Goal: Task Accomplishment & Management: Manage account settings

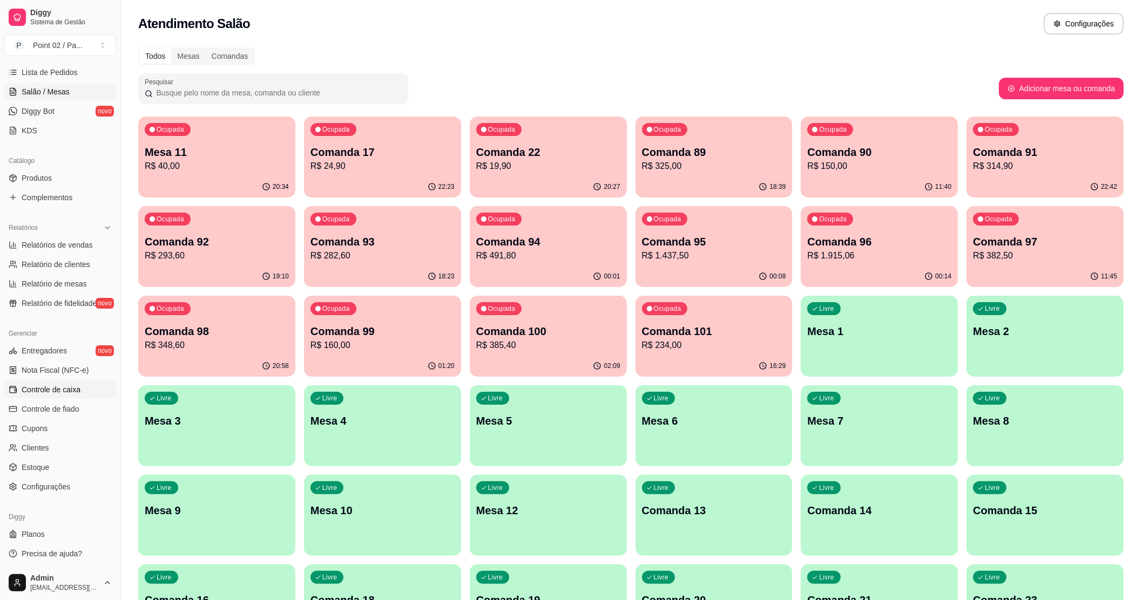
scroll to position [177, 0]
click at [67, 391] on span "Controle de caixa" at bounding box center [51, 388] width 59 height 11
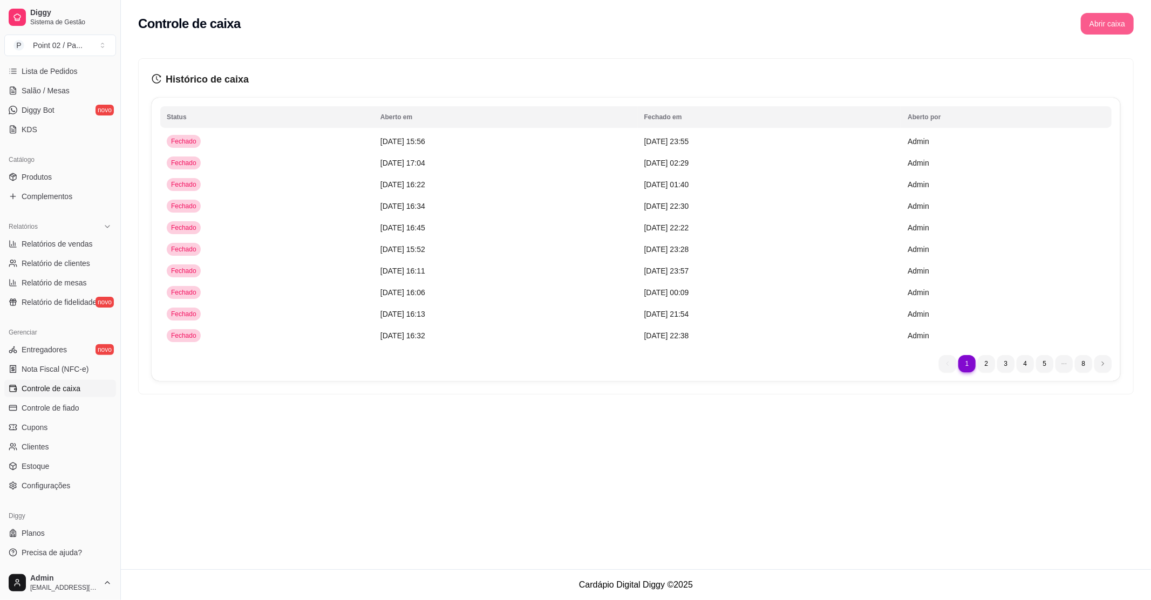
click at [1091, 29] on button "Abrir caixa" at bounding box center [1107, 24] width 53 height 22
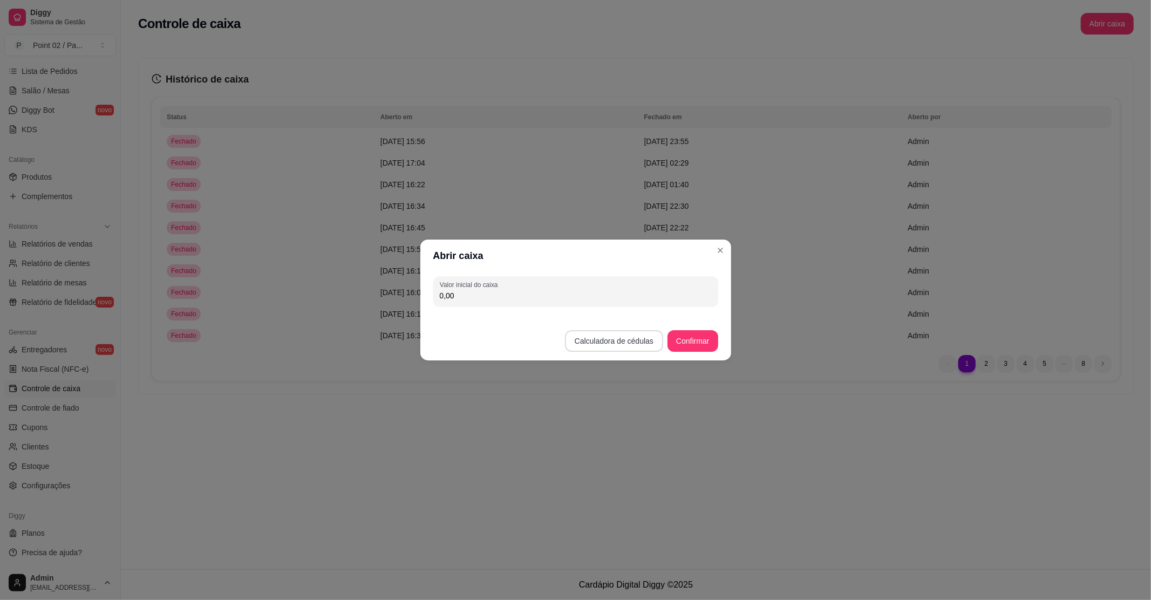
click at [616, 337] on button "Calculadora de cédulas" at bounding box center [614, 341] width 98 height 22
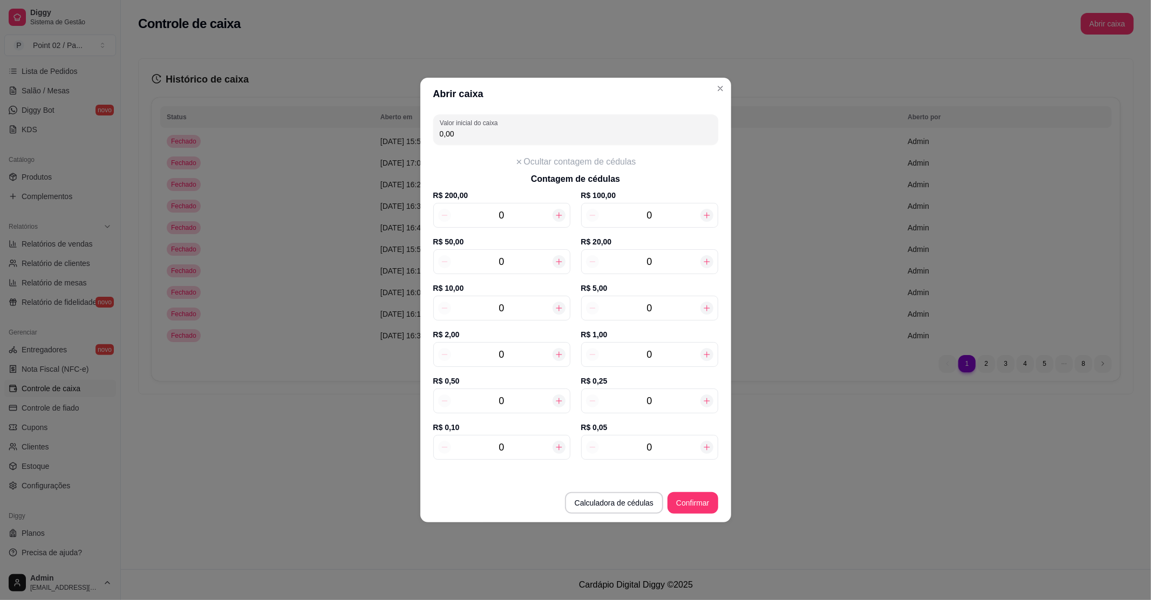
click at [659, 249] on div "0" at bounding box center [649, 261] width 137 height 25
click at [660, 259] on input "0" at bounding box center [649, 261] width 101 height 15
type input "60,00"
type input "3"
click at [527, 302] on input "0" at bounding box center [501, 308] width 101 height 15
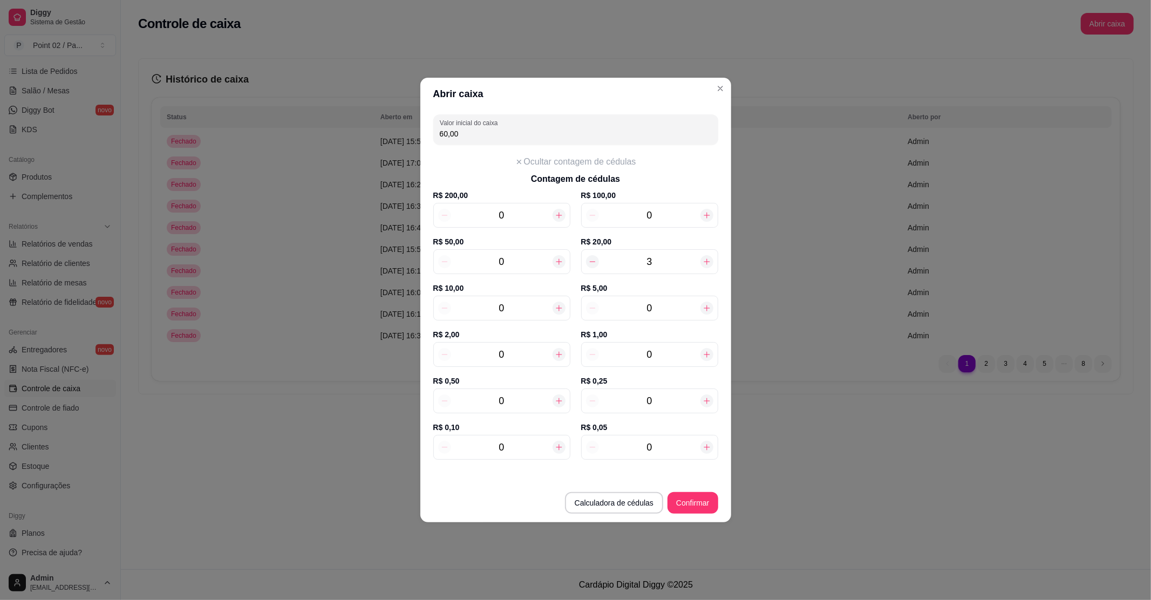
type input "1"
type input "70,00"
type input "11"
type input "170,00"
type input "11"
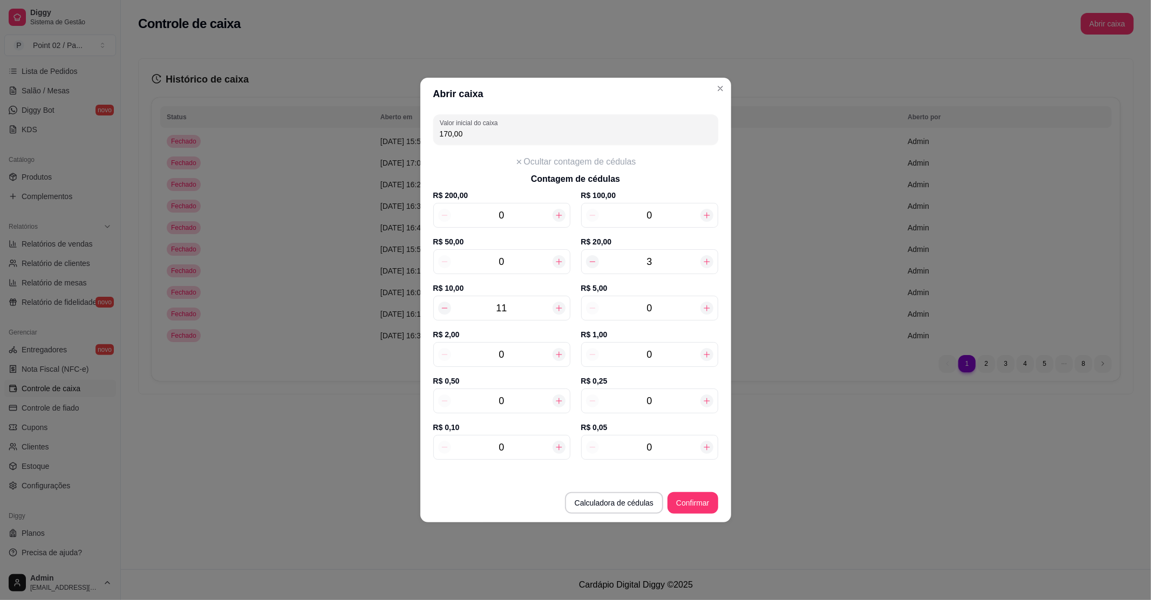
click at [657, 303] on input "0" at bounding box center [649, 308] width 101 height 15
type input "180,00"
type input "29"
type input "315,00"
type input "29"
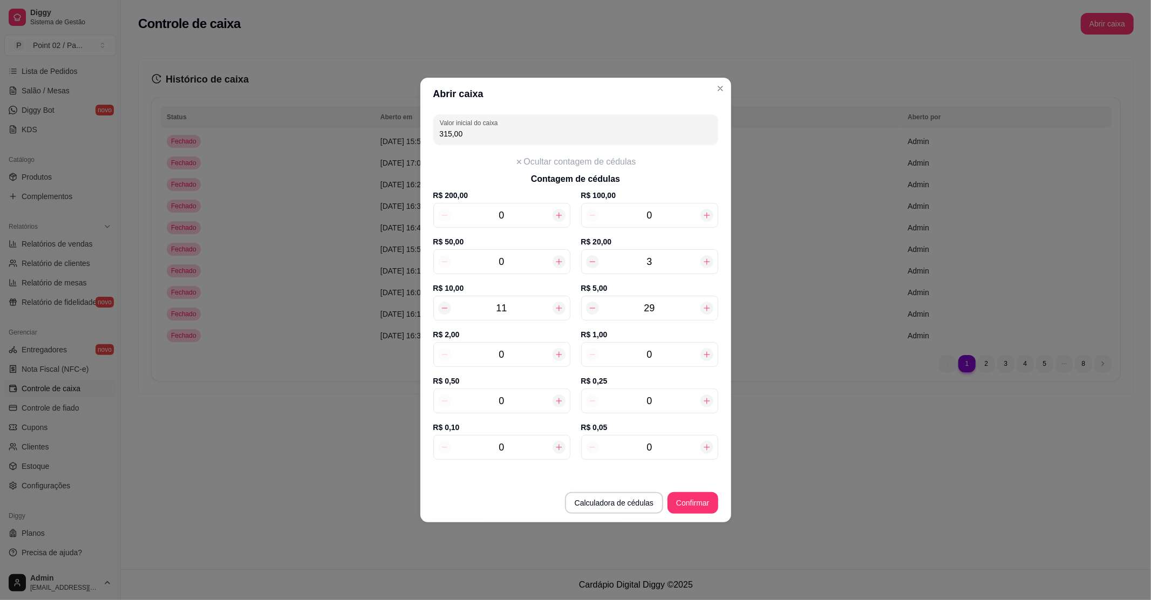
type input "2"
type input "319,00"
type input "2"
click at [675, 358] on input "0" at bounding box center [649, 354] width 101 height 15
click at [534, 406] on input "0" at bounding box center [501, 400] width 101 height 15
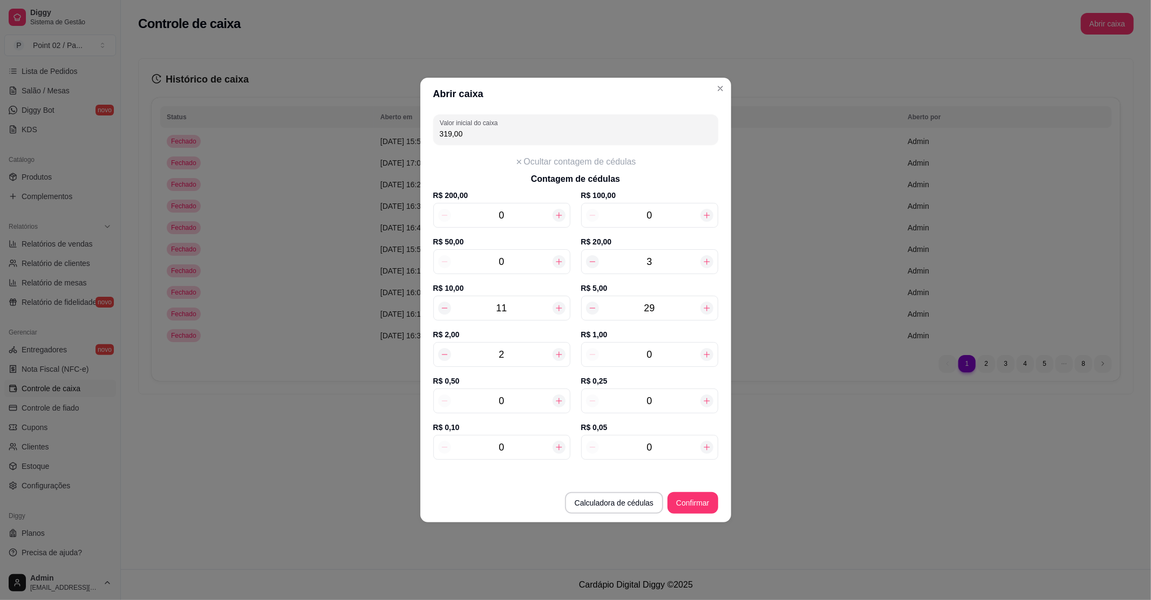
type input "319,50"
type input "1"
click at [694, 510] on button "Confirmar" at bounding box center [693, 503] width 50 height 22
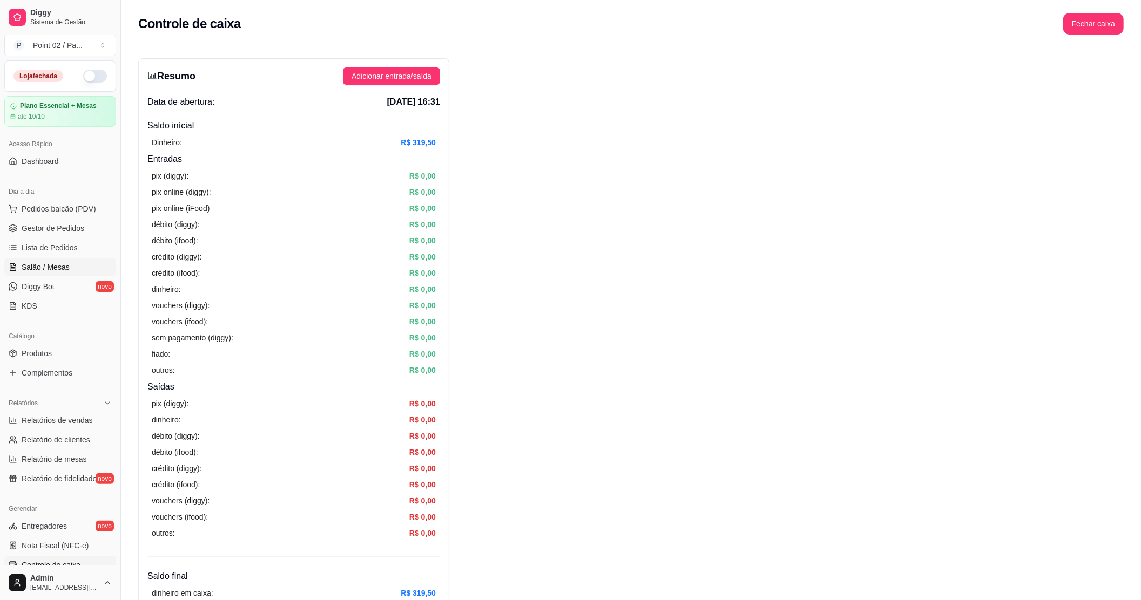
click at [46, 260] on link "Salão / Mesas" at bounding box center [60, 267] width 112 height 17
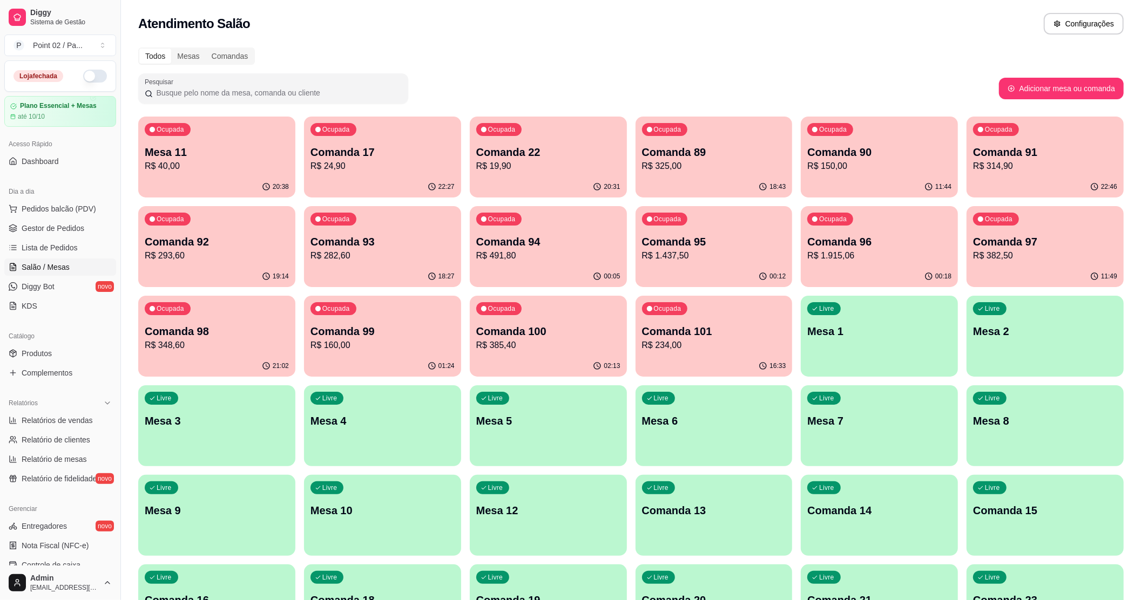
click at [363, 35] on div "Atendimento Salão Configurações" at bounding box center [631, 20] width 1020 height 41
click at [198, 217] on div "Ocupada Comanda 92 R$ 293,60" at bounding box center [216, 236] width 152 height 58
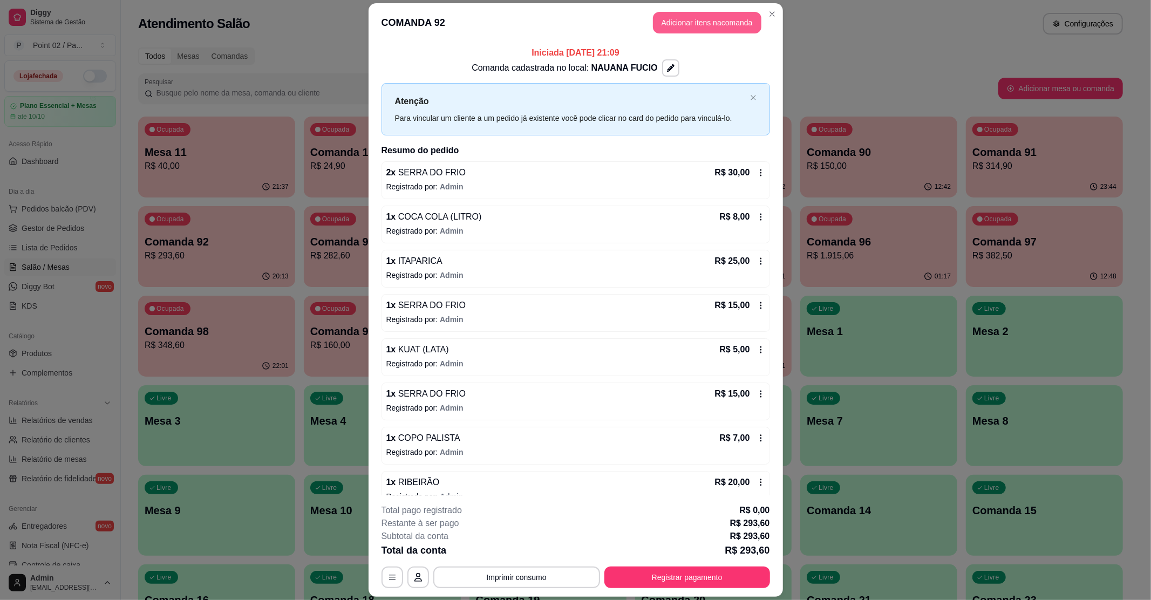
click at [713, 25] on button "Adicionar itens na comanda" at bounding box center [707, 23] width 108 height 22
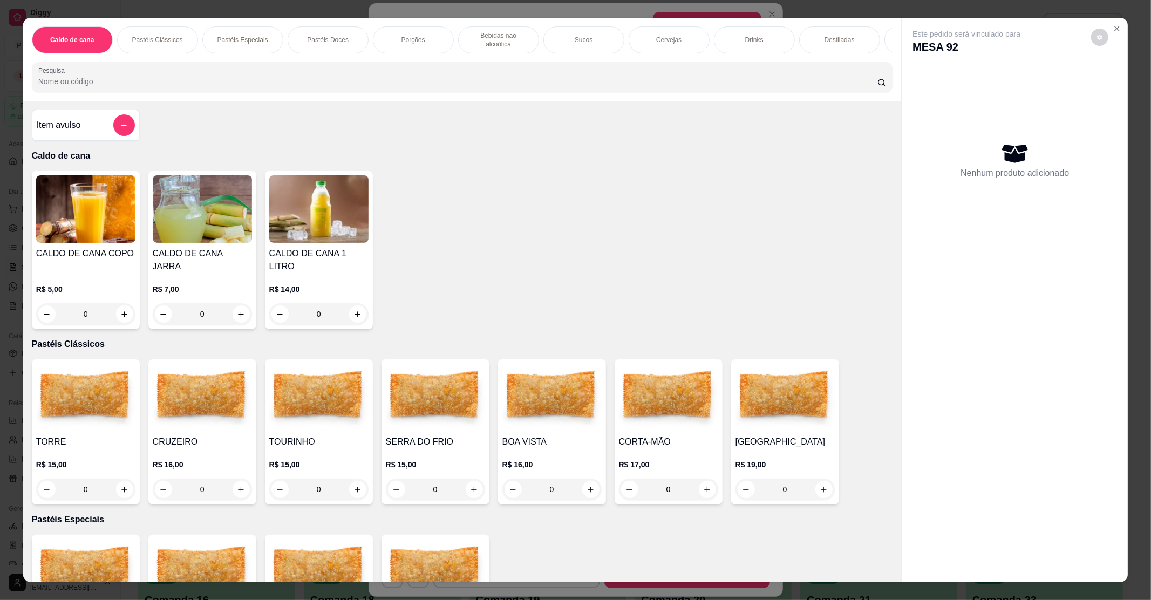
click at [223, 385] on img at bounding box center [202, 397] width 99 height 67
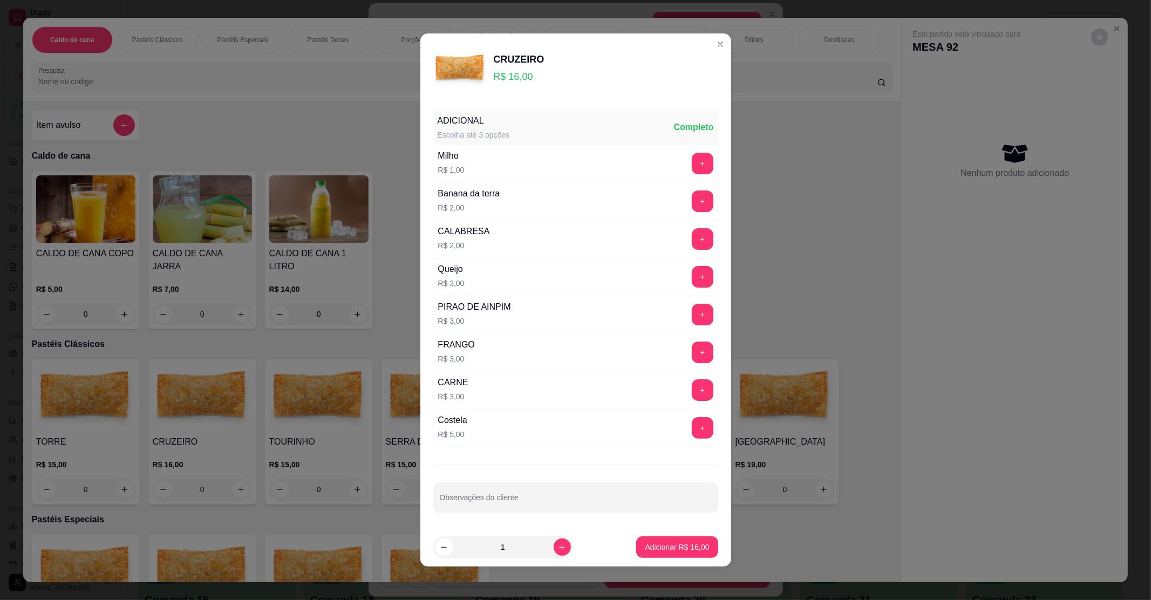
drag, startPoint x: 655, startPoint y: 533, endPoint x: 657, endPoint y: 539, distance: 5.6
click at [656, 534] on footer "1 Adicionar R$ 16,00" at bounding box center [575, 547] width 311 height 39
click at [657, 539] on button "Adicionar R$ 16,00" at bounding box center [677, 548] width 82 height 22
type input "1"
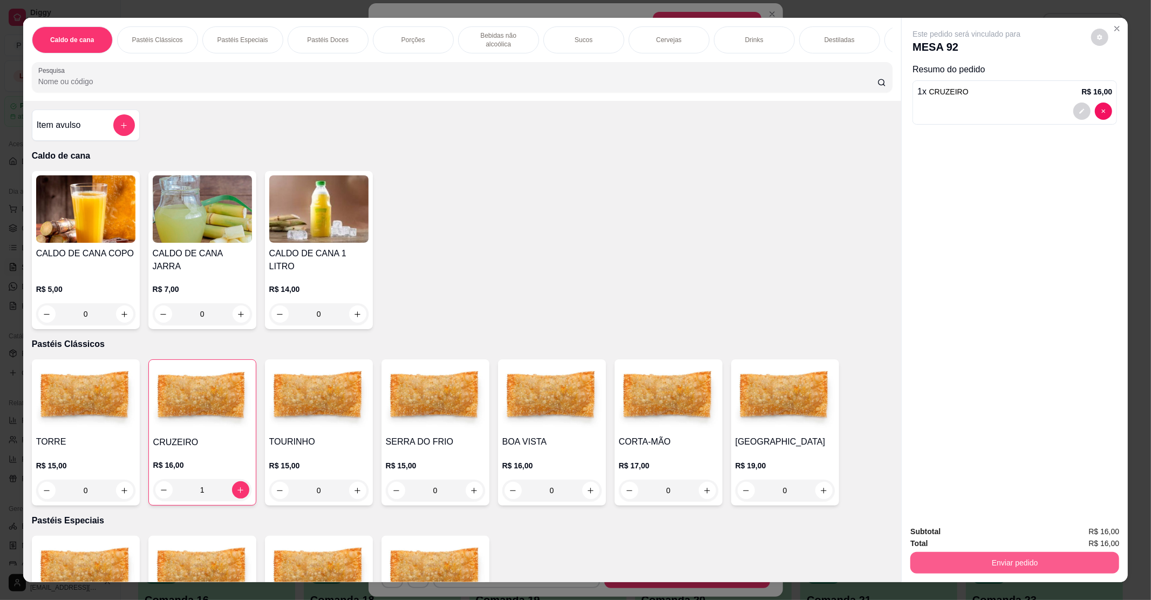
click at [1012, 560] on button "Enviar pedido" at bounding box center [1015, 563] width 209 height 22
click at [1003, 541] on button "Registrar cliente" at bounding box center [1018, 536] width 71 height 21
click at [997, 564] on button "Enviar pedido" at bounding box center [1015, 563] width 209 height 22
click at [1065, 537] on button "Enviar pedido" at bounding box center [1090, 536] width 61 height 21
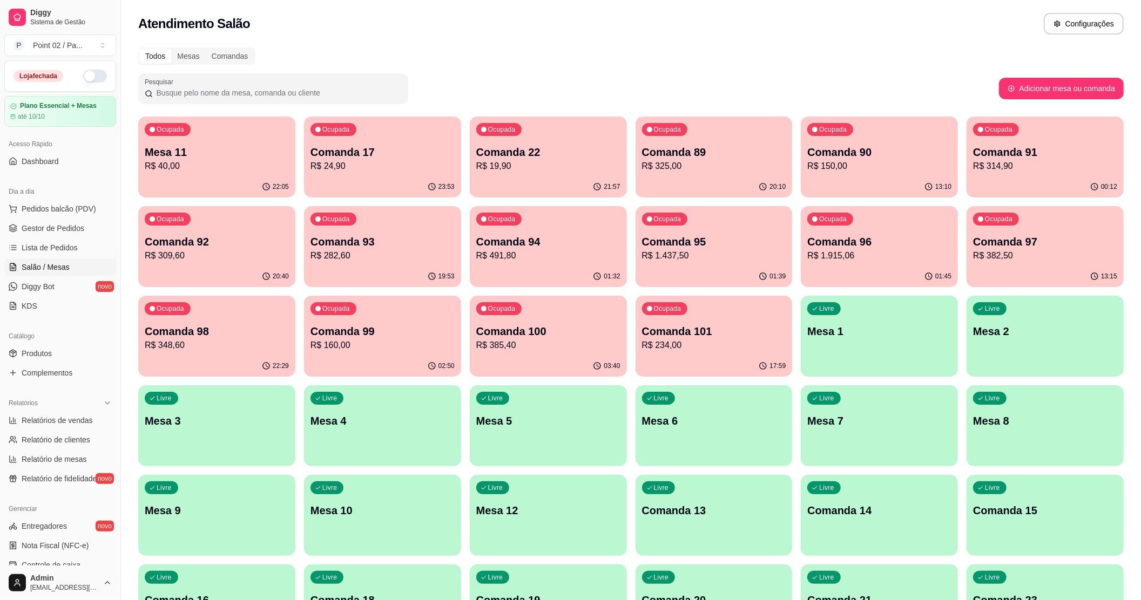
click at [698, 534] on div "Livre Comanda 13" at bounding box center [713, 509] width 157 height 68
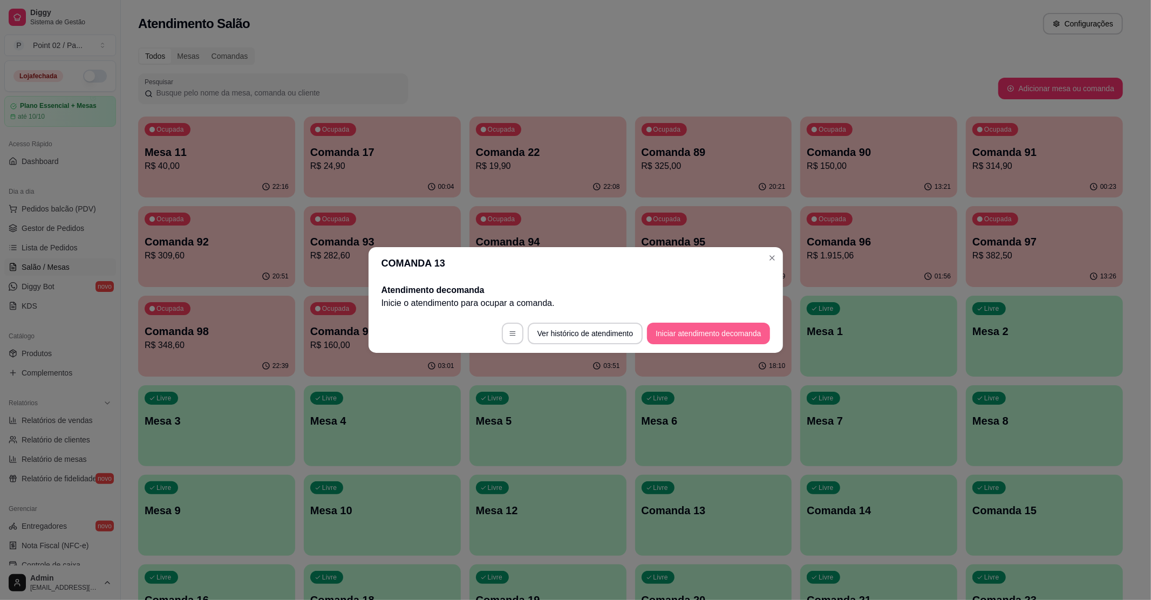
click at [736, 340] on button "Iniciar atendimento de comanda" at bounding box center [708, 334] width 123 height 22
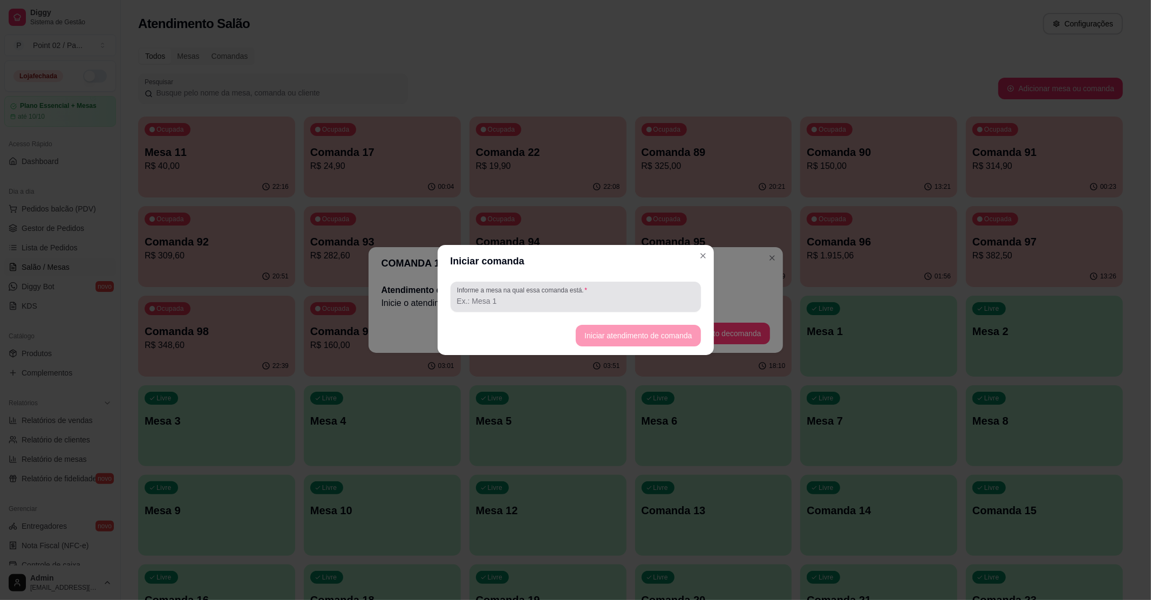
click at [660, 310] on div "Informe a mesa na qual essa comanda está." at bounding box center [576, 297] width 250 height 30
type input "levar"
click at [698, 335] on button "Iniciar atendimento de comanda" at bounding box center [638, 336] width 125 height 22
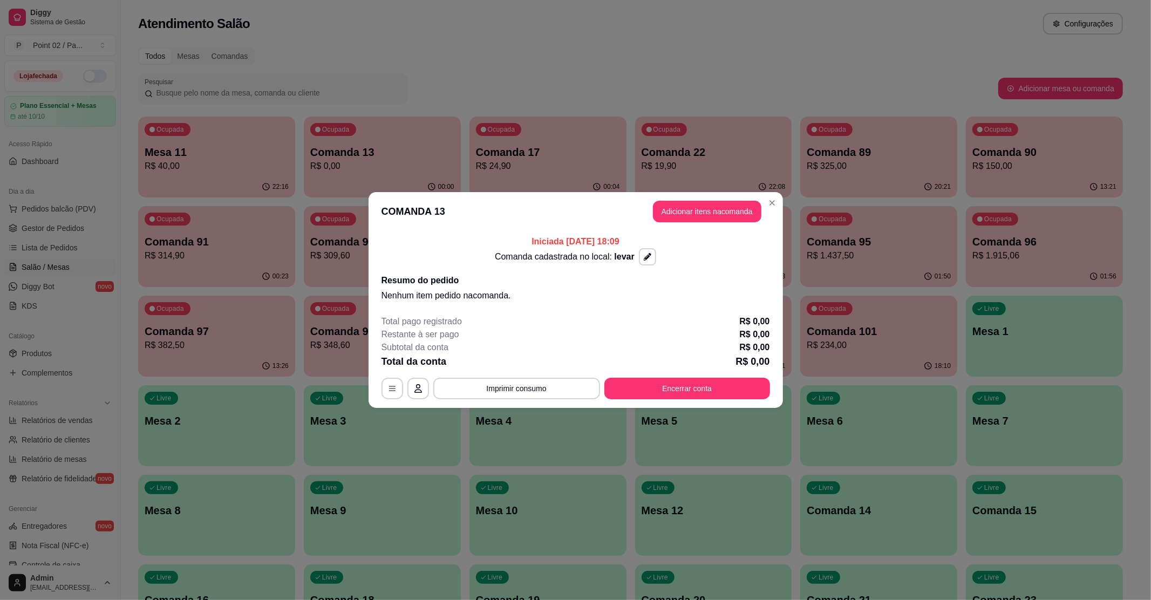
click at [680, 200] on header "COMANDA 13 Adicionar itens na comanda" at bounding box center [576, 211] width 415 height 39
click at [678, 211] on button "Adicionar itens na comanda" at bounding box center [707, 212] width 108 height 22
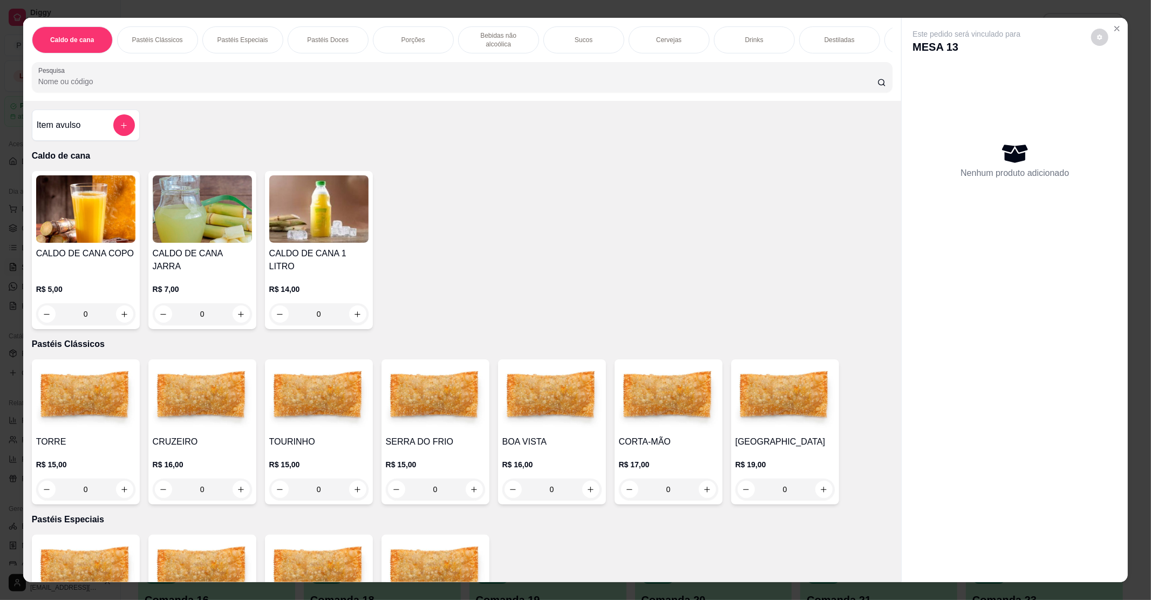
click at [409, 436] on h4 "SERRA DO FRIO" at bounding box center [435, 442] width 99 height 13
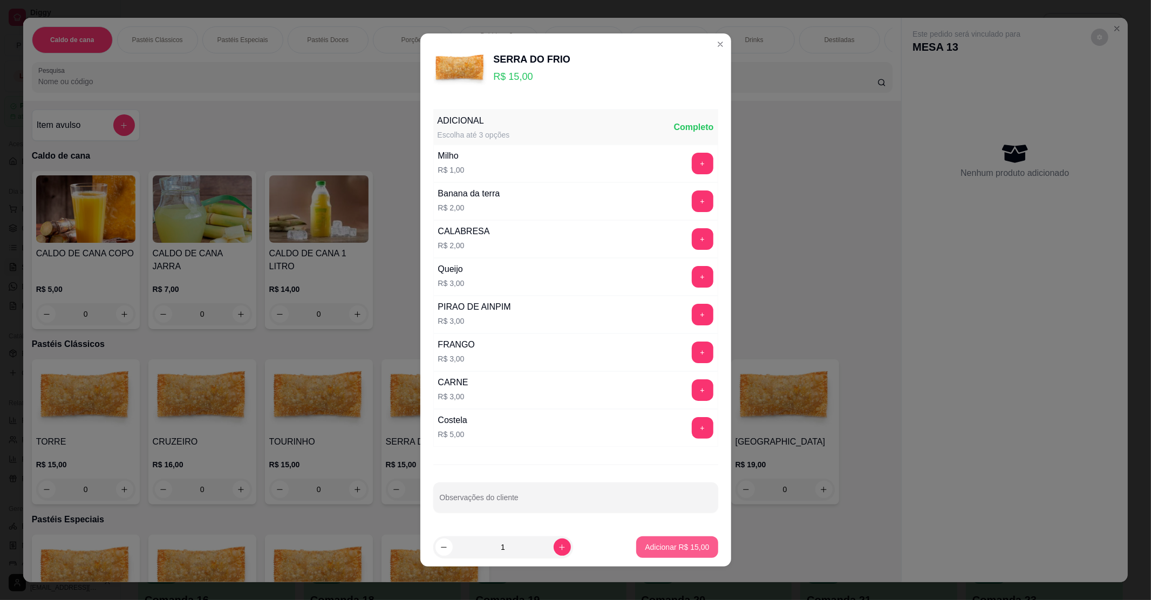
click at [668, 557] on button "Adicionar R$ 15,00" at bounding box center [677, 548] width 82 height 22
type input "1"
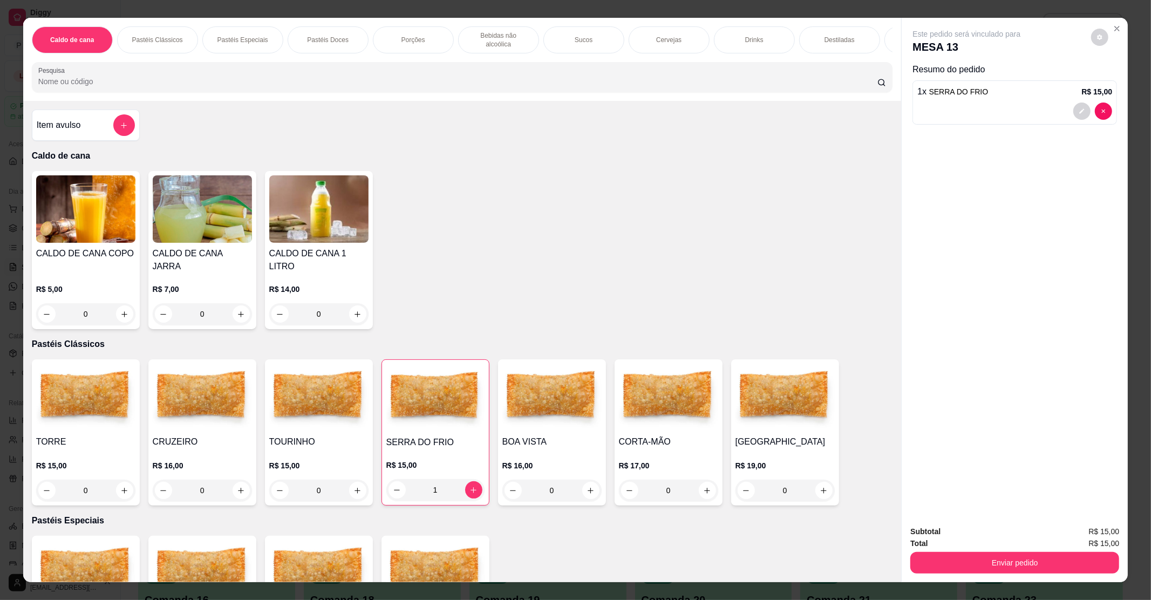
drag, startPoint x: 1075, startPoint y: 575, endPoint x: 1034, endPoint y: 571, distance: 41.2
click at [1075, 575] on div "Subtotal R$ 15,00 Total R$ 15,00 Enviar pedido" at bounding box center [1015, 549] width 226 height 65
click at [981, 549] on div "Enviar pedido" at bounding box center [1015, 561] width 209 height 24
click at [977, 555] on button "Enviar pedido" at bounding box center [1015, 563] width 209 height 22
click at [1098, 537] on button "Enviar pedido" at bounding box center [1090, 536] width 59 height 20
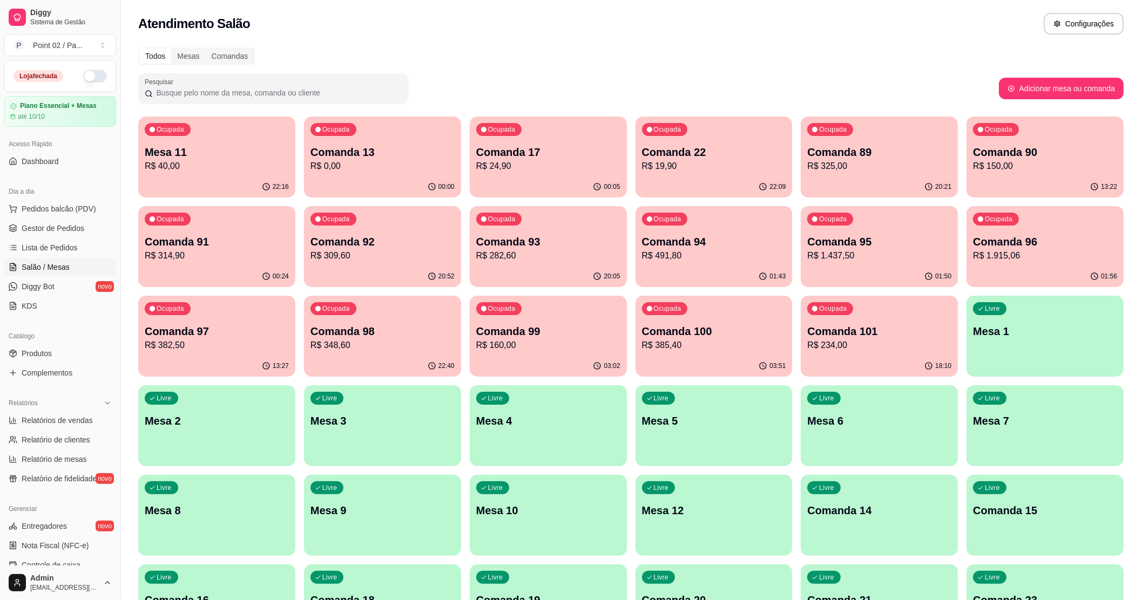
click at [238, 242] on p "Comanda 91" at bounding box center [217, 241] width 144 height 15
click at [422, 233] on div "Ocupada Comanda 92 R$ 309,60" at bounding box center [382, 236] width 157 height 60
click at [241, 334] on p "Comanda 97" at bounding box center [217, 331] width 140 height 15
click at [230, 286] on button "Ocupada Comanda 91 R$ 314,90 00:24" at bounding box center [216, 246] width 157 height 81
click at [345, 328] on p "Comanda 98" at bounding box center [382, 331] width 144 height 15
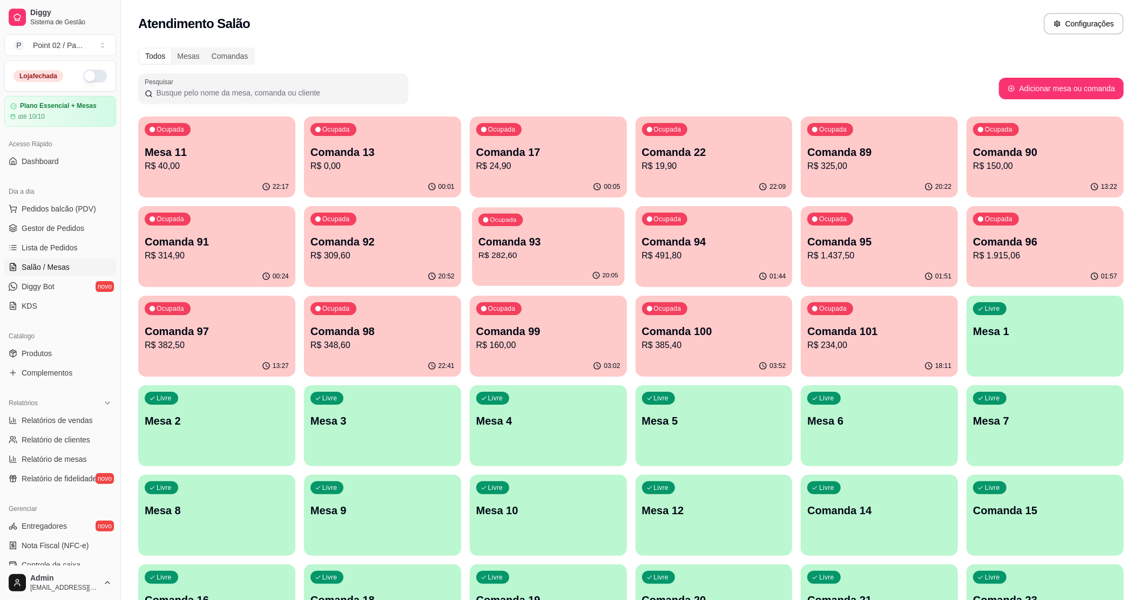
click at [522, 264] on div "Ocupada Comanda 93 R$ 282,60" at bounding box center [548, 236] width 152 height 58
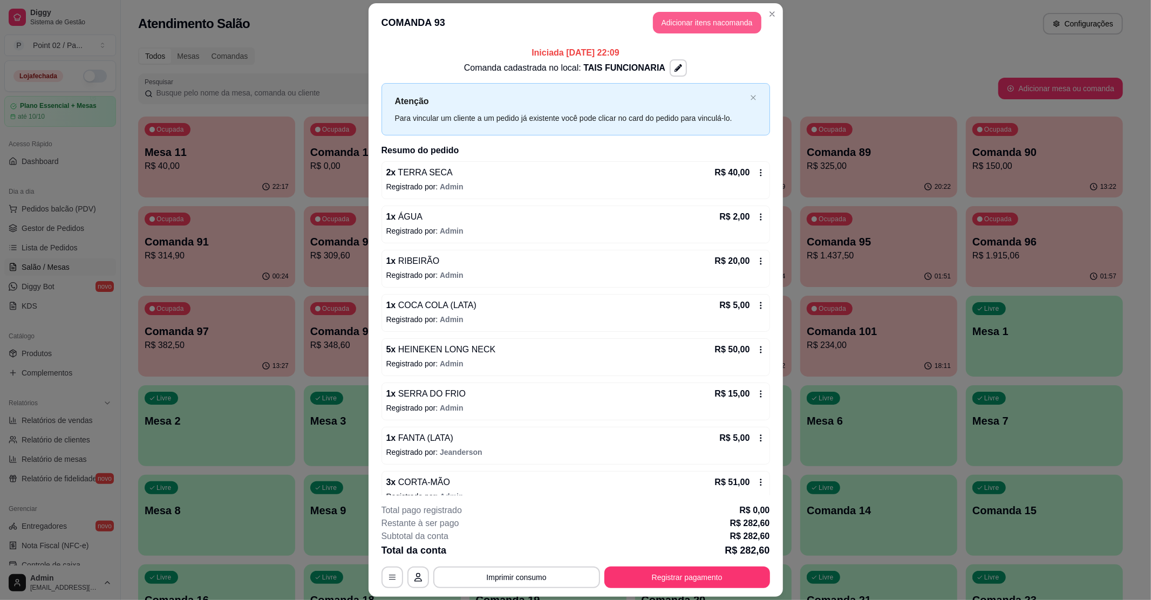
click at [715, 19] on button "Adicionar itens na comanda" at bounding box center [707, 23] width 108 height 22
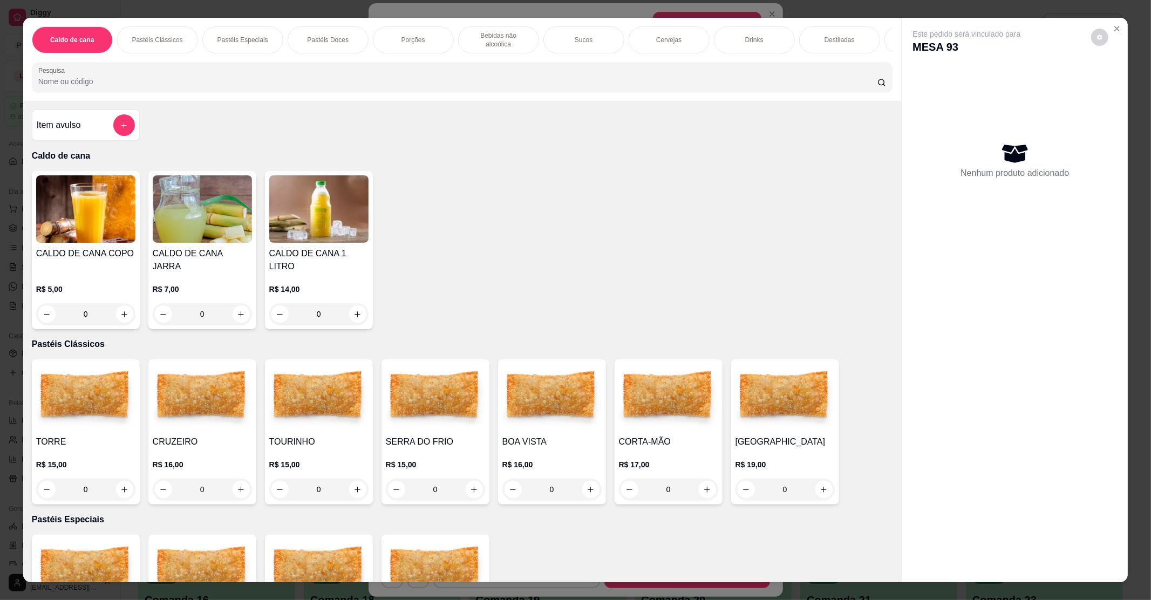
click at [423, 409] on img at bounding box center [435, 397] width 99 height 67
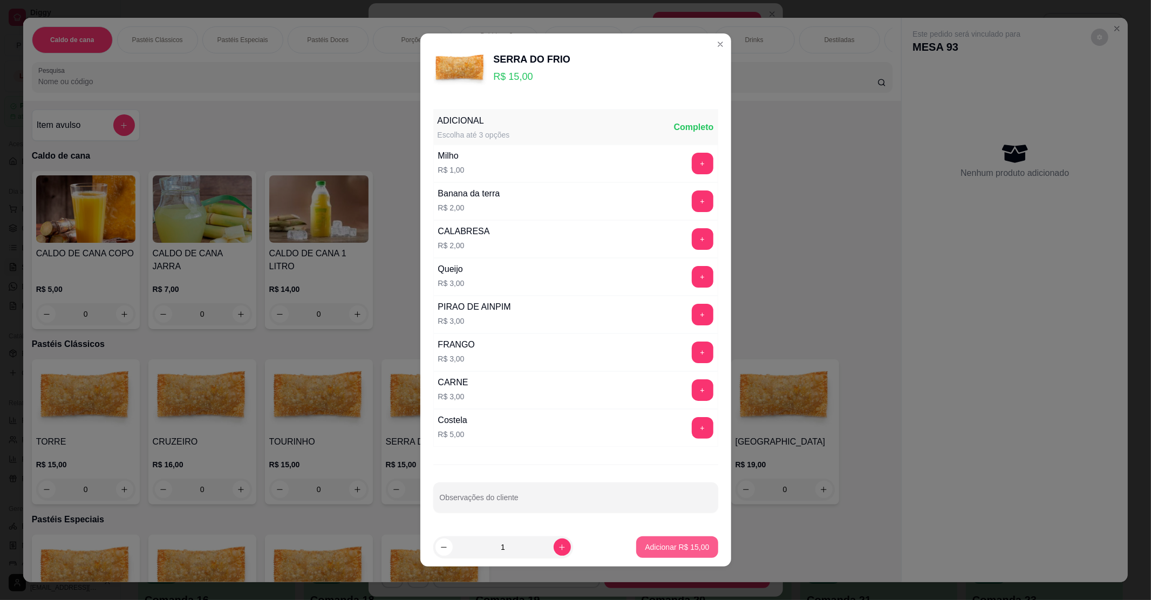
click at [681, 548] on p "Adicionar R$ 15,00" at bounding box center [677, 547] width 64 height 11
type input "1"
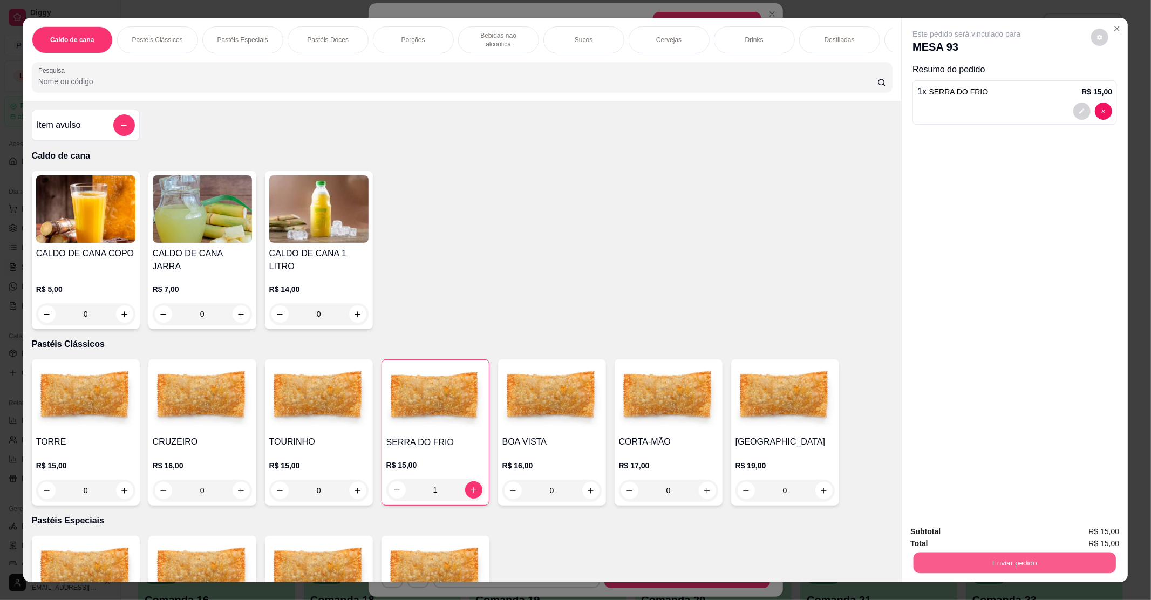
click at [933, 564] on button "Enviar pedido" at bounding box center [1015, 562] width 202 height 21
click at [1083, 539] on button "Enviar pedido" at bounding box center [1090, 536] width 59 height 20
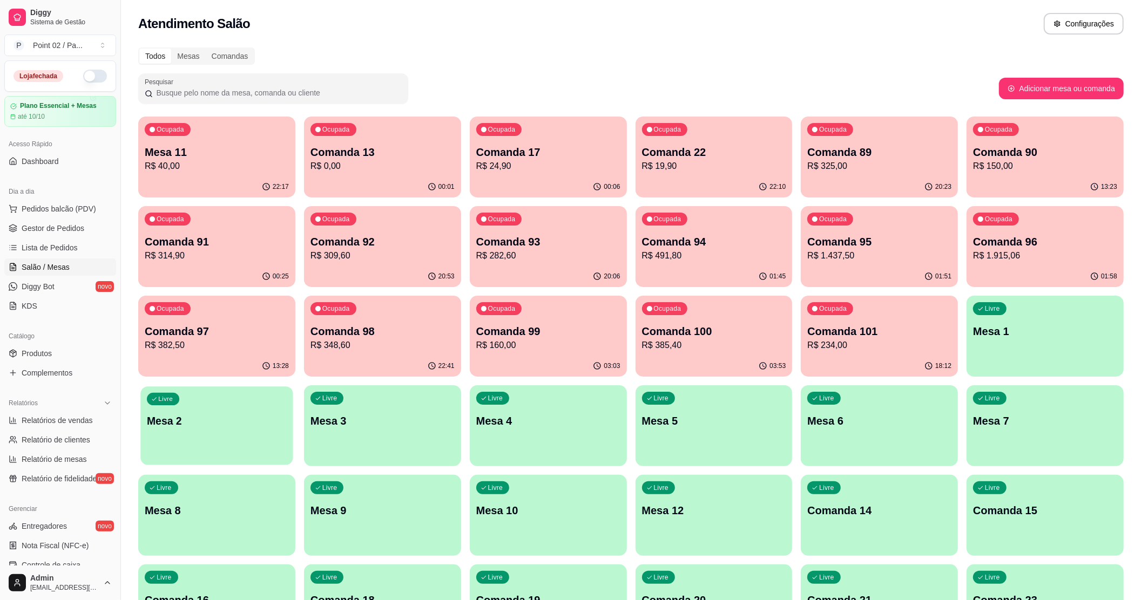
click at [248, 420] on p "Mesa 2" at bounding box center [217, 421] width 140 height 15
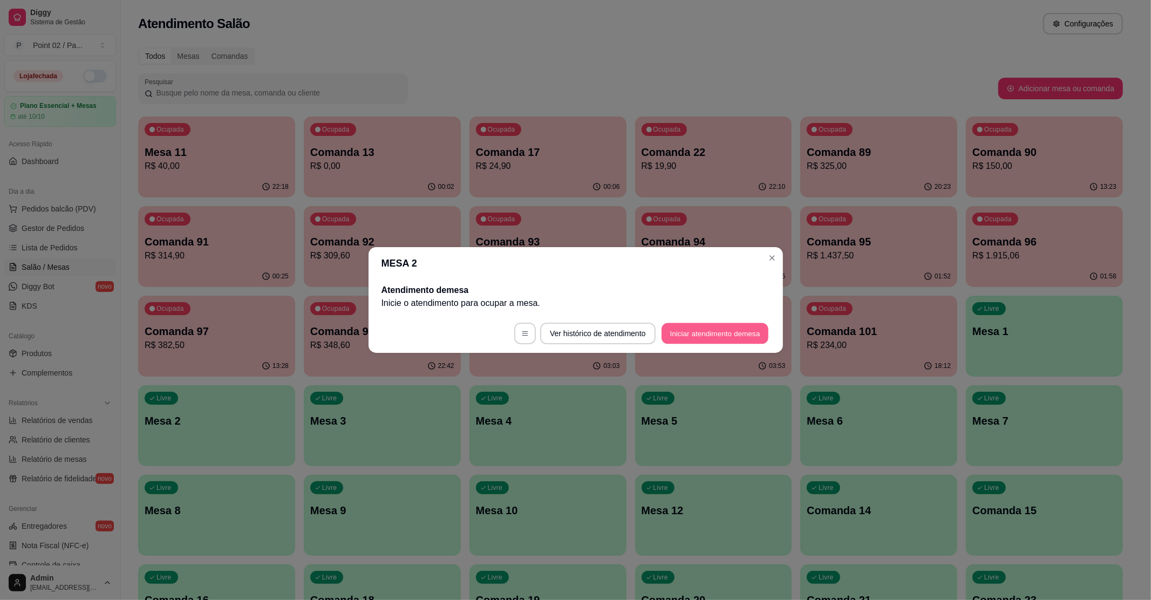
click at [687, 326] on button "Iniciar atendimento de mesa" at bounding box center [715, 333] width 107 height 21
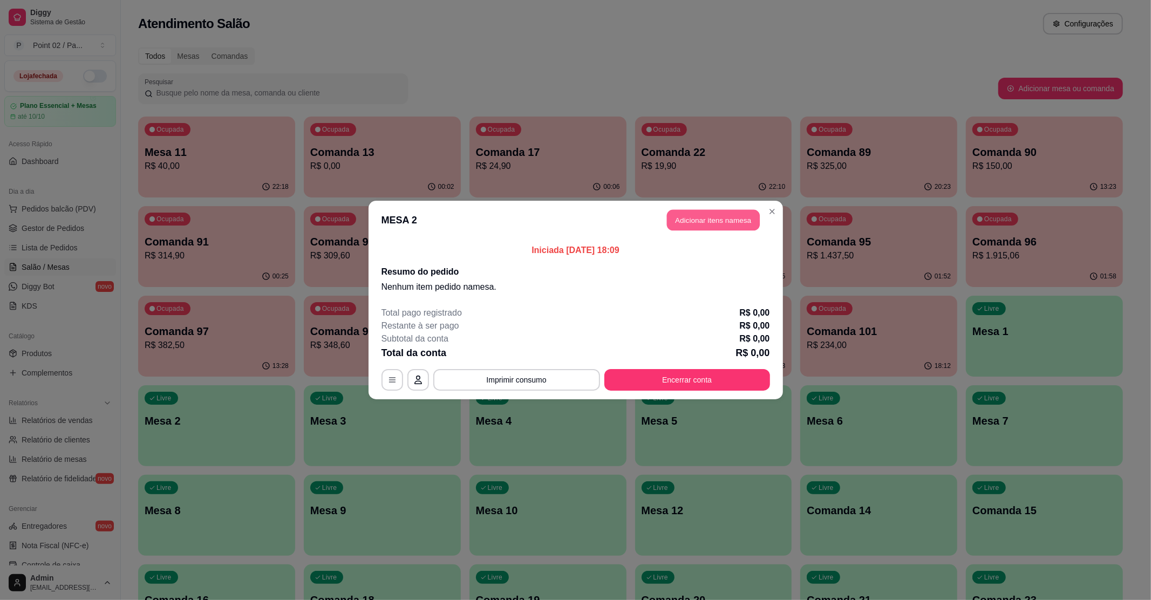
click at [712, 220] on button "Adicionar itens na mesa" at bounding box center [713, 220] width 93 height 21
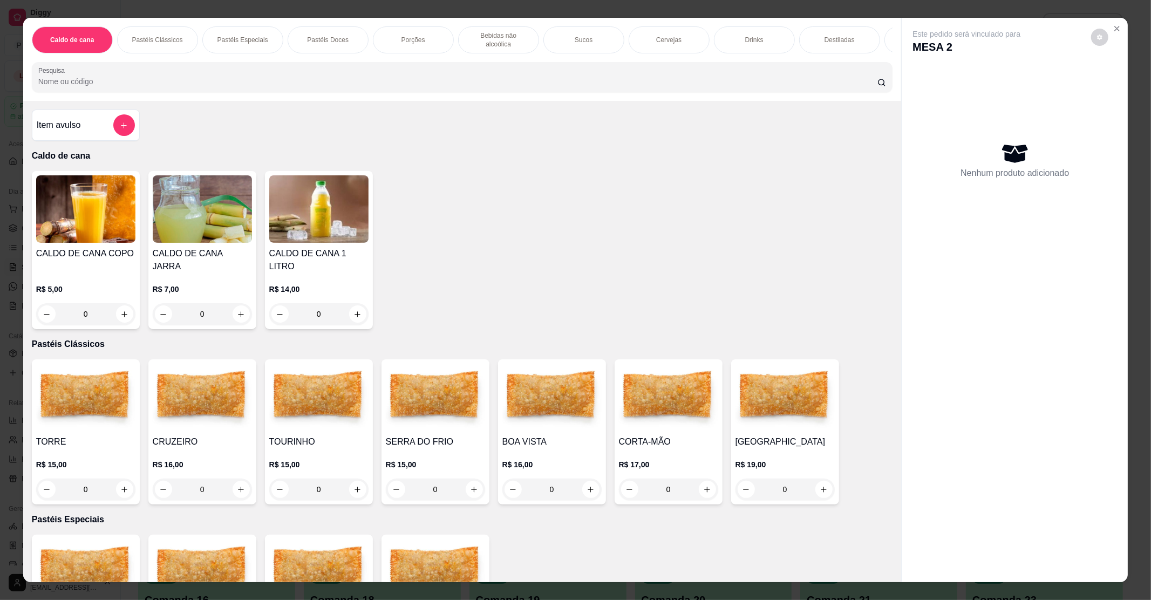
click at [120, 480] on div "0" at bounding box center [85, 490] width 99 height 22
click at [120, 479] on div "0" at bounding box center [85, 490] width 99 height 22
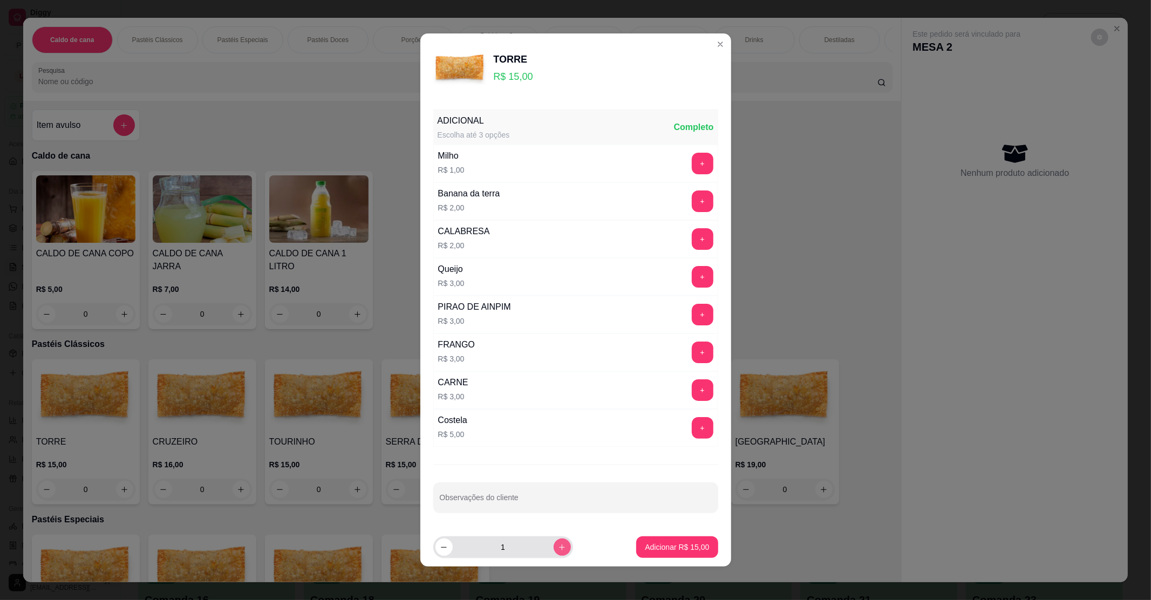
click at [554, 556] on button "increase-product-quantity" at bounding box center [562, 547] width 17 height 17
type input "2"
click at [645, 551] on p "Adicionar R$ 30,00" at bounding box center [677, 547] width 64 height 11
type input "2"
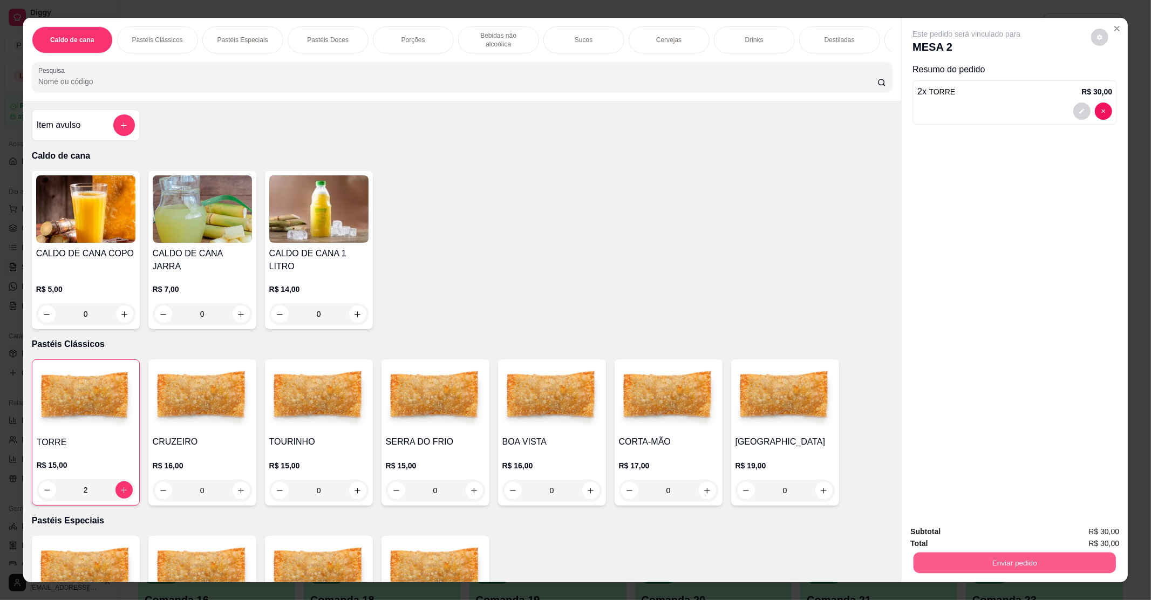
click at [1028, 560] on button "Enviar pedido" at bounding box center [1015, 562] width 202 height 21
click at [1078, 530] on button "Enviar pedido" at bounding box center [1090, 536] width 59 height 20
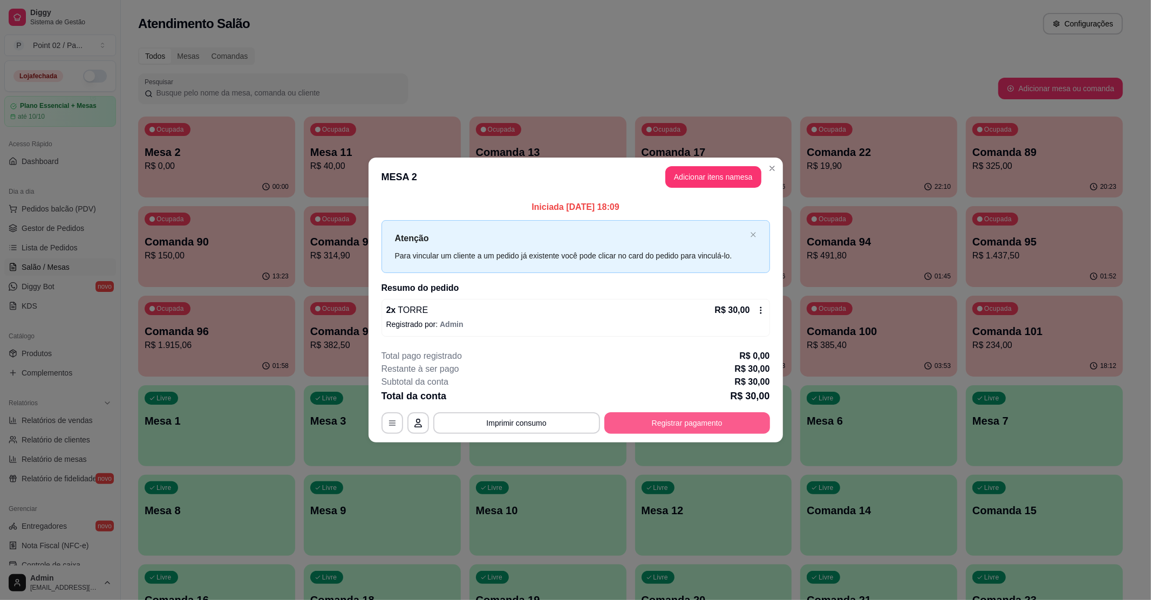
click at [695, 426] on button "Registrar pagamento" at bounding box center [688, 423] width 166 height 22
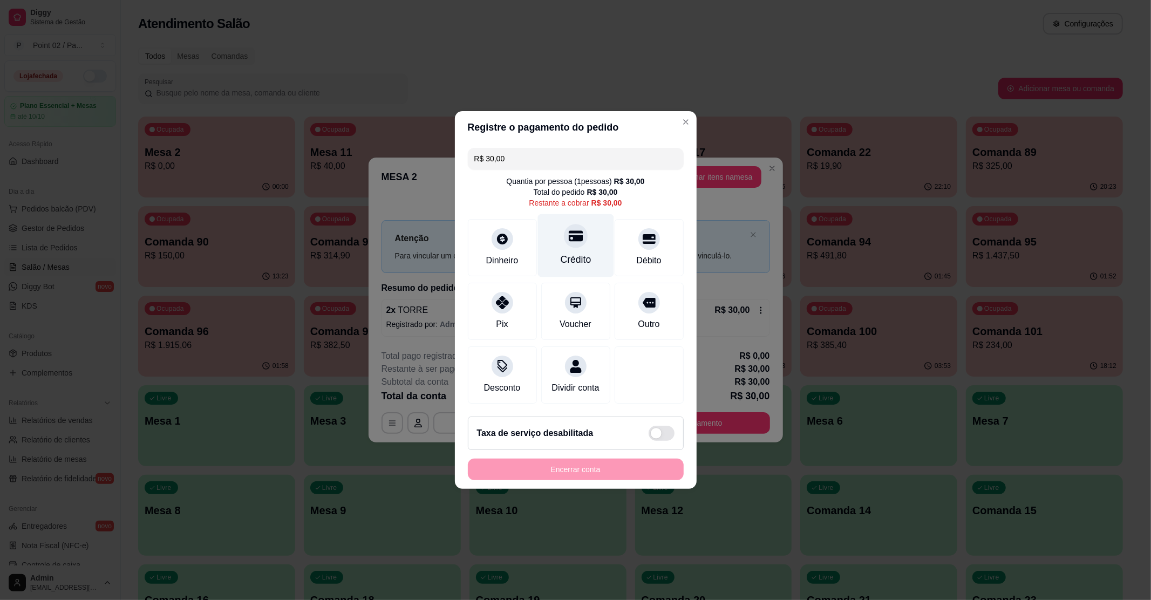
click at [568, 238] on div at bounding box center [576, 236] width 24 height 24
type input "R$ 0,00"
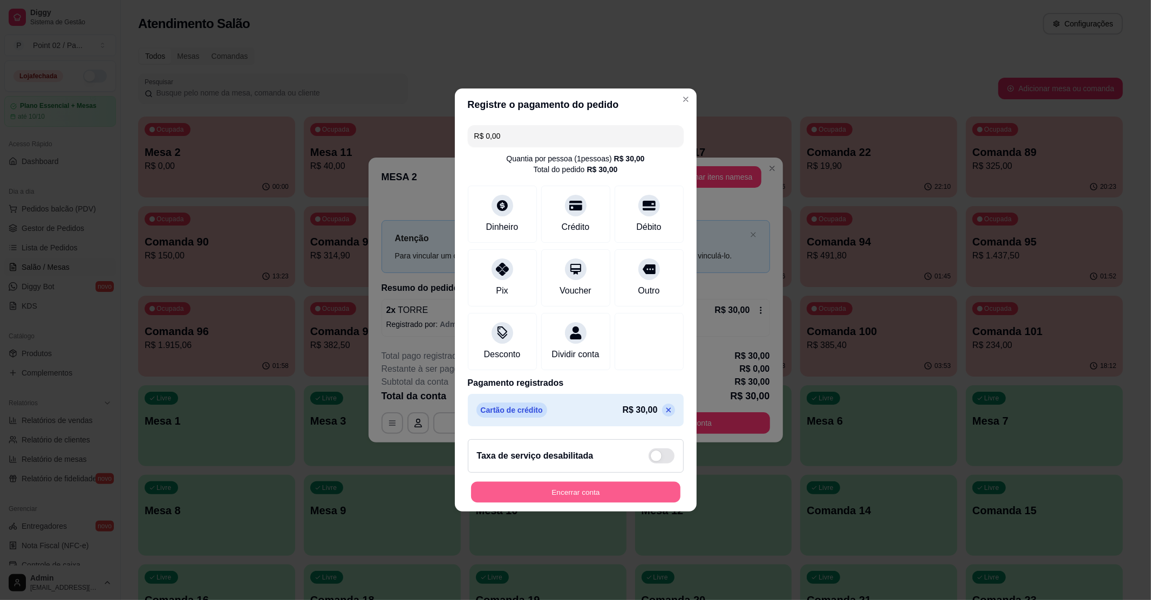
click at [562, 493] on button "Encerrar conta" at bounding box center [575, 492] width 209 height 21
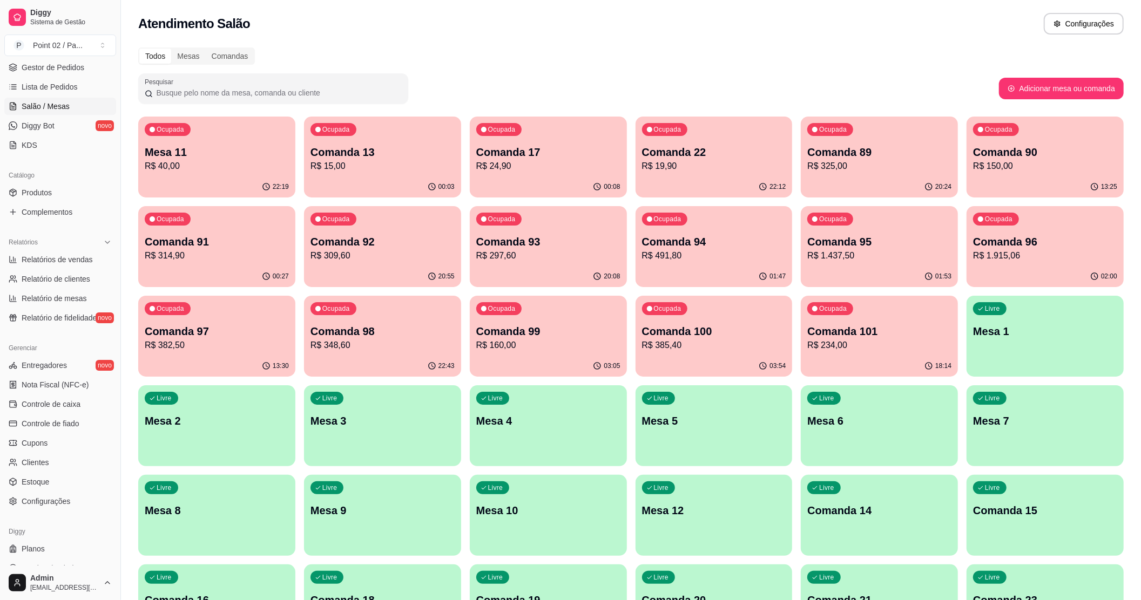
scroll to position [177, 0]
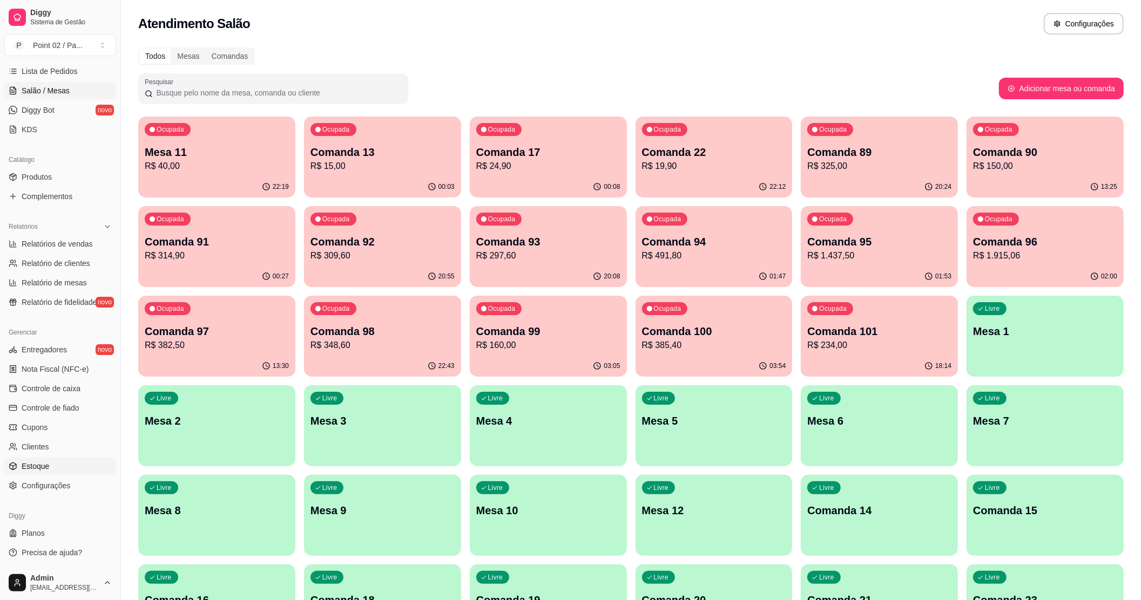
click at [38, 465] on span "Estoque" at bounding box center [36, 466] width 28 height 11
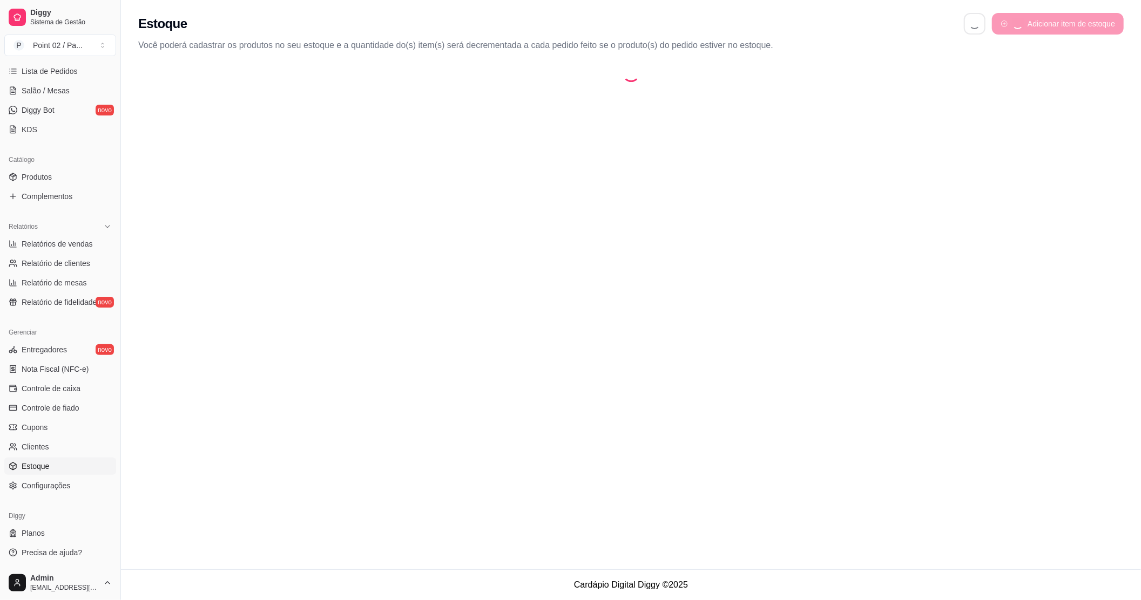
select select "QUANTITY_ORDER"
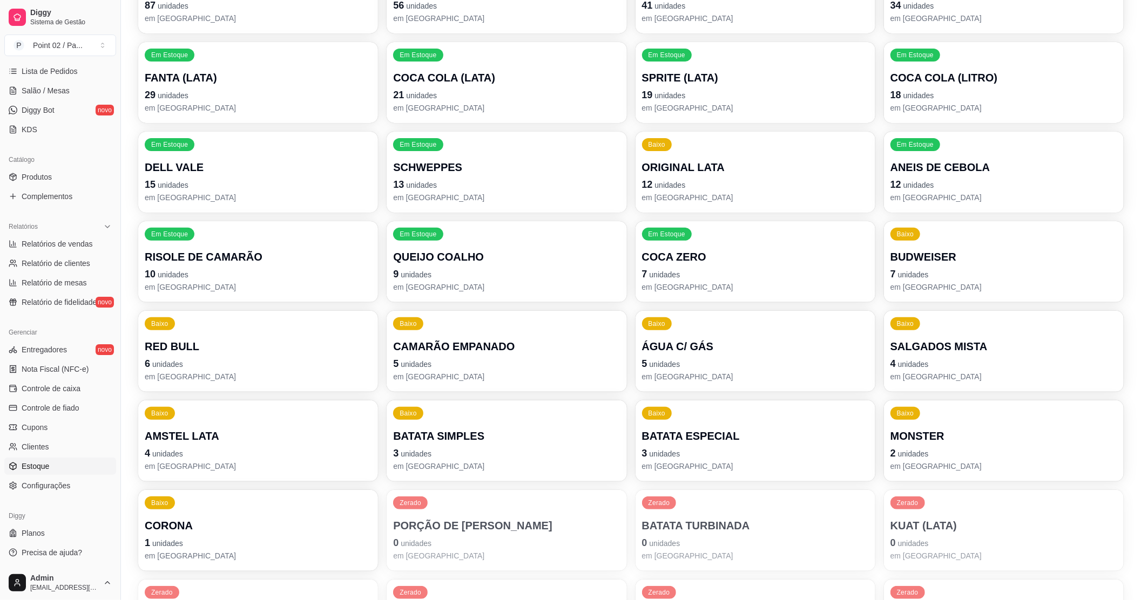
scroll to position [216, 0]
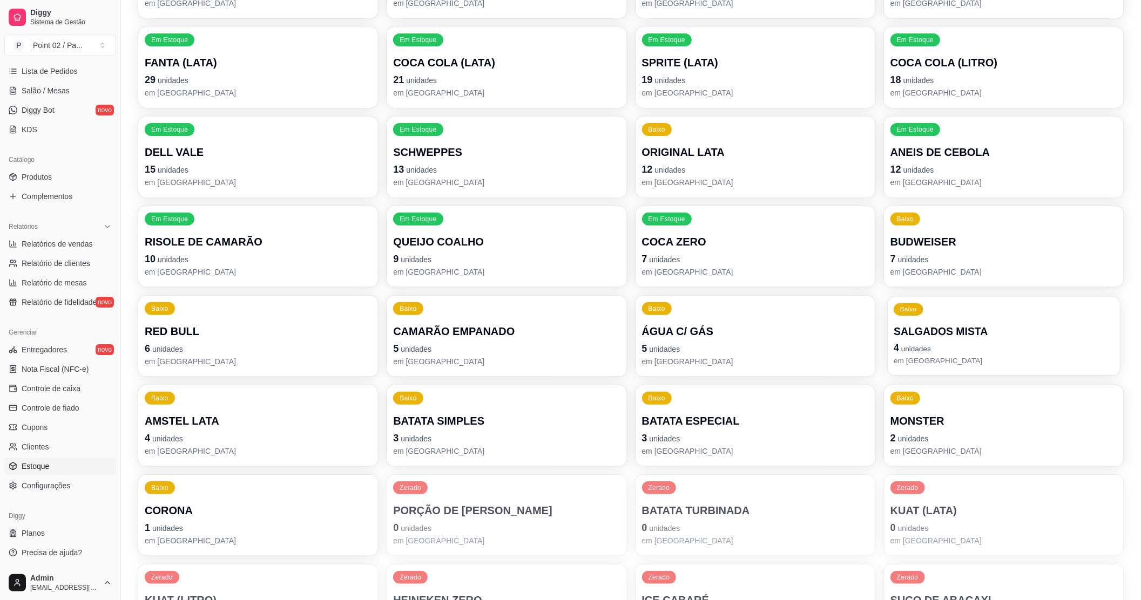
click at [940, 363] on p "em [GEOGRAPHIC_DATA]" at bounding box center [1003, 361] width 220 height 10
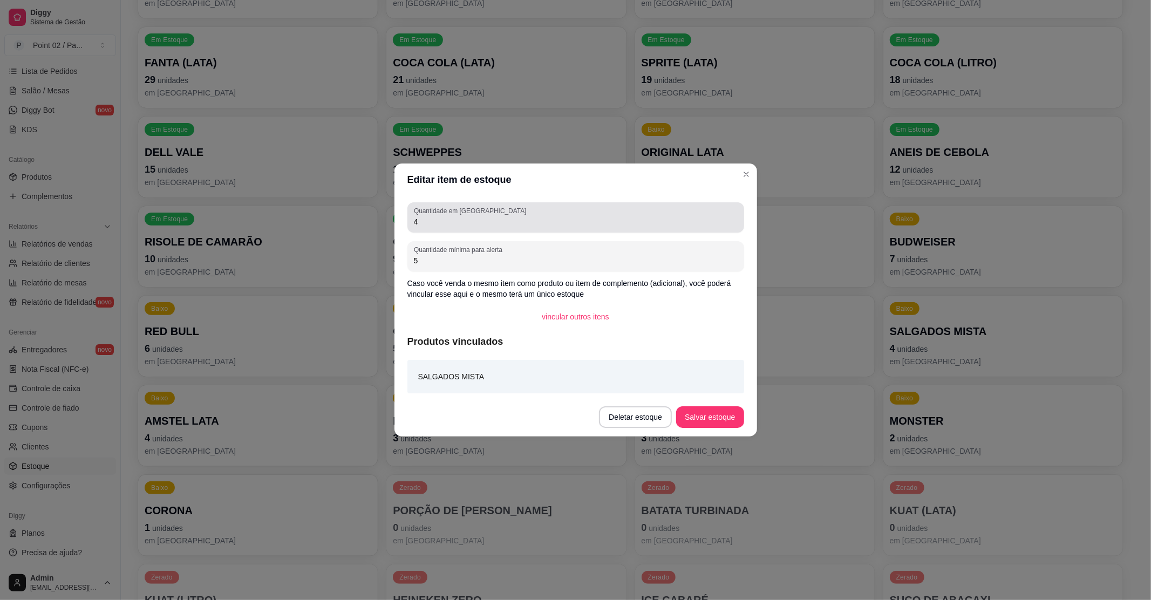
click at [432, 223] on input "4" at bounding box center [576, 221] width 324 height 11
type input "33"
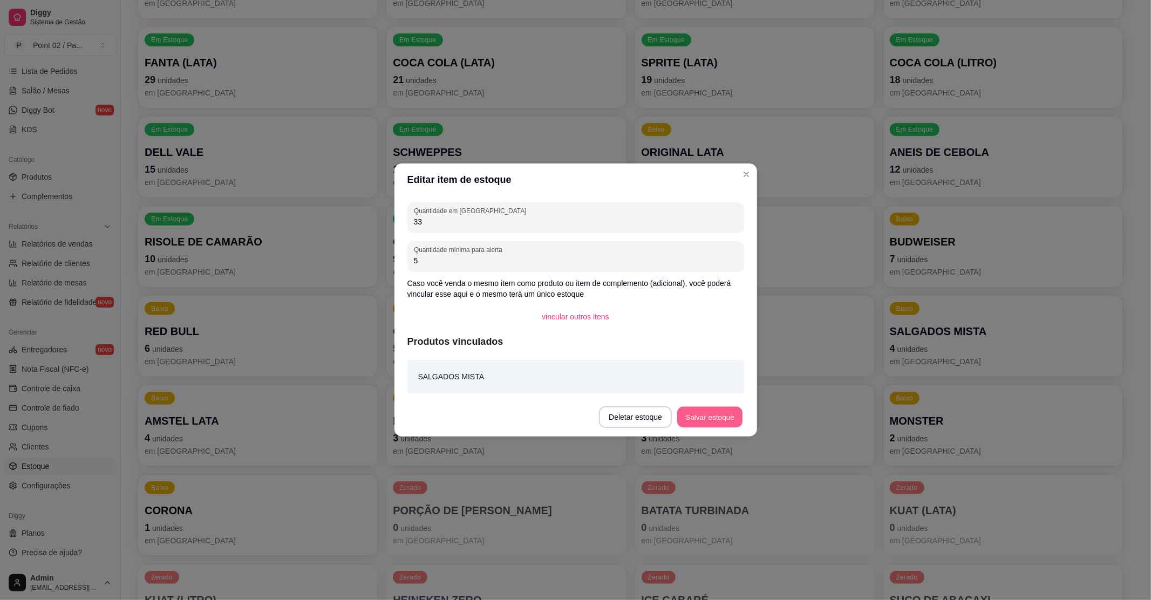
click at [715, 412] on button "Salvar estoque" at bounding box center [710, 417] width 66 height 21
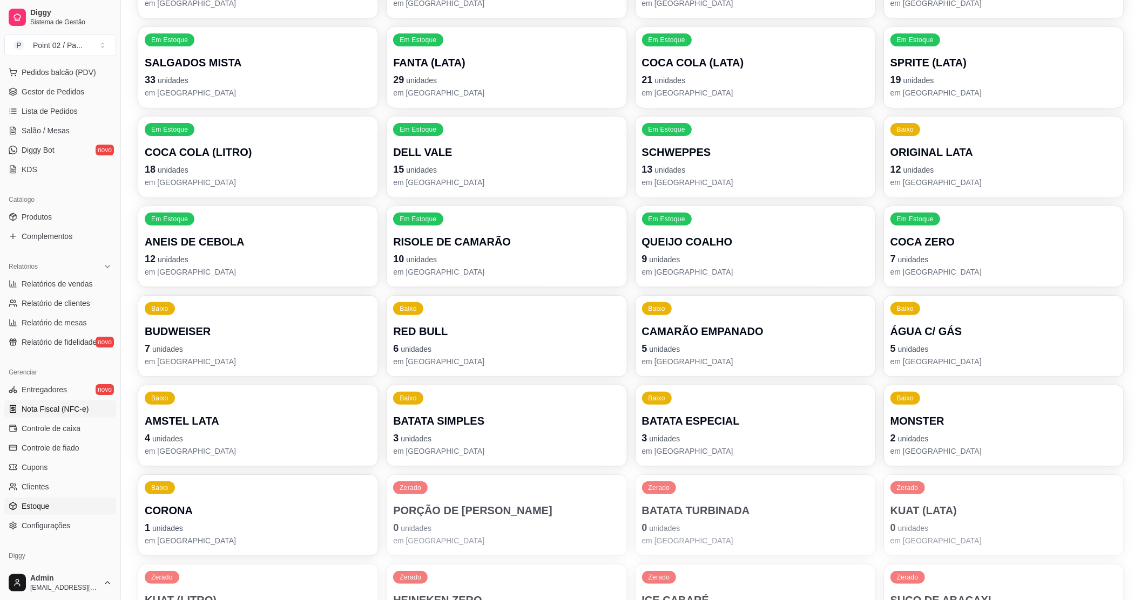
scroll to position [0, 0]
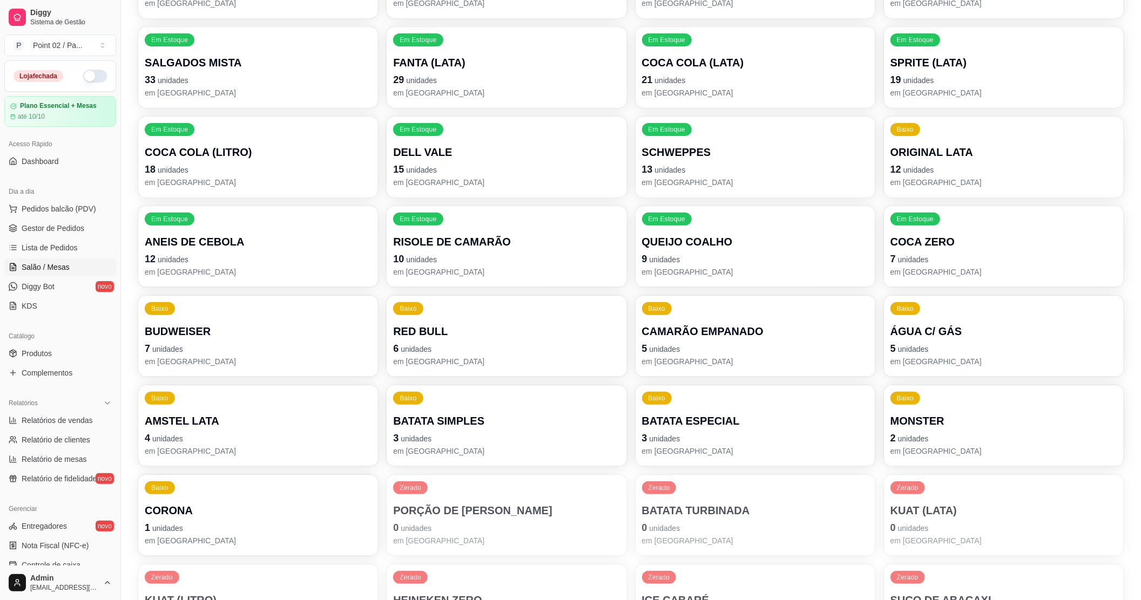
click at [57, 273] on span "Salão / Mesas" at bounding box center [46, 267] width 48 height 11
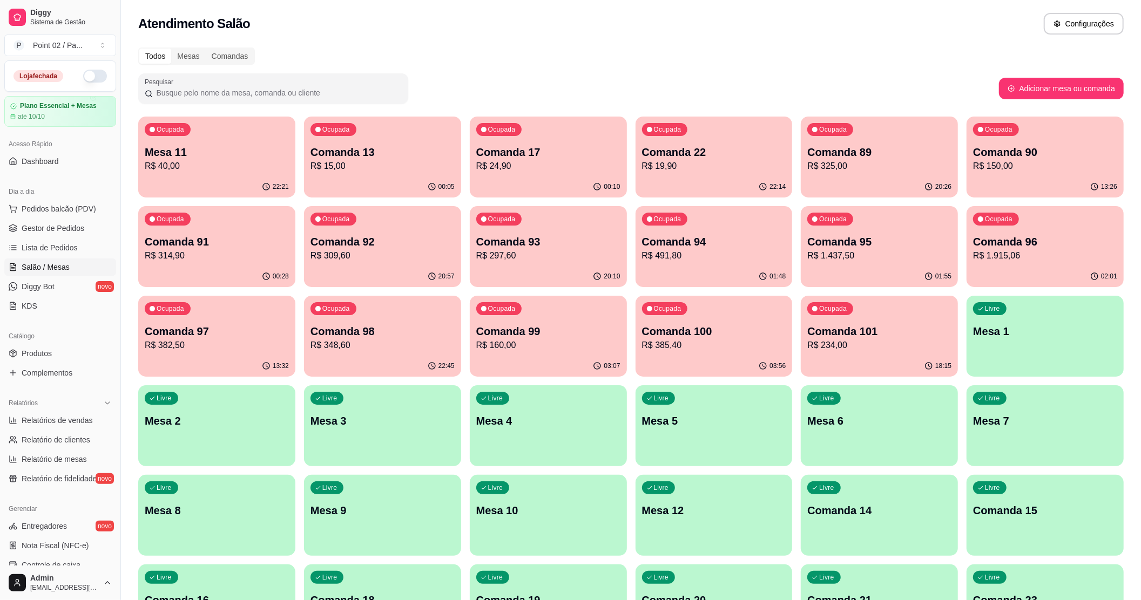
click at [325, 158] on p "Comanda 13" at bounding box center [382, 152] width 144 height 15
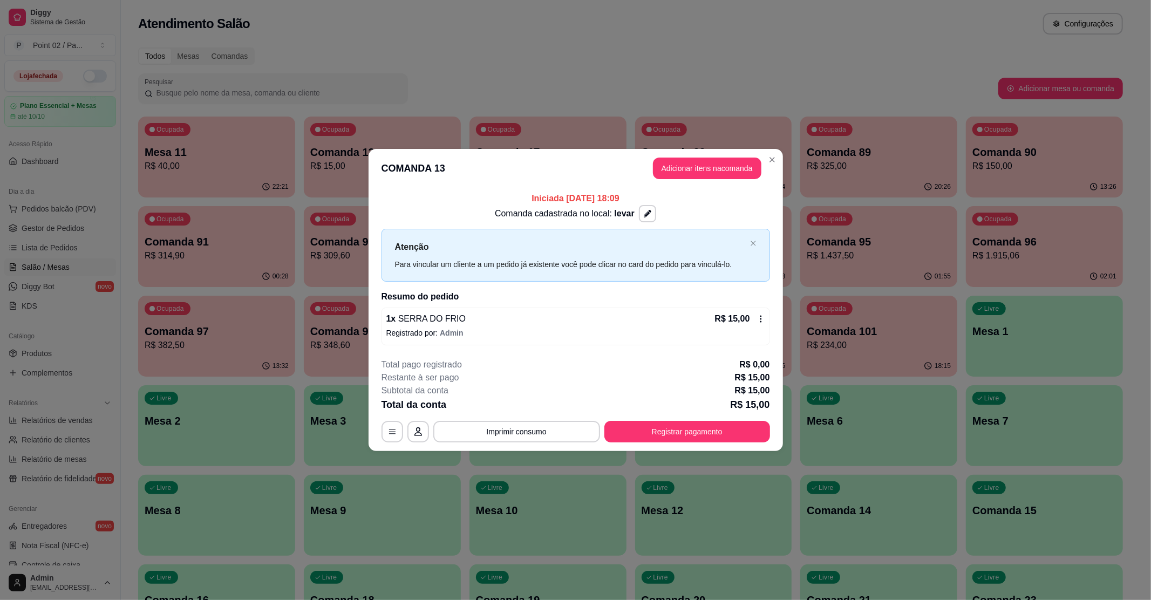
click at [668, 446] on footer "**********" at bounding box center [576, 400] width 415 height 101
click at [670, 443] on div "**********" at bounding box center [576, 432] width 389 height 22
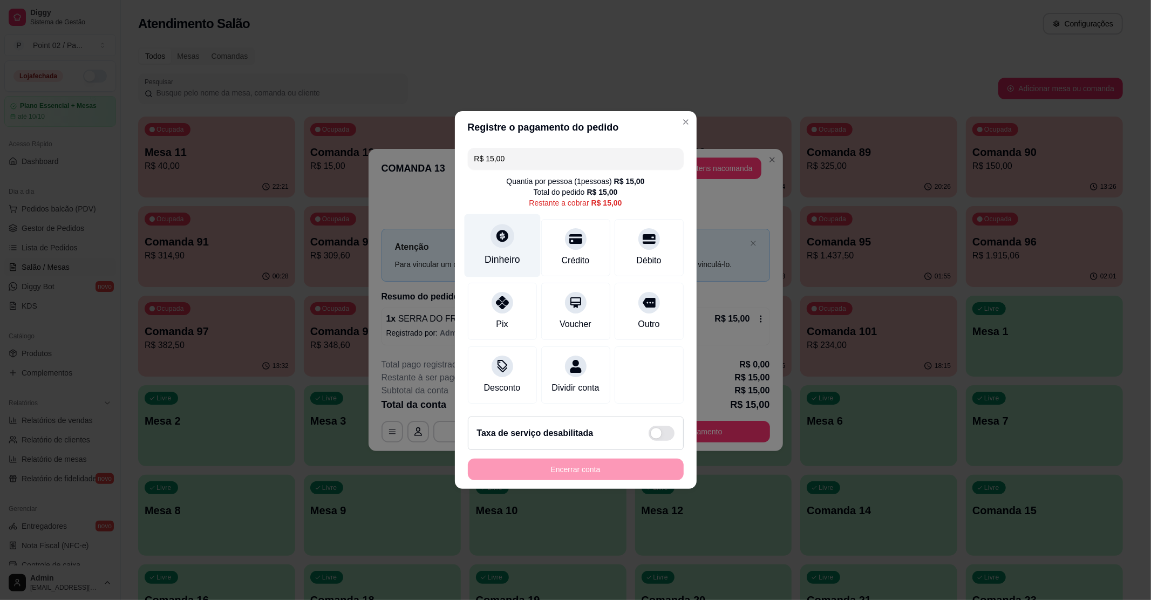
click at [495, 236] on icon at bounding box center [502, 236] width 14 height 14
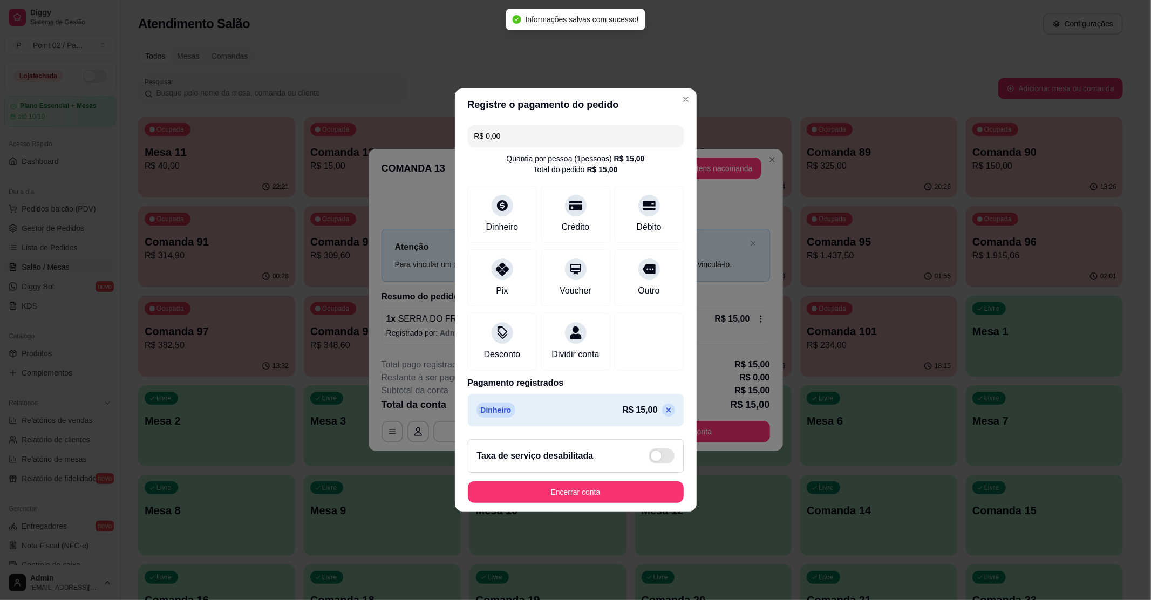
type input "R$ 0,00"
click at [597, 497] on button "Encerrar conta" at bounding box center [576, 492] width 216 height 22
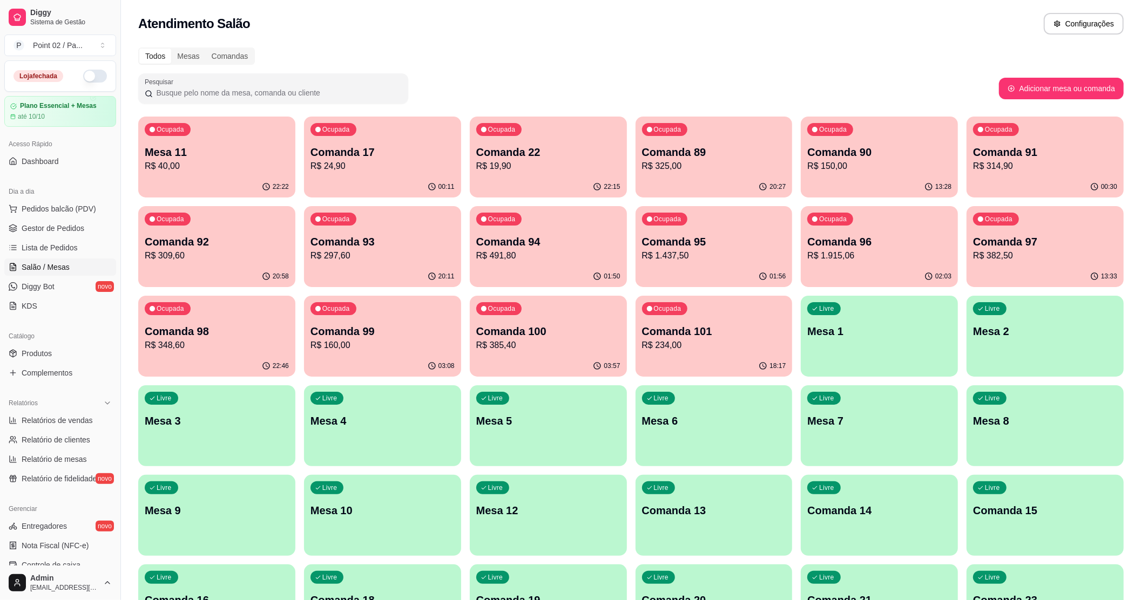
click at [83, 79] on button "button" at bounding box center [95, 76] width 24 height 13
click at [68, 206] on span "Pedidos balcão (PDV)" at bounding box center [59, 208] width 74 height 11
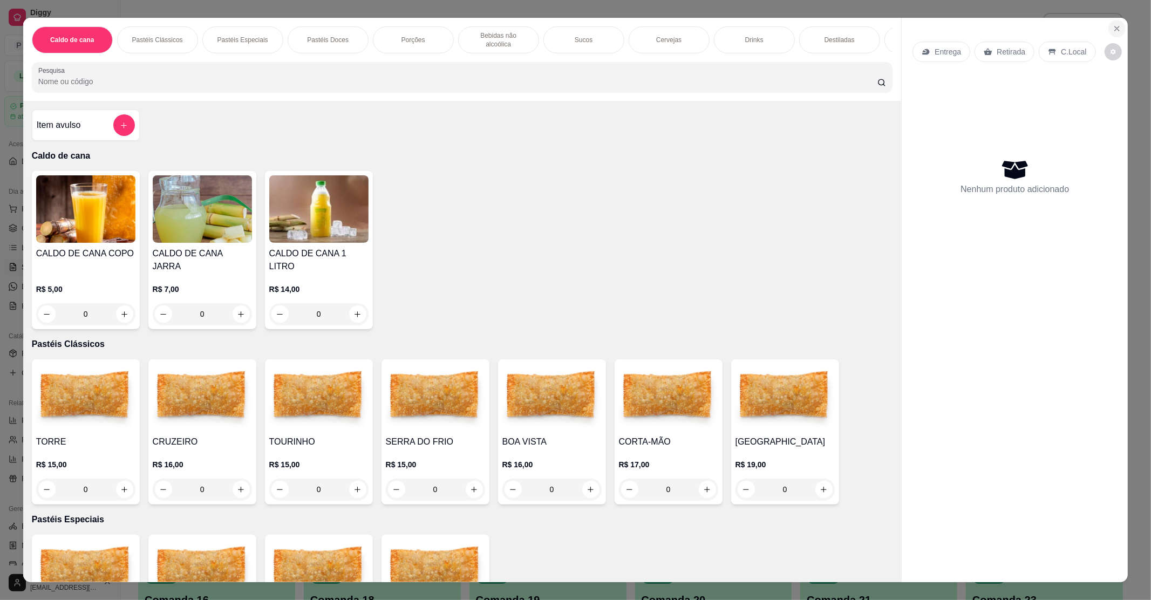
click at [1113, 31] on icon "Close" at bounding box center [1117, 28] width 9 height 9
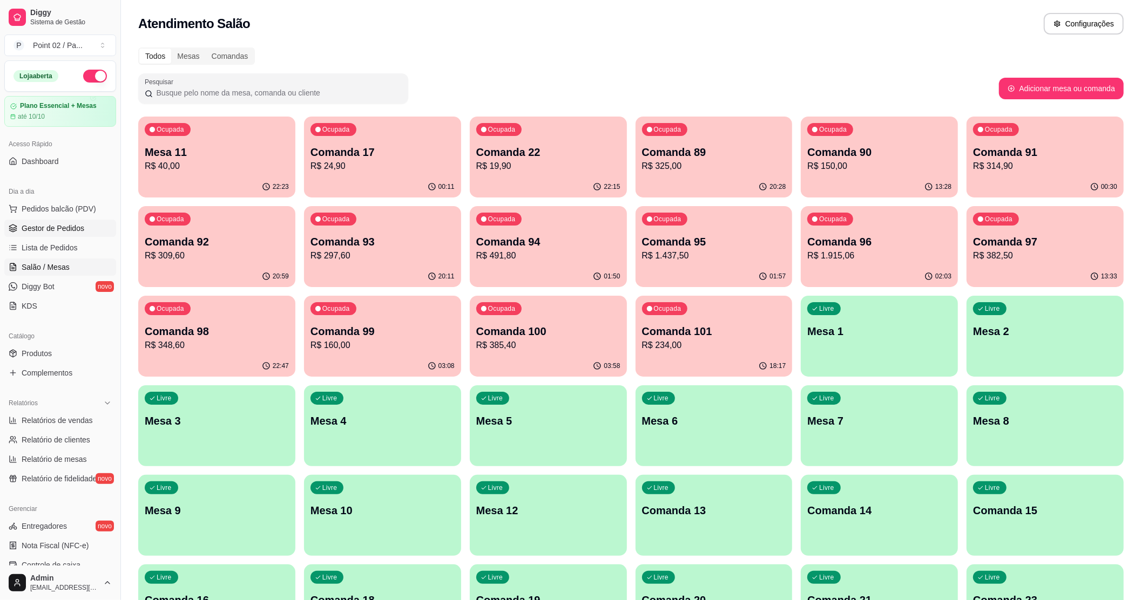
click at [89, 228] on link "Gestor de Pedidos" at bounding box center [60, 228] width 112 height 17
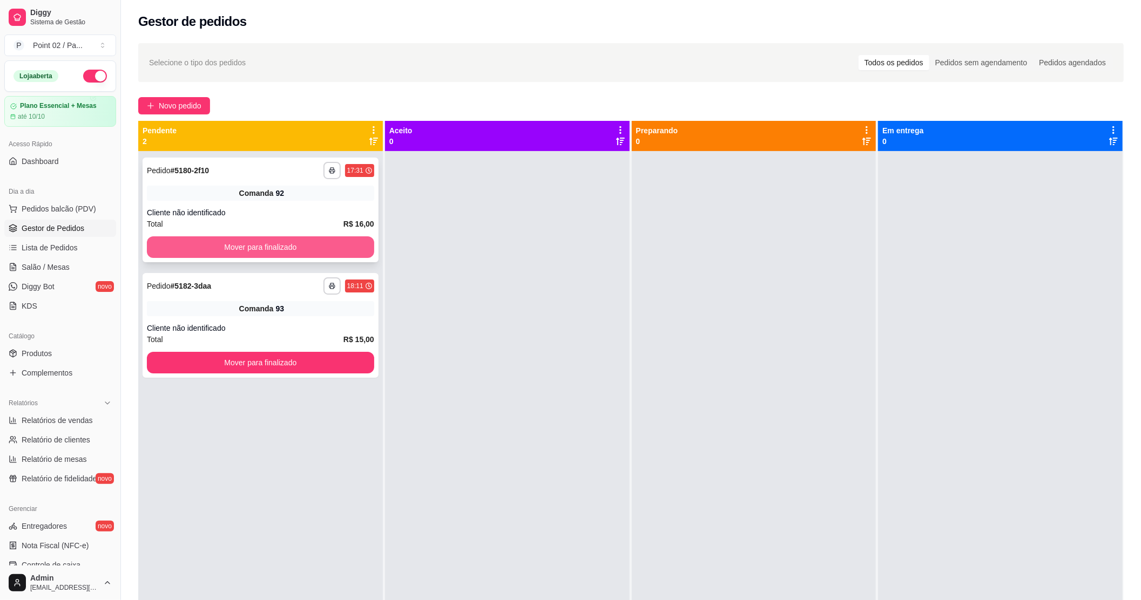
click at [203, 253] on button "Mover para finalizado" at bounding box center [260, 247] width 227 height 22
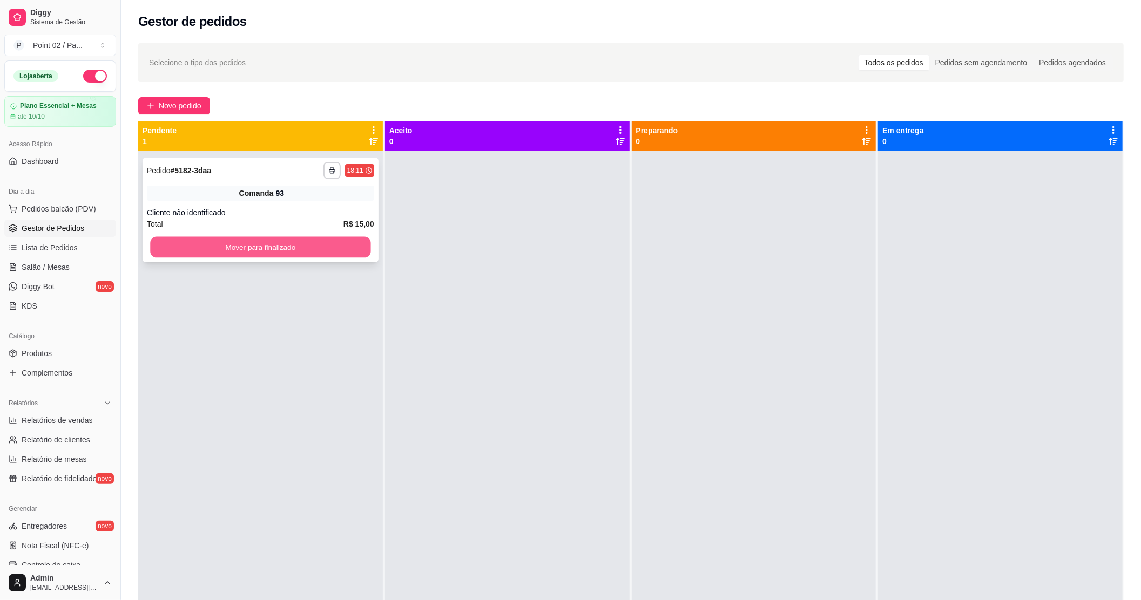
click at [340, 253] on button "Mover para finalizado" at bounding box center [260, 247] width 220 height 21
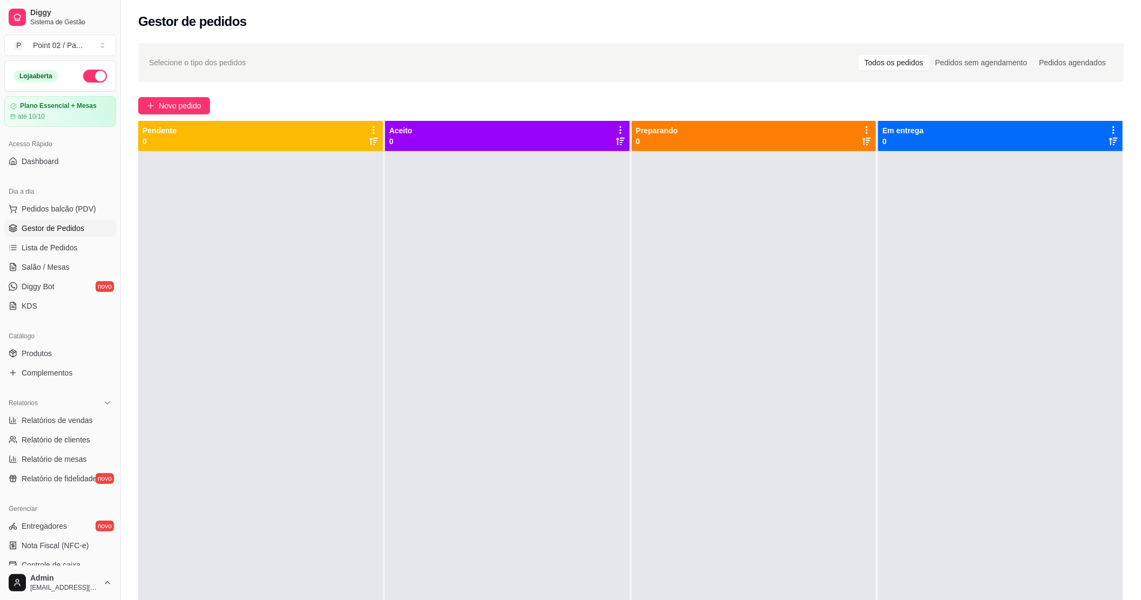
click at [193, 295] on div at bounding box center [260, 451] width 245 height 600
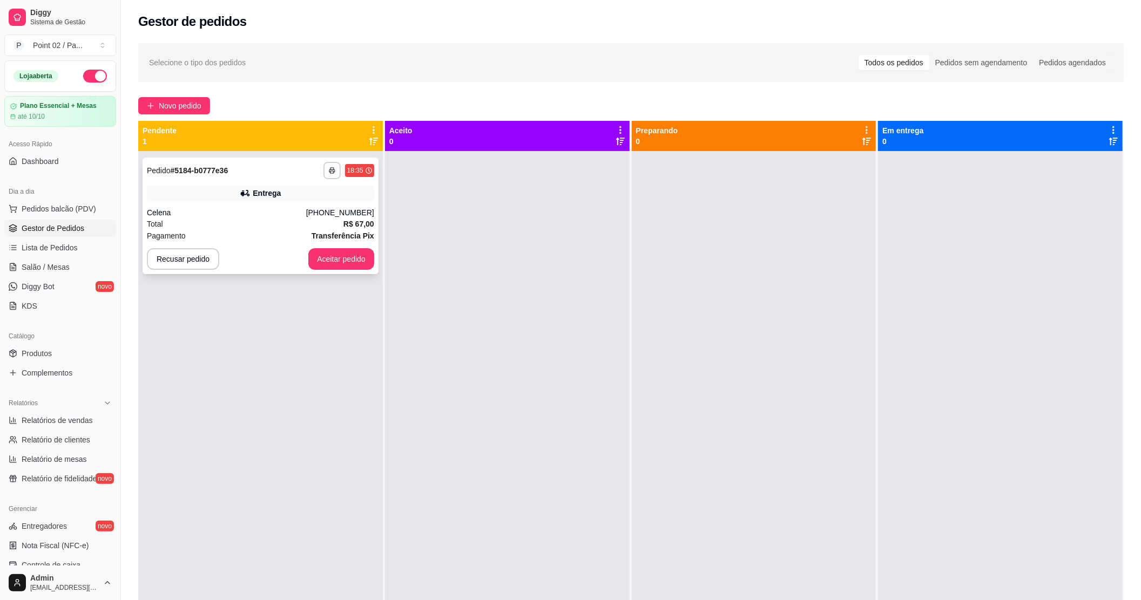
click at [236, 225] on div "Total R$ 67,00" at bounding box center [260, 224] width 227 height 12
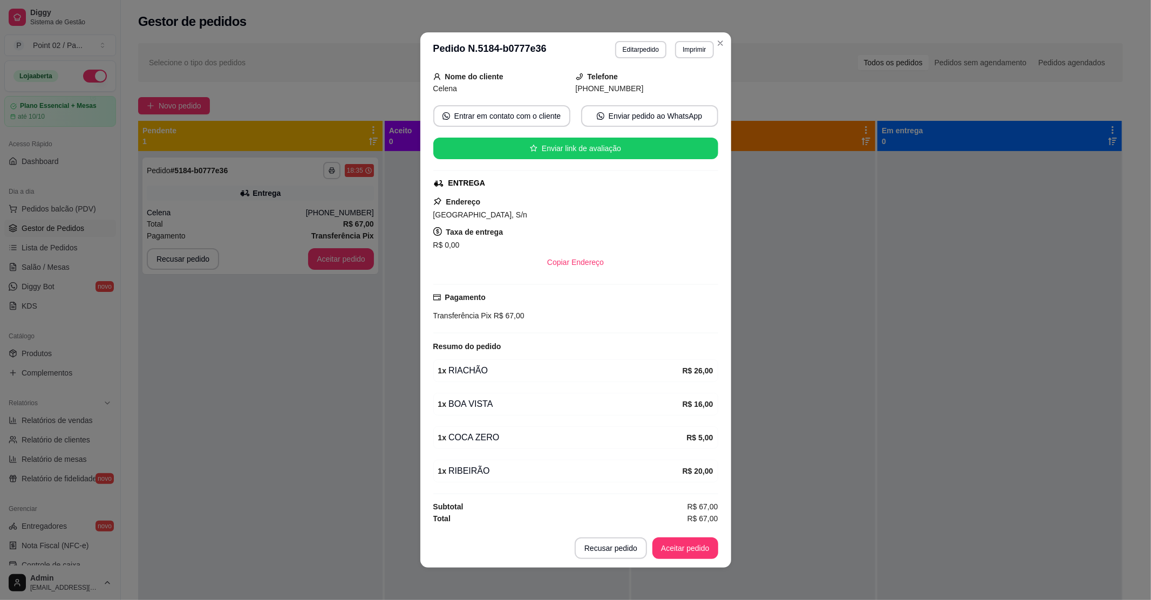
scroll to position [2, 0]
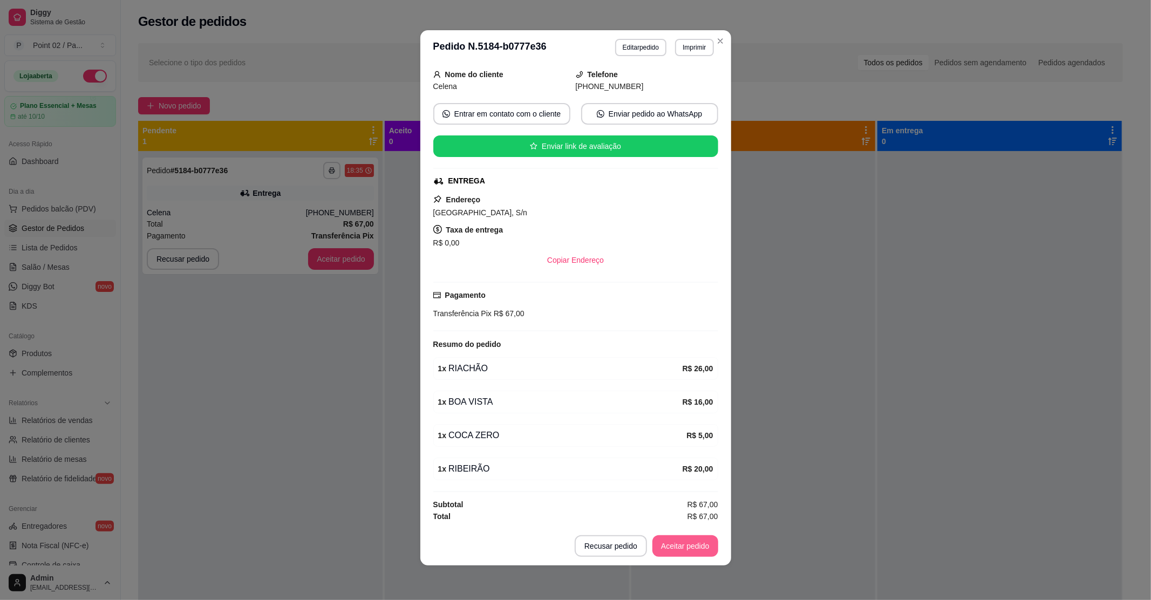
click at [694, 553] on button "Aceitar pedido" at bounding box center [686, 546] width 66 height 22
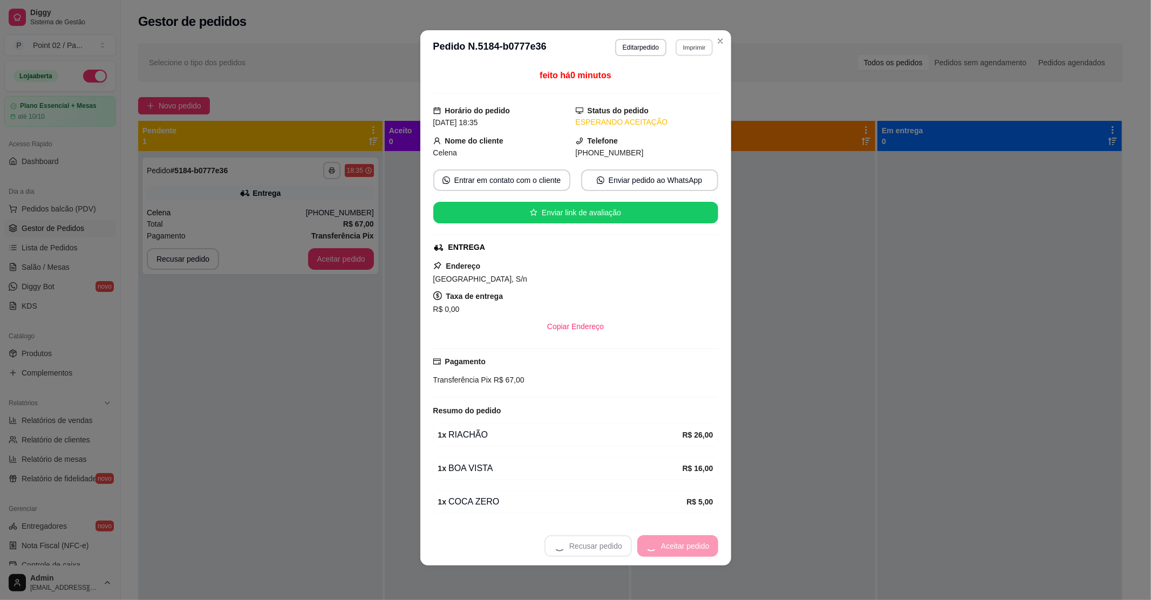
click at [676, 45] on button "Imprimir" at bounding box center [694, 47] width 37 height 17
click at [690, 78] on button "IMPRESSORA" at bounding box center [671, 85] width 76 height 17
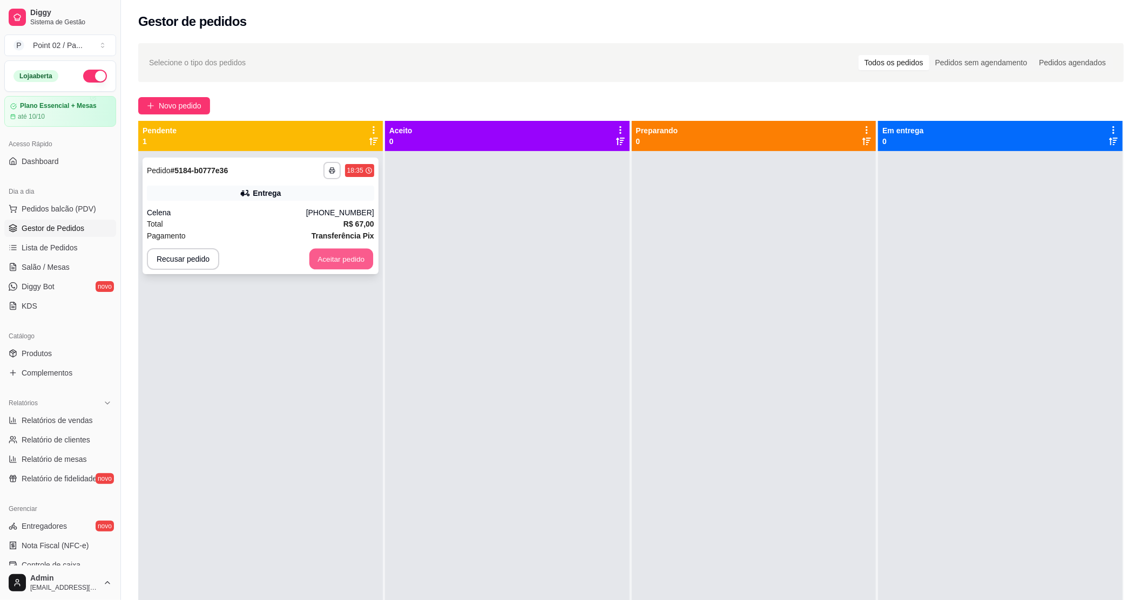
click at [352, 259] on button "Aceitar pedido" at bounding box center [341, 259] width 64 height 21
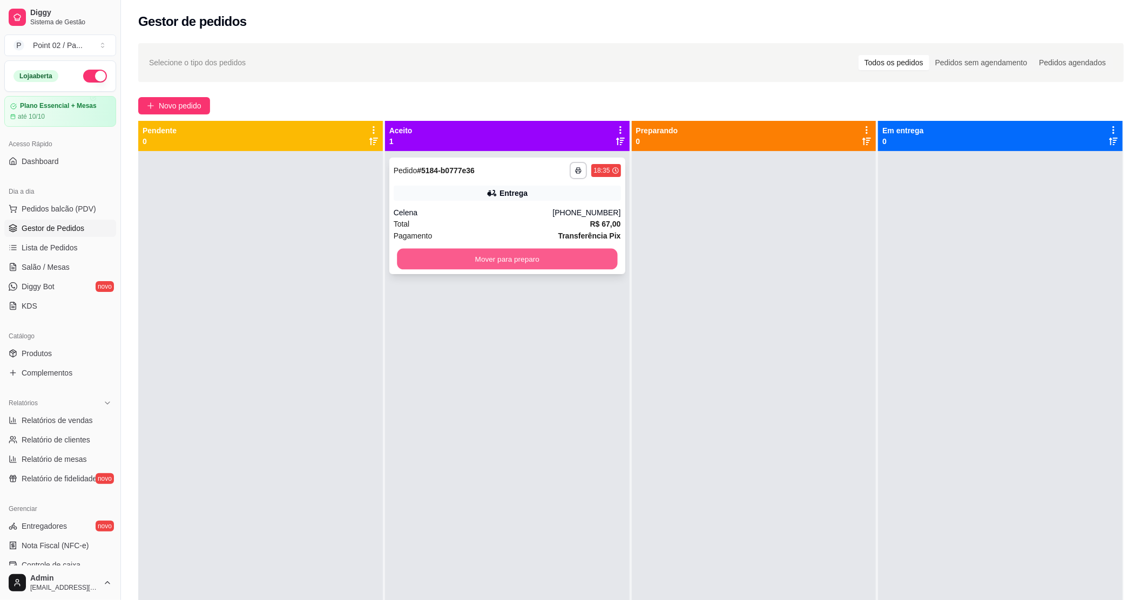
click at [546, 249] on button "Mover para preparo" at bounding box center [507, 259] width 220 height 21
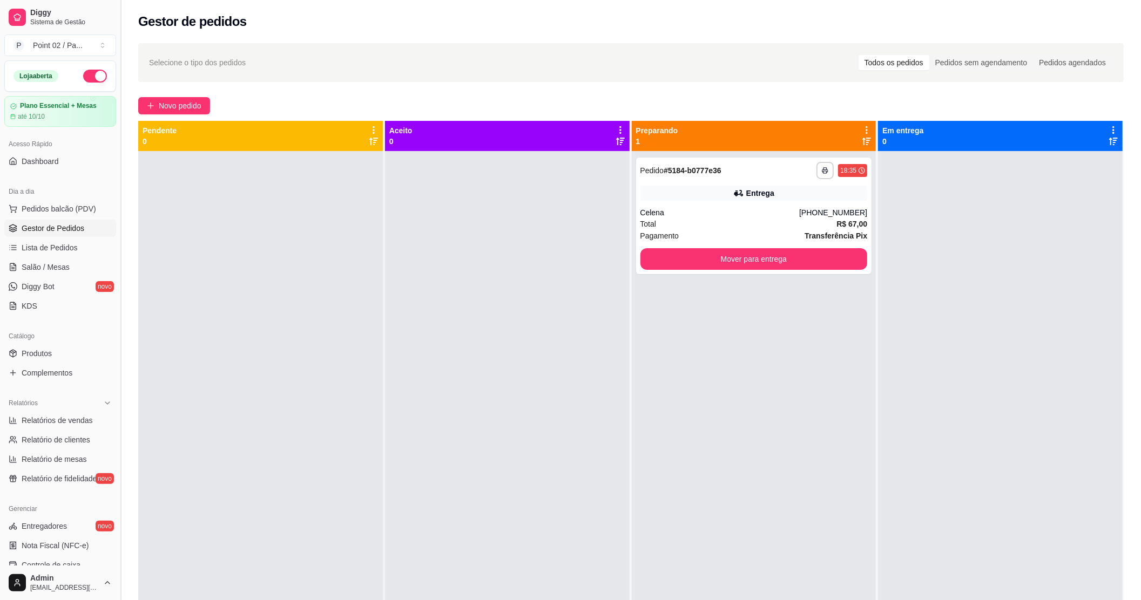
click at [117, 132] on button "Toggle Sidebar" at bounding box center [120, 300] width 9 height 600
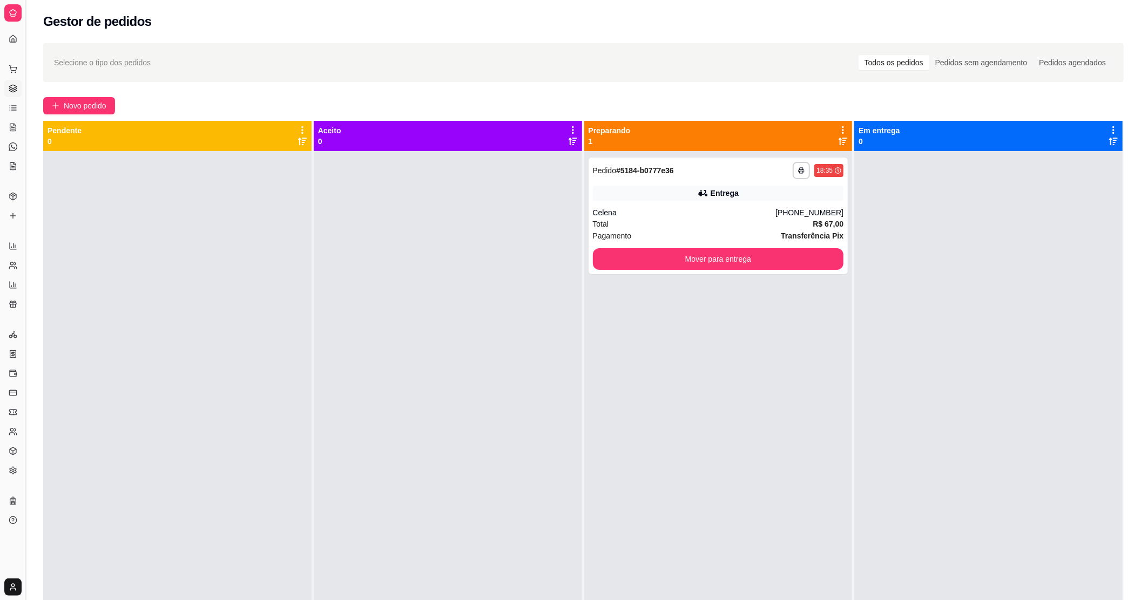
click at [25, 118] on button "Toggle Sidebar" at bounding box center [25, 300] width 9 height 600
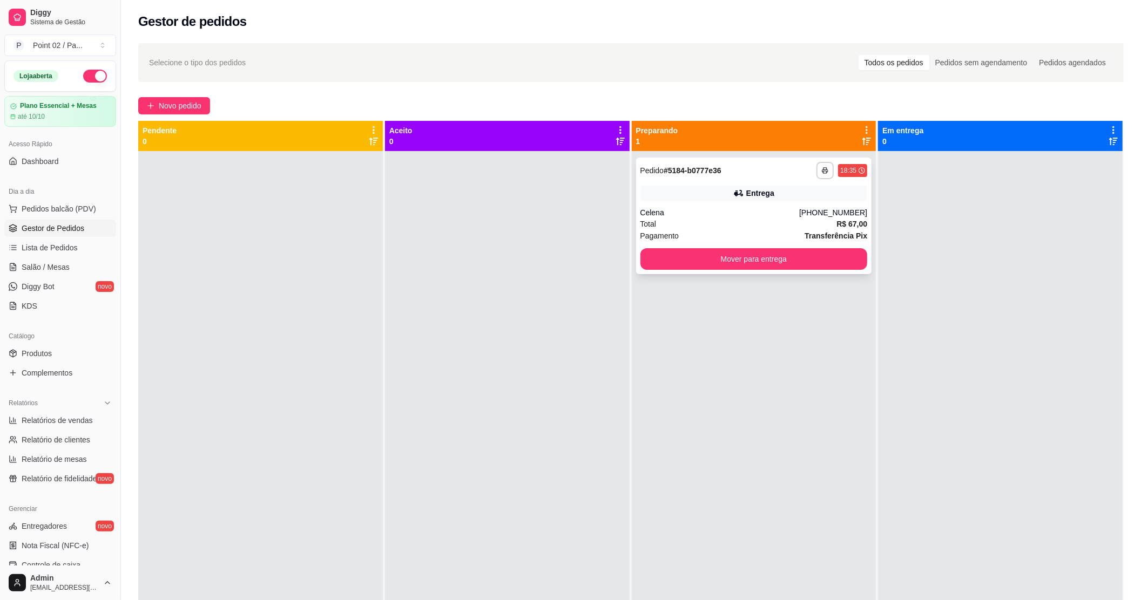
click at [739, 214] on div "Celena" at bounding box center [719, 212] width 159 height 11
click at [52, 342] on div "Catálogo" at bounding box center [60, 336] width 112 height 17
click at [46, 348] on span "Produtos" at bounding box center [37, 353] width 30 height 11
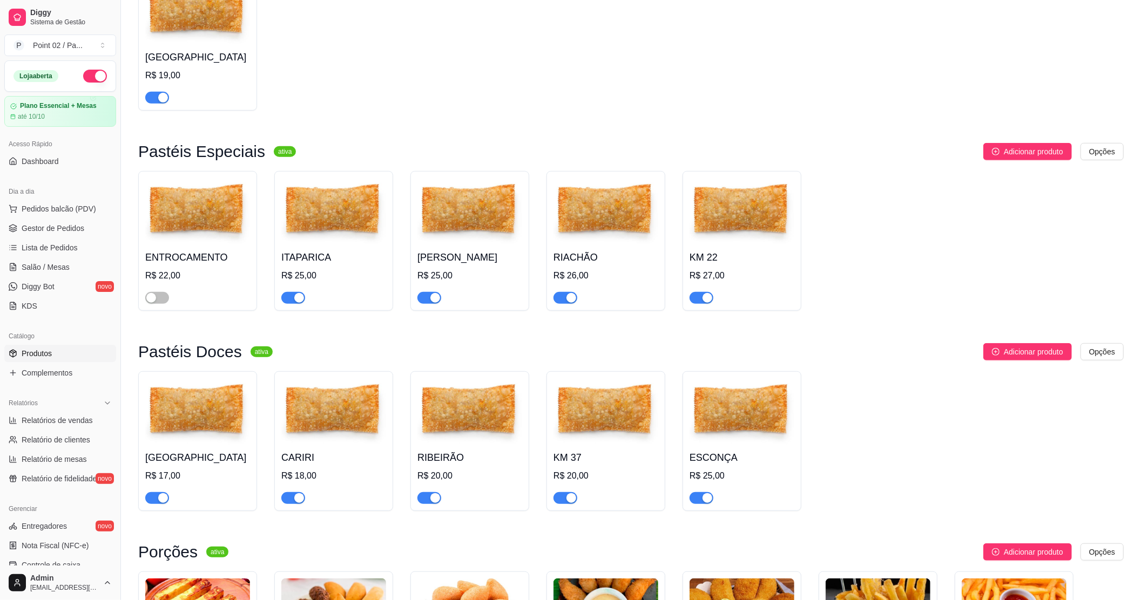
scroll to position [575, 0]
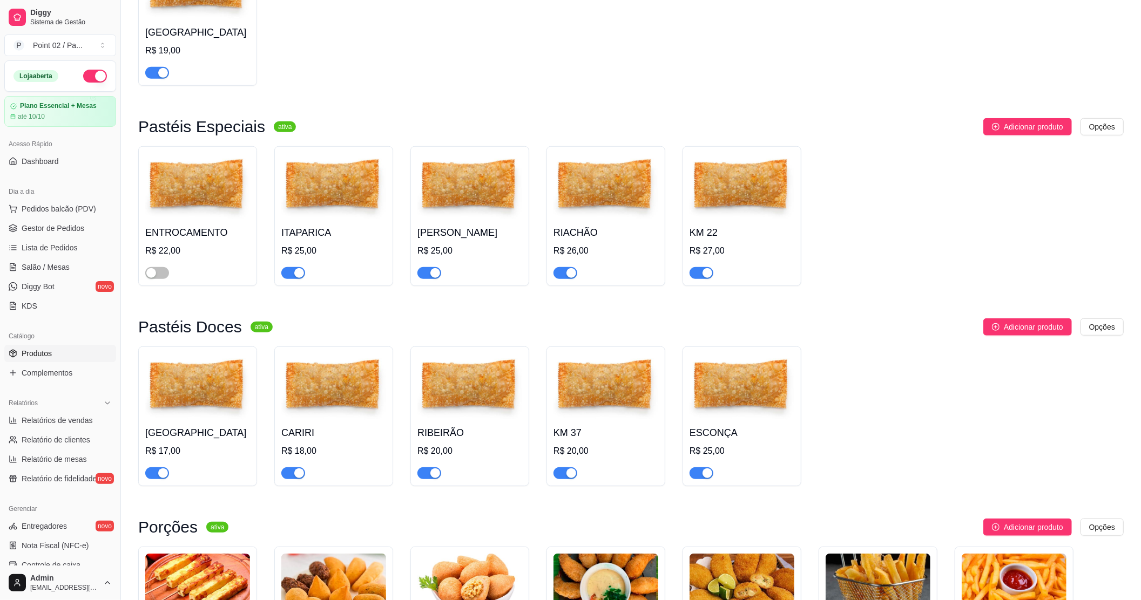
click at [558, 277] on span "button" at bounding box center [565, 273] width 24 height 12
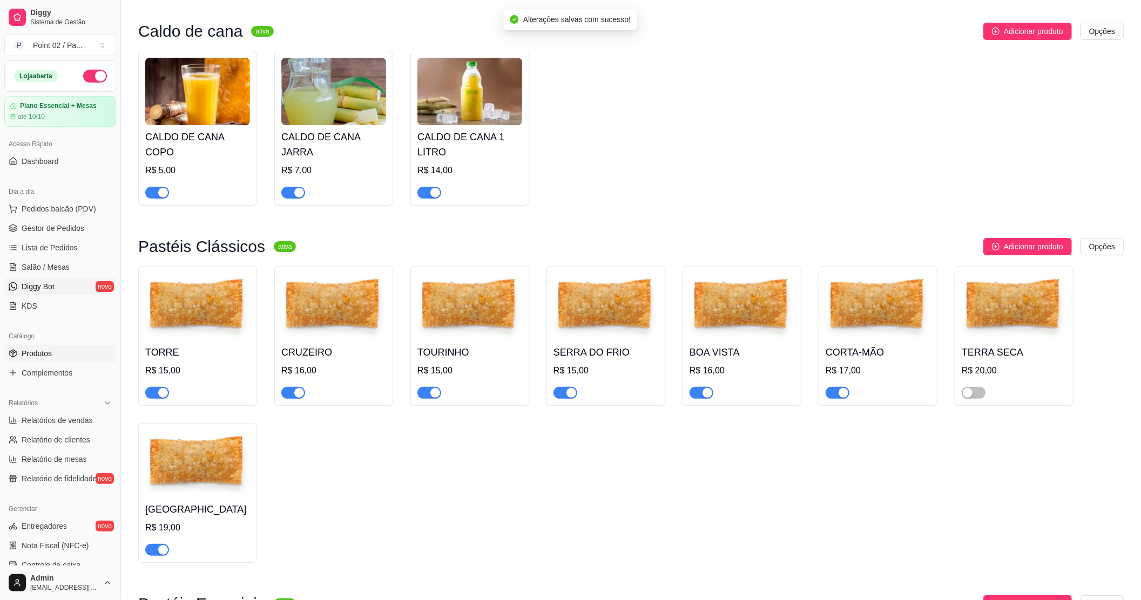
scroll to position [0, 0]
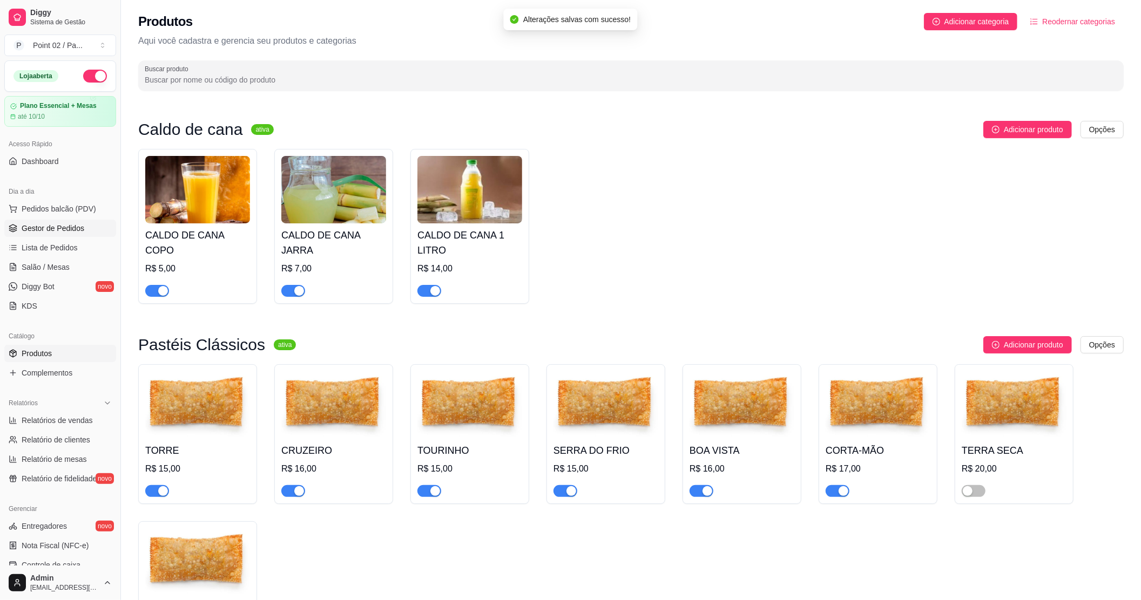
click at [87, 232] on link "Gestor de Pedidos" at bounding box center [60, 228] width 112 height 17
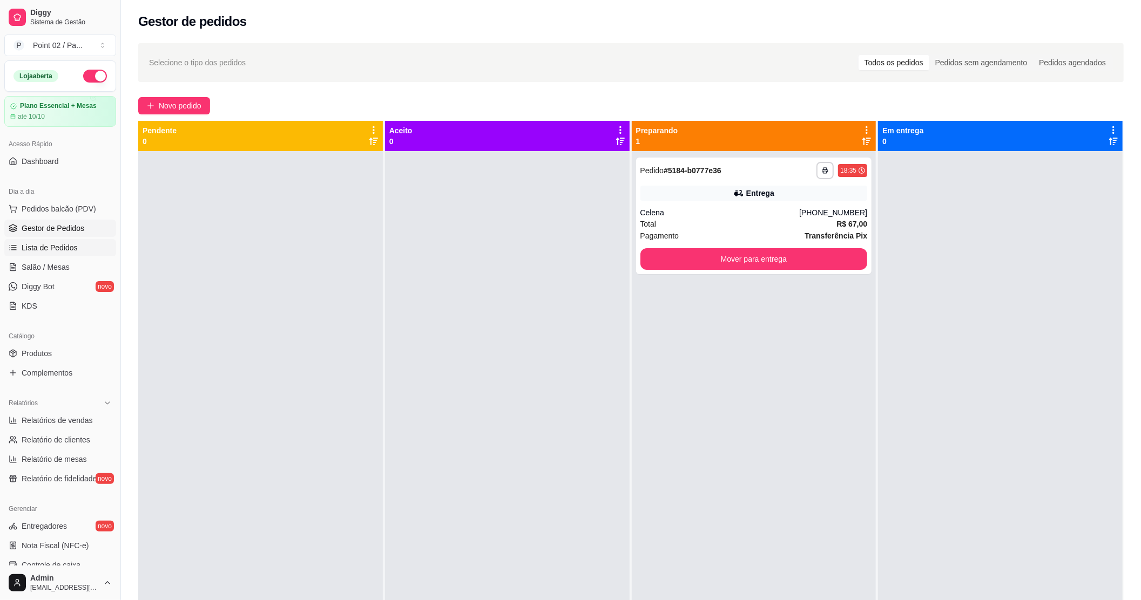
click at [52, 250] on span "Lista de Pedidos" at bounding box center [50, 247] width 56 height 11
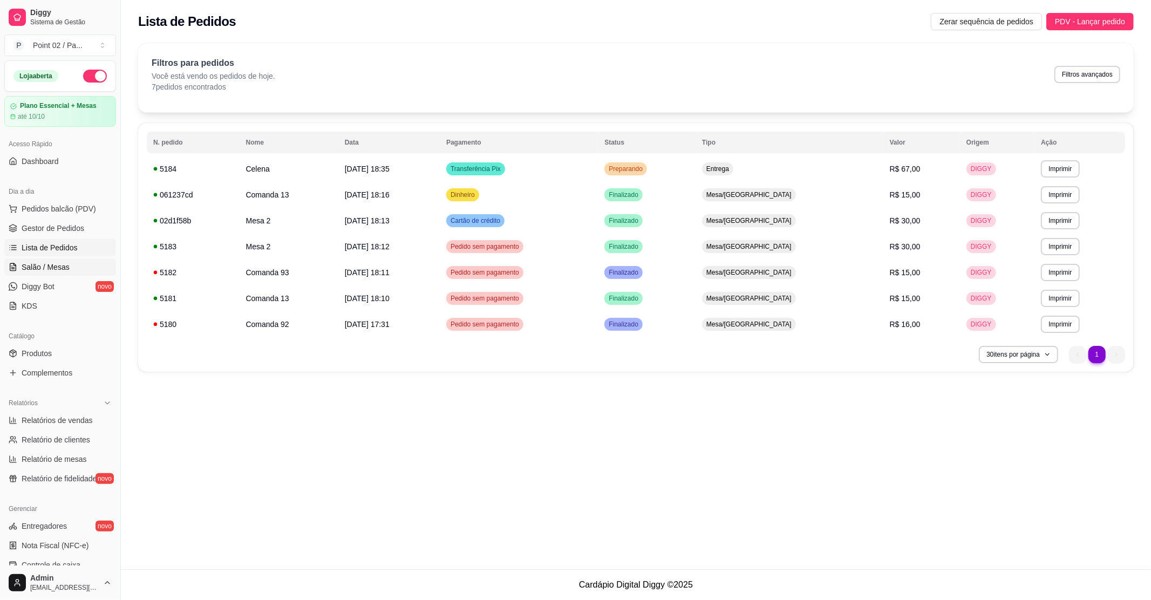
click at [50, 268] on span "Salão / Mesas" at bounding box center [46, 267] width 48 height 11
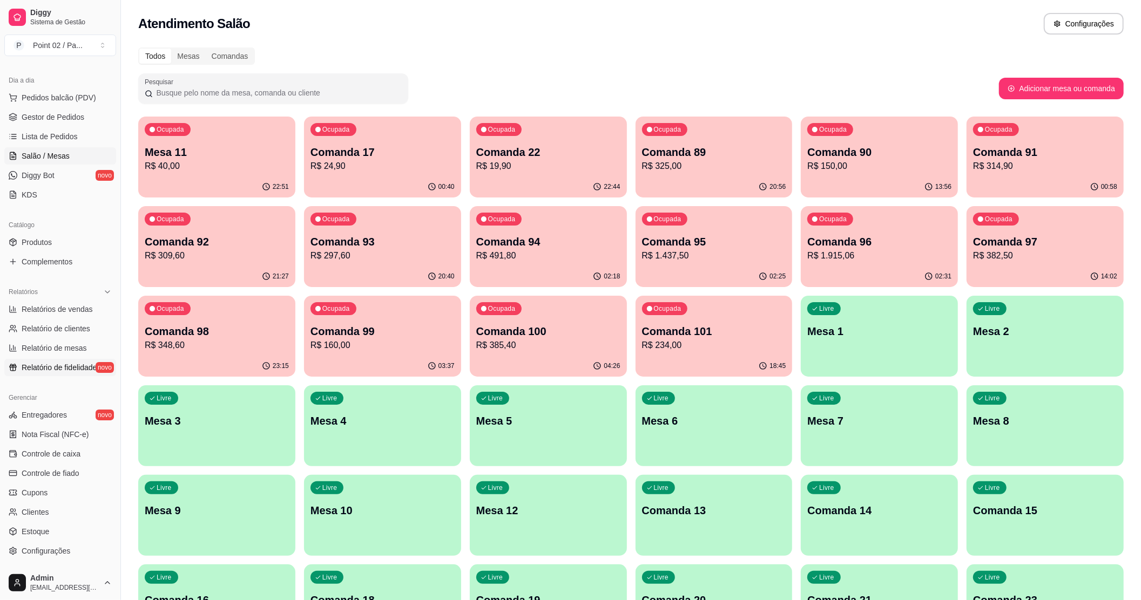
scroll to position [177, 0]
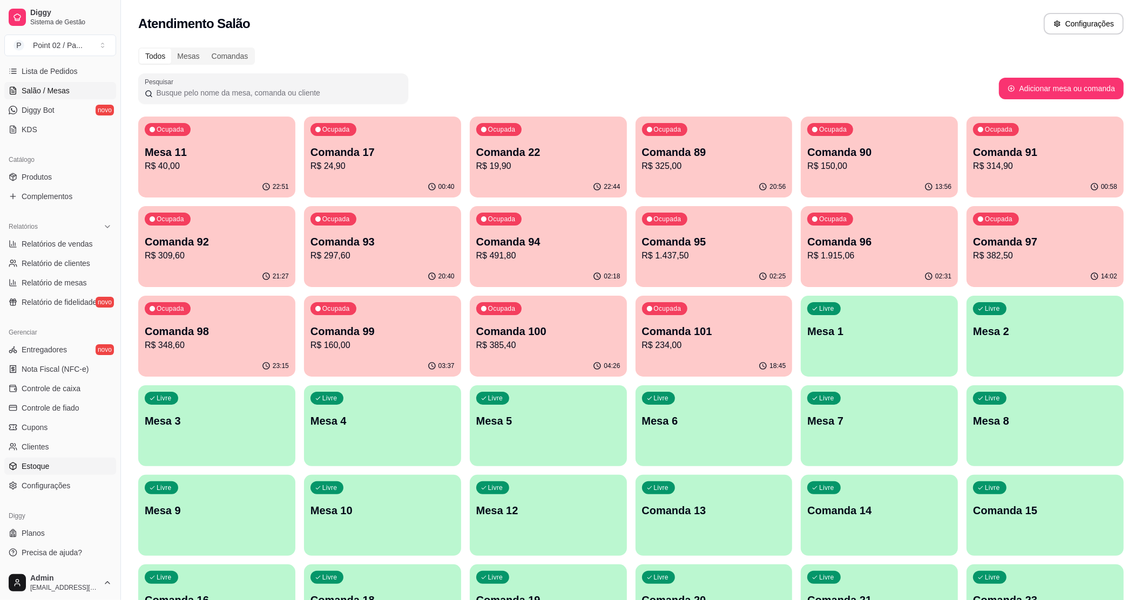
click at [50, 462] on link "Estoque" at bounding box center [60, 466] width 112 height 17
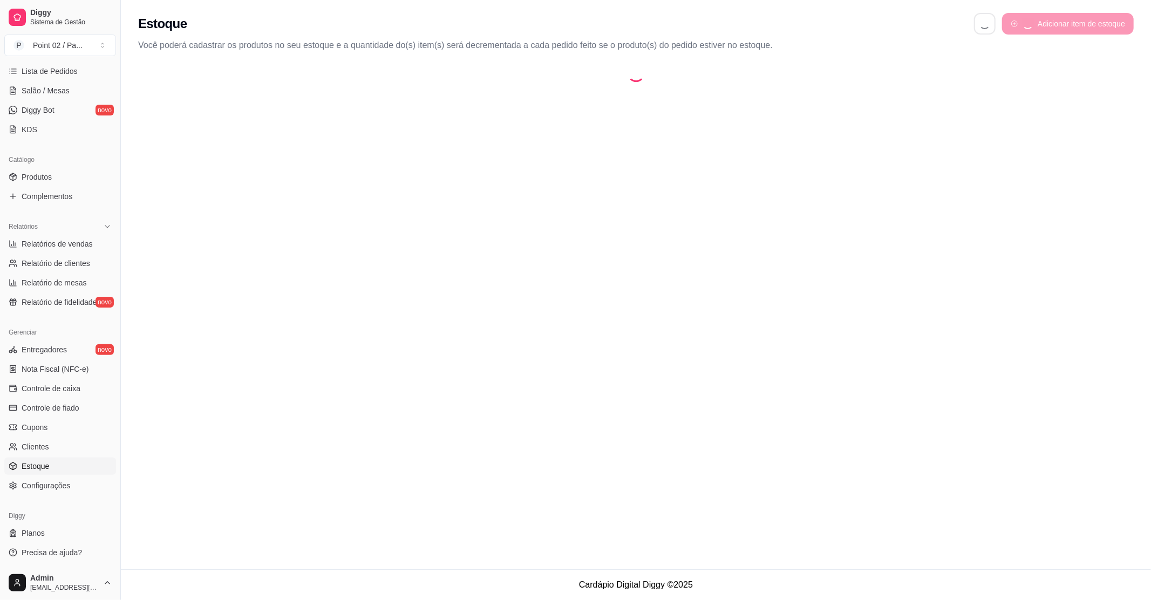
select select "QUANTITY_ORDER"
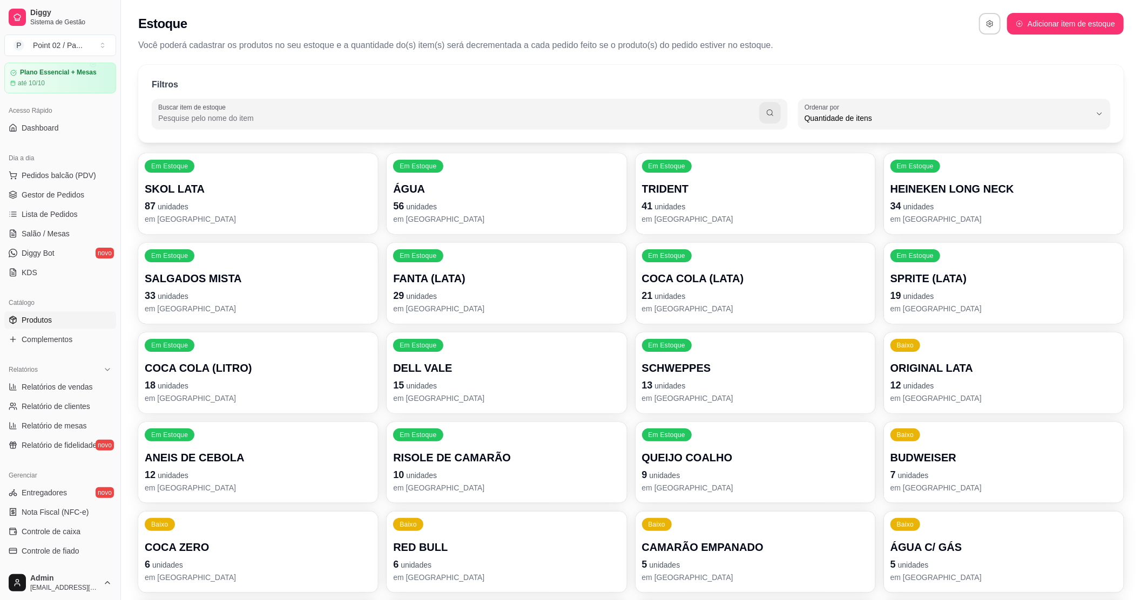
scroll to position [33, 0]
click at [59, 317] on link "Produtos" at bounding box center [60, 320] width 112 height 17
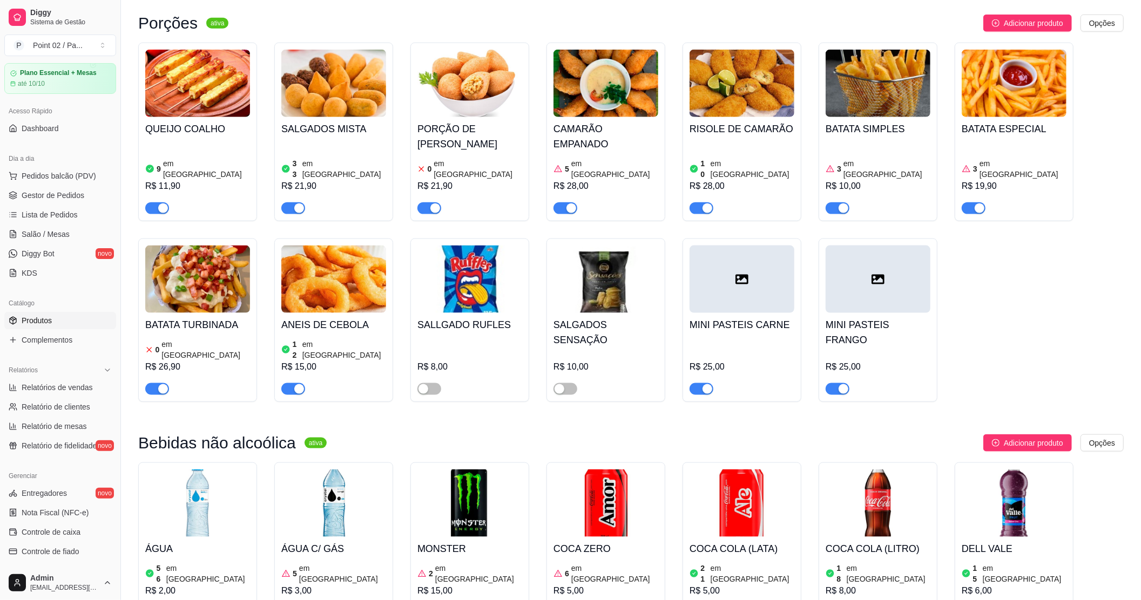
scroll to position [1439, 0]
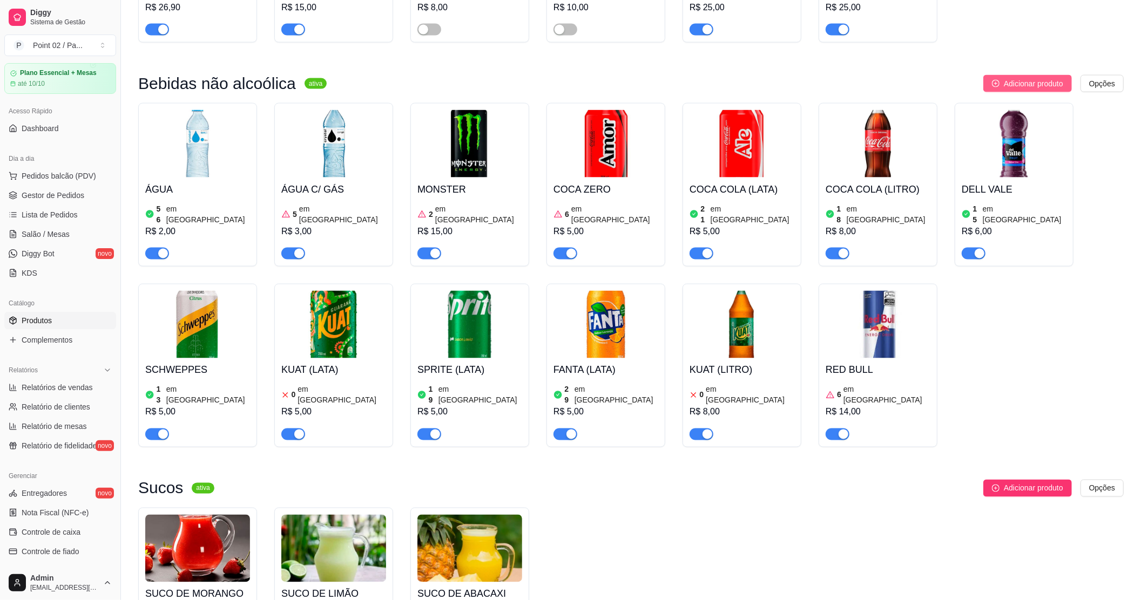
click at [1039, 78] on span "Adicionar produto" at bounding box center [1032, 84] width 59 height 12
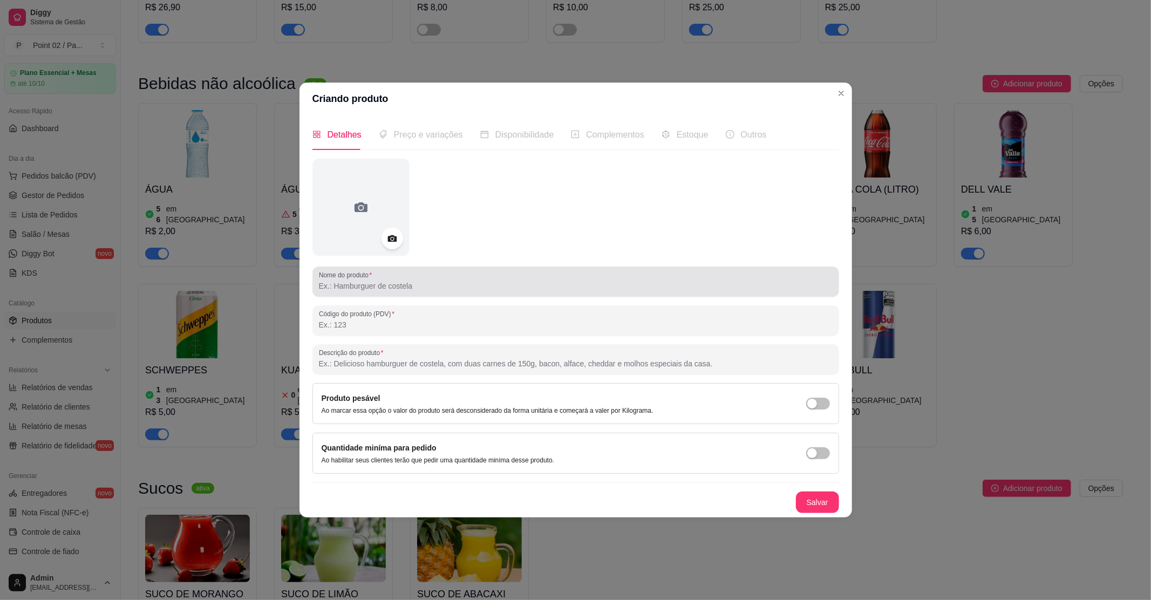
click at [451, 291] on div at bounding box center [576, 282] width 514 height 22
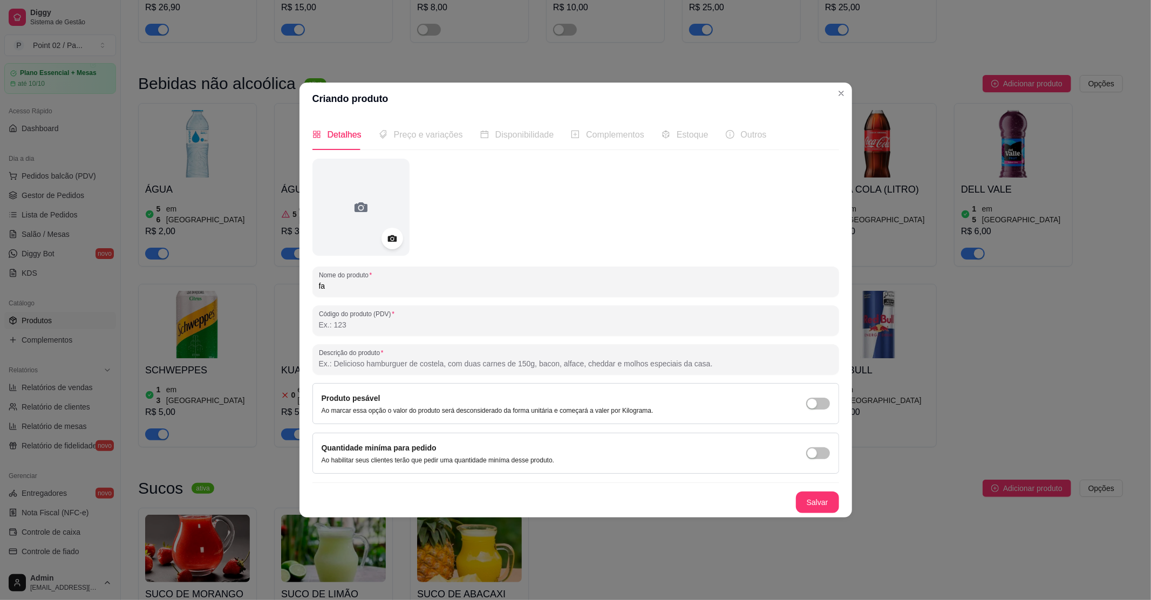
type input "f"
type input "FANTA 1 LITRO"
click at [829, 505] on button "Salvar" at bounding box center [817, 503] width 43 height 22
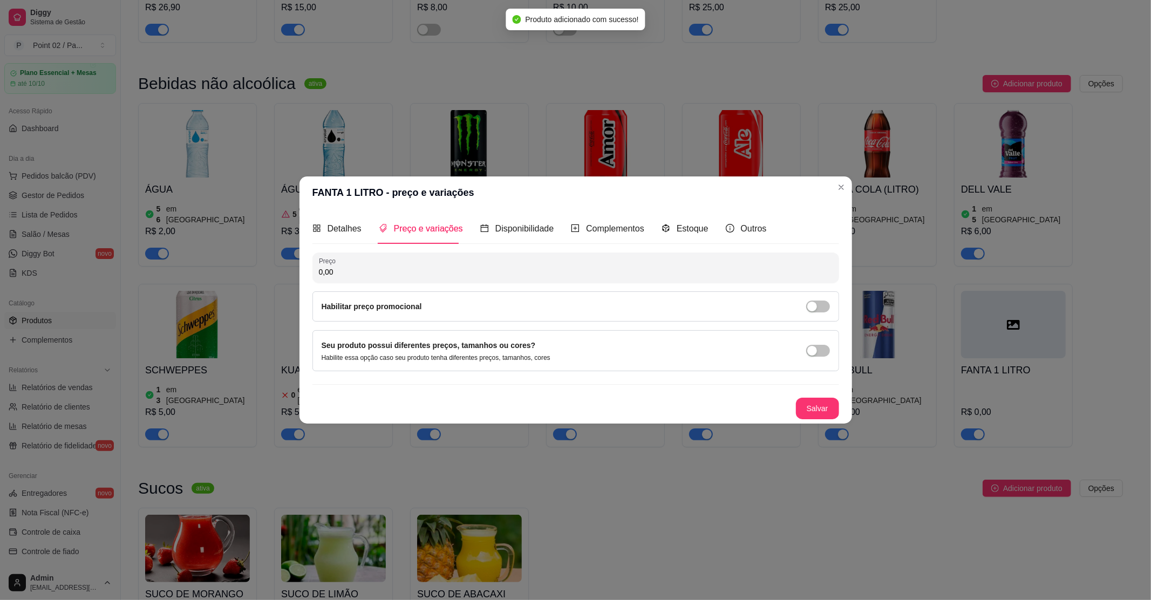
click at [460, 273] on input "0,00" at bounding box center [576, 272] width 514 height 11
type input "8,00"
click at [834, 405] on button "Salvar" at bounding box center [817, 409] width 43 height 22
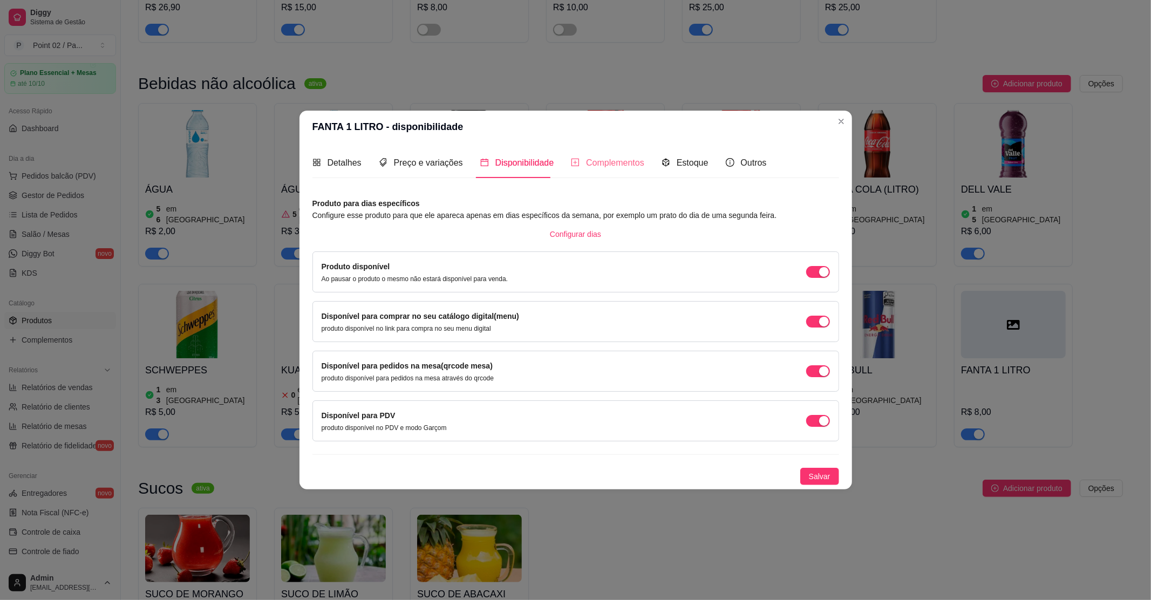
click at [612, 169] on div "Complementos" at bounding box center [607, 162] width 73 height 31
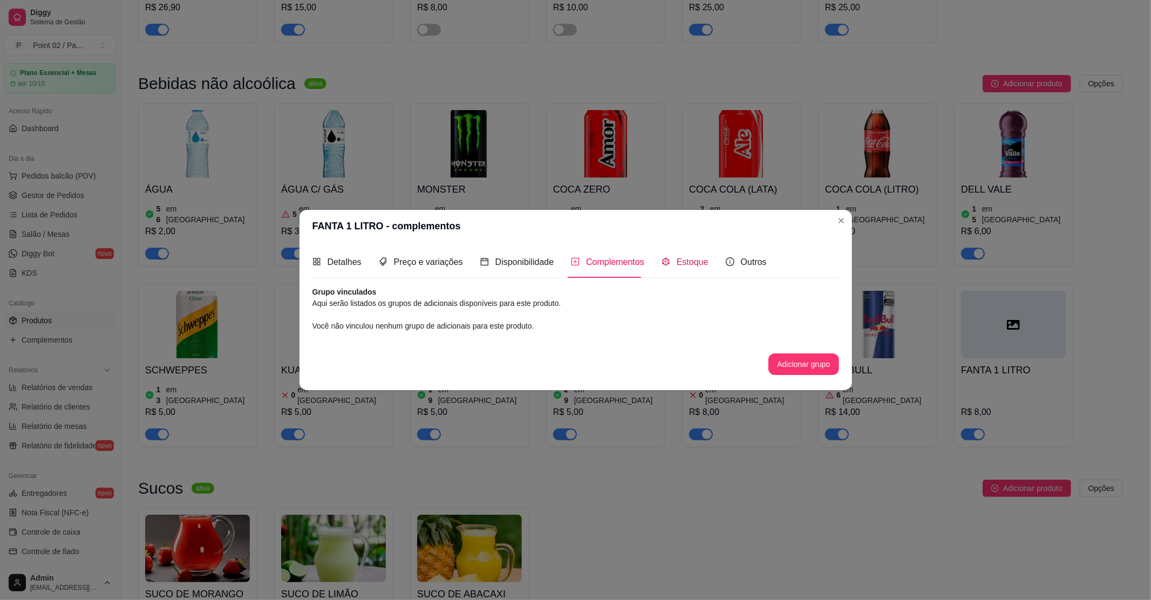
click at [668, 259] on div "Estoque" at bounding box center [685, 261] width 47 height 13
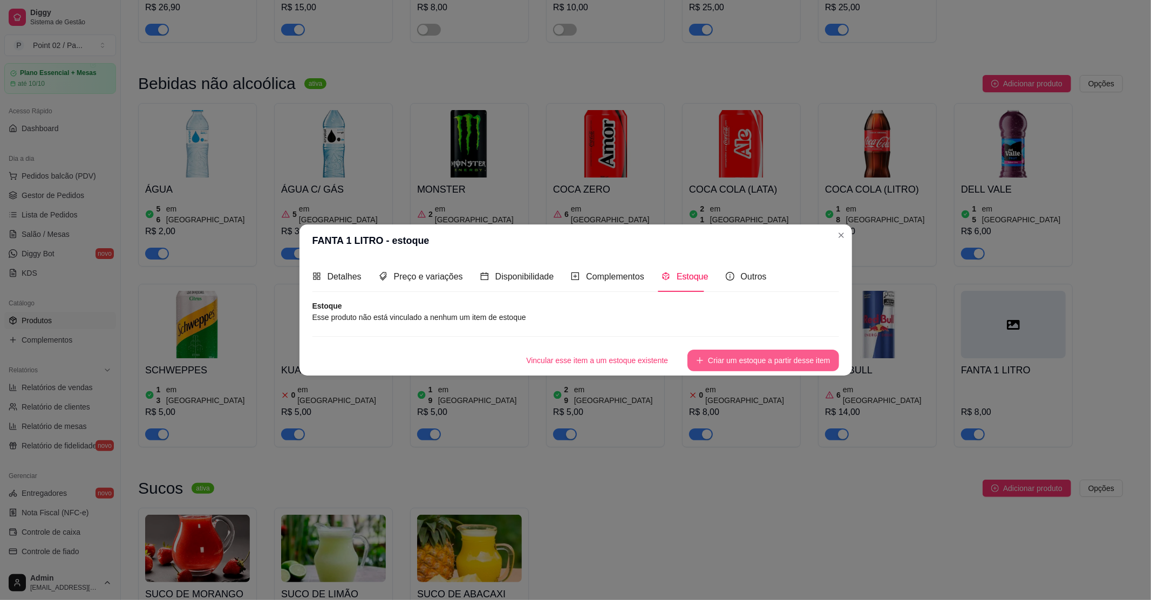
click at [785, 362] on button "Criar um estoque a partir desse item" at bounding box center [763, 361] width 151 height 22
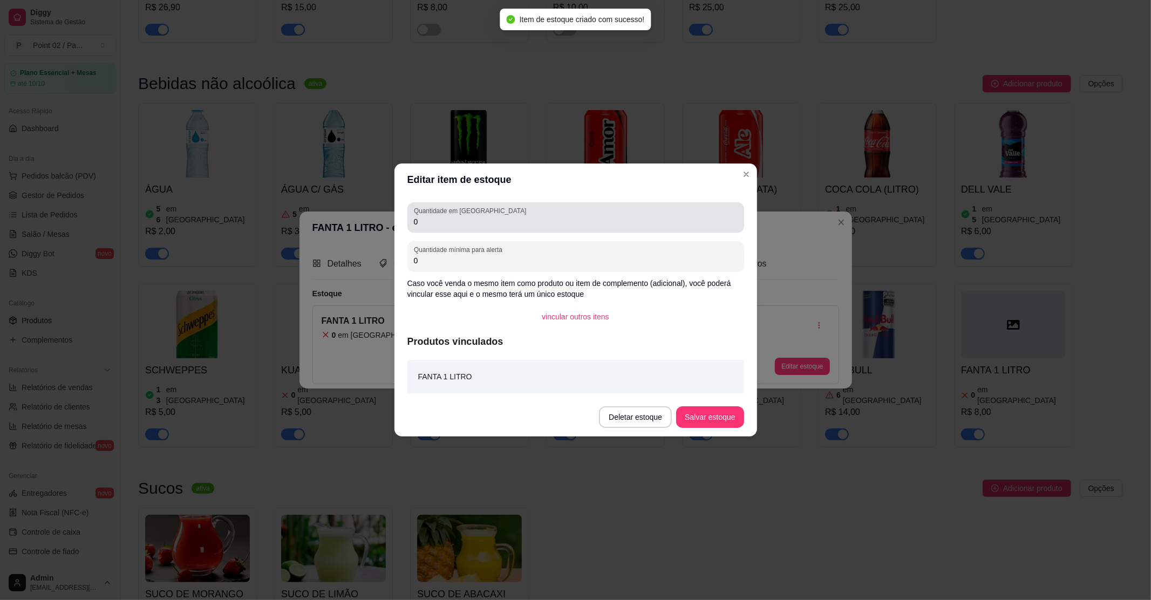
click at [502, 221] on input "0" at bounding box center [576, 221] width 324 height 11
click at [617, 227] on input "0" at bounding box center [576, 221] width 324 height 11
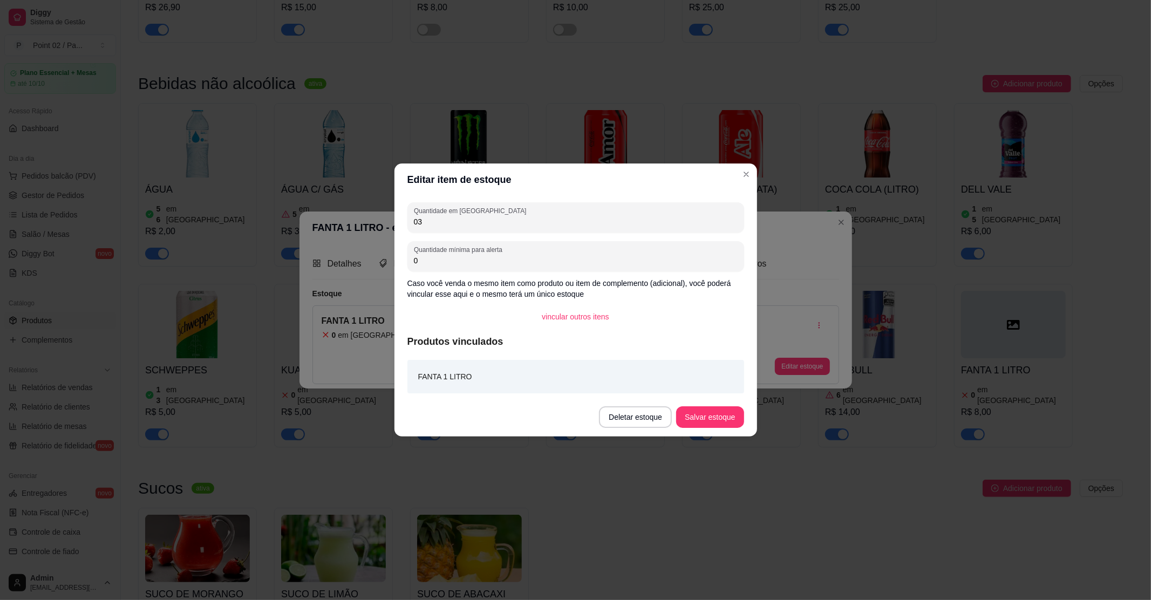
type input "0"
type input "3"
click at [694, 407] on button "Salvar estoque" at bounding box center [710, 417] width 66 height 21
click at [730, 415] on button "Salvar estoque" at bounding box center [709, 417] width 67 height 22
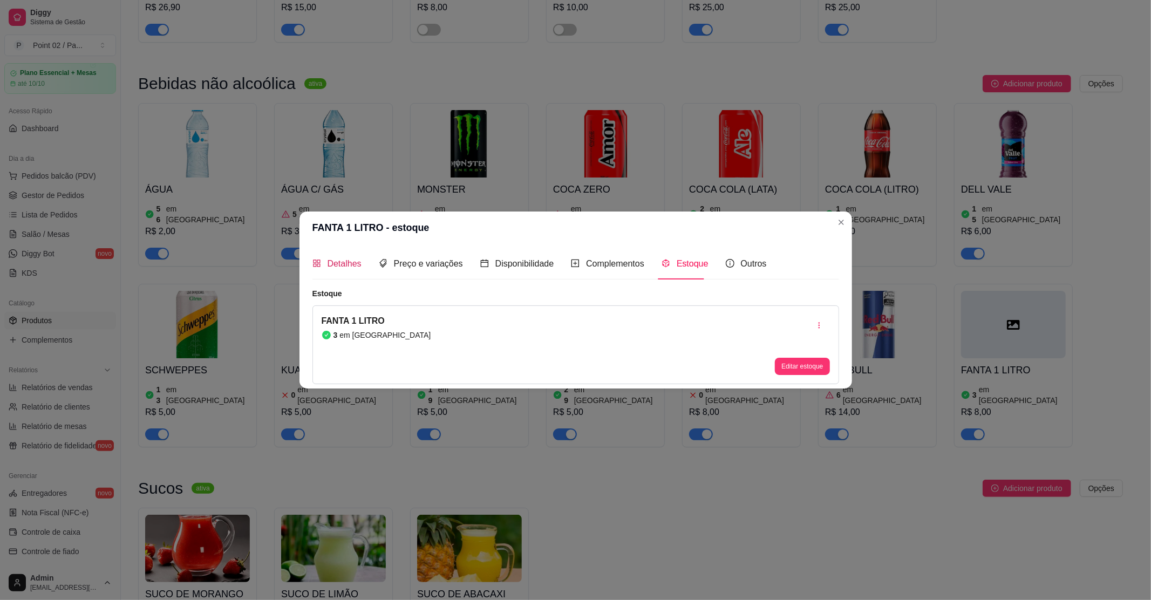
click at [342, 262] on span "Detalhes" at bounding box center [345, 263] width 34 height 9
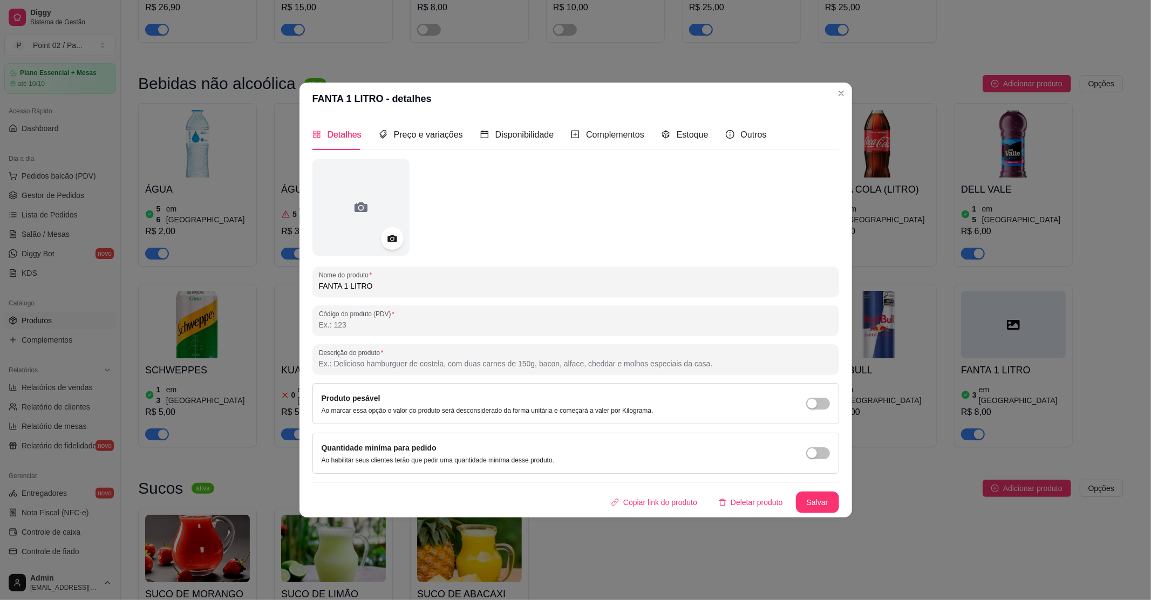
click at [400, 241] on div at bounding box center [392, 238] width 23 height 23
click at [393, 238] on icon at bounding box center [392, 239] width 12 height 12
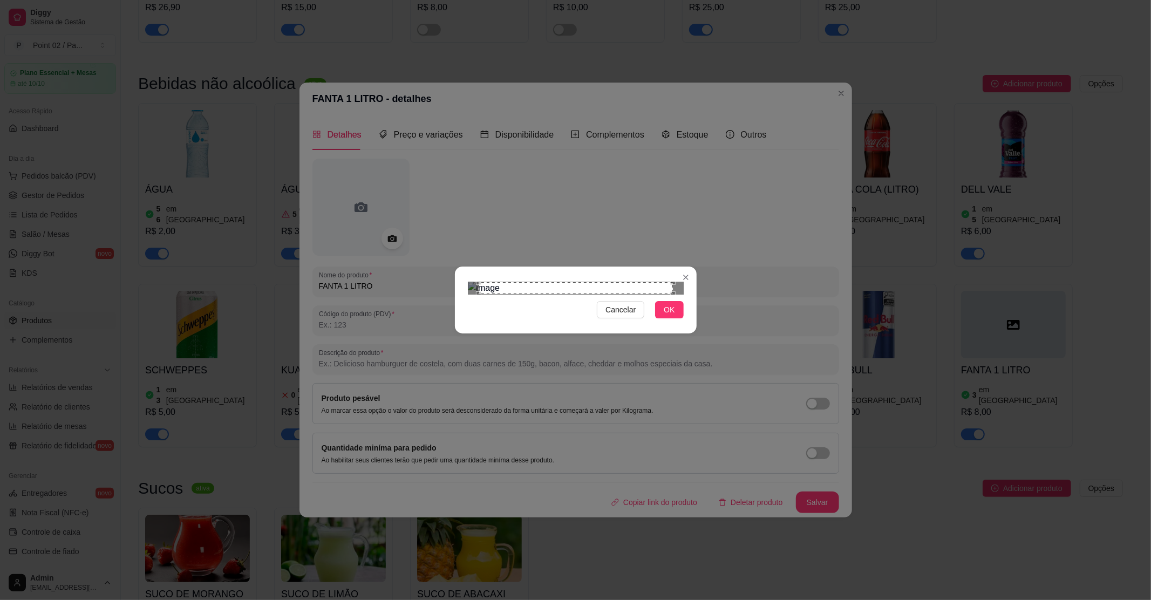
click at [477, 282] on img at bounding box center [576, 288] width 216 height 13
click at [588, 323] on div "Cancelar OK" at bounding box center [576, 299] width 242 height 45
click at [666, 316] on span "OK" at bounding box center [669, 310] width 11 height 12
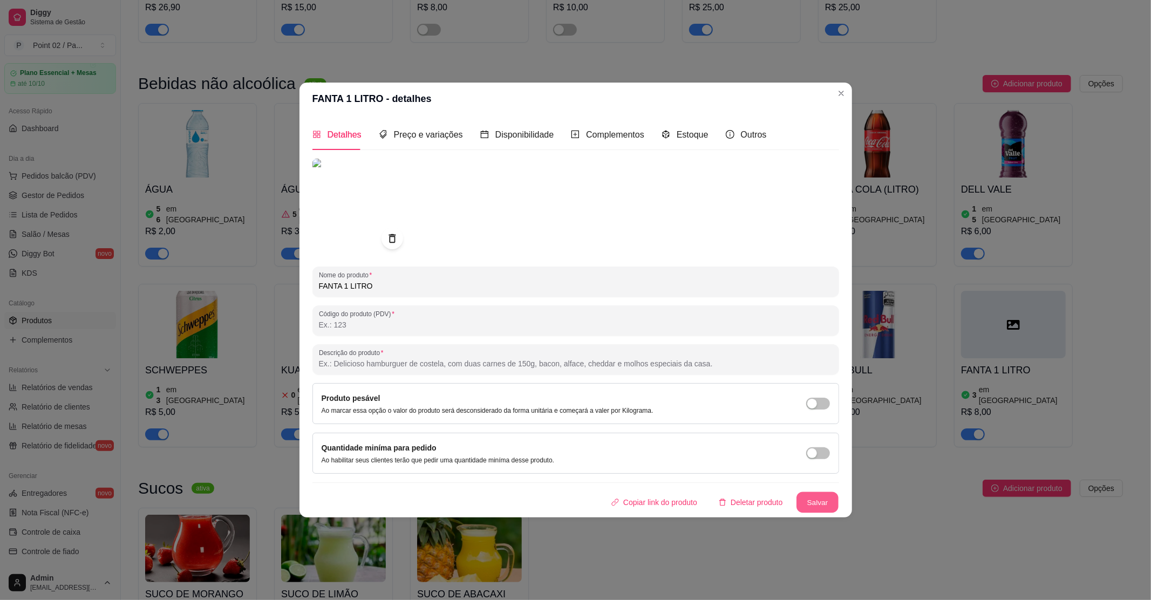
click at [826, 510] on button "Salvar" at bounding box center [818, 502] width 42 height 21
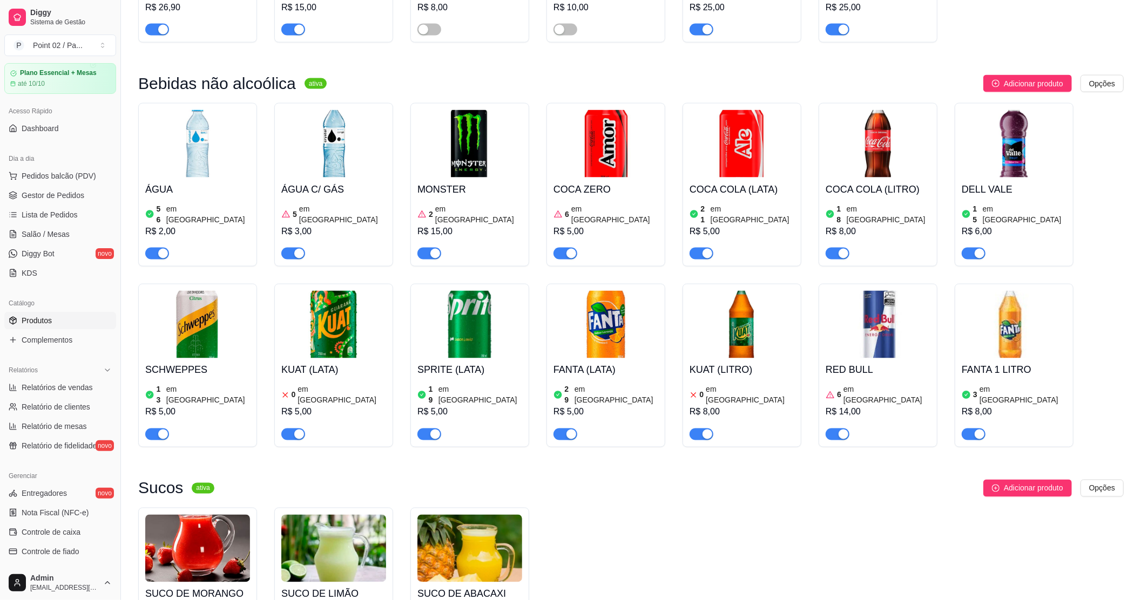
click at [886, 124] on img at bounding box center [877, 143] width 105 height 67
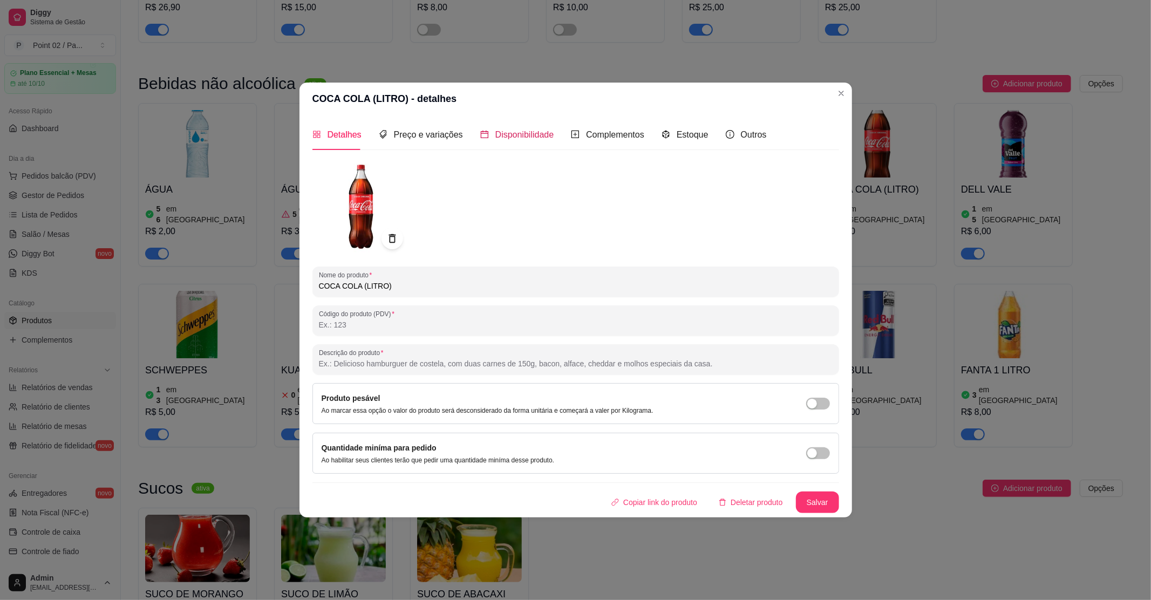
click at [549, 130] on span "Disponibilidade" at bounding box center [524, 134] width 59 height 9
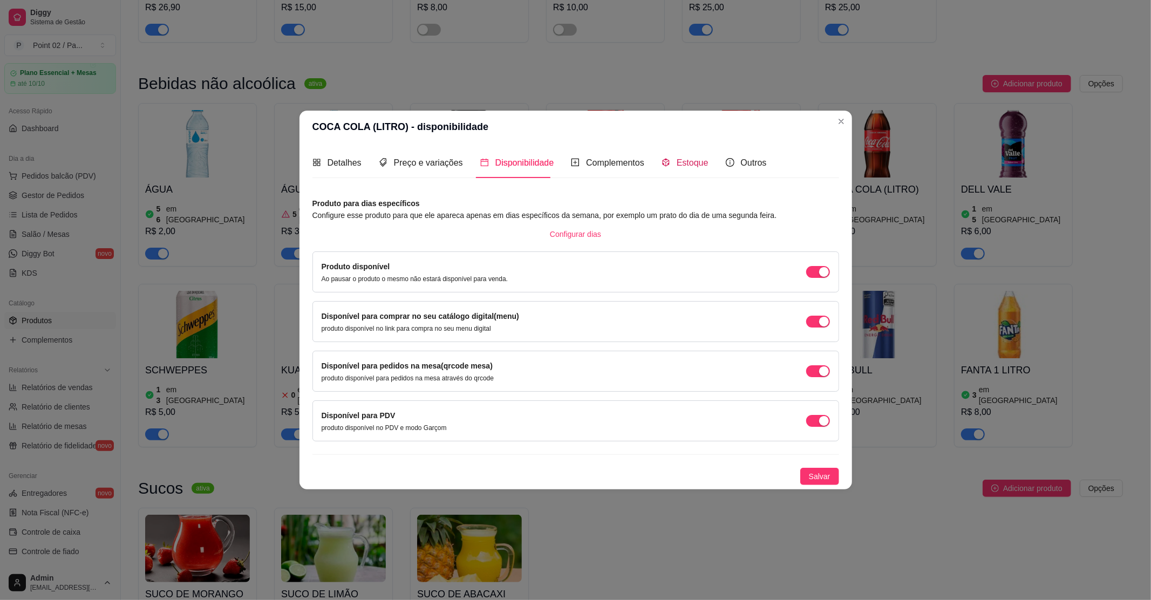
click at [667, 158] on div "Estoque" at bounding box center [685, 162] width 47 height 13
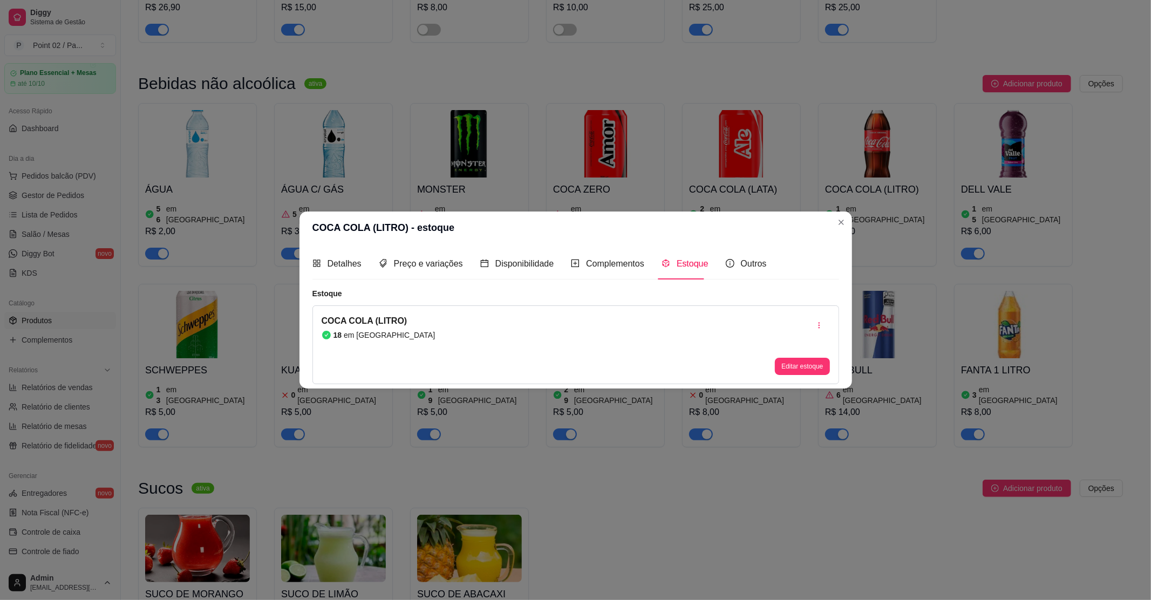
click at [797, 356] on div "Editar estoque" at bounding box center [802, 345] width 55 height 60
click at [796, 356] on div "Editar estoque" at bounding box center [802, 345] width 55 height 60
click at [796, 358] on button "Editar estoque" at bounding box center [802, 366] width 55 height 17
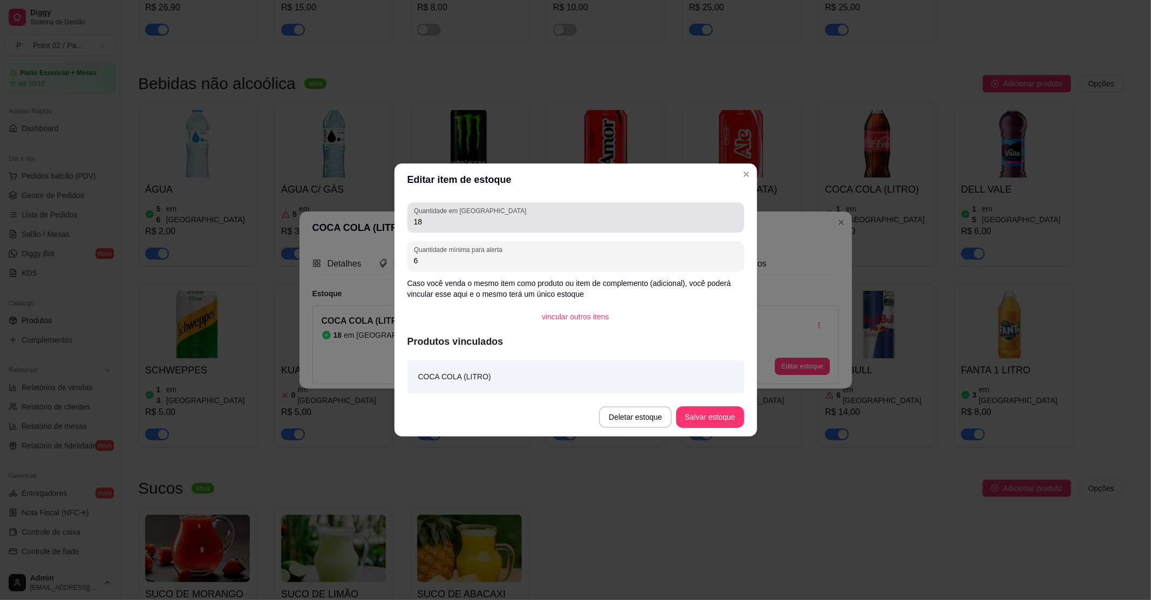
click at [497, 229] on div "Quantidade em estoque 18" at bounding box center [576, 217] width 337 height 30
type input "1"
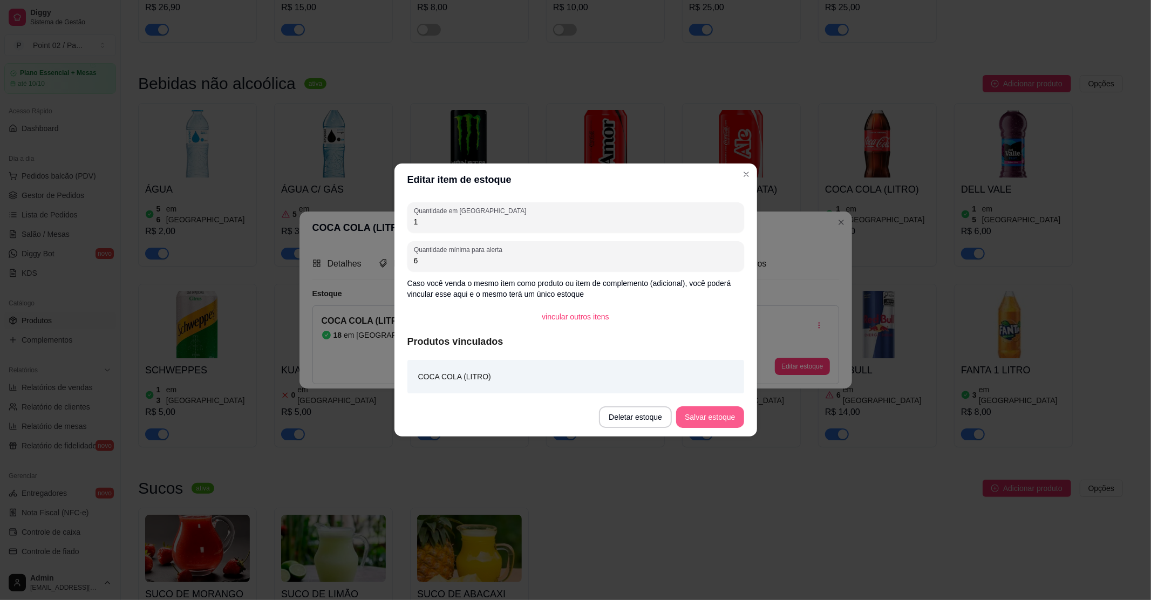
type input "1"
click at [702, 411] on button "Salvar estoque" at bounding box center [709, 417] width 67 height 22
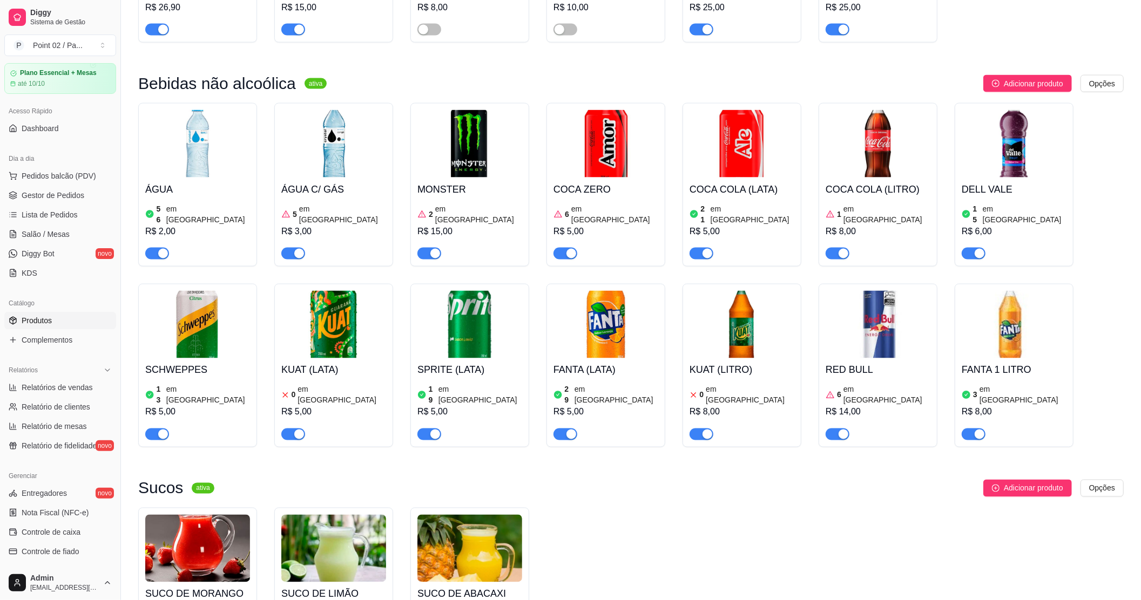
click at [322, 320] on img at bounding box center [333, 324] width 105 height 67
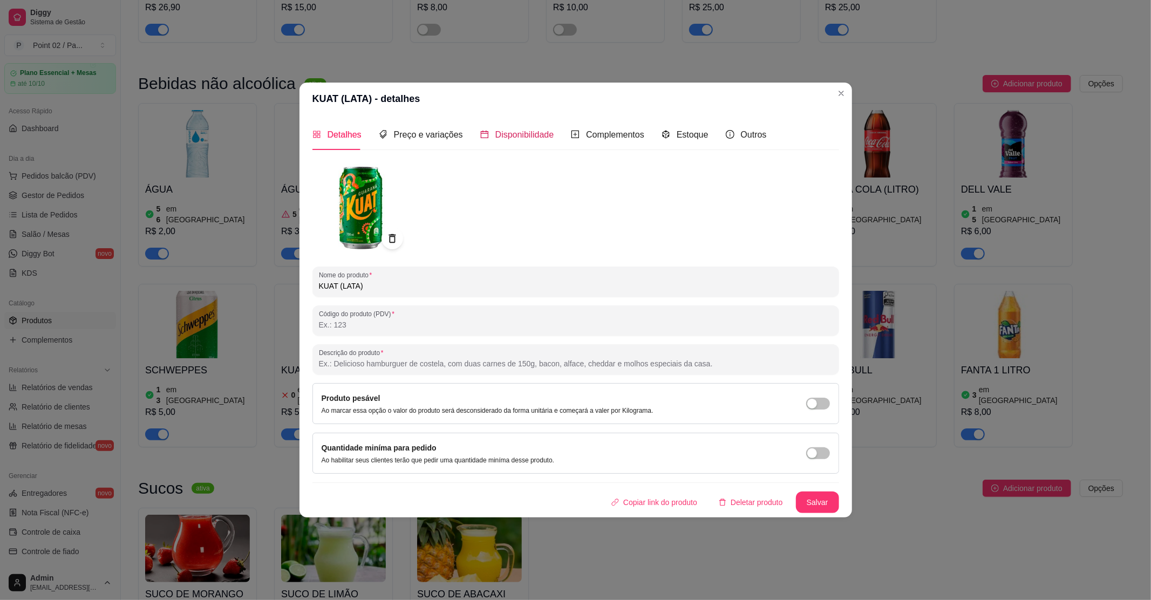
click at [527, 136] on span "Disponibilidade" at bounding box center [524, 134] width 59 height 9
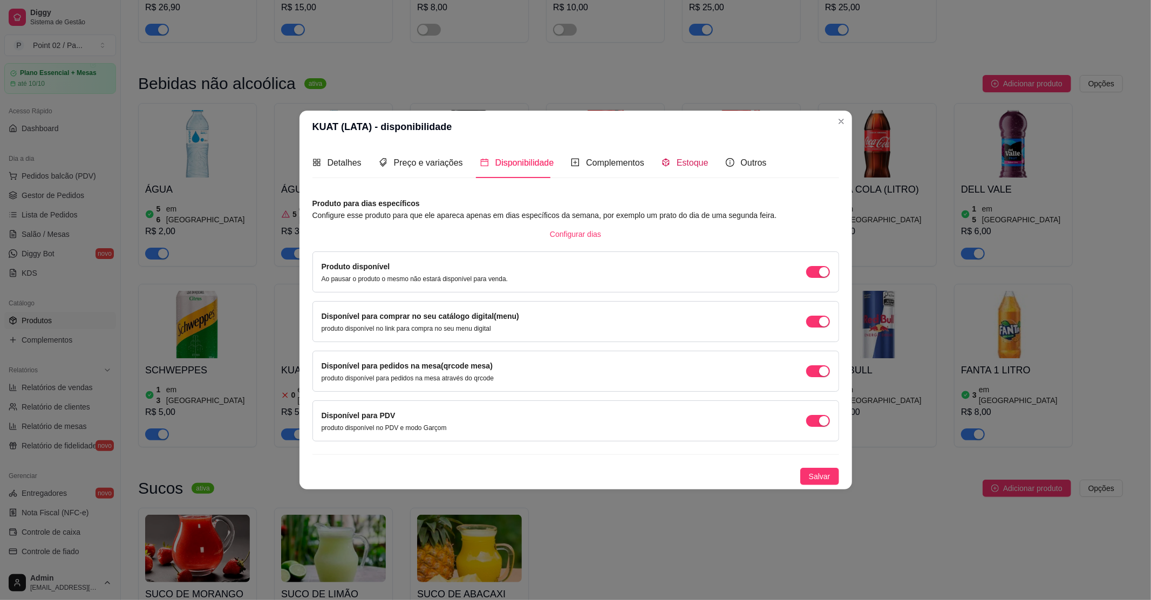
click at [669, 162] on div "Estoque" at bounding box center [685, 162] width 47 height 13
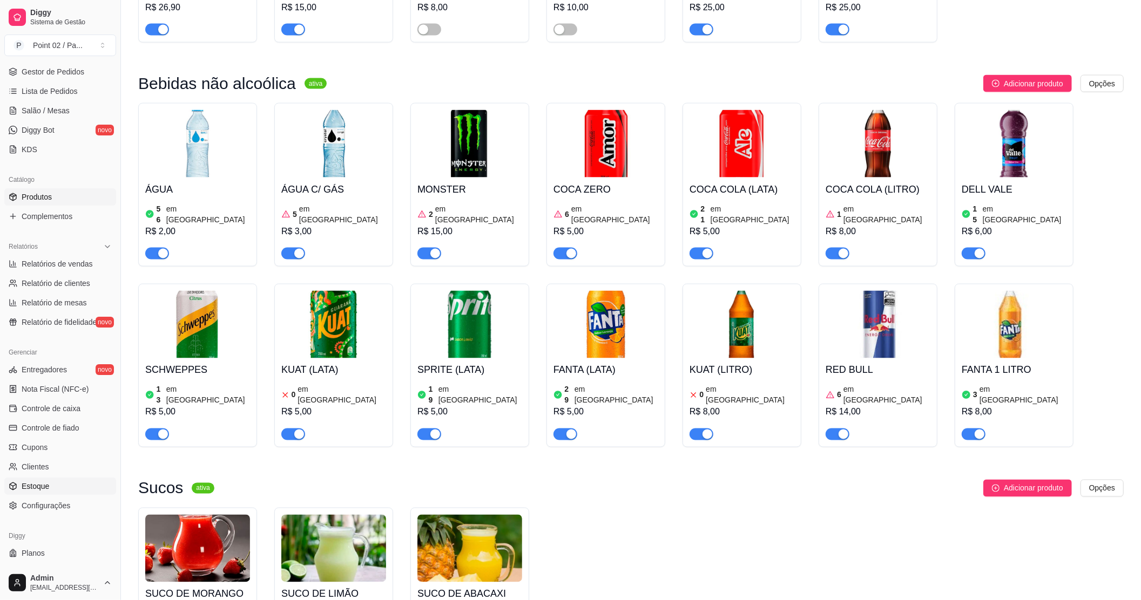
scroll to position [177, 0]
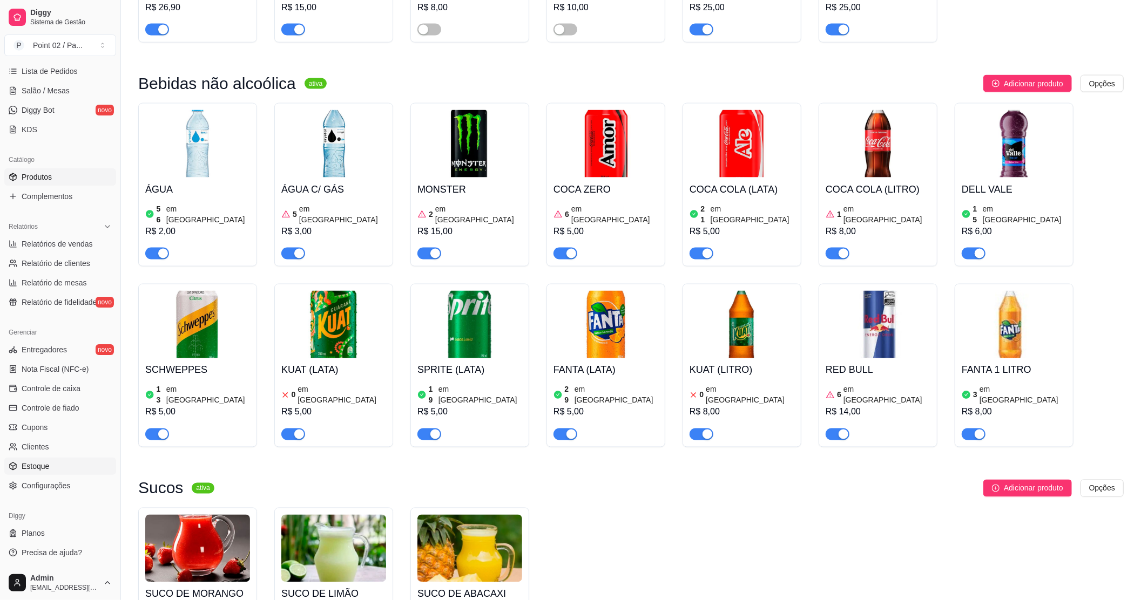
click at [66, 471] on link "Estoque" at bounding box center [60, 466] width 112 height 17
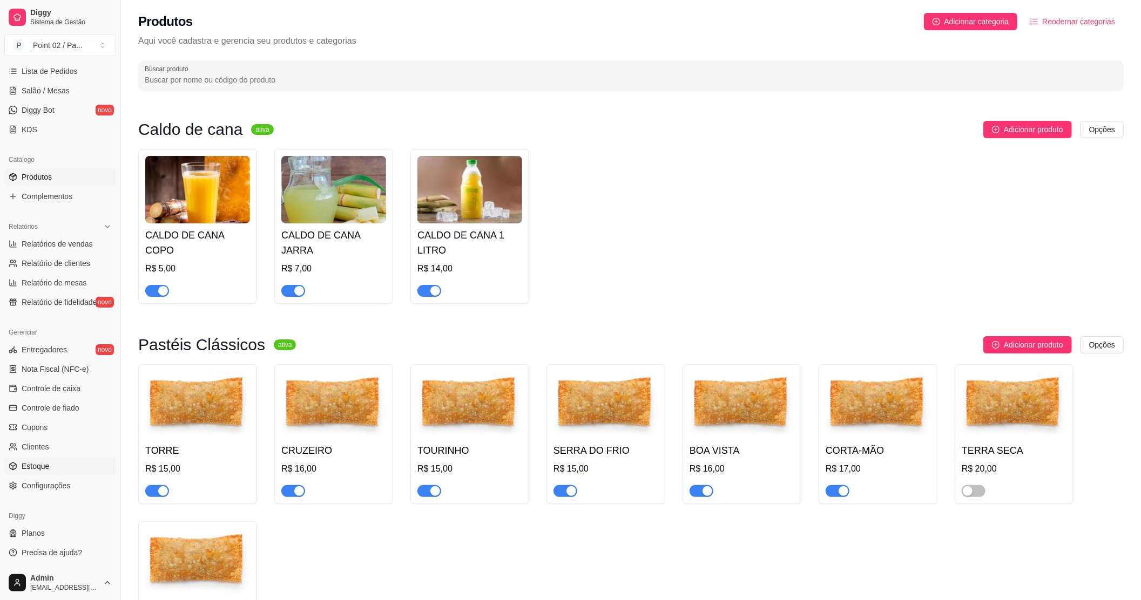
select select "QUANTITY_ORDER"
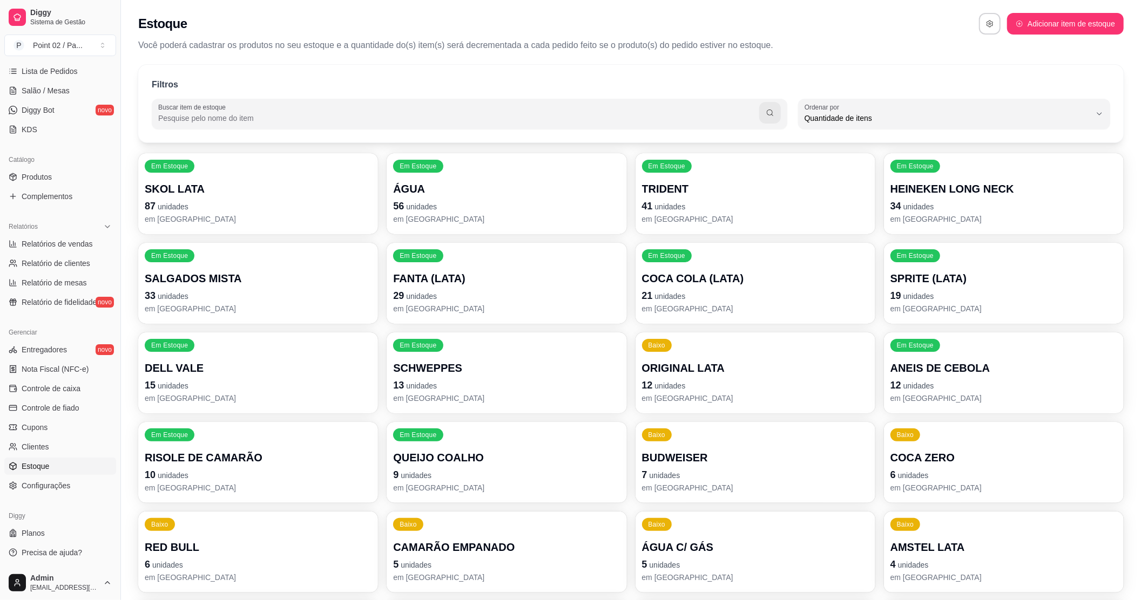
scroll to position [395, 0]
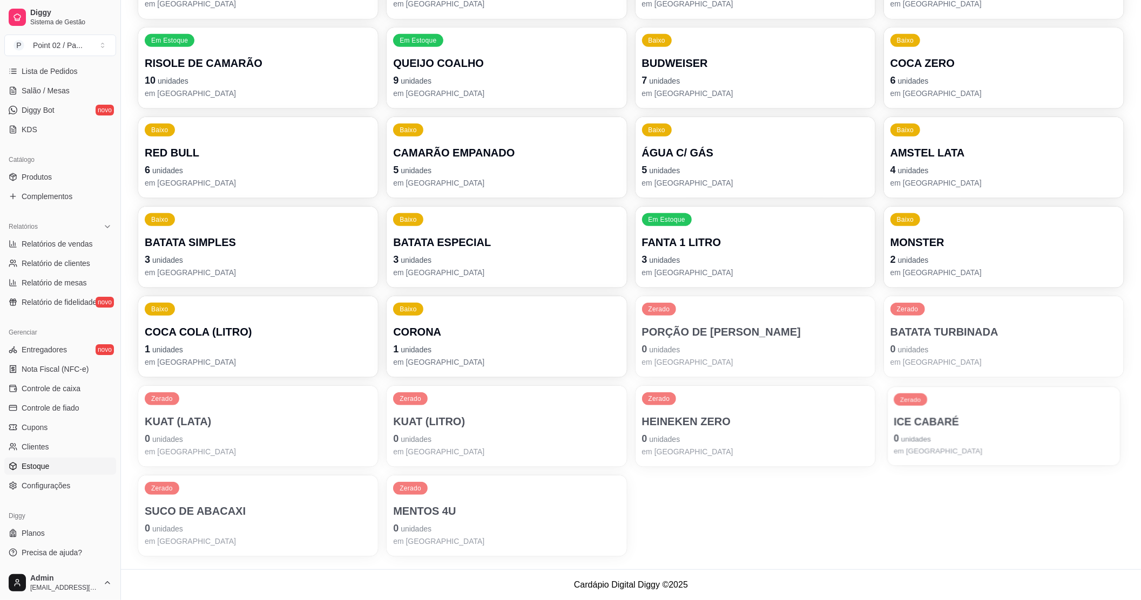
click at [919, 426] on p "ICE CABARÉ" at bounding box center [1003, 422] width 220 height 15
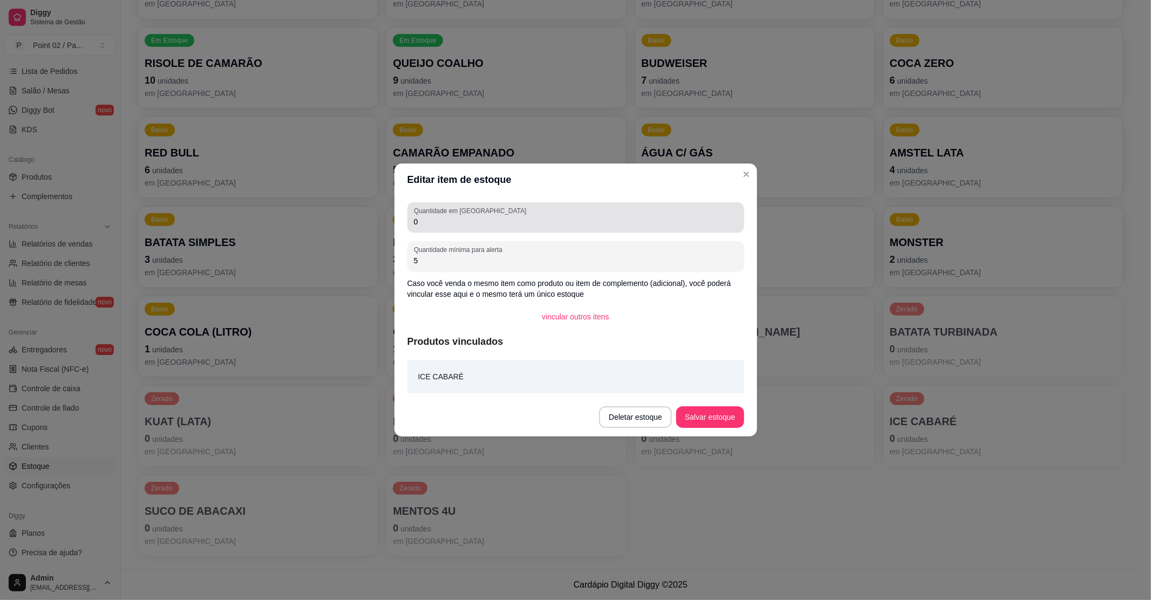
click at [538, 210] on div "0" at bounding box center [576, 218] width 324 height 22
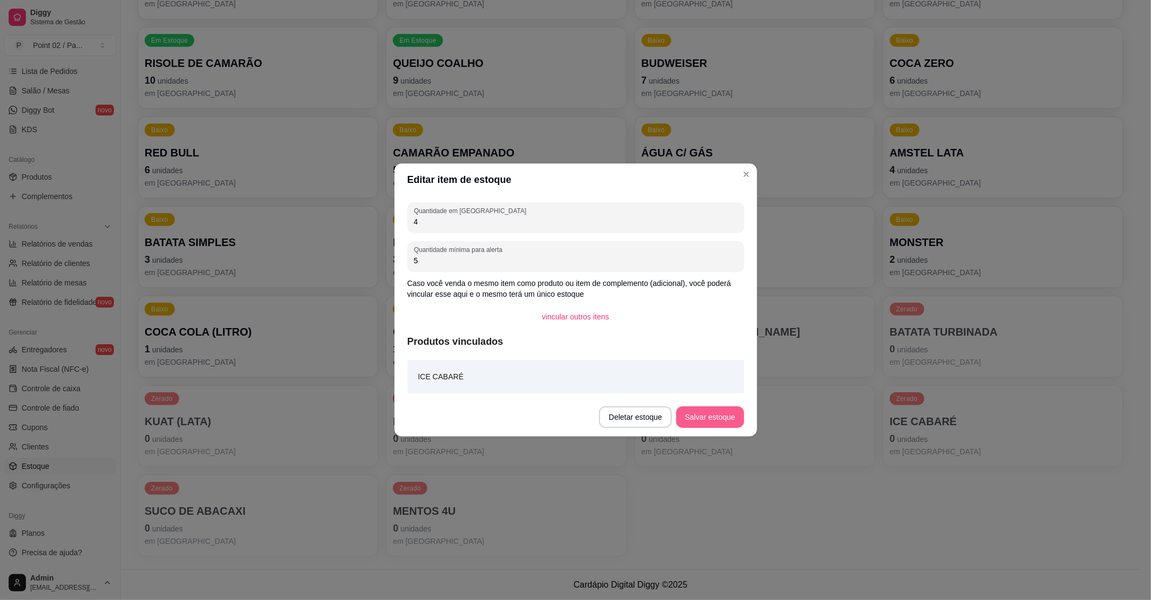
type input "4"
click at [719, 412] on button "Salvar estoque" at bounding box center [710, 417] width 66 height 21
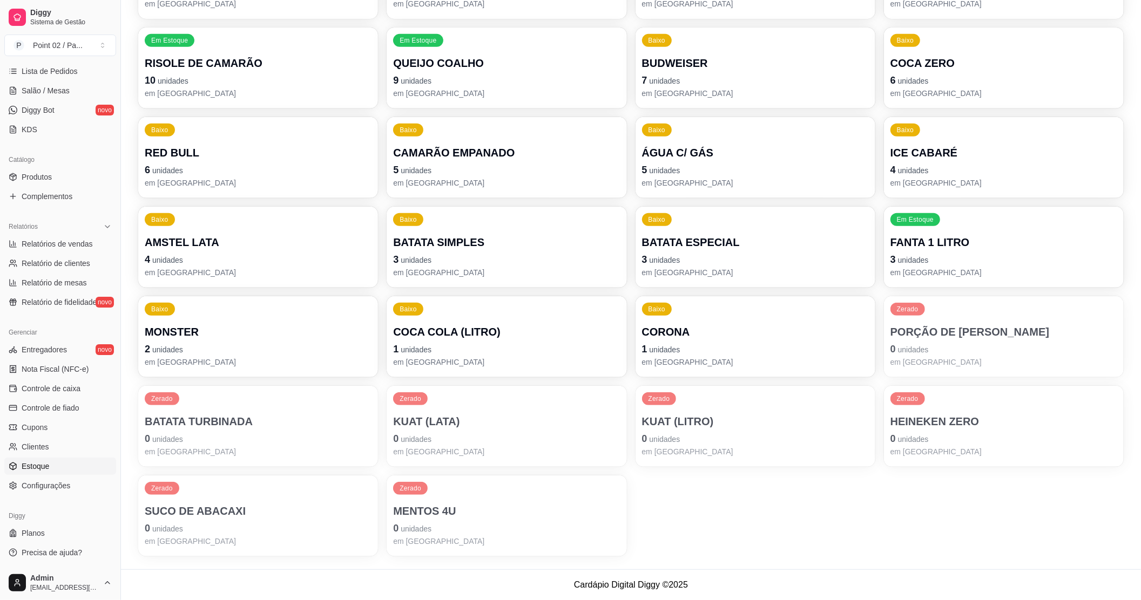
click at [283, 273] on p "em [GEOGRAPHIC_DATA]" at bounding box center [258, 272] width 227 height 11
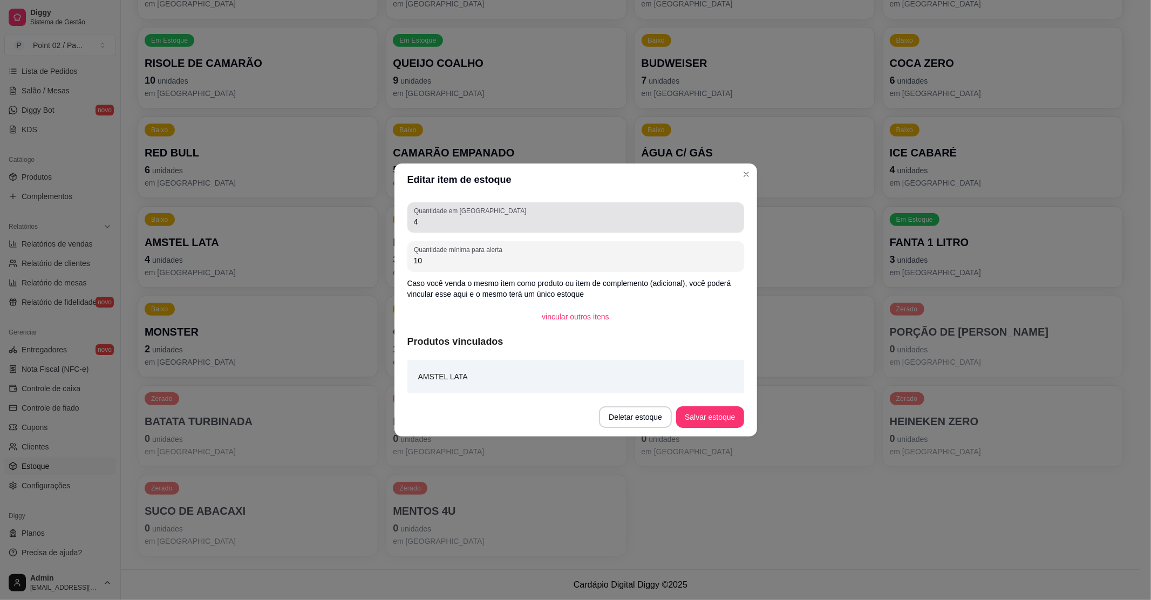
click at [447, 223] on input "4" at bounding box center [576, 221] width 324 height 11
type input "0"
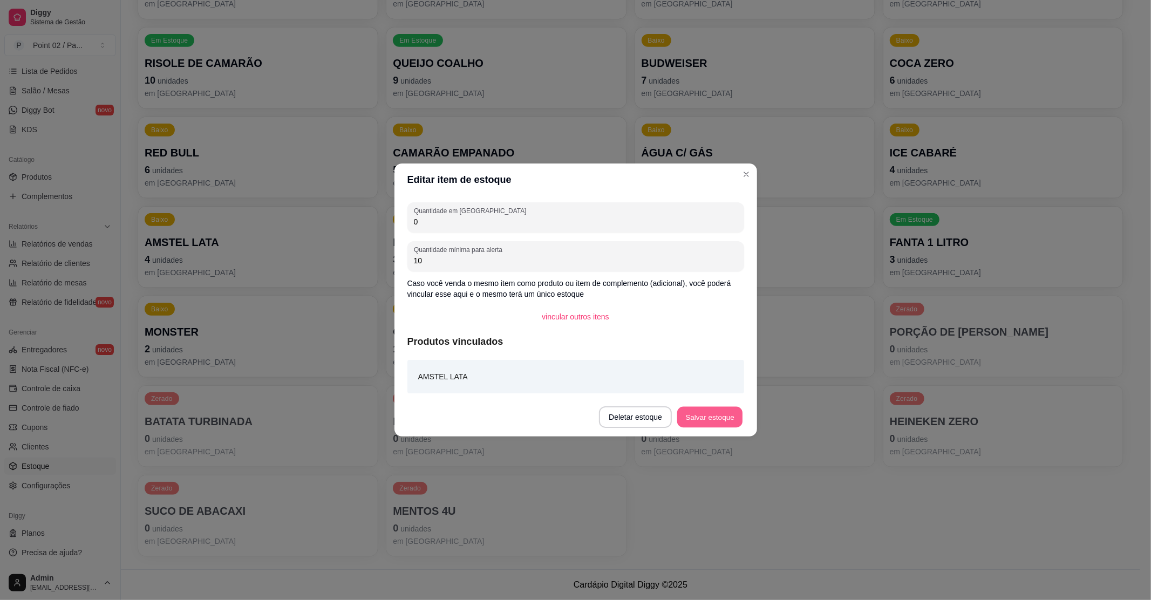
click at [734, 413] on button "Salvar estoque" at bounding box center [710, 417] width 66 height 21
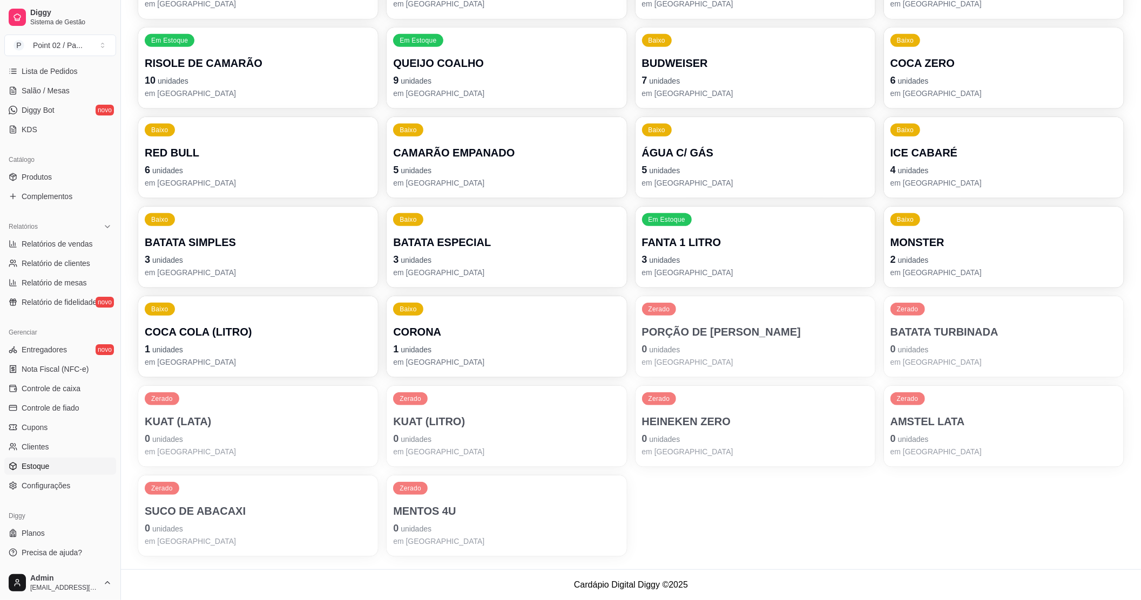
click at [415, 336] on p "CORONA" at bounding box center [506, 331] width 227 height 15
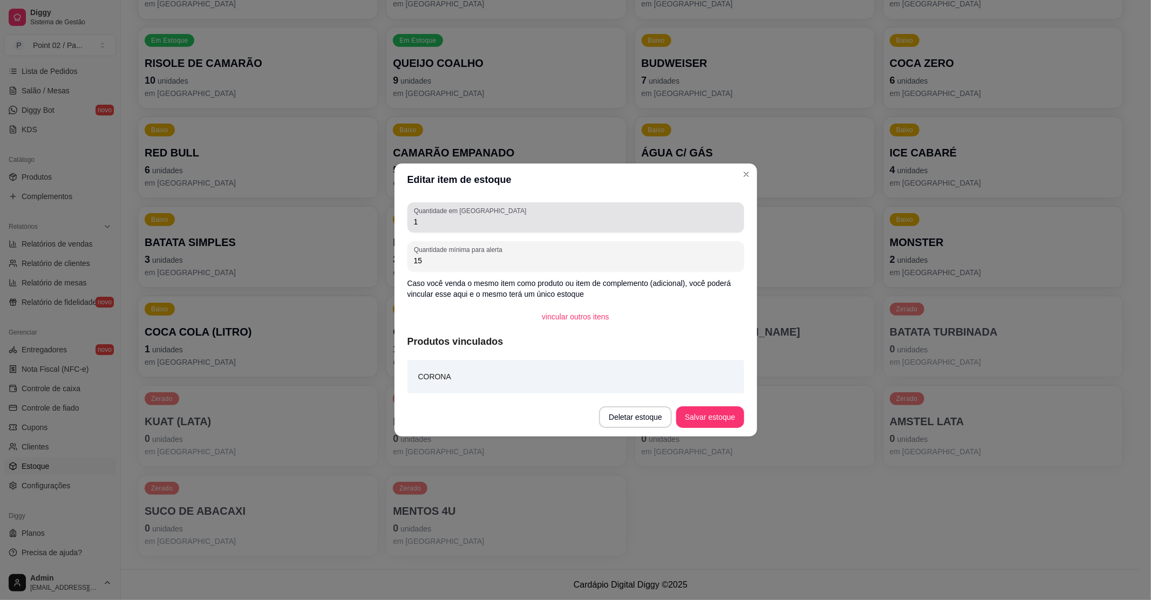
click at [480, 230] on div "Quantidade em estoque 1" at bounding box center [576, 217] width 337 height 30
type input "0"
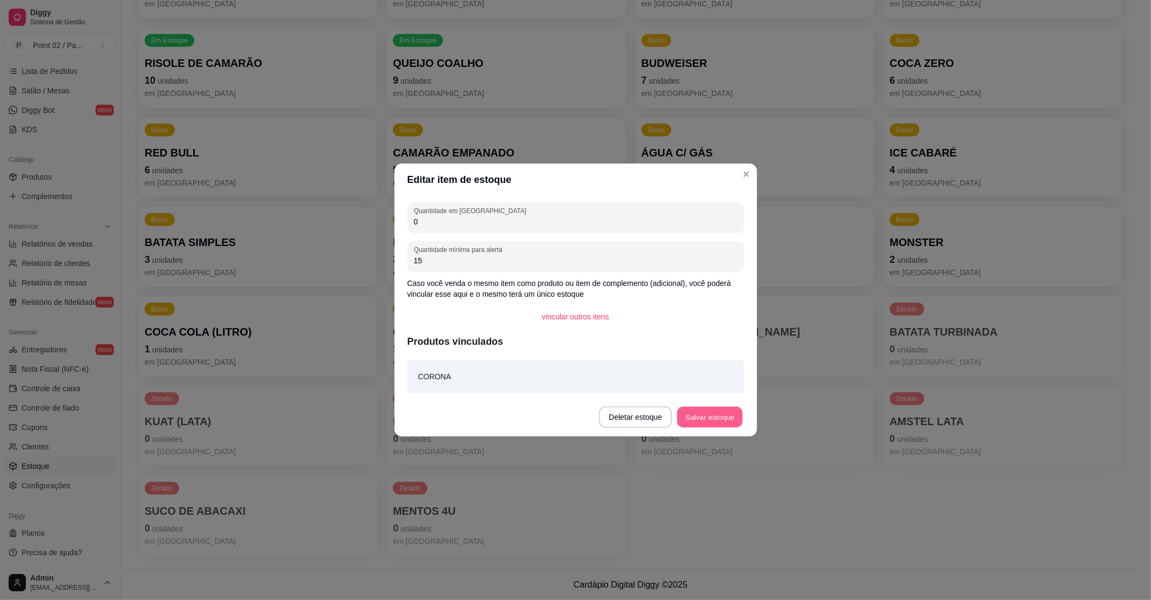
click at [730, 410] on button "Salvar estoque" at bounding box center [710, 417] width 66 height 21
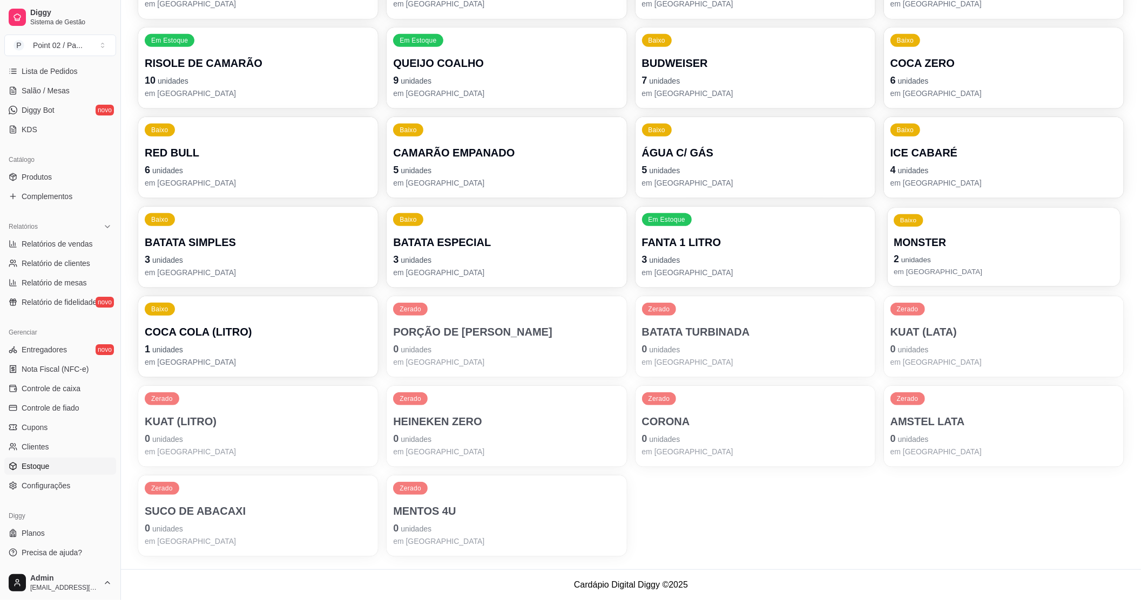
click at [955, 261] on p "2 unidades" at bounding box center [1003, 259] width 220 height 15
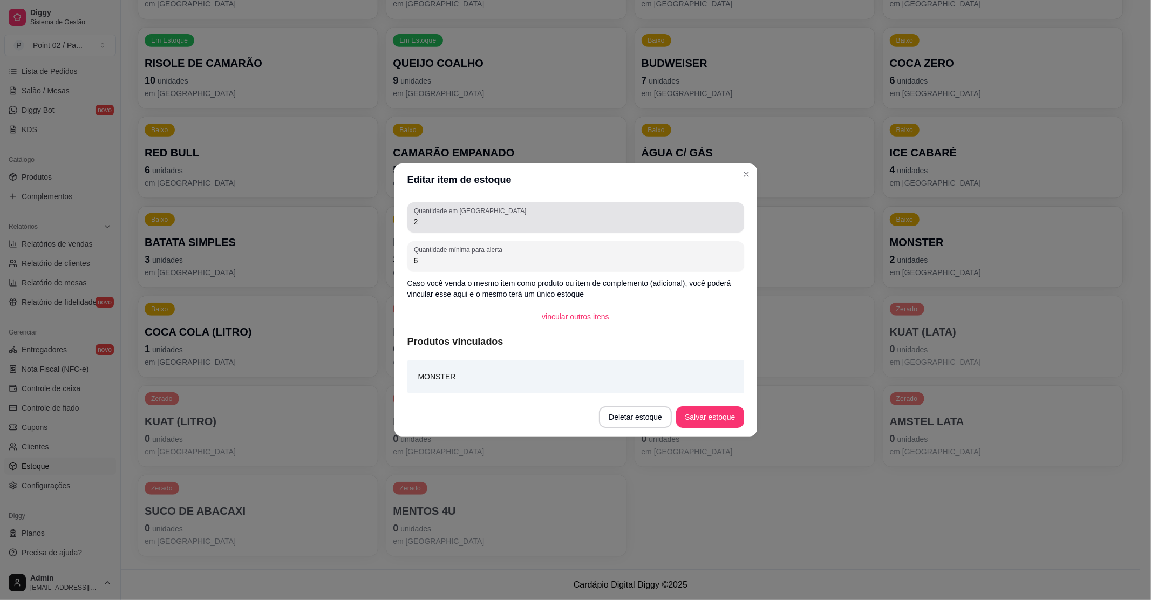
click at [537, 208] on div "2" at bounding box center [576, 218] width 324 height 22
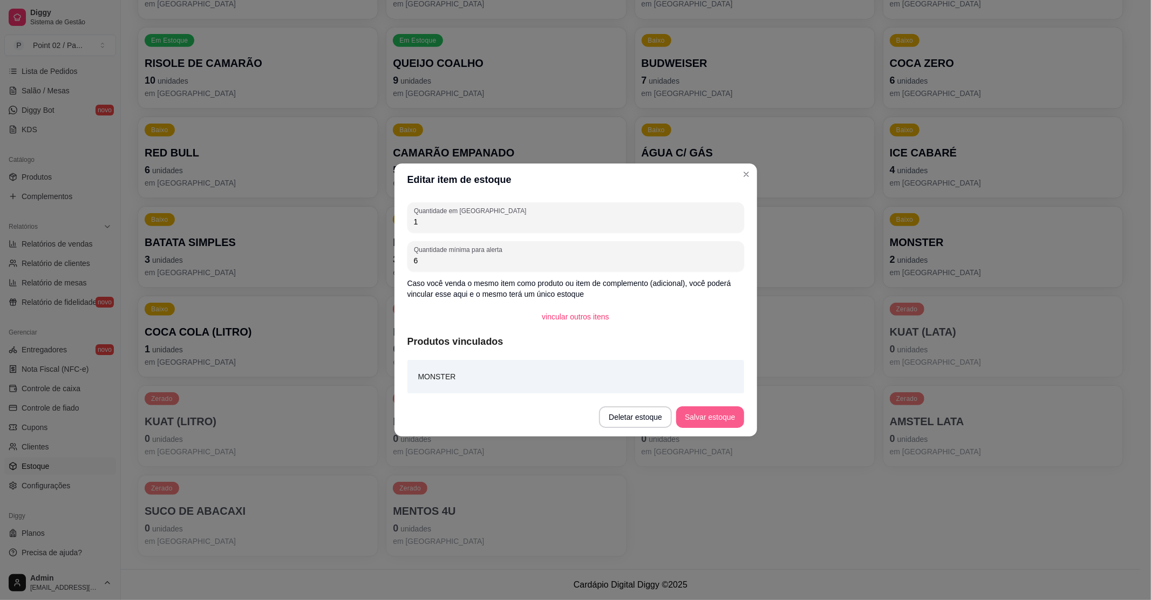
type input "1"
click at [701, 409] on button "Salvar estoque" at bounding box center [709, 417] width 67 height 22
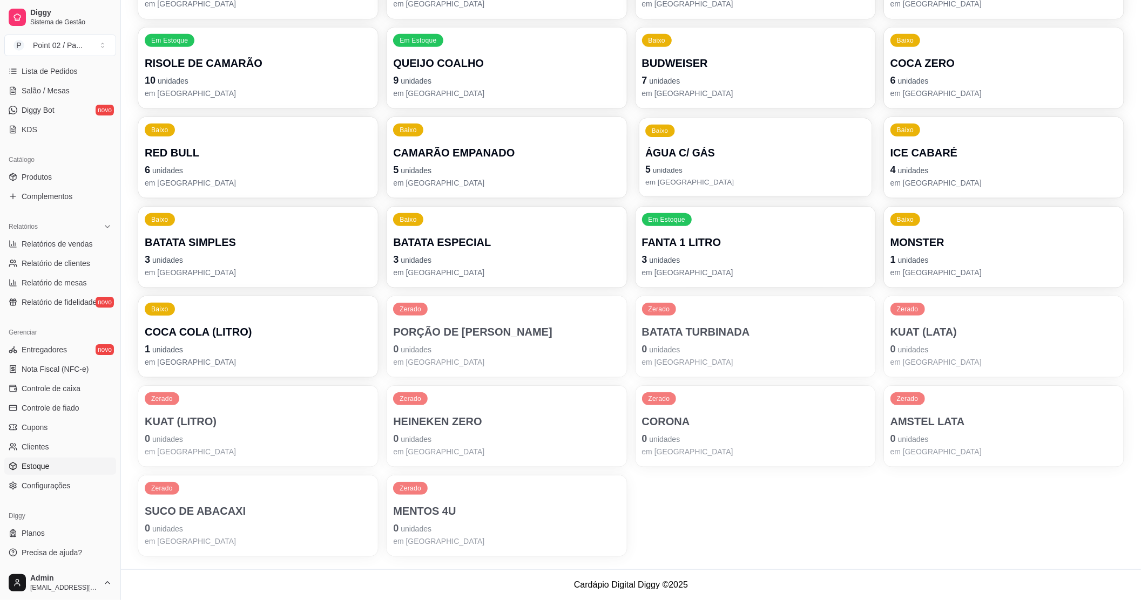
click at [689, 173] on p "5 unidades" at bounding box center [755, 169] width 220 height 15
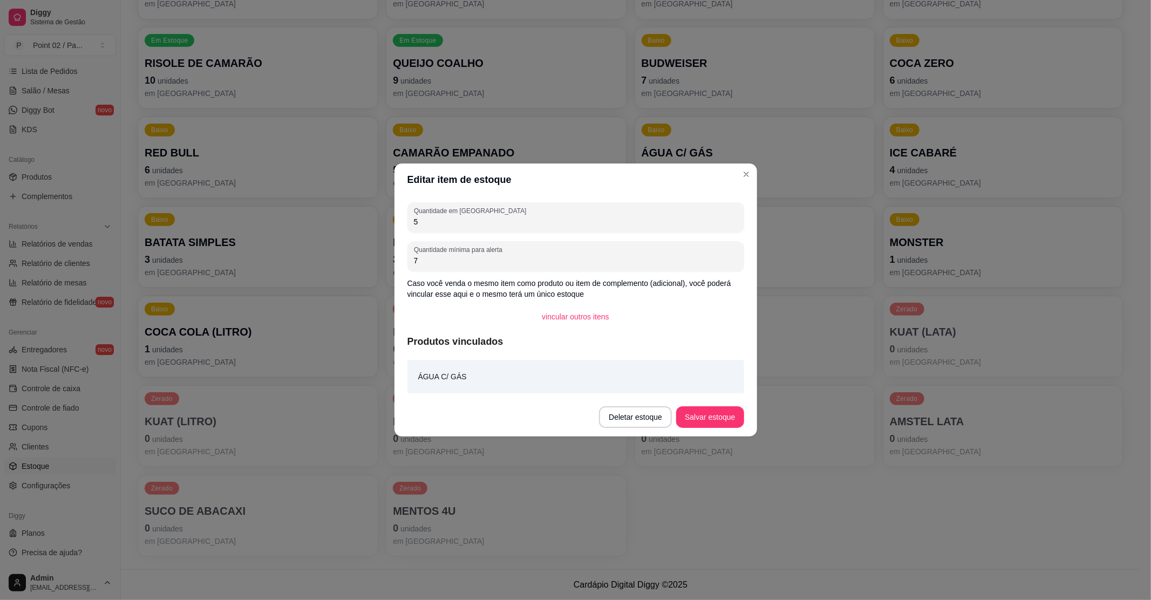
click at [579, 218] on input "5" at bounding box center [576, 221] width 324 height 11
type input "6"
click at [688, 411] on button "Salvar estoque" at bounding box center [709, 417] width 67 height 22
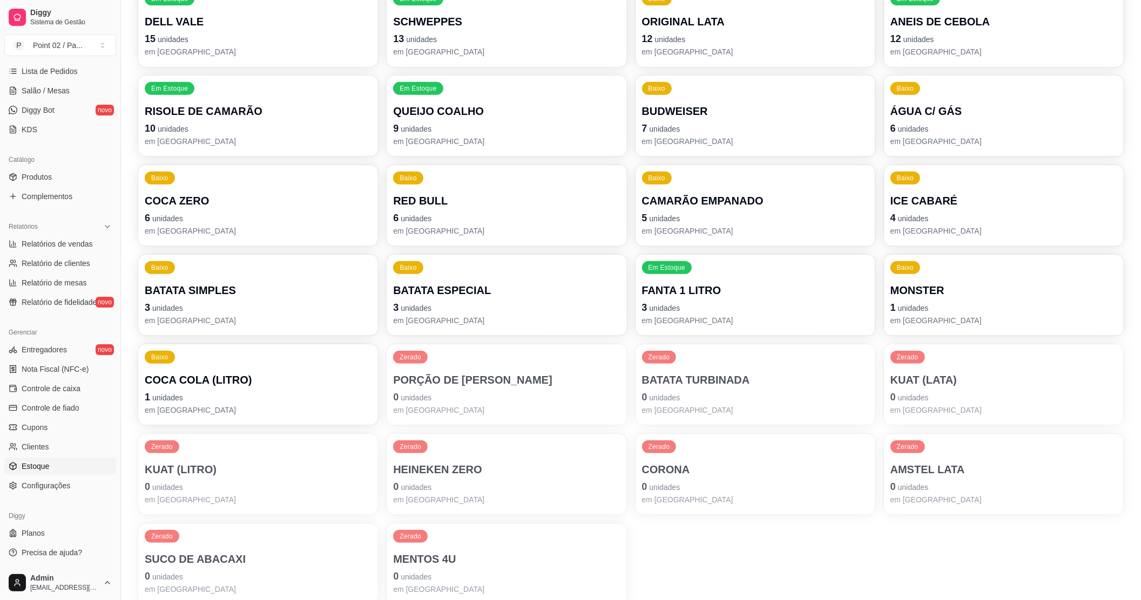
scroll to position [323, 0]
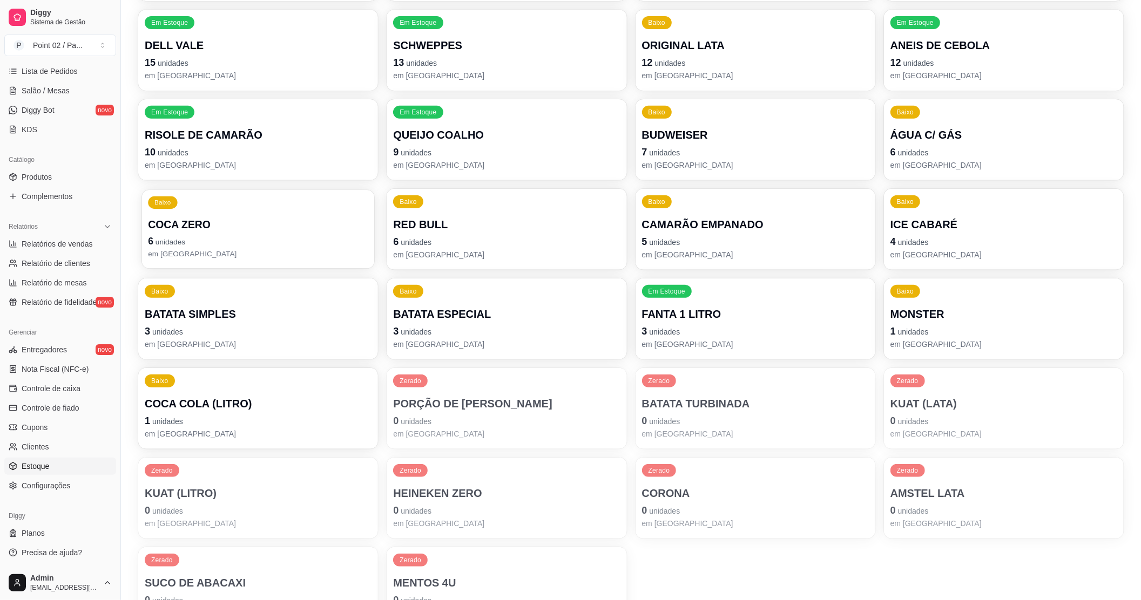
click at [303, 253] on p "em [GEOGRAPHIC_DATA]" at bounding box center [258, 254] width 220 height 10
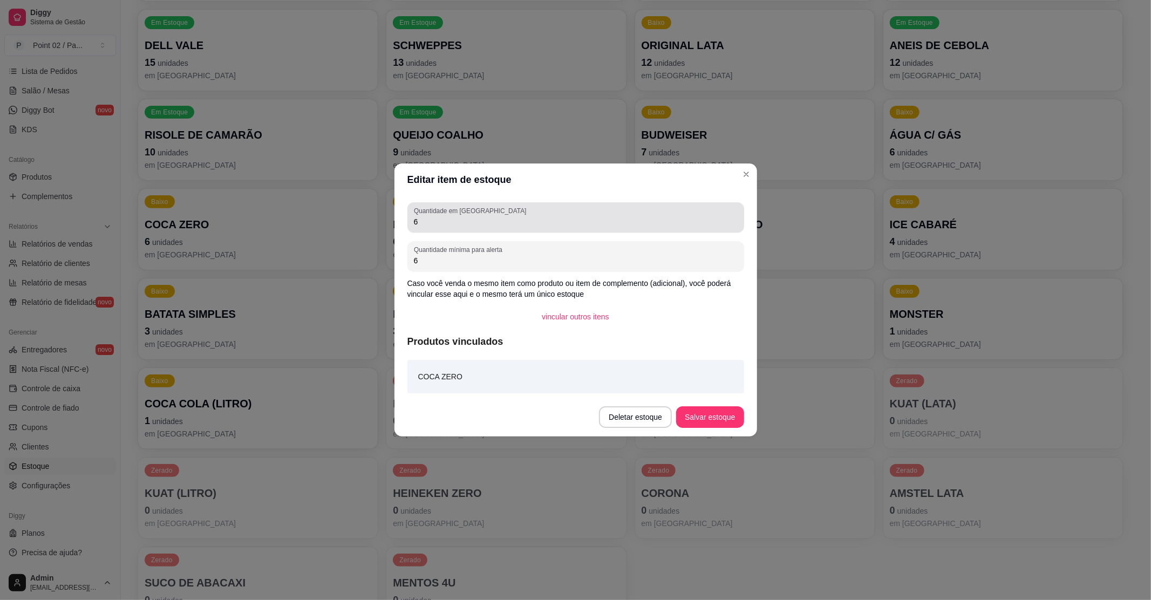
click at [527, 231] on div "Quantidade em estoque 6" at bounding box center [576, 217] width 337 height 30
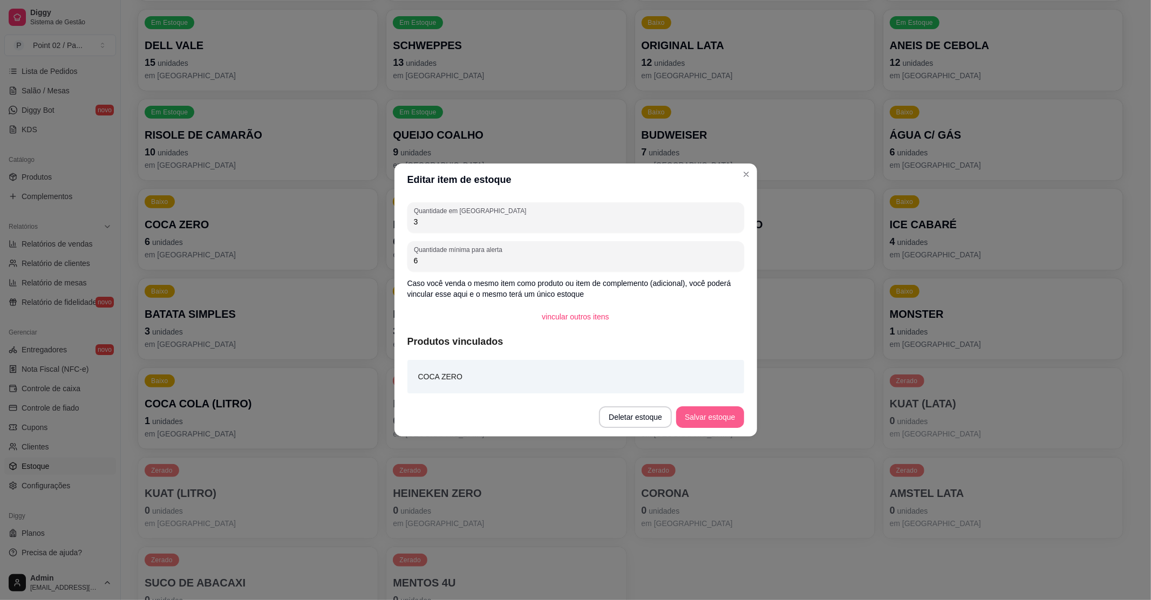
type input "3"
click at [682, 411] on button "Salvar estoque" at bounding box center [710, 417] width 66 height 21
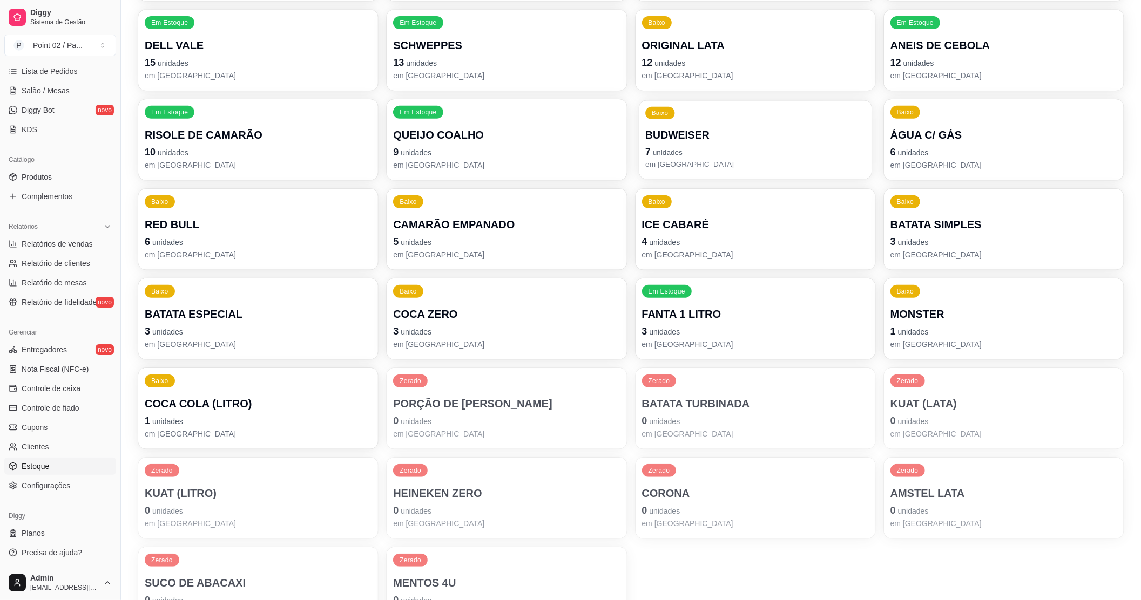
click at [744, 156] on p "7 unidades" at bounding box center [755, 152] width 220 height 15
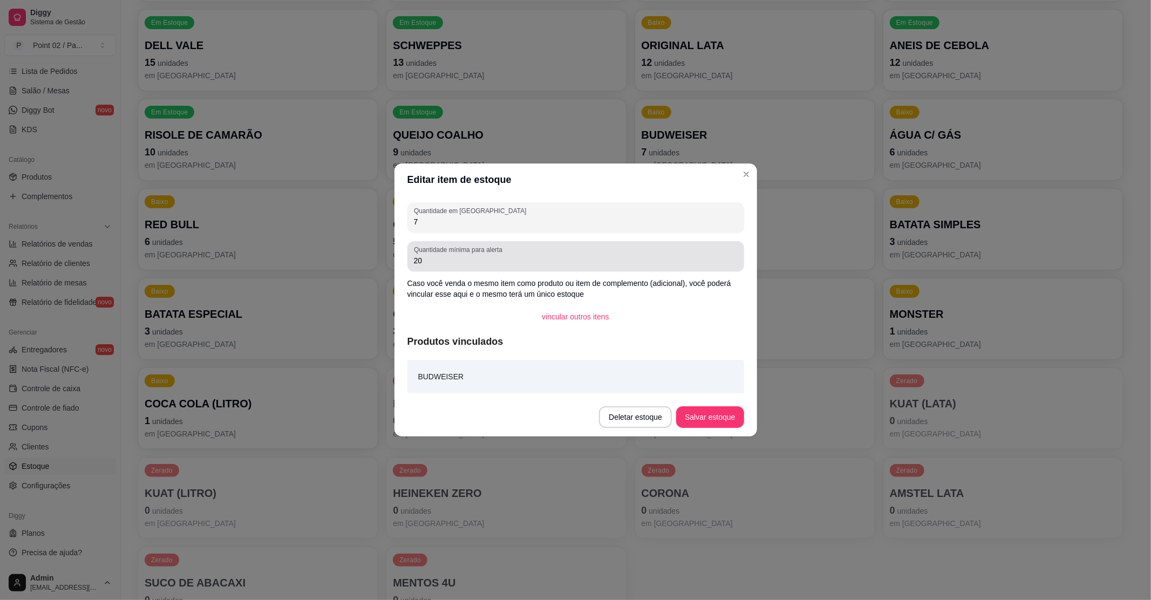
click at [488, 268] on div "Quantidade mínima para alerta 20" at bounding box center [576, 256] width 337 height 30
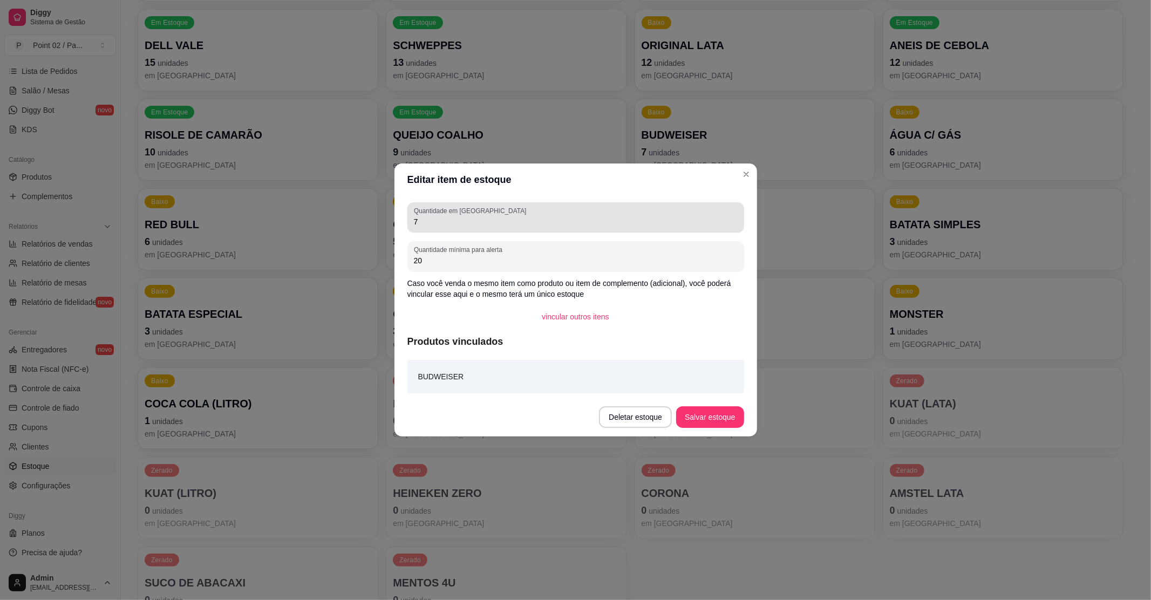
click at [529, 212] on div "7" at bounding box center [576, 218] width 324 height 22
type input "0"
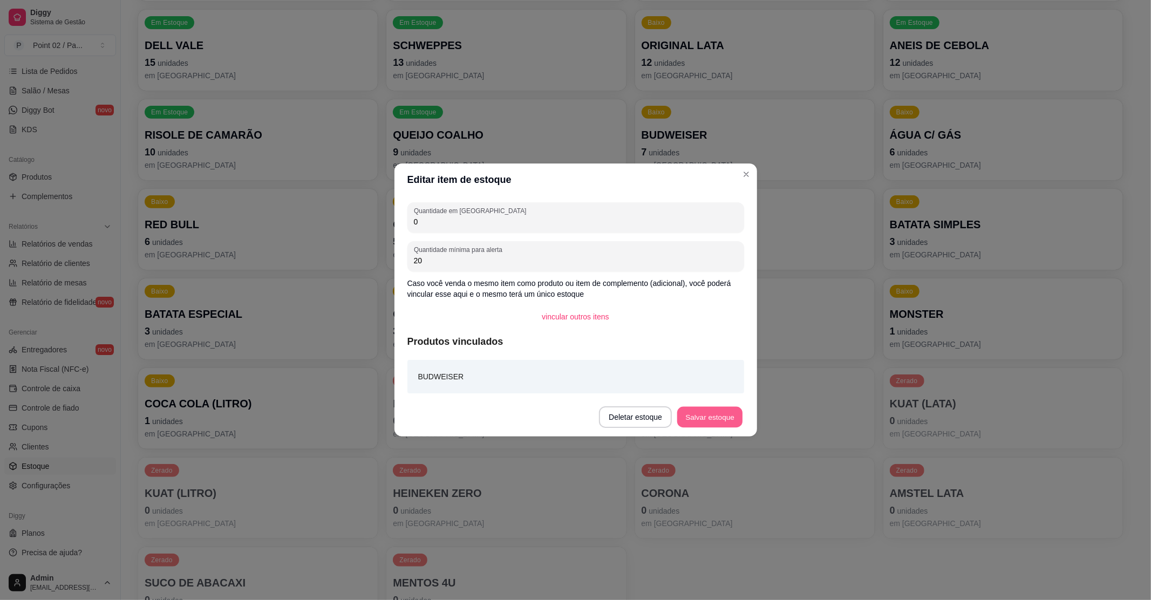
click at [713, 426] on button "Salvar estoque" at bounding box center [710, 417] width 66 height 21
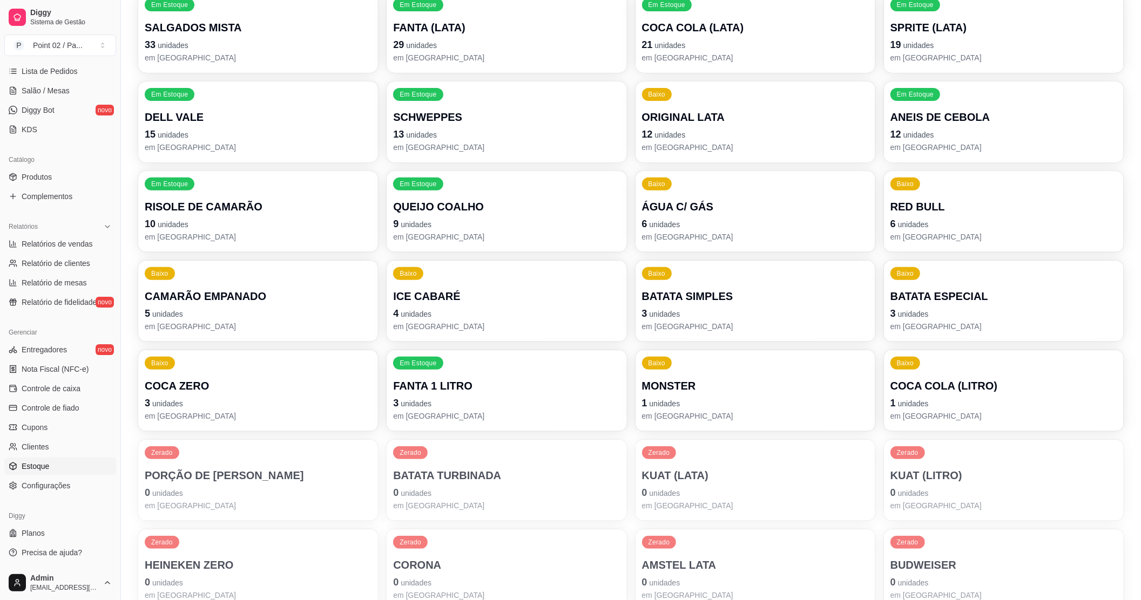
scroll to position [179, 0]
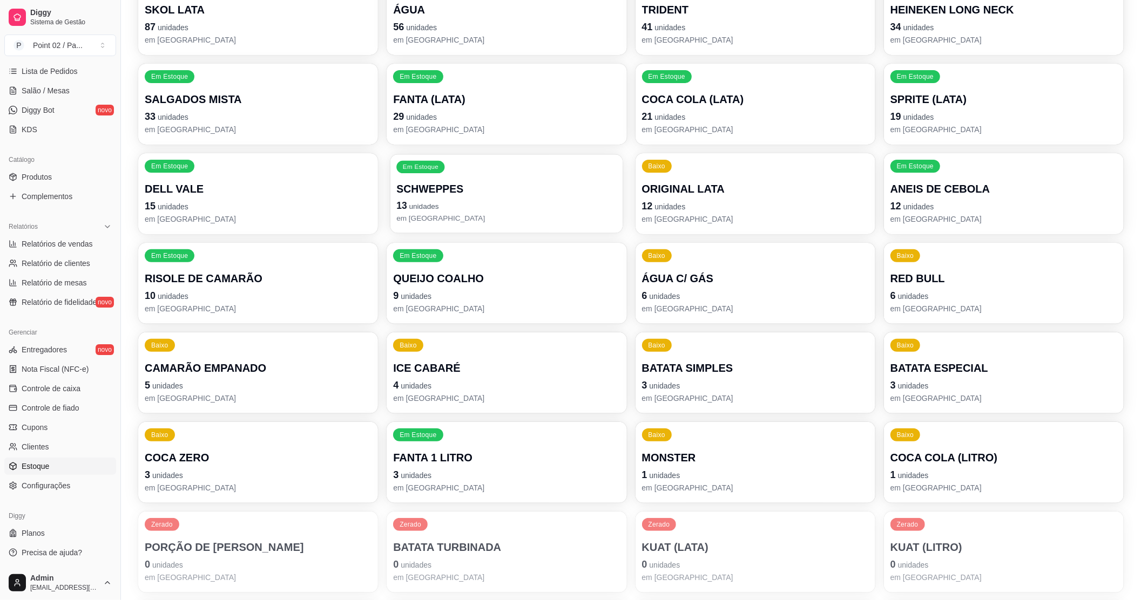
click at [515, 223] on p "em [GEOGRAPHIC_DATA]" at bounding box center [507, 218] width 220 height 10
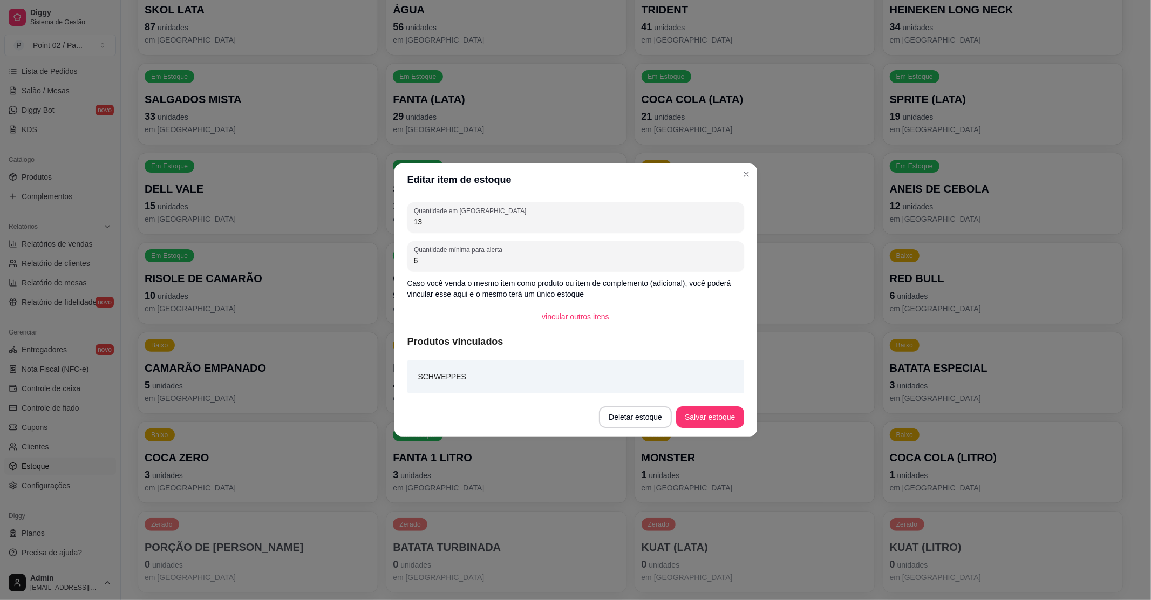
click at [515, 223] on input "13" at bounding box center [576, 221] width 324 height 11
type input "1"
type input "7"
click at [708, 409] on button "Salvar estoque" at bounding box center [710, 417] width 66 height 21
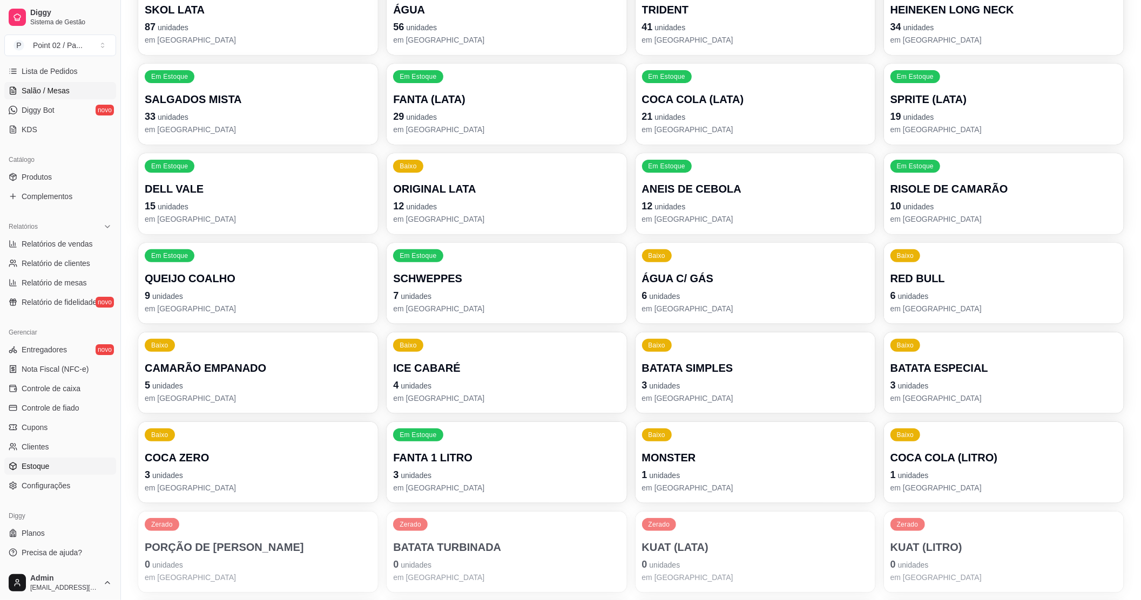
click at [61, 96] on link "Salão / Mesas" at bounding box center [60, 90] width 112 height 17
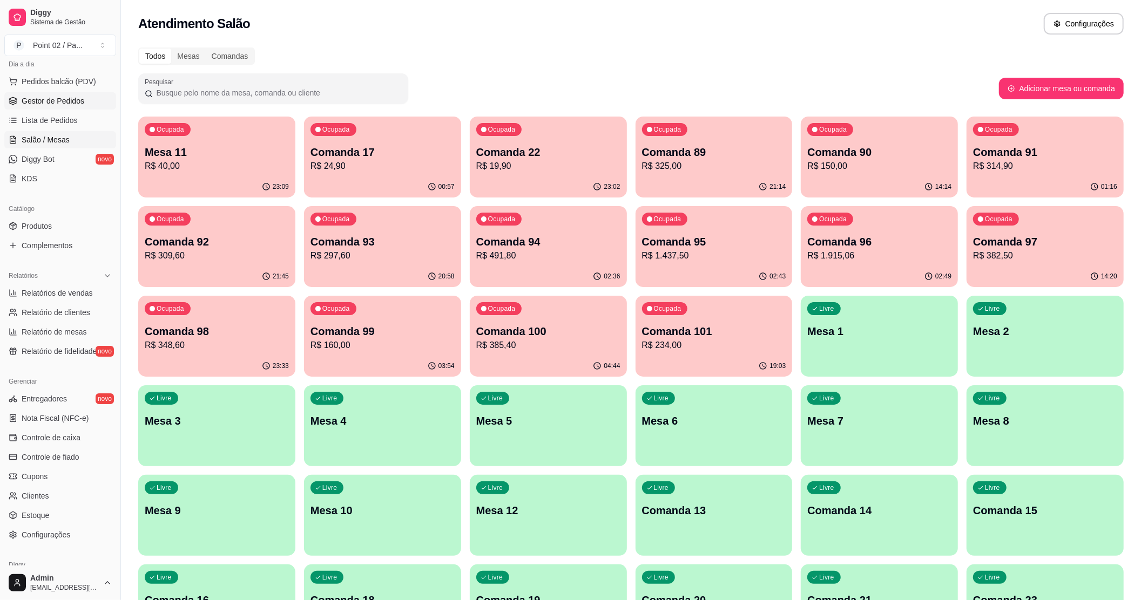
scroll to position [33, 0]
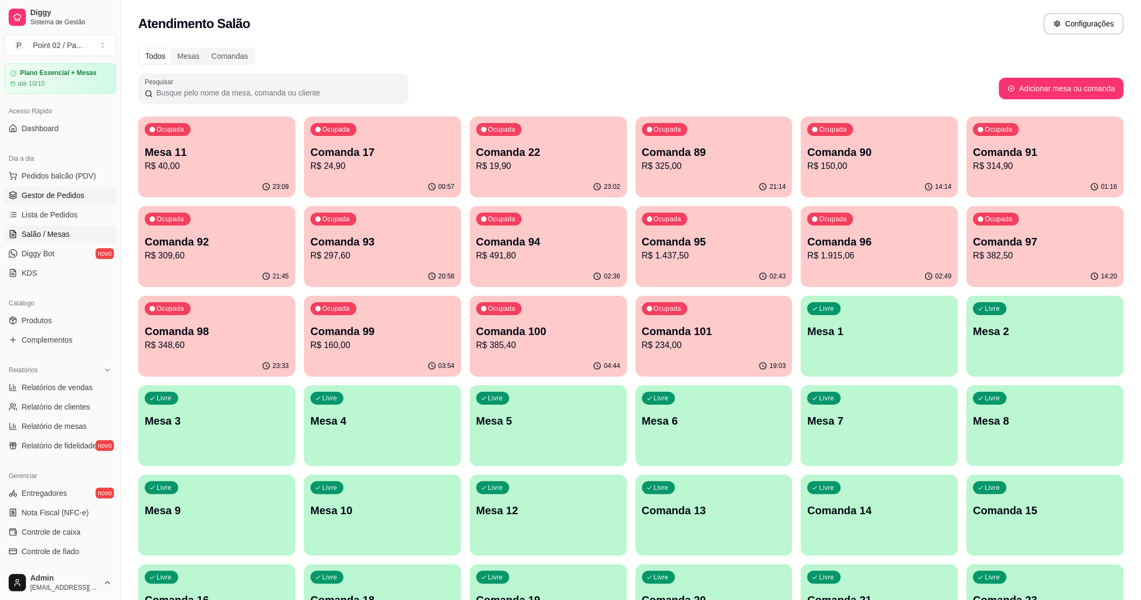
click at [52, 195] on span "Gestor de Pedidos" at bounding box center [53, 195] width 63 height 11
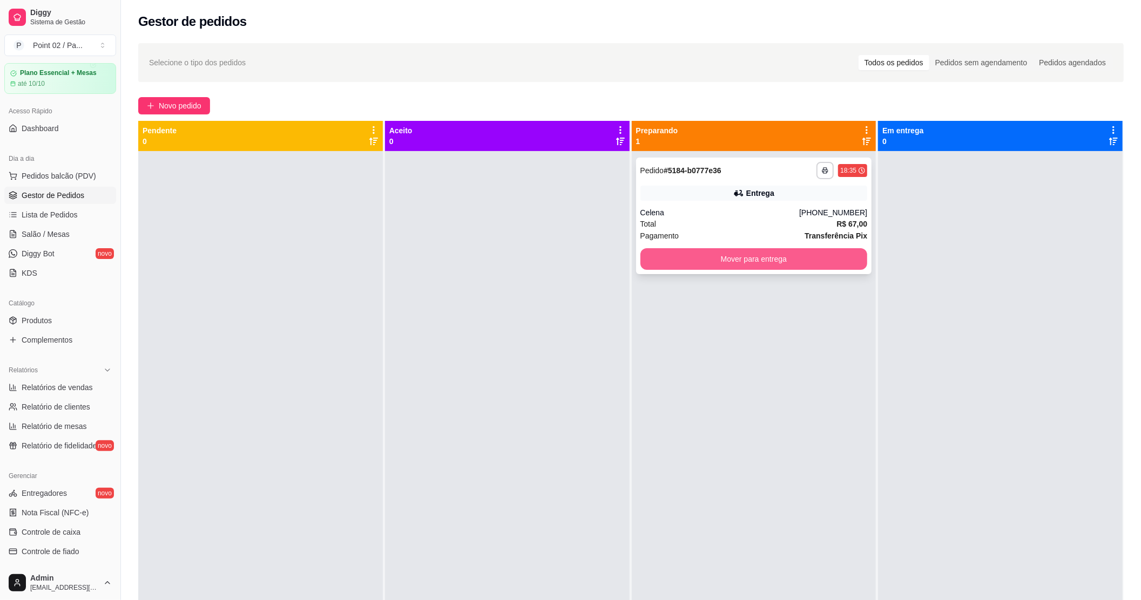
click at [717, 260] on button "Mover para entrega" at bounding box center [753, 259] width 227 height 22
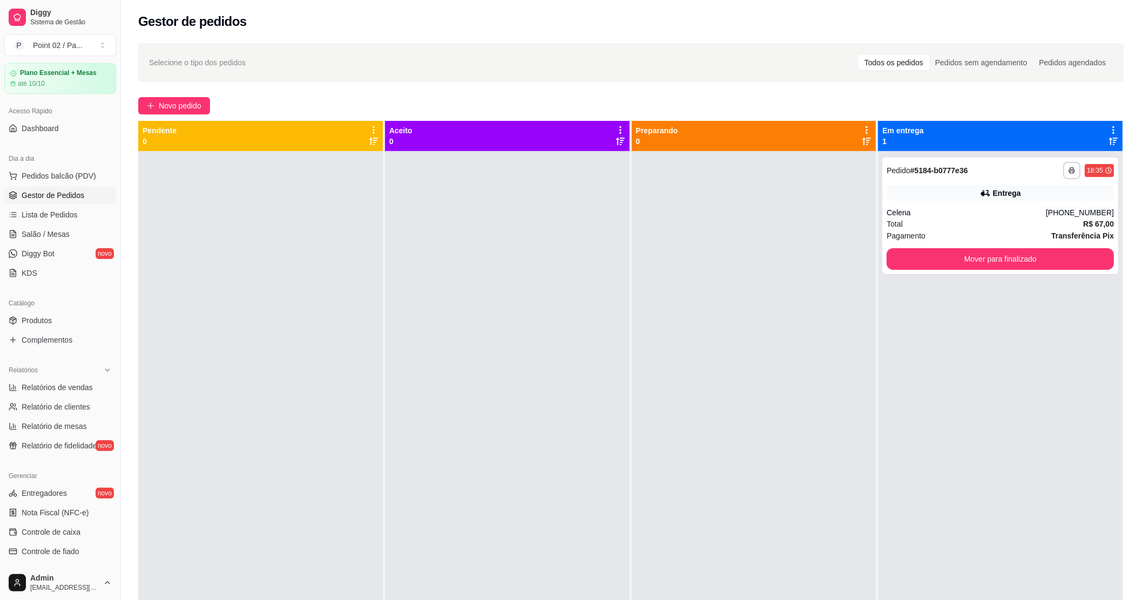
click at [466, 271] on div at bounding box center [507, 451] width 245 height 600
click at [929, 250] on button "Mover para finalizado" at bounding box center [999, 259] width 227 height 22
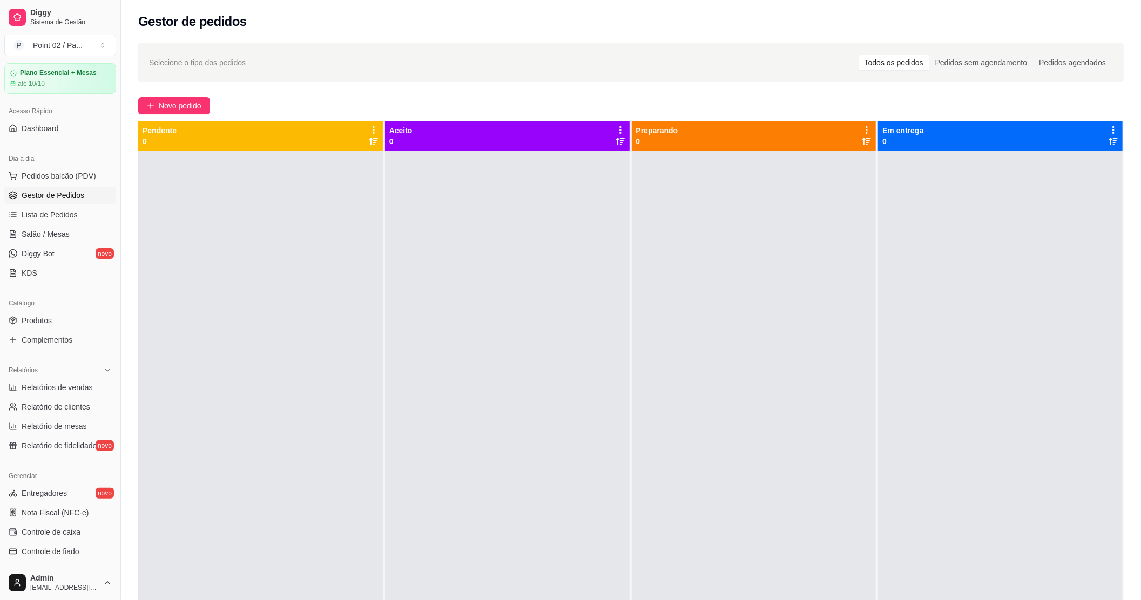
click at [1024, 517] on div at bounding box center [1000, 451] width 245 height 600
click at [92, 599] on div "Admin [EMAIL_ADDRESS][DOMAIN_NAME]" at bounding box center [60, 583] width 120 height 35
click at [127, 105] on div "Selecione o tipo dos pedidos Todos os pedidos Pedidos sem agendamento Pedidos a…" at bounding box center [631, 385] width 1020 height 697
click at [298, 435] on div at bounding box center [260, 451] width 245 height 600
click at [128, 431] on div "Selecione o tipo dos pedidos Todos os pedidos Pedidos sem agendamento Pedidos a…" at bounding box center [631, 385] width 1020 height 697
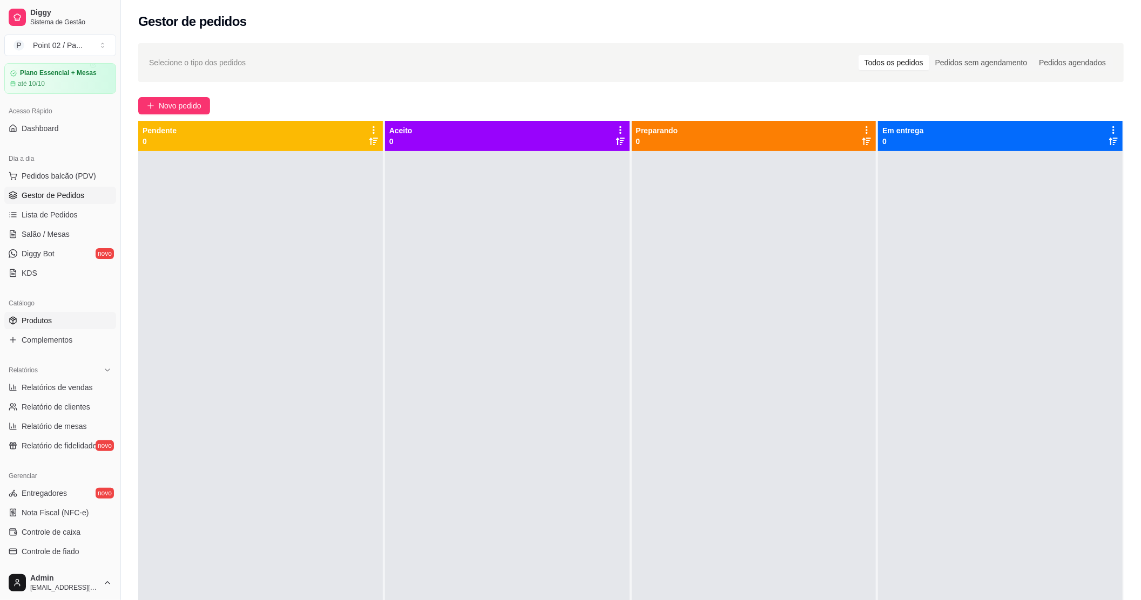
click at [72, 327] on link "Produtos" at bounding box center [60, 320] width 112 height 17
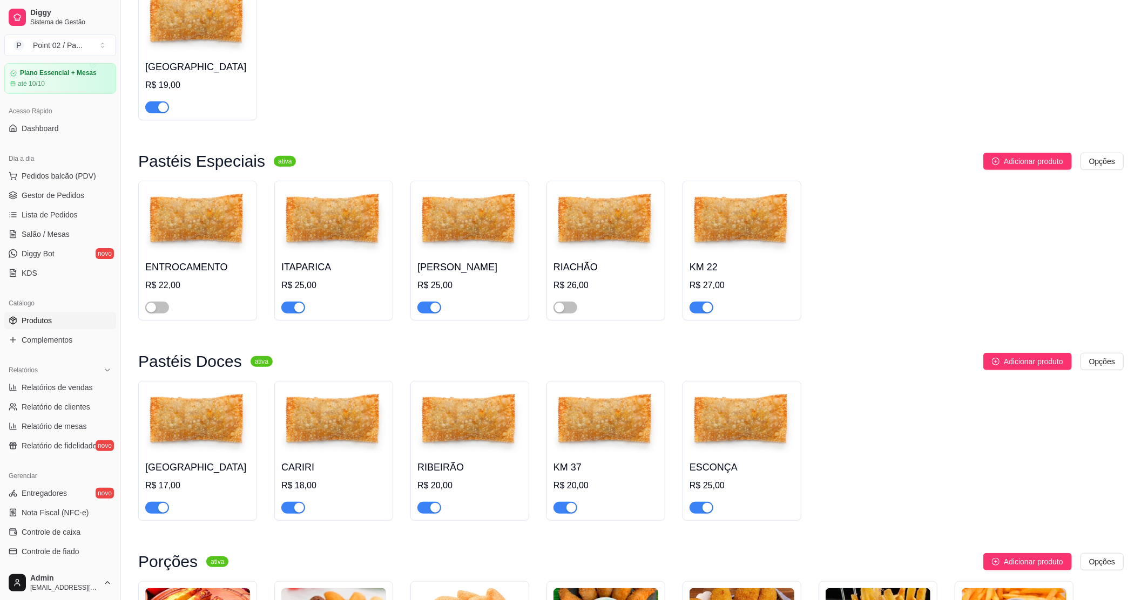
scroll to position [575, 0]
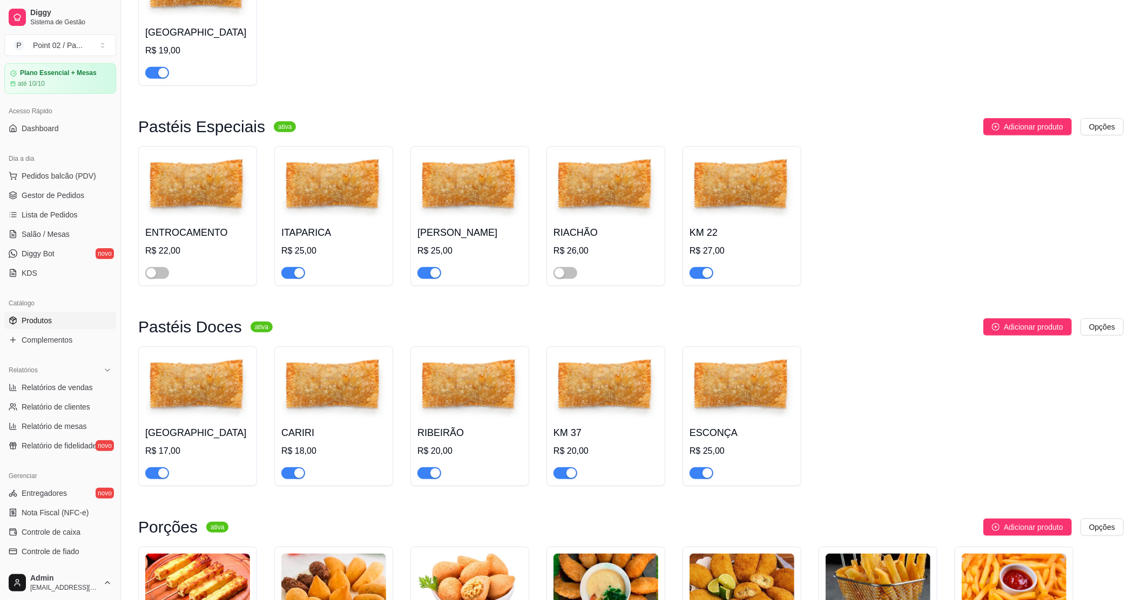
click at [445, 257] on div "R$ 25,00" at bounding box center [469, 251] width 105 height 13
click at [432, 278] on div "button" at bounding box center [435, 273] width 10 height 10
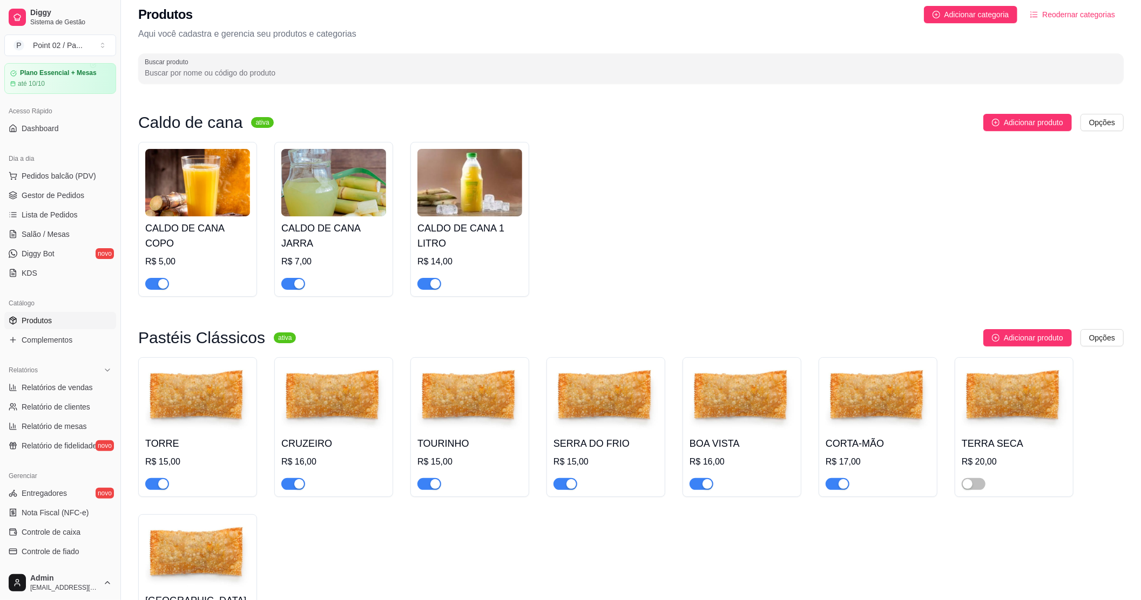
scroll to position [0, 0]
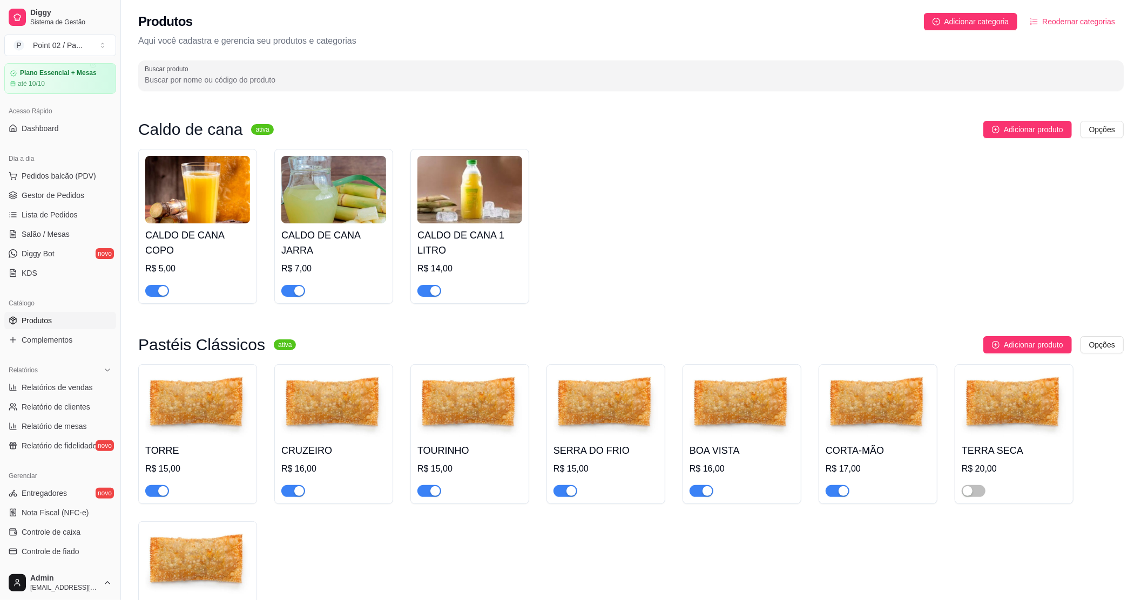
click at [622, 169] on div "CALDO DE CANA COPO R$ 5,00 CALDO DE CANA JARRA R$ 7,00 CALDO DE CANA 1 LITRO R$…" at bounding box center [630, 226] width 985 height 155
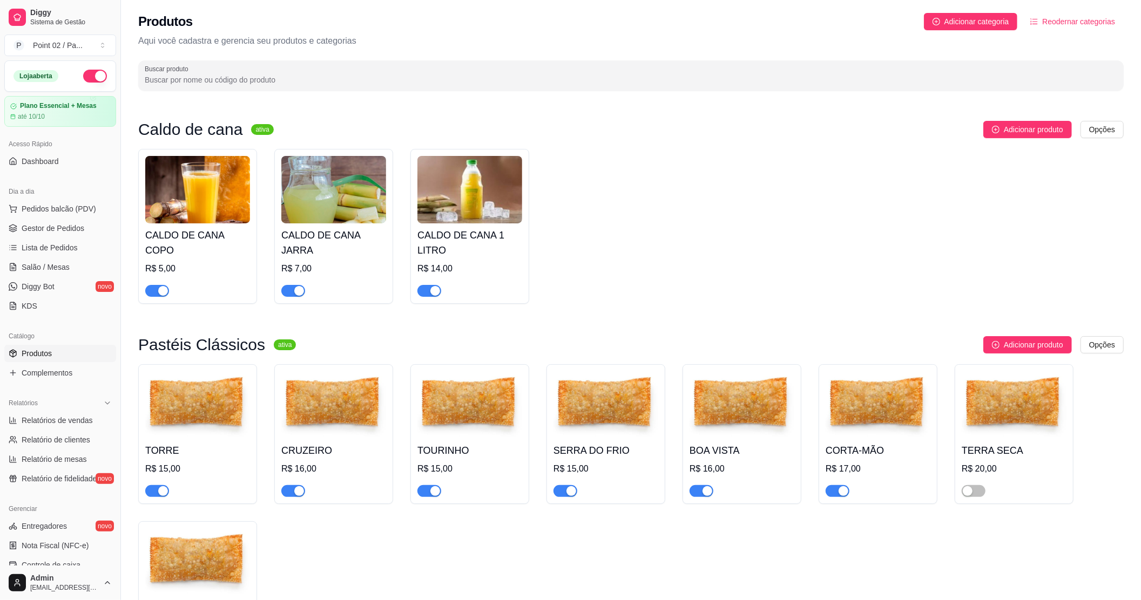
click at [55, 358] on link "Produtos" at bounding box center [60, 353] width 112 height 17
click at [61, 230] on span "Gestor de Pedidos" at bounding box center [53, 228] width 63 height 11
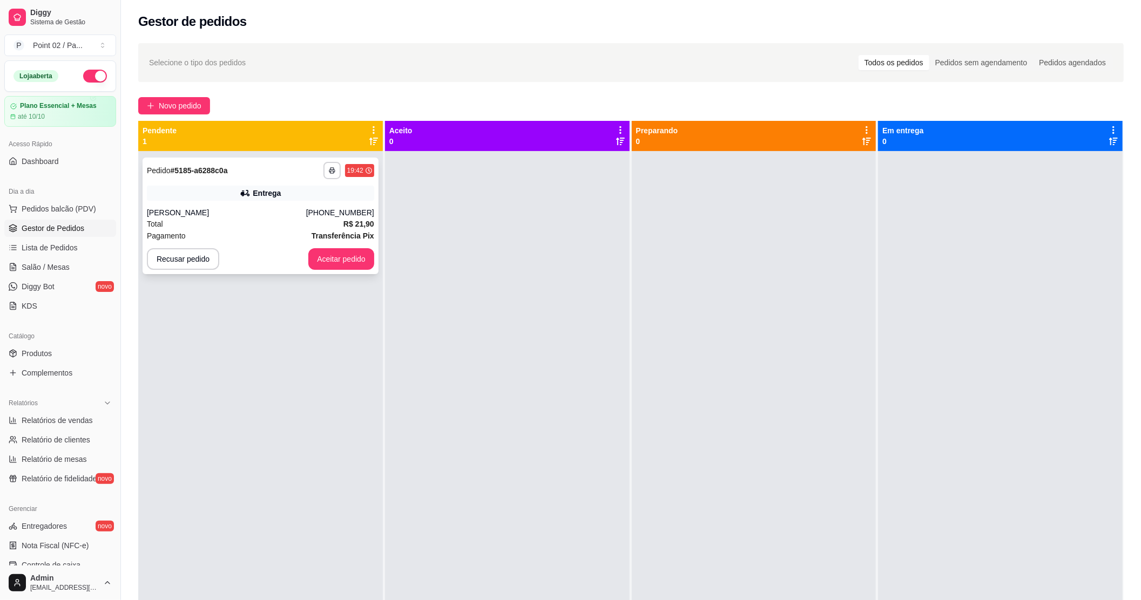
click at [234, 206] on div "**********" at bounding box center [260, 216] width 236 height 117
click at [351, 248] on button "Aceitar pedido" at bounding box center [341, 259] width 66 height 22
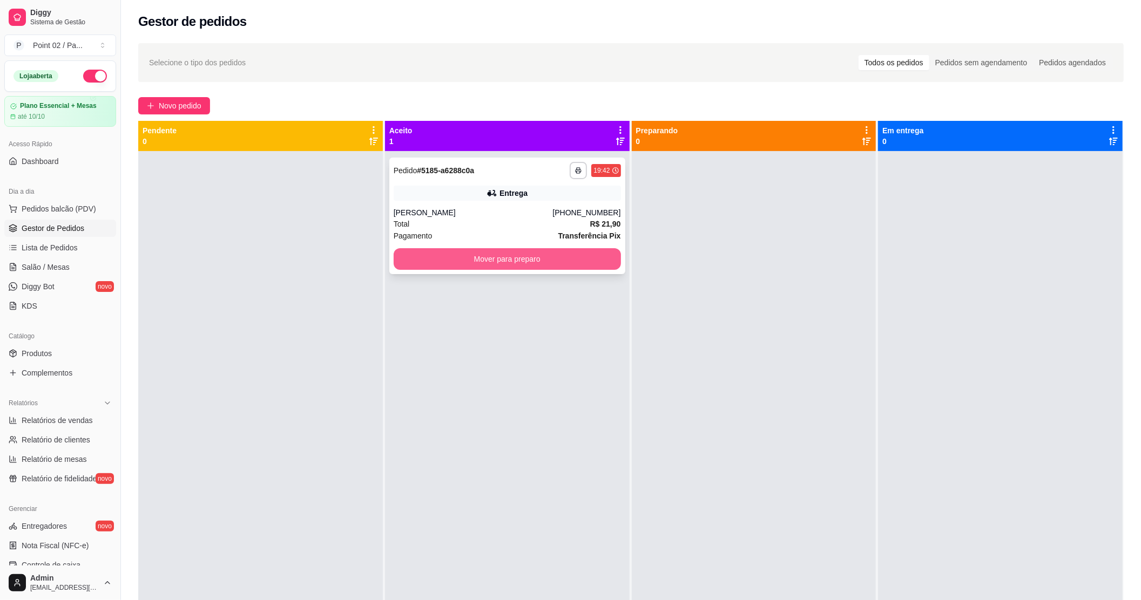
click at [460, 262] on button "Mover para preparo" at bounding box center [506, 259] width 227 height 22
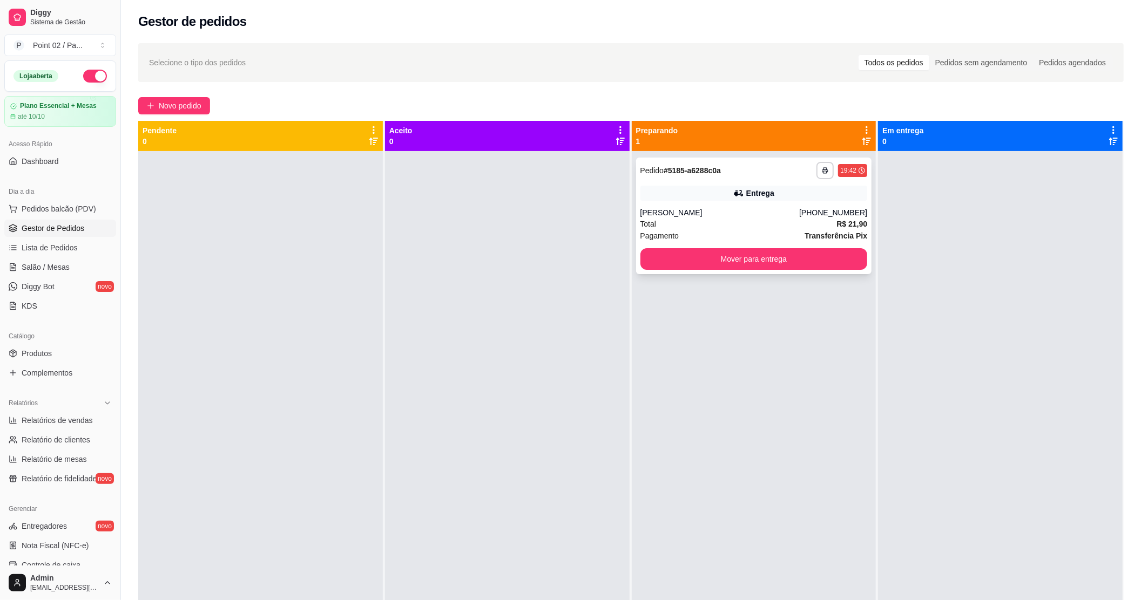
click at [810, 271] on div "**********" at bounding box center [754, 216] width 236 height 117
click at [801, 268] on button "Mover para entrega" at bounding box center [753, 259] width 227 height 22
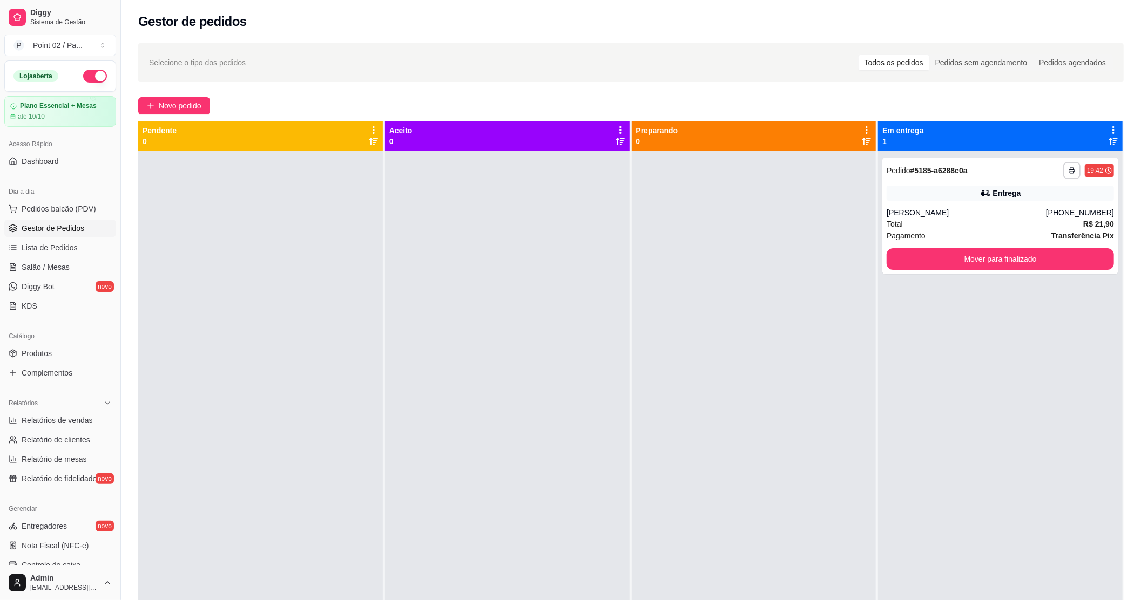
click at [639, 247] on div at bounding box center [754, 451] width 245 height 600
click at [132, 169] on div "**********" at bounding box center [631, 385] width 1020 height 697
click at [66, 270] on span "Salão / Mesas" at bounding box center [46, 267] width 48 height 11
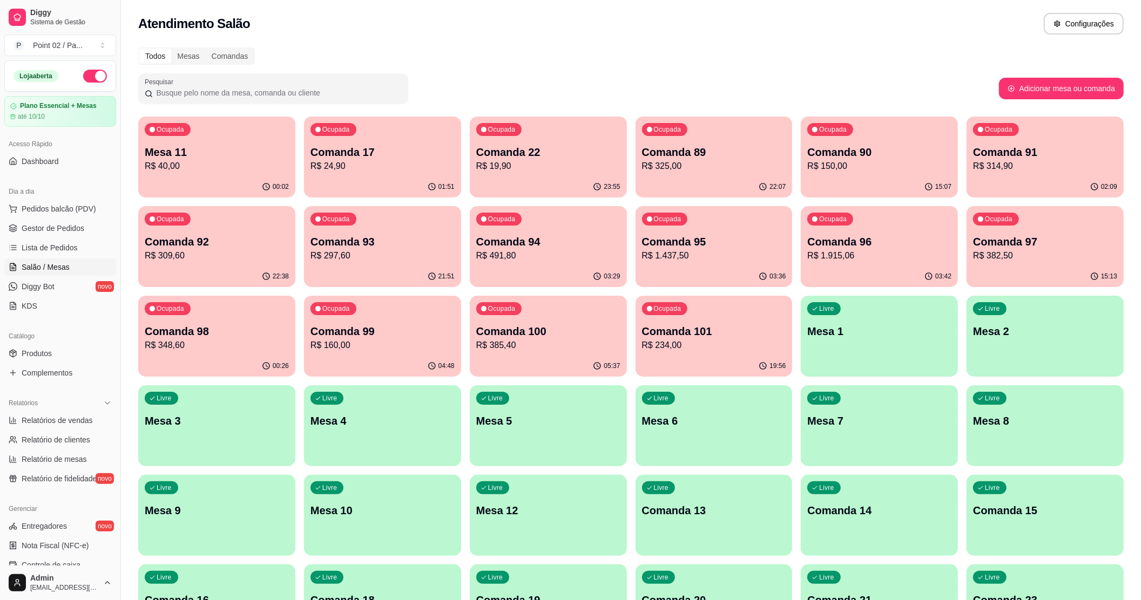
click at [685, 508] on p "Comanda 13" at bounding box center [714, 510] width 144 height 15
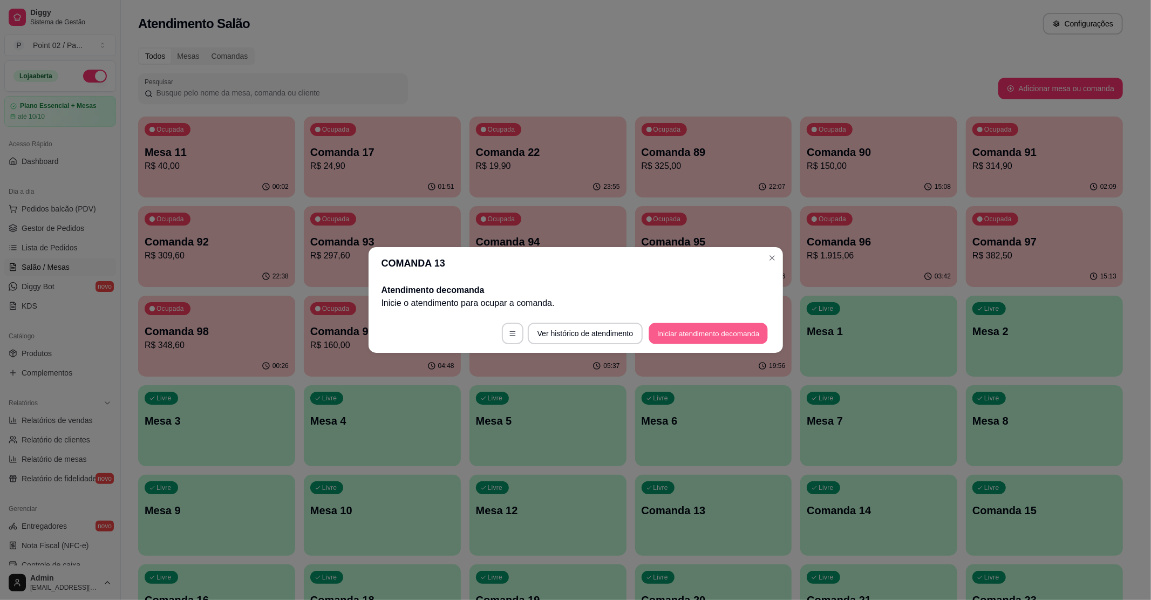
click at [702, 335] on button "Iniciar atendimento de comanda" at bounding box center [708, 333] width 119 height 21
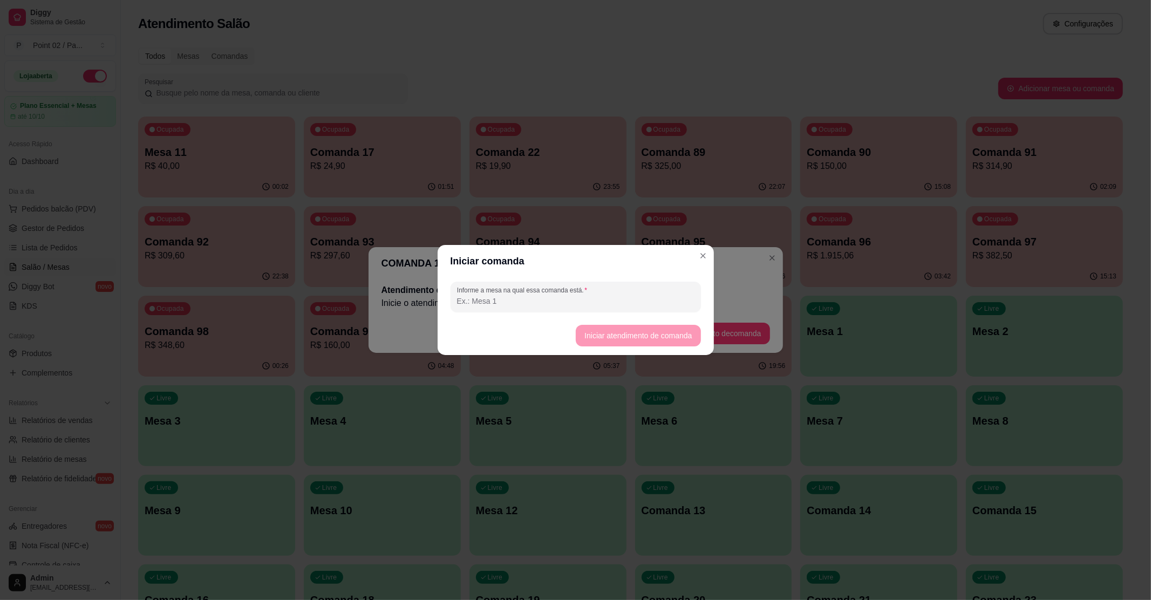
click at [630, 316] on footer "Iniciar atendimento de comanda" at bounding box center [576, 335] width 276 height 39
click at [634, 299] on input "Informe a mesa na qual essa comanda está." at bounding box center [575, 301] width 237 height 11
type input "MESSA GILDA"
click at [669, 330] on button "Iniciar atendimento de comanda" at bounding box center [638, 336] width 125 height 22
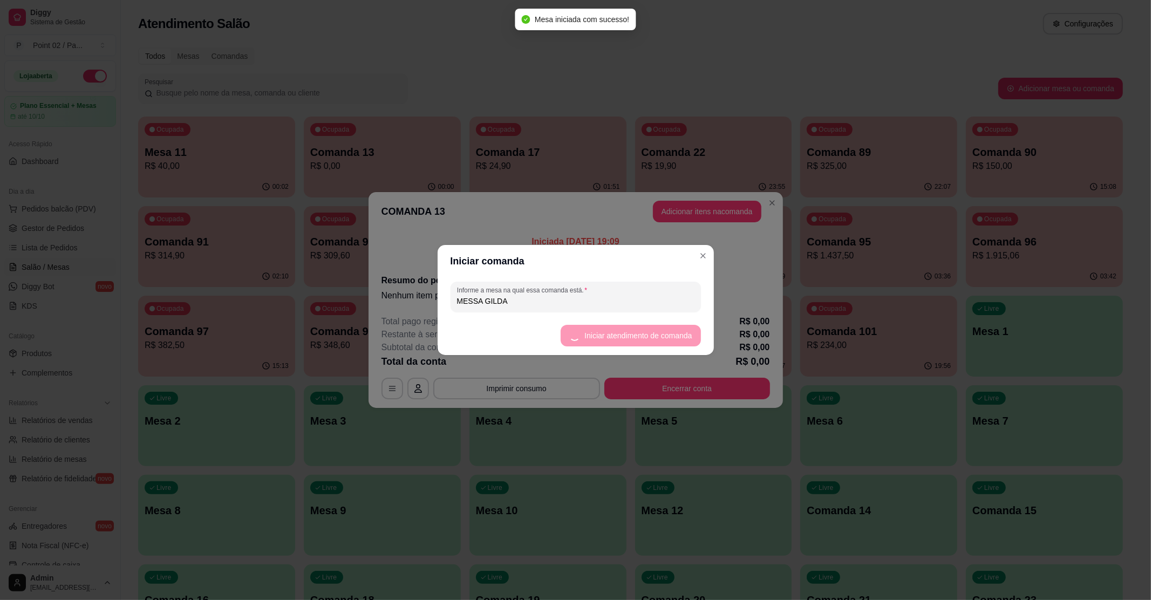
click at [726, 214] on button "Adicionar itens na comanda" at bounding box center [707, 212] width 108 height 22
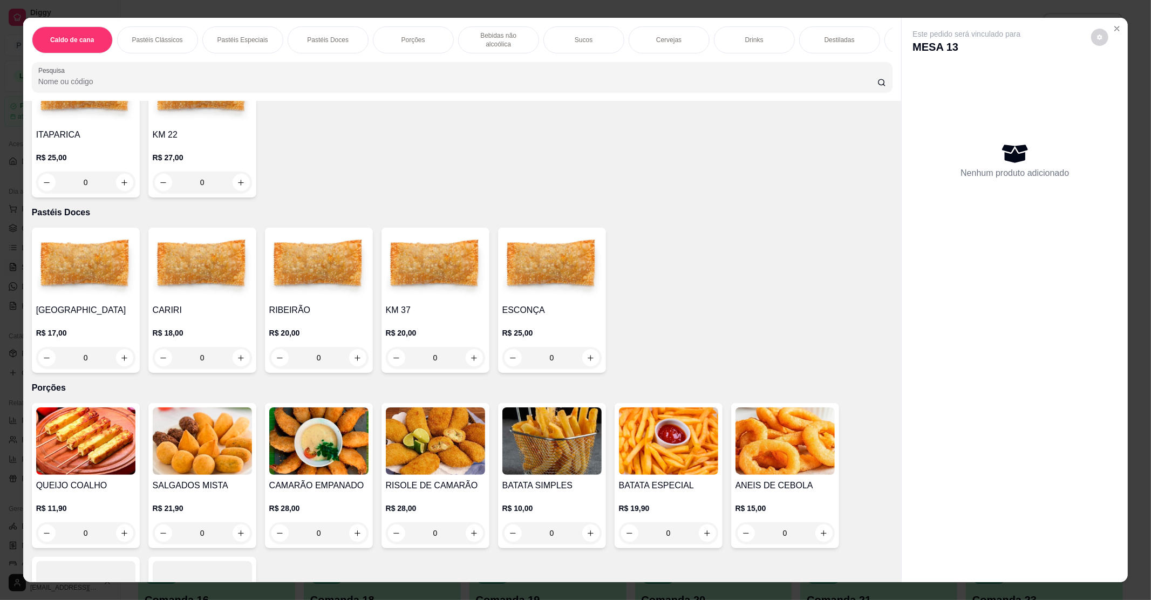
scroll to position [719, 0]
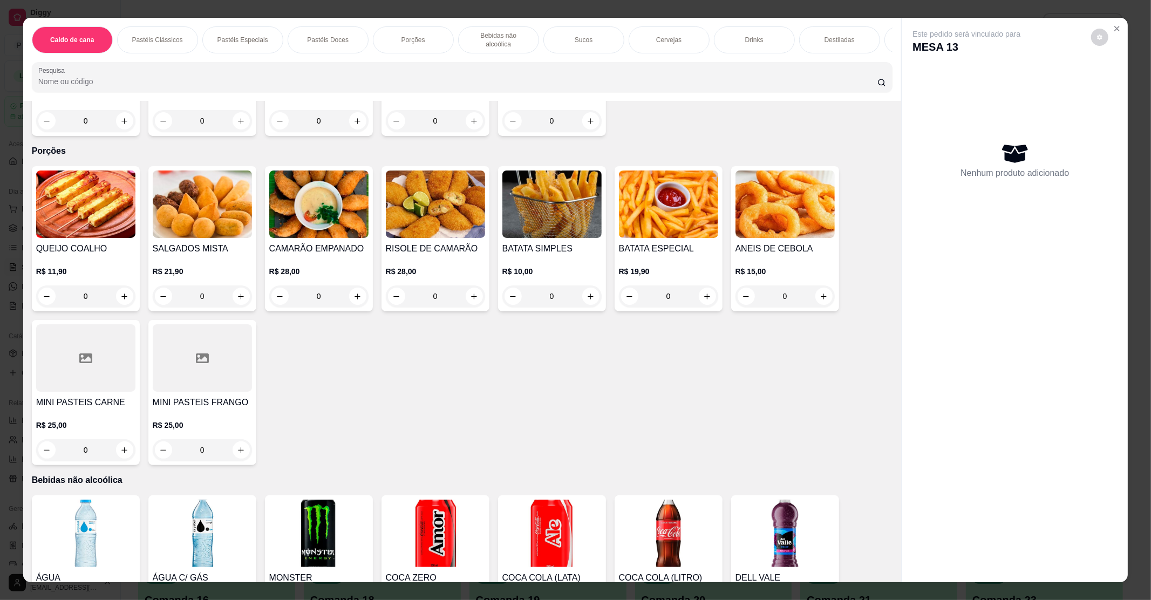
click at [532, 214] on img at bounding box center [552, 204] width 99 height 67
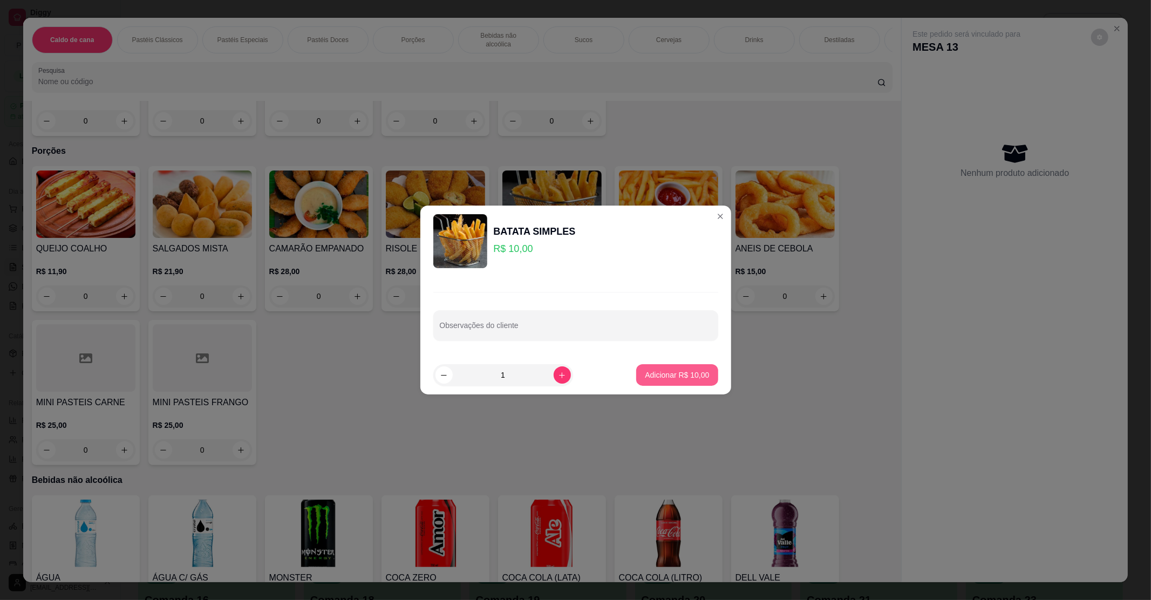
click at [666, 366] on button "Adicionar R$ 10,00" at bounding box center [677, 375] width 82 height 22
type input "1"
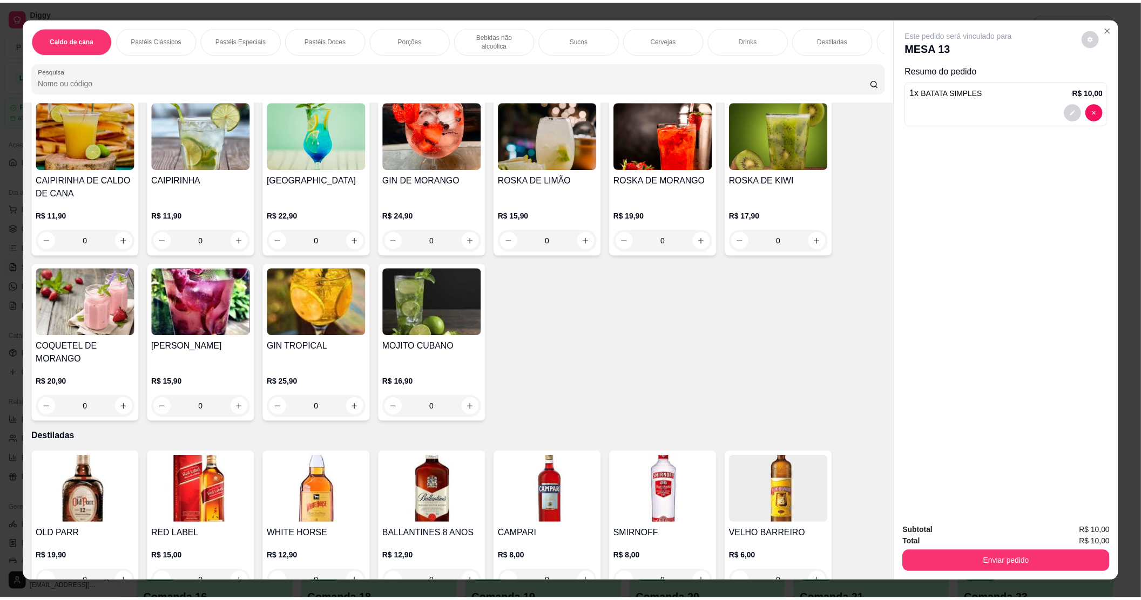
scroll to position [1871, 0]
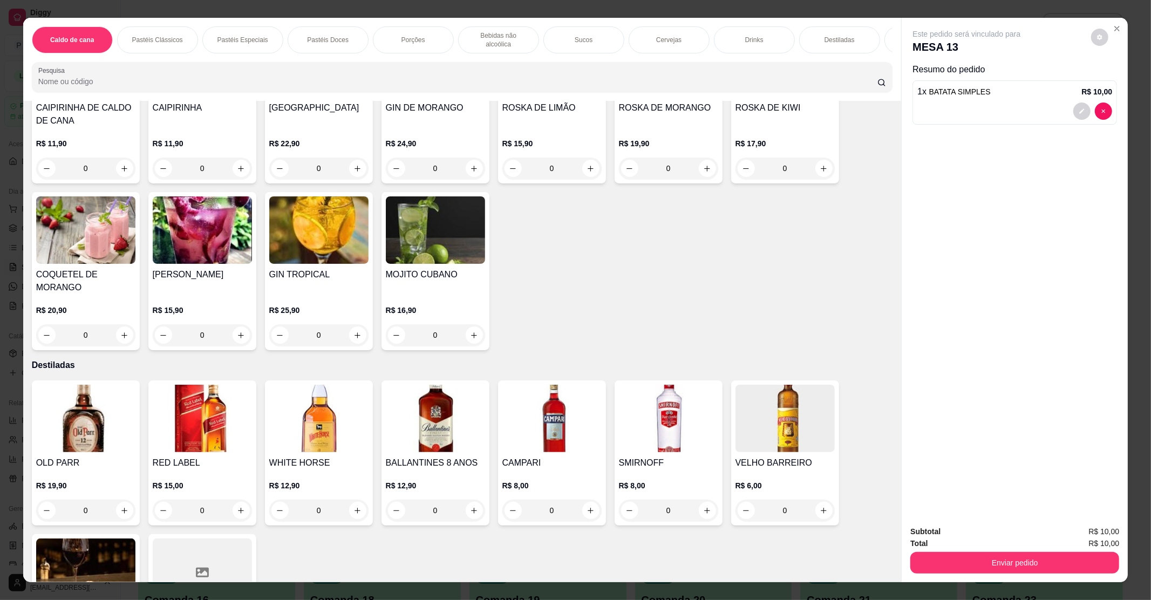
click at [452, 242] on img at bounding box center [435, 229] width 99 height 67
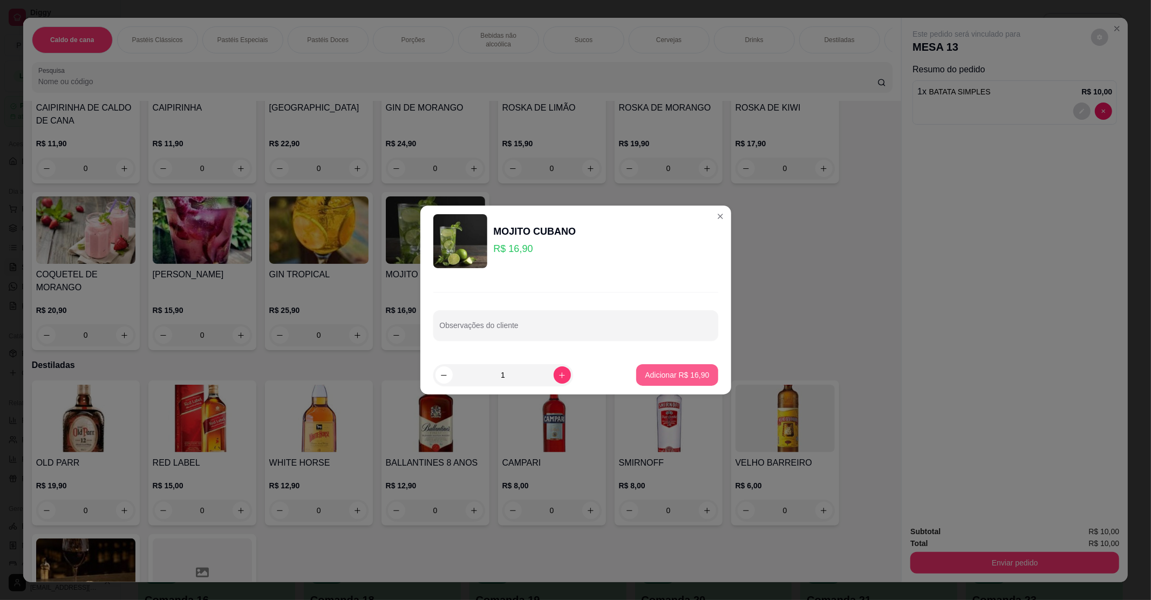
click at [666, 369] on button "Adicionar R$ 16,90" at bounding box center [677, 375] width 82 height 22
type input "1"
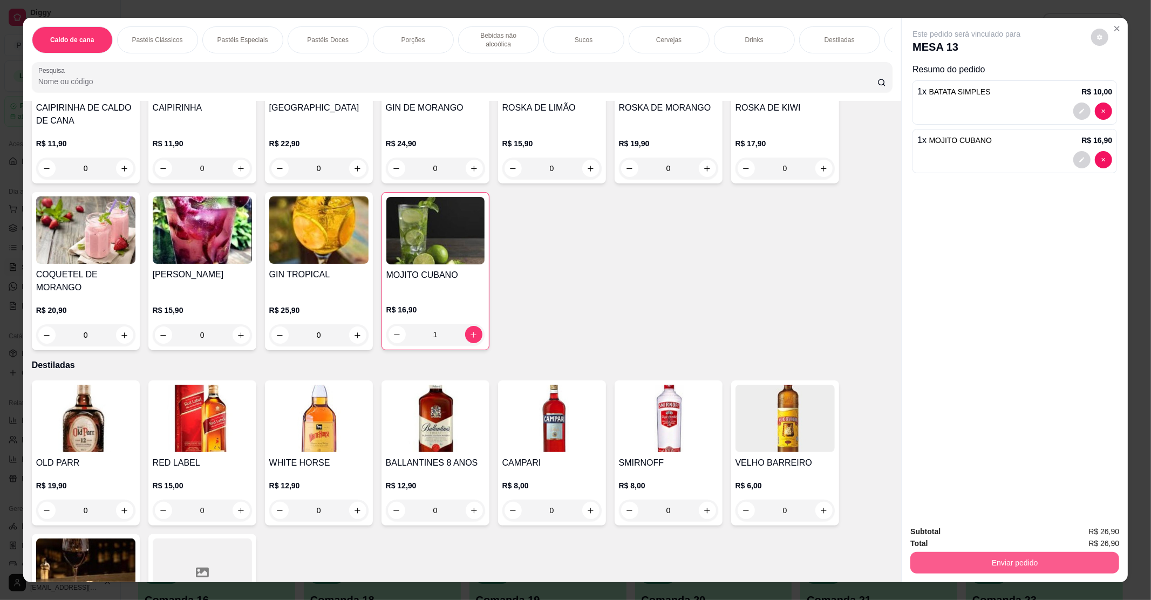
click at [1006, 564] on button "Enviar pedido" at bounding box center [1015, 563] width 209 height 22
click at [1001, 541] on button "Registrar cliente" at bounding box center [1018, 536] width 71 height 21
click at [987, 564] on button "Enviar pedido" at bounding box center [1015, 562] width 202 height 21
click at [1081, 535] on button "Enviar pedido" at bounding box center [1090, 536] width 61 height 21
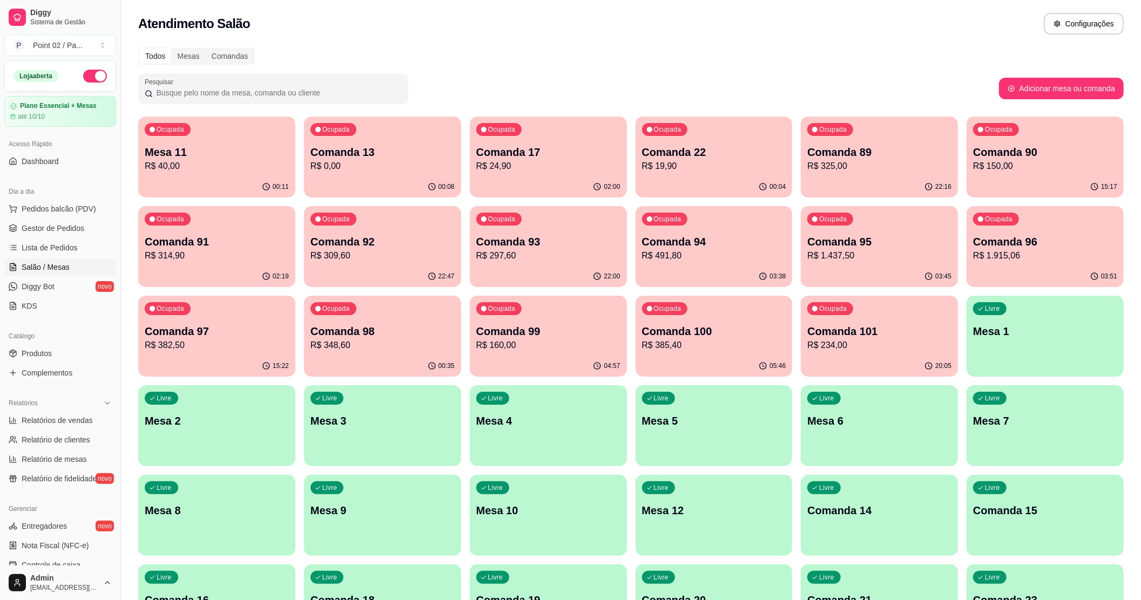
click at [476, 82] on div "Pesquisar" at bounding box center [568, 88] width 860 height 30
click at [568, 127] on div "Ocupada Comanda 17 R$ 24,90" at bounding box center [548, 147] width 152 height 58
click at [411, 147] on p "Comanda 13" at bounding box center [383, 152] width 140 height 15
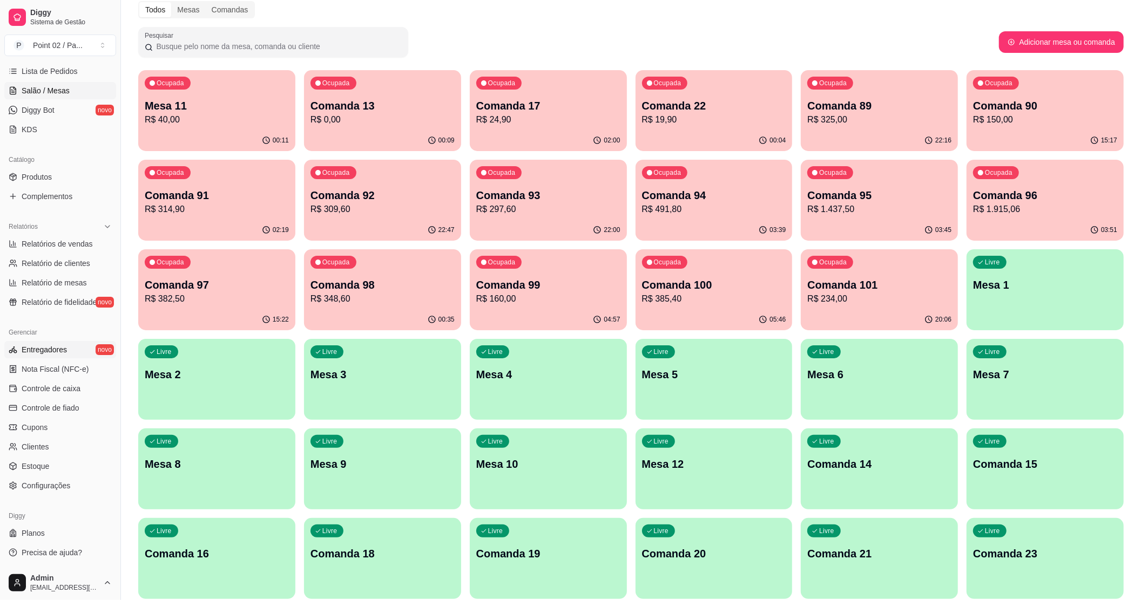
scroll to position [72, 0]
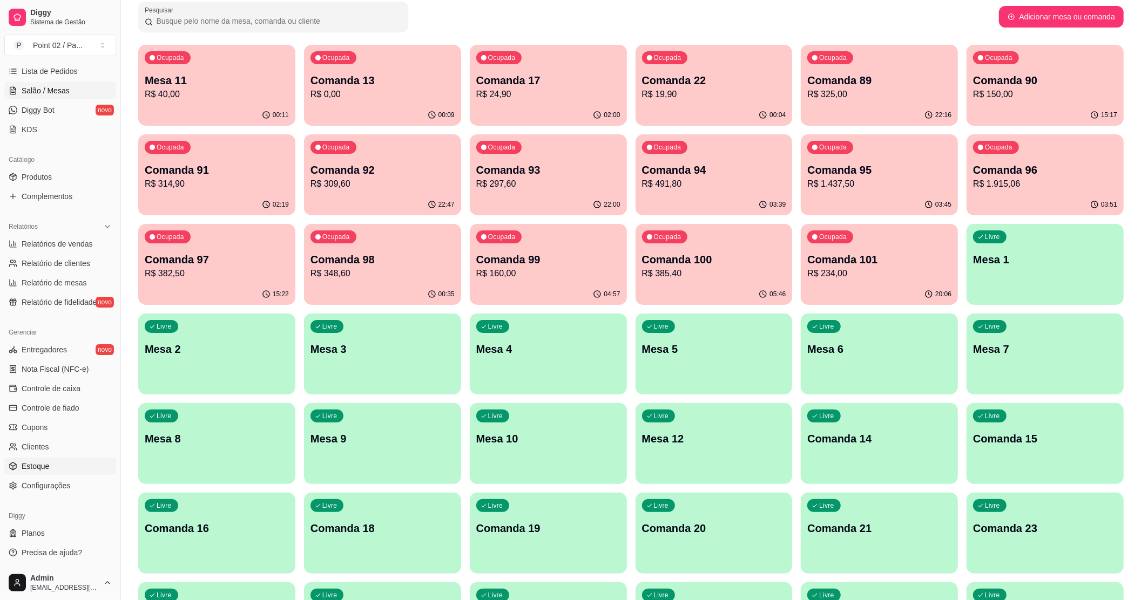
click at [11, 467] on icon at bounding box center [13, 466] width 9 height 9
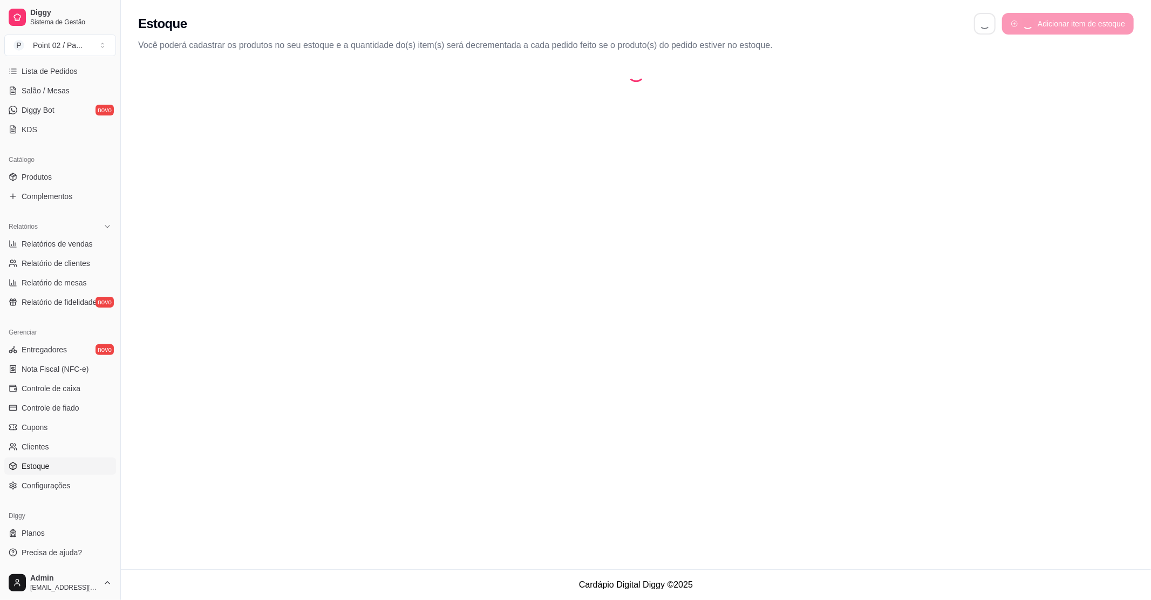
select select "QUANTITY_ORDER"
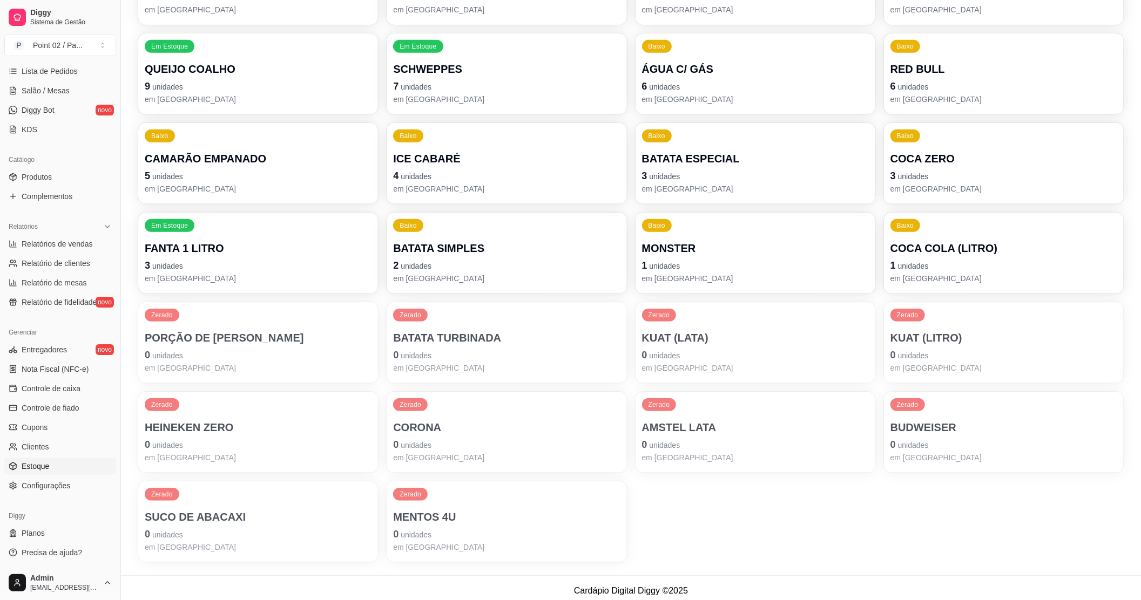
scroll to position [395, 0]
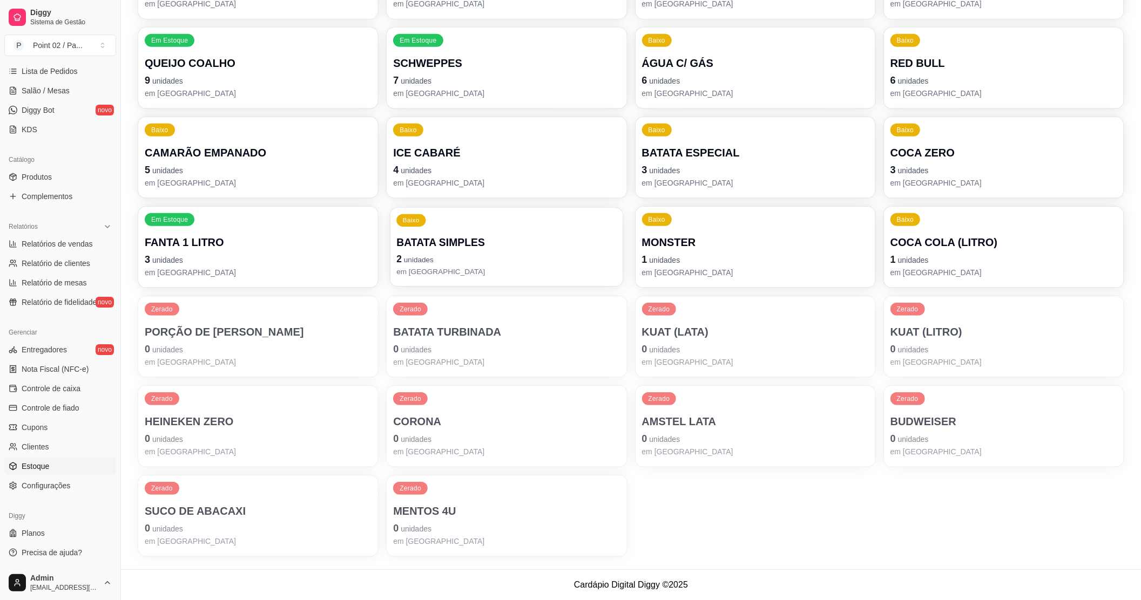
click at [512, 246] on p "BATATA SIMPLES" at bounding box center [507, 242] width 220 height 15
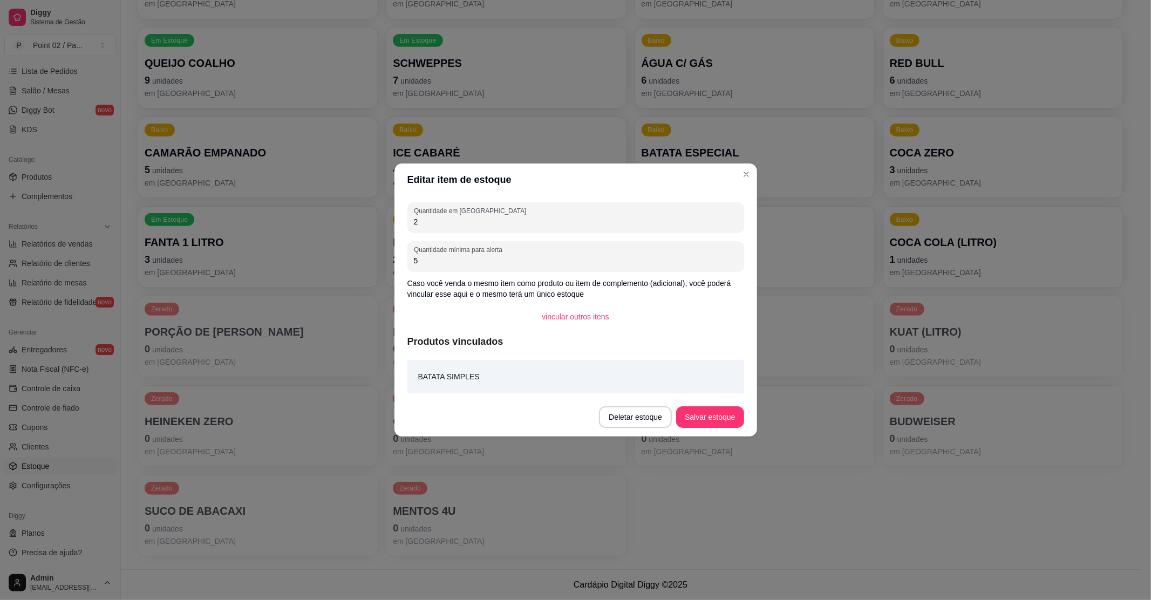
click at [517, 225] on input "2" at bounding box center [576, 221] width 324 height 11
type input "16"
click at [705, 411] on button "Salvar estoque" at bounding box center [709, 417] width 67 height 22
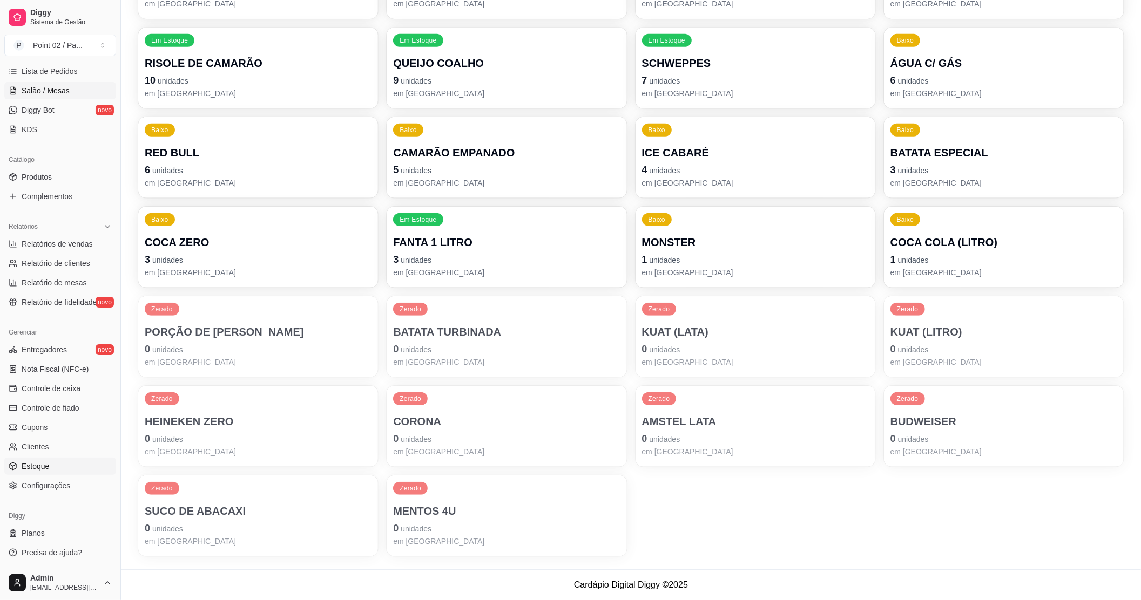
click at [62, 87] on span "Salão / Mesas" at bounding box center [46, 90] width 48 height 11
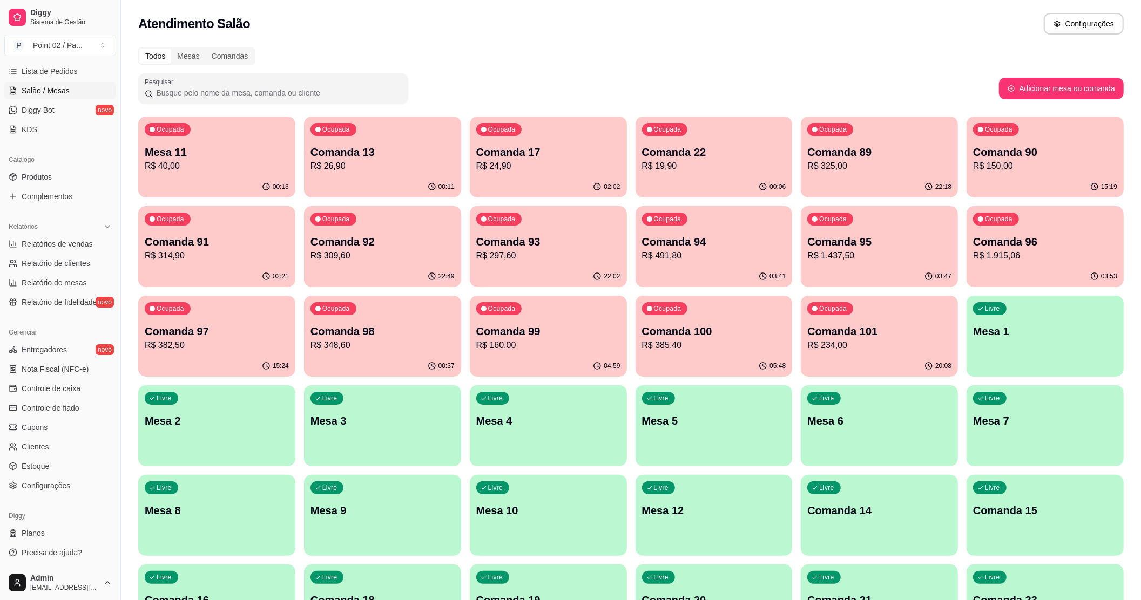
click at [344, 271] on div "22:49" at bounding box center [382, 276] width 157 height 21
click at [516, 229] on div "Ocupada Comanda 93 R$ 297,60" at bounding box center [548, 236] width 152 height 58
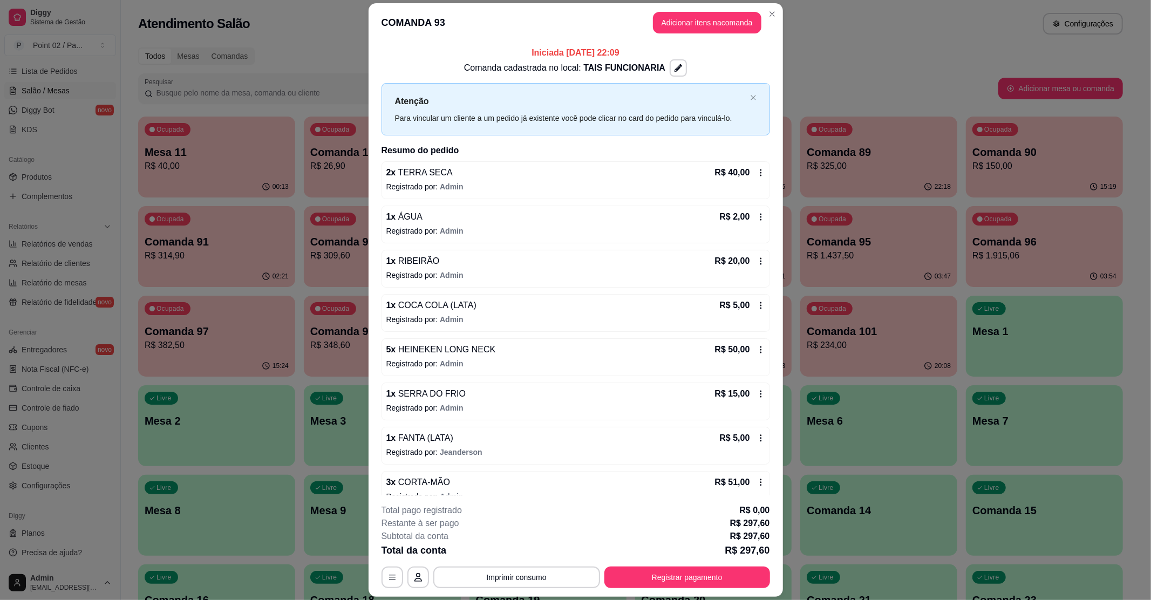
click at [490, 179] on div "2 x TERRA SECA R$ 40,00" at bounding box center [575, 172] width 379 height 13
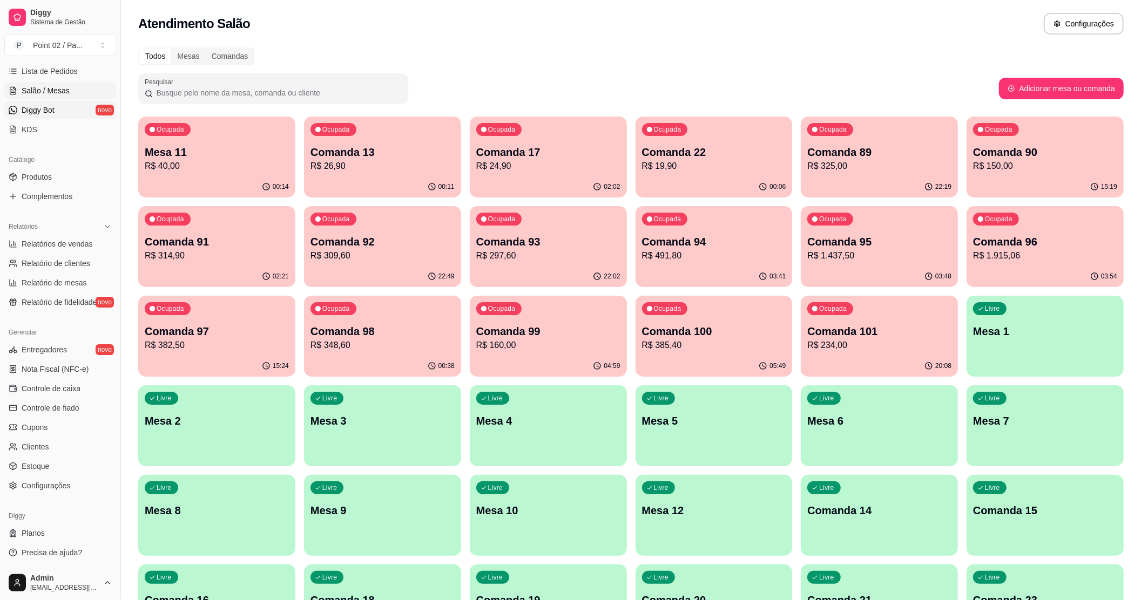
click at [33, 115] on span "Diggy Bot" at bounding box center [38, 110] width 33 height 11
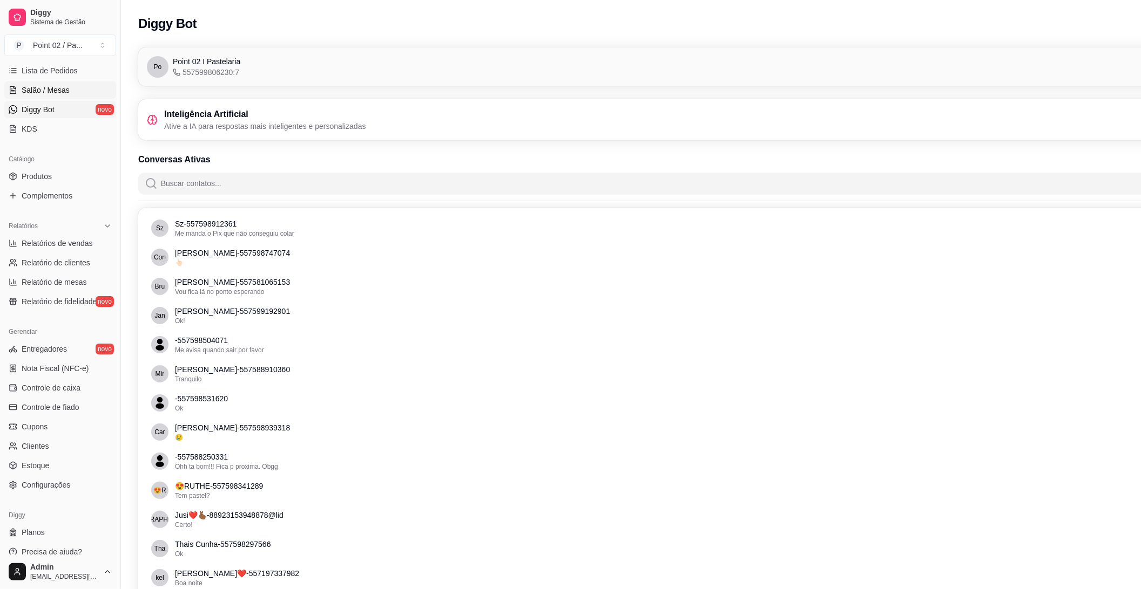
click at [27, 91] on span "Salão / Mesas" at bounding box center [46, 90] width 48 height 11
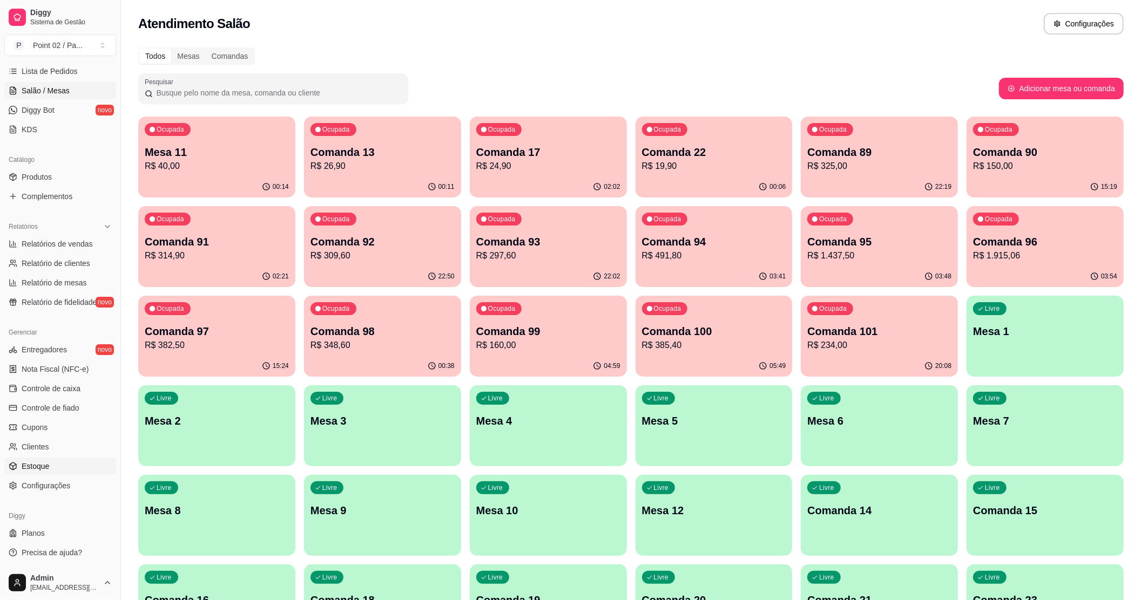
click at [46, 463] on span "Estoque" at bounding box center [36, 466] width 28 height 11
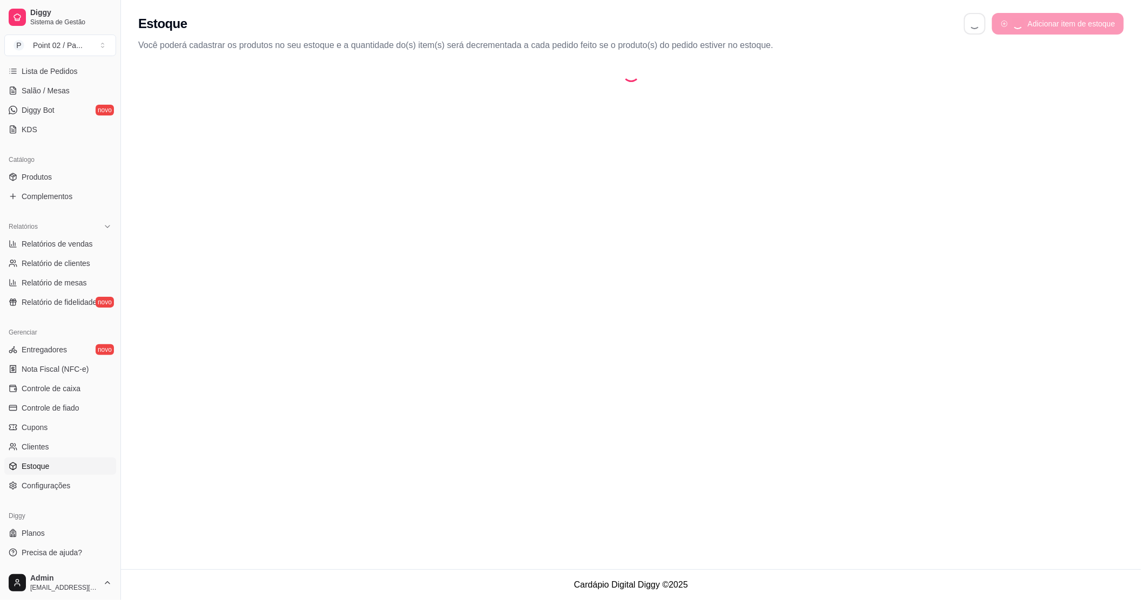
select select "QUANTITY_ORDER"
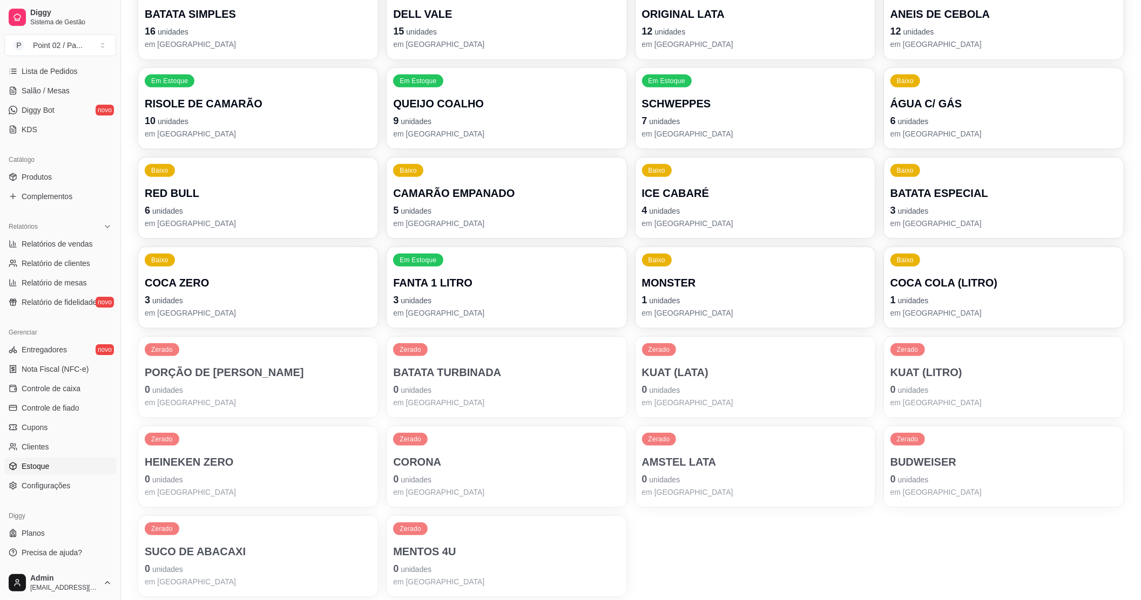
scroll to position [359, 0]
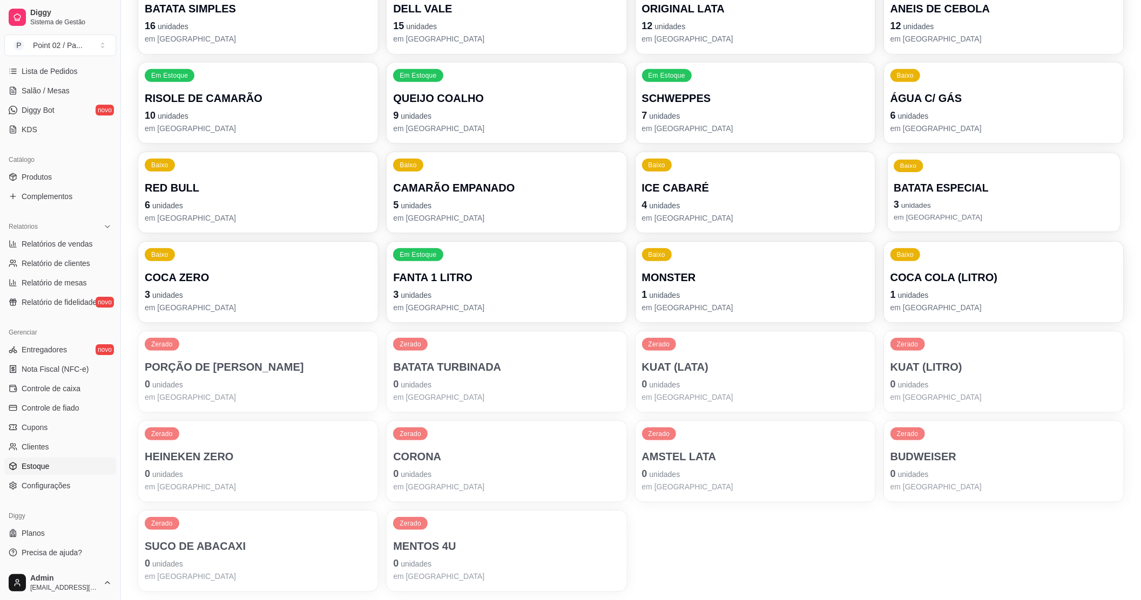
click at [1007, 203] on p "3 unidades" at bounding box center [1003, 205] width 220 height 15
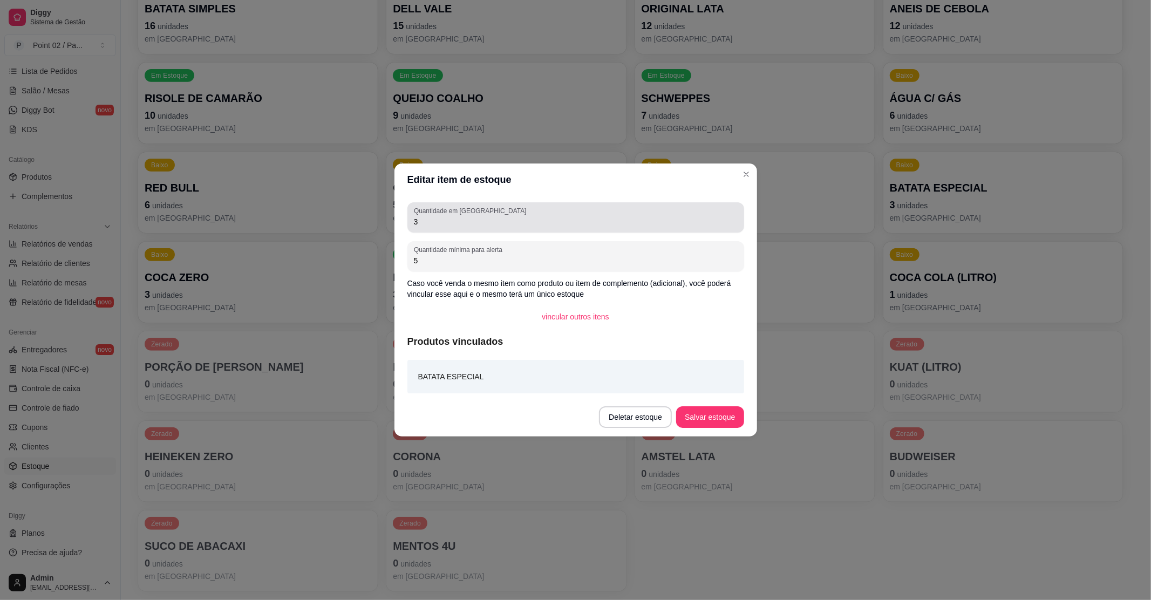
click at [568, 217] on input "3" at bounding box center [576, 221] width 324 height 11
type input "13"
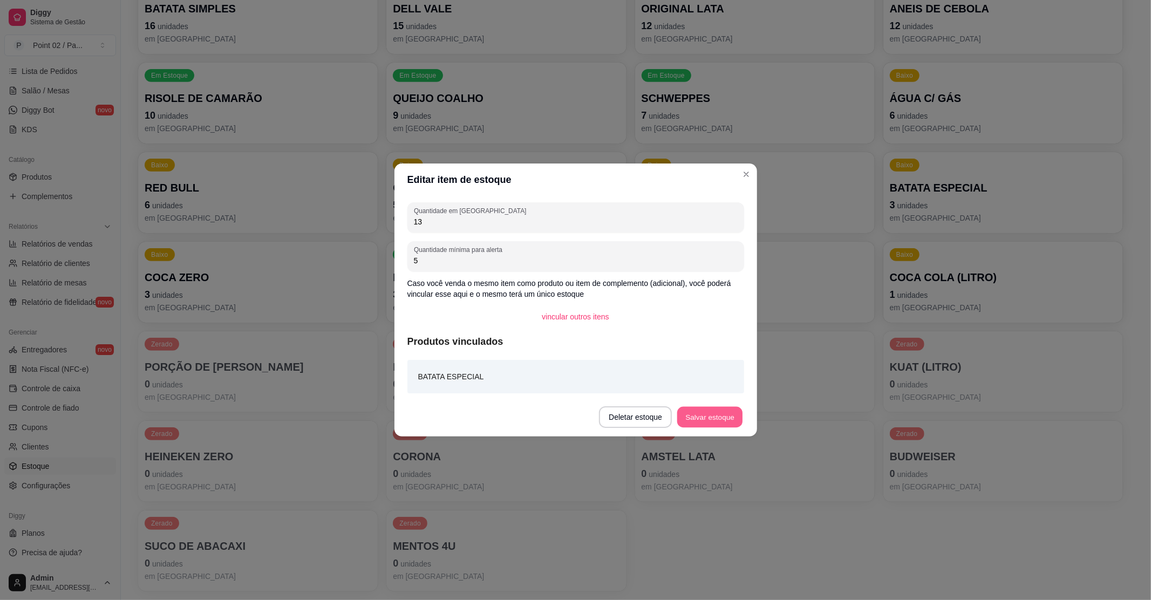
click at [711, 408] on button "Salvar estoque" at bounding box center [710, 417] width 66 height 21
click at [715, 419] on button "Salvar estoque" at bounding box center [710, 417] width 66 height 21
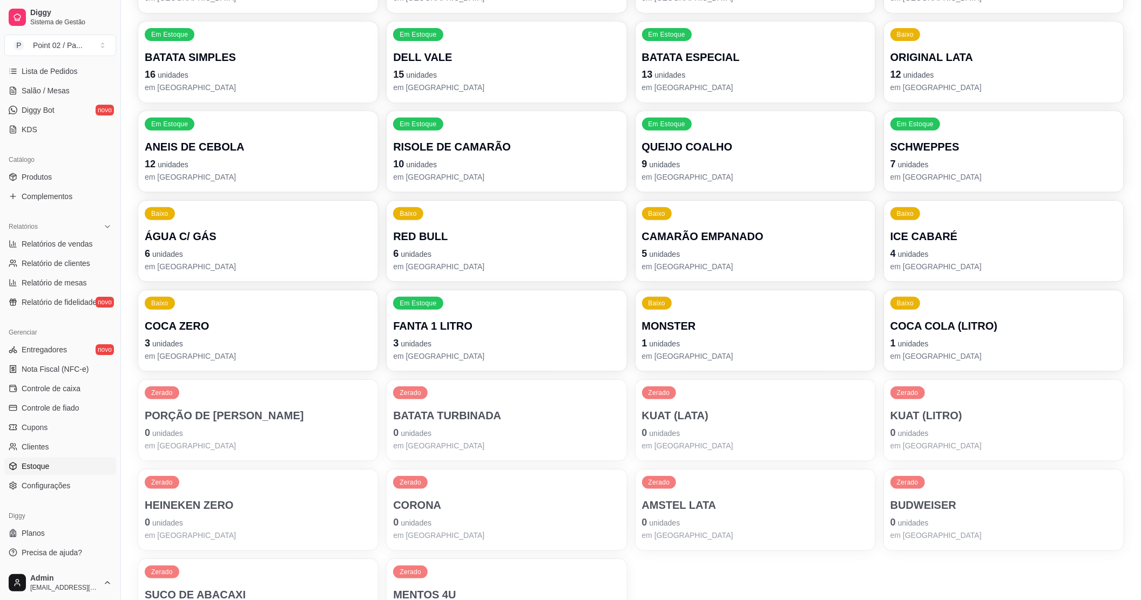
scroll to position [288, 0]
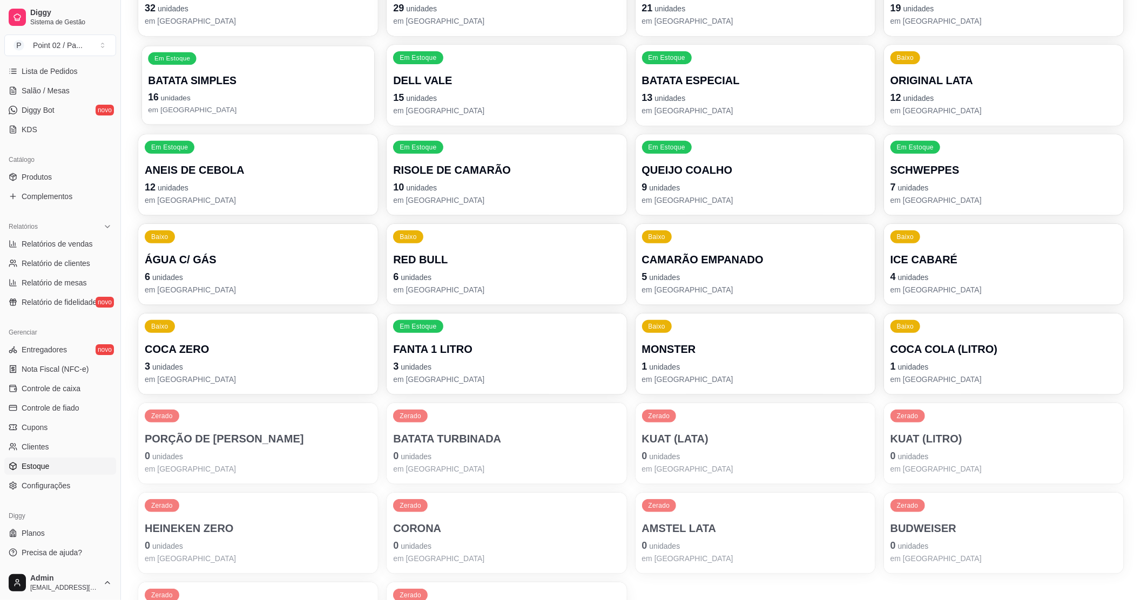
click at [343, 76] on p "BATATA SIMPLES" at bounding box center [258, 80] width 220 height 15
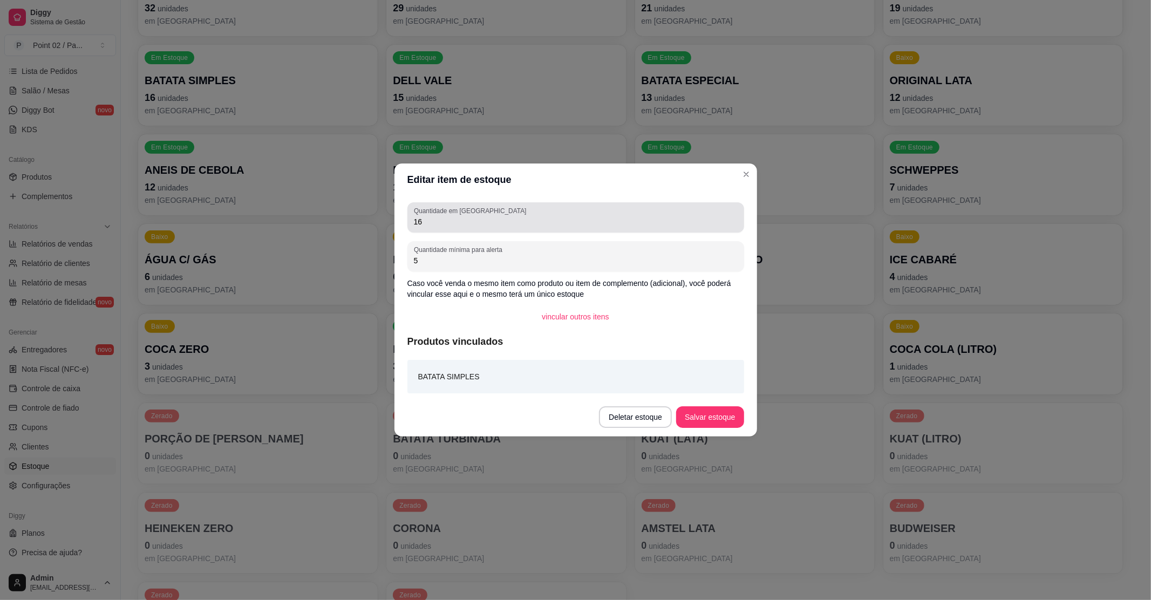
click at [493, 222] on input "16" at bounding box center [576, 221] width 324 height 11
type input "1"
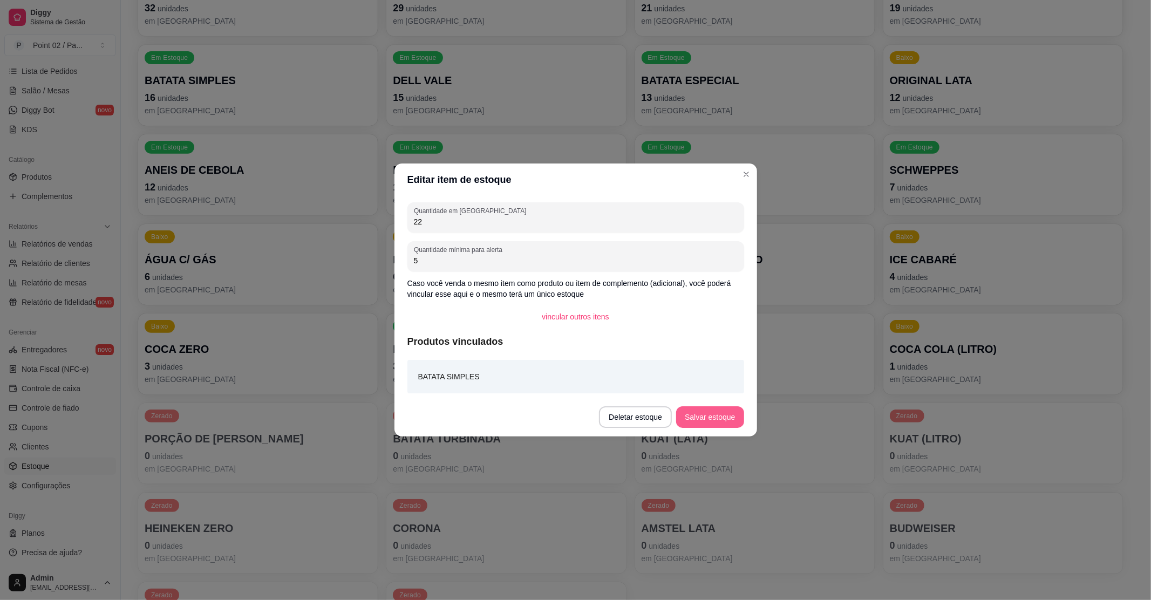
type input "22"
click at [693, 416] on button "Salvar estoque" at bounding box center [710, 417] width 66 height 21
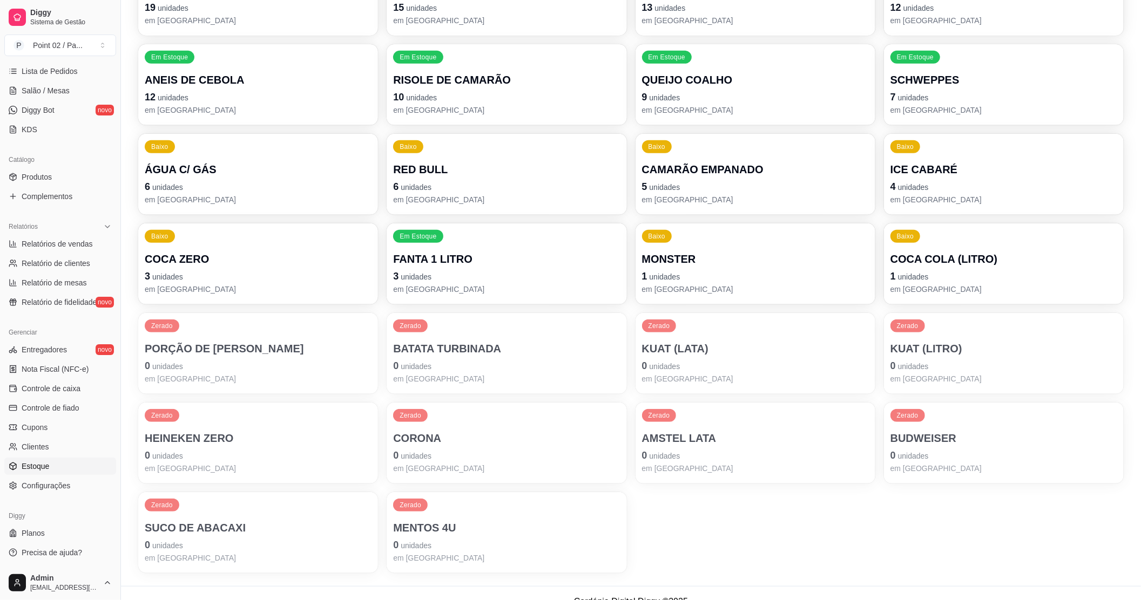
scroll to position [395, 0]
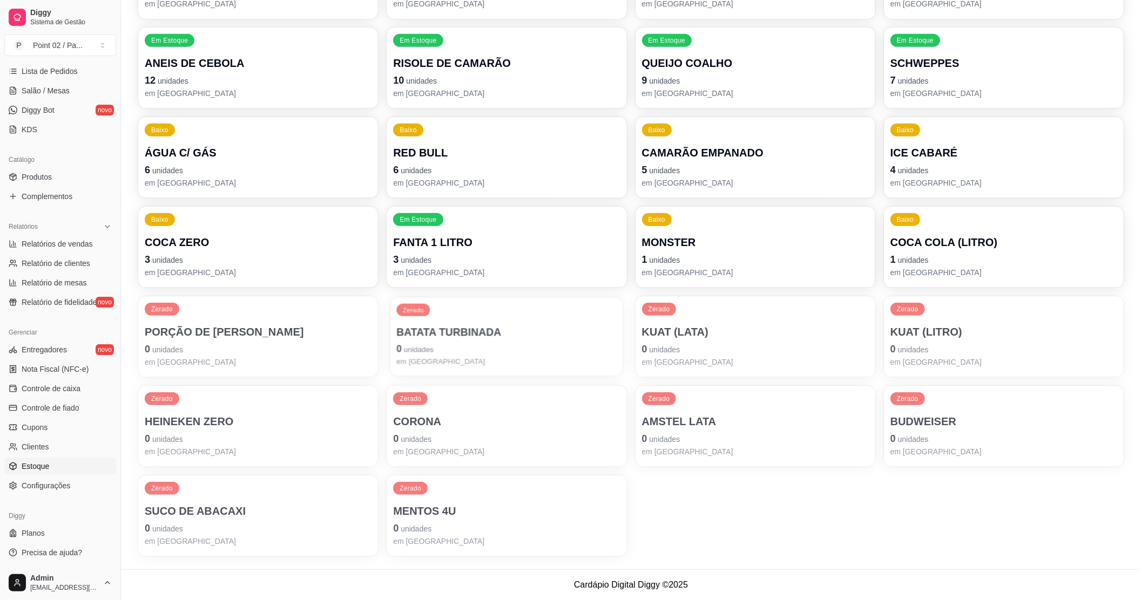
click at [443, 347] on p "0 unidades" at bounding box center [507, 349] width 220 height 15
click at [81, 67] on link "Lista de Pedidos" at bounding box center [60, 71] width 112 height 17
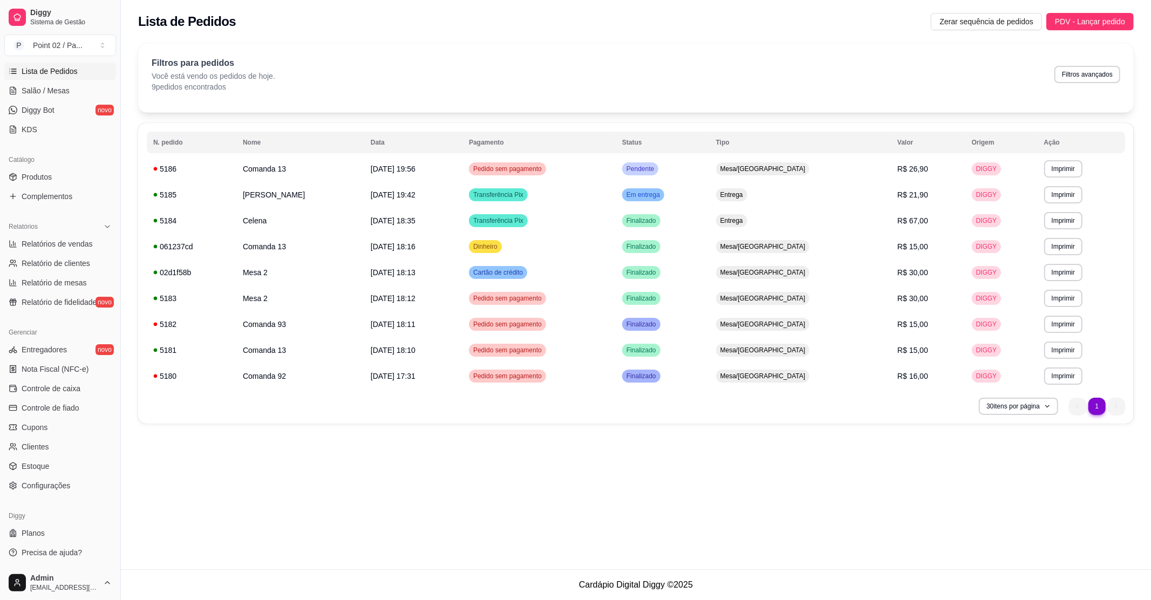
click at [55, 254] on ul "Relatórios de vendas Relatório de clientes Relatório de mesas Relatório de fide…" at bounding box center [60, 273] width 112 height 76
click at [57, 262] on span "Relatório de clientes" at bounding box center [56, 263] width 69 height 11
select select "30"
select select "HIGHEST_TOTAL_SPENT_WITH_ORDERS"
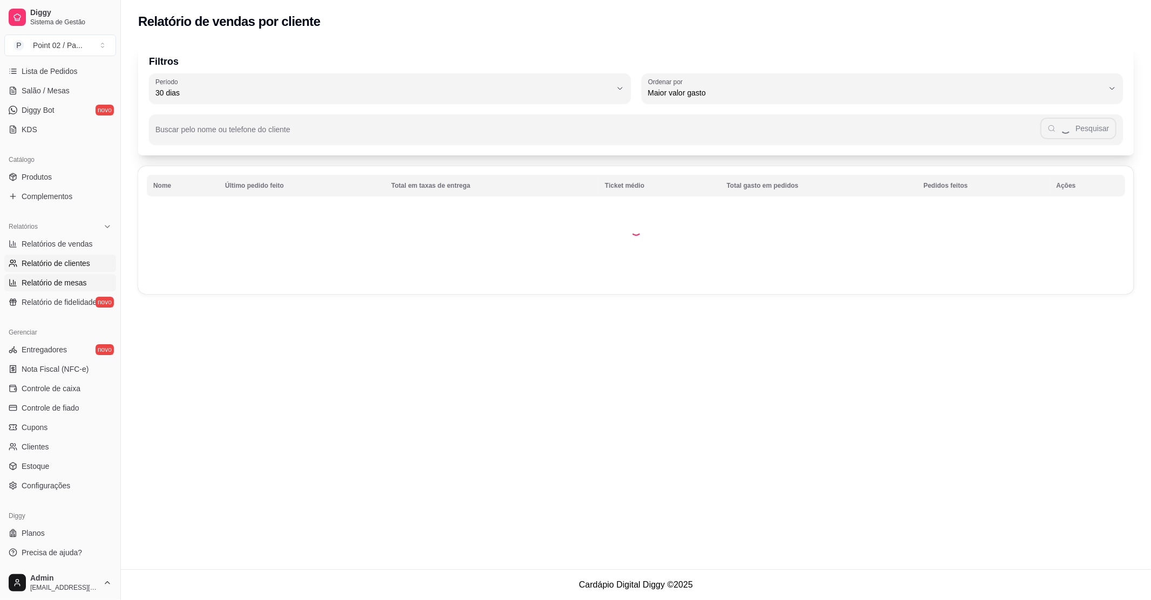
click at [60, 281] on span "Relatório de mesas" at bounding box center [54, 282] width 65 height 11
select select "TOTAL_OF_ORDERS"
select select "7"
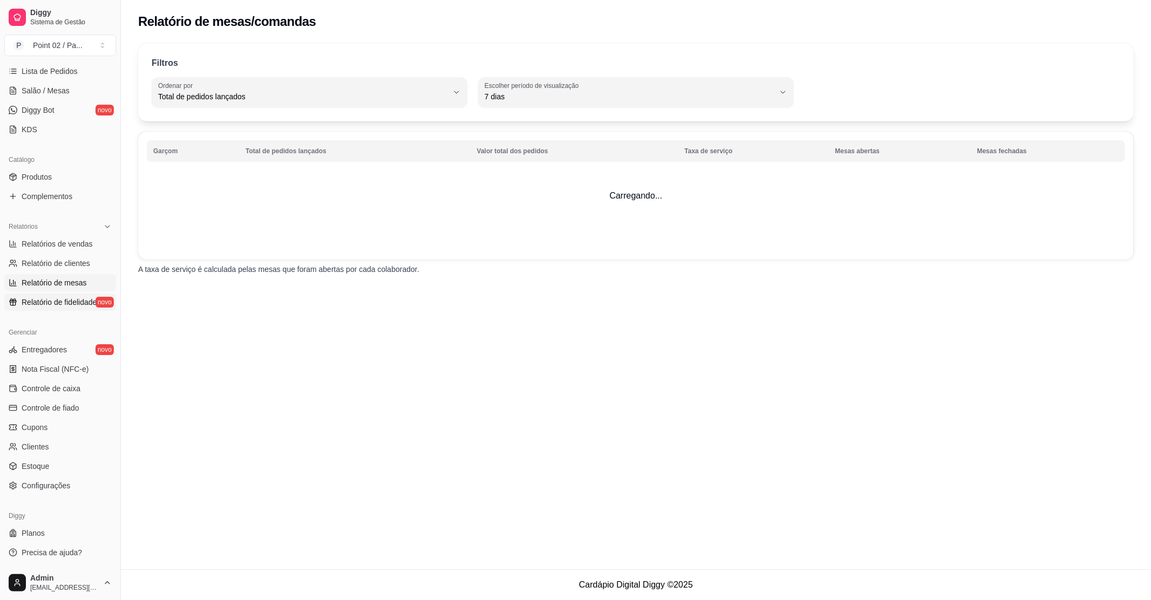
click at [58, 301] on span "Relatório de fidelidade" at bounding box center [59, 302] width 75 height 11
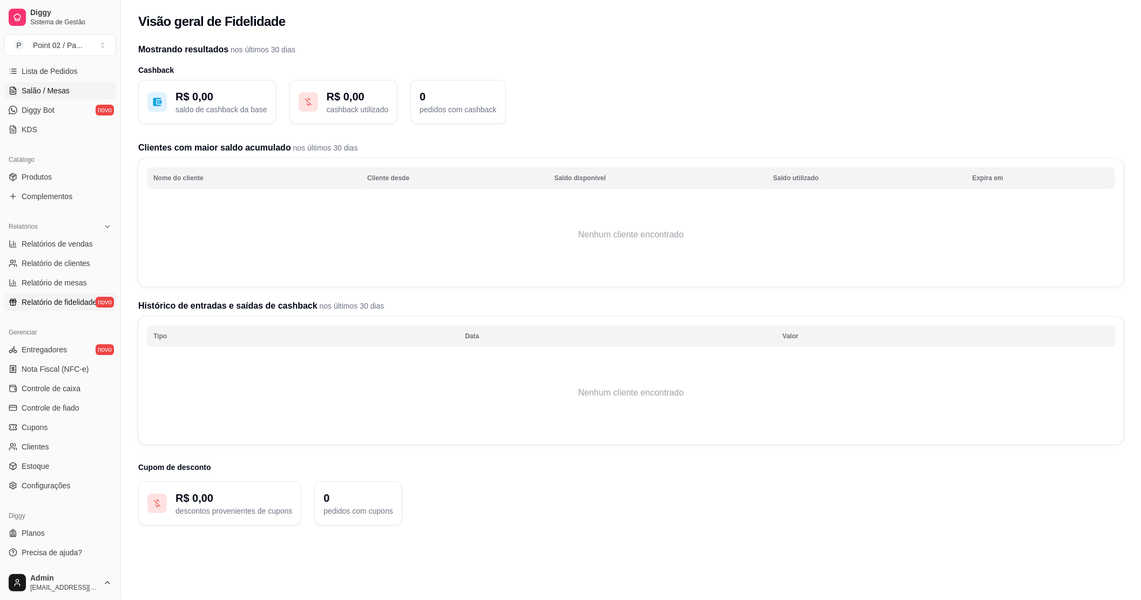
click at [50, 94] on span "Salão / Mesas" at bounding box center [46, 90] width 48 height 11
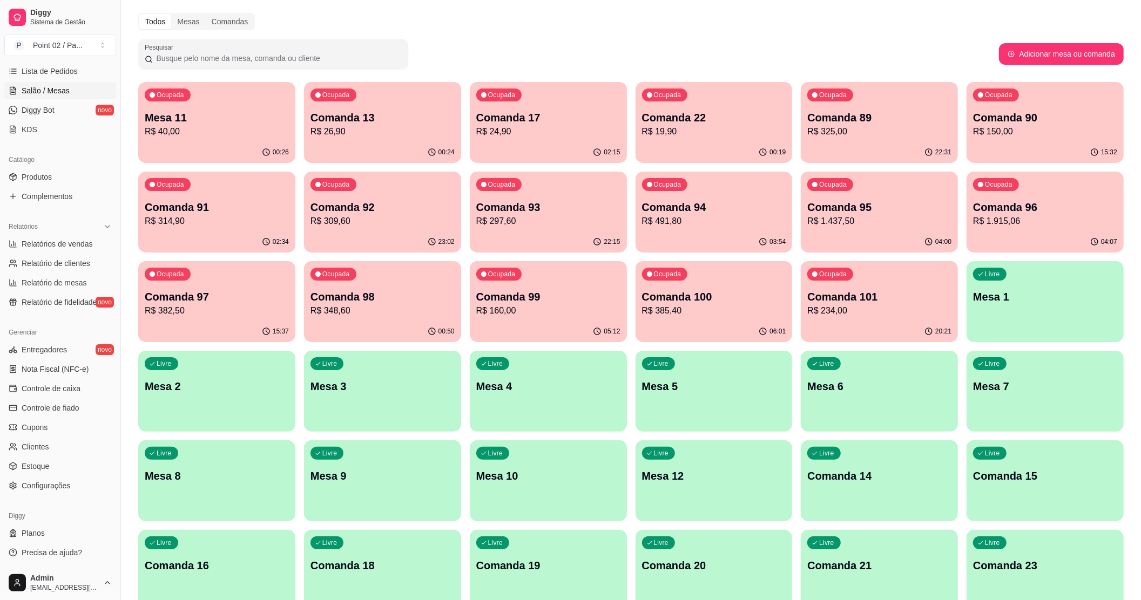
scroll to position [216, 0]
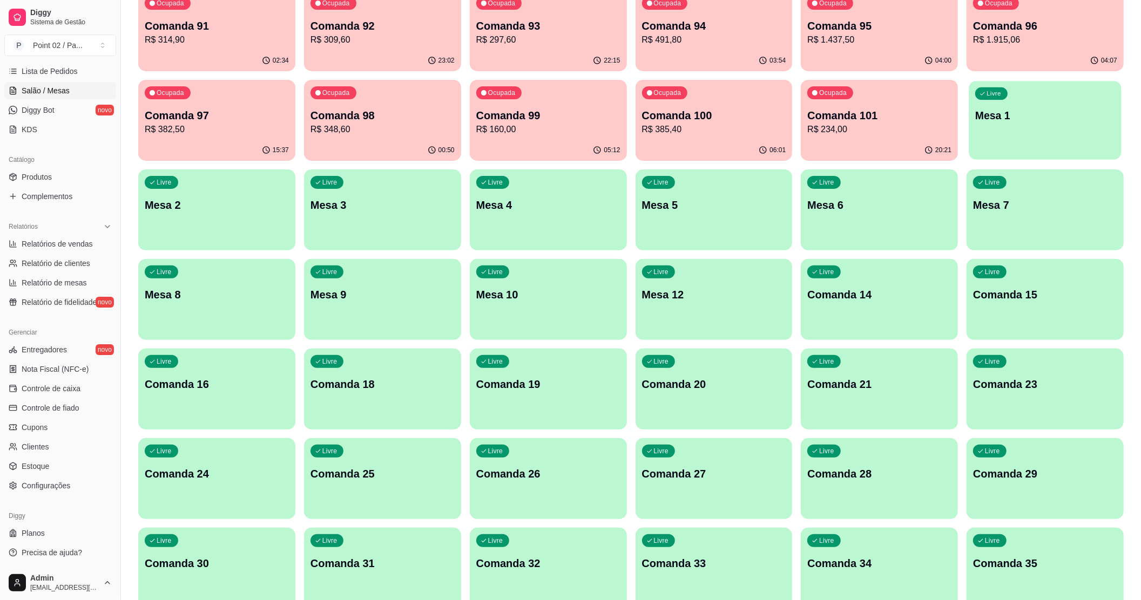
click at [1055, 131] on div "Livre Mesa 1" at bounding box center [1045, 114] width 152 height 66
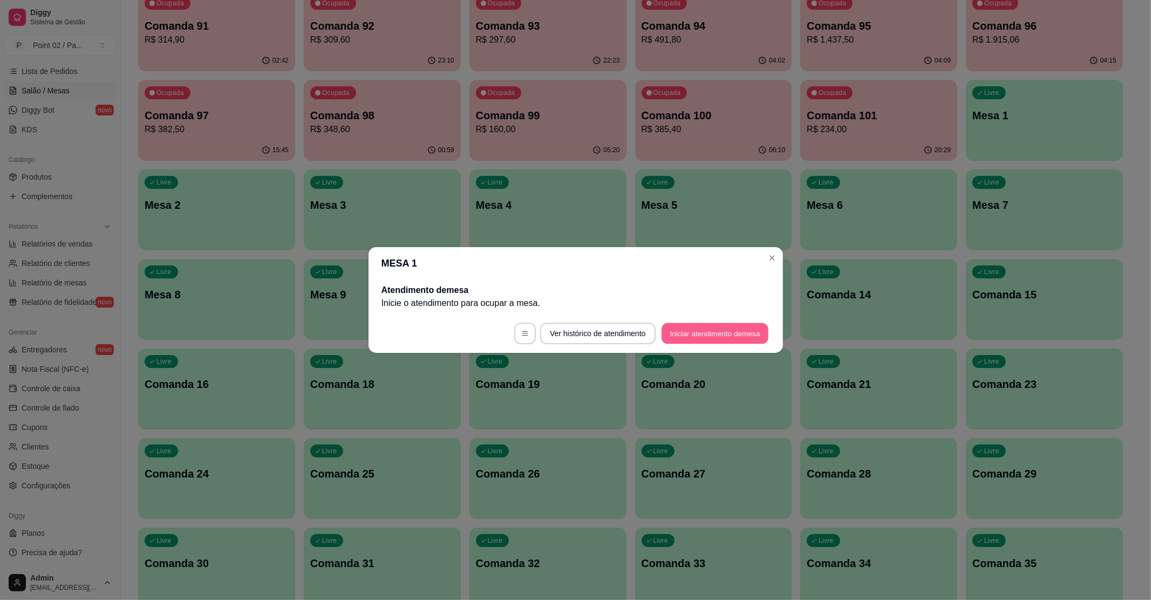
click at [730, 337] on button "Iniciar atendimento de mesa" at bounding box center [715, 333] width 107 height 21
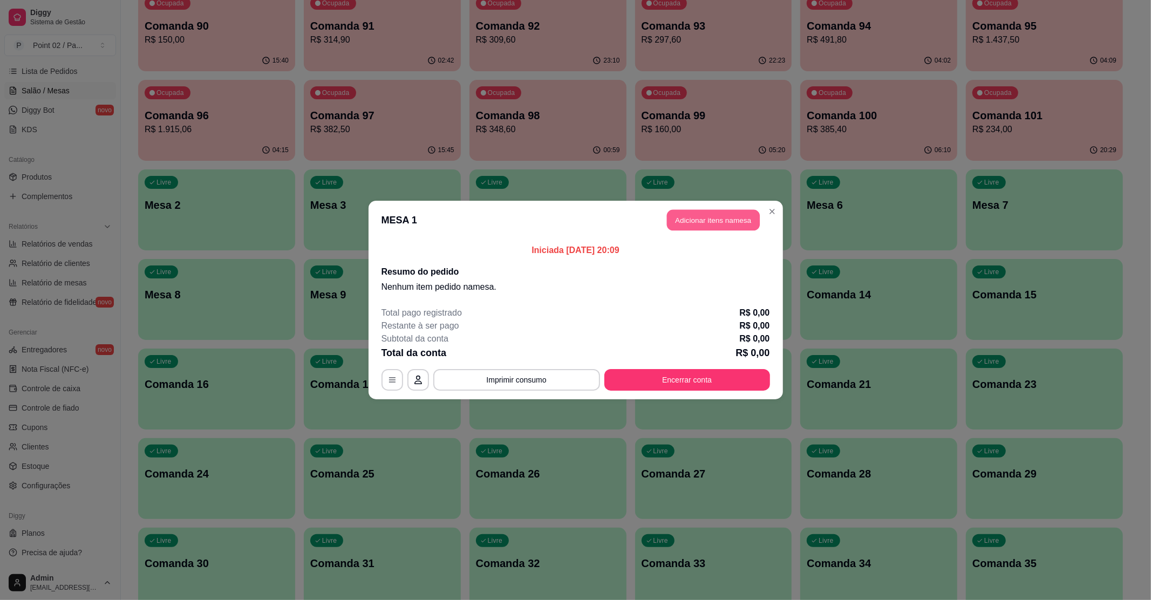
click at [693, 216] on button "Adicionar itens na mesa" at bounding box center [713, 220] width 93 height 21
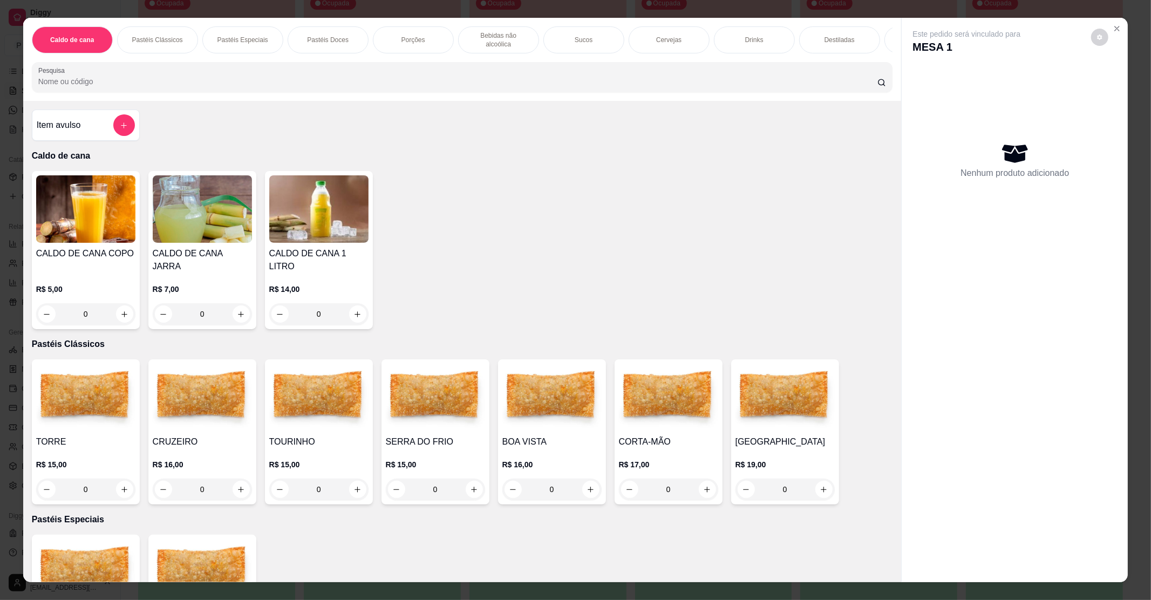
click at [197, 409] on img at bounding box center [202, 397] width 99 height 67
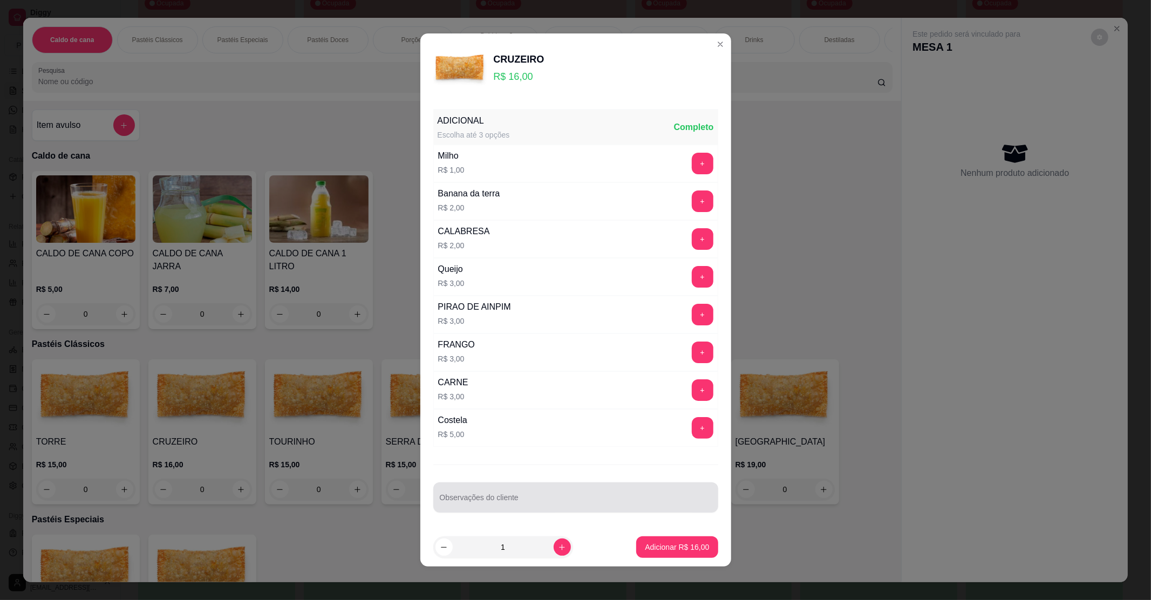
click at [528, 497] on div at bounding box center [576, 498] width 272 height 22
type input "T"
type input "S"
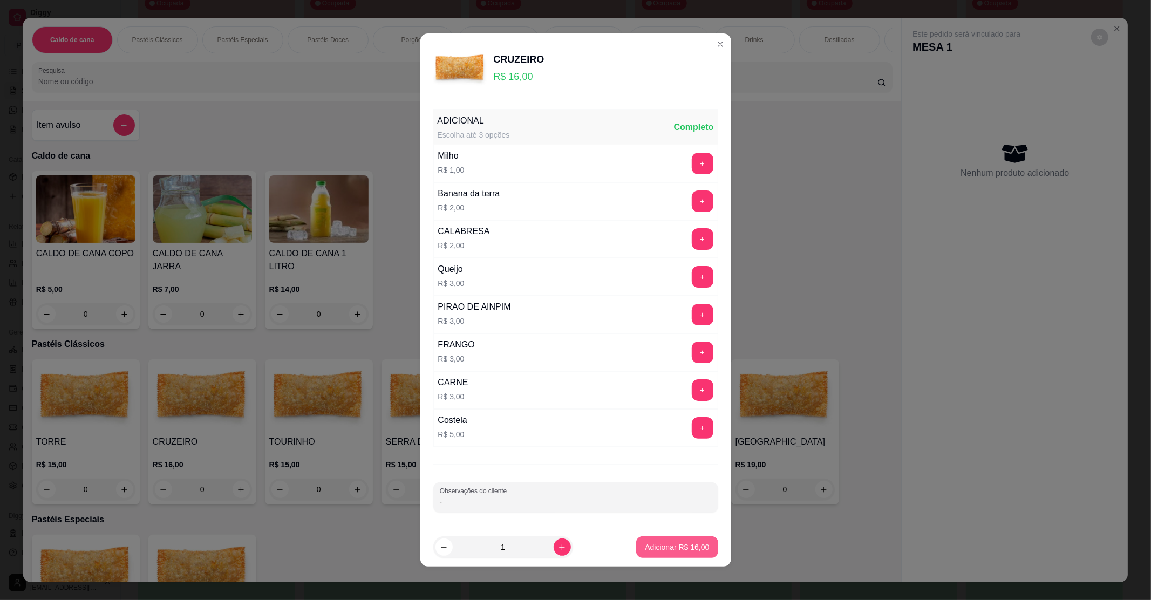
type input "-"
click at [638, 542] on button "Adicionar R$ 16,00" at bounding box center [677, 547] width 79 height 21
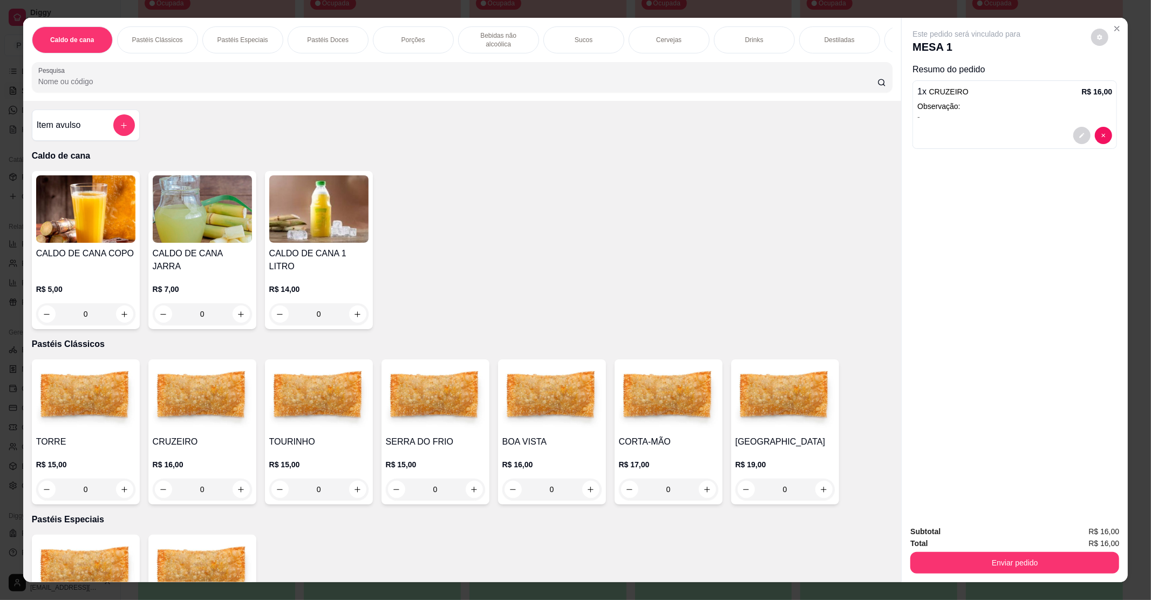
click at [1004, 551] on div "Enviar pedido" at bounding box center [1015, 561] width 209 height 24
click at [1007, 564] on button "Enviar pedido" at bounding box center [1015, 562] width 202 height 21
click at [1022, 534] on button "Registrar cliente" at bounding box center [1018, 536] width 69 height 20
click at [1046, 555] on button "Enviar pedido" at bounding box center [1015, 562] width 202 height 21
click at [1111, 535] on button "Enviar pedido" at bounding box center [1090, 536] width 59 height 20
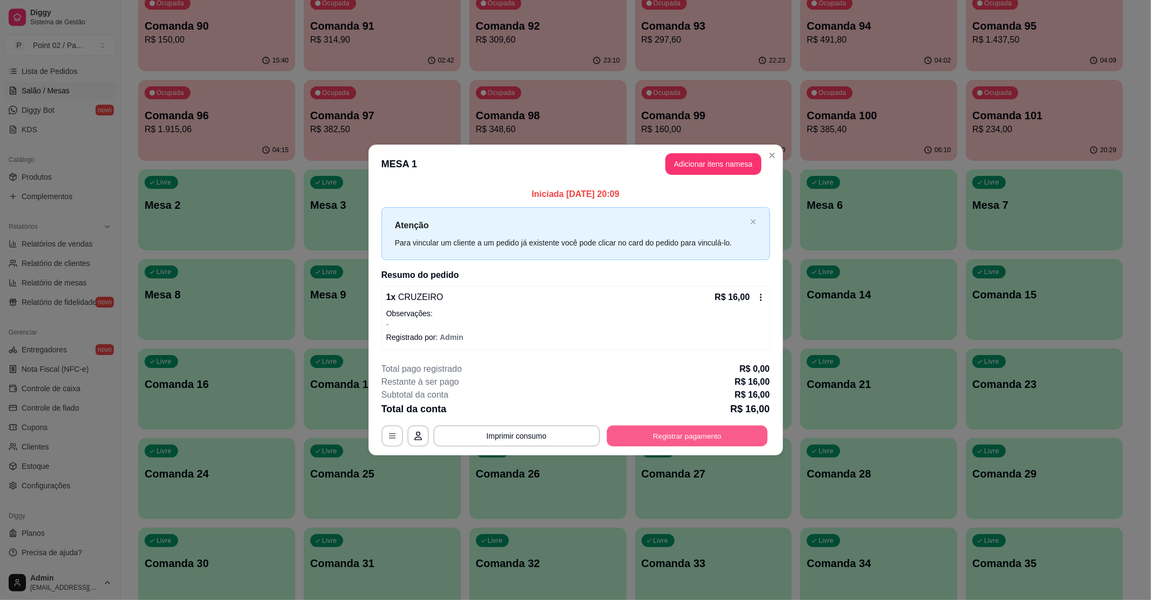
click at [752, 430] on button "Registrar pagamento" at bounding box center [687, 435] width 161 height 21
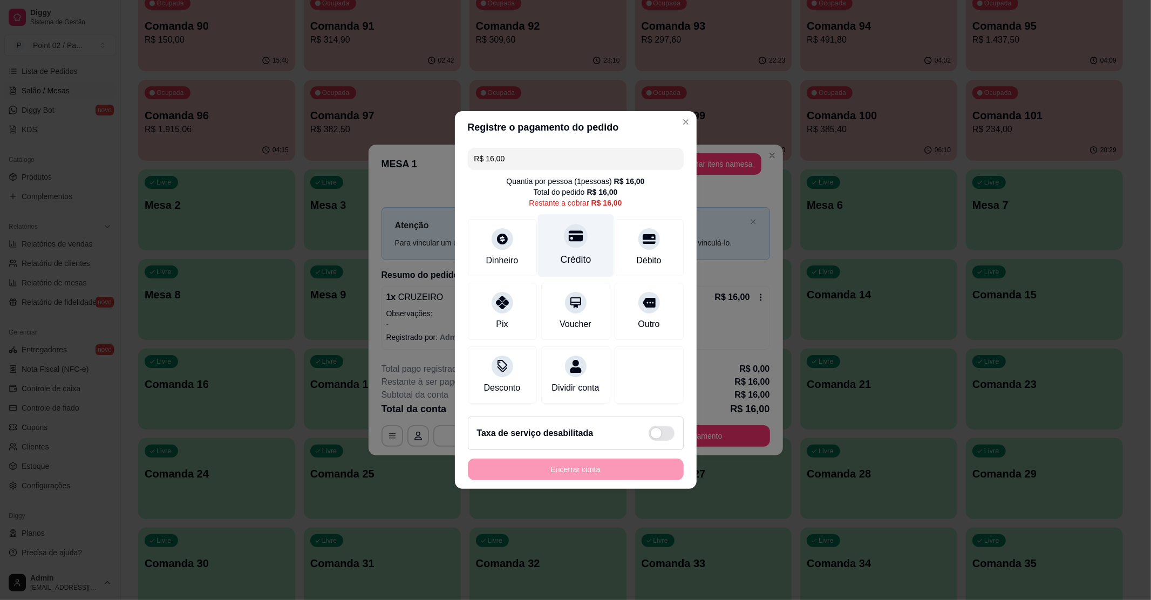
click at [562, 253] on div "Crédito" at bounding box center [575, 260] width 31 height 14
type input "R$ 0,00"
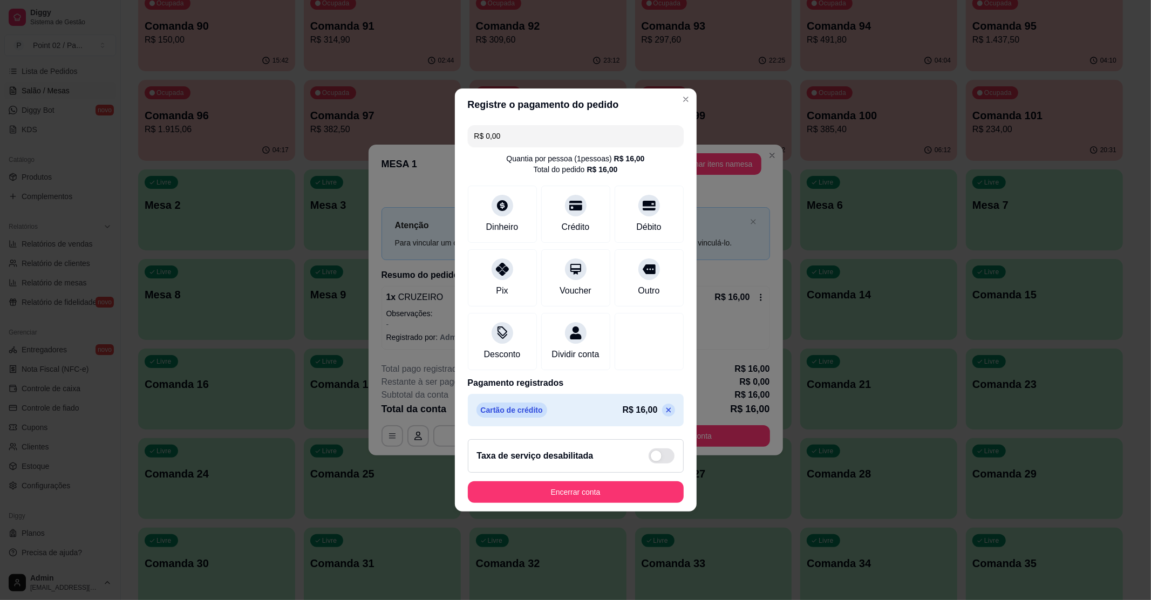
click at [623, 473] on div "Taxa de serviço desabilitada" at bounding box center [576, 455] width 216 height 33
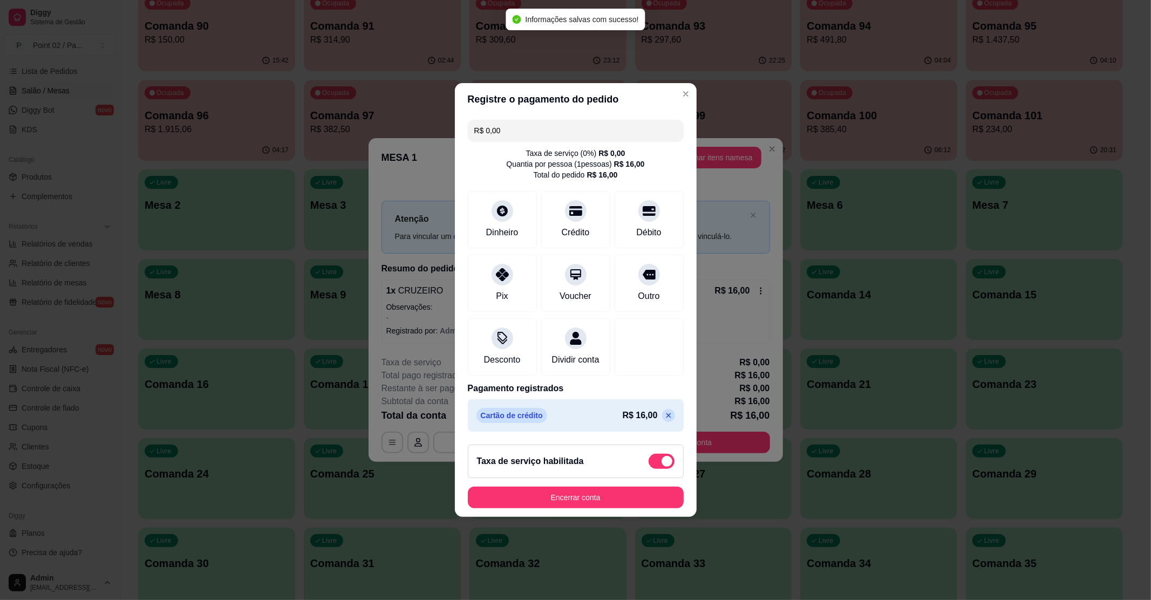
click at [662, 467] on span at bounding box center [667, 461] width 11 height 11
click at [655, 469] on input "checkbox" at bounding box center [651, 467] width 7 height 7
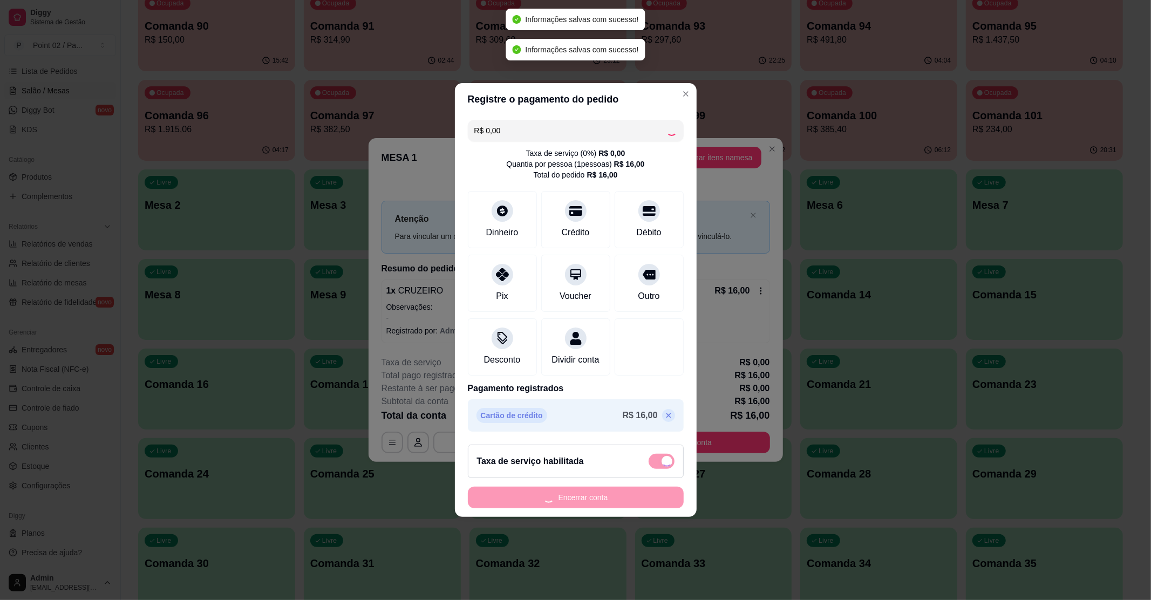
checkbox input "false"
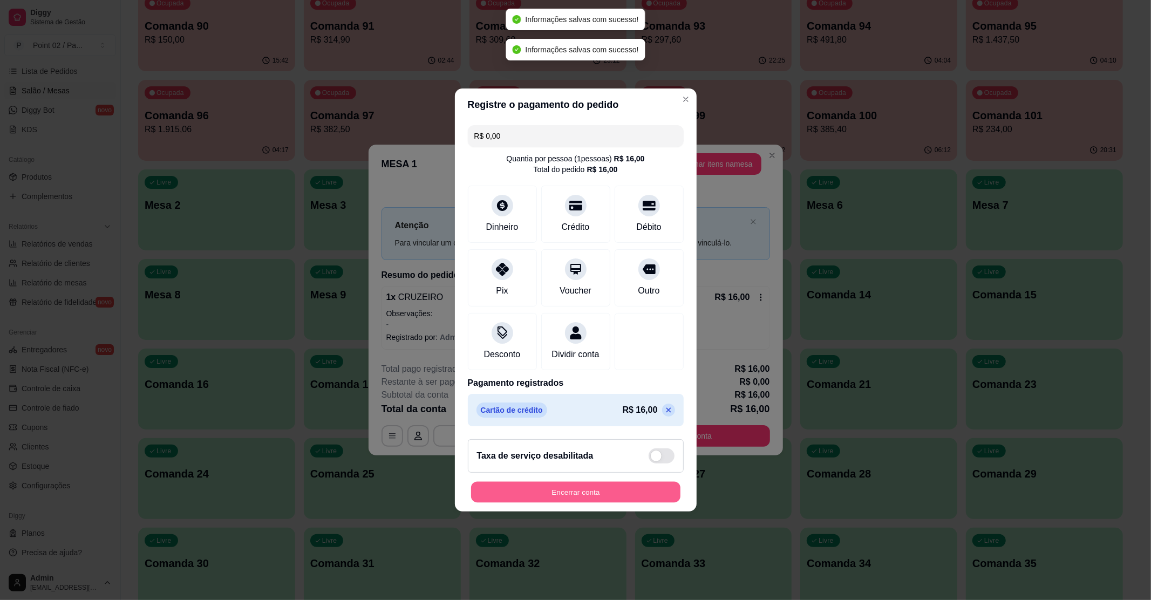
click at [644, 495] on button "Encerrar conta" at bounding box center [575, 492] width 209 height 21
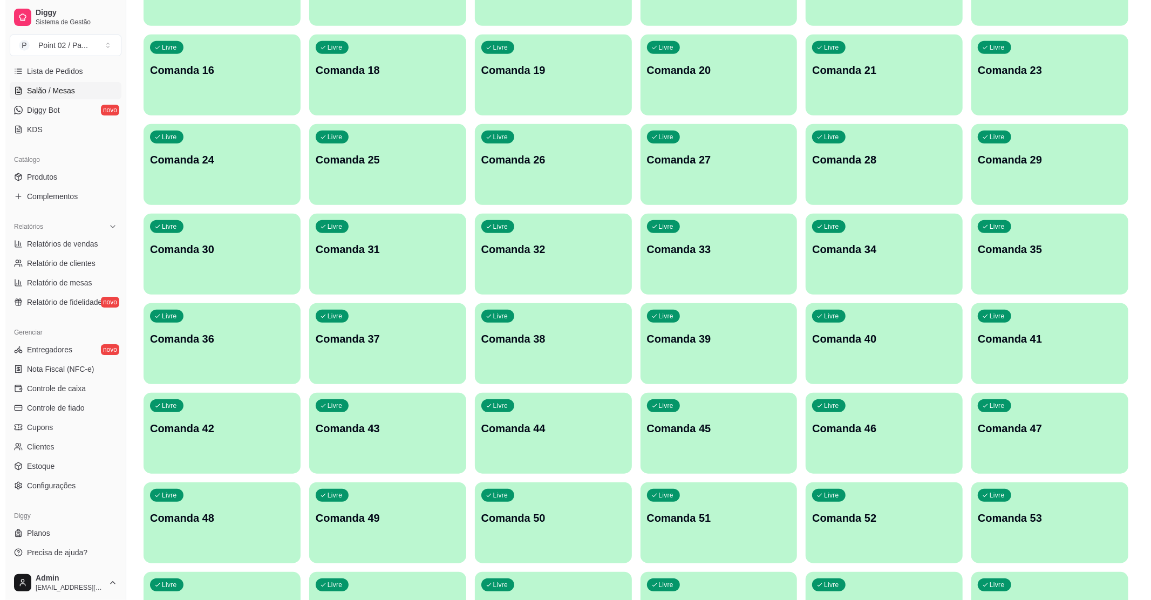
scroll to position [359, 0]
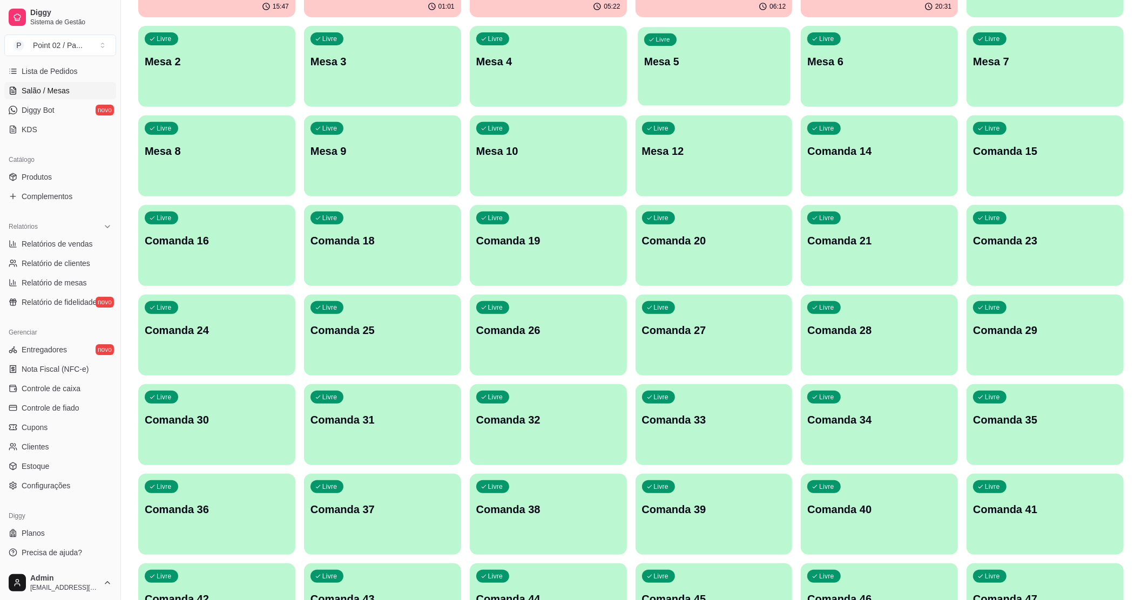
click at [693, 53] on div "Livre Mesa 5" at bounding box center [713, 60] width 152 height 66
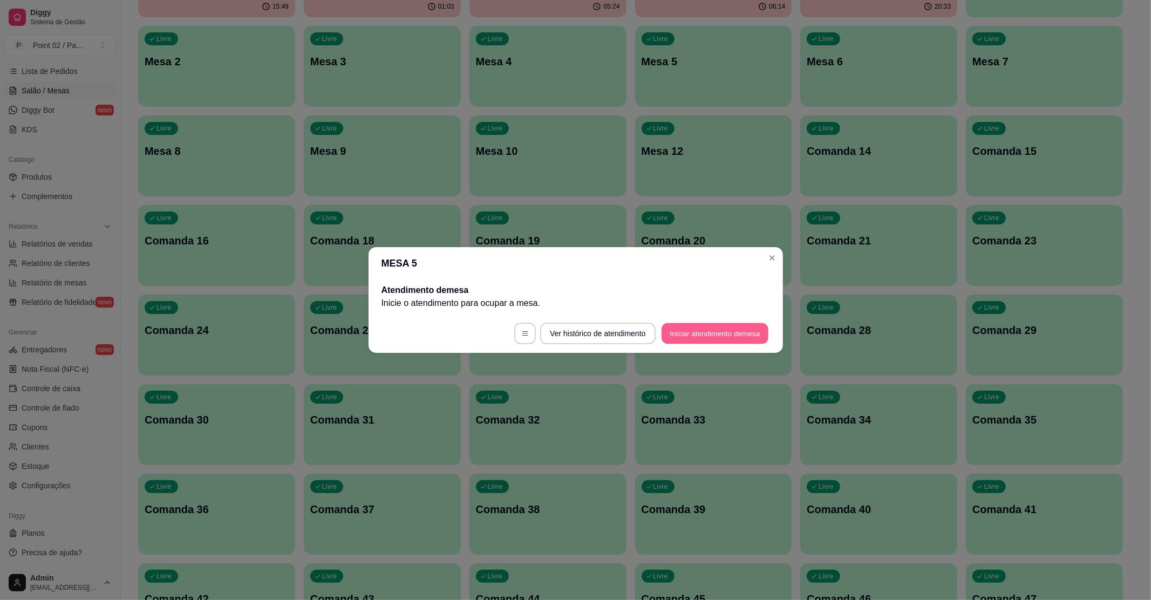
click at [749, 324] on button "Iniciar atendimento de mesa" at bounding box center [715, 333] width 107 height 21
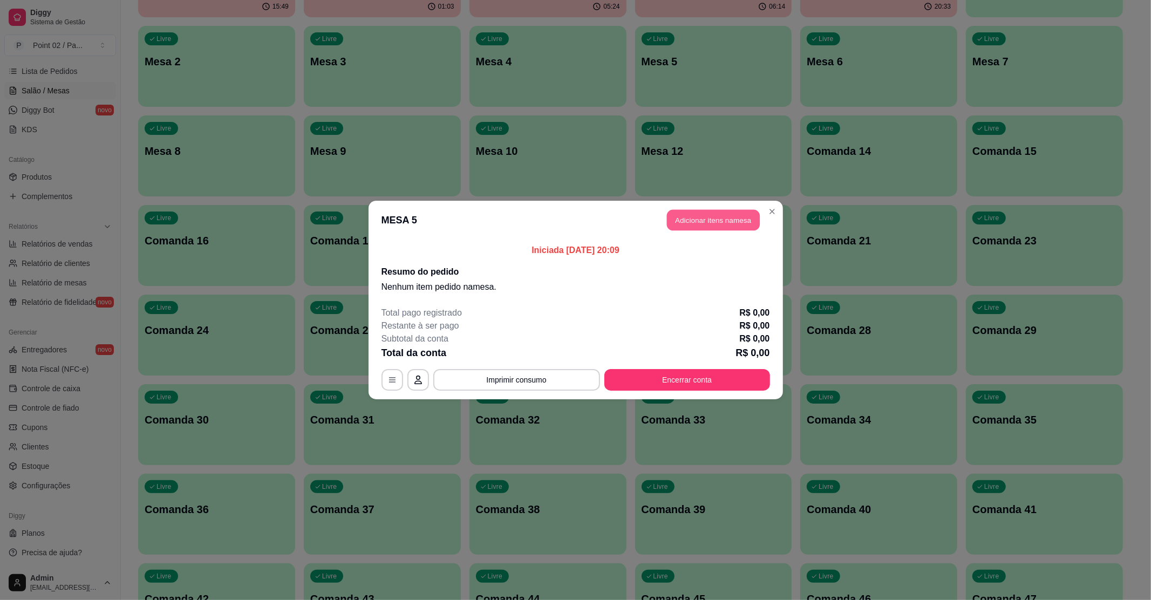
click at [715, 227] on button "Adicionar itens na mesa" at bounding box center [713, 220] width 93 height 21
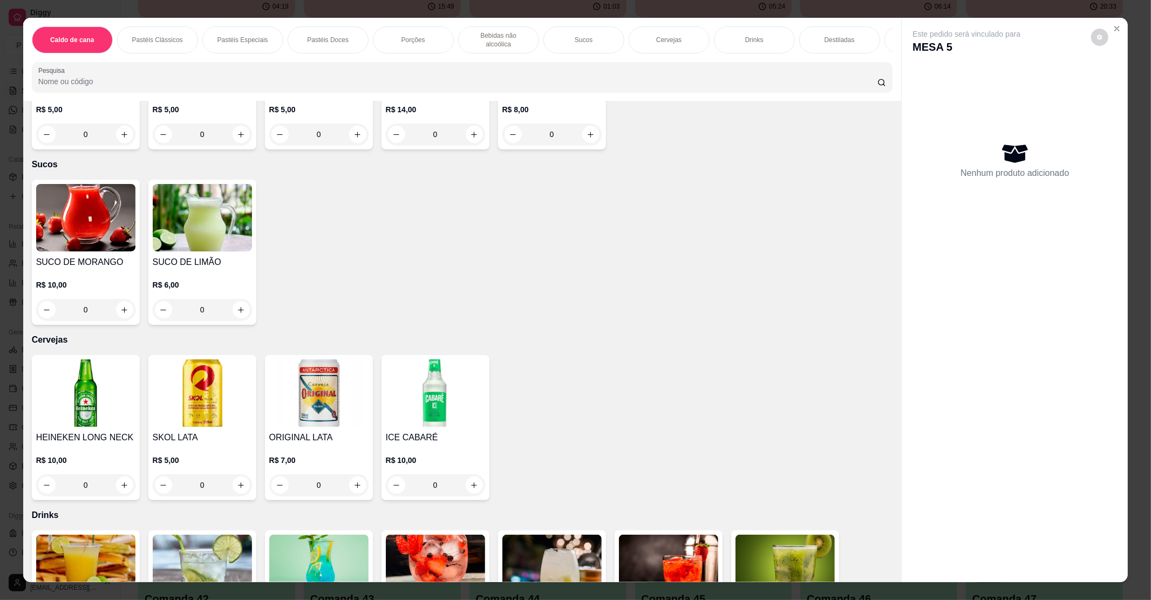
scroll to position [1511, 0]
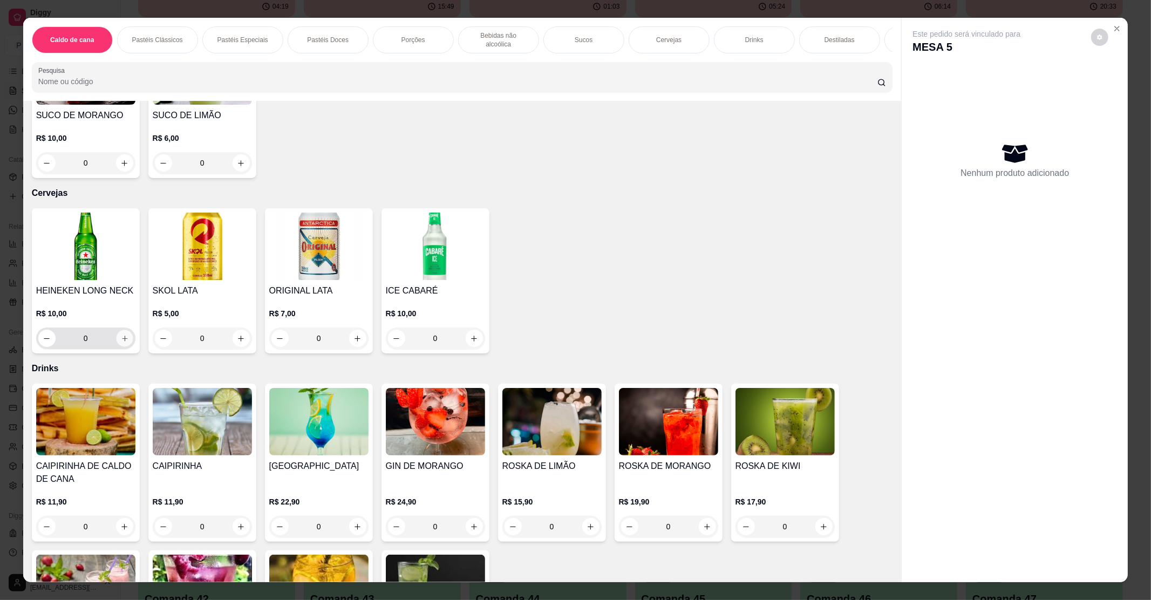
click at [120, 335] on icon "increase-product-quantity" at bounding box center [124, 339] width 8 height 8
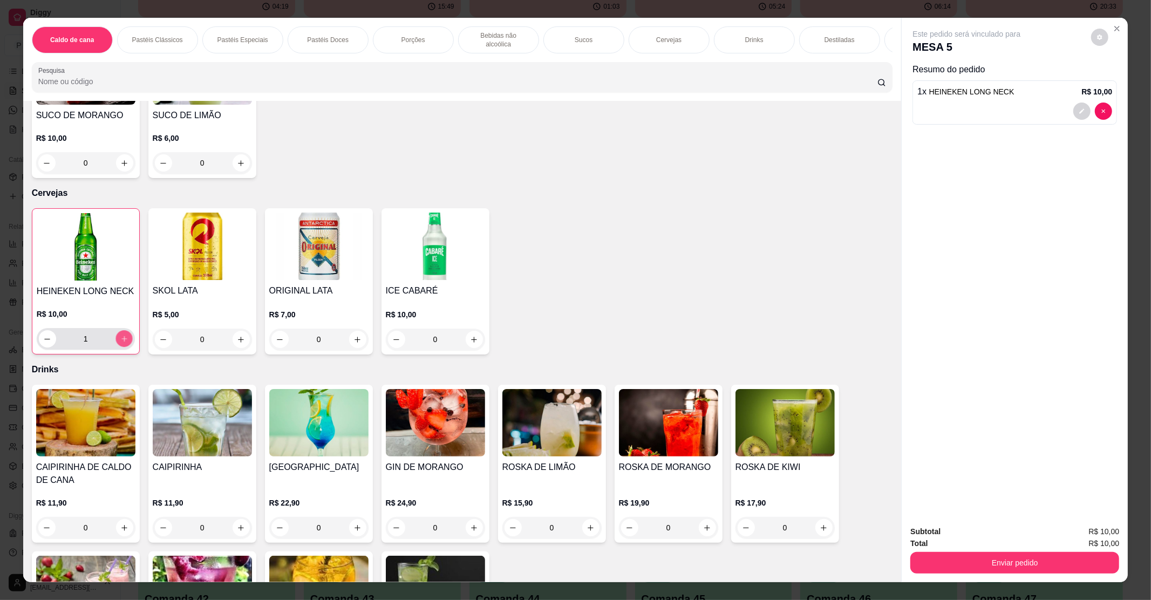
click at [120, 335] on icon "increase-product-quantity" at bounding box center [124, 339] width 8 height 8
type input "2"
click at [948, 561] on button "Enviar pedido" at bounding box center [1015, 562] width 202 height 21
click at [1084, 527] on button "Enviar pedido" at bounding box center [1090, 536] width 59 height 20
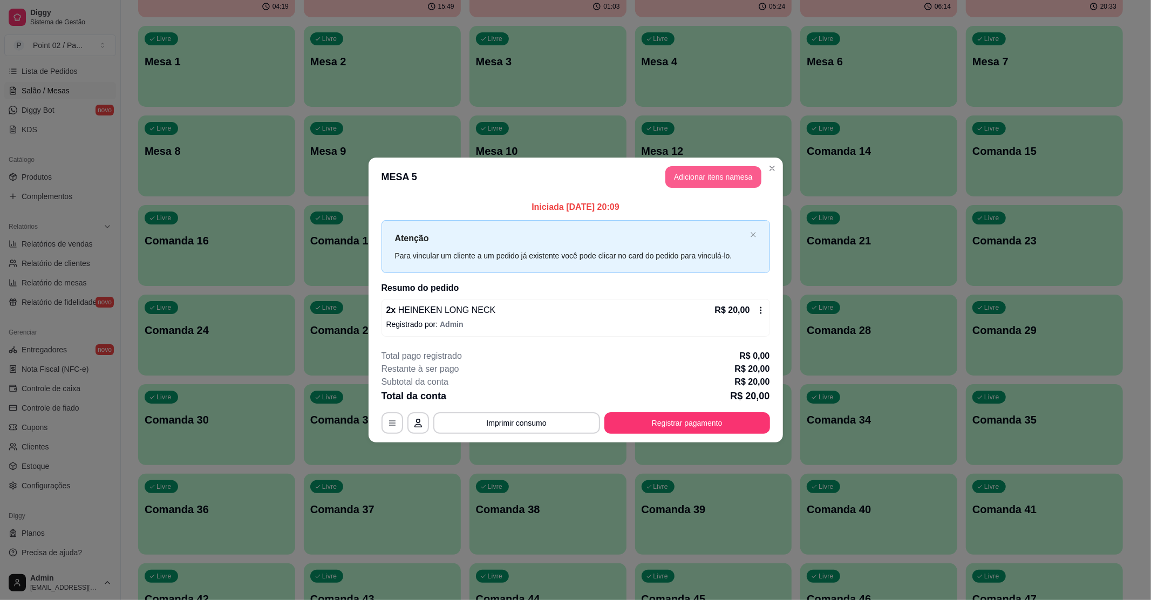
click at [733, 171] on button "Adicionar itens na mesa" at bounding box center [714, 177] width 96 height 22
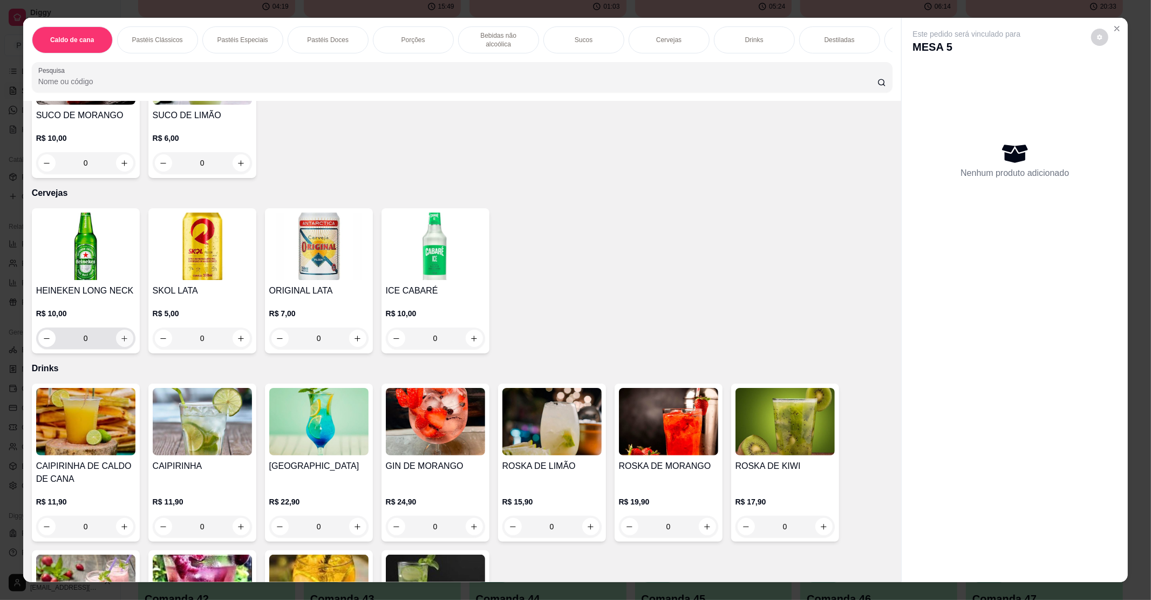
click at [122, 335] on icon "increase-product-quantity" at bounding box center [124, 339] width 8 height 8
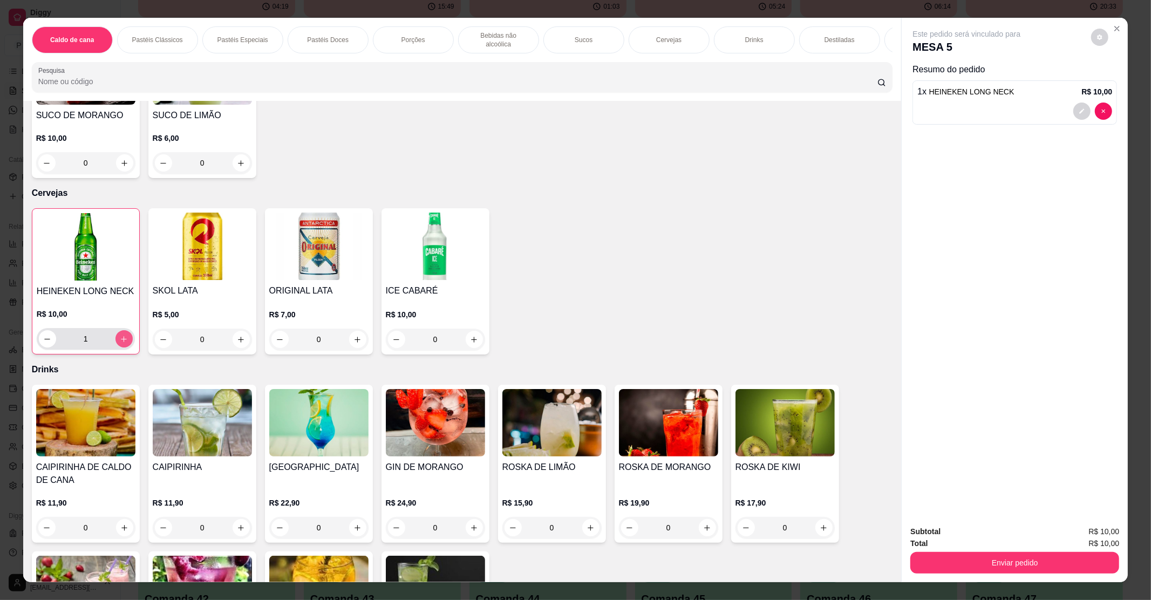
click at [122, 335] on icon "increase-product-quantity" at bounding box center [124, 339] width 8 height 8
type input "2"
click at [980, 560] on button "Enviar pedido" at bounding box center [1015, 563] width 209 height 22
click at [1102, 528] on button "Enviar pedido" at bounding box center [1090, 536] width 61 height 21
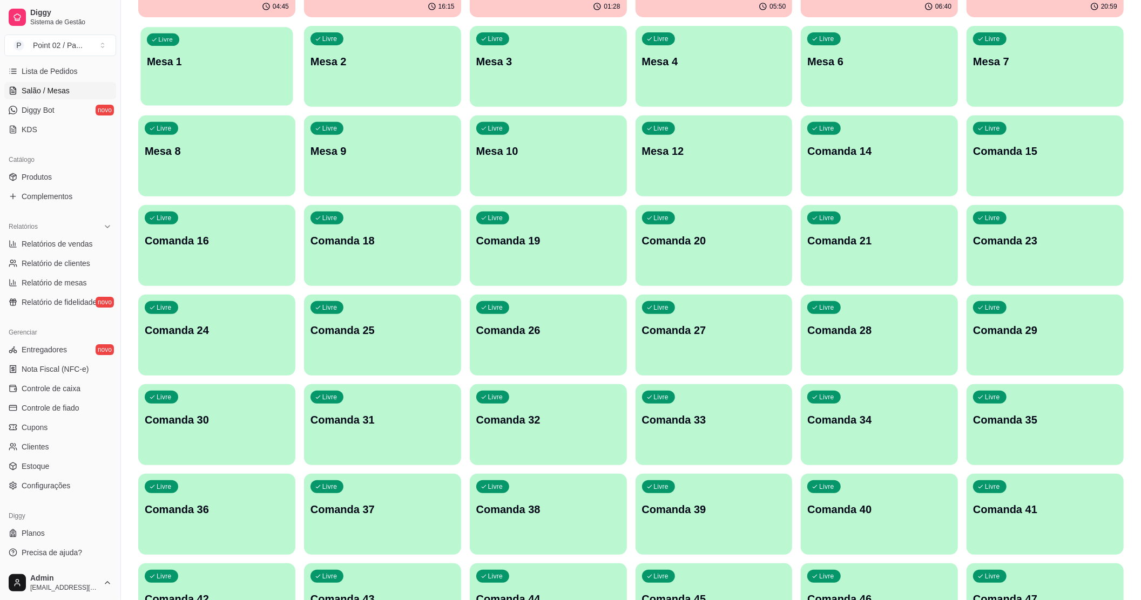
click at [202, 66] on div "Livre Mesa 1" at bounding box center [216, 60] width 152 height 66
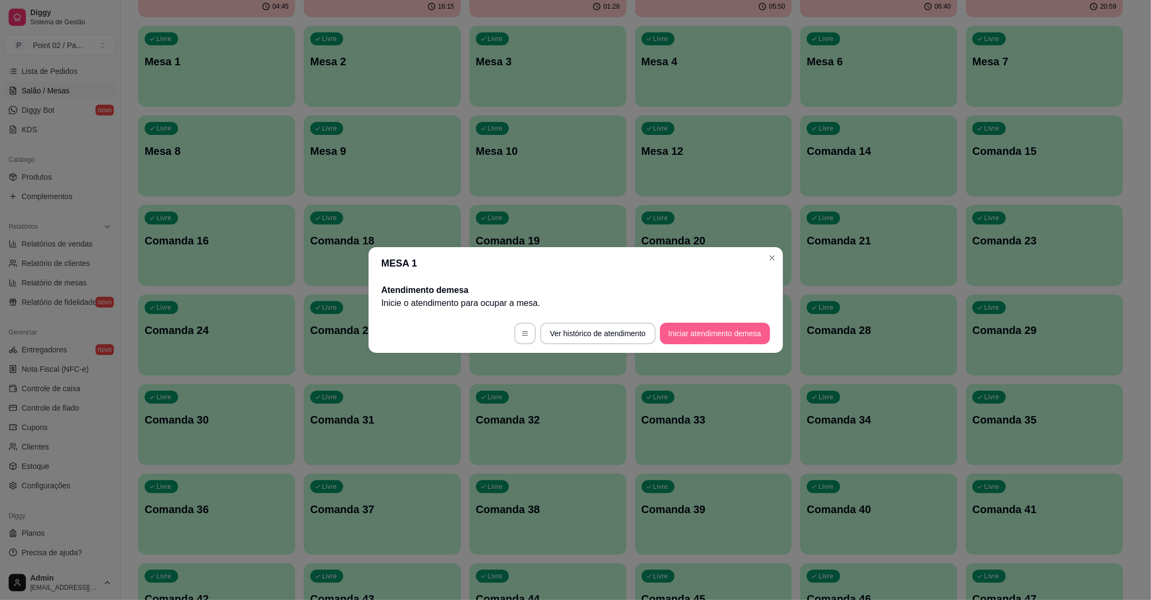
click at [675, 327] on button "Iniciar atendimento de mesa" at bounding box center [715, 334] width 110 height 22
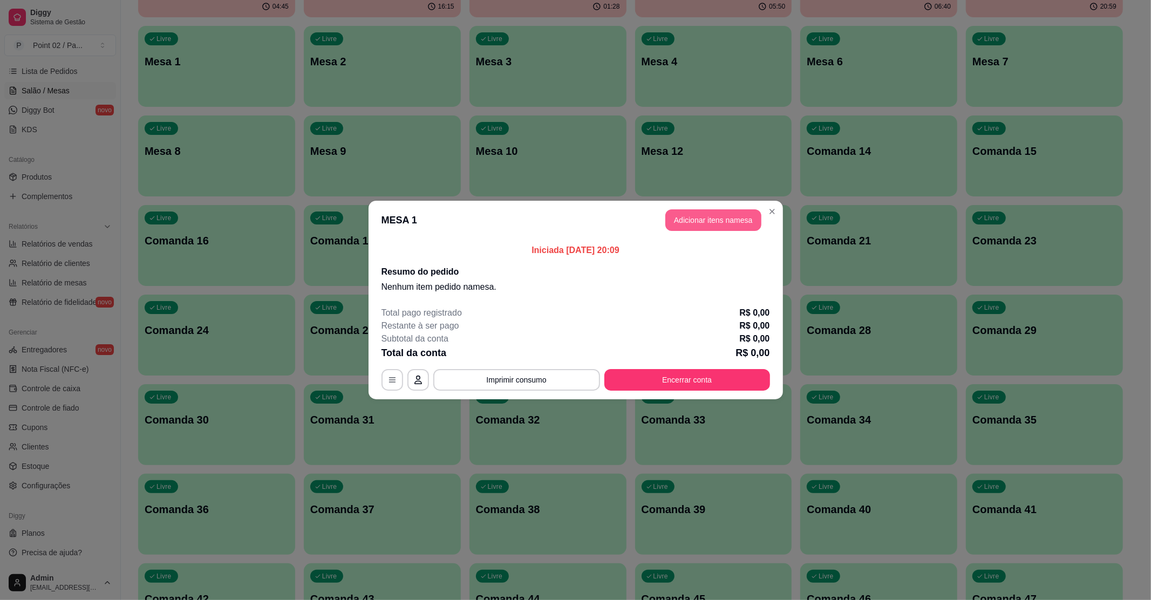
click at [701, 221] on button "Adicionar itens na mesa" at bounding box center [714, 220] width 96 height 22
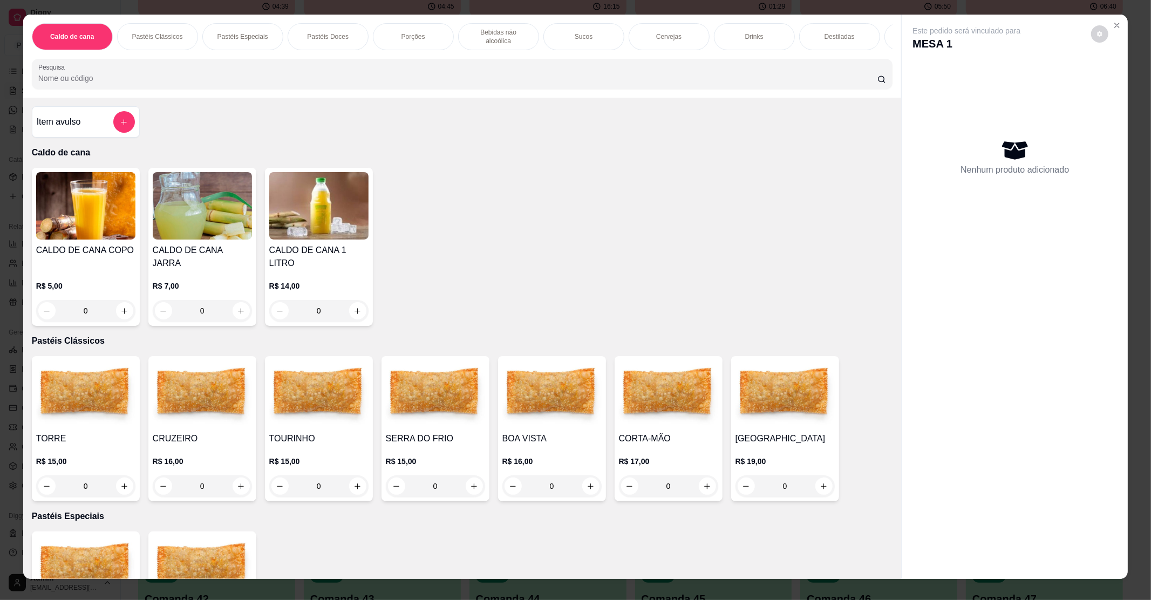
scroll to position [0, 0]
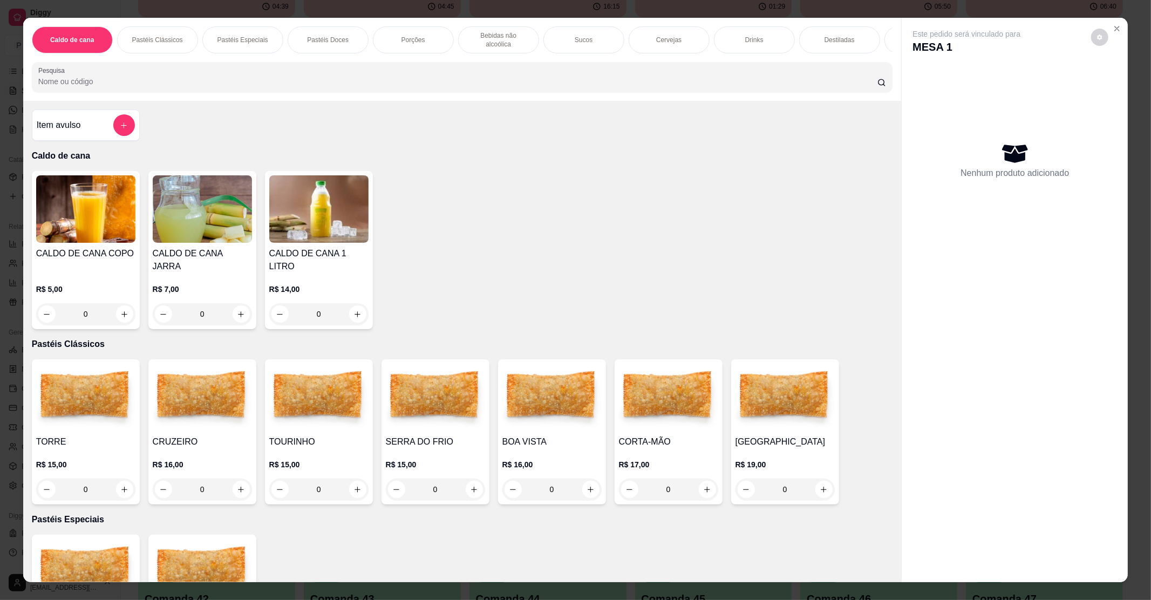
click at [392, 37] on div "Porções" at bounding box center [413, 39] width 81 height 27
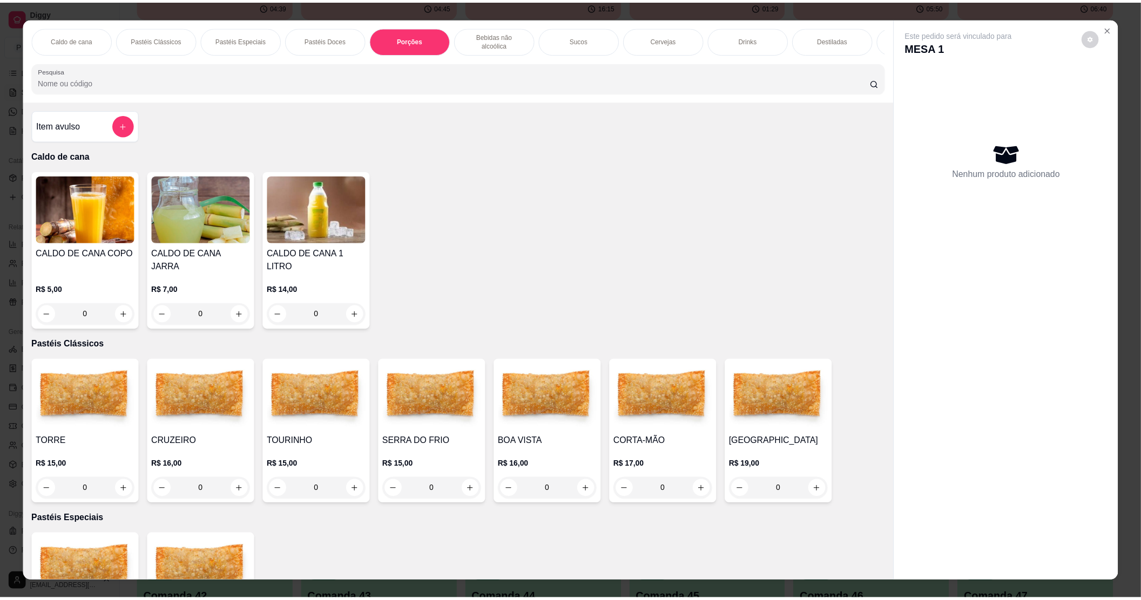
scroll to position [16, 0]
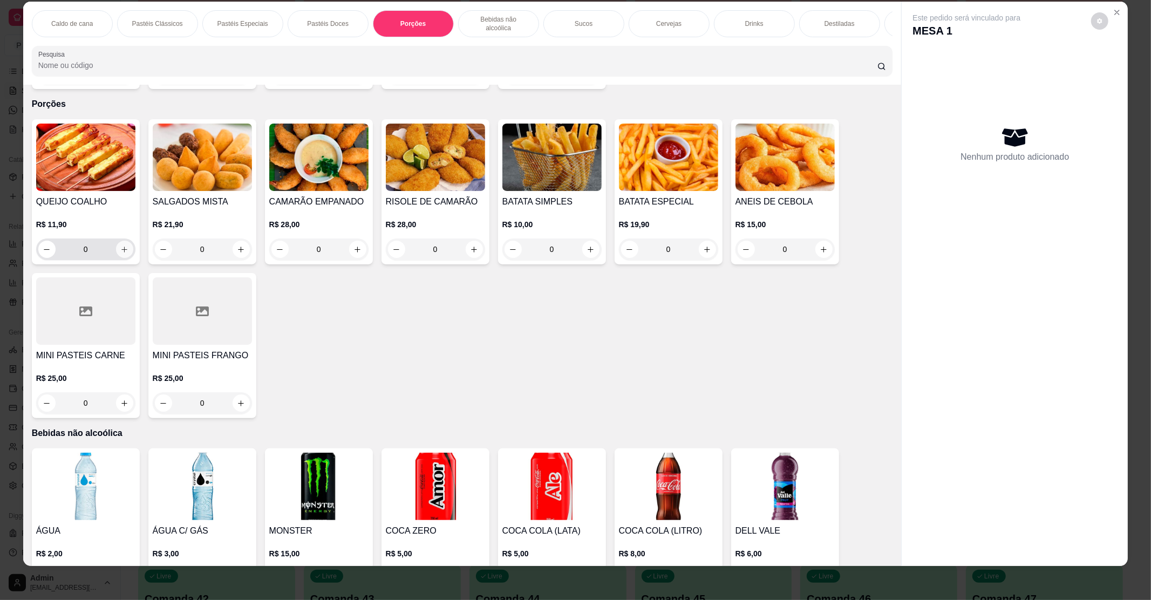
click at [120, 246] on icon "increase-product-quantity" at bounding box center [124, 250] width 8 height 8
type input "1"
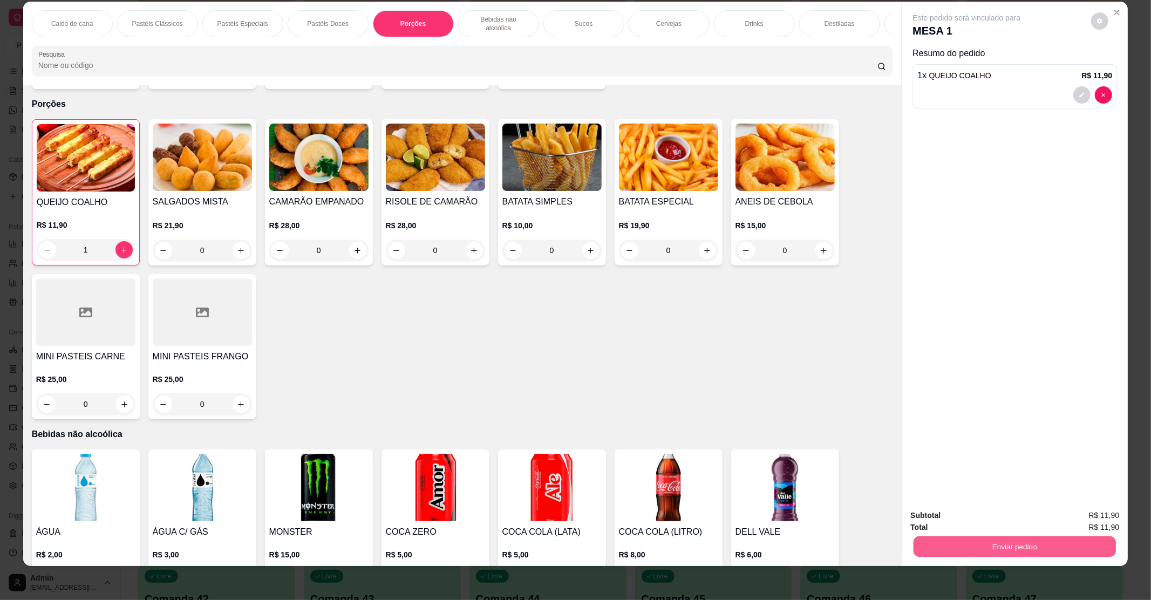
click at [1038, 547] on button "Enviar pedido" at bounding box center [1015, 546] width 202 height 21
click at [1086, 513] on button "Enviar pedido" at bounding box center [1090, 520] width 61 height 21
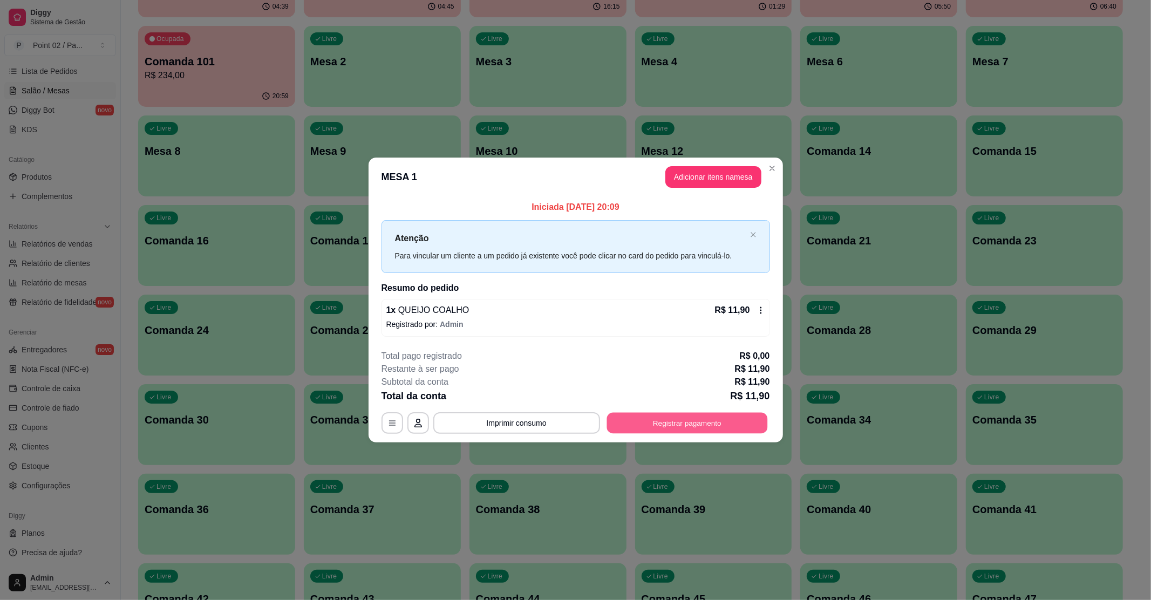
click at [633, 425] on button "Registrar pagamento" at bounding box center [687, 422] width 161 height 21
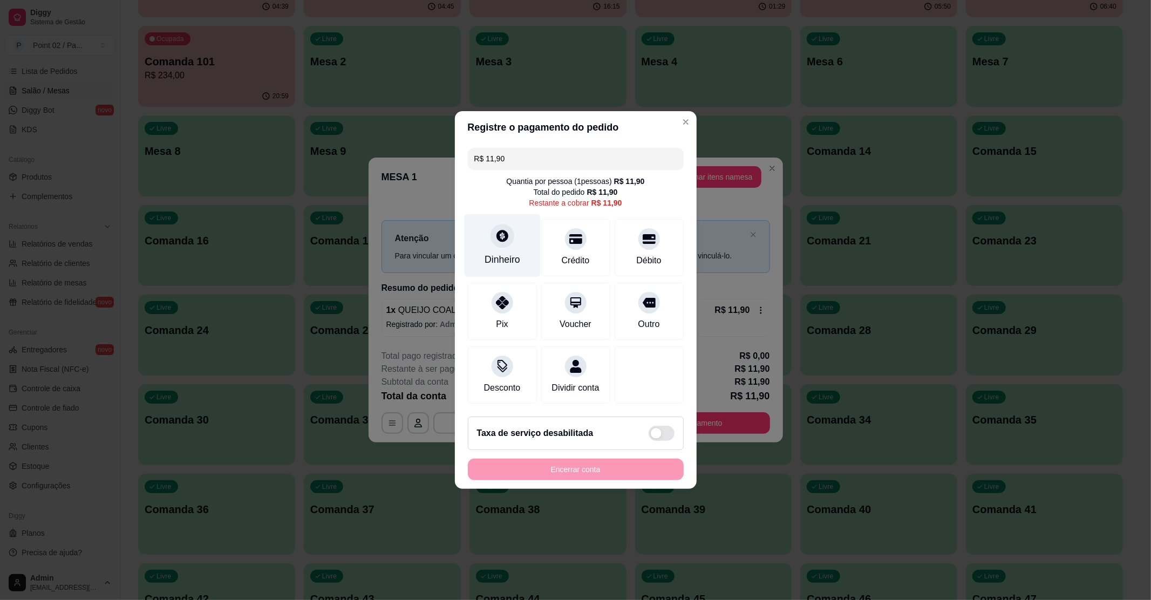
click at [493, 253] on div "Dinheiro" at bounding box center [503, 260] width 36 height 14
click at [486, 253] on div "Dinheiro" at bounding box center [503, 260] width 36 height 14
click at [491, 266] on div "Dinheiro" at bounding box center [502, 245] width 76 height 63
type input "R$ 0,00"
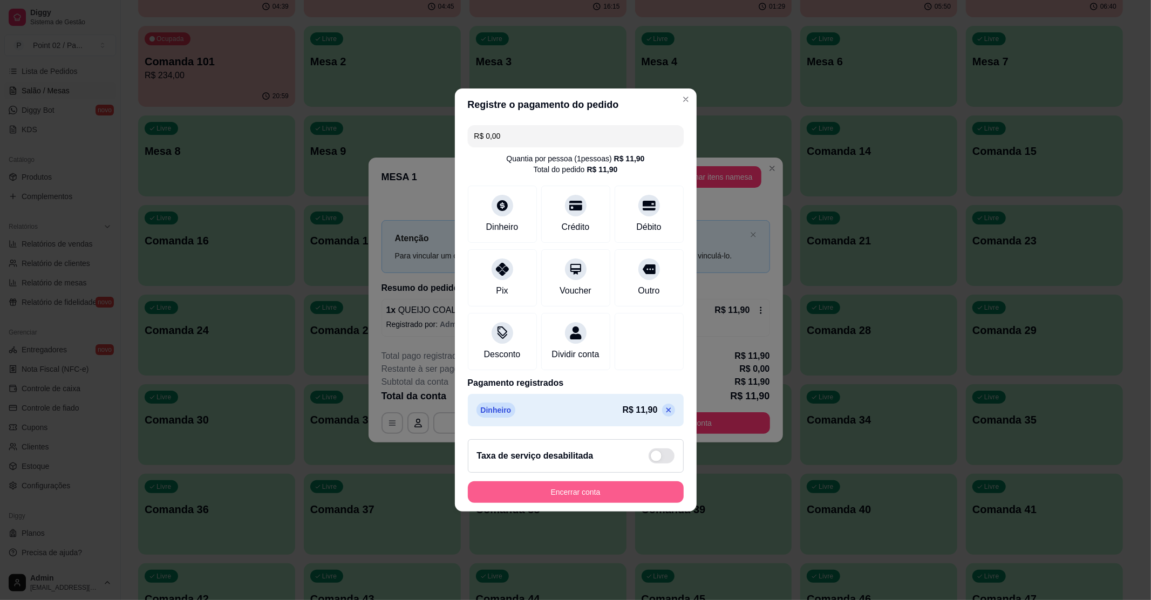
click at [564, 503] on button "Encerrar conta" at bounding box center [576, 492] width 216 height 22
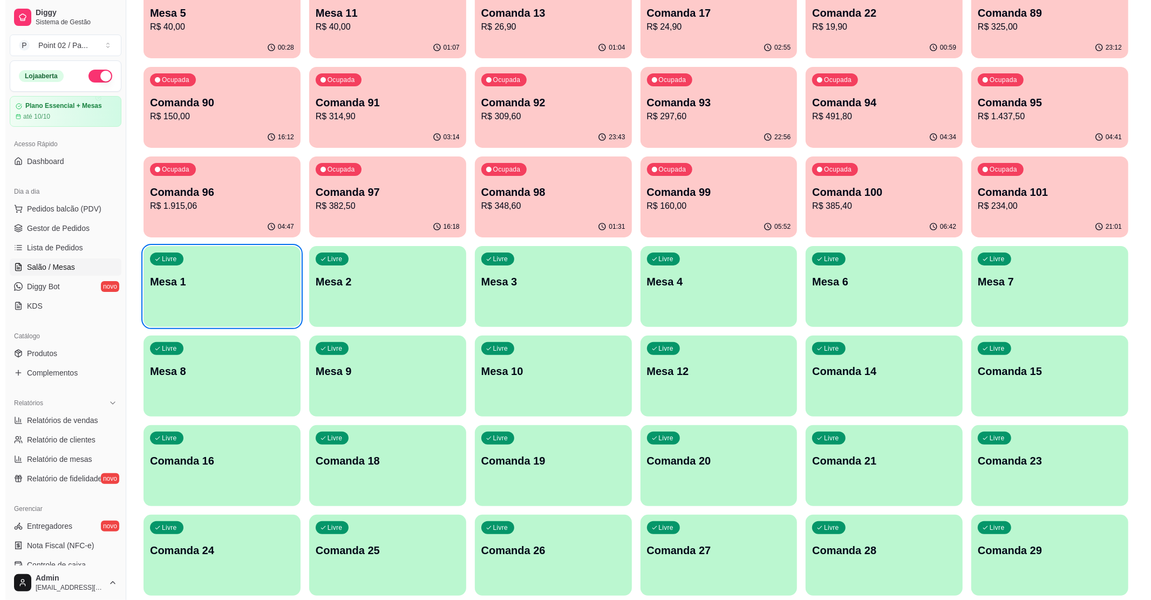
scroll to position [0, 0]
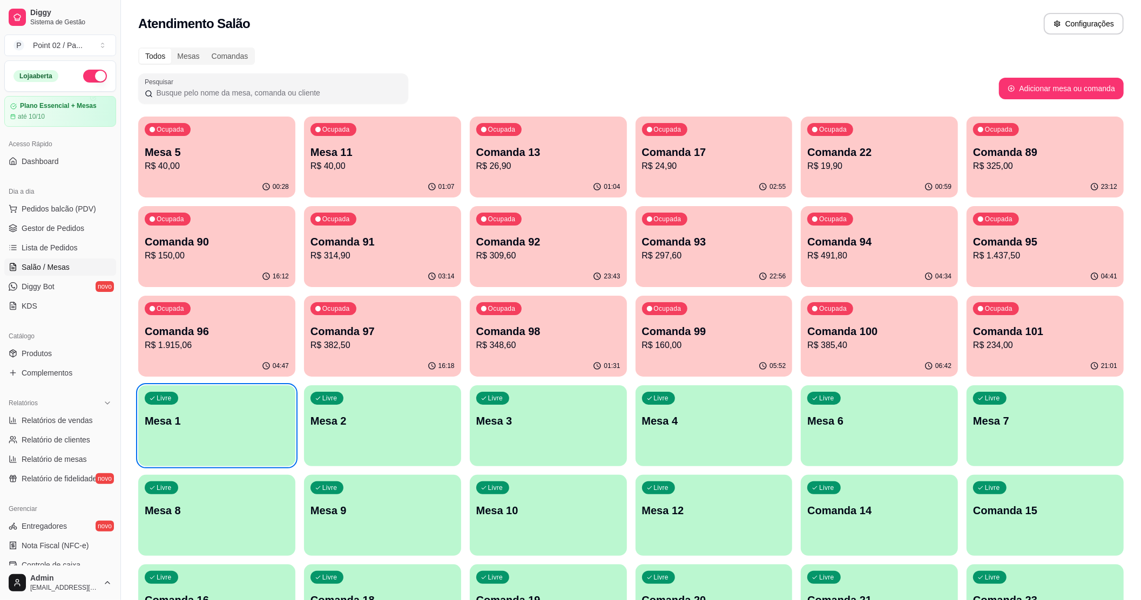
click at [383, 149] on p "Mesa 11" at bounding box center [382, 152] width 144 height 15
click at [229, 171] on p "R$ 40,00" at bounding box center [217, 166] width 140 height 12
click at [530, 156] on p "Comanda 13" at bounding box center [548, 152] width 144 height 15
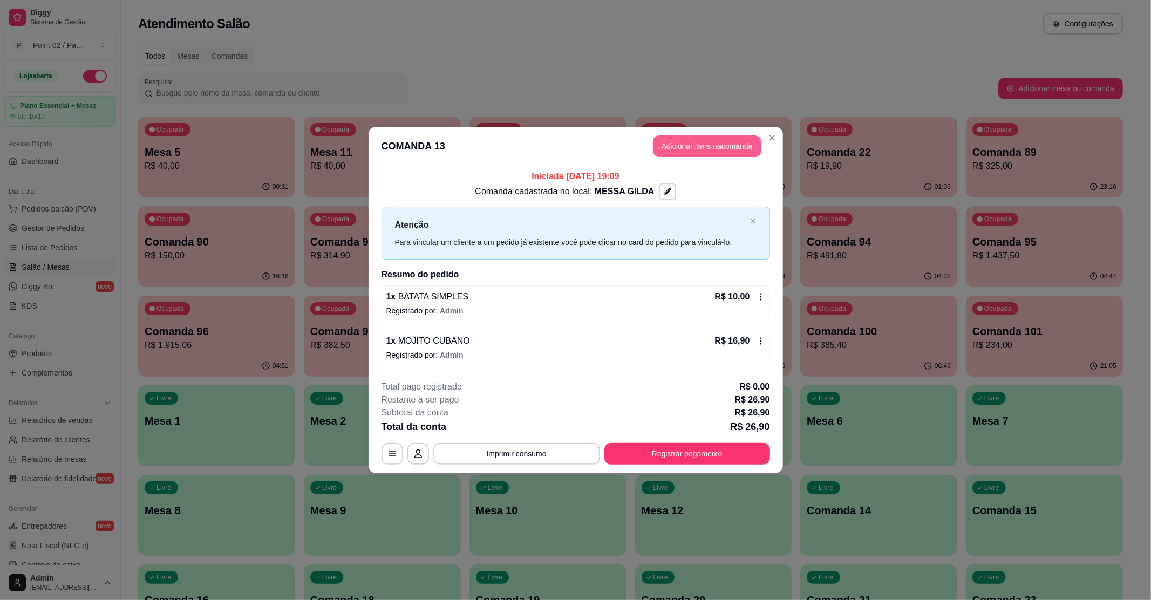
click at [662, 145] on button "Adicionar itens na comanda" at bounding box center [707, 146] width 108 height 22
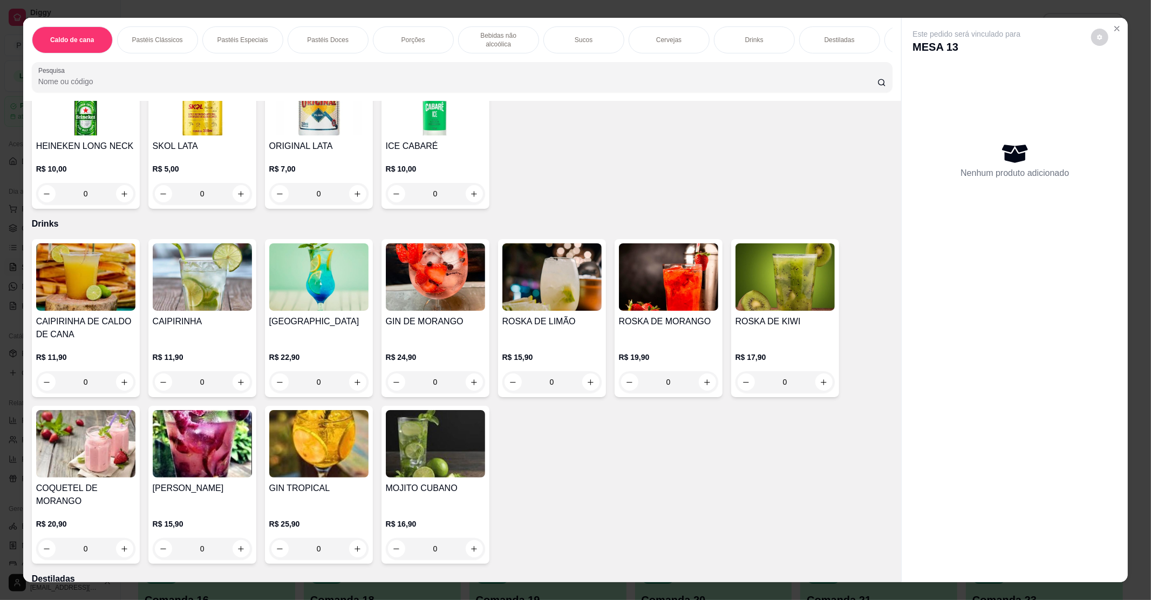
scroll to position [1727, 0]
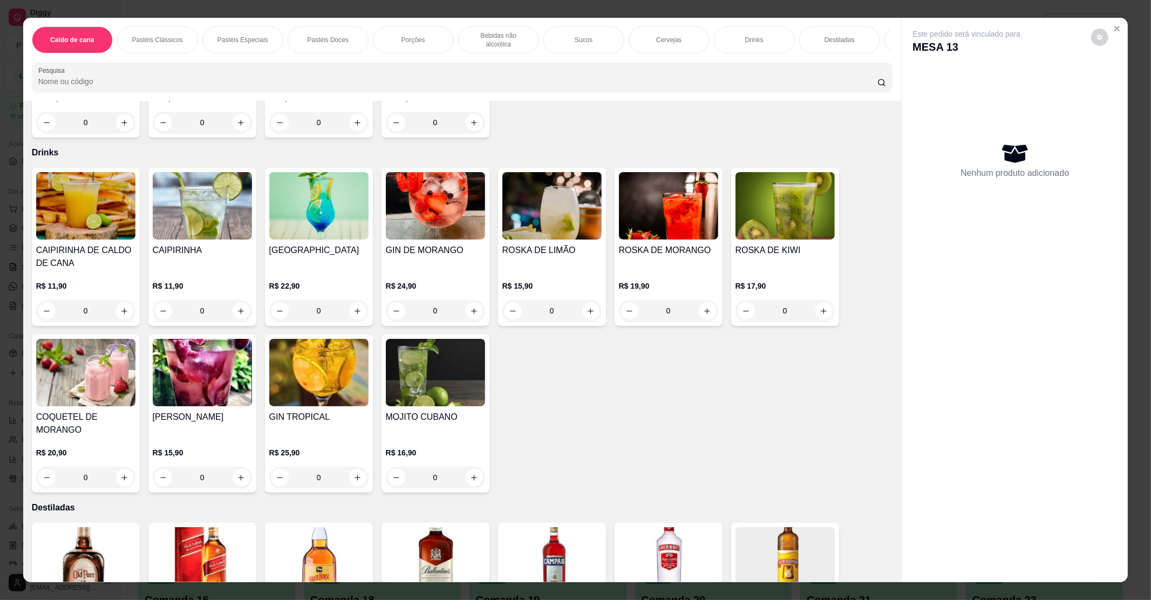
click at [425, 383] on img at bounding box center [435, 372] width 99 height 67
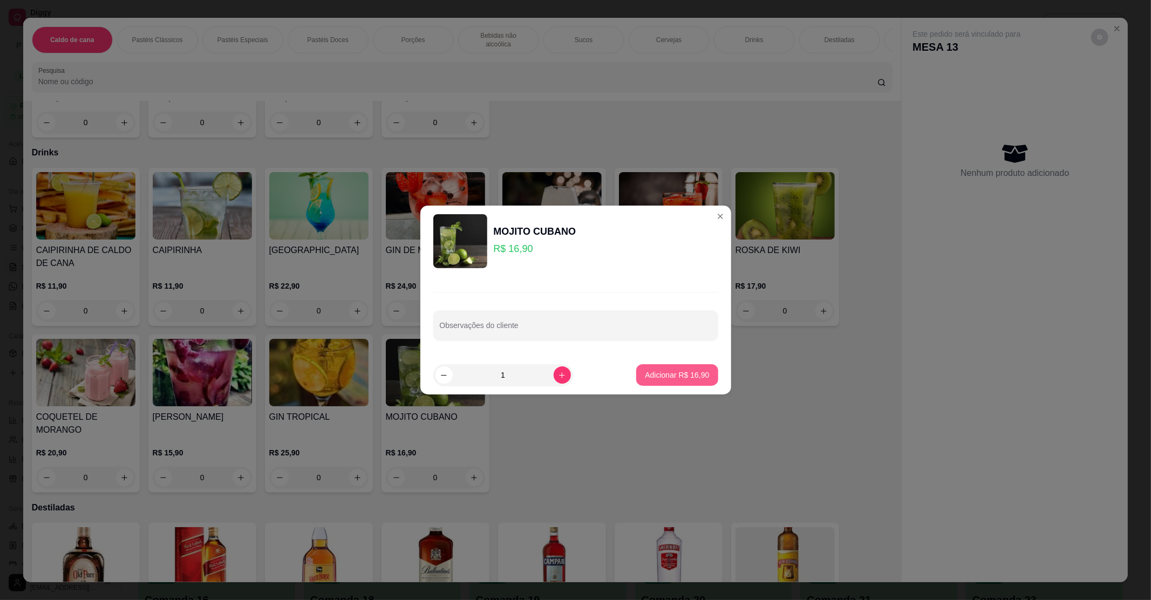
click at [662, 374] on p "Adicionar R$ 16,90" at bounding box center [677, 375] width 64 height 11
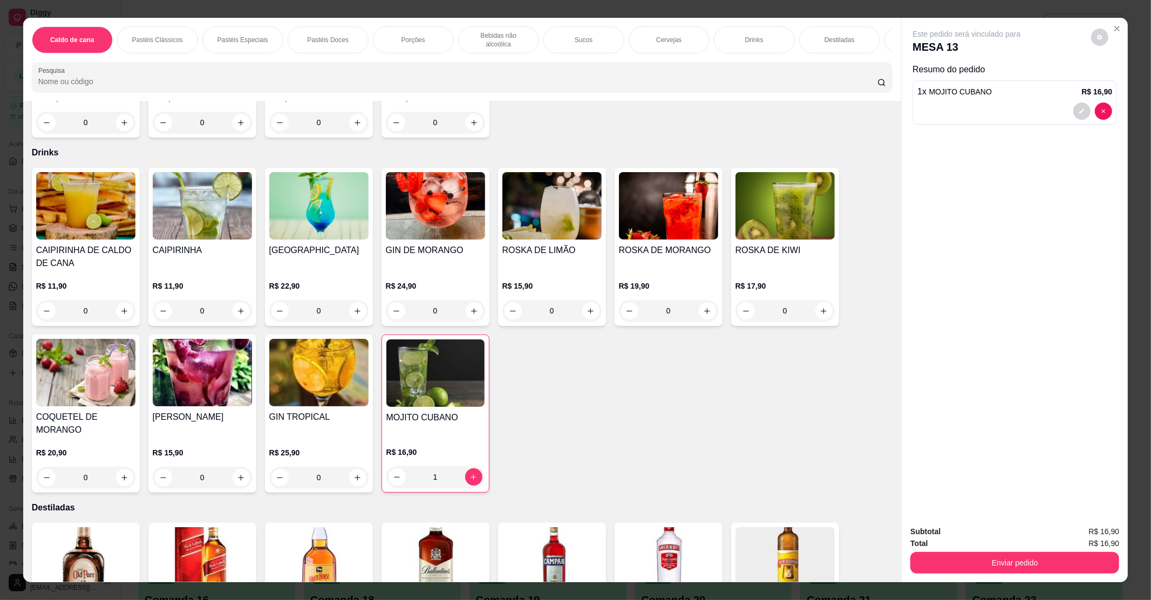
type input "1"
click at [944, 560] on button "Enviar pedido" at bounding box center [1015, 563] width 209 height 22
click at [1077, 530] on button "Enviar pedido" at bounding box center [1090, 536] width 59 height 20
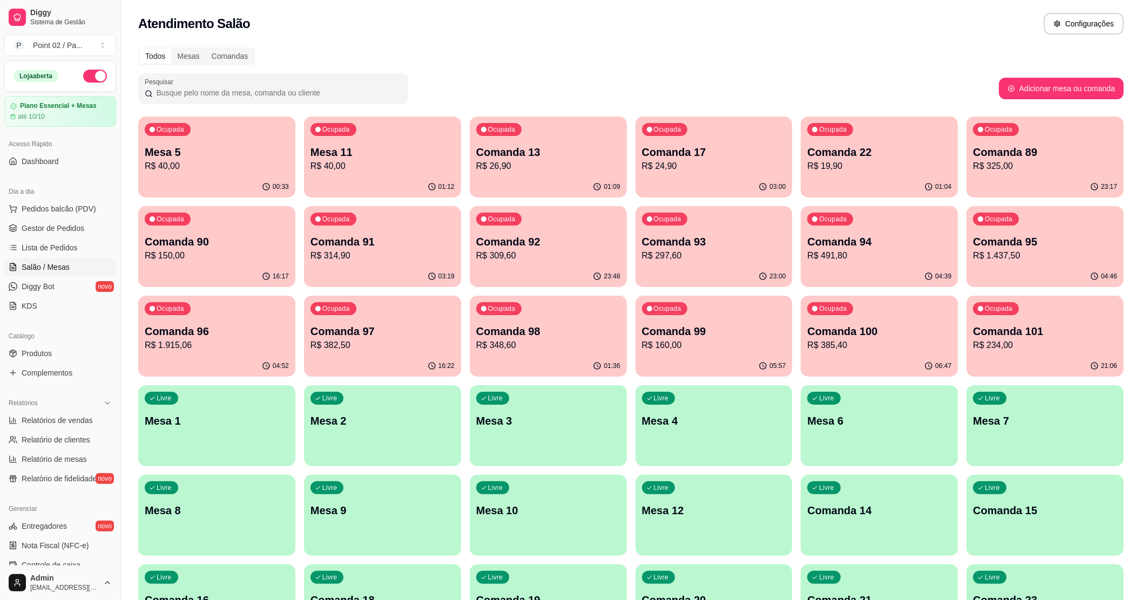
click at [190, 429] on div "Livre Mesa 1" at bounding box center [216, 419] width 152 height 66
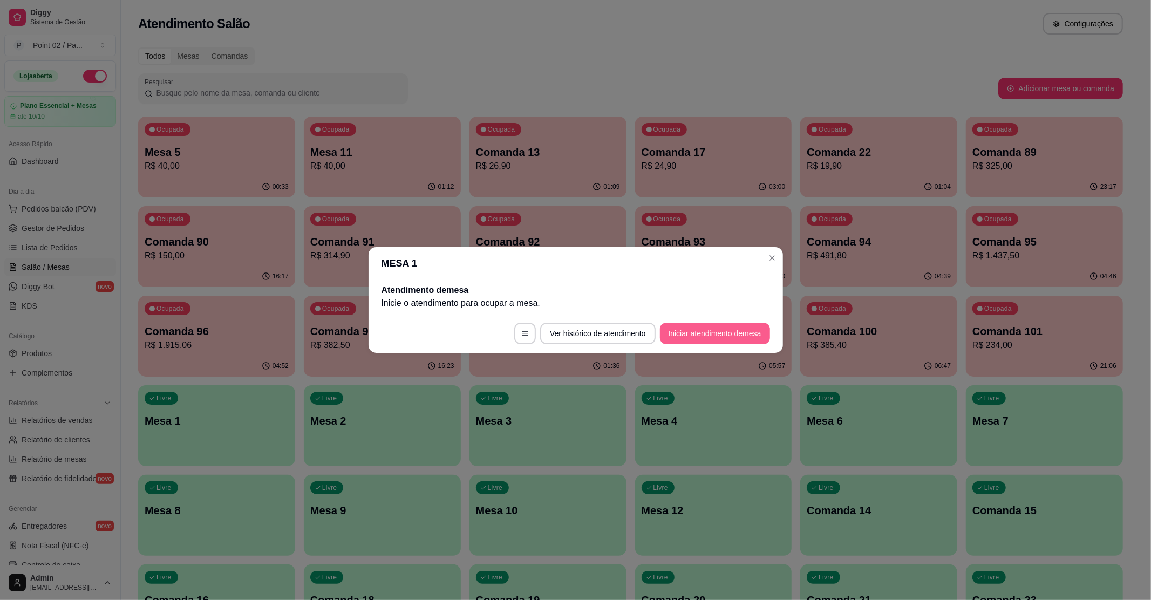
click at [714, 329] on button "Iniciar atendimento de mesa" at bounding box center [715, 334] width 110 height 22
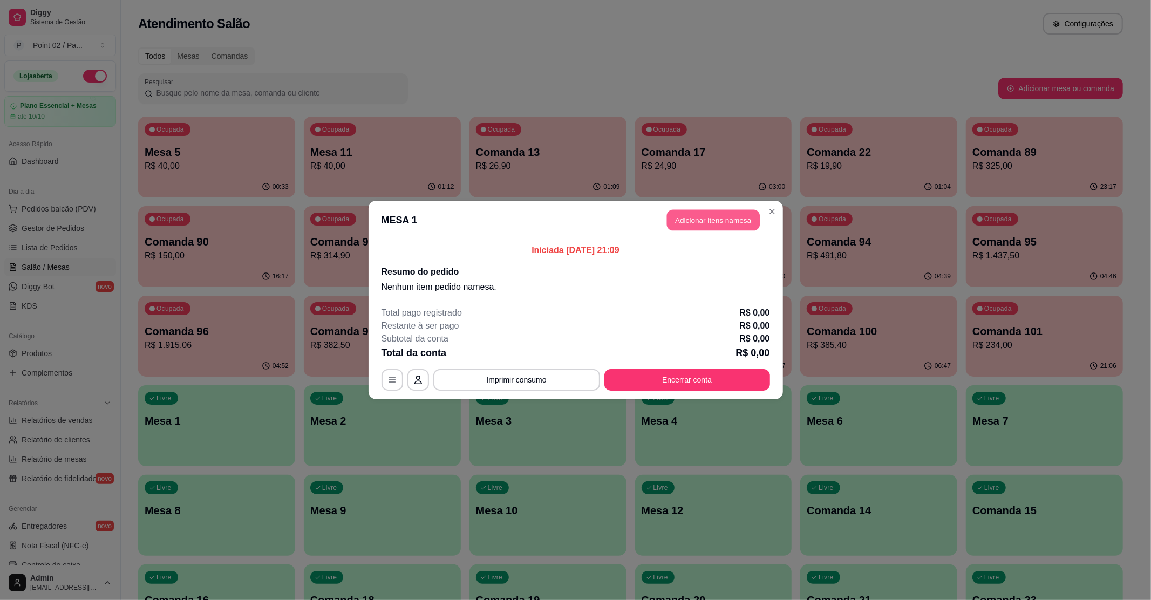
click at [735, 229] on button "Adicionar itens na mesa" at bounding box center [713, 220] width 93 height 21
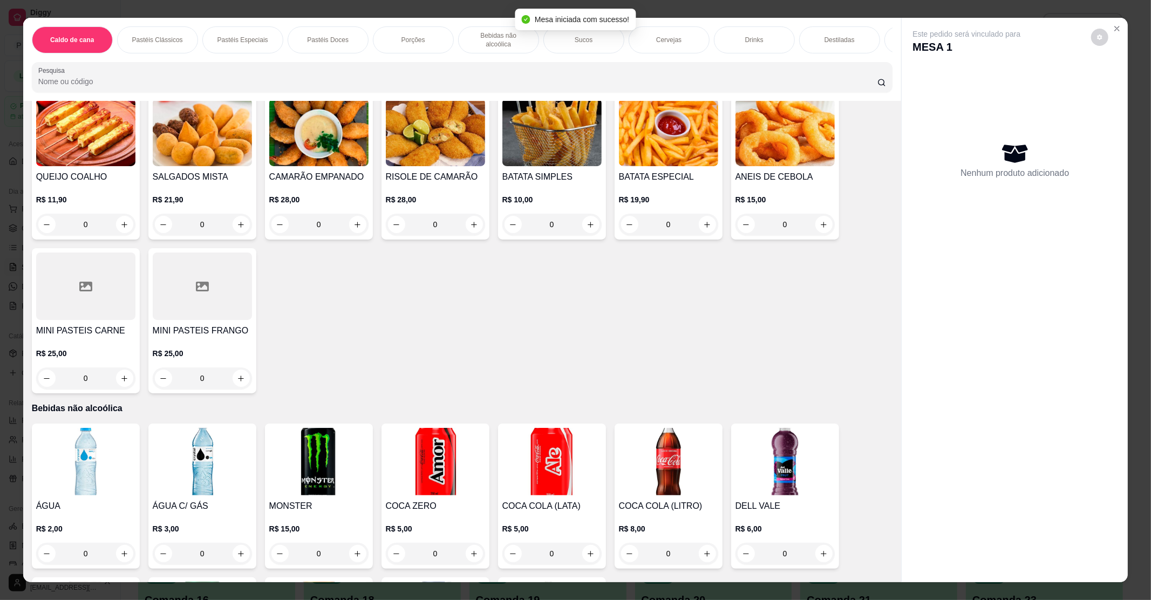
scroll to position [719, 0]
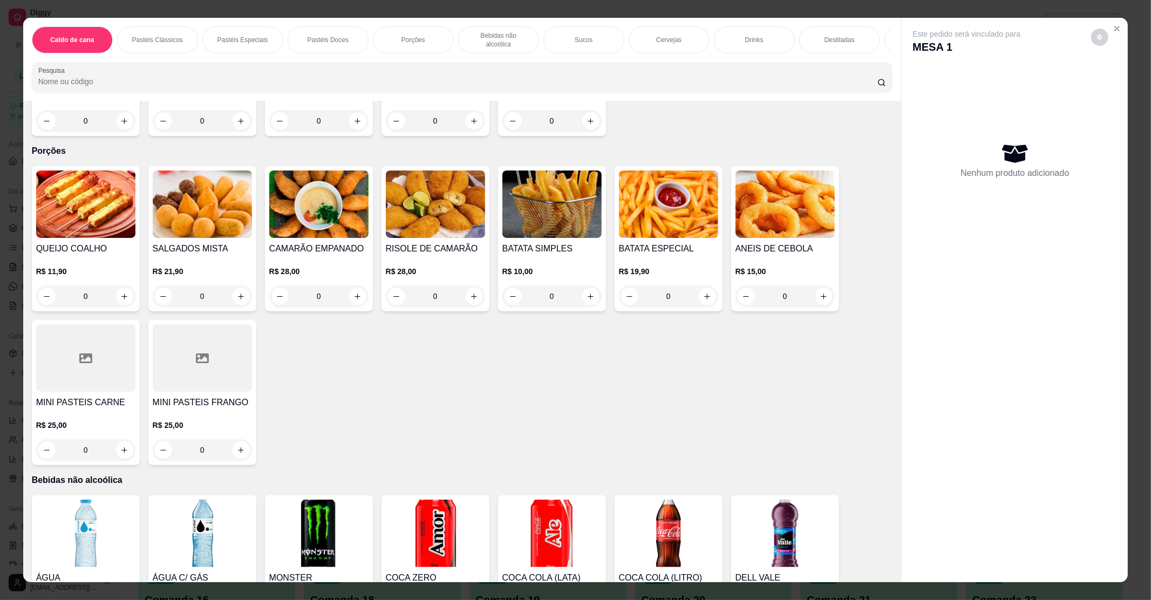
click at [664, 255] on div "R$ 19,90 0" at bounding box center [668, 281] width 99 height 52
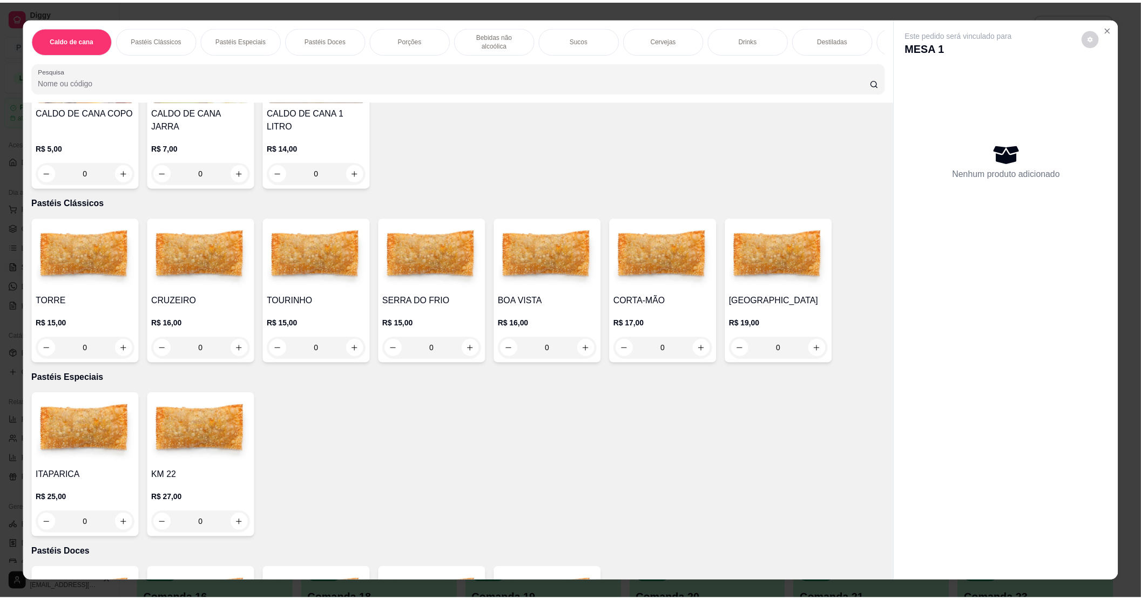
scroll to position [0, 0]
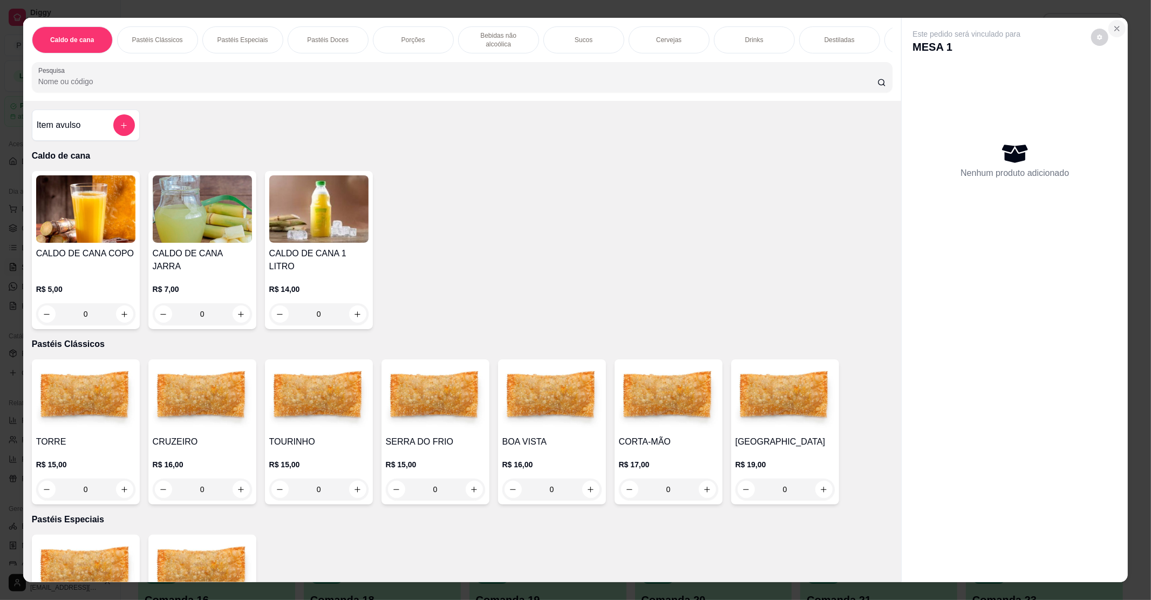
click at [1119, 26] on button "Close" at bounding box center [1117, 28] width 17 height 17
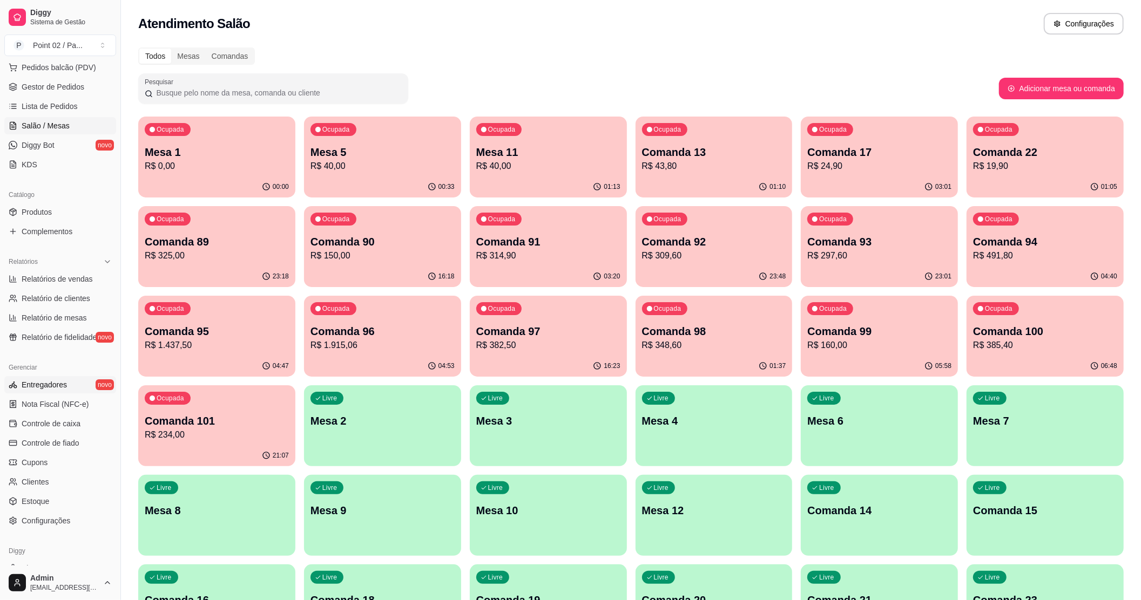
scroll to position [144, 0]
click at [52, 493] on link "Estoque" at bounding box center [60, 499] width 112 height 17
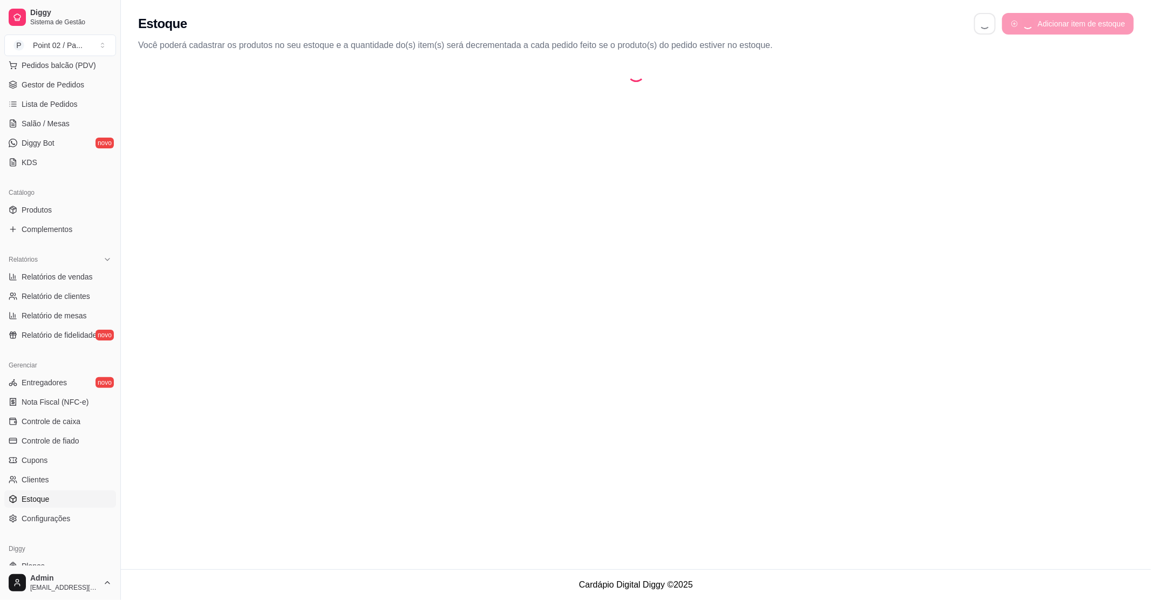
select select "QUANTITY_ORDER"
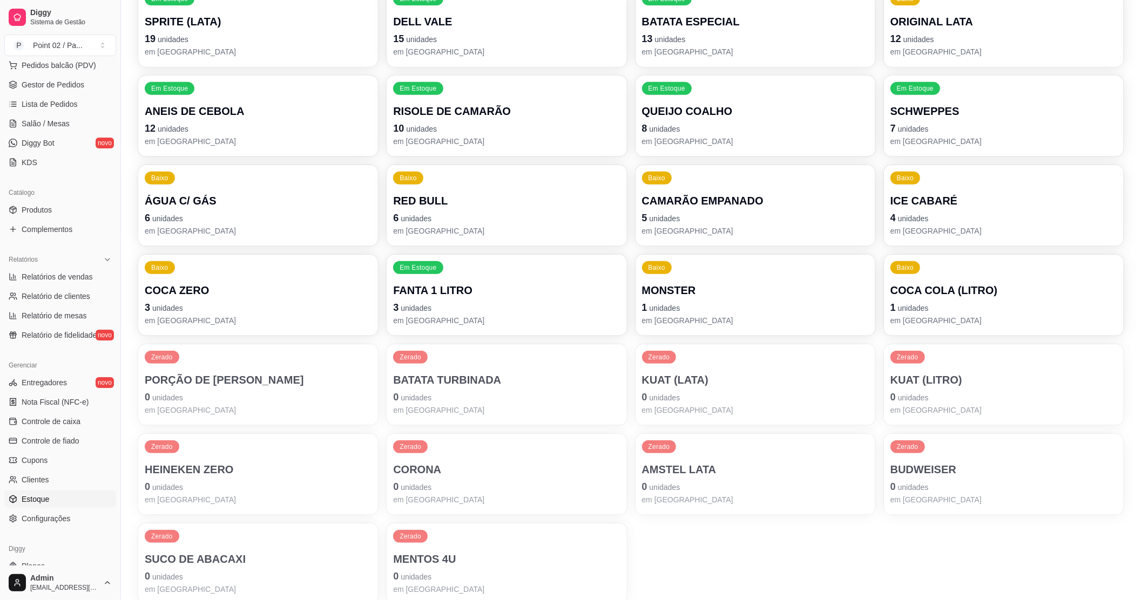
scroll to position [359, 0]
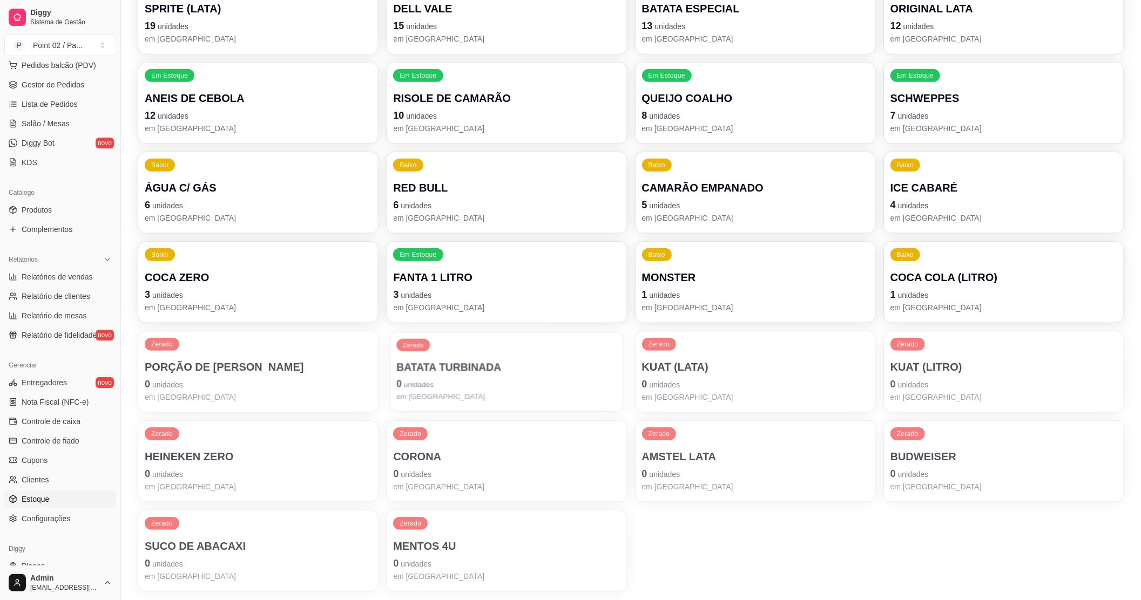
click at [465, 396] on p "em [GEOGRAPHIC_DATA]" at bounding box center [507, 396] width 220 height 10
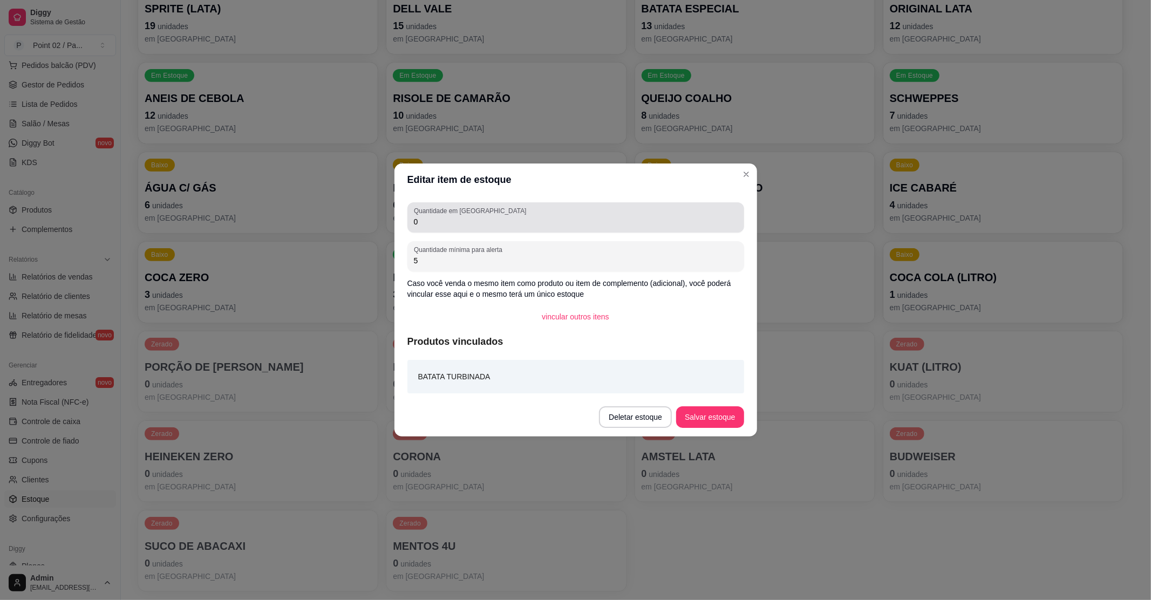
click at [464, 221] on input "0" at bounding box center [576, 221] width 324 height 11
type input "02"
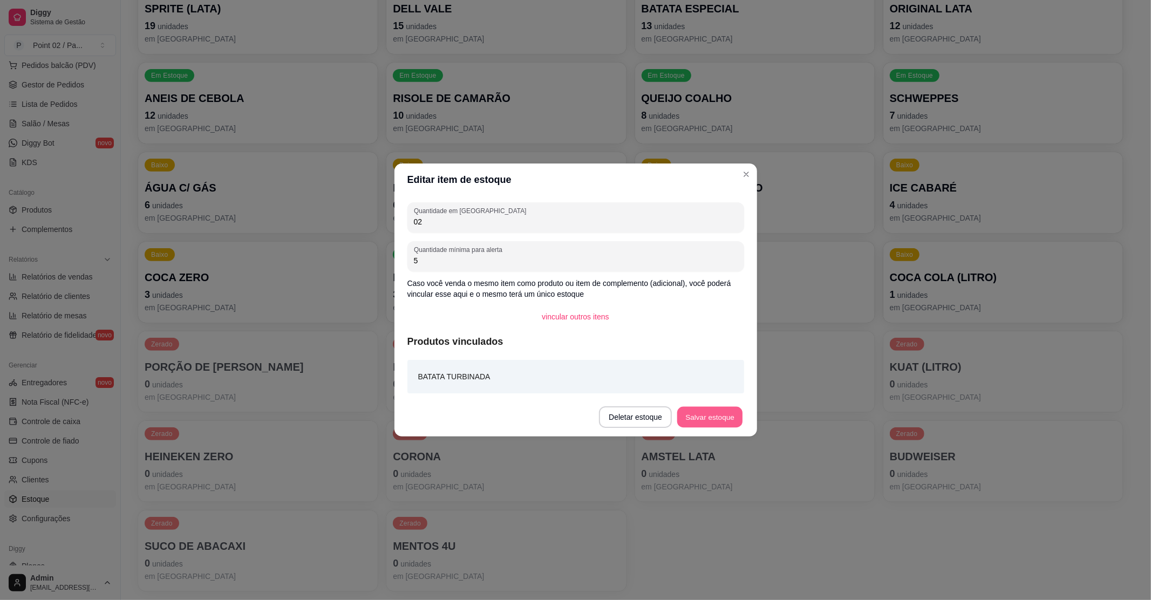
click at [687, 417] on button "Salvar estoque" at bounding box center [710, 417] width 66 height 21
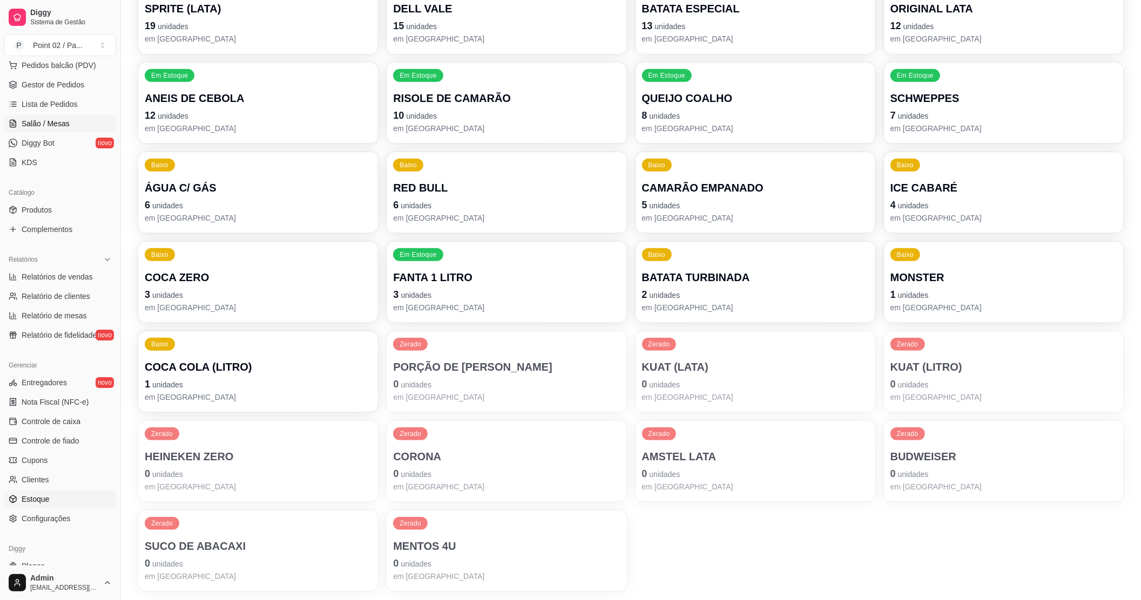
click at [47, 117] on link "Salão / Mesas" at bounding box center [60, 123] width 112 height 17
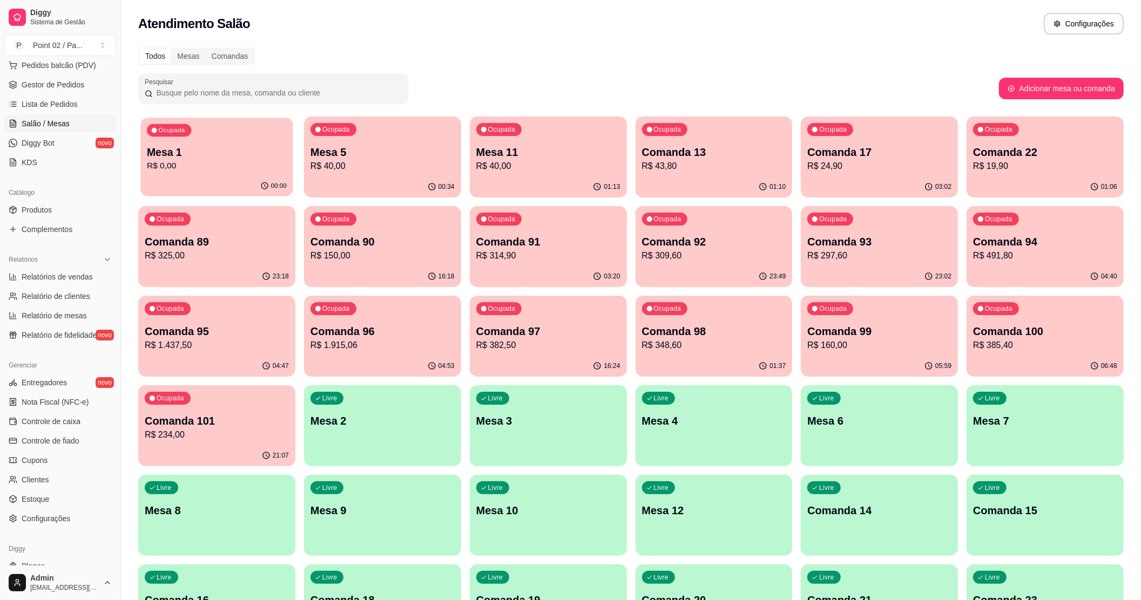
click at [244, 175] on div "Ocupada Mesa 1 R$ 0,00" at bounding box center [216, 147] width 152 height 58
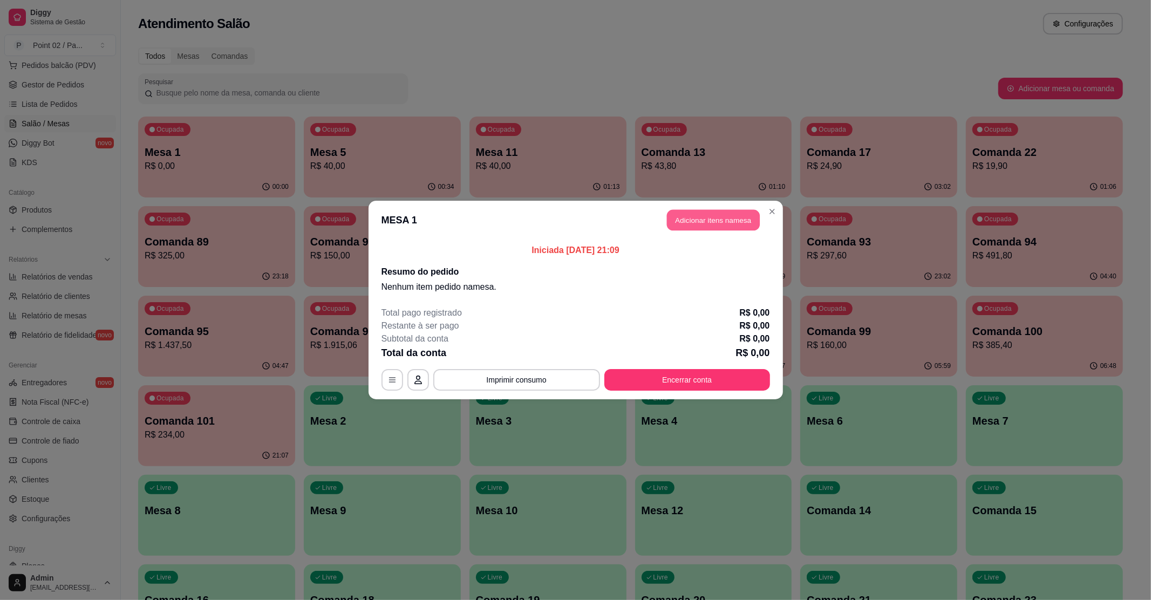
click at [685, 219] on button "Adicionar itens na mesa" at bounding box center [713, 220] width 93 height 21
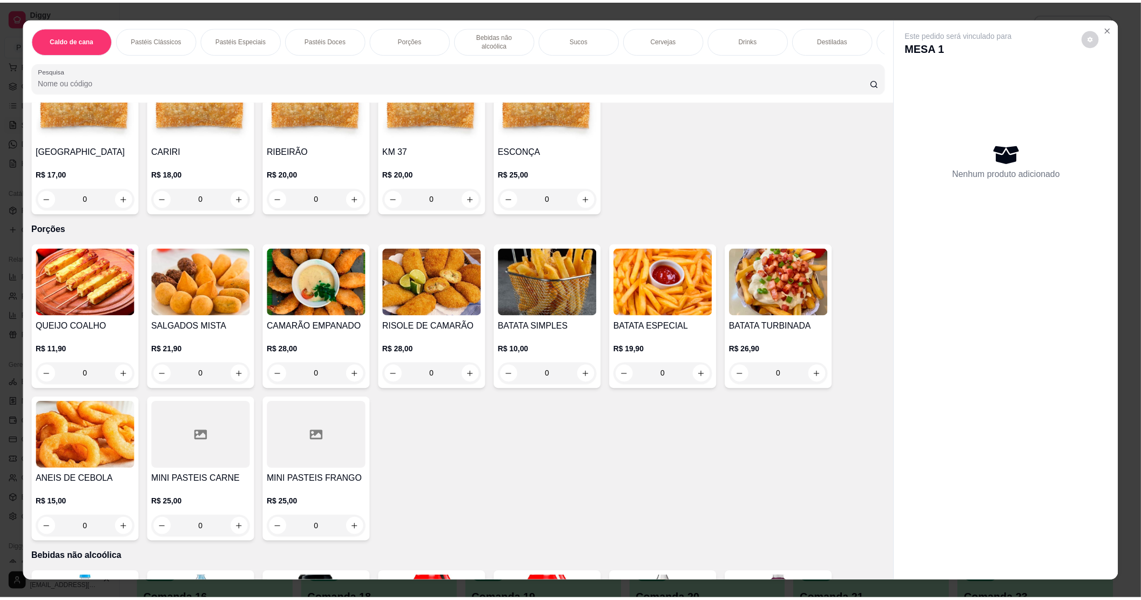
scroll to position [648, 0]
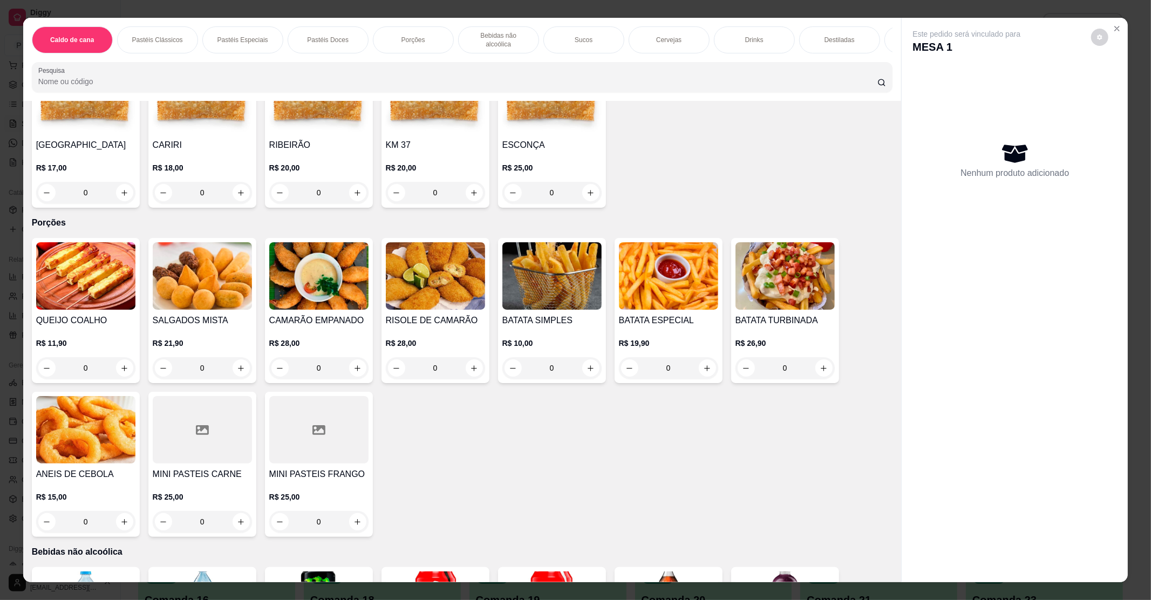
click at [782, 298] on img at bounding box center [785, 275] width 99 height 67
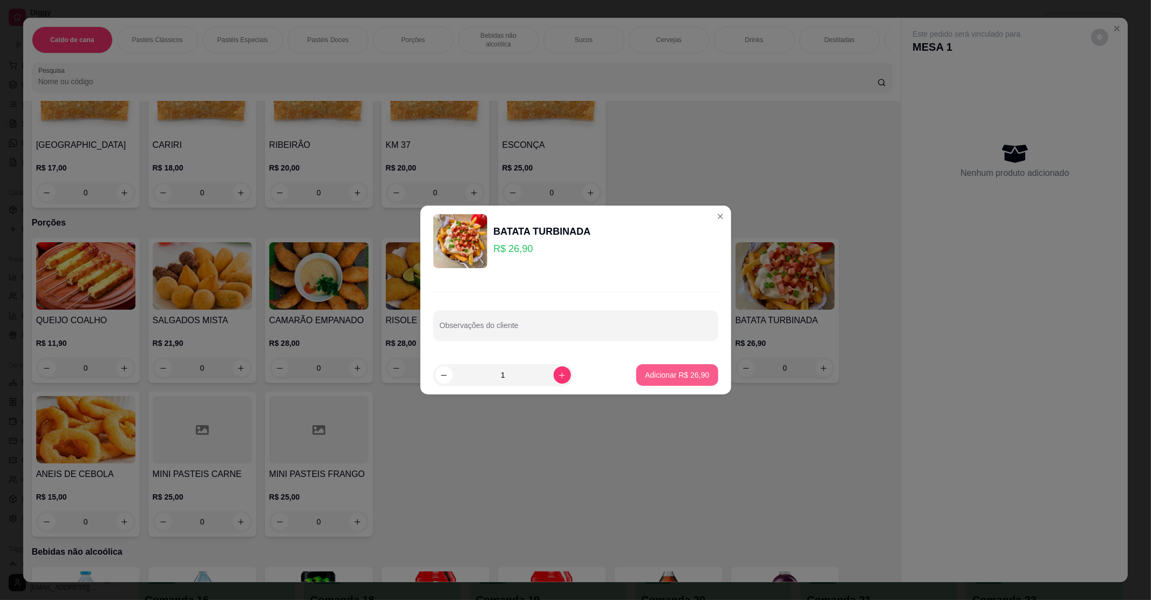
click at [657, 375] on p "Adicionar R$ 26,90" at bounding box center [677, 375] width 64 height 11
type input "1"
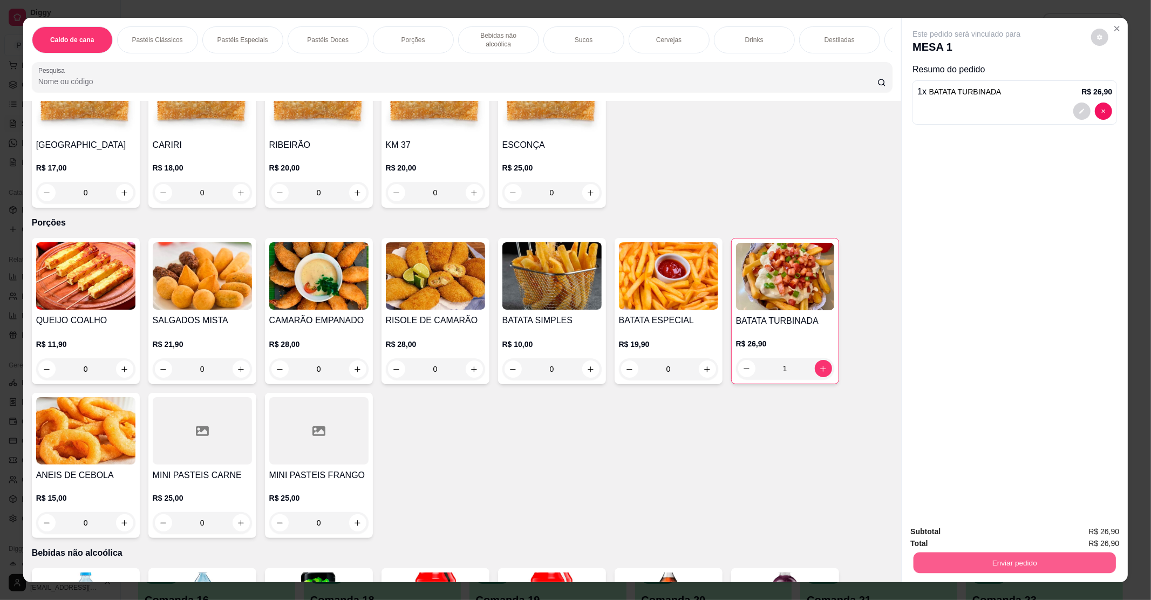
click at [966, 555] on button "Enviar pedido" at bounding box center [1015, 562] width 202 height 21
click at [1117, 540] on button "Enviar pedido" at bounding box center [1090, 536] width 61 height 21
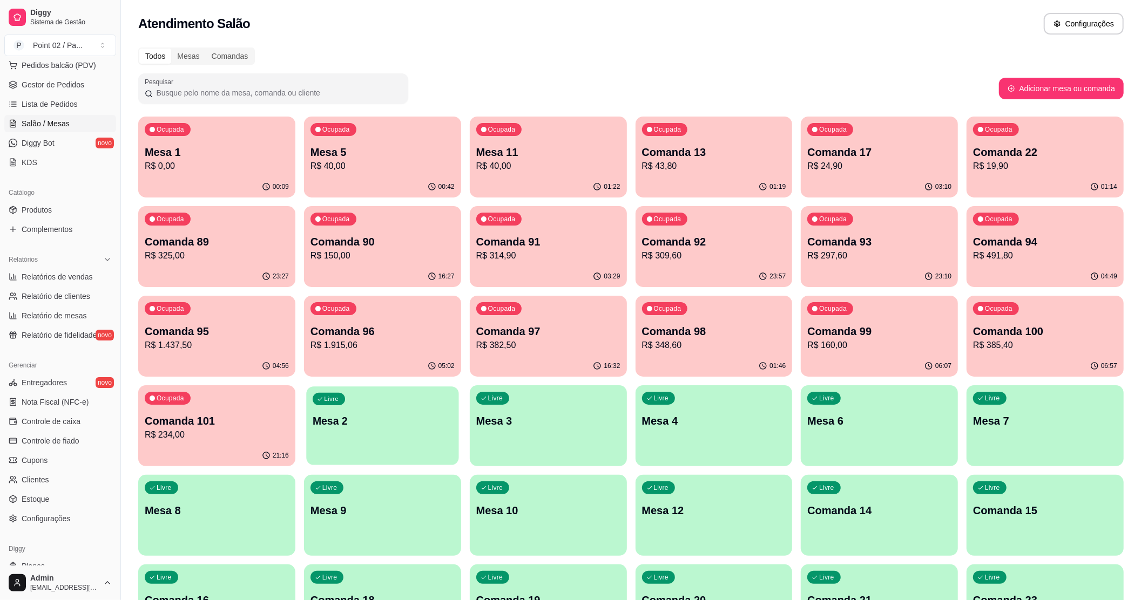
click at [387, 435] on div "Livre Mesa 2" at bounding box center [382, 419] width 152 height 66
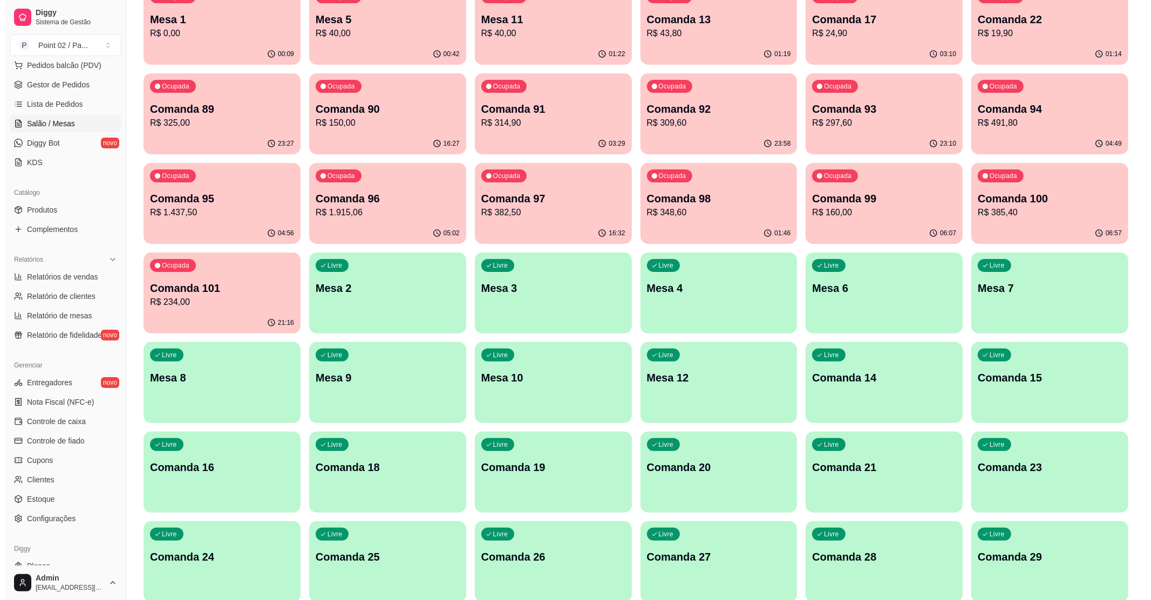
scroll to position [216, 0]
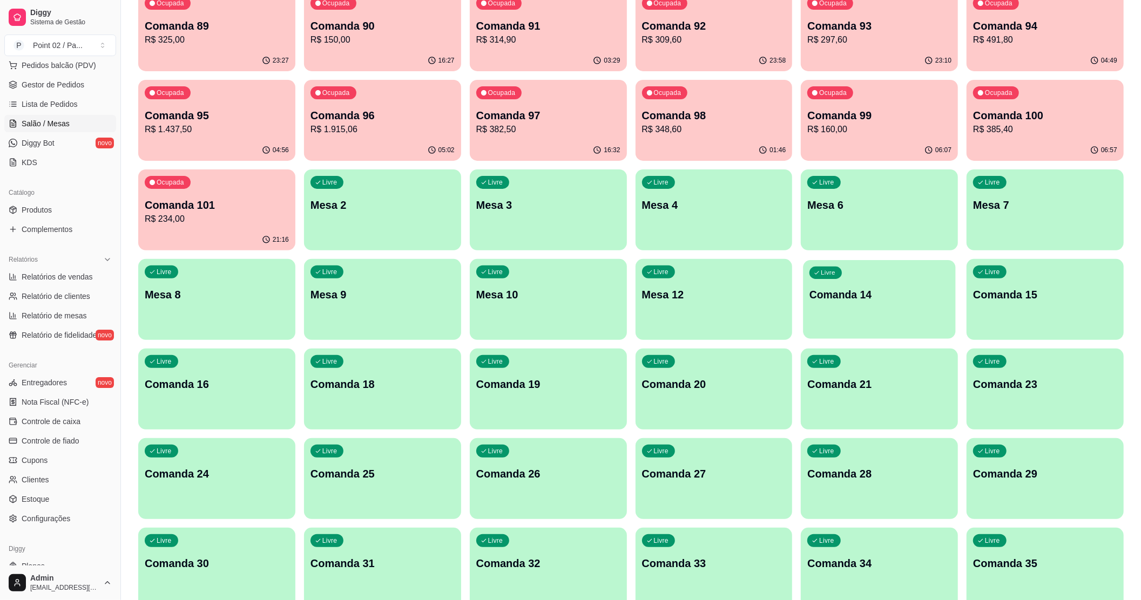
click at [872, 296] on p "Comanda 14" at bounding box center [879, 295] width 140 height 15
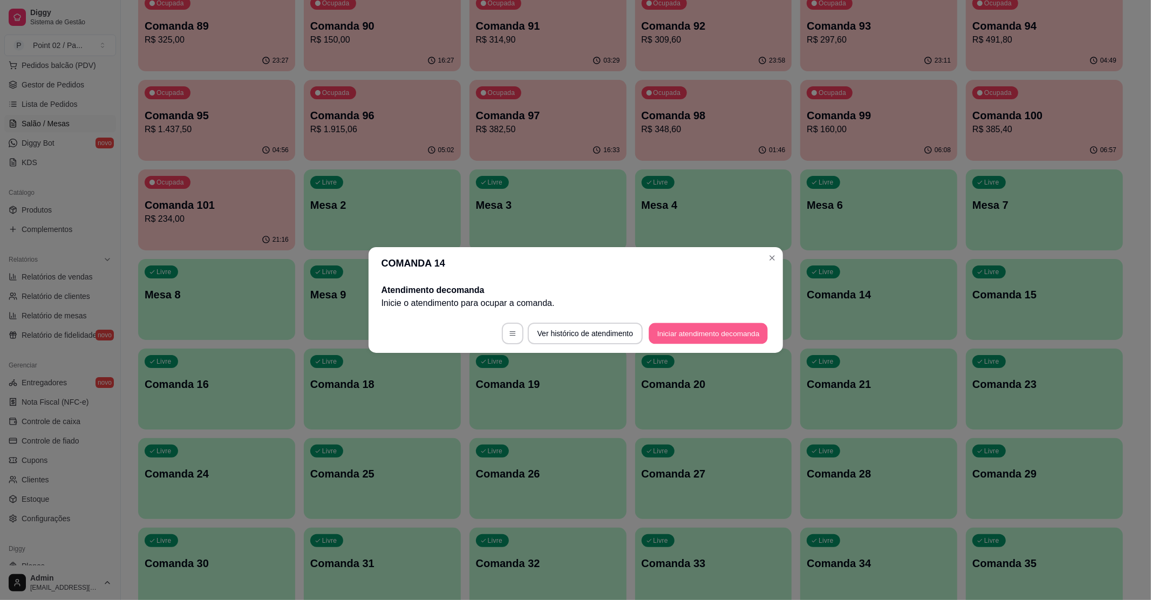
click at [683, 327] on button "Iniciar atendimento de comanda" at bounding box center [708, 333] width 119 height 21
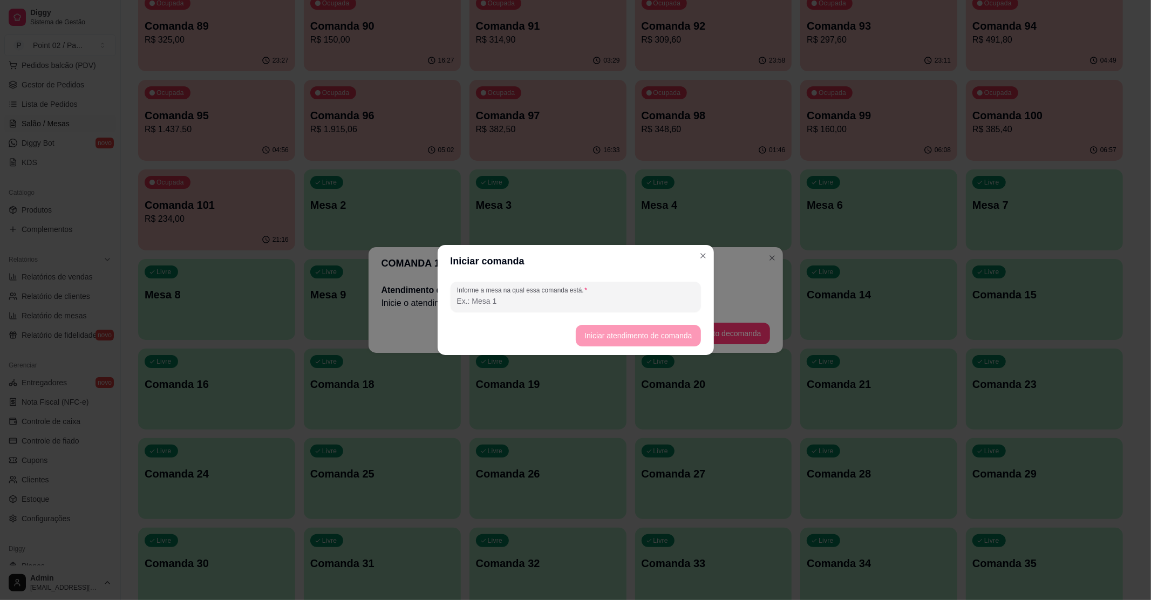
drag, startPoint x: 642, startPoint y: 301, endPoint x: 641, endPoint y: 314, distance: 13.5
click at [639, 316] on section "Iniciar comanda Informe a mesa na qual essa comanda está. Iniciar atendimento d…" at bounding box center [576, 300] width 276 height 110
type input "NAIRA"
click at [647, 331] on button "Iniciar atendimento de comanda" at bounding box center [638, 335] width 121 height 21
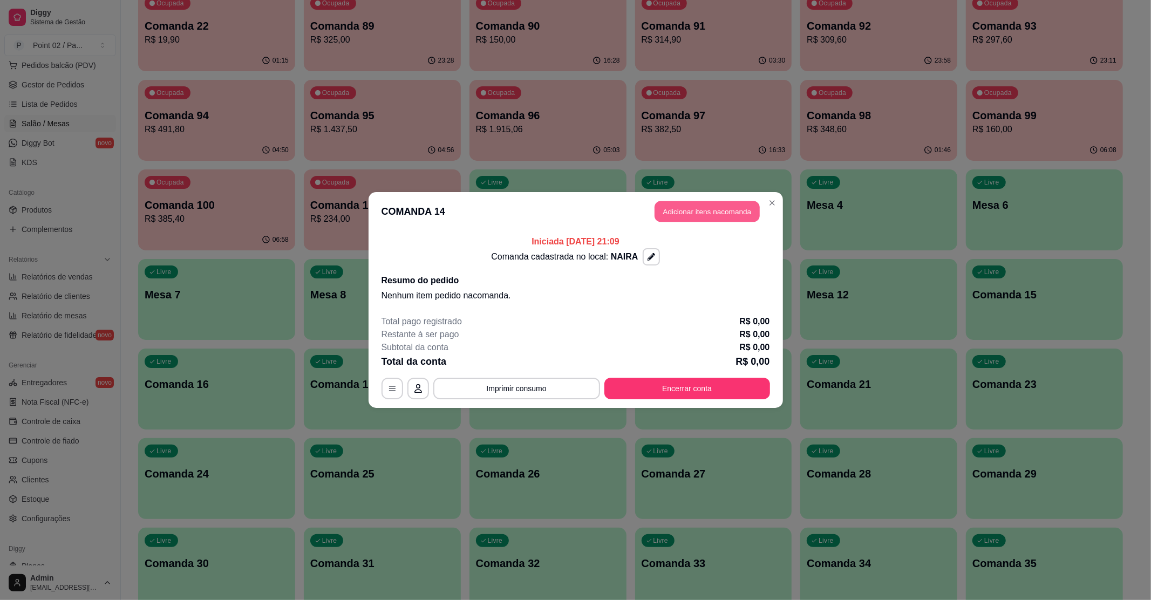
click at [713, 209] on button "Adicionar itens na comanda" at bounding box center [707, 211] width 105 height 21
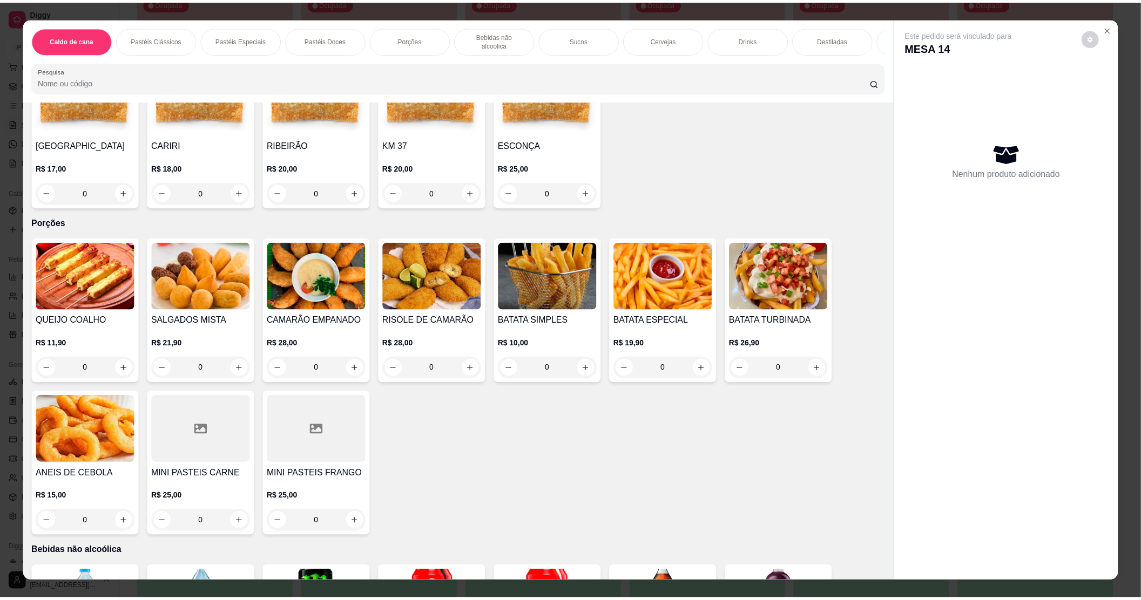
scroll to position [719, 0]
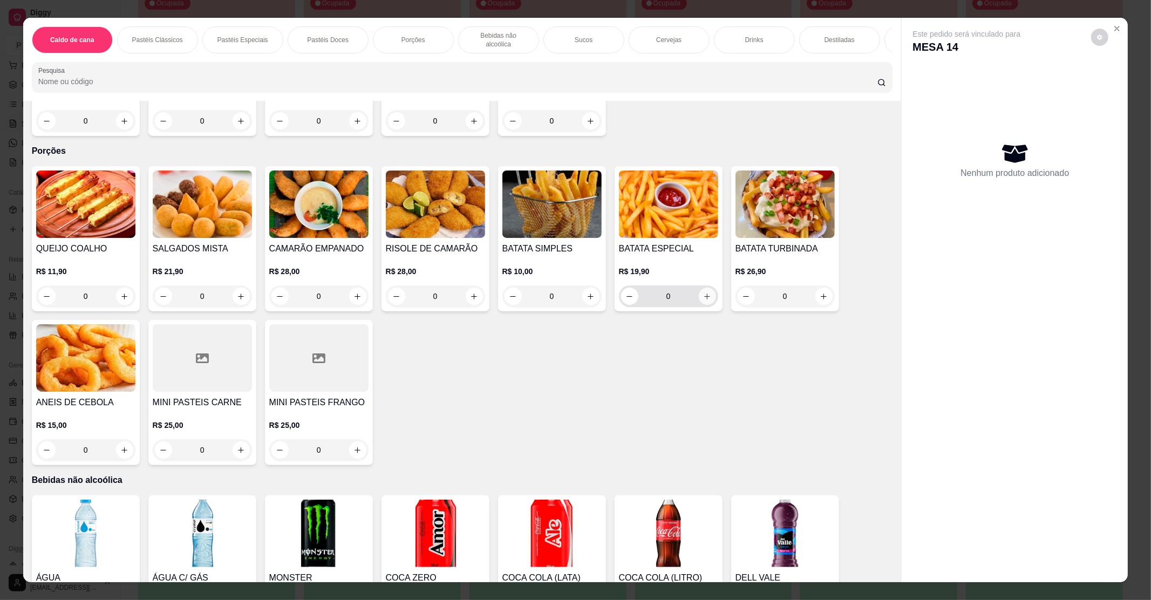
click at [699, 288] on button "increase-product-quantity" at bounding box center [707, 296] width 17 height 17
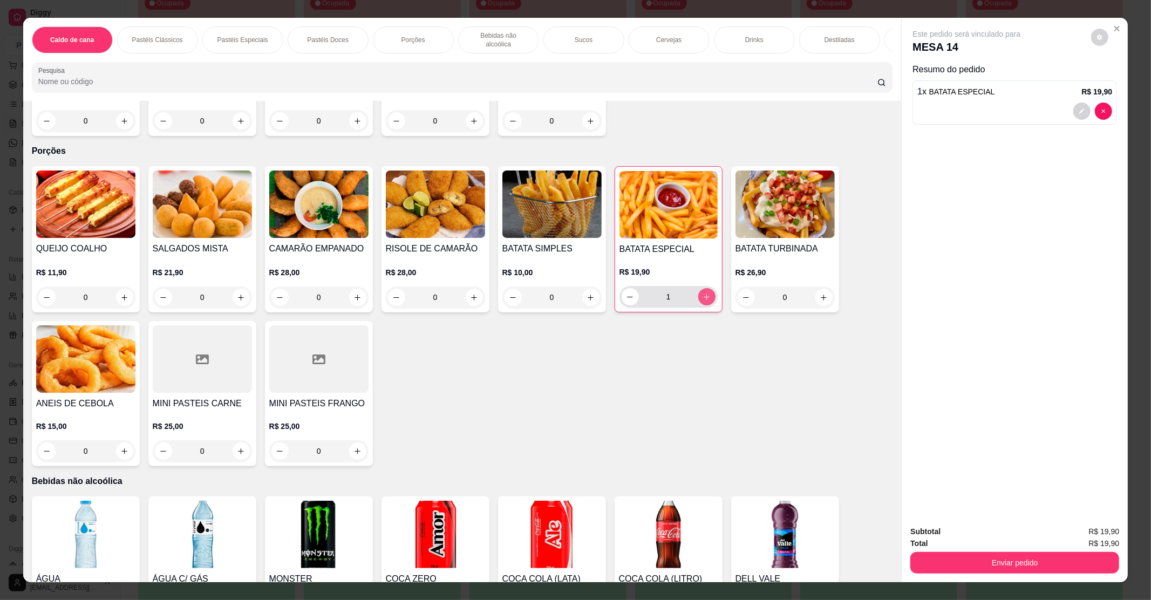
click at [701, 288] on button "increase-product-quantity" at bounding box center [706, 296] width 17 height 17
type input "2"
click at [1017, 559] on button "Enviar pedido" at bounding box center [1015, 562] width 202 height 21
click at [1102, 534] on button "Enviar pedido" at bounding box center [1090, 536] width 59 height 20
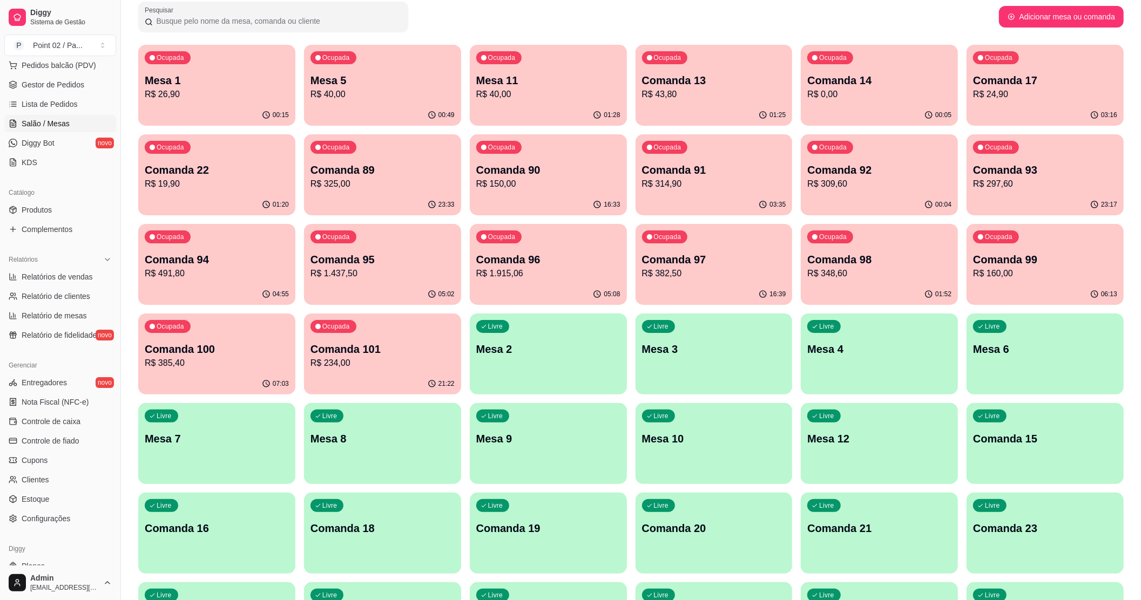
scroll to position [0, 0]
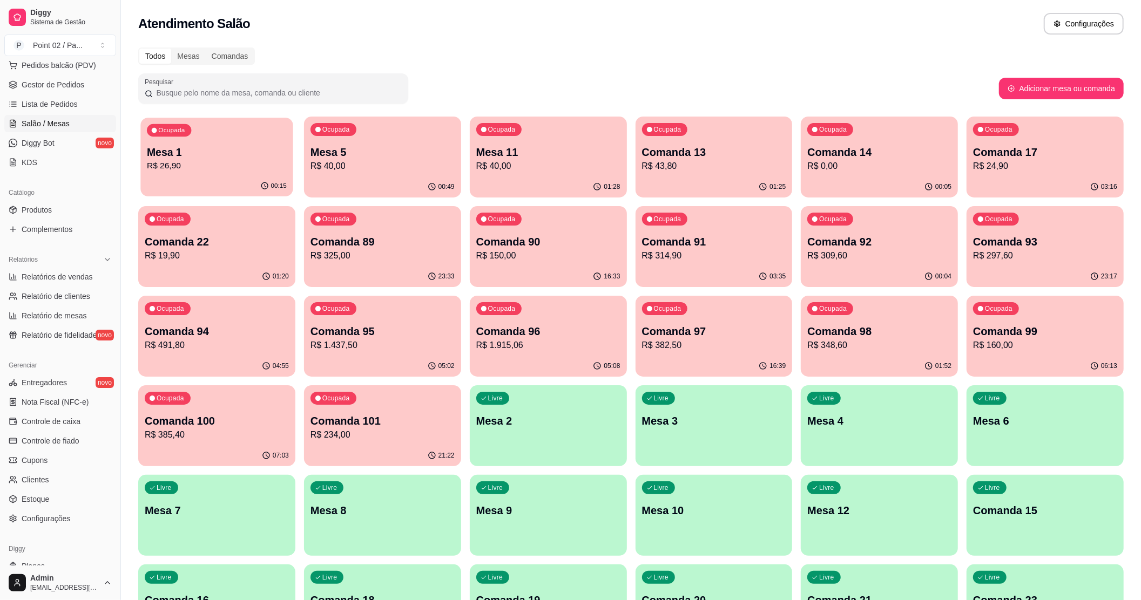
click at [178, 165] on p "R$ 26,90" at bounding box center [217, 166] width 140 height 12
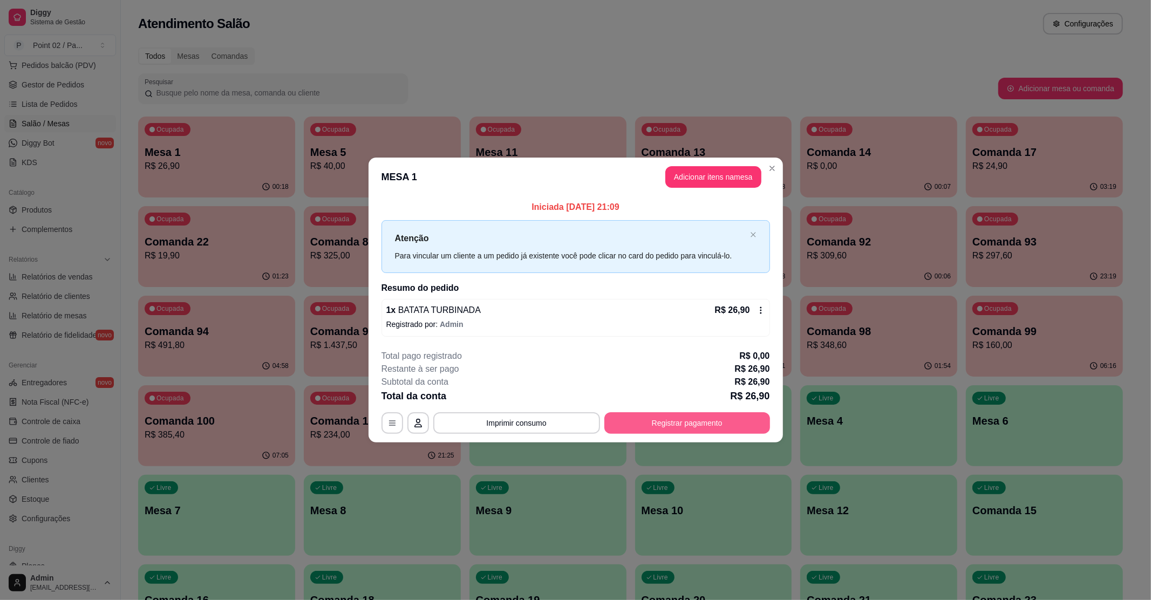
click at [718, 426] on button "Registrar pagamento" at bounding box center [688, 423] width 166 height 22
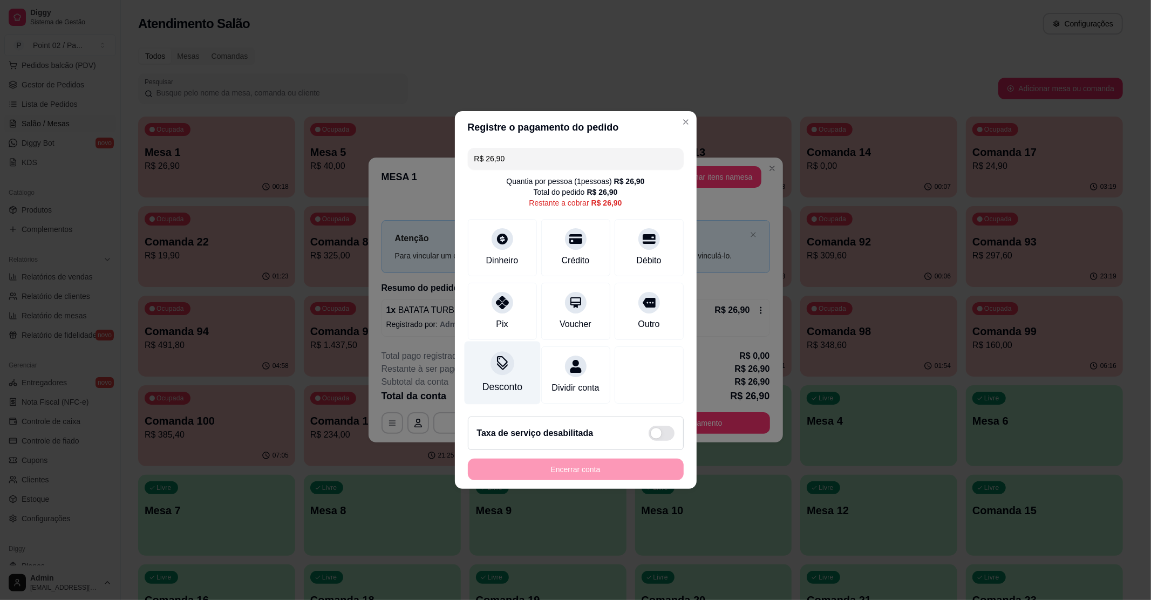
click at [514, 361] on div "Desconto" at bounding box center [502, 373] width 76 height 63
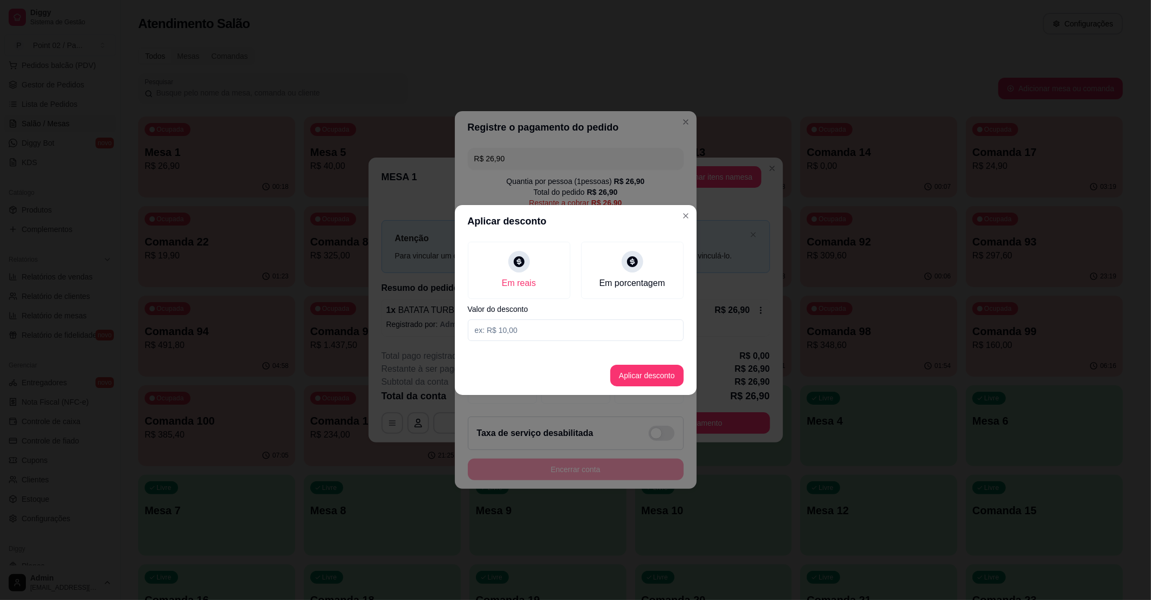
click at [540, 336] on input at bounding box center [576, 331] width 216 height 22
type input "1,00"
click at [630, 372] on button "Aplicar desconto" at bounding box center [647, 375] width 71 height 21
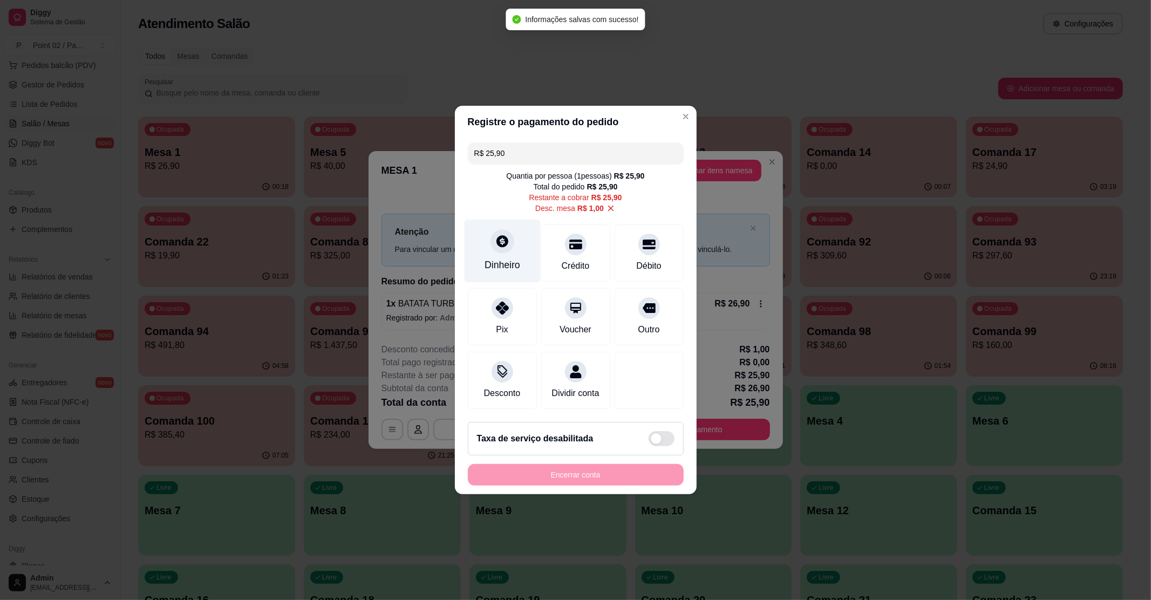
click at [506, 249] on div "Dinheiro" at bounding box center [502, 251] width 76 height 63
type input "R$ 0,00"
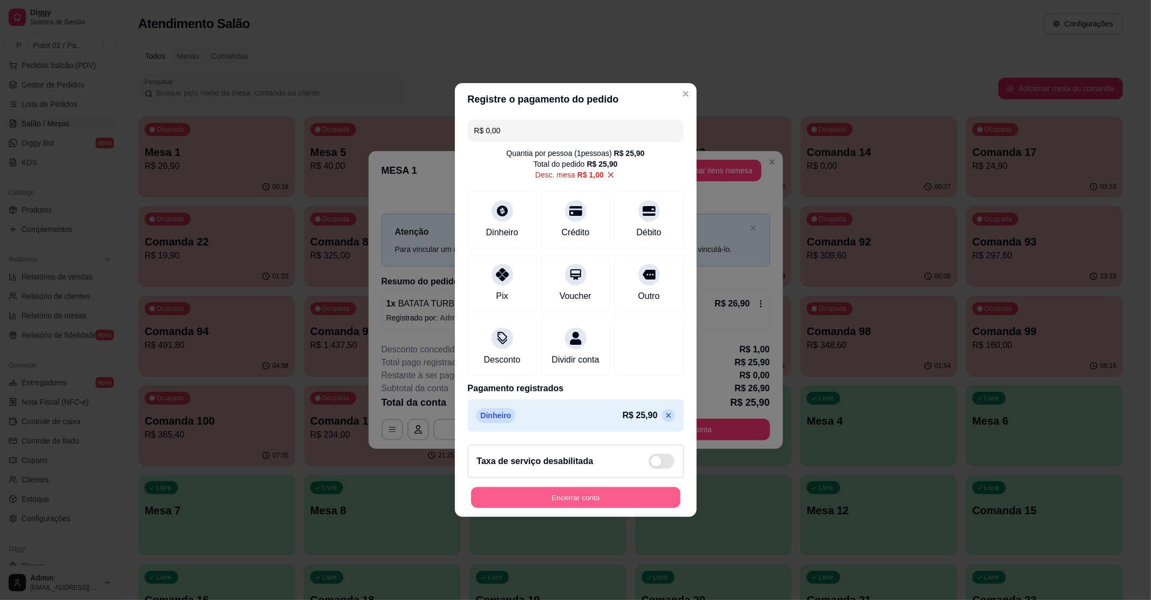
click at [590, 503] on button "Encerrar conta" at bounding box center [575, 497] width 209 height 21
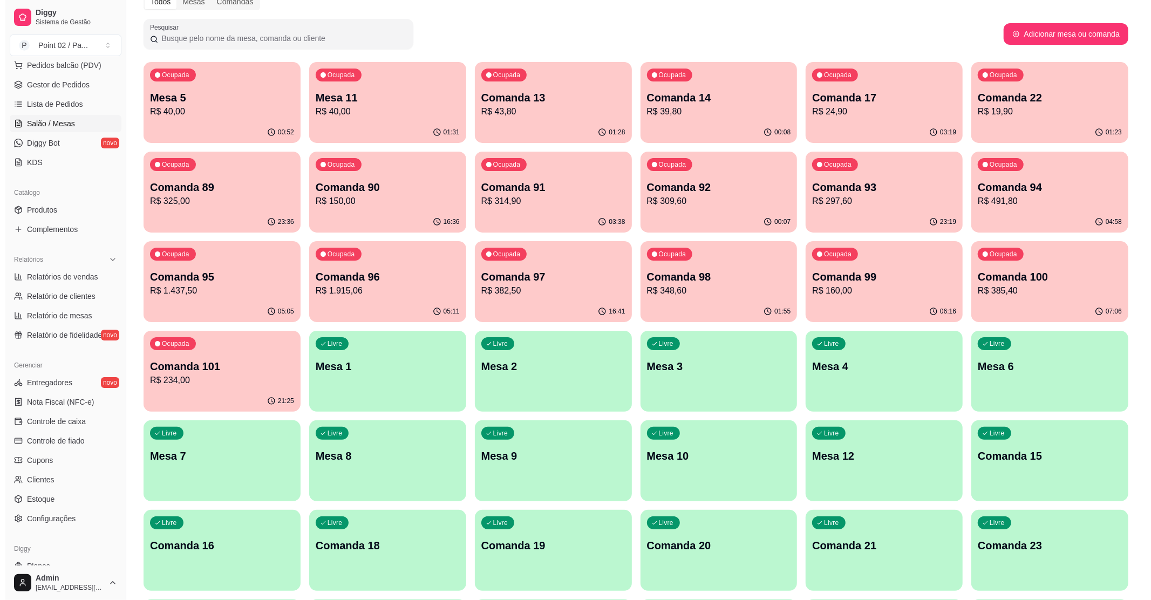
scroll to position [288, 0]
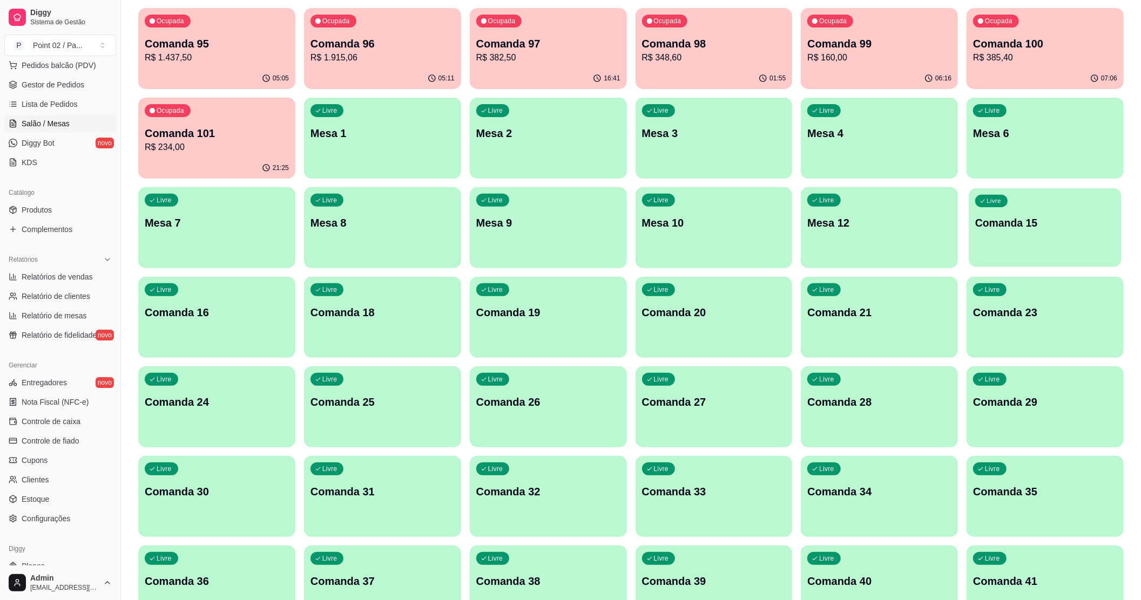
click at [1026, 237] on div "Livre Comanda 15" at bounding box center [1045, 221] width 152 height 66
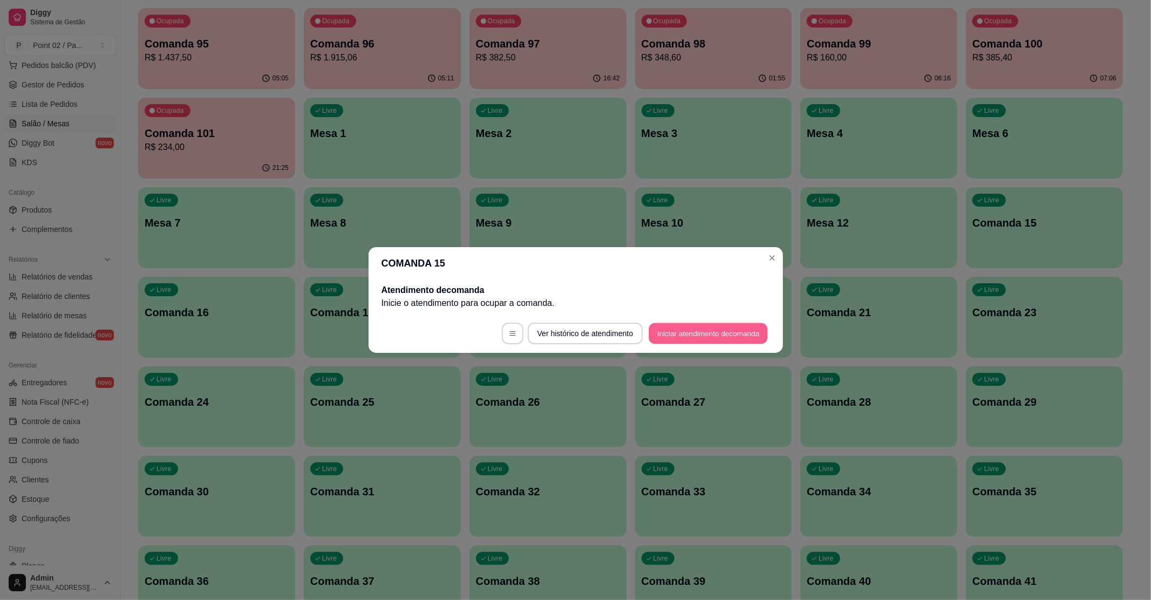
click at [685, 334] on button "Iniciar atendimento de comanda" at bounding box center [708, 333] width 119 height 21
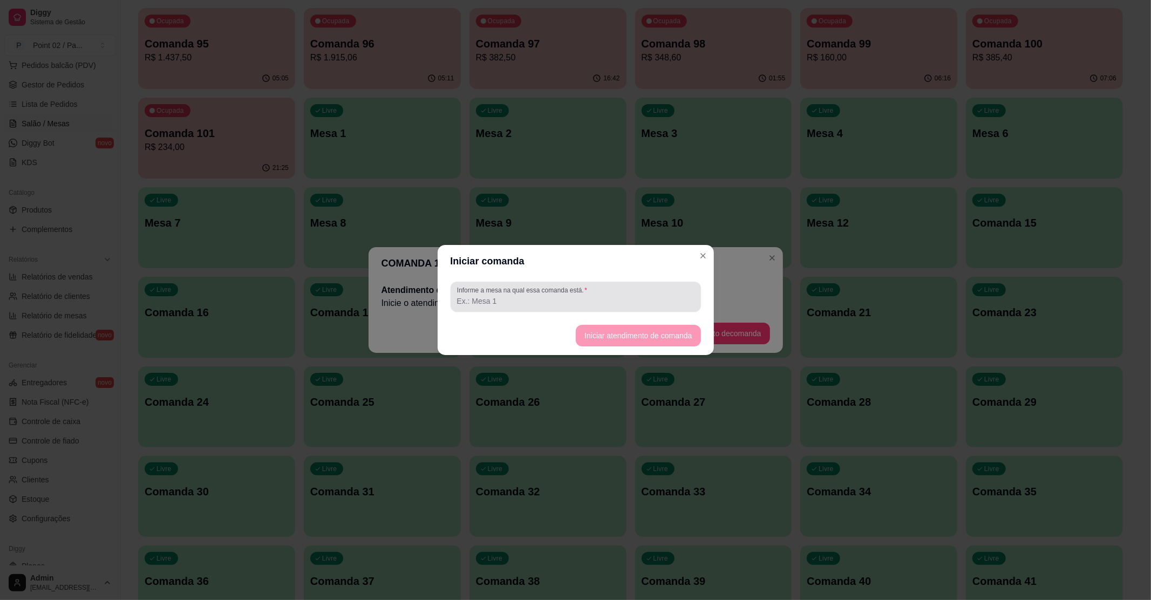
click at [616, 307] on div at bounding box center [575, 297] width 237 height 22
type input "ZE LA CASA"
click at [618, 329] on button "Iniciar atendimento de comanda" at bounding box center [638, 335] width 121 height 21
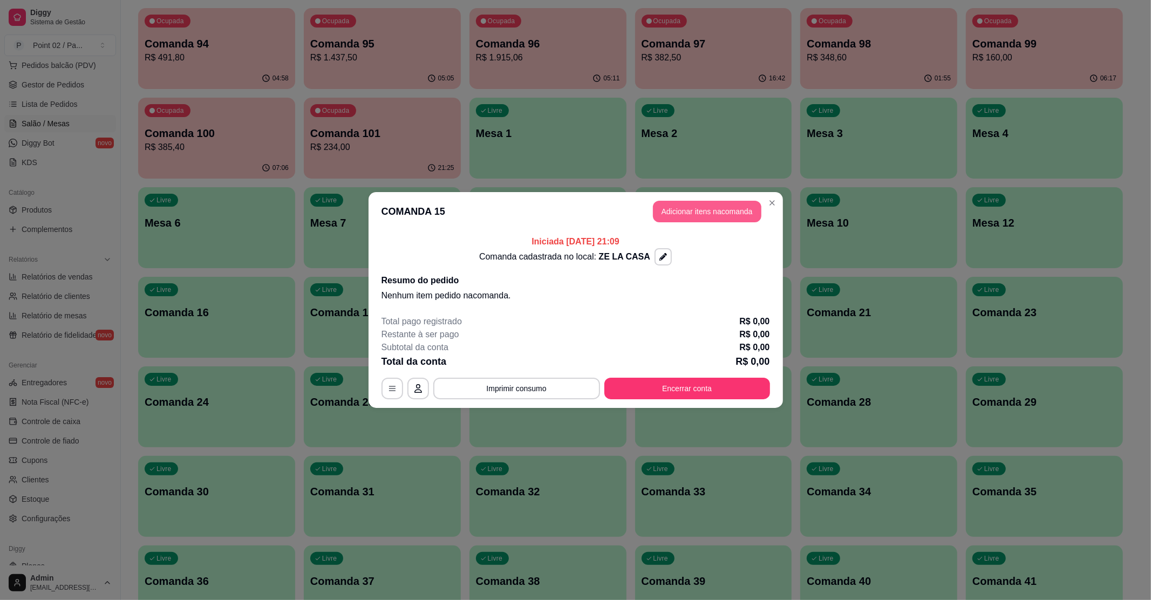
click at [711, 216] on button "Adicionar itens na comanda" at bounding box center [707, 212] width 108 height 22
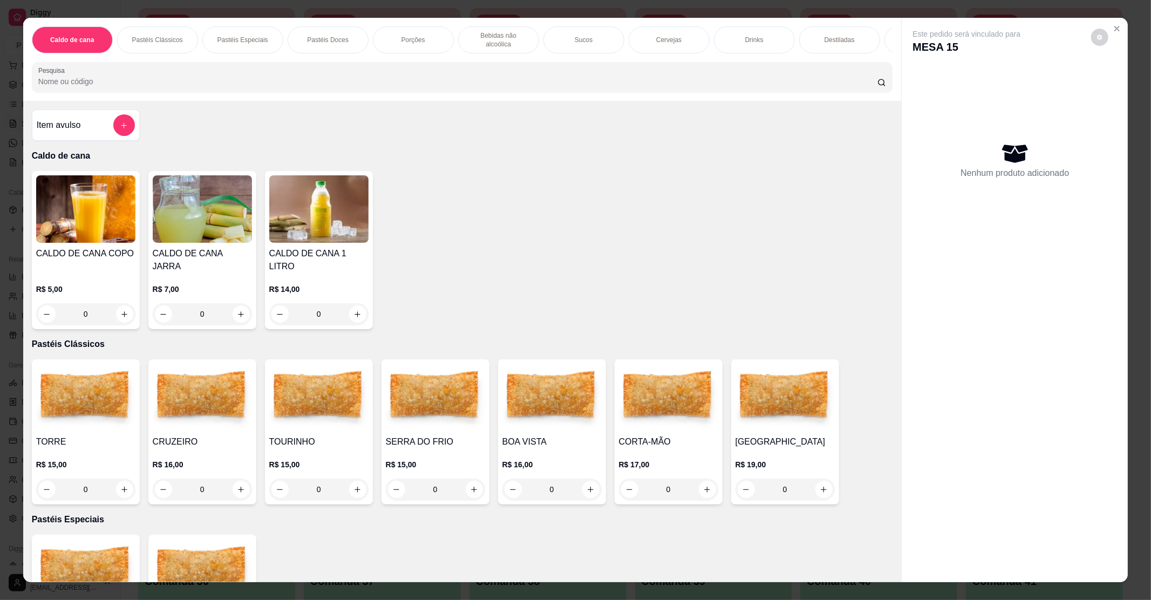
click at [431, 459] on p "R$ 15,00" at bounding box center [435, 464] width 99 height 11
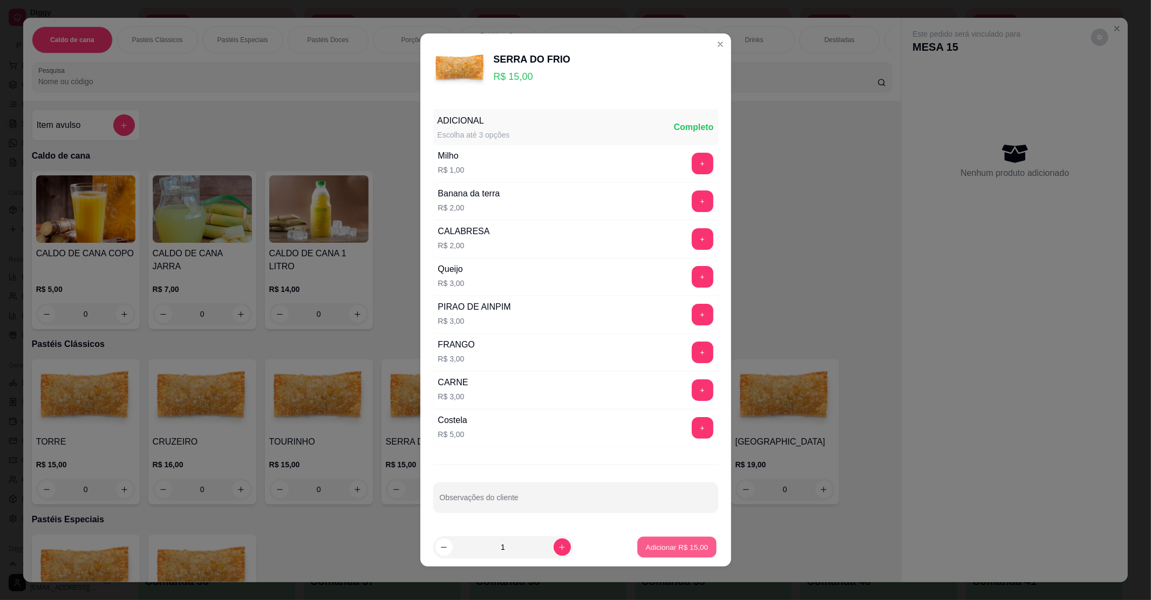
click at [669, 548] on p "Adicionar R$ 15,00" at bounding box center [677, 547] width 63 height 10
type input "1"
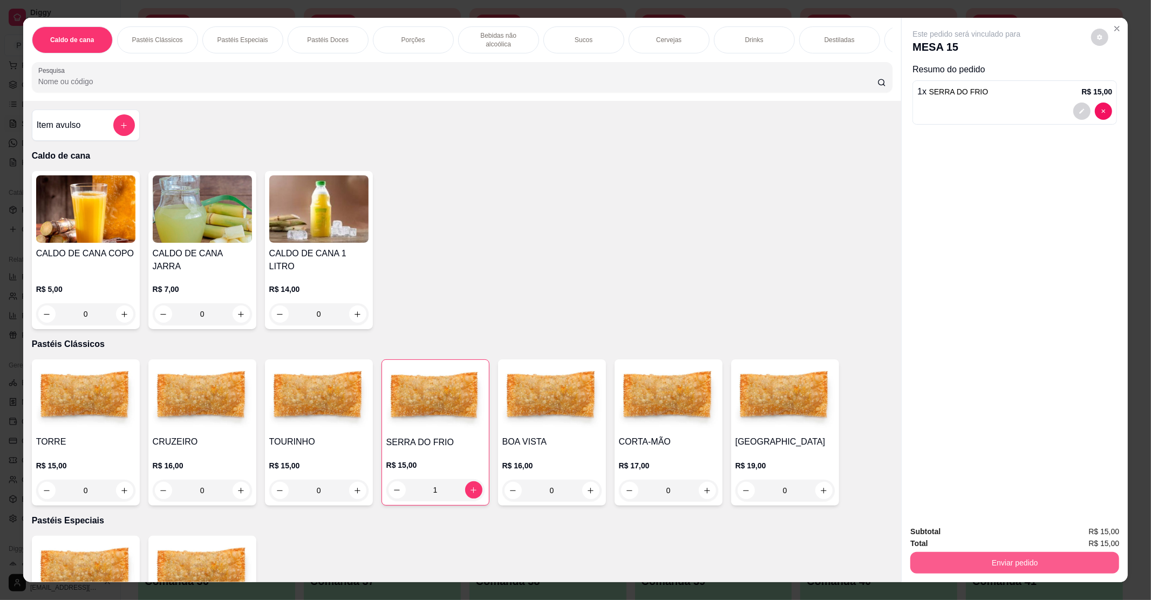
click at [1060, 566] on button "Enviar pedido" at bounding box center [1015, 563] width 209 height 22
click at [1097, 532] on button "Enviar pedido" at bounding box center [1090, 536] width 61 height 21
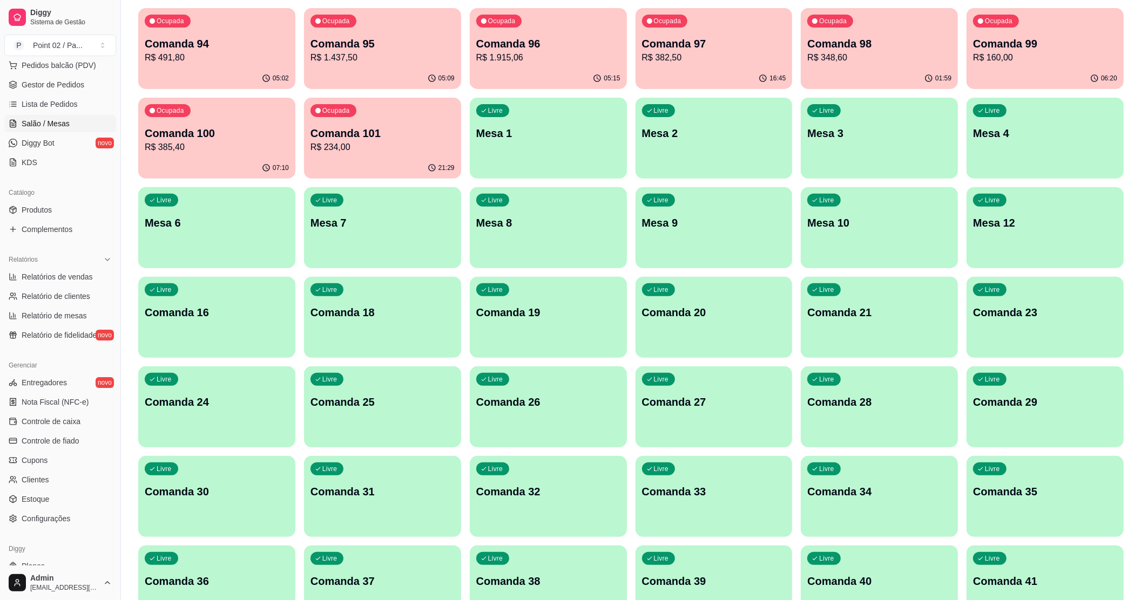
click at [495, 44] on p "Comanda 96" at bounding box center [548, 43] width 144 height 15
click at [370, 48] on p "Comanda 95" at bounding box center [383, 44] width 140 height 15
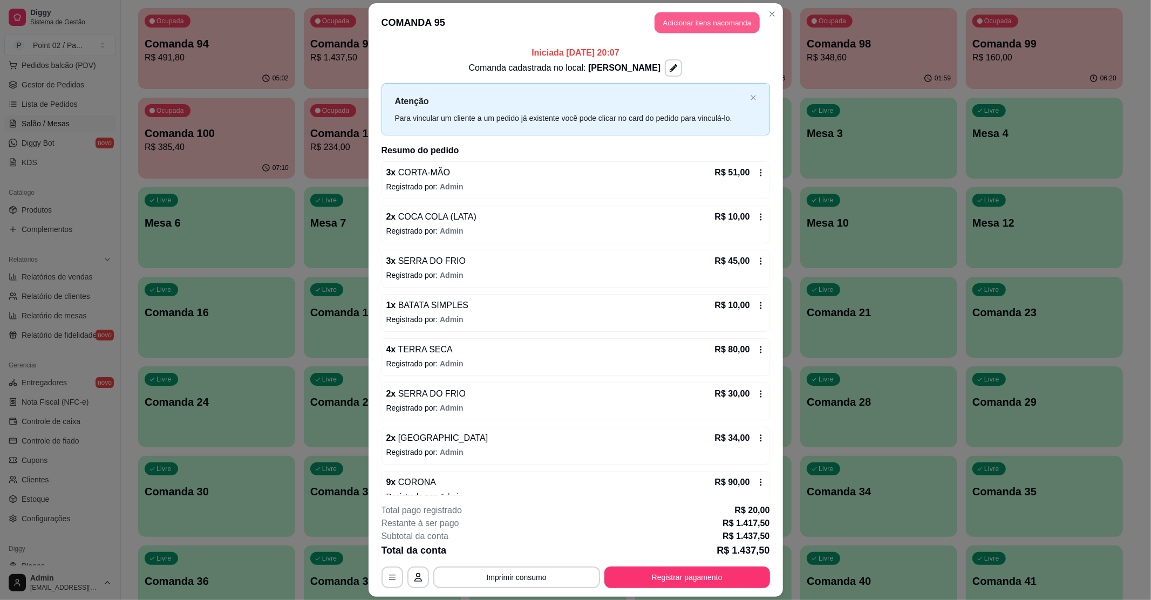
click at [685, 13] on button "Adicionar itens na comanda" at bounding box center [707, 22] width 105 height 21
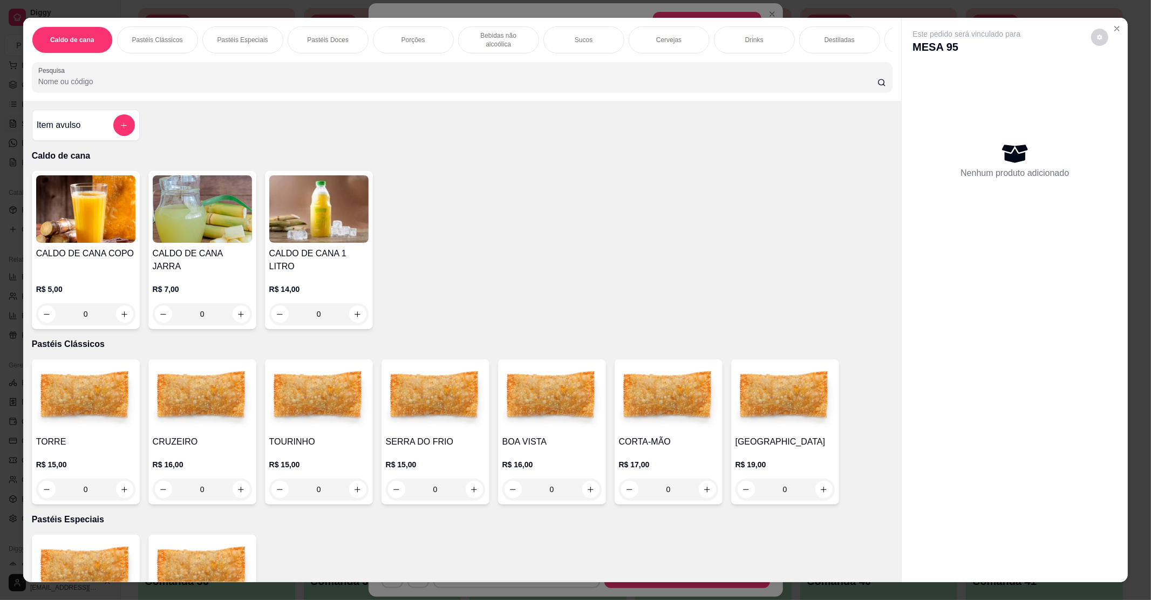
click at [236, 479] on div "0" at bounding box center [202, 490] width 99 height 22
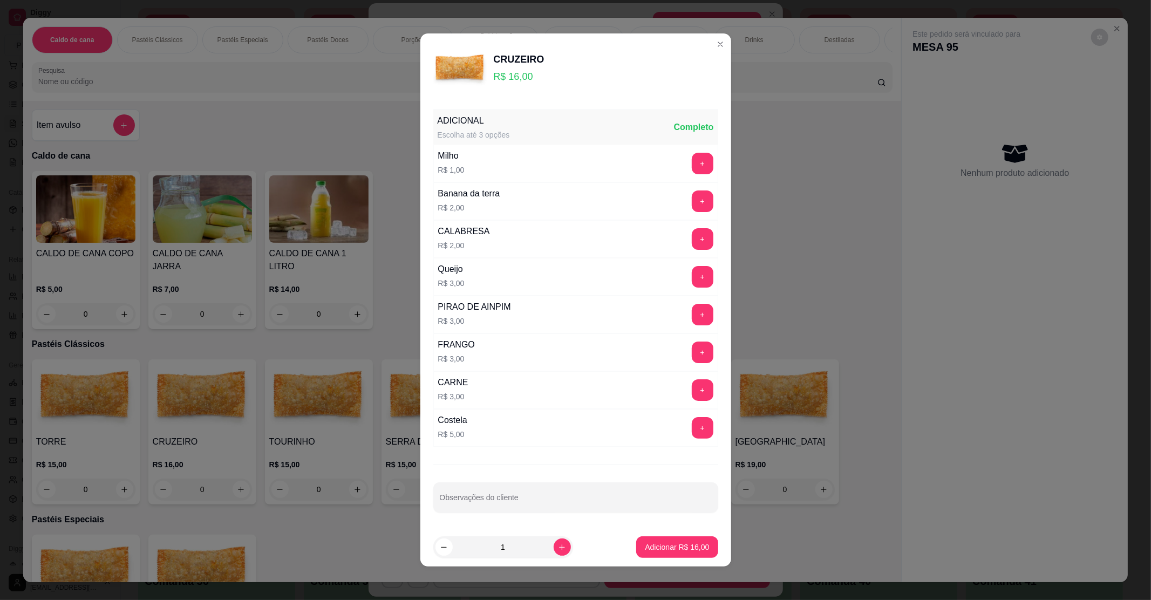
click at [678, 534] on footer "1 Adicionar R$ 16,00" at bounding box center [575, 547] width 311 height 39
click at [670, 548] on p "Adicionar R$ 16,00" at bounding box center [677, 547] width 63 height 10
type input "1"
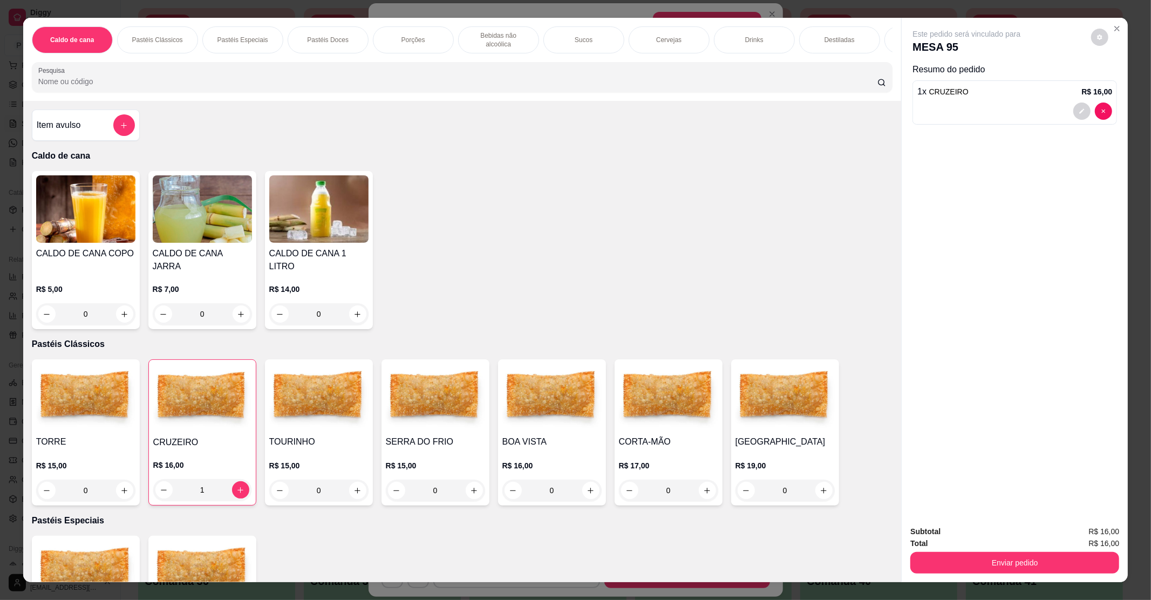
click at [696, 483] on div "0" at bounding box center [668, 491] width 99 height 22
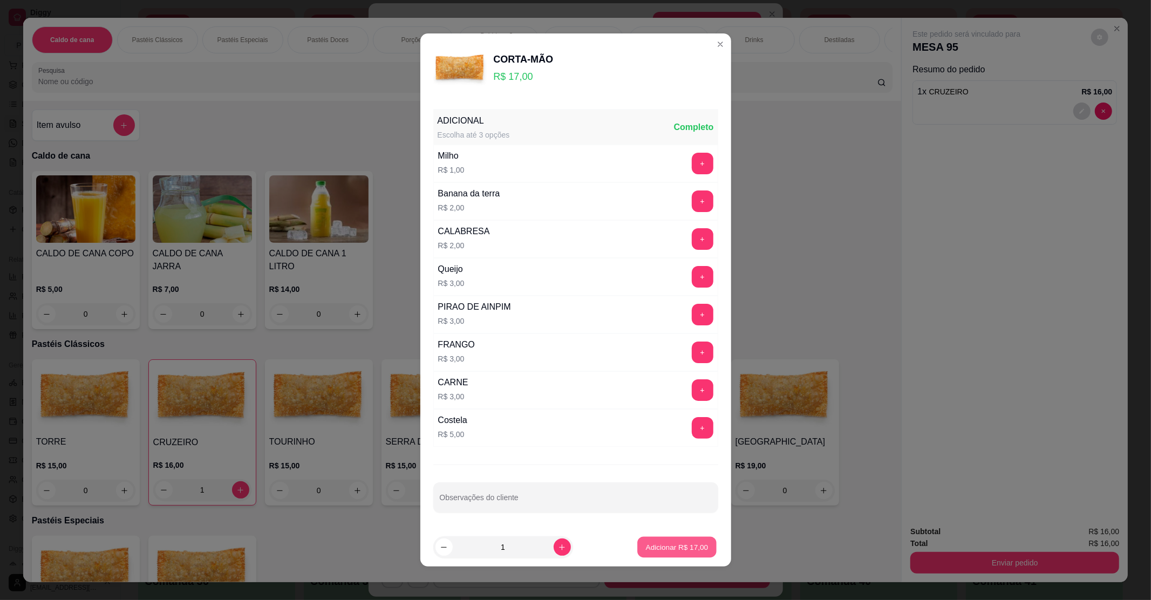
click at [661, 540] on button "Adicionar R$ 17,00" at bounding box center [677, 547] width 79 height 21
type input "1"
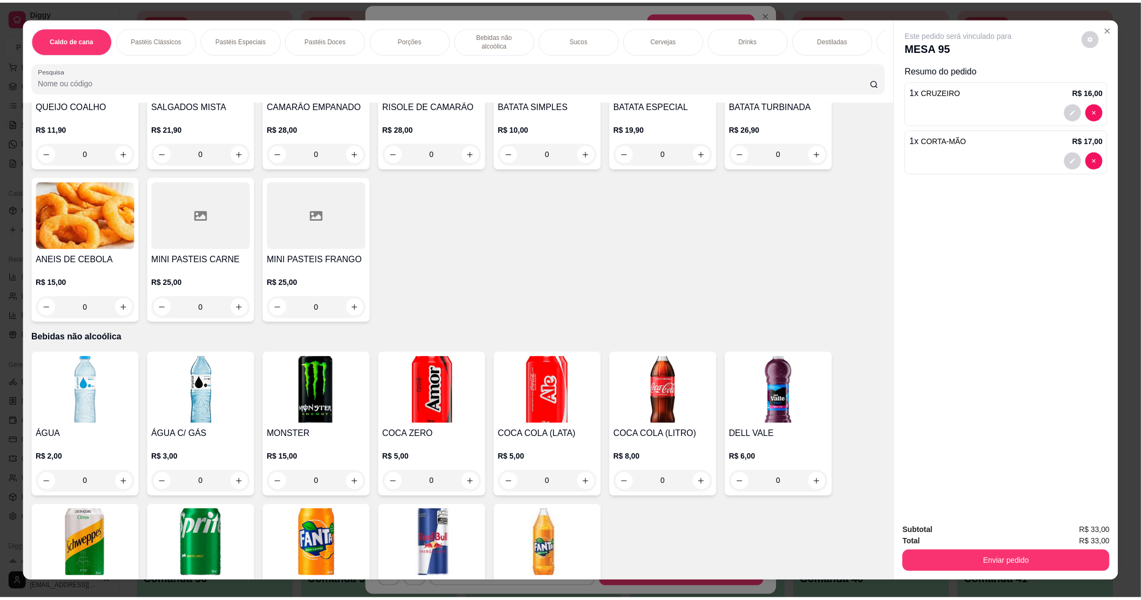
scroll to position [1151, 0]
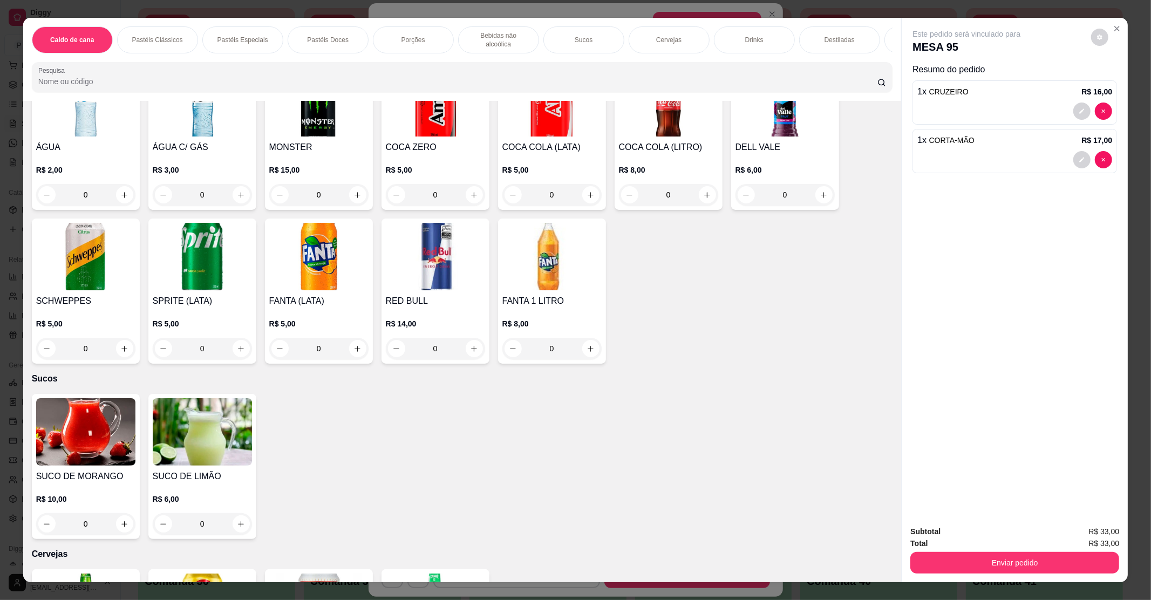
click at [551, 232] on img at bounding box center [552, 256] width 99 height 67
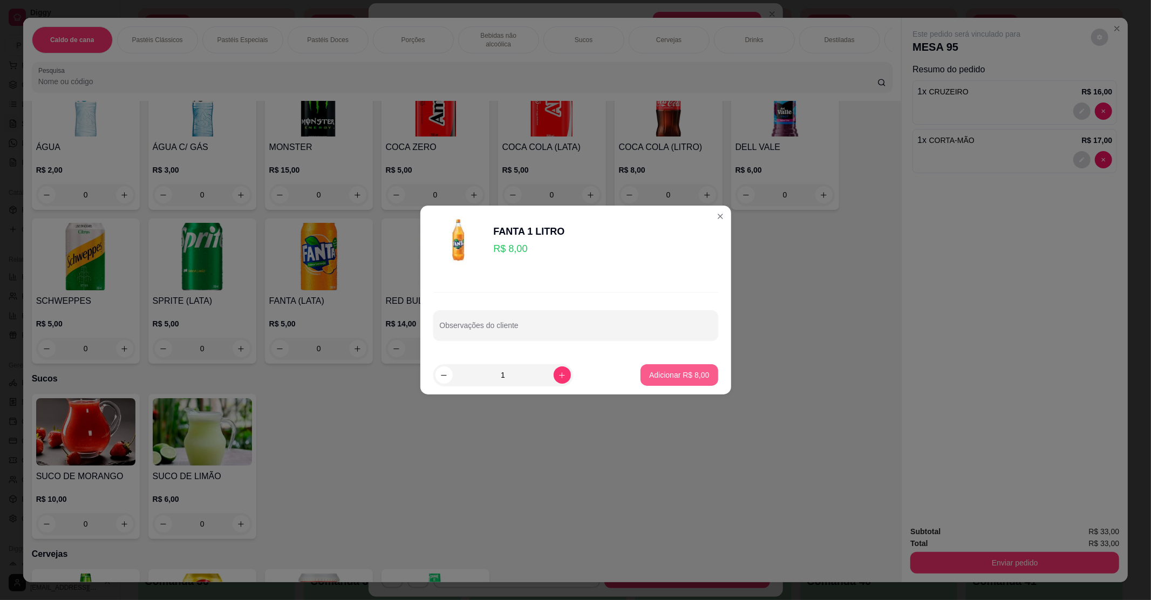
click at [663, 372] on p "Adicionar R$ 8,00" at bounding box center [679, 375] width 60 height 11
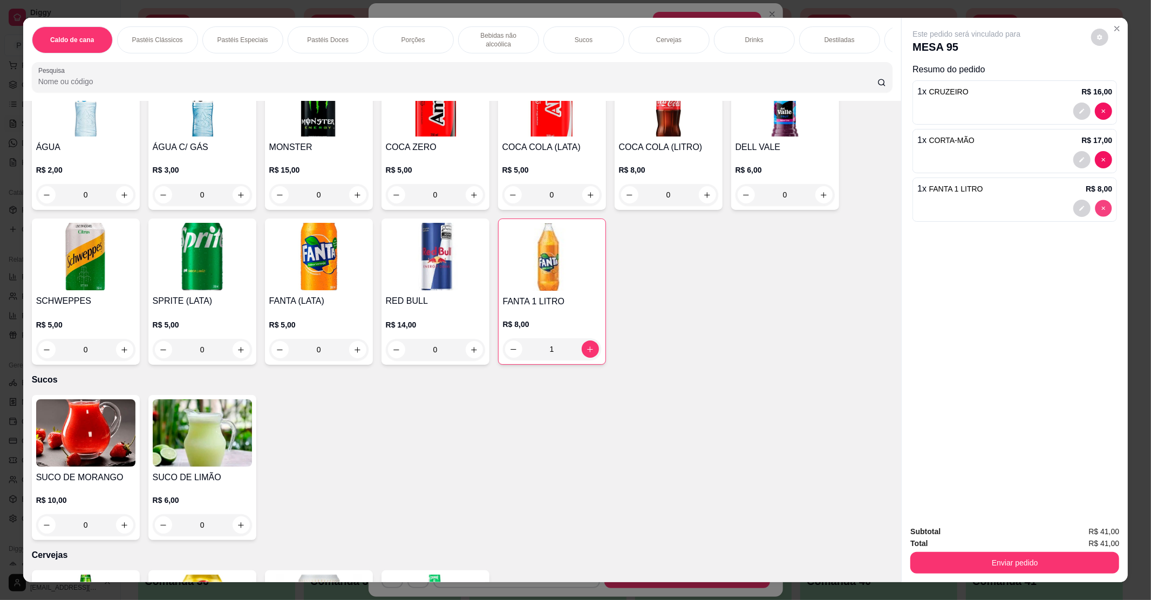
type input "0"
click at [655, 154] on div "R$ 8,00 0" at bounding box center [668, 180] width 99 height 52
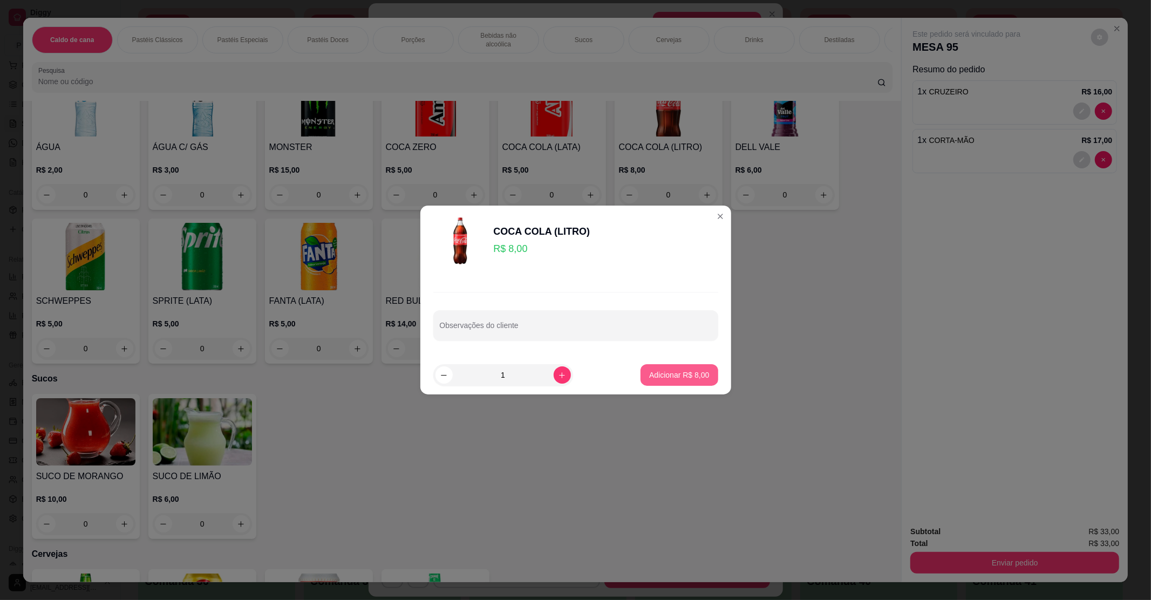
click at [690, 381] on button "Adicionar R$ 8,00" at bounding box center [679, 375] width 77 height 22
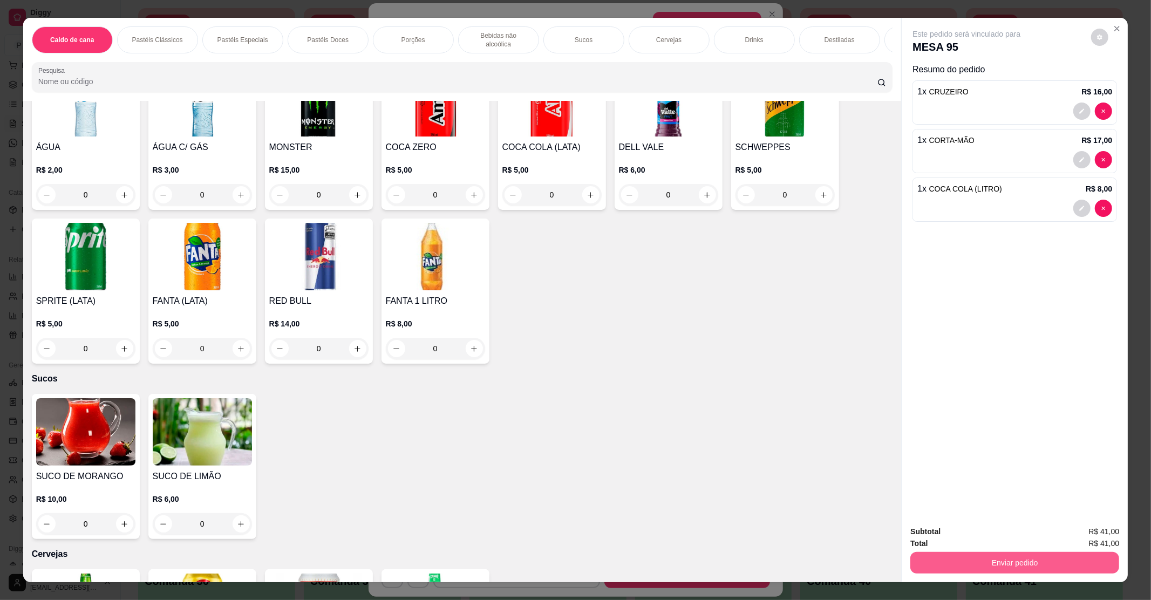
click at [1058, 571] on button "Enviar pedido" at bounding box center [1015, 563] width 209 height 22
click at [1075, 541] on button "Enviar pedido" at bounding box center [1090, 536] width 61 height 21
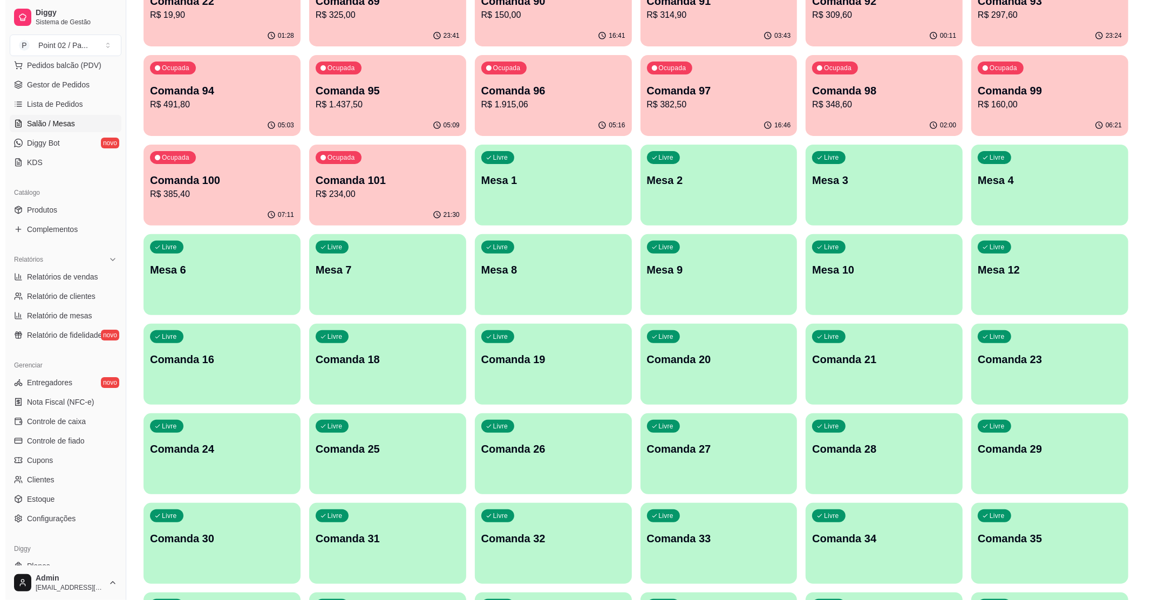
scroll to position [216, 0]
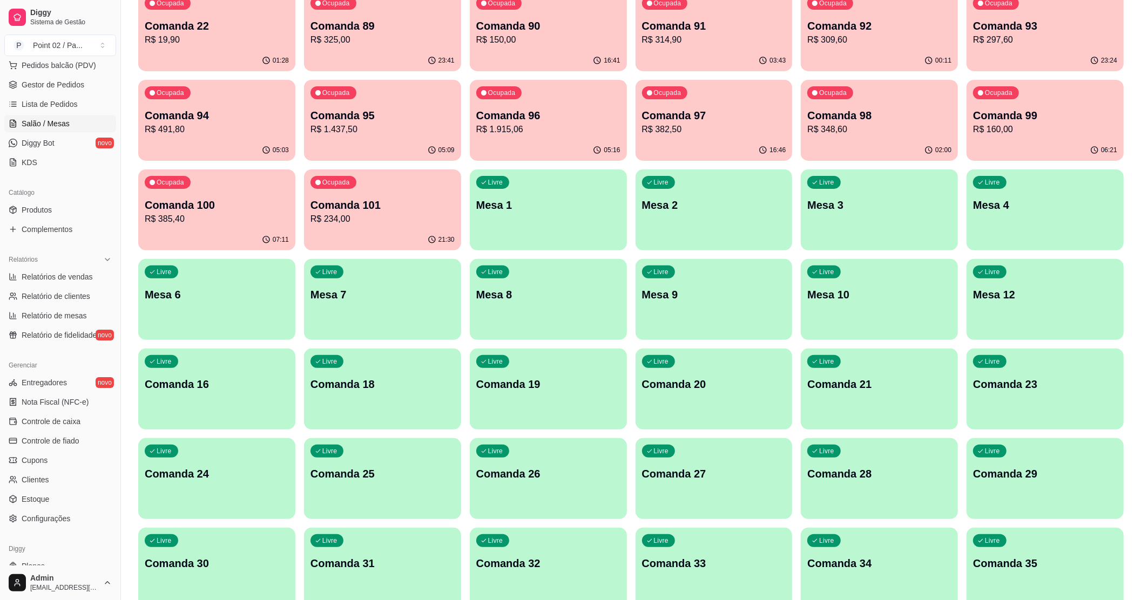
click at [233, 396] on div "Livre Comanda 16" at bounding box center [216, 383] width 157 height 68
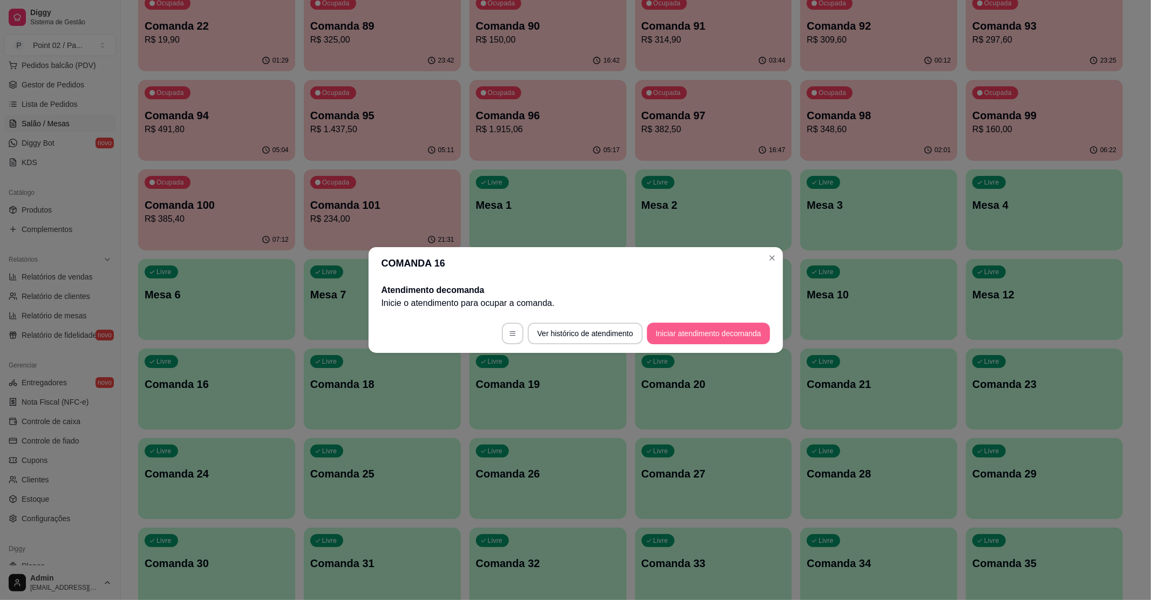
click at [701, 335] on button "Iniciar atendimento de comanda" at bounding box center [708, 334] width 123 height 22
click at [689, 307] on p "Inicie o atendimento para ocupar a comanda ." at bounding box center [576, 303] width 389 height 13
click at [661, 332] on button "Iniciar atendimento de comanda" at bounding box center [708, 333] width 119 height 21
click at [627, 304] on input "Informe a mesa na qual essa comanda está." at bounding box center [575, 301] width 237 height 11
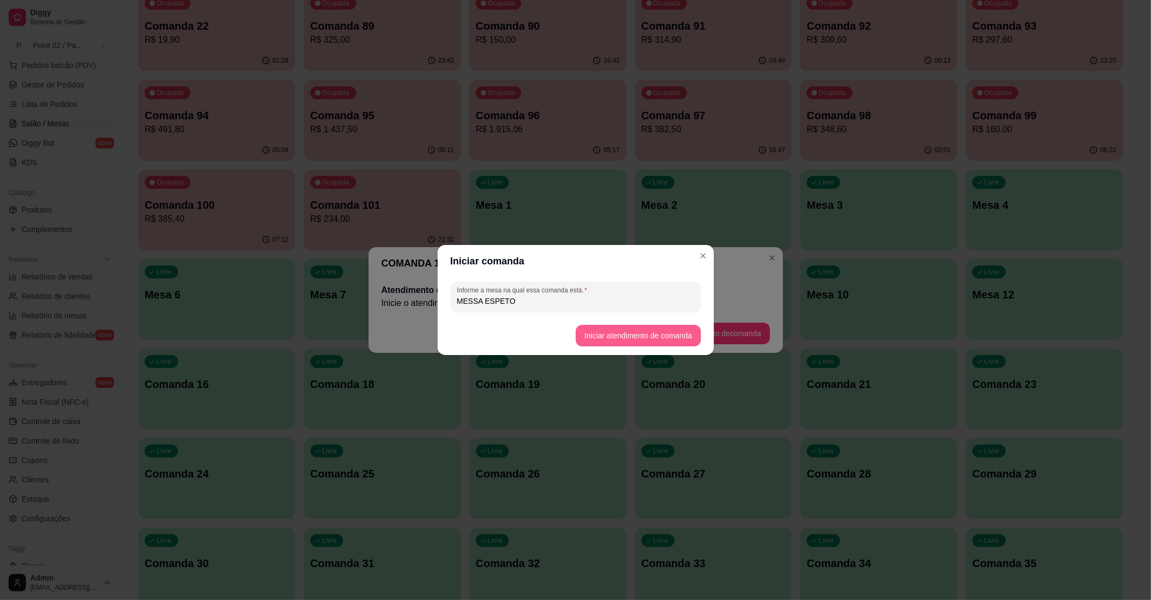
type input "MESSA ESPETO"
click at [633, 325] on button "Iniciar atendimento de comanda" at bounding box center [638, 335] width 121 height 21
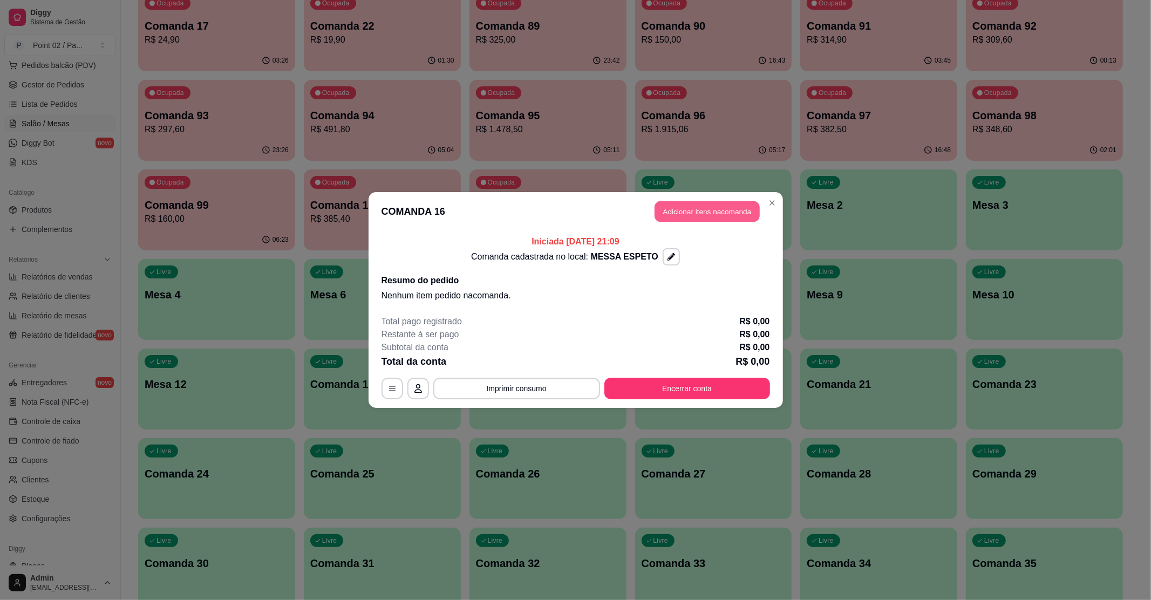
click at [732, 215] on button "Adicionar itens na comanda" at bounding box center [707, 211] width 105 height 21
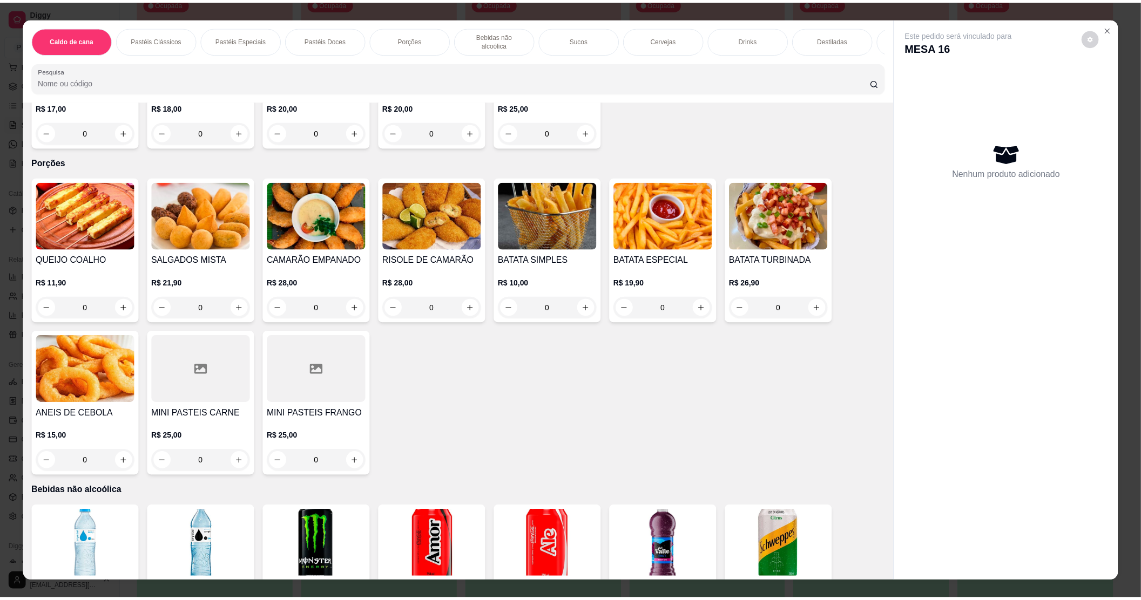
scroll to position [791, 0]
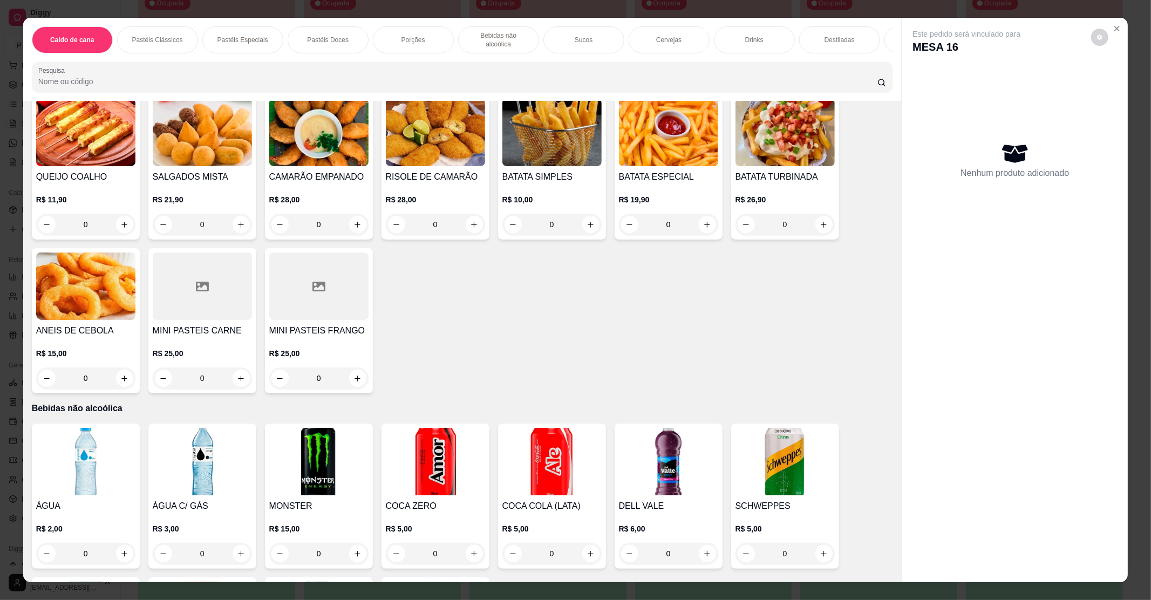
click at [779, 142] on img at bounding box center [785, 132] width 99 height 67
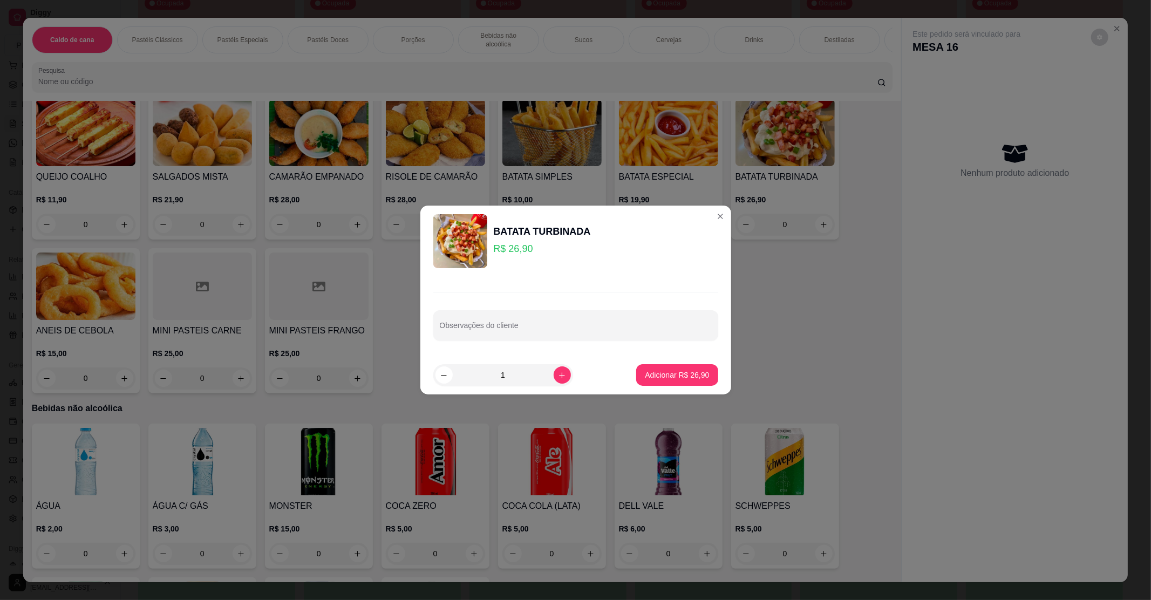
click at [542, 374] on input "1" at bounding box center [503, 375] width 101 height 22
click at [554, 375] on button "increase-product-quantity" at bounding box center [562, 374] width 17 height 17
type input "2"
click at [646, 376] on p "Adicionar R$ 53,80" at bounding box center [677, 375] width 63 height 10
click at [662, 371] on p "Adicionar R$ 53,80" at bounding box center [677, 375] width 64 height 11
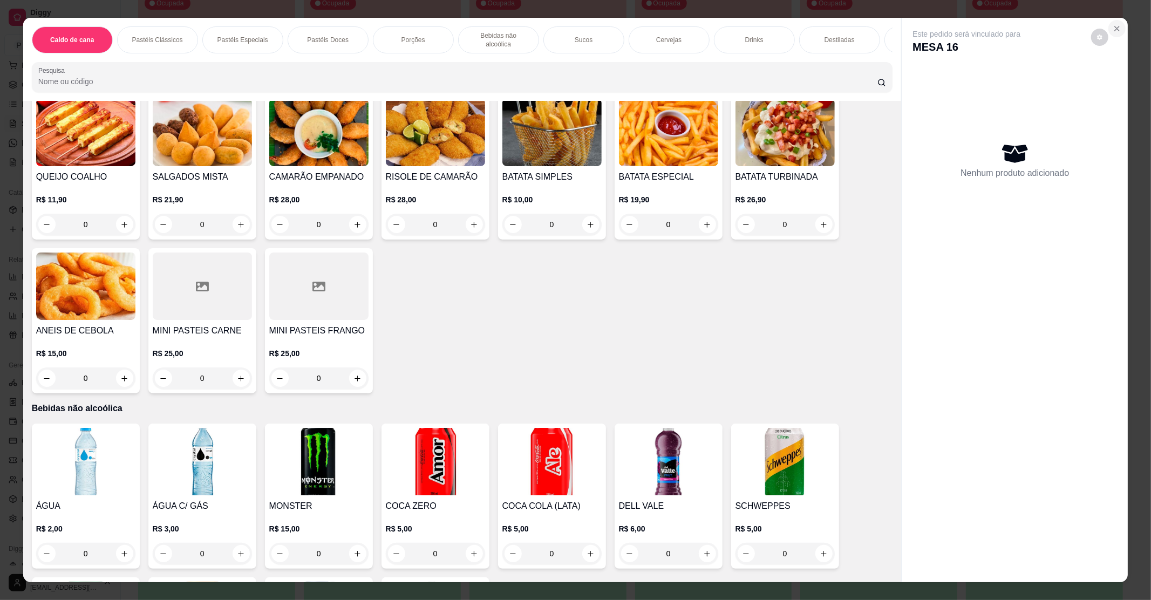
click at [1117, 24] on button "Close" at bounding box center [1117, 28] width 17 height 17
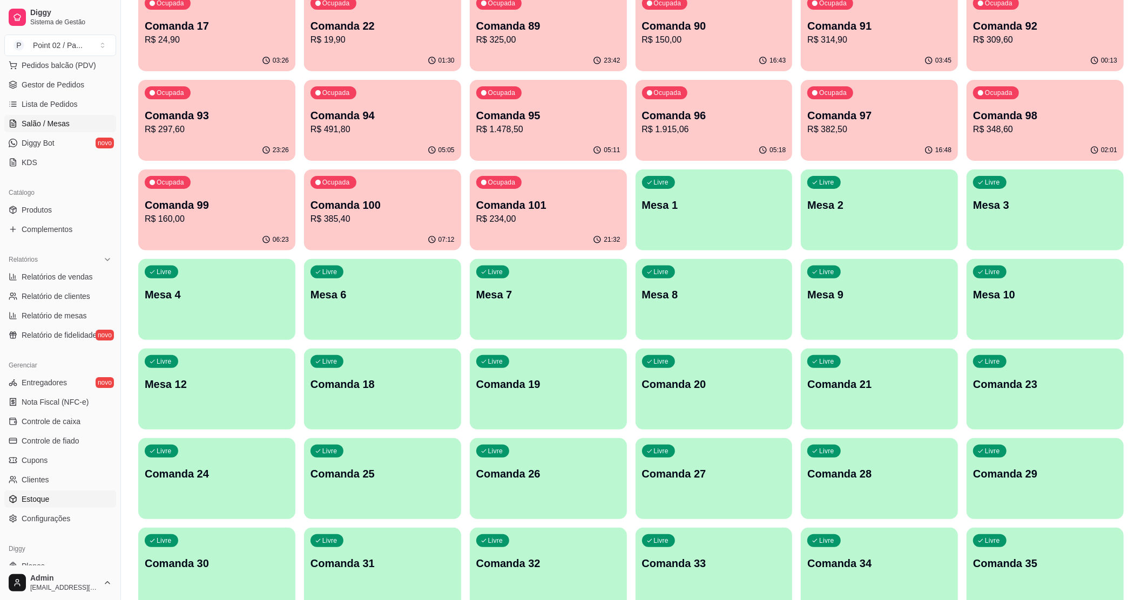
click at [30, 494] on span "Estoque" at bounding box center [36, 499] width 28 height 11
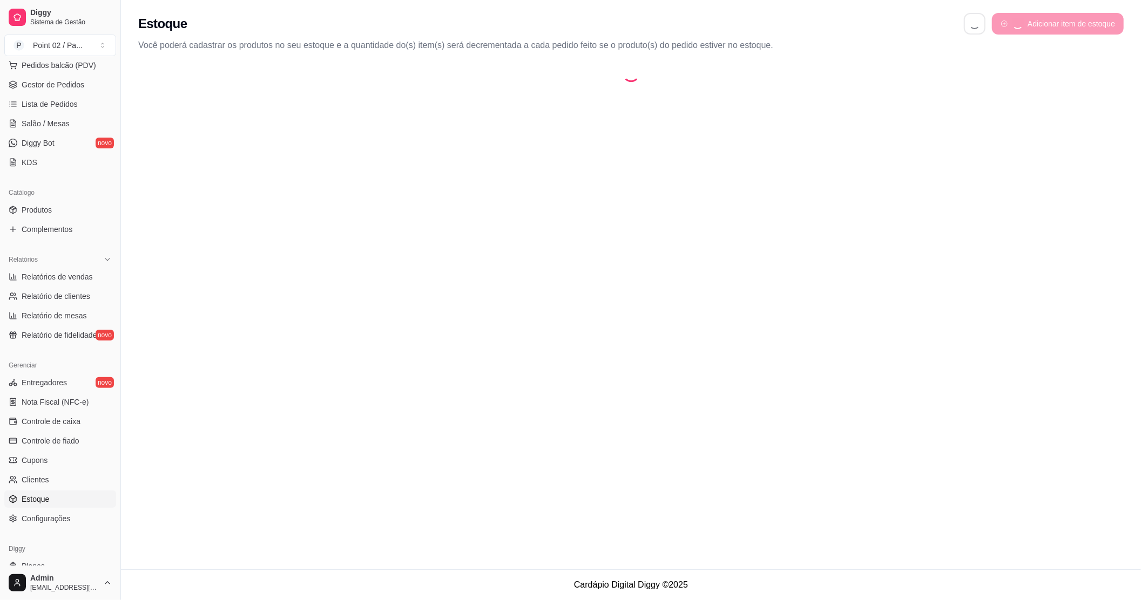
select select "QUANTITY_ORDER"
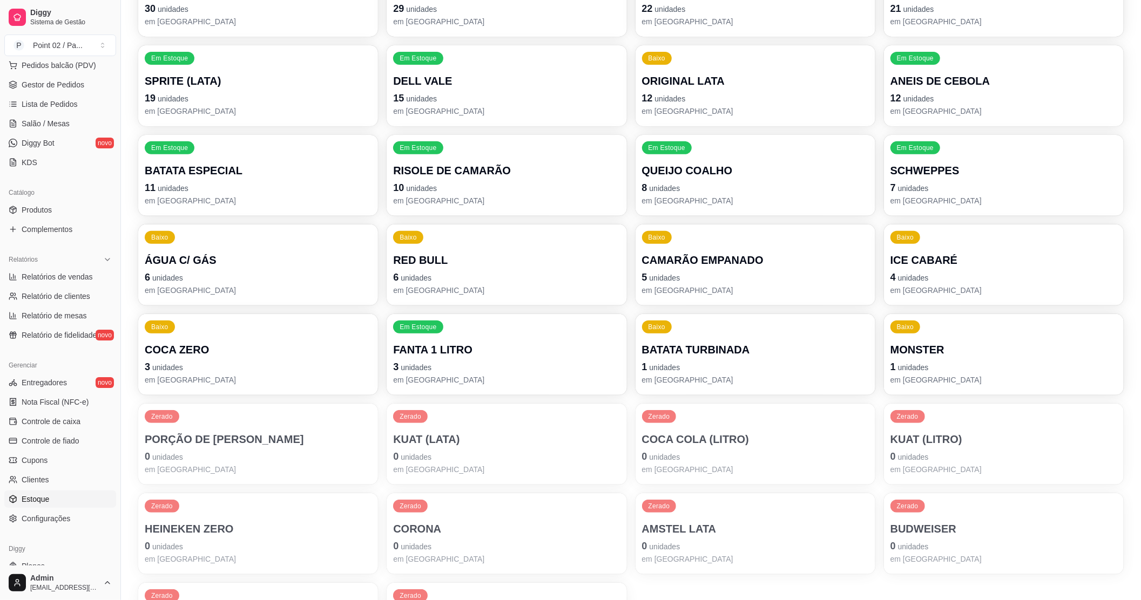
scroll to position [359, 0]
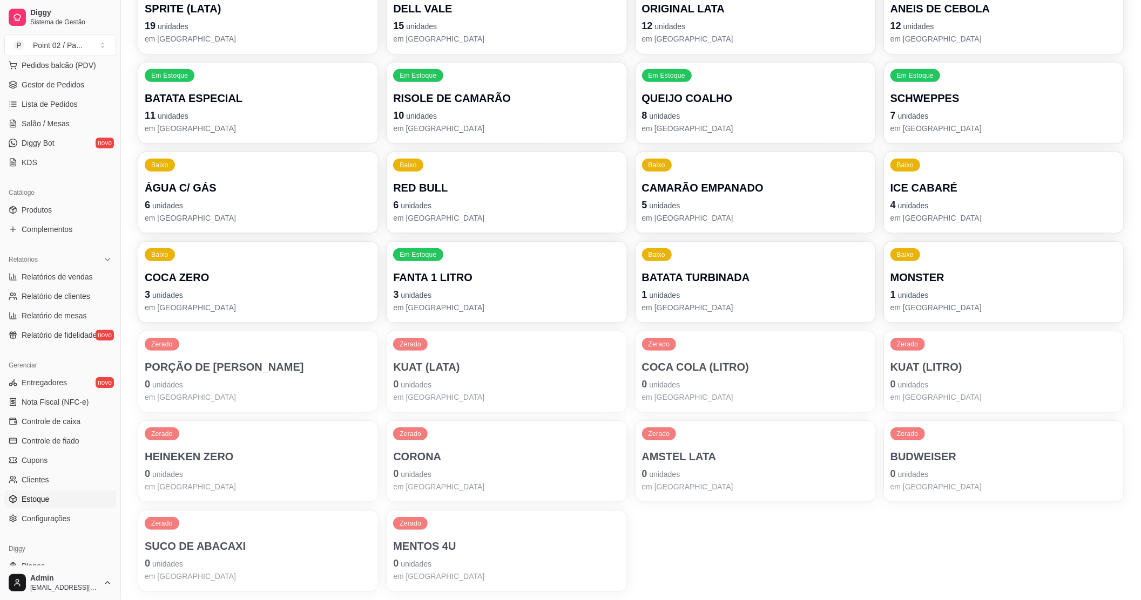
click at [722, 294] on p "1 unidades" at bounding box center [755, 294] width 227 height 15
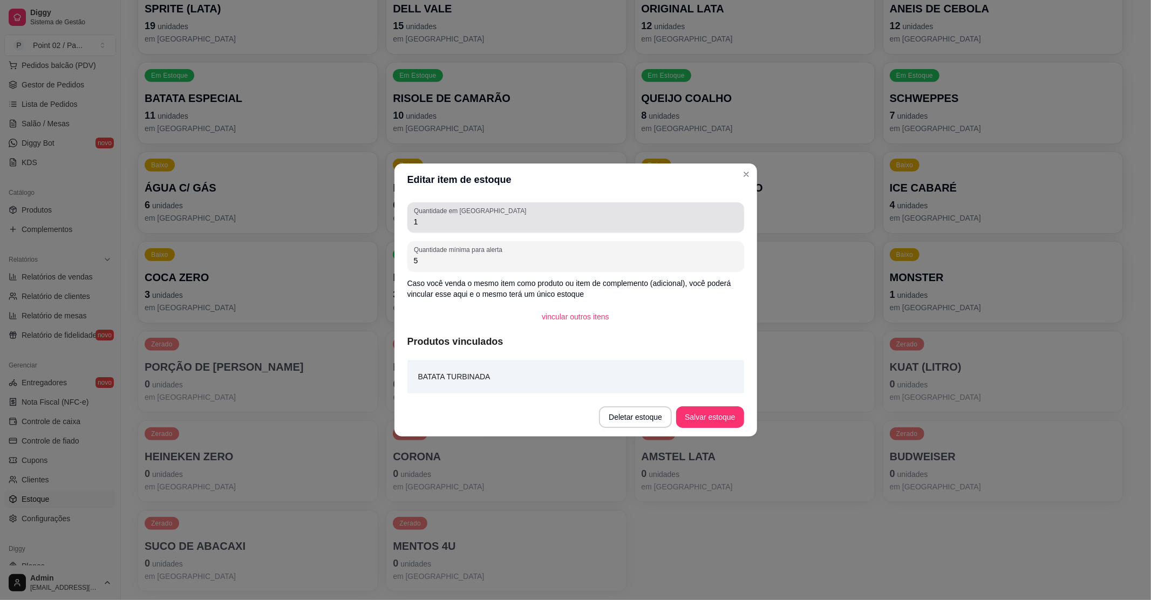
click at [491, 227] on div "1" at bounding box center [576, 218] width 324 height 22
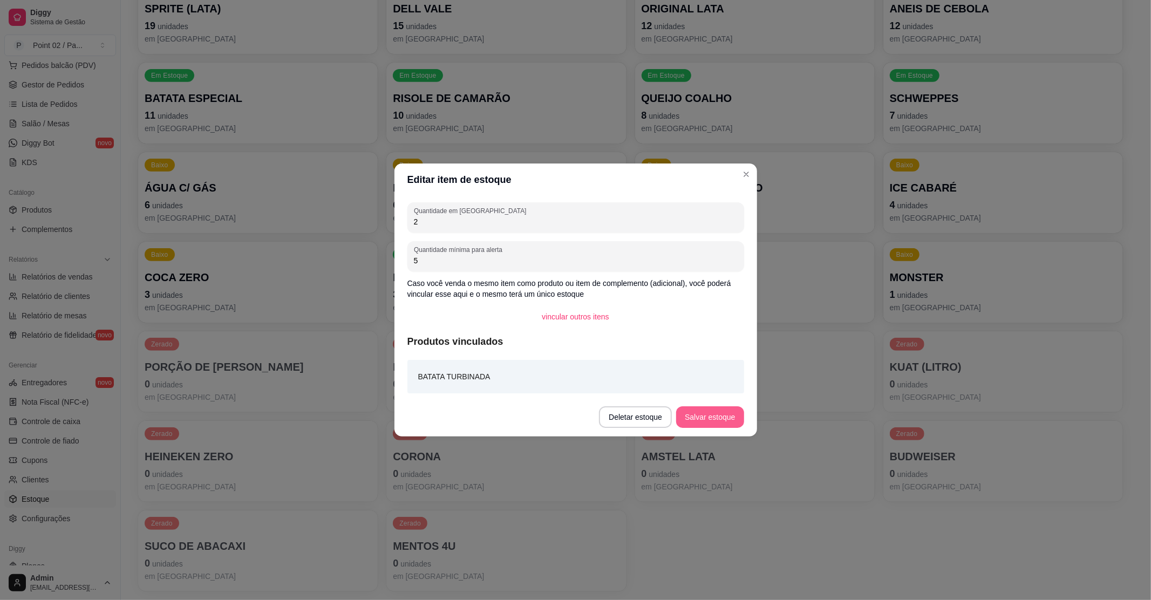
type input "2"
click at [705, 413] on button "Salvar estoque" at bounding box center [710, 417] width 66 height 21
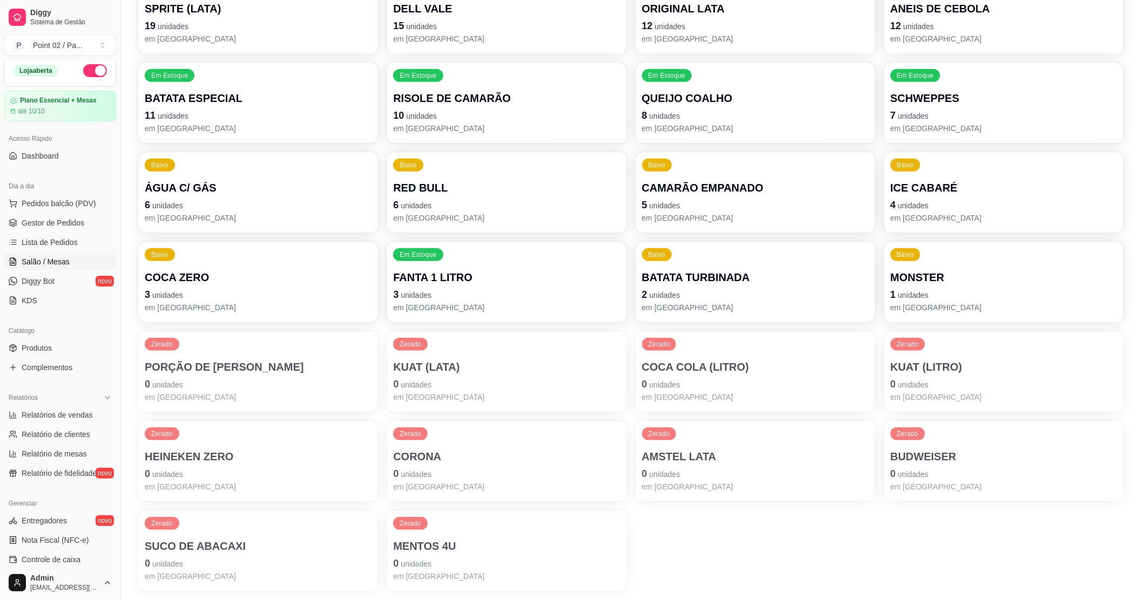
scroll to position [0, 0]
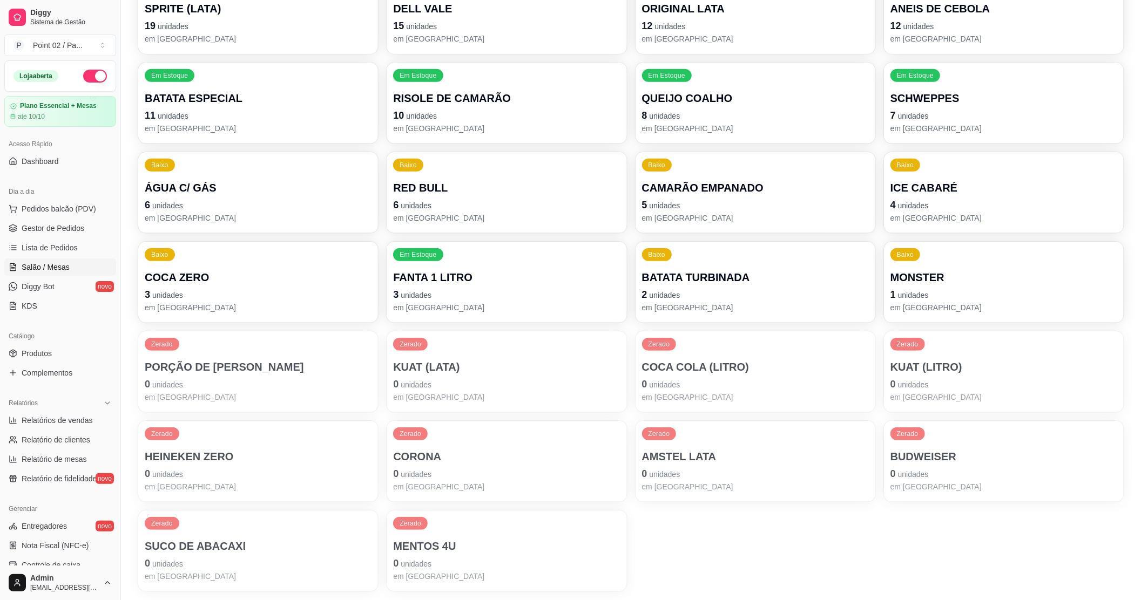
click at [55, 262] on span "Salão / Mesas" at bounding box center [46, 267] width 48 height 11
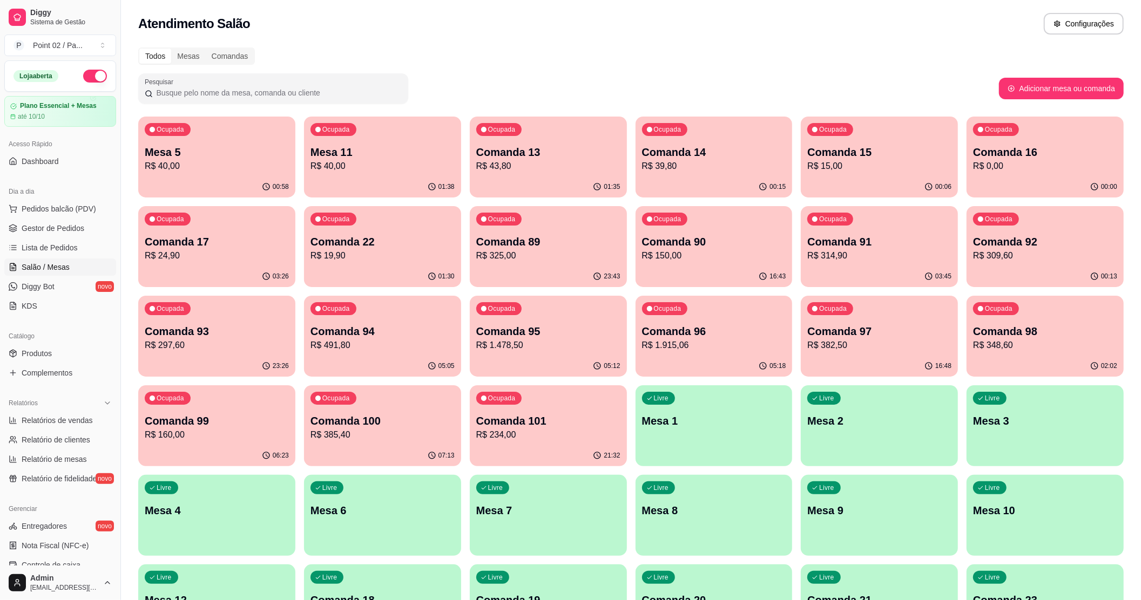
click at [1003, 181] on div "00:00" at bounding box center [1044, 187] width 157 height 21
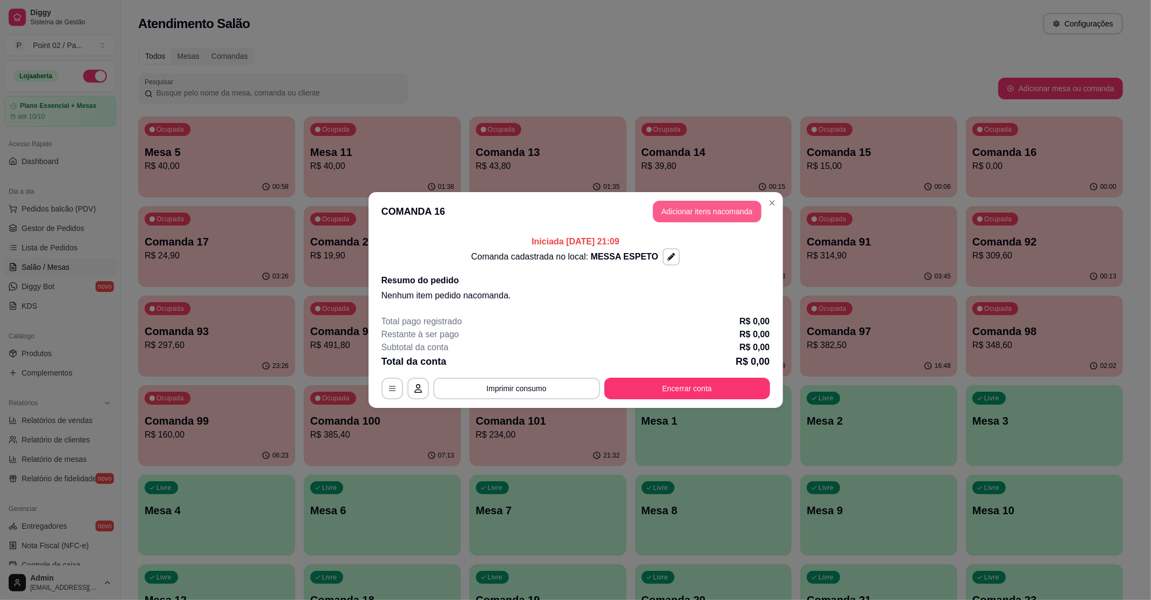
click at [692, 214] on button "Adicionar itens na comanda" at bounding box center [707, 212] width 108 height 22
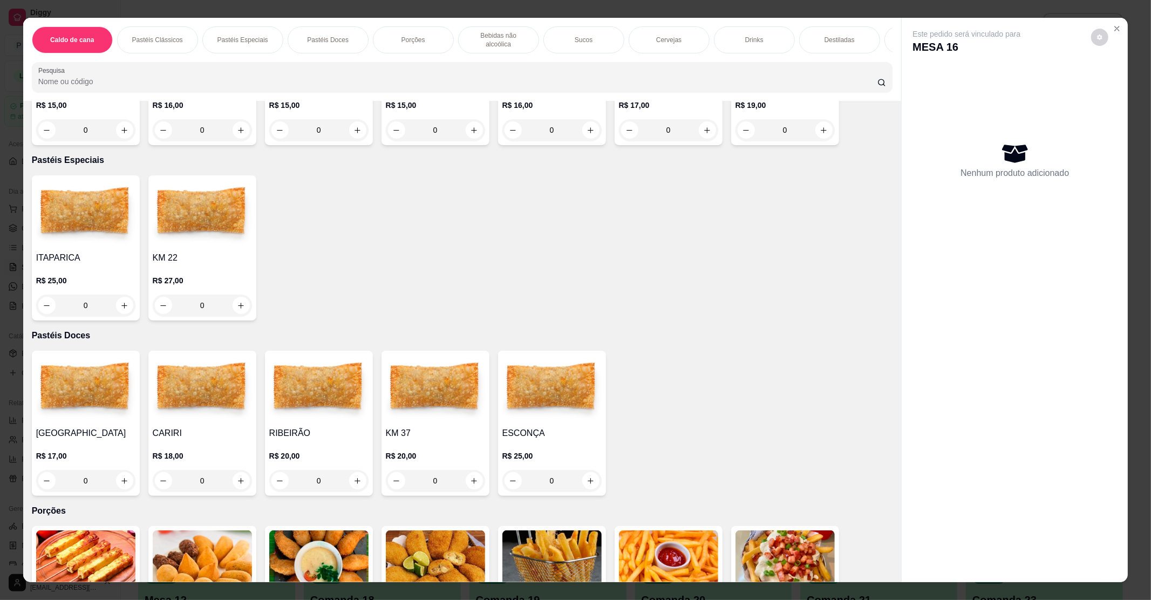
scroll to position [719, 0]
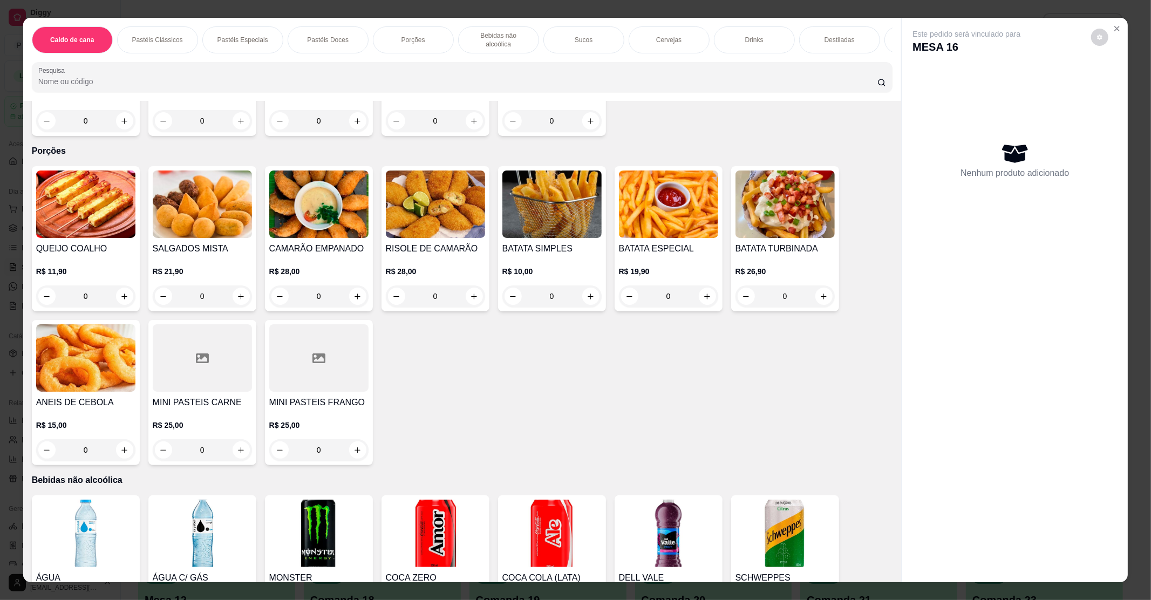
click at [786, 209] on img at bounding box center [785, 204] width 99 height 67
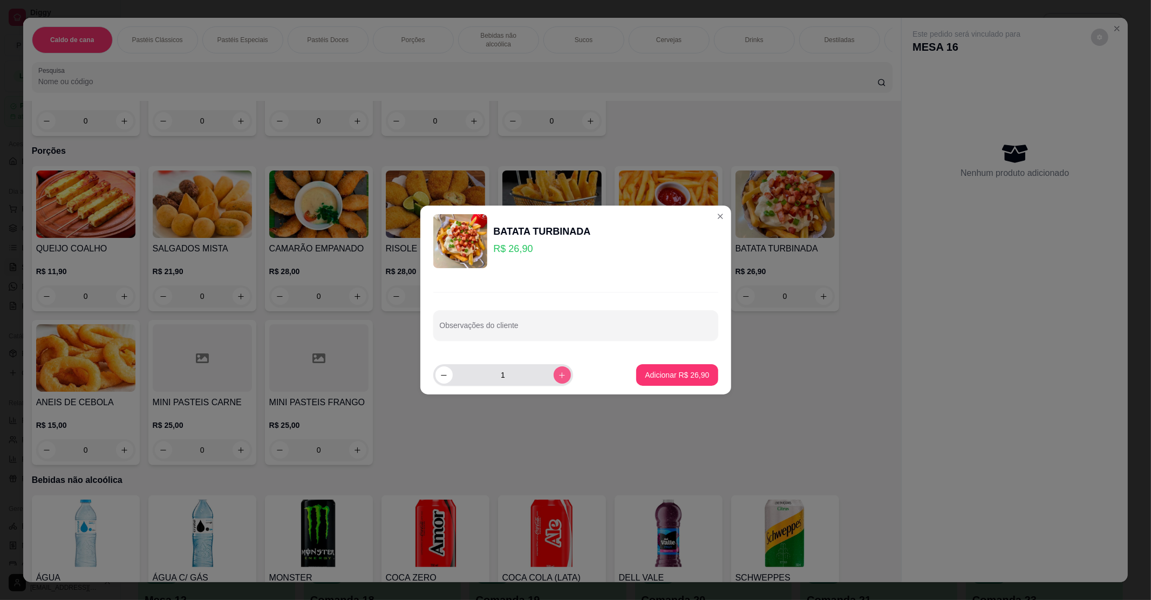
click at [559, 381] on button "increase-product-quantity" at bounding box center [562, 374] width 17 height 17
type input "2"
click at [651, 374] on p "Adicionar R$ 53,80" at bounding box center [677, 375] width 64 height 11
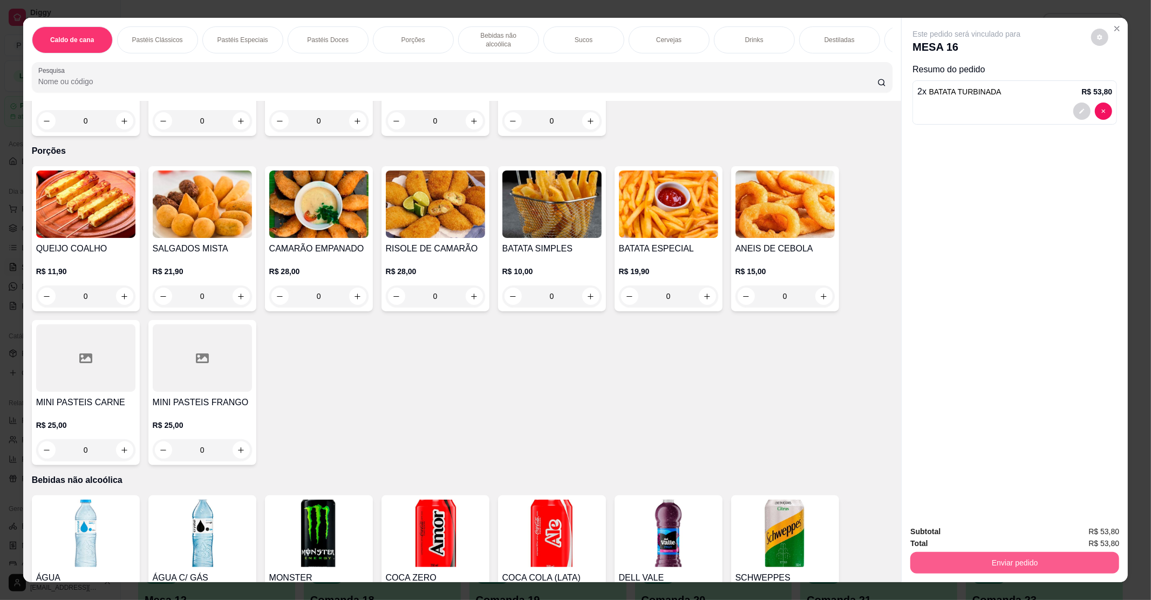
click at [1069, 572] on button "Enviar pedido" at bounding box center [1015, 563] width 209 height 22
click at [1076, 534] on button "Enviar pedido" at bounding box center [1090, 536] width 59 height 20
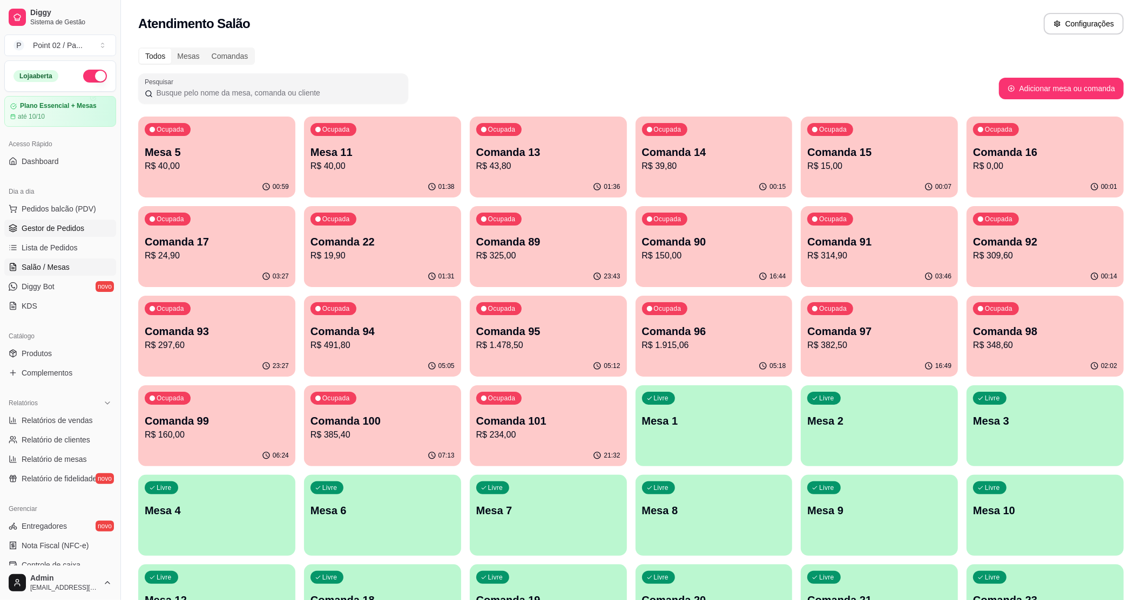
click at [45, 227] on span "Gestor de Pedidos" at bounding box center [53, 228] width 63 height 11
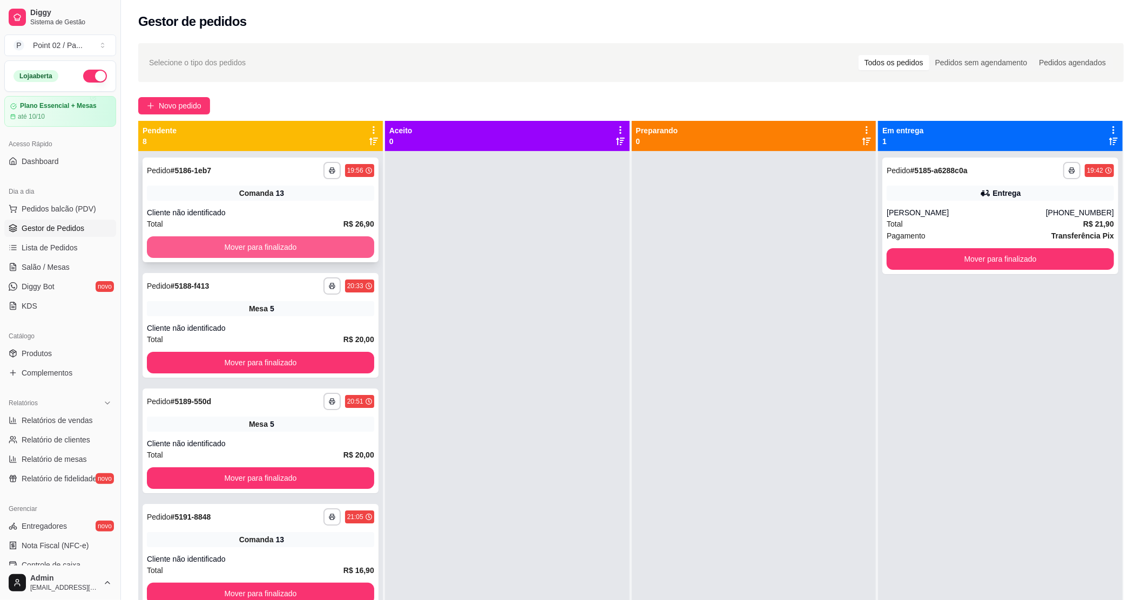
click at [249, 247] on button "Mover para finalizado" at bounding box center [260, 247] width 227 height 22
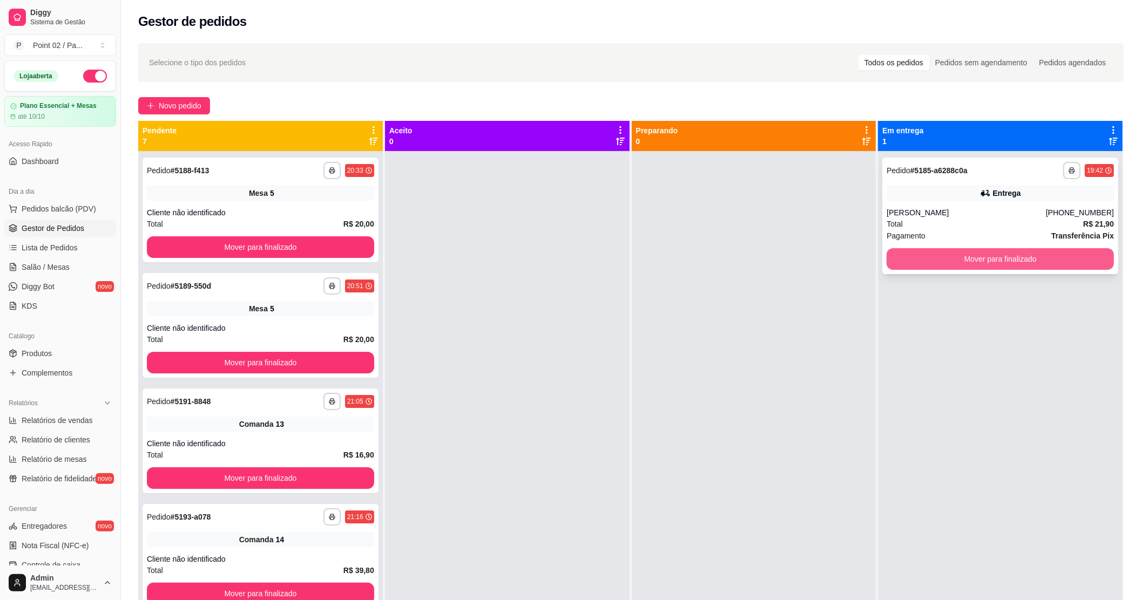
click at [1029, 261] on button "Mover para finalizado" at bounding box center [999, 259] width 227 height 22
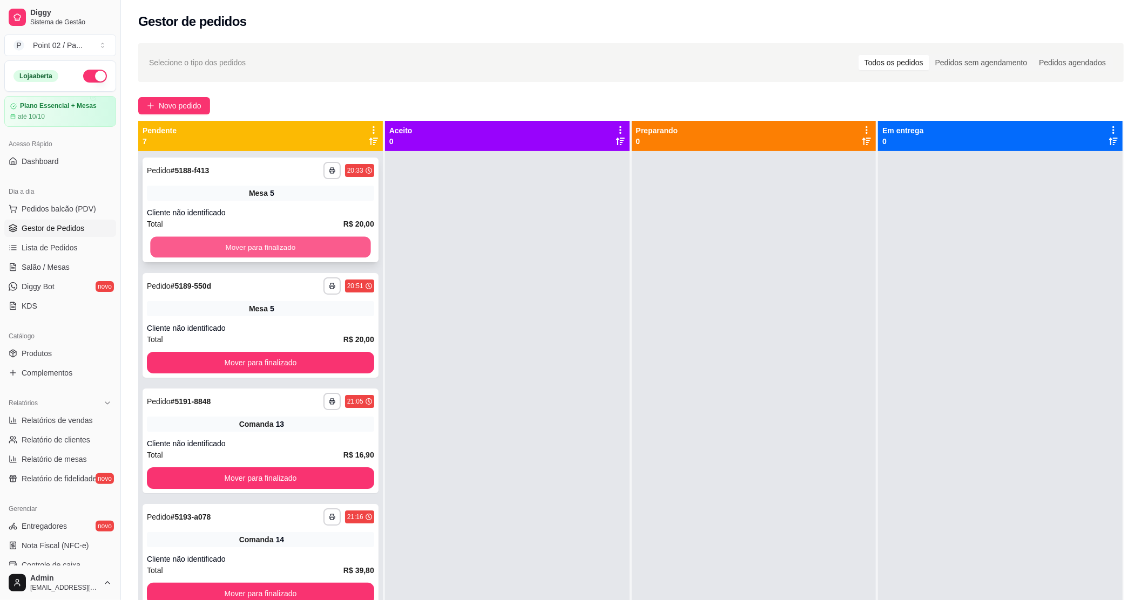
click at [331, 246] on button "Mover para finalizado" at bounding box center [260, 247] width 220 height 21
click at [313, 351] on div "**********" at bounding box center [260, 325] width 236 height 105
click at [316, 242] on button "Mover para finalizado" at bounding box center [260, 247] width 227 height 22
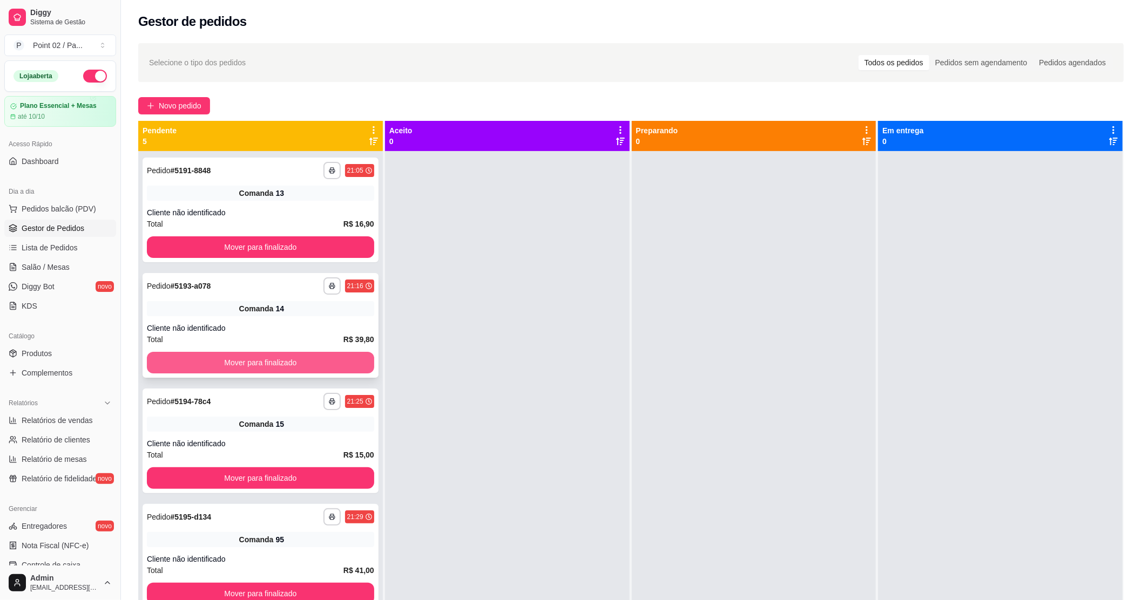
click at [302, 361] on button "Mover para finalizado" at bounding box center [260, 363] width 227 height 22
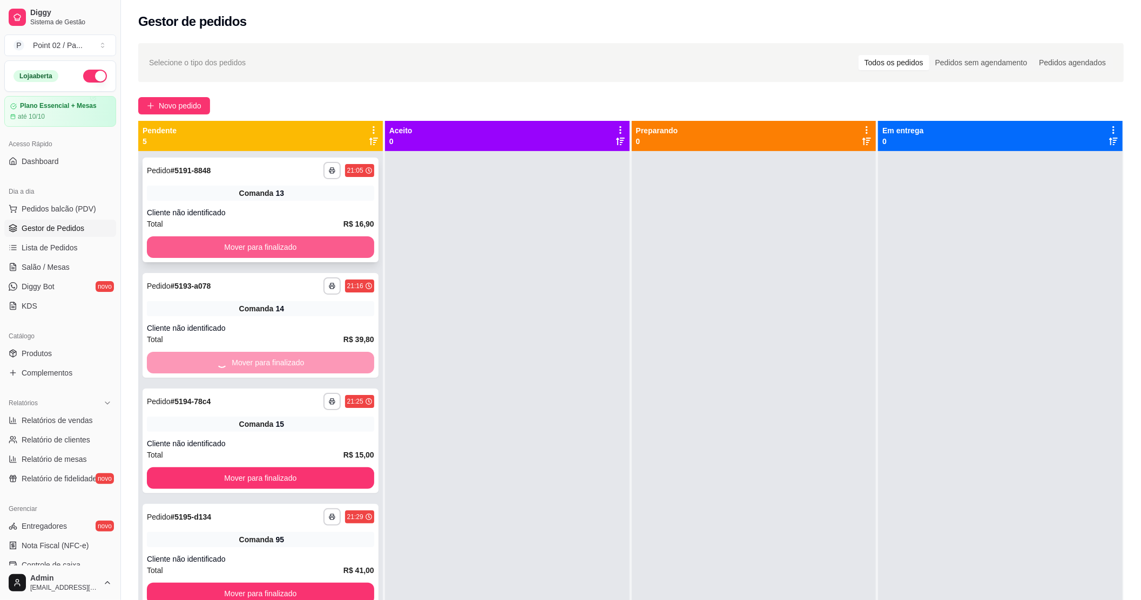
click at [314, 253] on button "Mover para finalizado" at bounding box center [260, 247] width 227 height 22
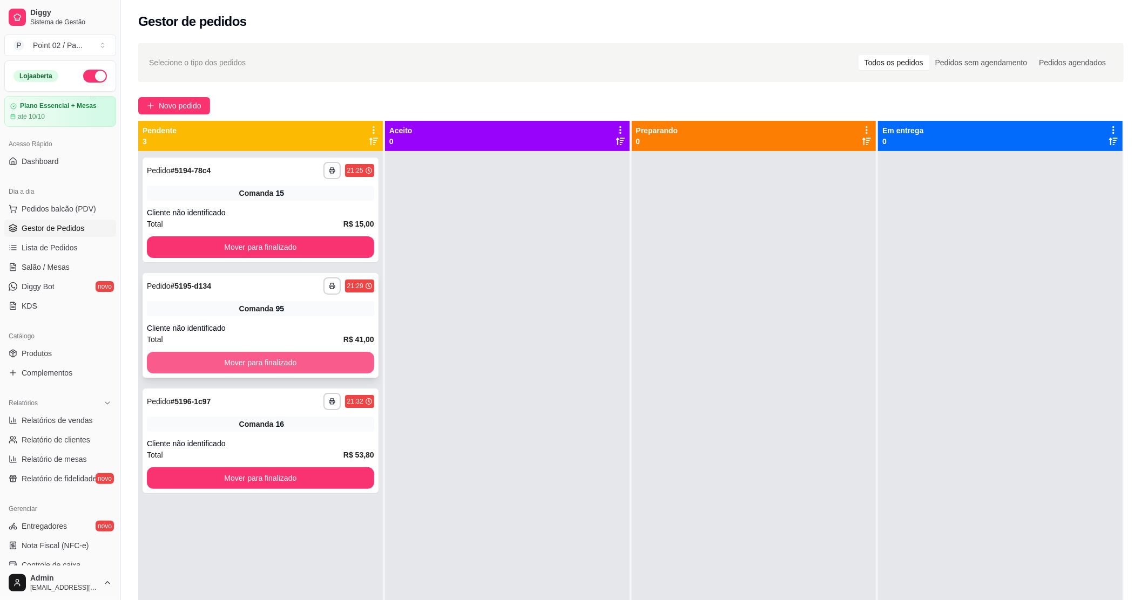
click at [309, 357] on button "Mover para finalizado" at bounding box center [260, 363] width 227 height 22
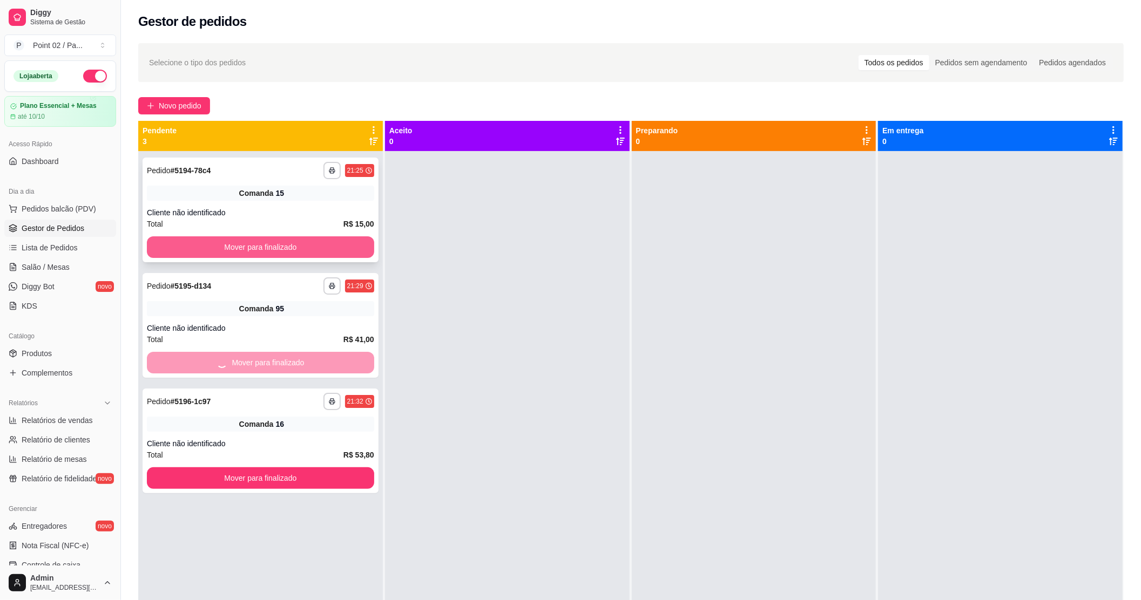
click at [337, 236] on button "Mover para finalizado" at bounding box center [260, 247] width 227 height 22
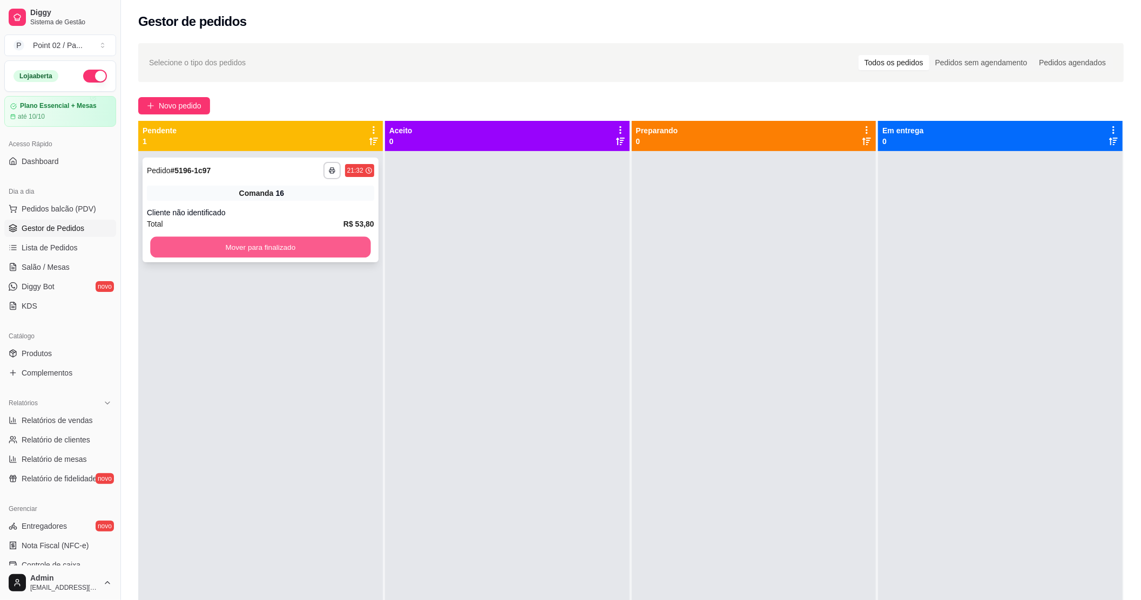
click at [335, 253] on button "Mover para finalizado" at bounding box center [260, 247] width 220 height 21
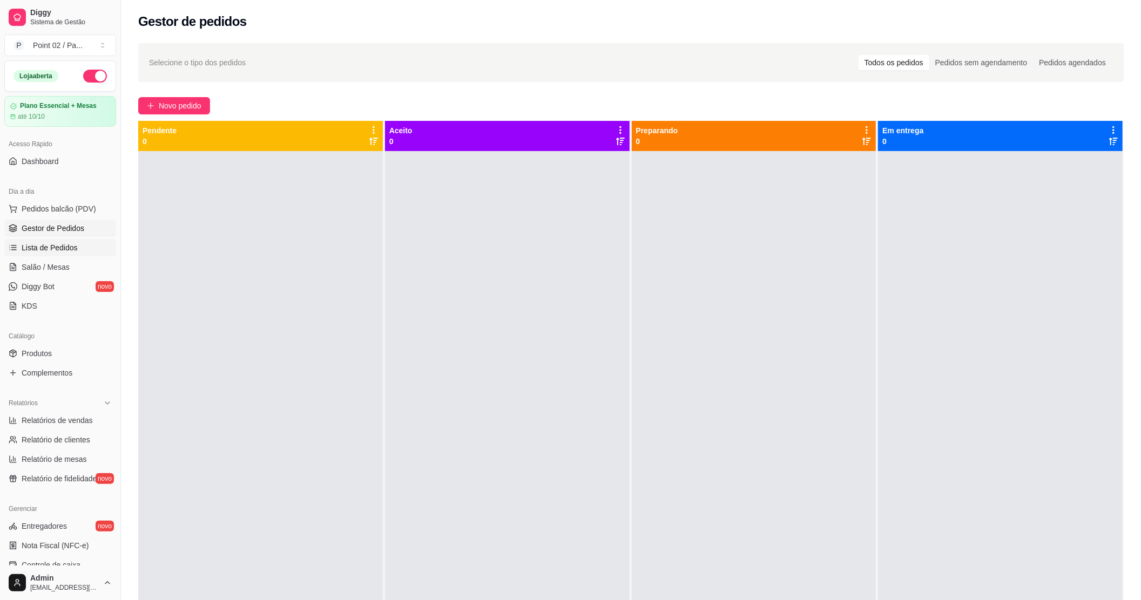
click at [43, 245] on span "Lista de Pedidos" at bounding box center [50, 247] width 56 height 11
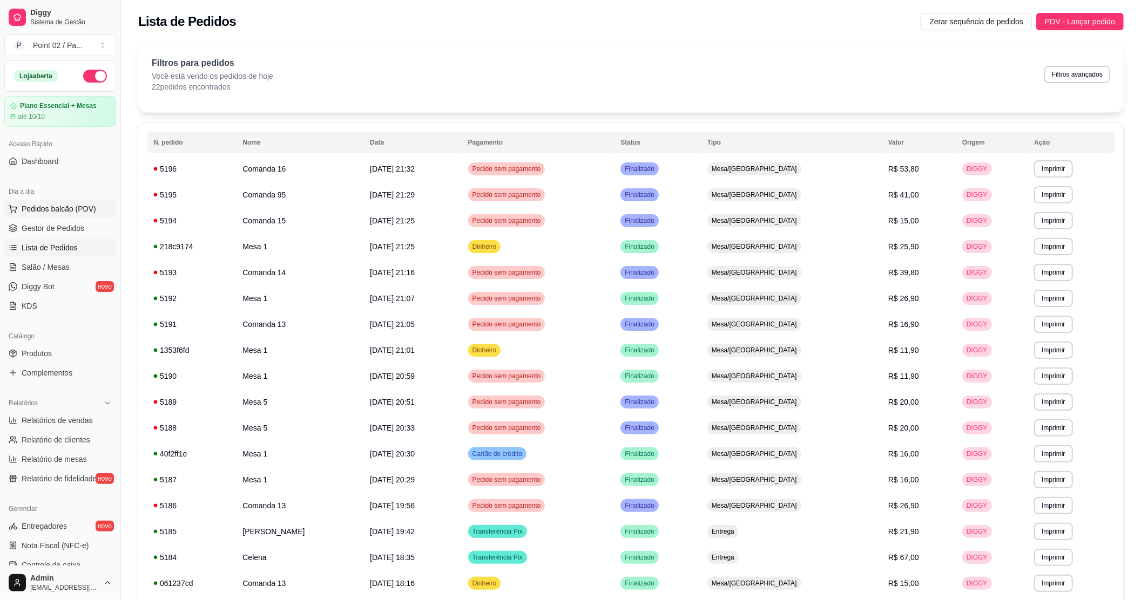
click at [59, 216] on button "Pedidos balcão (PDV)" at bounding box center [60, 208] width 112 height 17
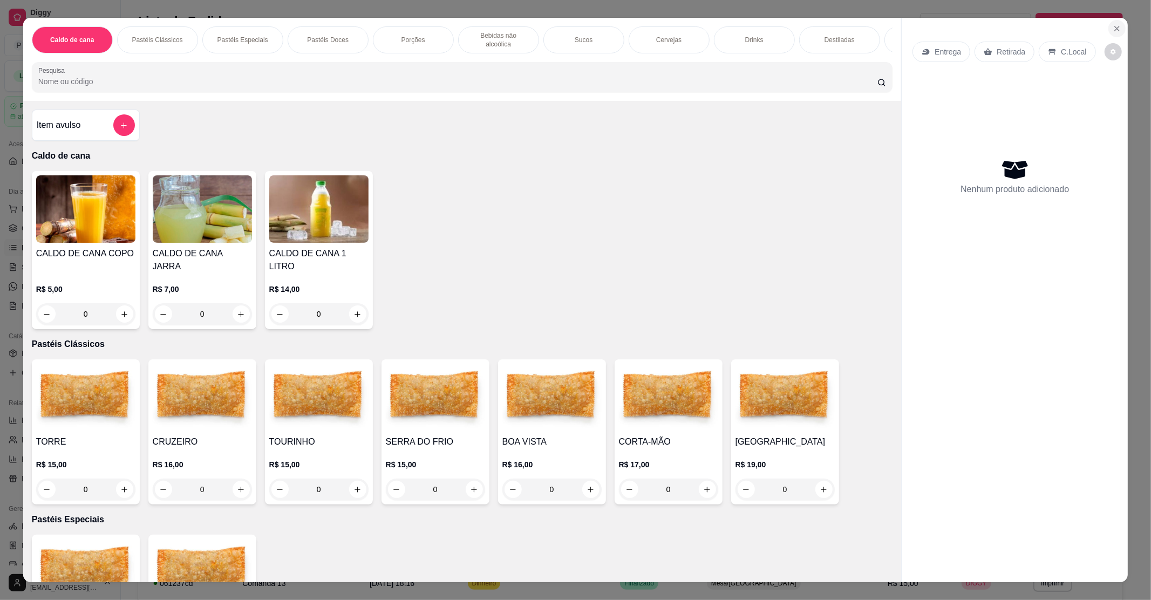
click at [1113, 29] on icon "Close" at bounding box center [1117, 28] width 9 height 9
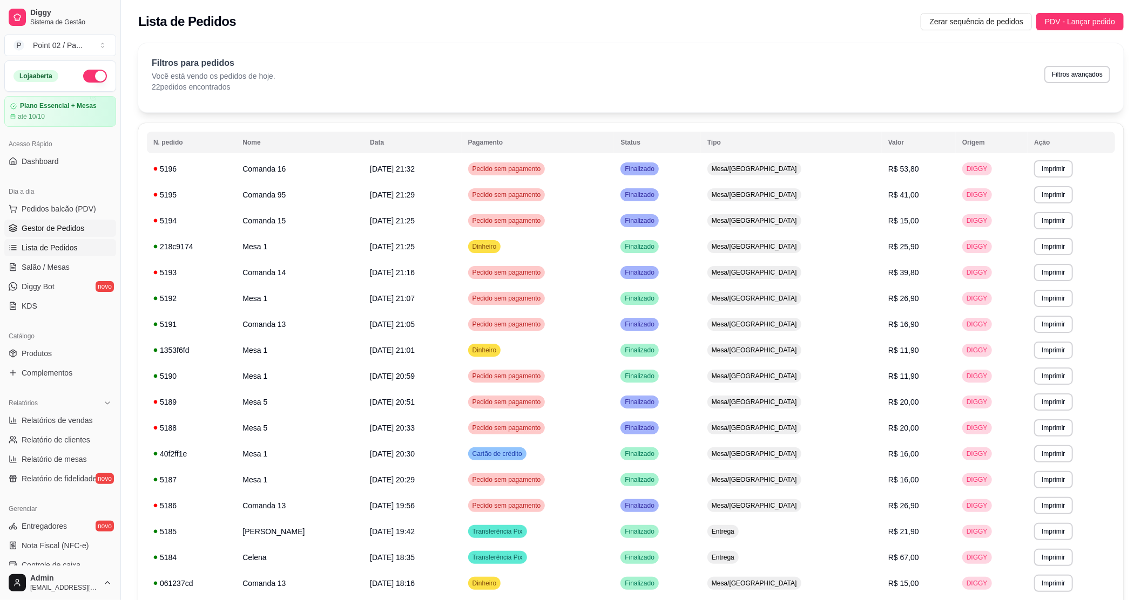
click at [59, 234] on link "Gestor de Pedidos" at bounding box center [60, 228] width 112 height 17
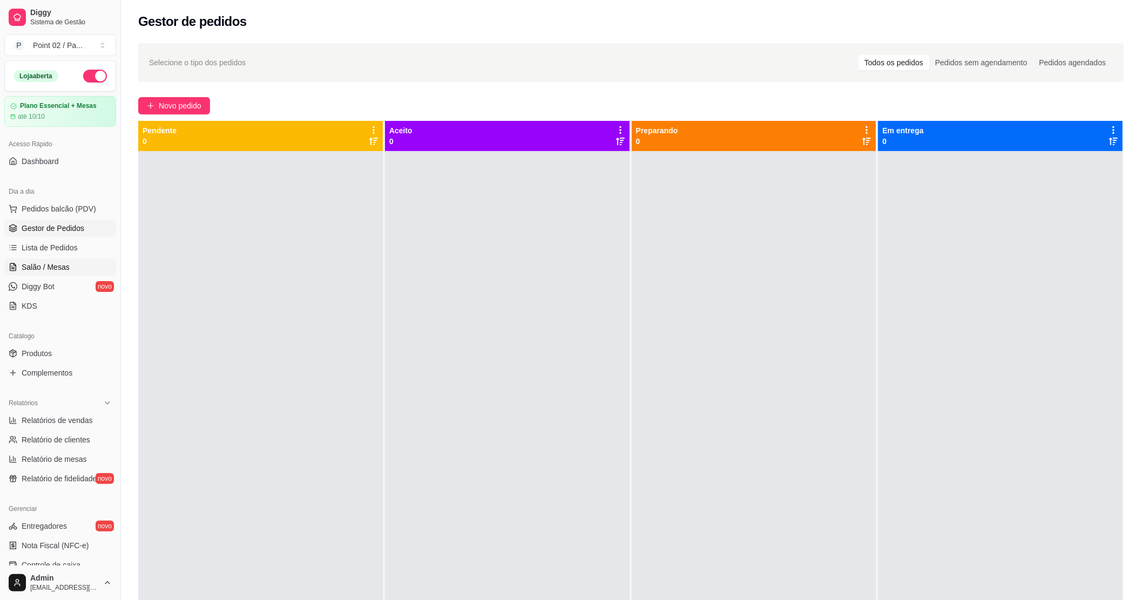
click at [39, 262] on span "Salão / Mesas" at bounding box center [46, 267] width 48 height 11
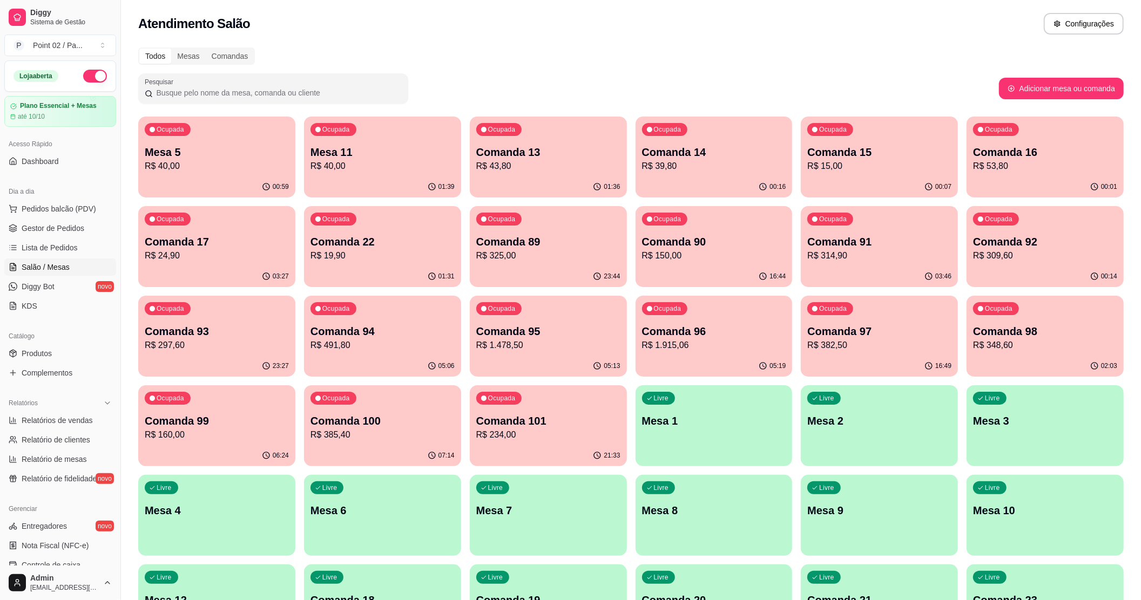
click at [476, 59] on div "Todos Mesas Comandas" at bounding box center [630, 55] width 985 height 17
click at [239, 150] on p "Mesa 5" at bounding box center [217, 152] width 144 height 15
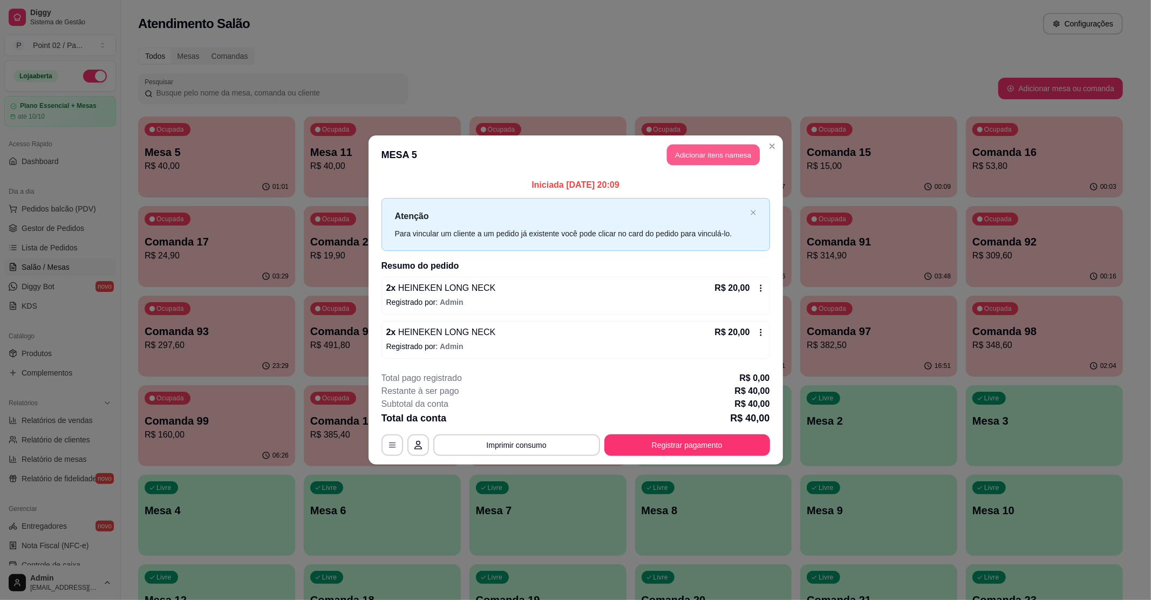
click at [695, 156] on button "Adicionar itens na mesa" at bounding box center [713, 155] width 93 height 21
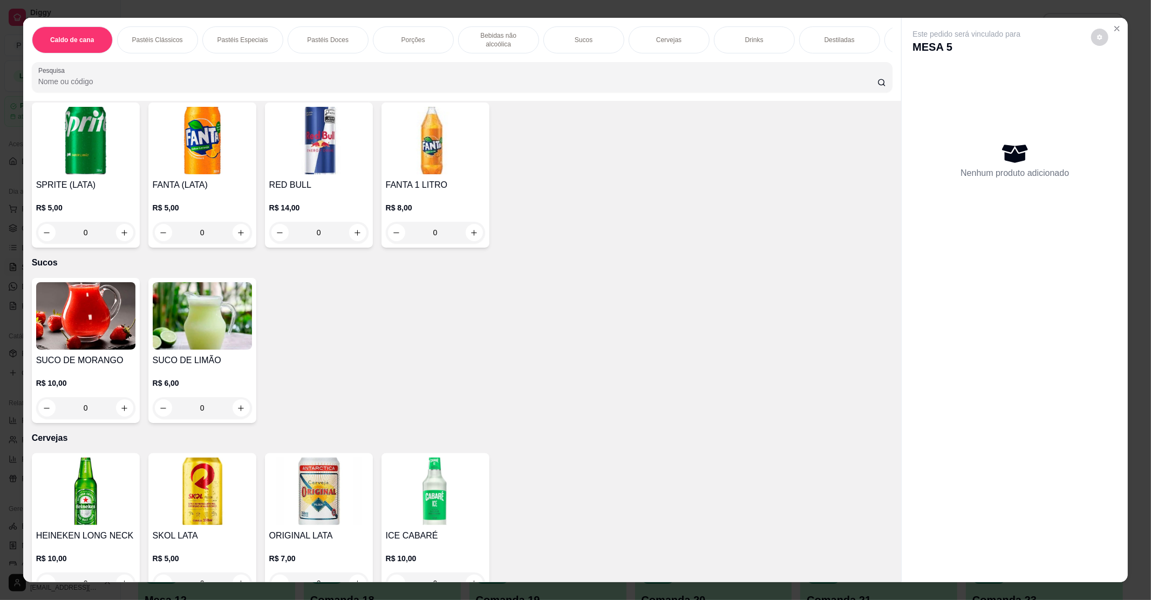
scroll to position [1439, 0]
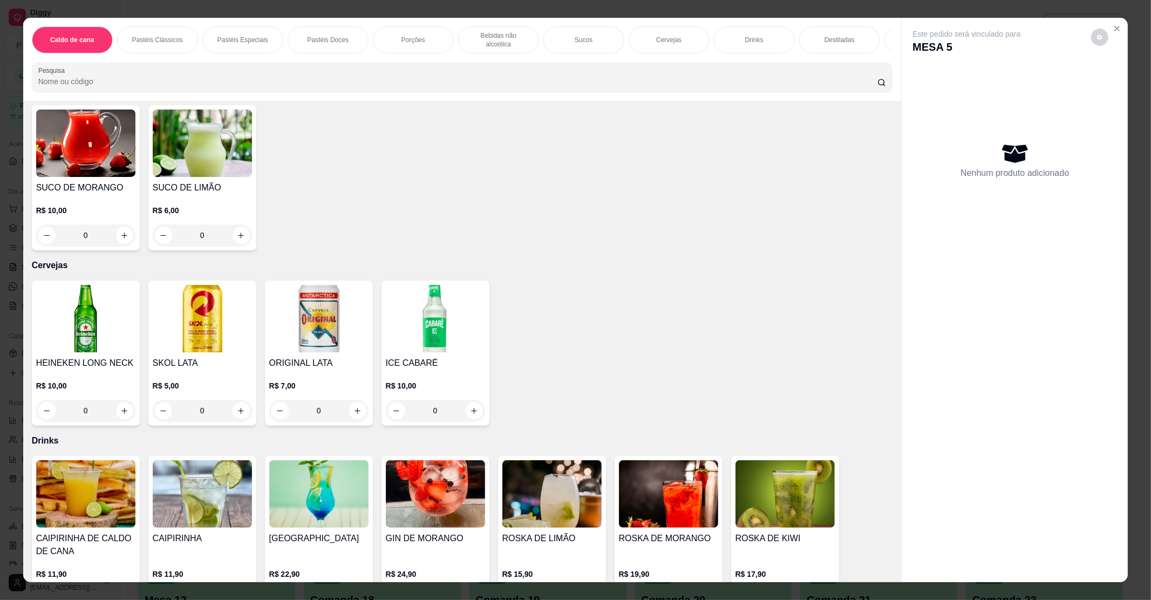
click at [93, 337] on img at bounding box center [85, 318] width 99 height 67
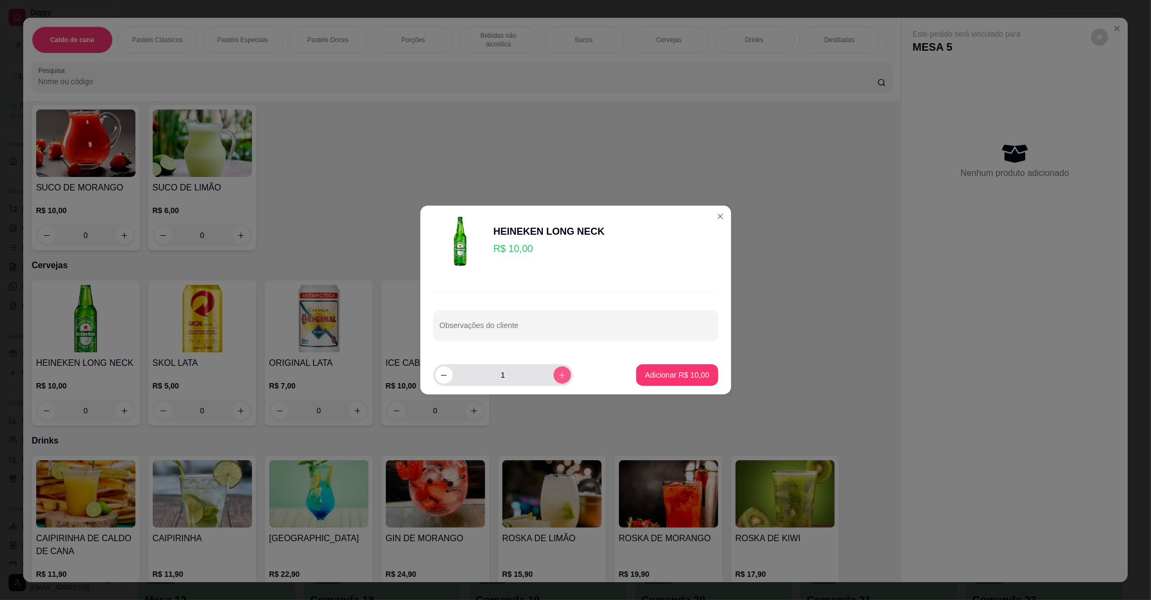
click at [554, 377] on button "increase-product-quantity" at bounding box center [562, 374] width 17 height 17
type input "2"
click at [664, 374] on p "Adicionar R$ 20,00" at bounding box center [677, 375] width 63 height 10
type input "2"
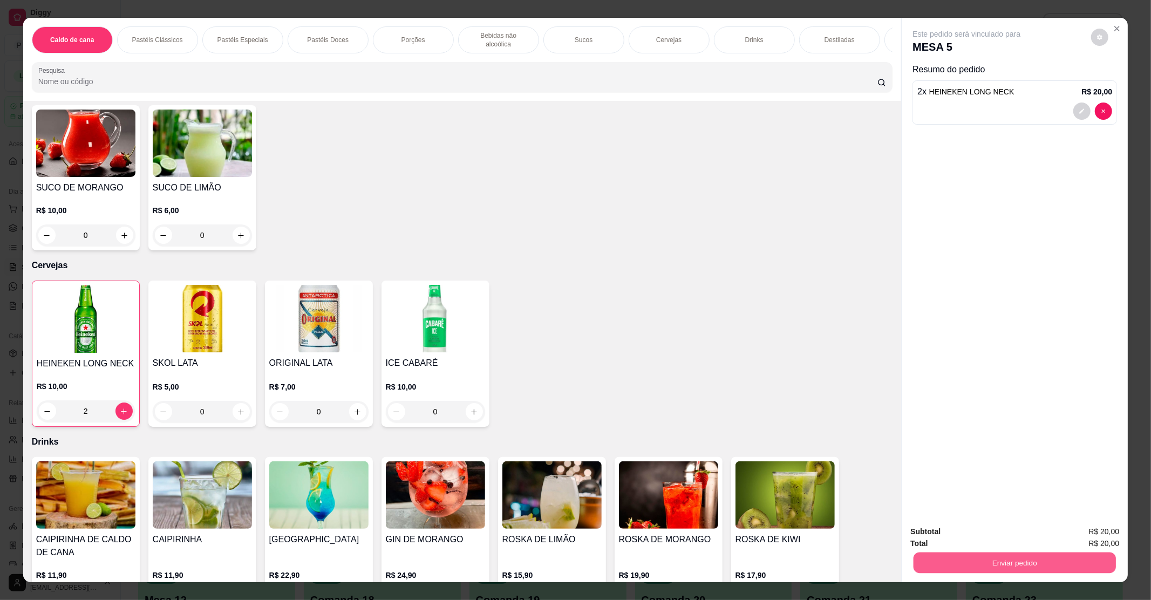
click at [1023, 573] on button "Enviar pedido" at bounding box center [1015, 562] width 202 height 21
click at [1092, 534] on button "Enviar pedido" at bounding box center [1090, 536] width 59 height 20
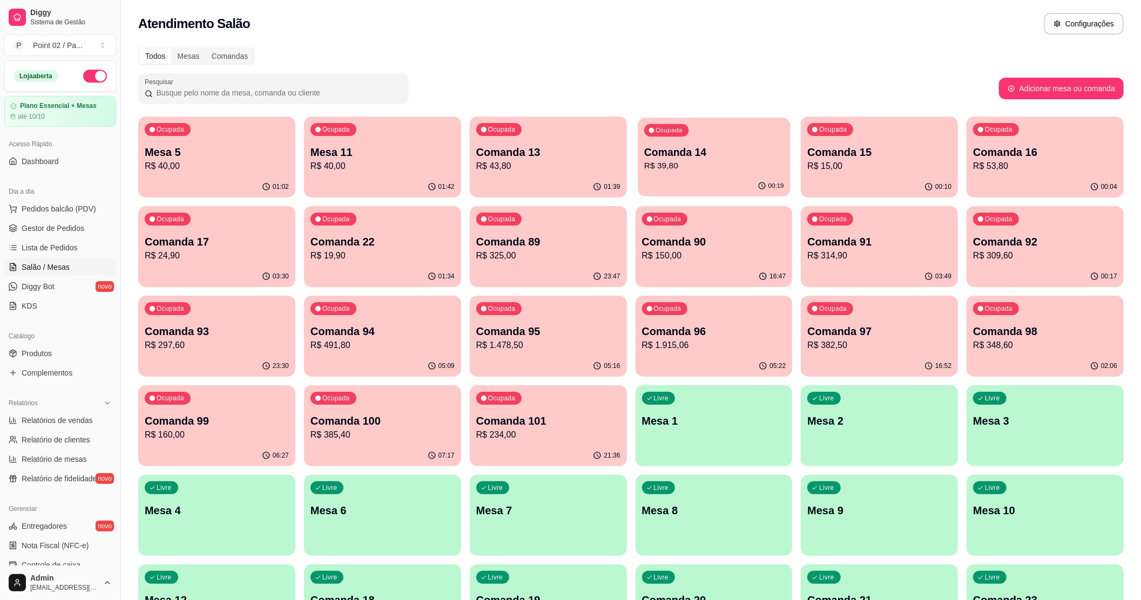
click at [783, 194] on div "00:19" at bounding box center [713, 186] width 152 height 21
click at [865, 154] on p "Comanda 15" at bounding box center [879, 152] width 144 height 15
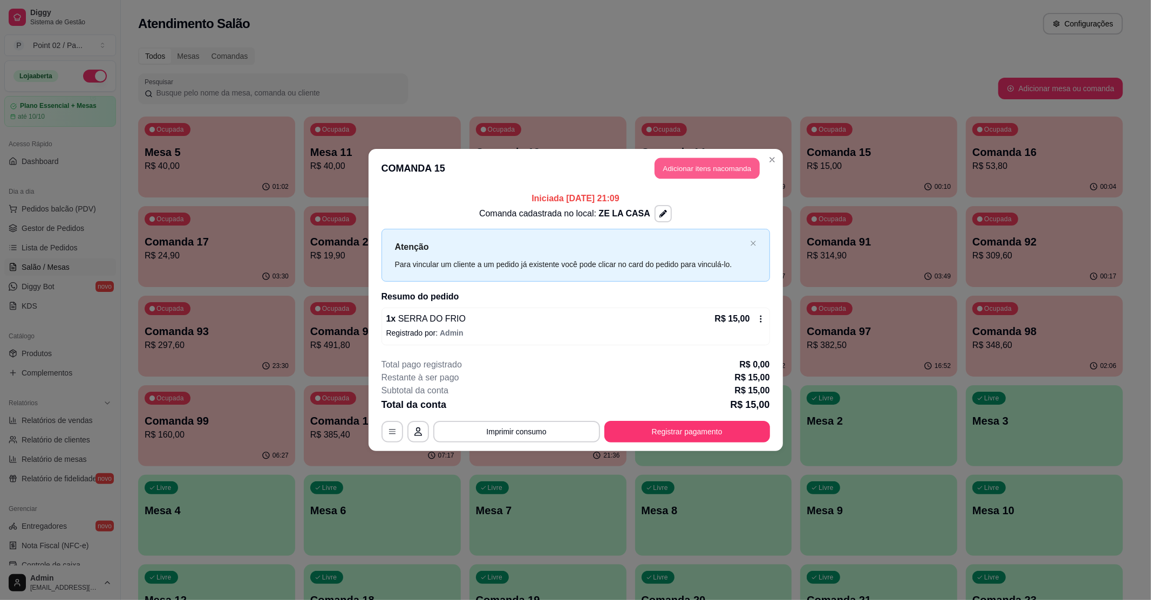
click at [718, 171] on button "Adicionar itens na comanda" at bounding box center [707, 168] width 105 height 21
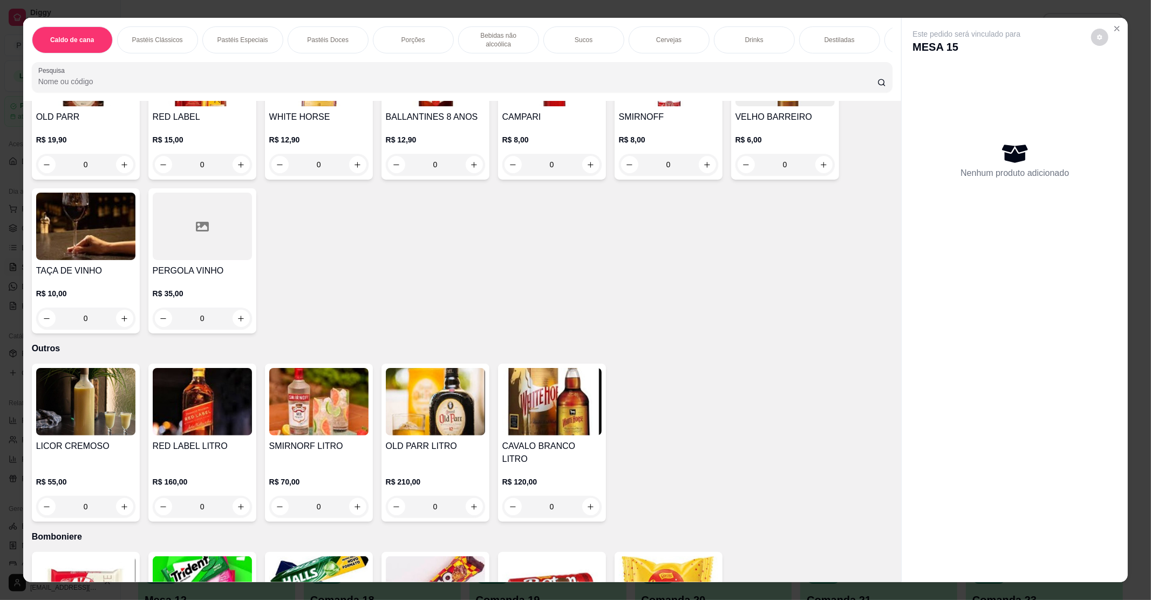
scroll to position [2492, 0]
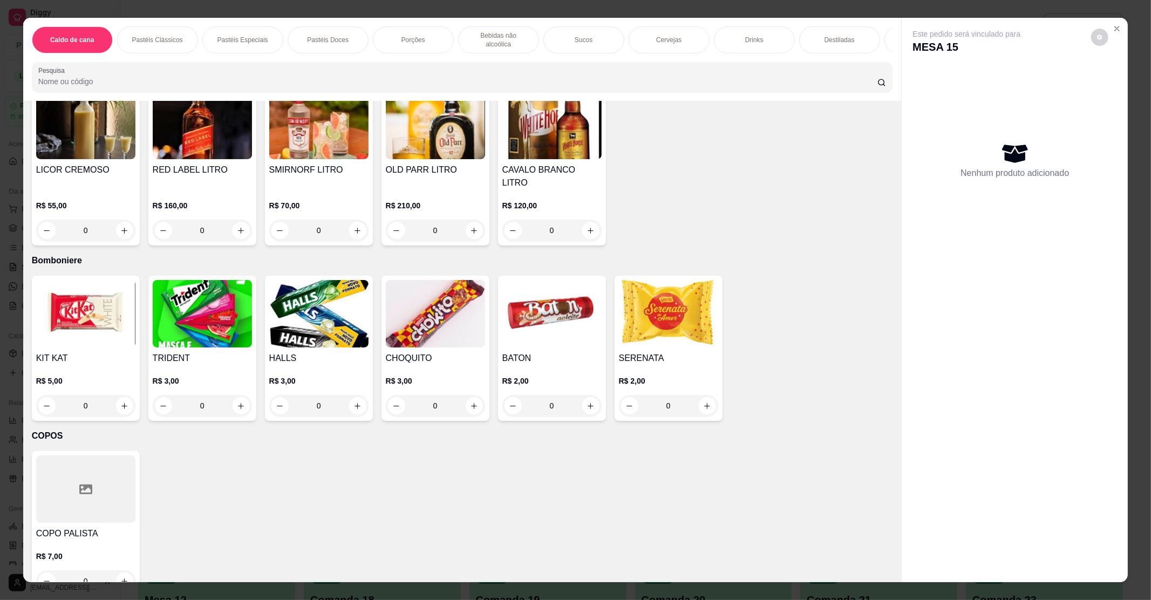
click at [148, 303] on div "TRIDENT R$ 3,00 0" at bounding box center [202, 348] width 108 height 145
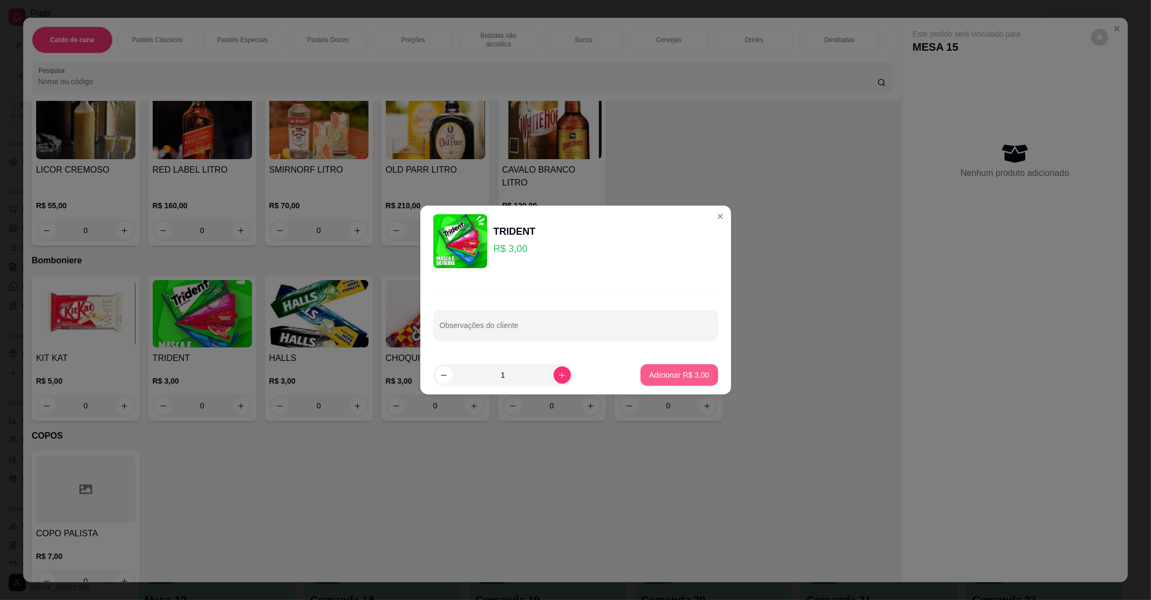
click at [653, 367] on button "Adicionar R$ 3,00" at bounding box center [679, 375] width 77 height 22
type input "1"
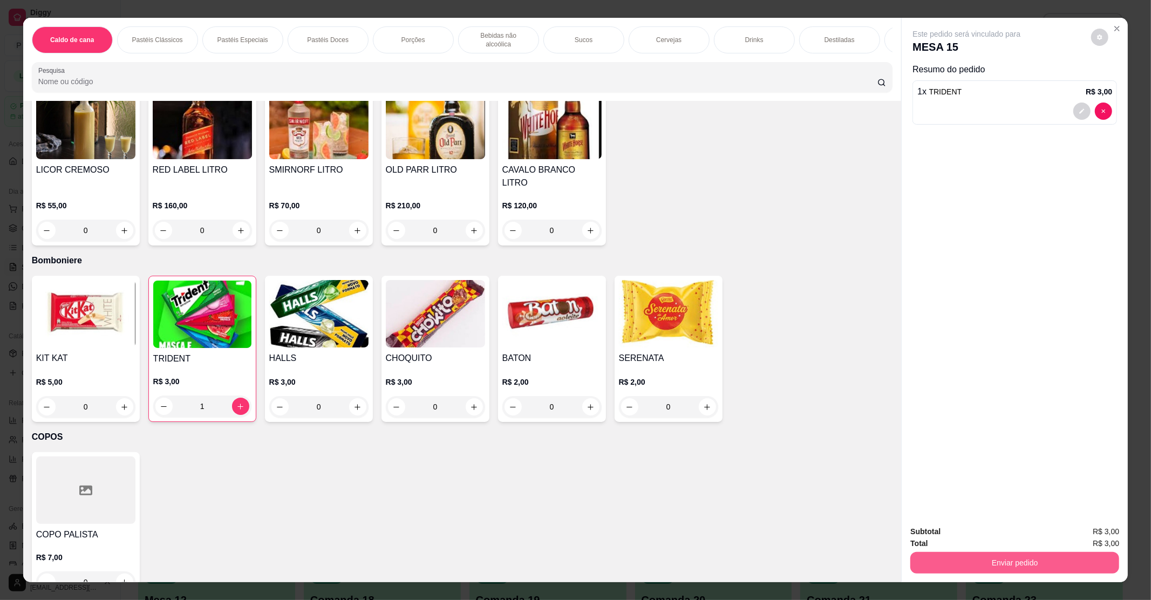
click at [1061, 571] on button "Enviar pedido" at bounding box center [1015, 563] width 209 height 22
click at [1087, 546] on button "Enviar pedido" at bounding box center [1090, 536] width 61 height 21
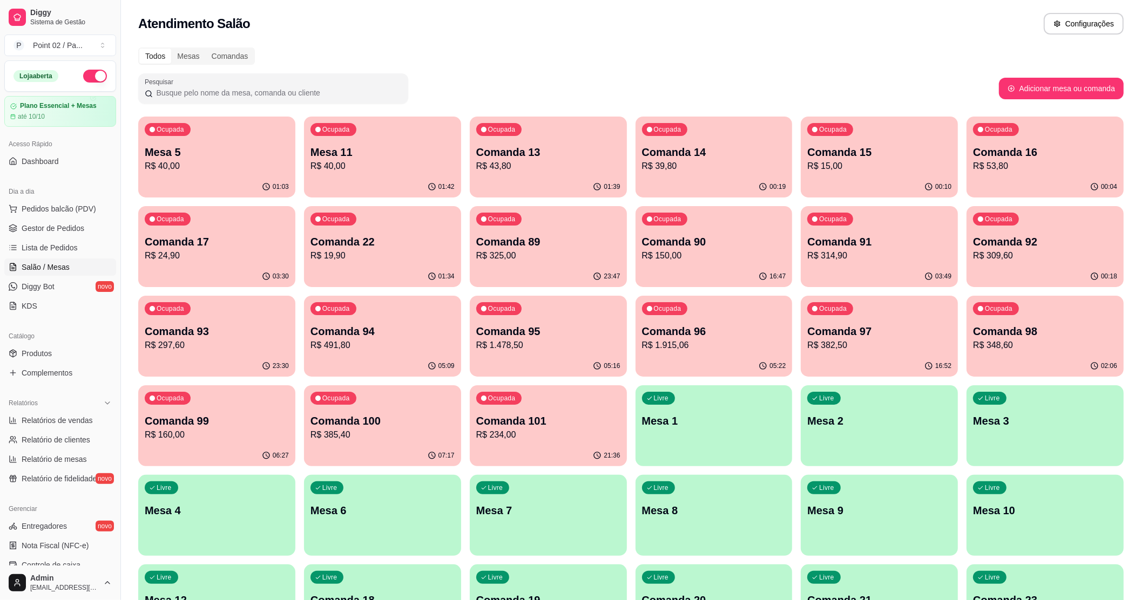
click at [1031, 149] on p "Comanda 16" at bounding box center [1045, 152] width 144 height 15
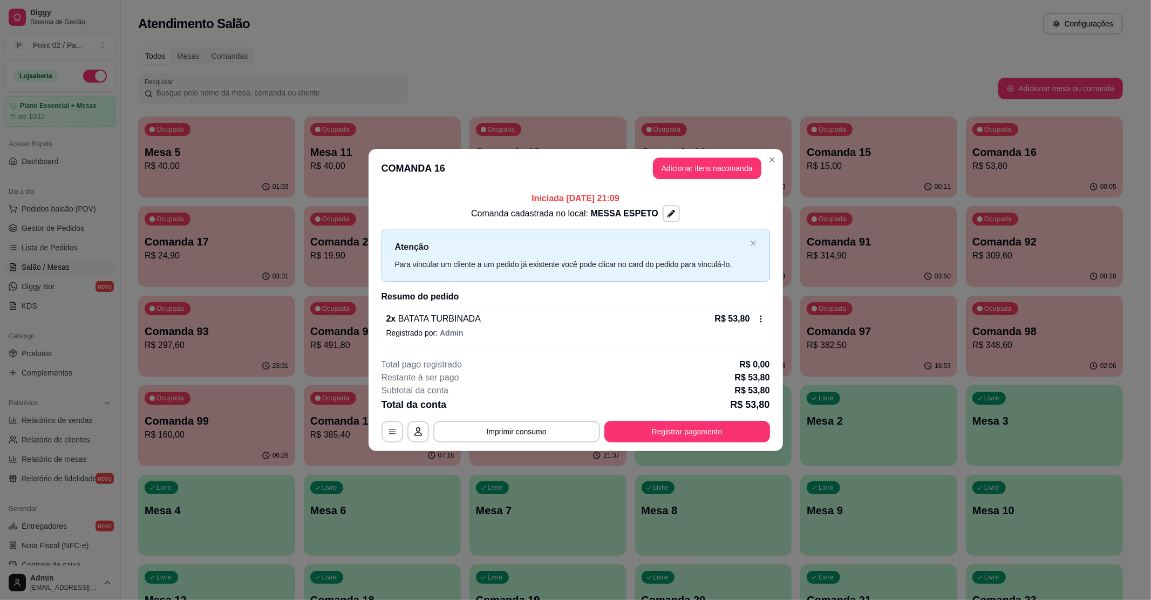
click at [653, 443] on footer "**********" at bounding box center [576, 400] width 415 height 101
click at [667, 436] on button "Registrar pagamento" at bounding box center [687, 431] width 161 height 21
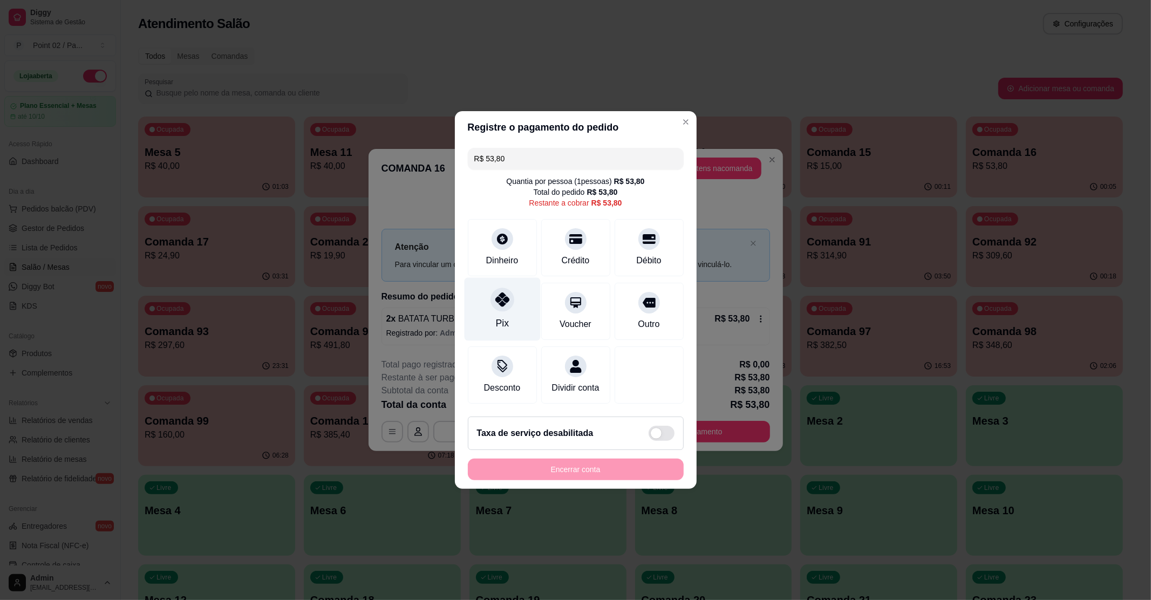
click at [506, 308] on div "Pix" at bounding box center [502, 309] width 76 height 63
type input "R$ 0,00"
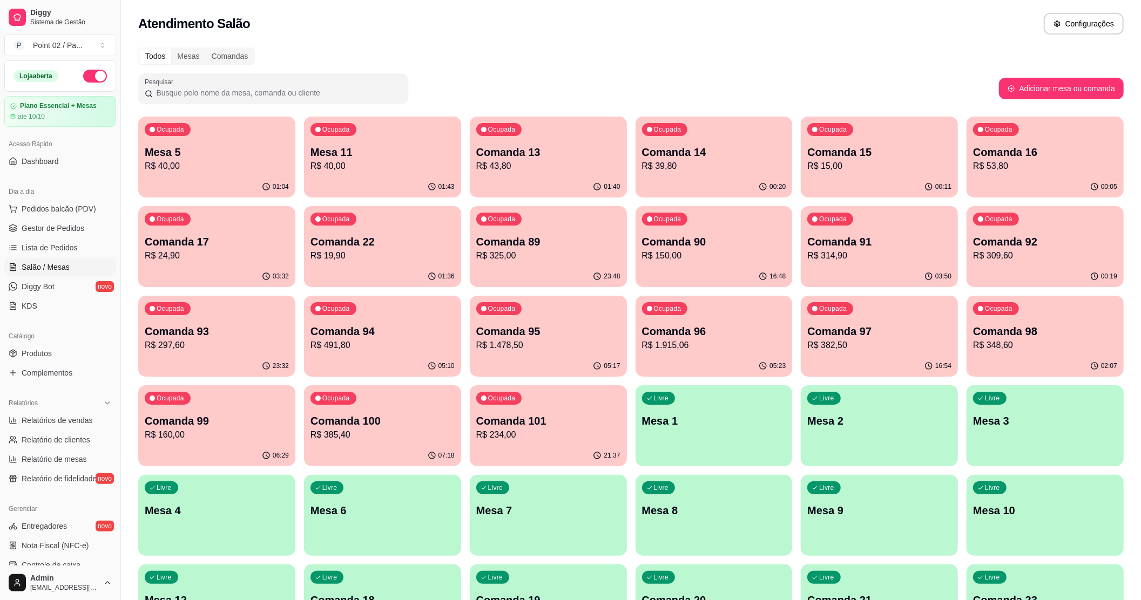
click at [731, 176] on button "Ocupada Comanda 14 R$ 39,80 00:20" at bounding box center [713, 157] width 157 height 81
click at [569, 119] on div "Ocupada Comanda 13 R$ 43,80" at bounding box center [548, 147] width 152 height 58
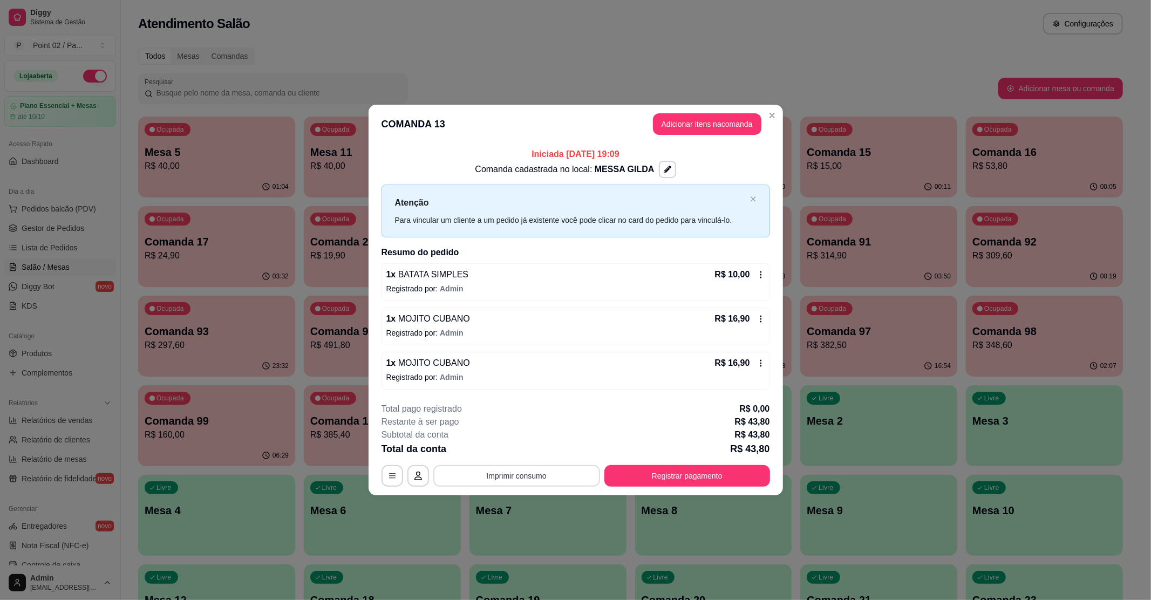
click at [549, 484] on button "Imprimir consumo" at bounding box center [516, 476] width 167 height 22
click at [547, 452] on button "IMPRESSORA" at bounding box center [520, 451] width 76 height 17
click at [675, 469] on button "Registrar pagamento" at bounding box center [687, 475] width 161 height 21
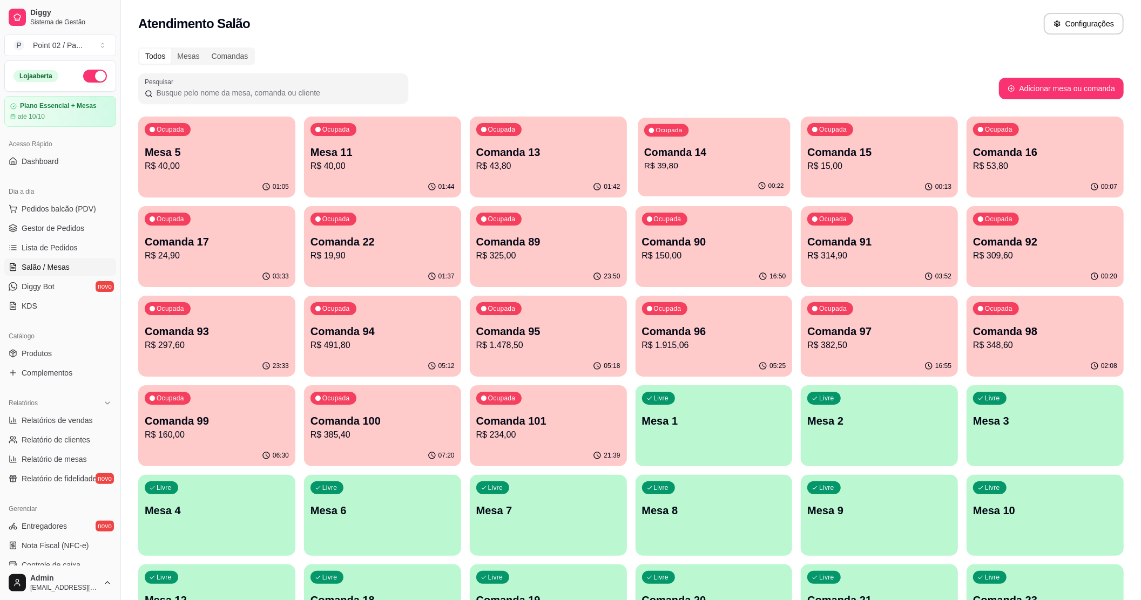
click at [682, 172] on p "R$ 39,80" at bounding box center [714, 166] width 140 height 12
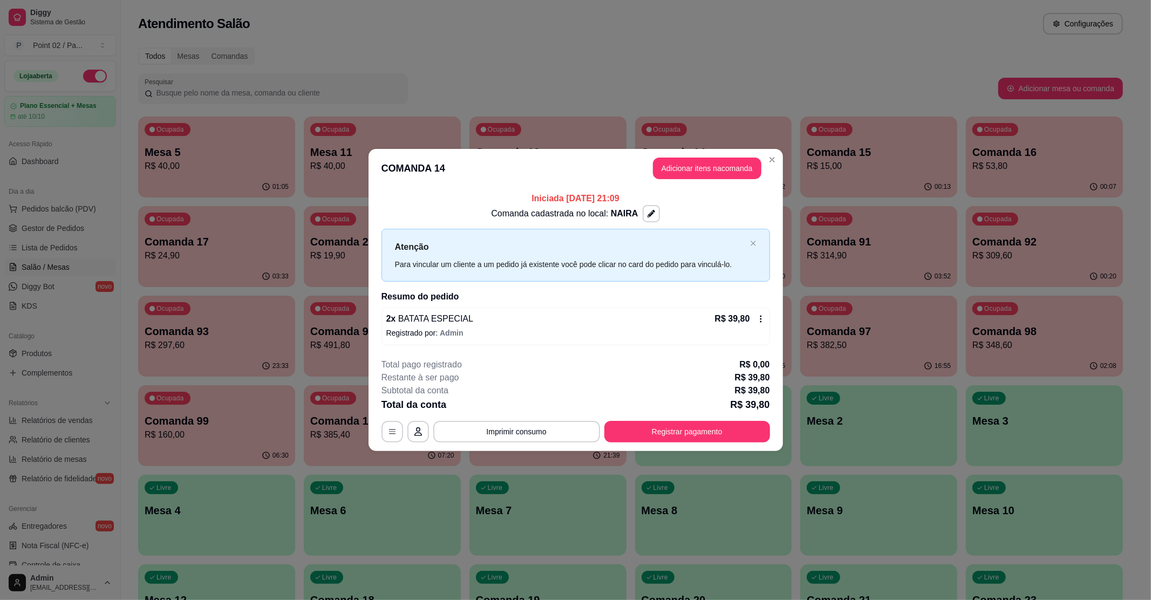
drag, startPoint x: 495, startPoint y: 309, endPoint x: 488, endPoint y: 311, distance: 7.9
click at [488, 311] on div "2 x BATATA ESPECIAL R$ 39,80 Registrado por: Admin" at bounding box center [576, 327] width 389 height 38
click at [487, 311] on div "Editar clientes" at bounding box center [480, 311] width 48 height 11
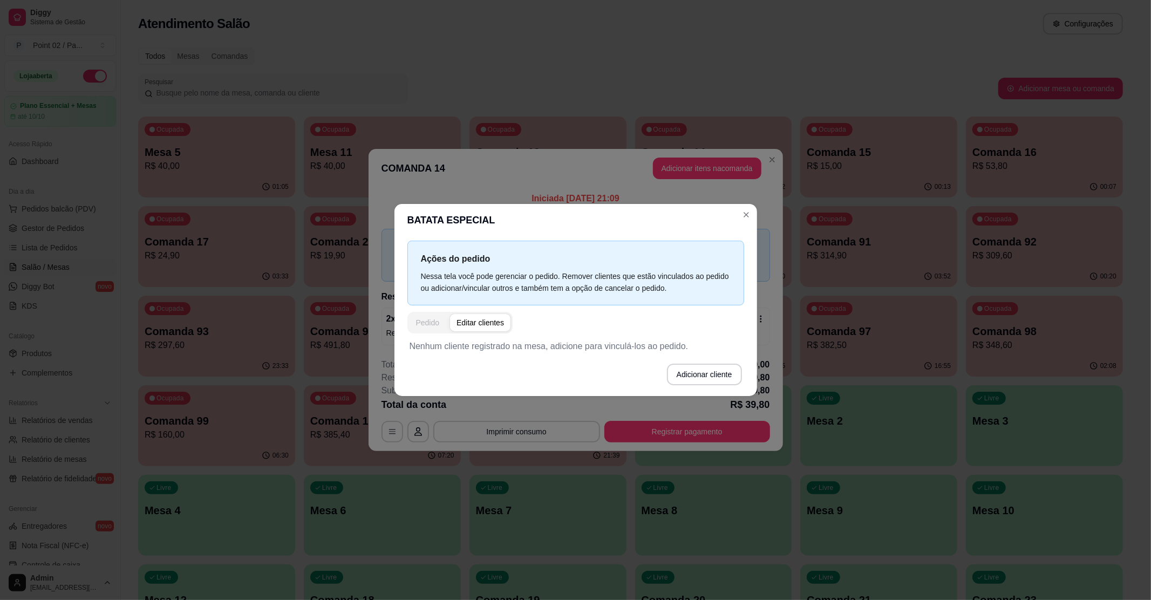
click at [442, 323] on button "Pedido" at bounding box center [428, 322] width 37 height 17
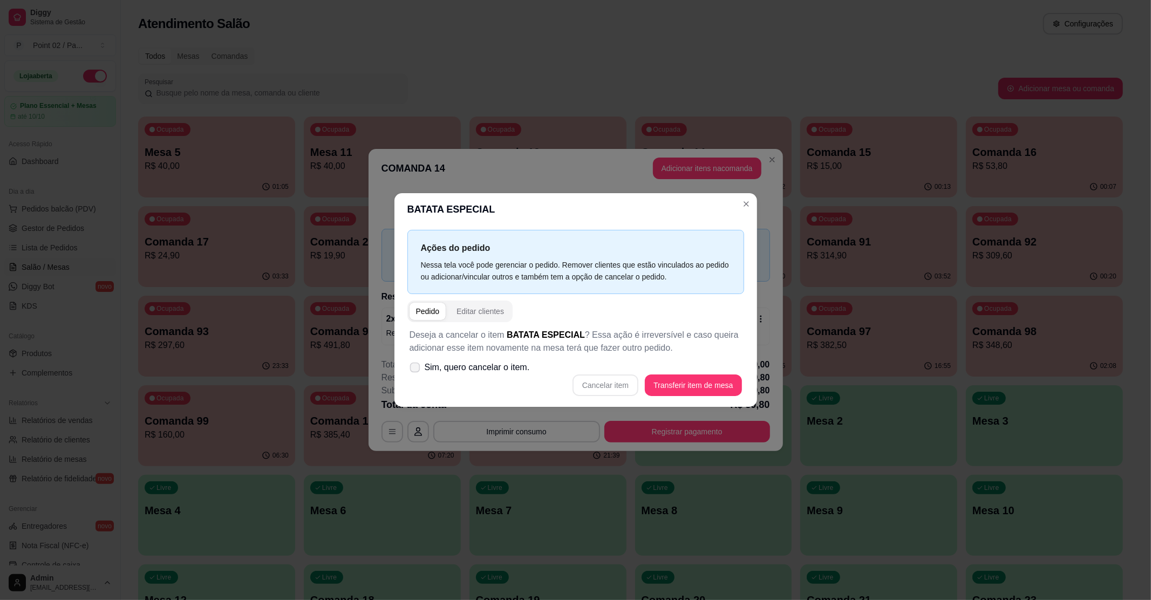
click at [443, 372] on span "Sim, quero cancelar o item." at bounding box center [477, 367] width 105 height 13
click at [416, 372] on input "Sim, quero cancelar o item." at bounding box center [412, 373] width 7 height 7
checkbox input "true"
click at [616, 381] on button "Cancelar item" at bounding box center [606, 386] width 66 height 22
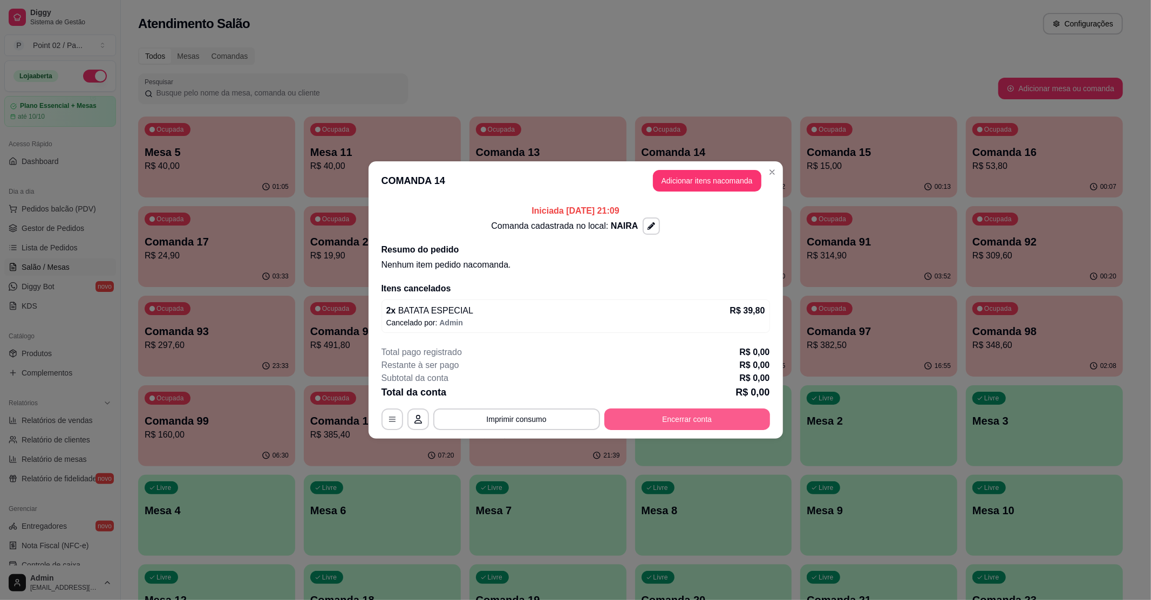
click at [657, 424] on button "Encerrar conta" at bounding box center [688, 420] width 166 height 22
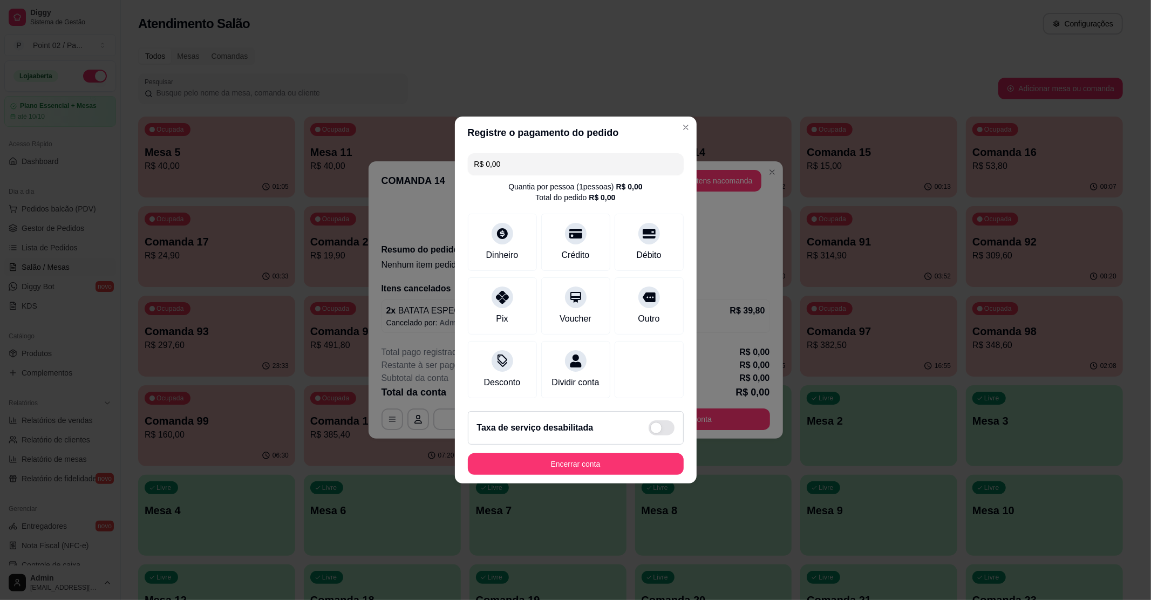
click at [585, 483] on footer "Taxa de serviço desabilitada Encerrar conta" at bounding box center [576, 443] width 242 height 81
click at [594, 473] on button "Encerrar conta" at bounding box center [576, 464] width 216 height 22
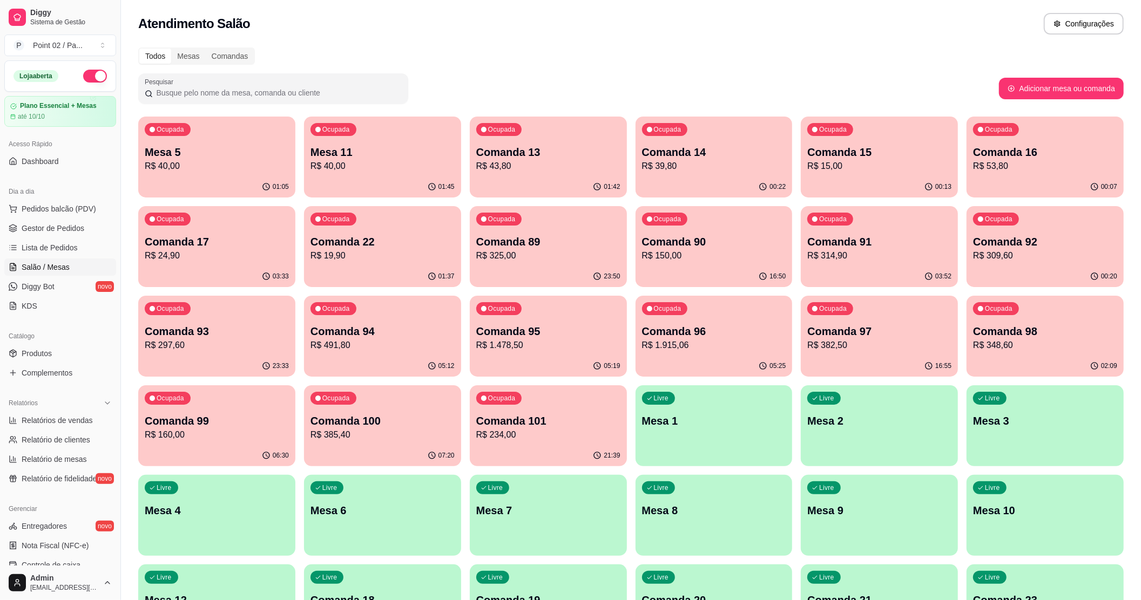
click at [543, 150] on p "Comanda 13" at bounding box center [548, 152] width 144 height 15
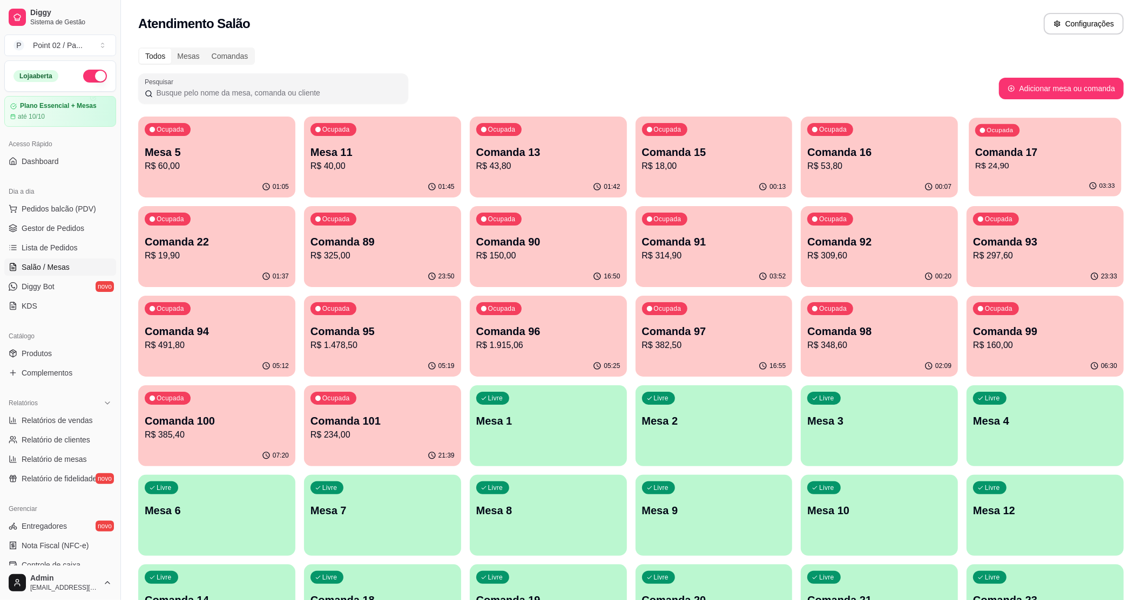
click at [997, 171] on p "R$ 24,90" at bounding box center [1045, 166] width 140 height 12
click at [851, 164] on p "R$ 53,80" at bounding box center [879, 166] width 144 height 13
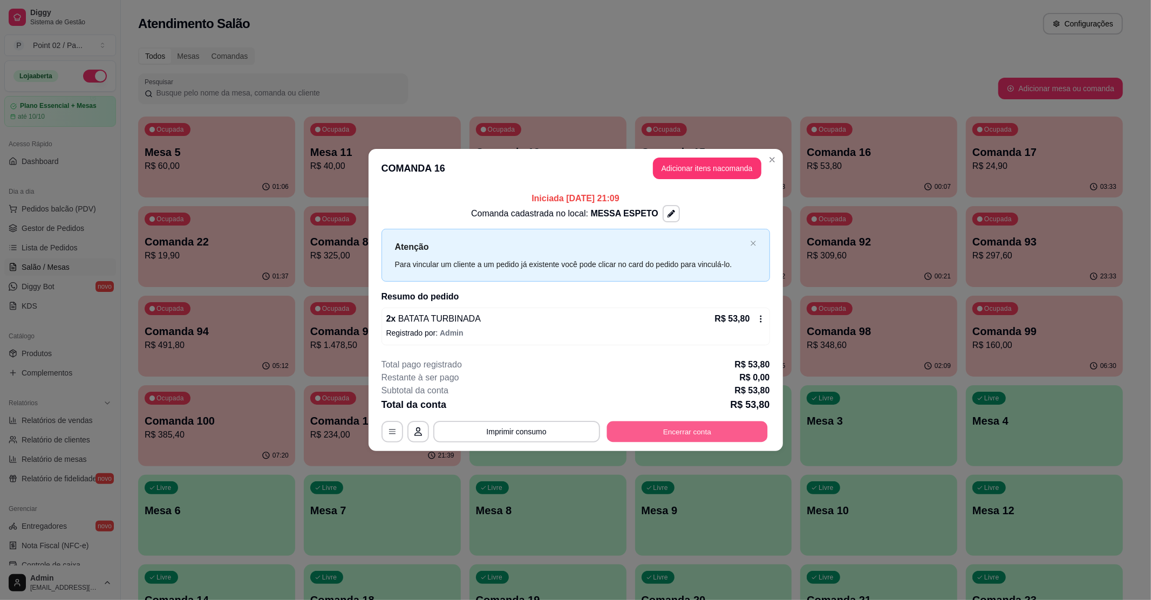
click at [647, 430] on button "Encerrar conta" at bounding box center [687, 431] width 161 height 21
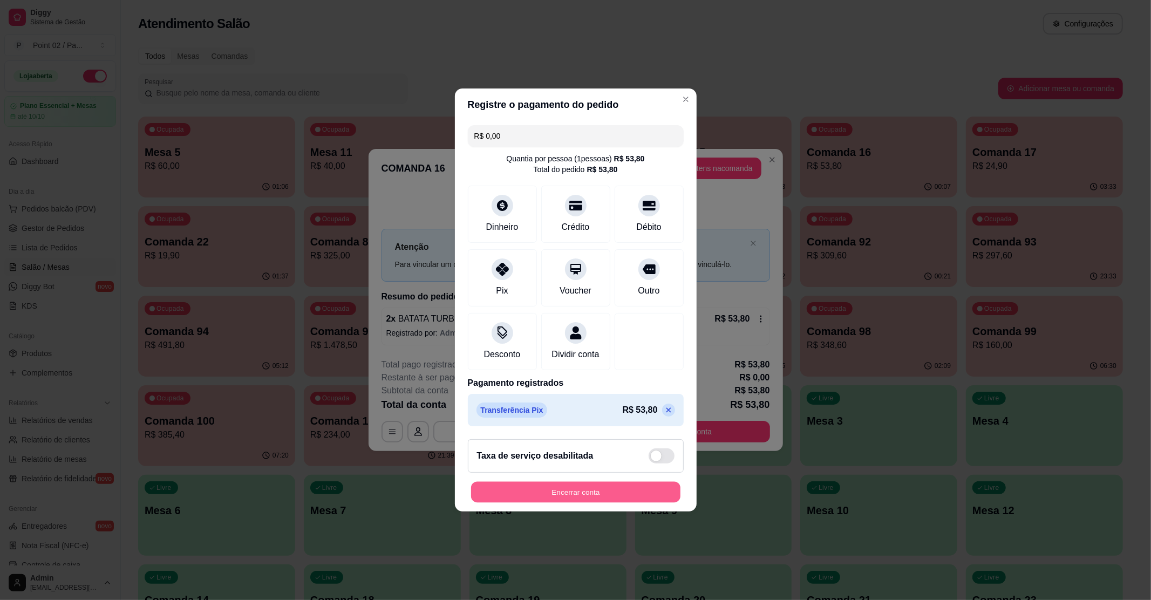
click at [539, 499] on button "Encerrar conta" at bounding box center [575, 492] width 209 height 21
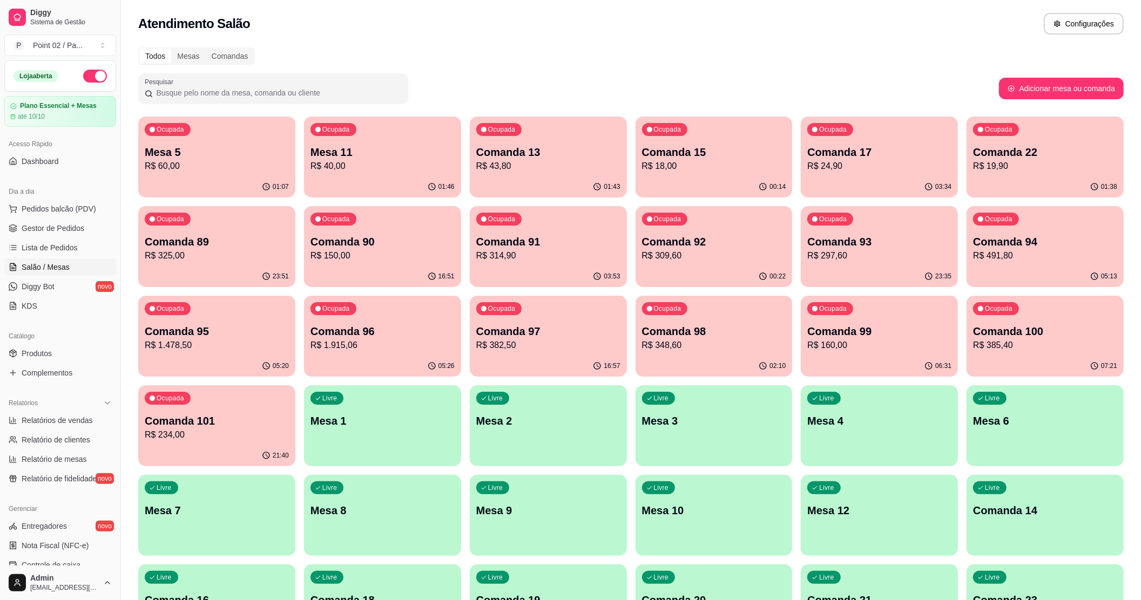
click at [569, 166] on p "R$ 43,80" at bounding box center [548, 166] width 144 height 13
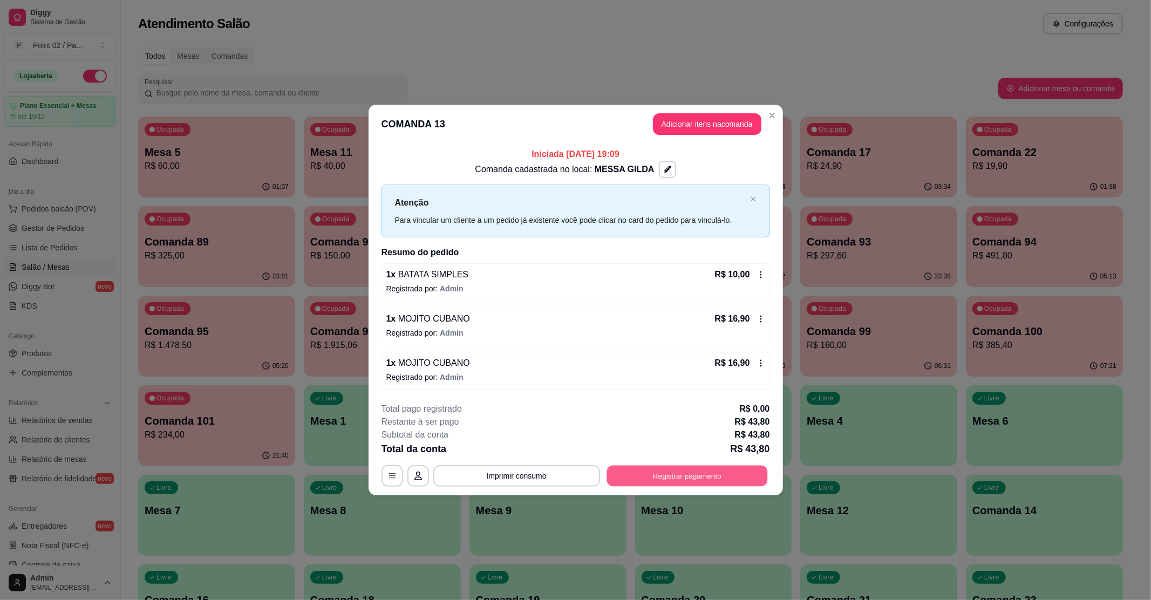
click at [691, 472] on button "Registrar pagamento" at bounding box center [687, 475] width 161 height 21
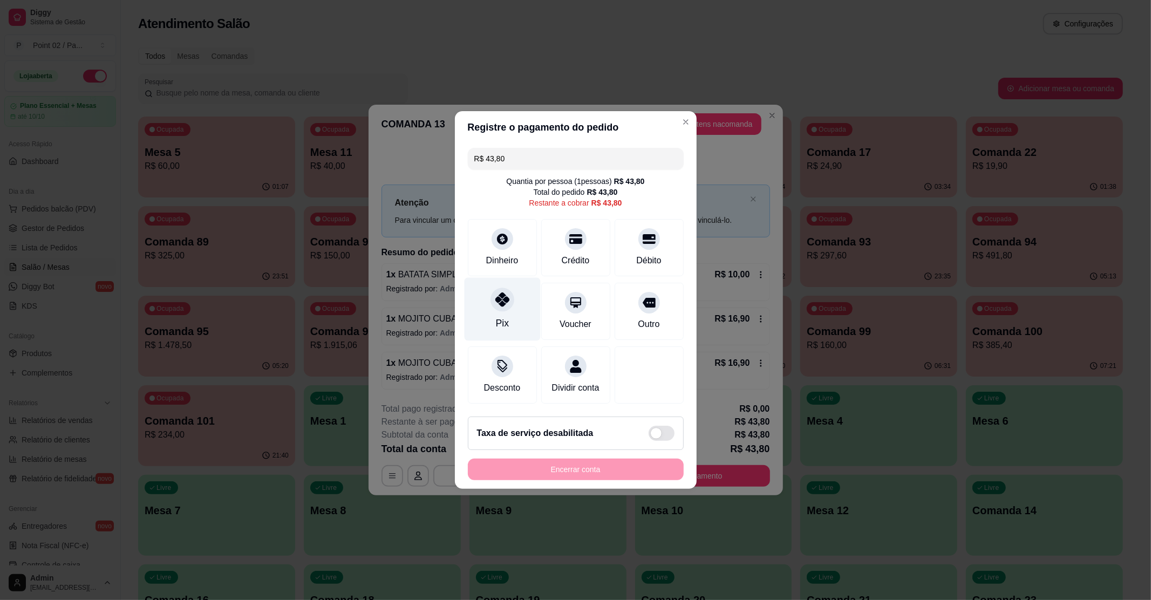
click at [506, 316] on div "Pix" at bounding box center [501, 323] width 13 height 14
type input "R$ 0,00"
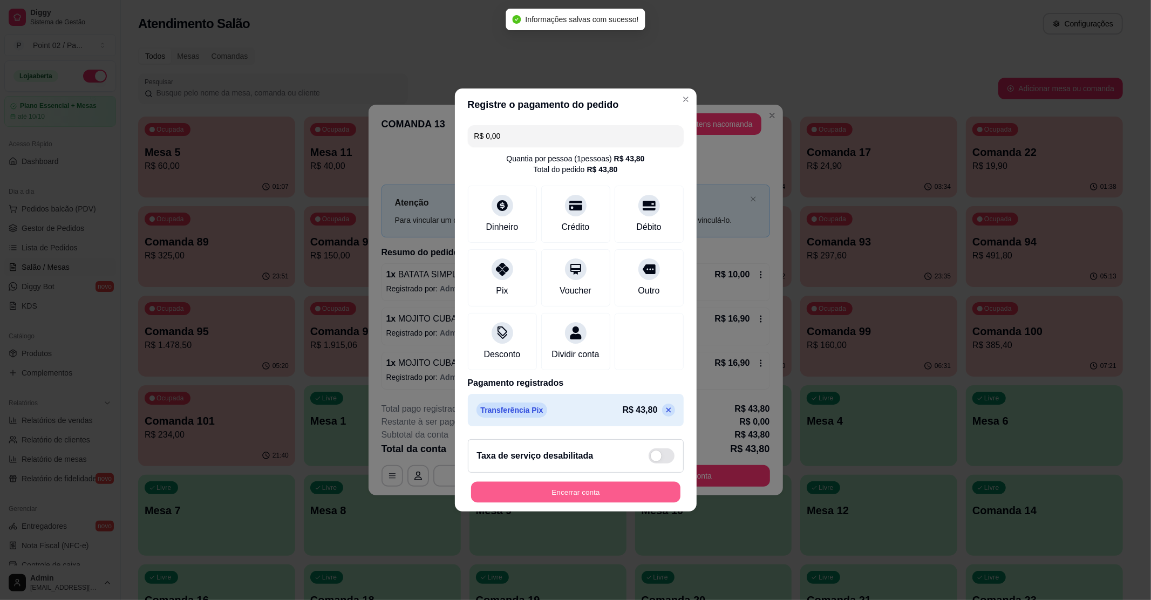
click at [605, 503] on button "Encerrar conta" at bounding box center [575, 492] width 209 height 21
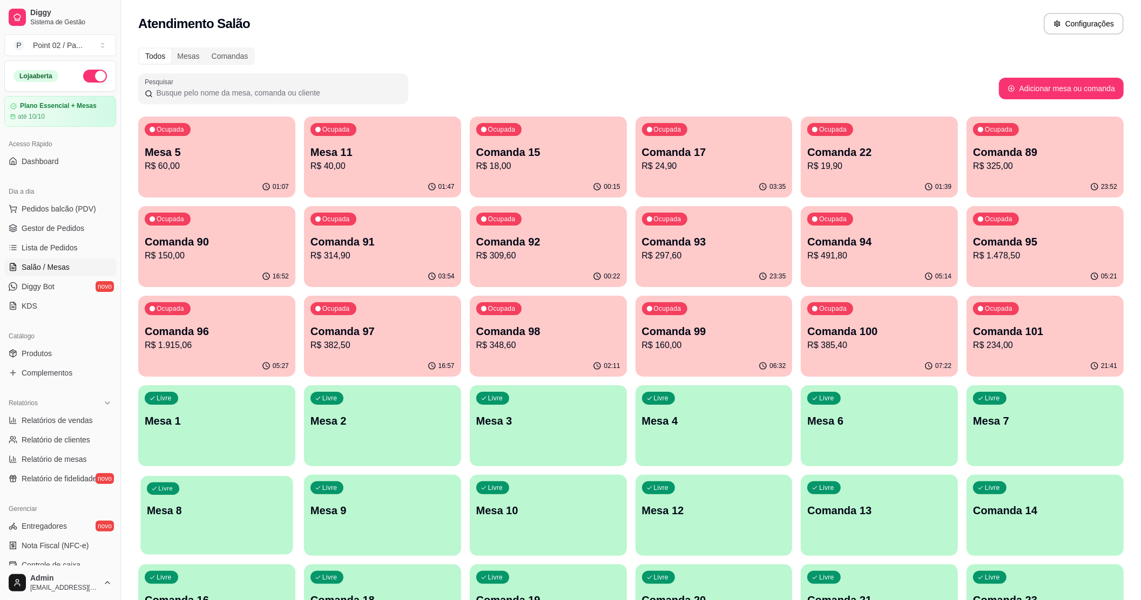
click at [201, 538] on div "Livre Mesa 8" at bounding box center [216, 509] width 152 height 66
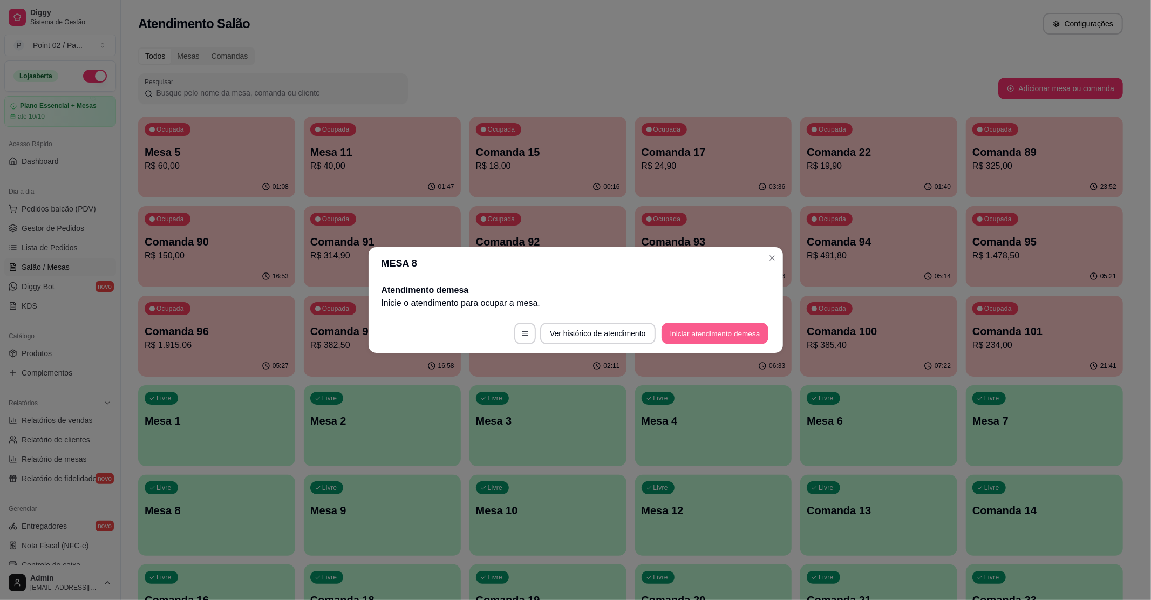
click at [735, 331] on button "Iniciar atendimento de mesa" at bounding box center [715, 333] width 107 height 21
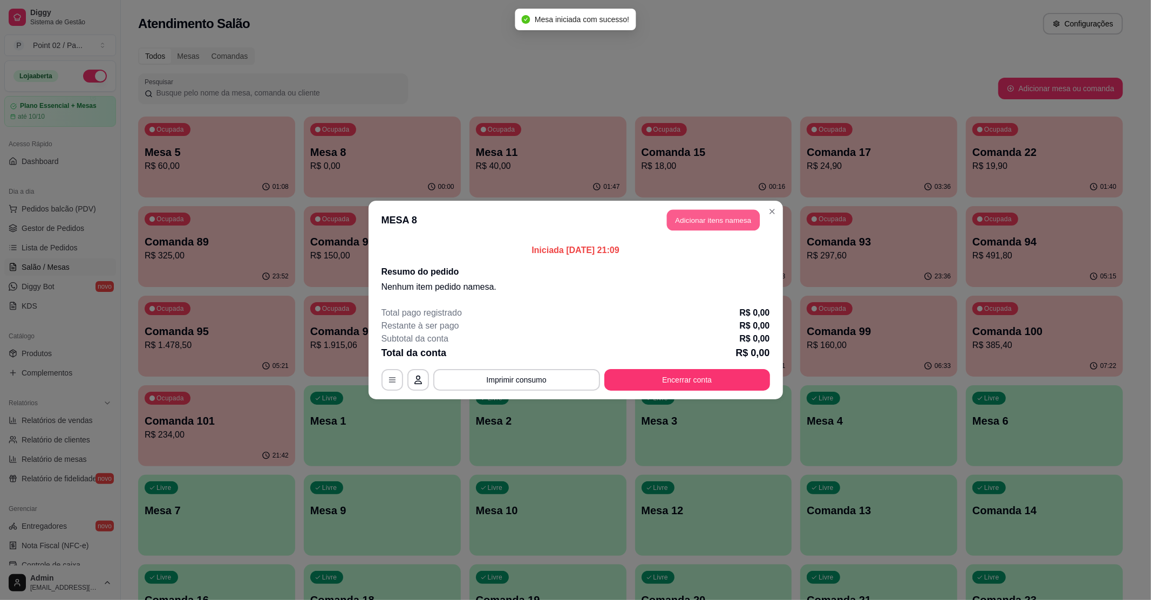
click at [703, 213] on button "Adicionar itens na mesa" at bounding box center [713, 220] width 93 height 21
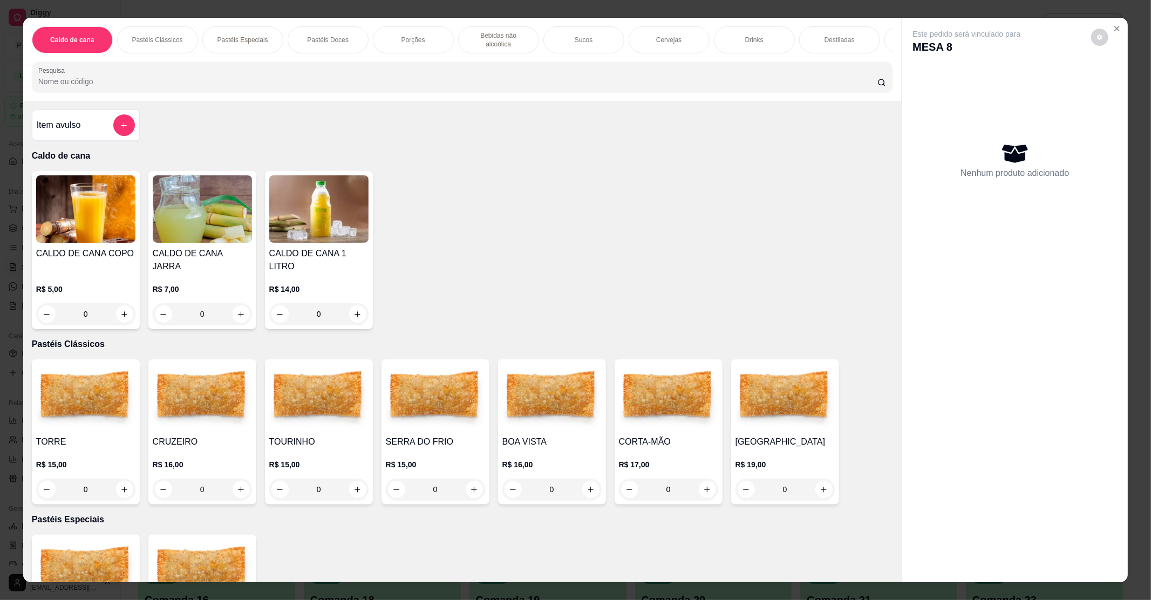
click at [93, 436] on h4 "TORRE" at bounding box center [85, 442] width 99 height 13
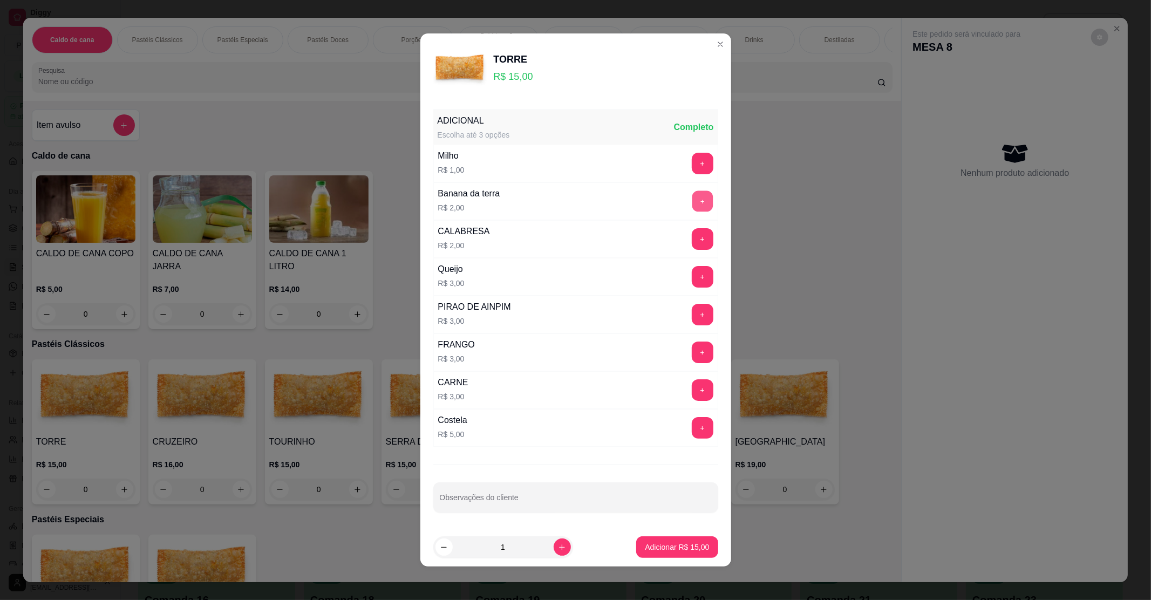
click at [693, 203] on button "+" at bounding box center [702, 201] width 21 height 21
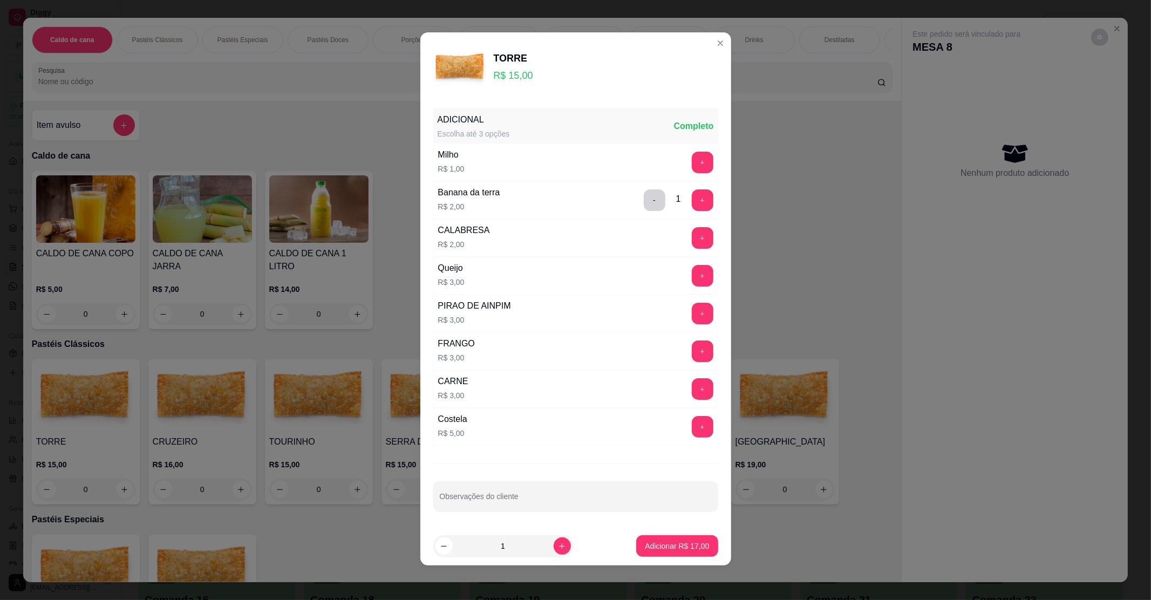
click at [491, 121] on div "ADICIONAL" at bounding box center [474, 119] width 72 height 13
click at [489, 491] on div at bounding box center [576, 497] width 272 height 22
click at [692, 274] on button "+" at bounding box center [703, 276] width 22 height 22
click at [685, 540] on button "Adicionar R$ 20,00" at bounding box center [677, 546] width 82 height 22
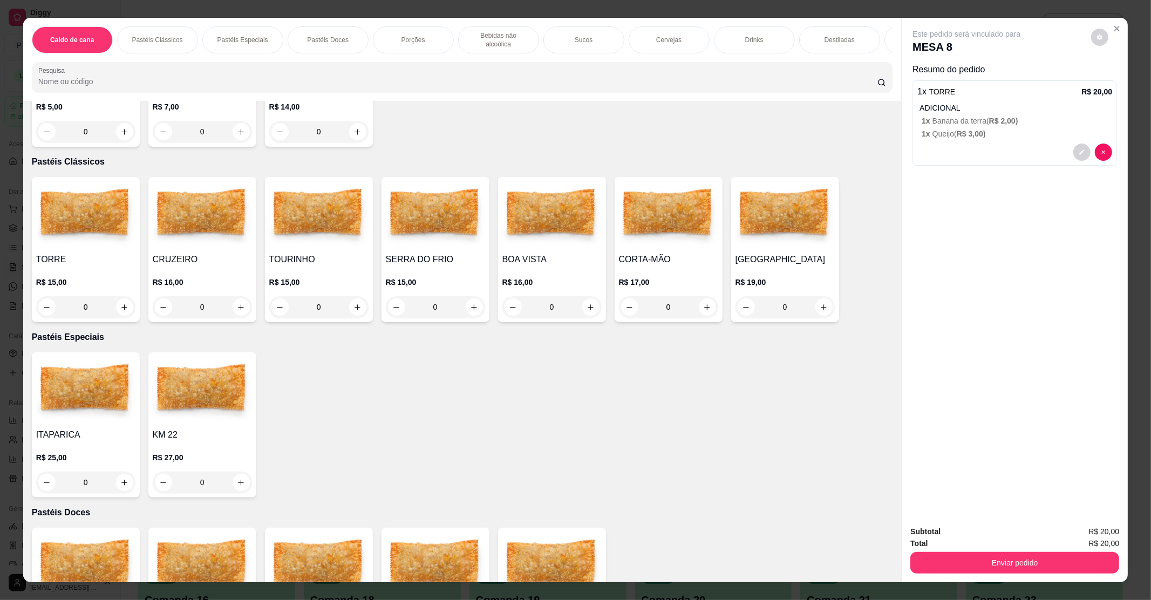
scroll to position [216, 0]
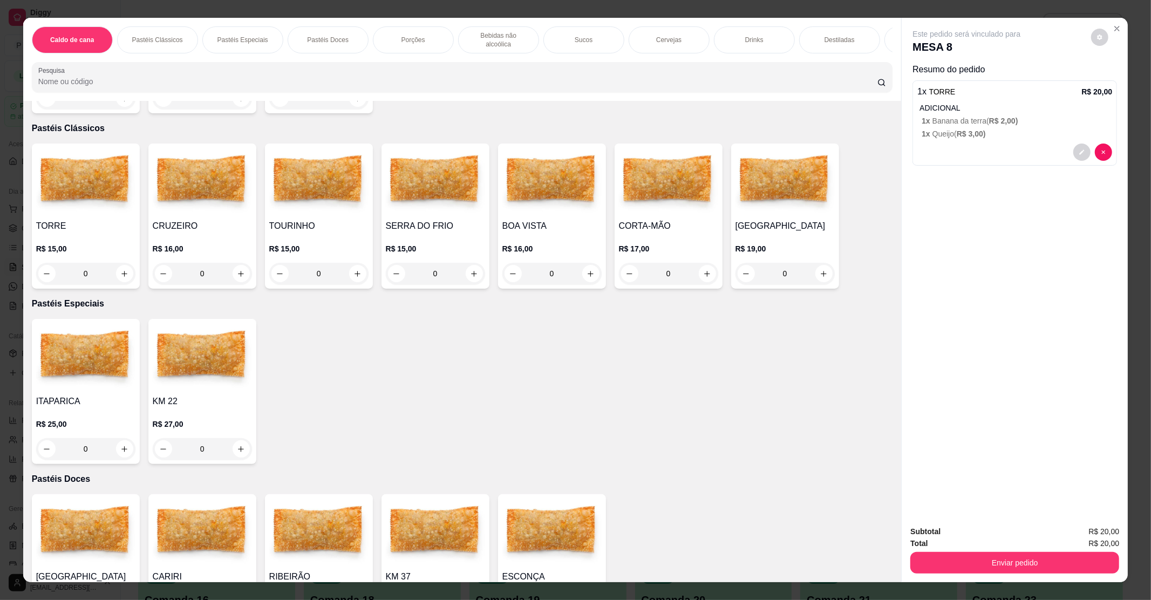
click at [113, 419] on p "R$ 25,00" at bounding box center [85, 424] width 99 height 11
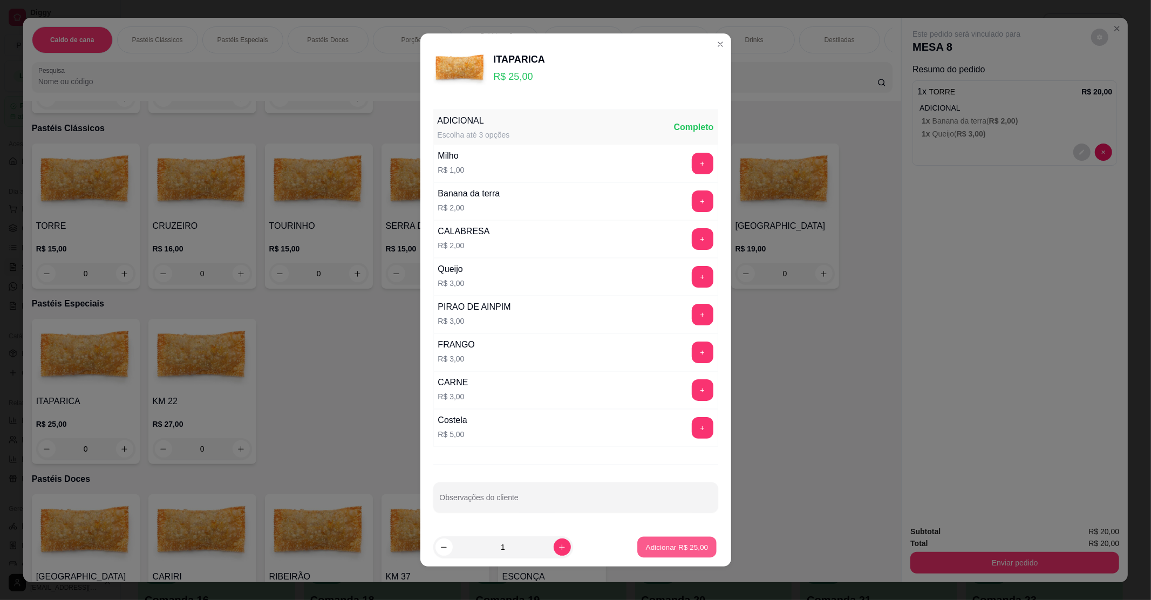
click at [663, 557] on button "Adicionar R$ 25,00" at bounding box center [677, 547] width 79 height 21
type input "1"
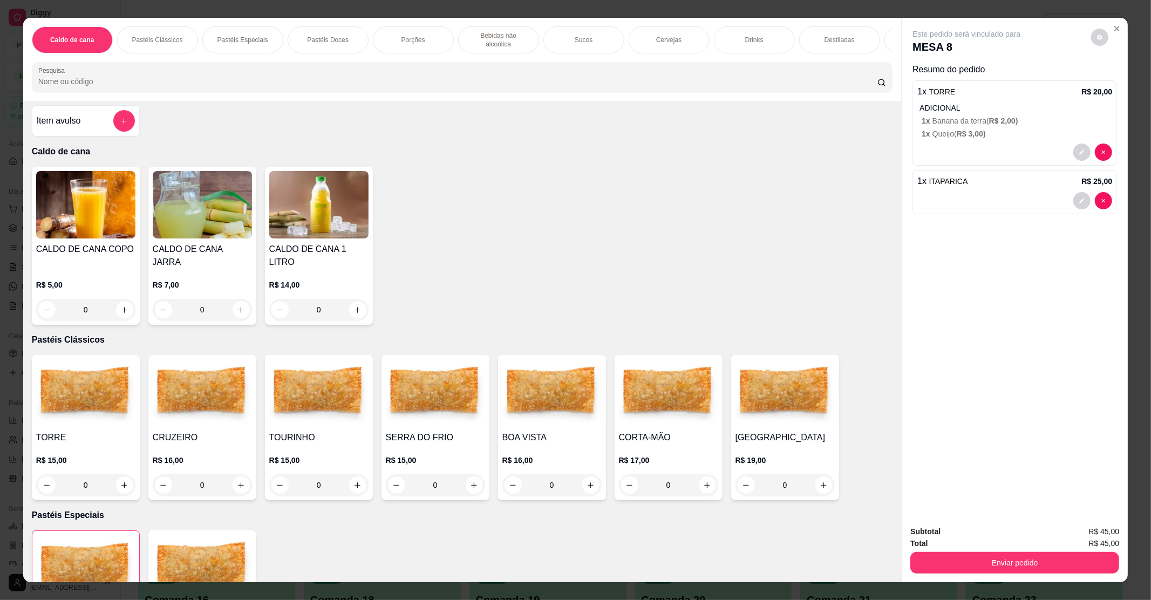
scroll to position [0, 0]
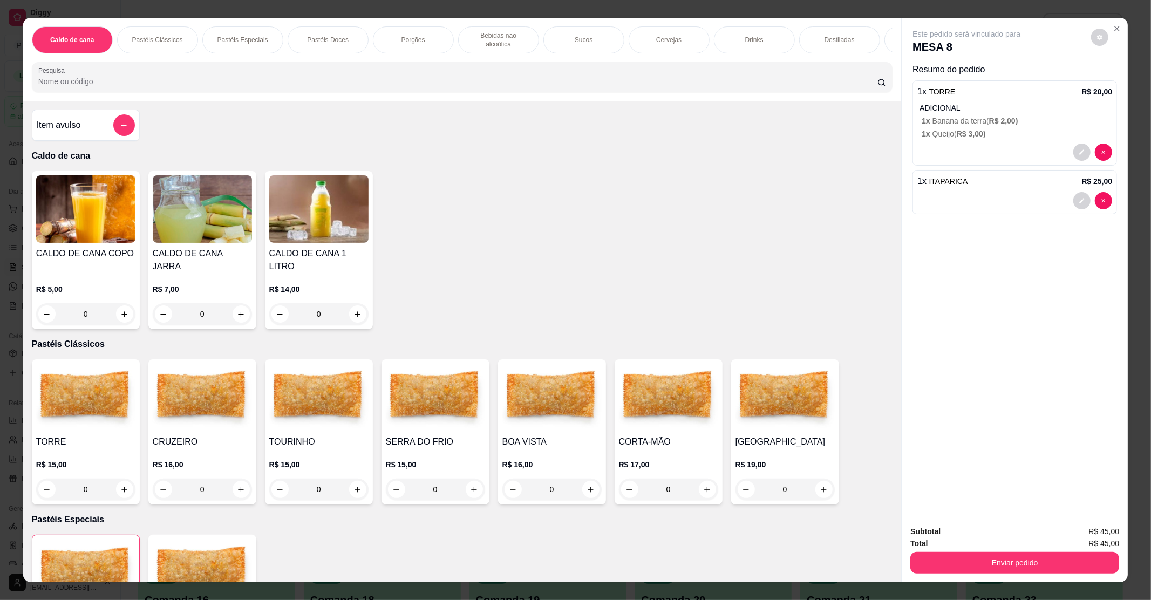
click at [77, 273] on div "R$ 5,00 0" at bounding box center [85, 299] width 99 height 52
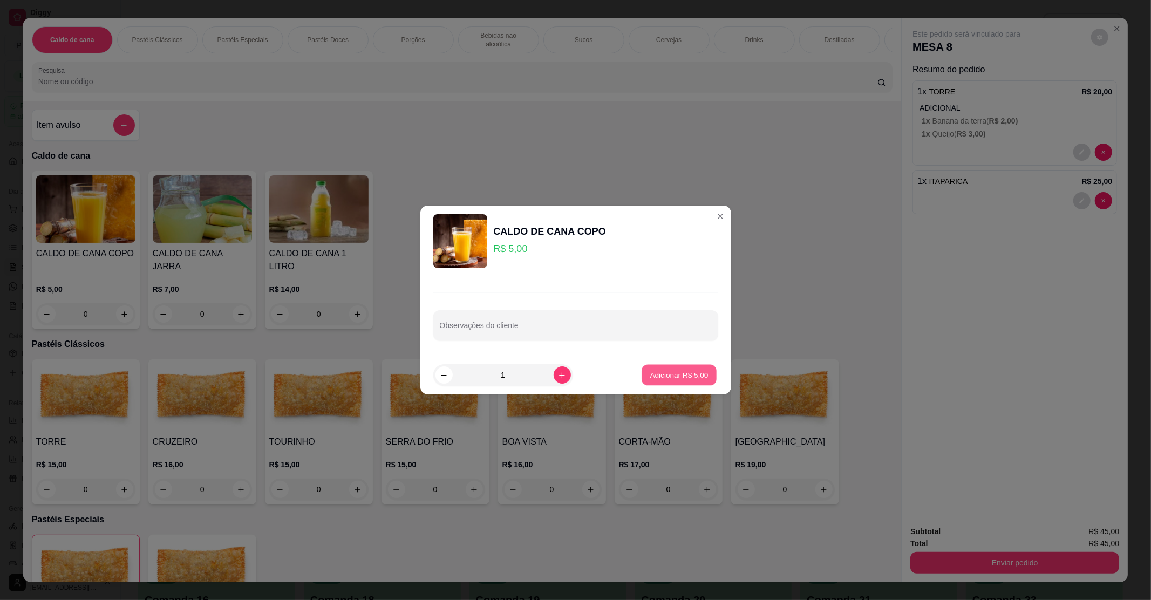
click at [693, 369] on button "Adicionar R$ 5,00" at bounding box center [679, 375] width 75 height 21
type input "1"
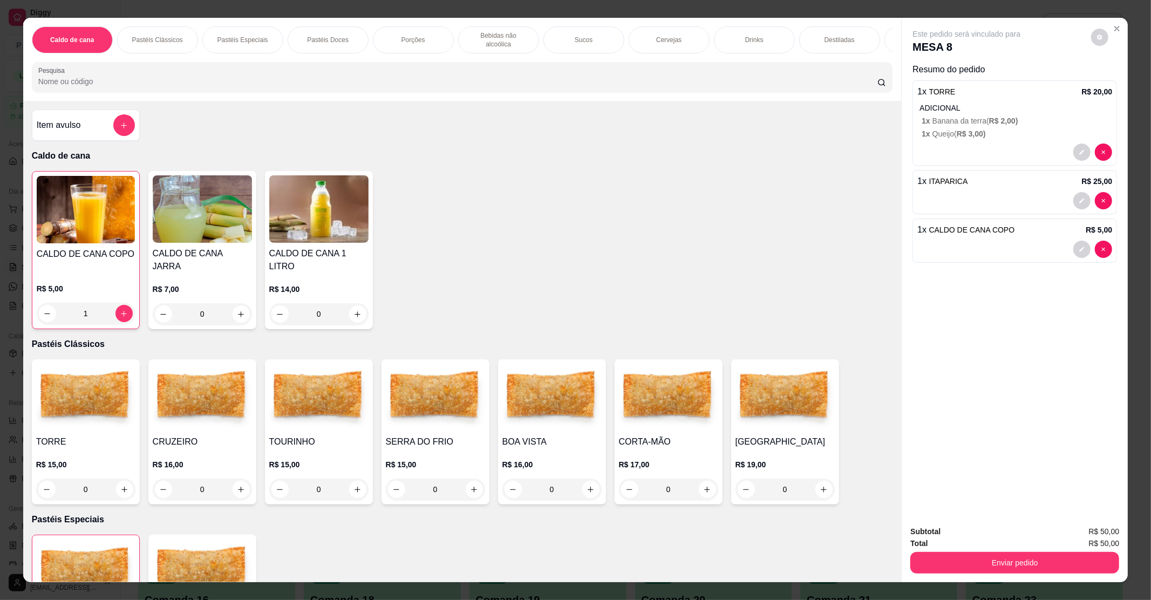
click at [195, 409] on img at bounding box center [202, 397] width 99 height 67
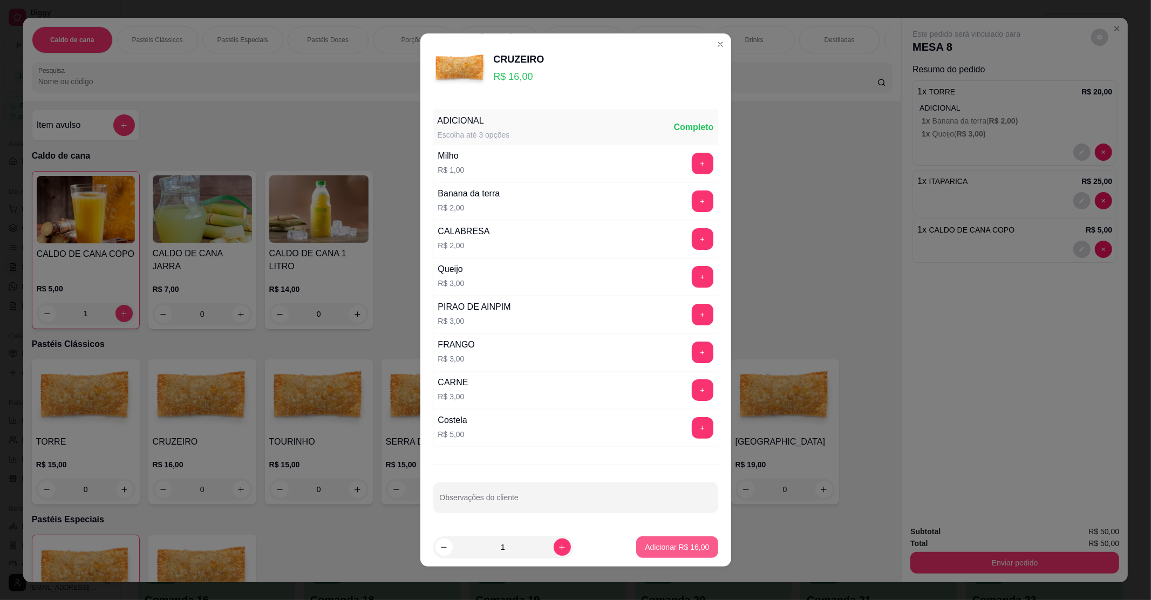
click at [661, 549] on p "Adicionar R$ 16,00" at bounding box center [677, 547] width 64 height 11
type input "1"
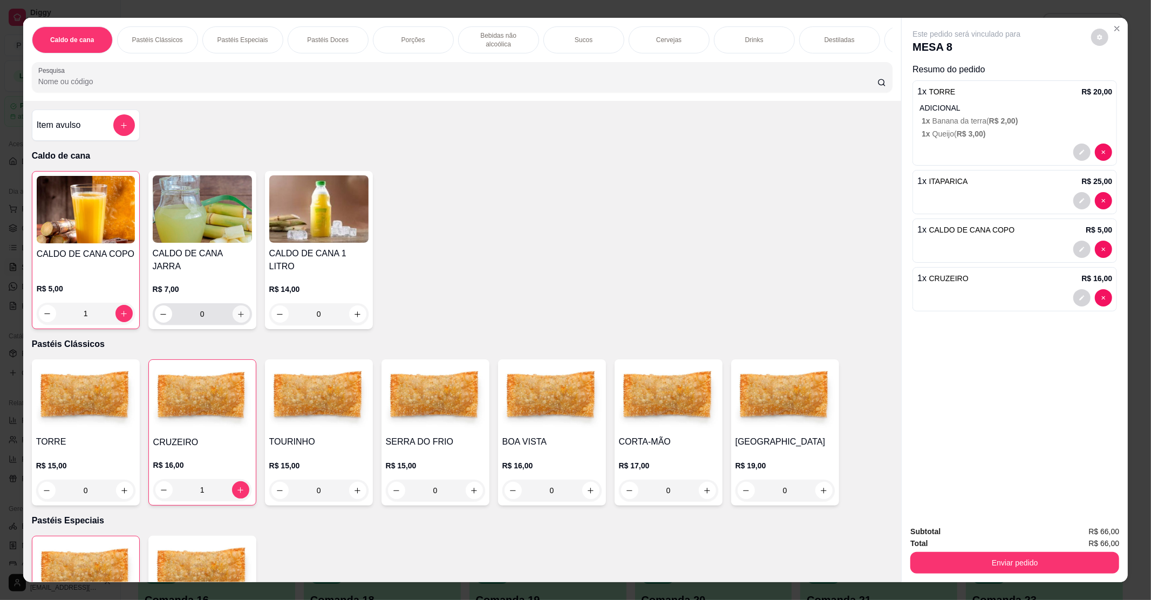
click at [237, 310] on icon "increase-product-quantity" at bounding box center [241, 314] width 8 height 8
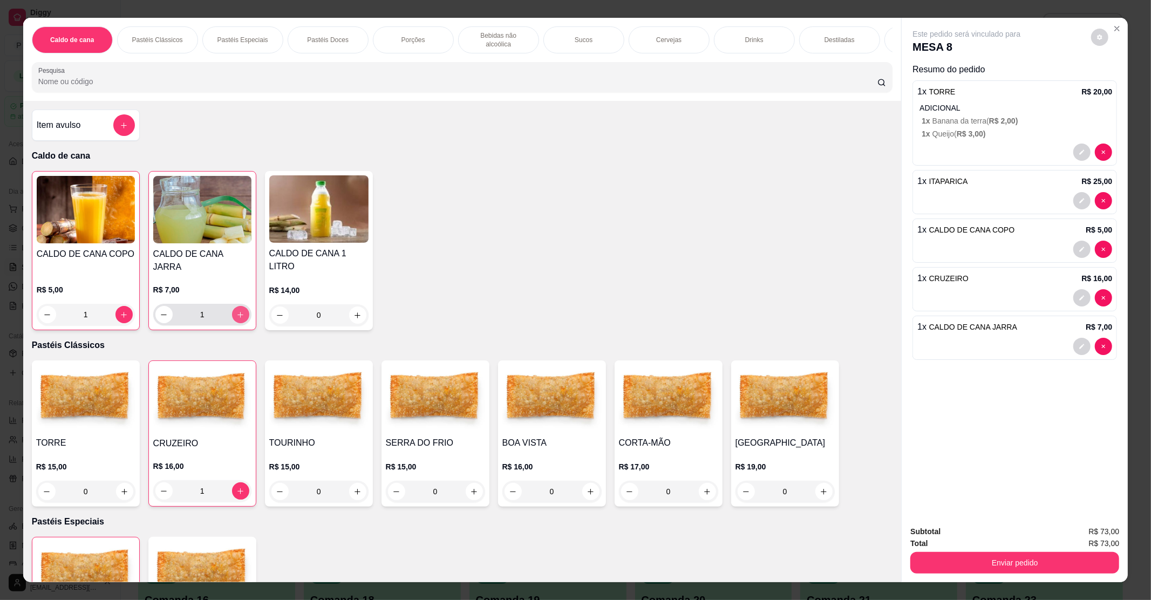
click at [236, 311] on icon "increase-product-quantity" at bounding box center [240, 315] width 8 height 8
type input "5"
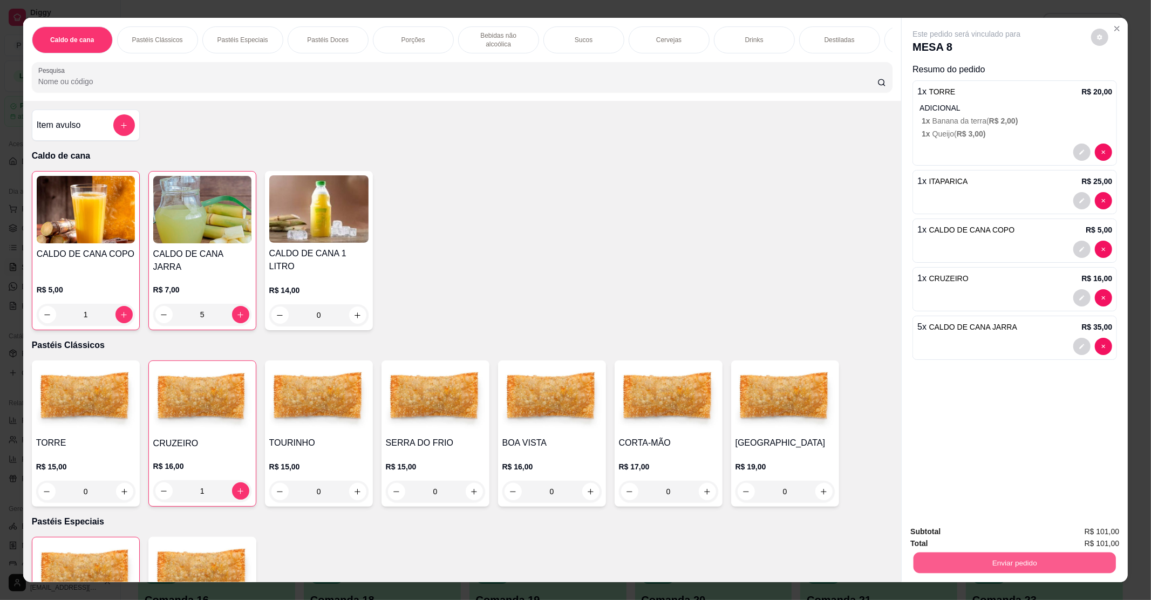
click at [1002, 561] on button "Enviar pedido" at bounding box center [1015, 562] width 202 height 21
click at [810, 537] on div "ITAPARICA R$ 25,00 1 KM 22 R$ 27,00 0" at bounding box center [462, 610] width 861 height 146
click at [70, 406] on img at bounding box center [85, 398] width 99 height 67
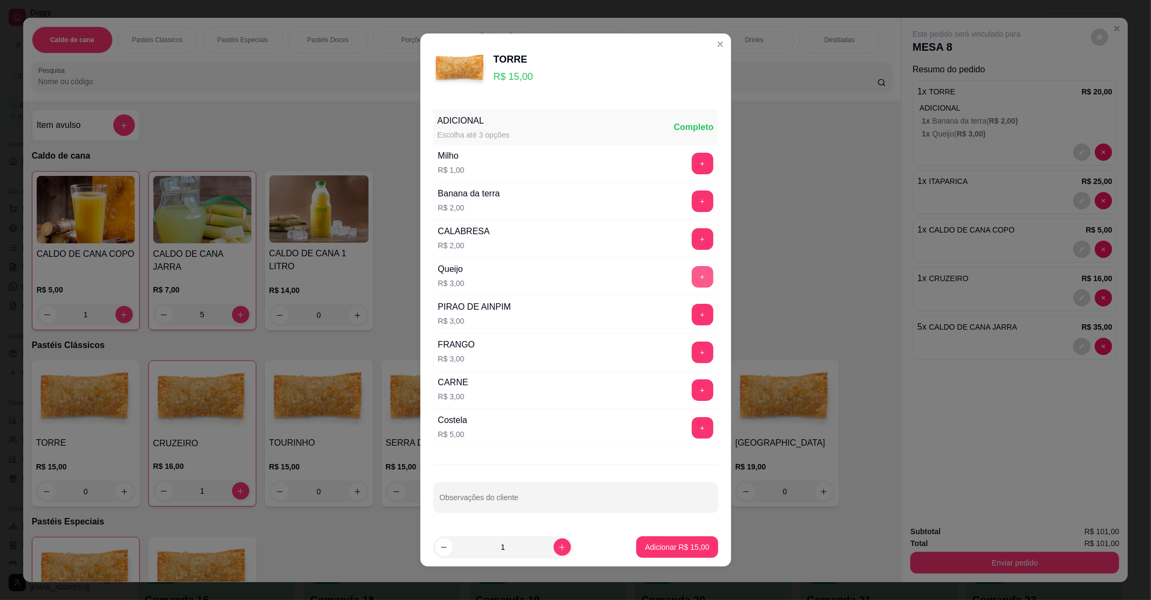
click at [692, 281] on button "+" at bounding box center [703, 277] width 22 height 22
click at [657, 515] on section "TORRE R$ 15,00 ADICIONAL Escolha até 3 opções Completo Milho R$ 1,00 + Banana d…" at bounding box center [575, 299] width 311 height 533
click at [674, 551] on p "Adicionar R$ 18,00" at bounding box center [677, 547] width 64 height 11
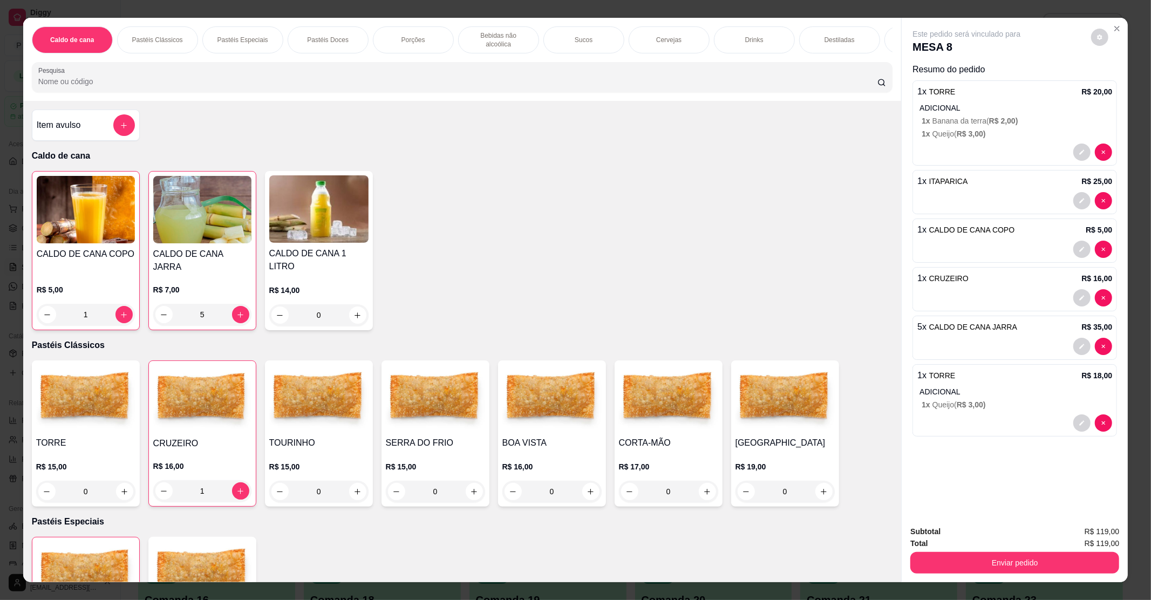
click at [464, 425] on div "SERRA DO FRIO R$ 15,00 0" at bounding box center [436, 434] width 108 height 146
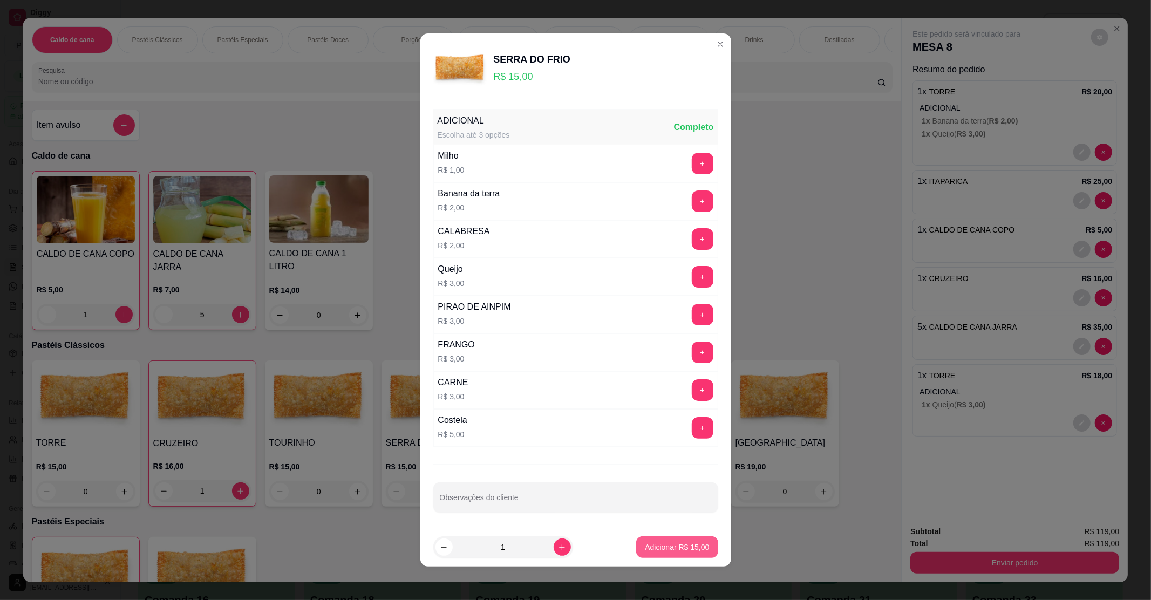
click at [645, 545] on p "Adicionar R$ 15,00" at bounding box center [677, 547] width 64 height 11
type input "1"
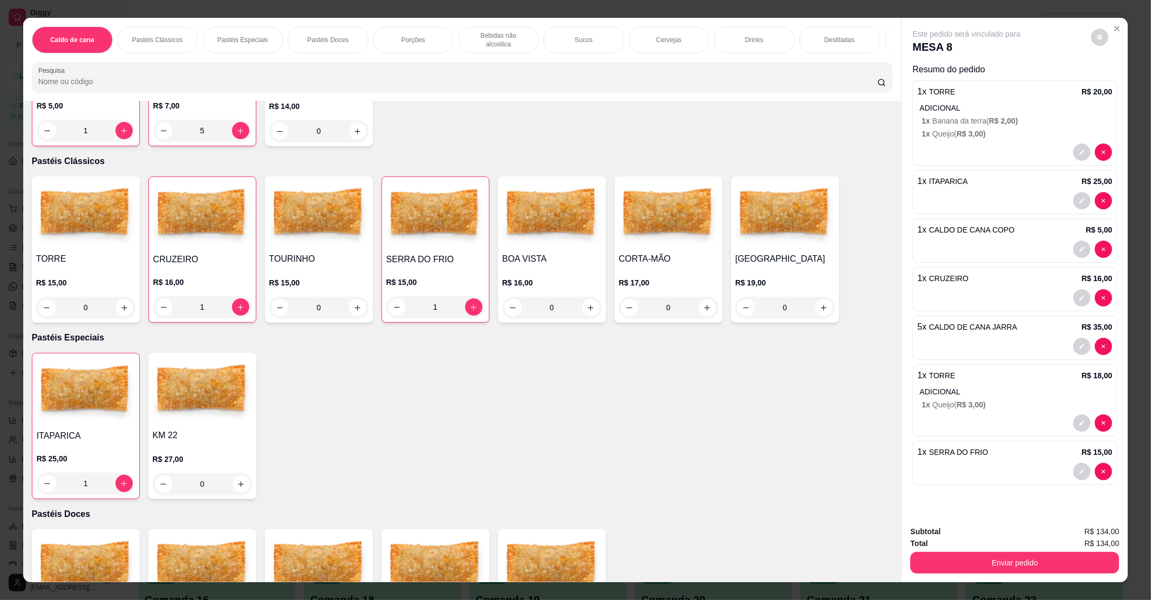
scroll to position [216, 0]
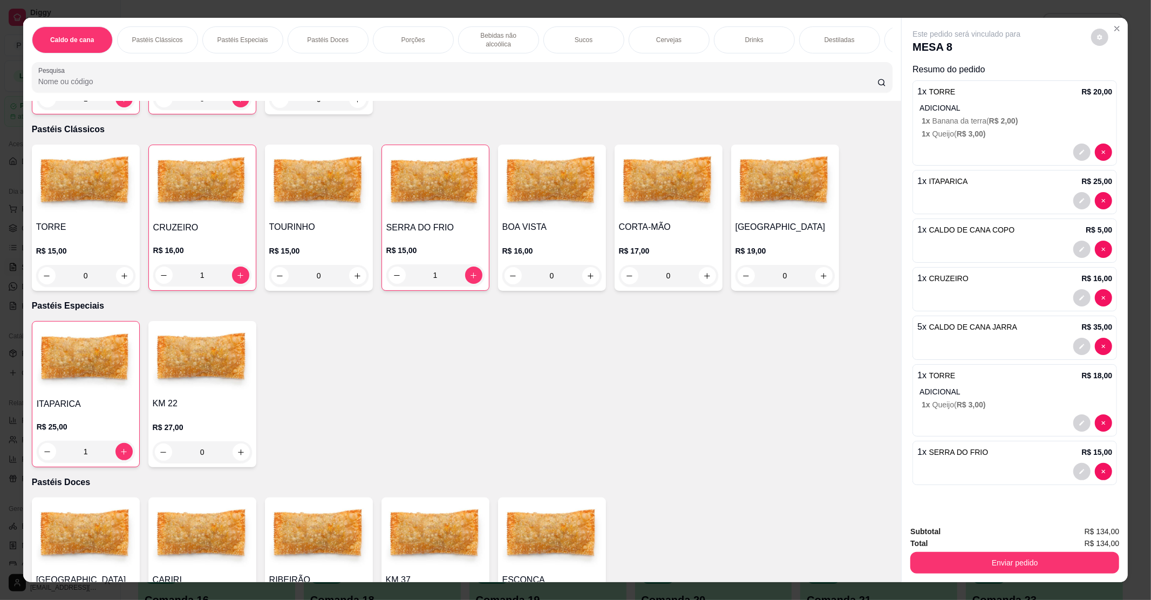
click at [98, 385] on div "ITAPARICA R$ 25,00 1" at bounding box center [86, 394] width 108 height 146
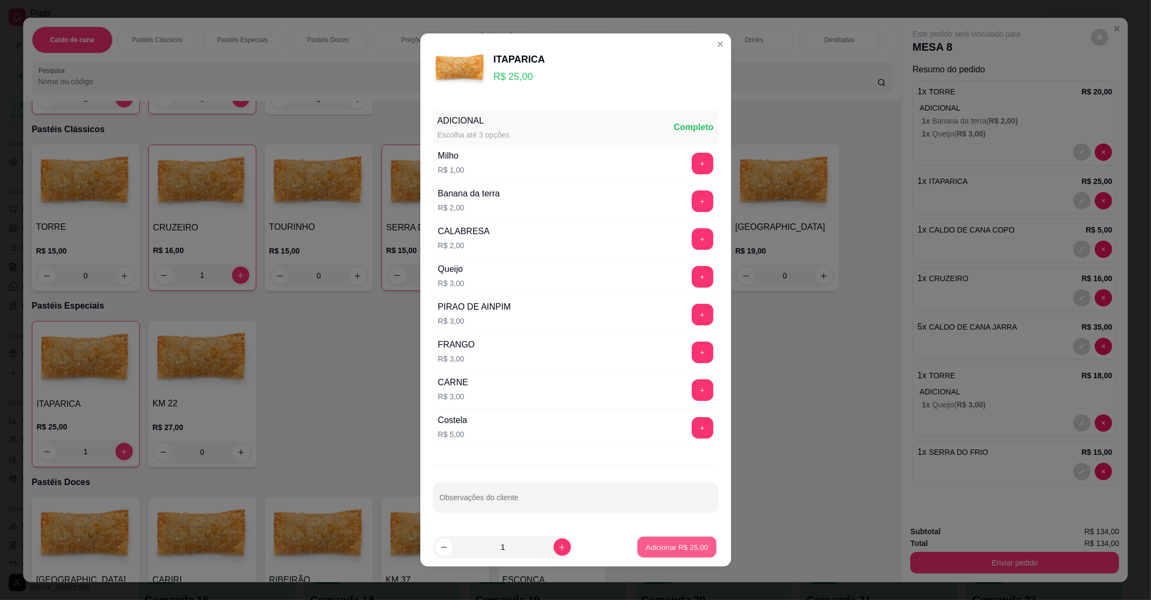
click at [683, 549] on p "Adicionar R$ 25,00" at bounding box center [677, 547] width 63 height 10
type input "2"
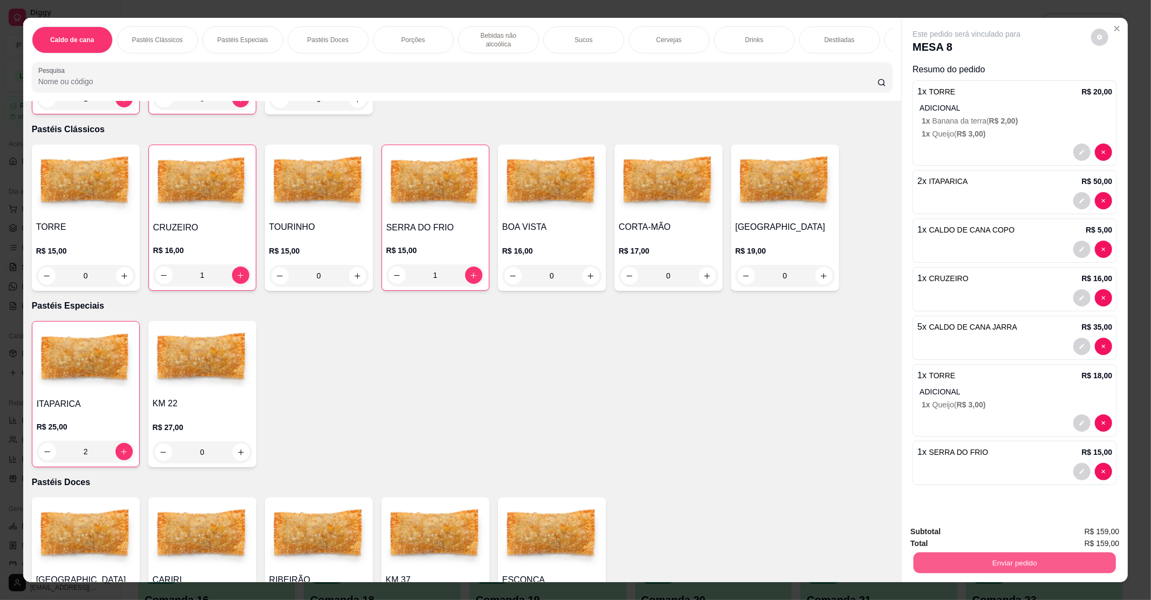
click at [1037, 559] on button "Enviar pedido" at bounding box center [1015, 562] width 202 height 21
click at [1091, 536] on button "Enviar pedido" at bounding box center [1090, 536] width 59 height 20
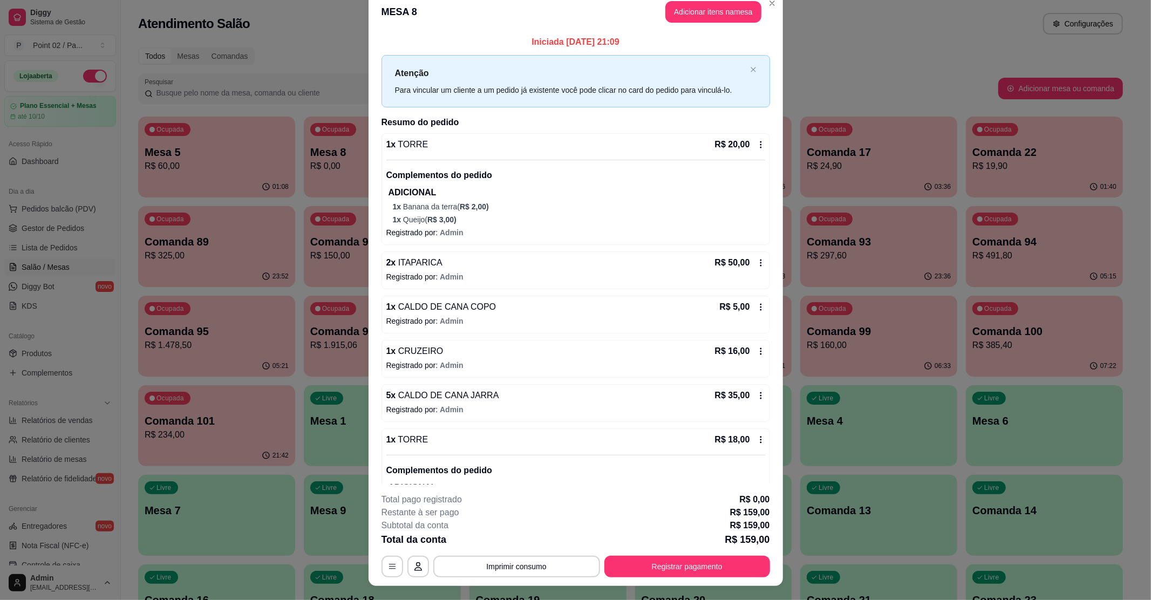
scroll to position [0, 0]
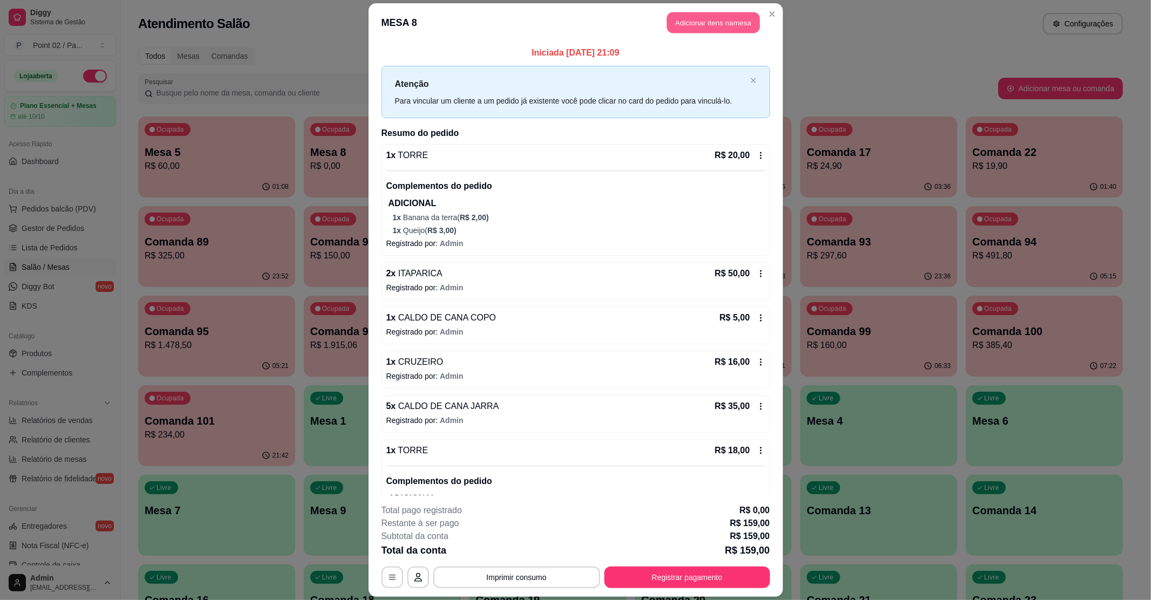
click at [683, 25] on button "Adicionar itens na mesa" at bounding box center [713, 22] width 93 height 21
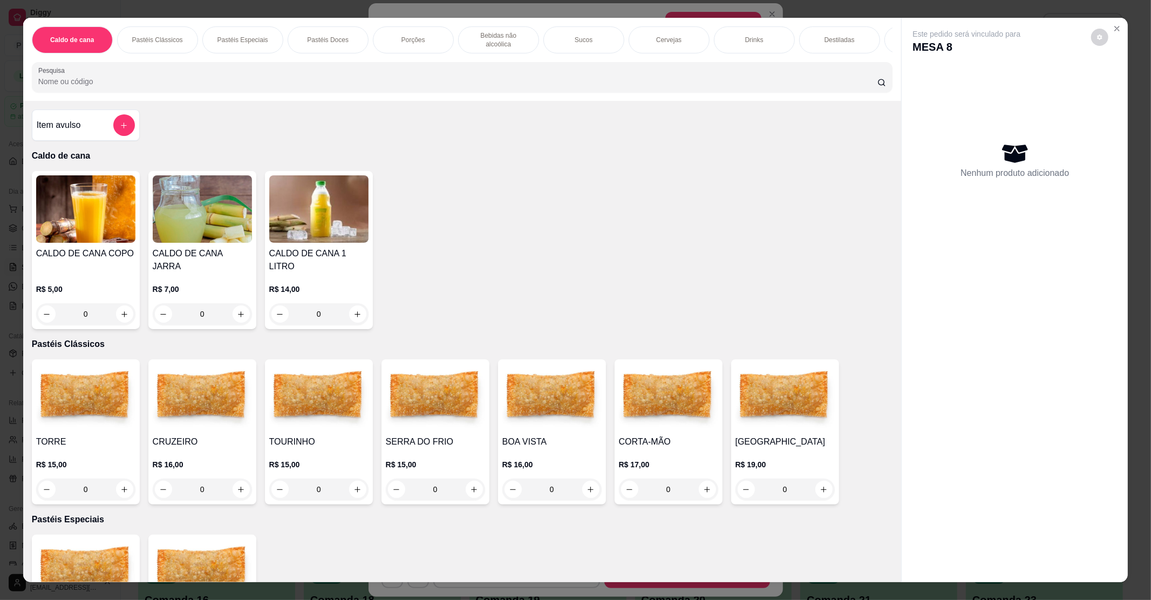
click at [55, 417] on img at bounding box center [85, 397] width 99 height 67
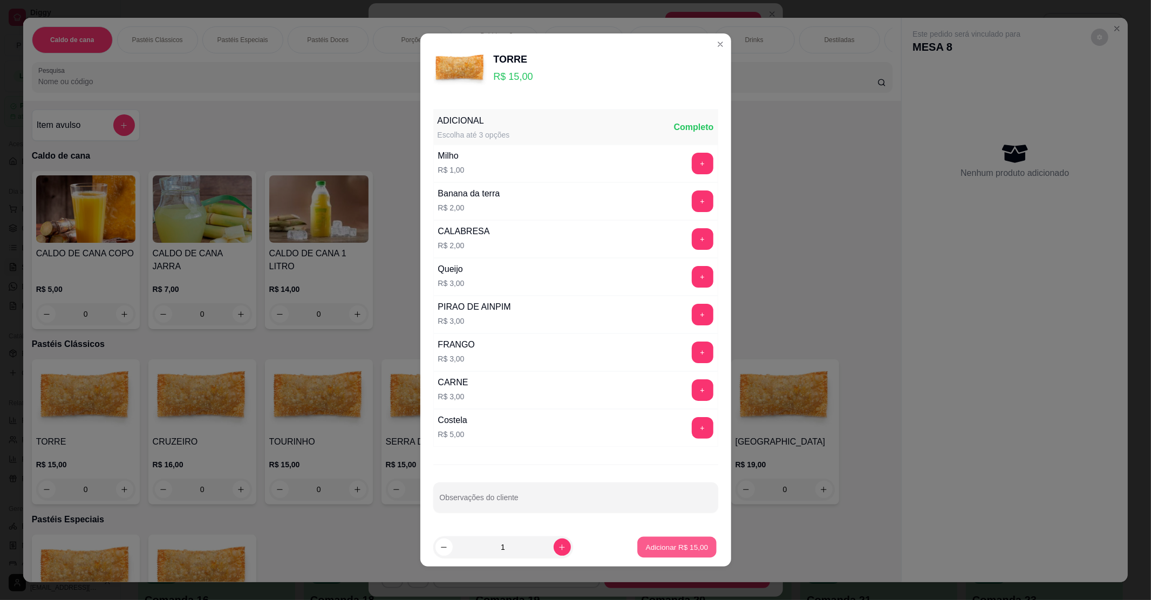
click at [676, 545] on p "Adicionar R$ 15,00" at bounding box center [677, 547] width 63 height 10
type input "1"
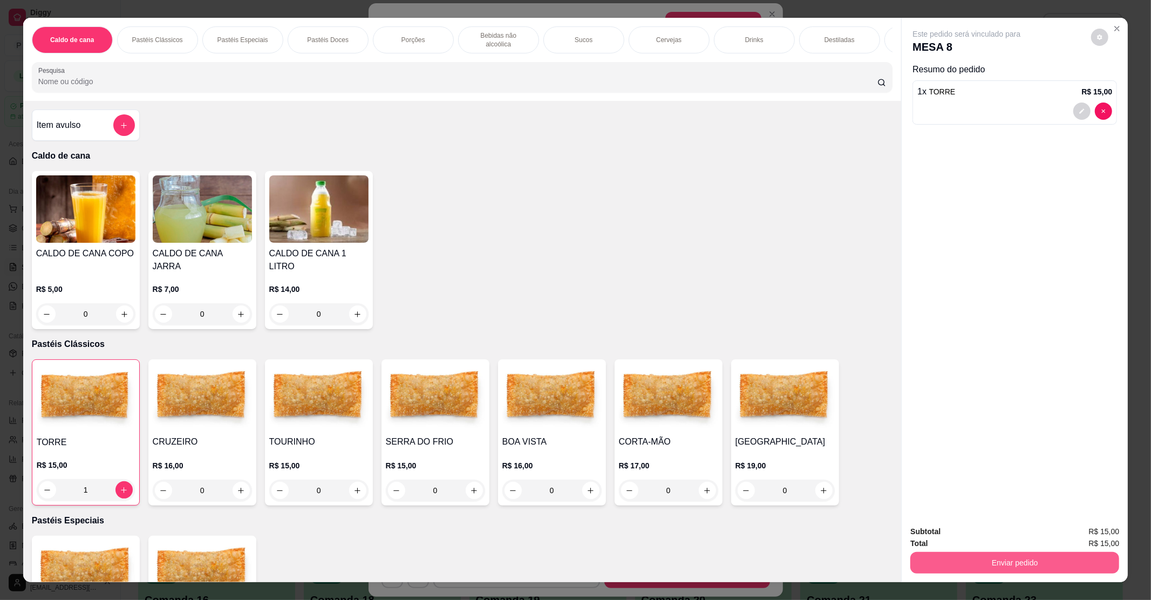
click at [1007, 564] on button "Enviar pedido" at bounding box center [1015, 563] width 209 height 22
click at [1095, 532] on button "Enviar pedido" at bounding box center [1090, 536] width 59 height 20
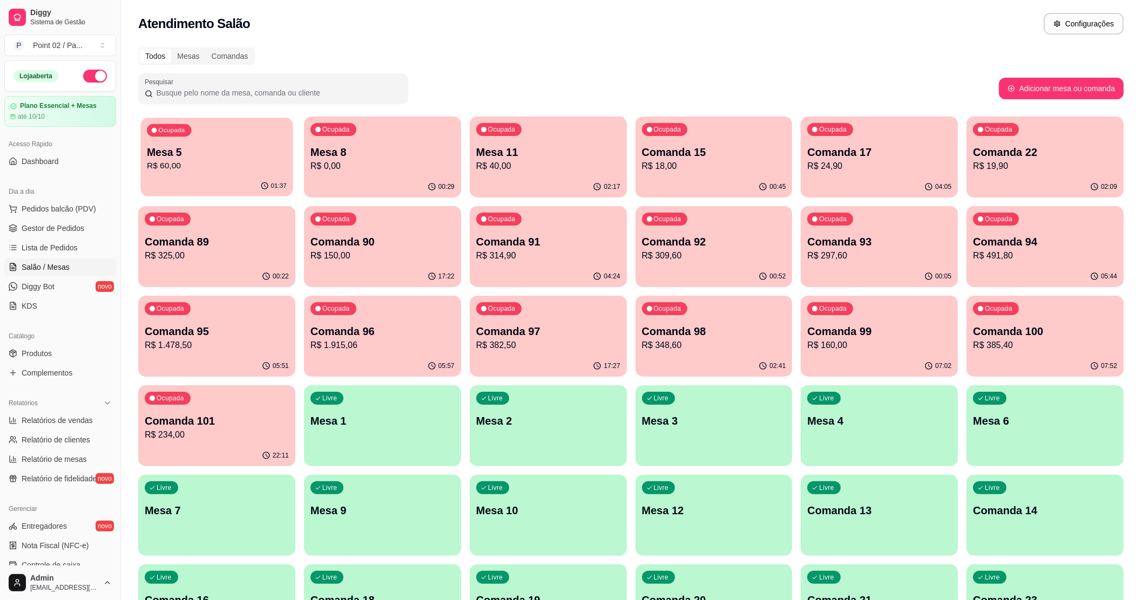
click at [247, 134] on div "Ocupada Mesa 5 R$ 60,00" at bounding box center [216, 147] width 152 height 58
click at [371, 149] on p "Mesa 8" at bounding box center [382, 152] width 144 height 15
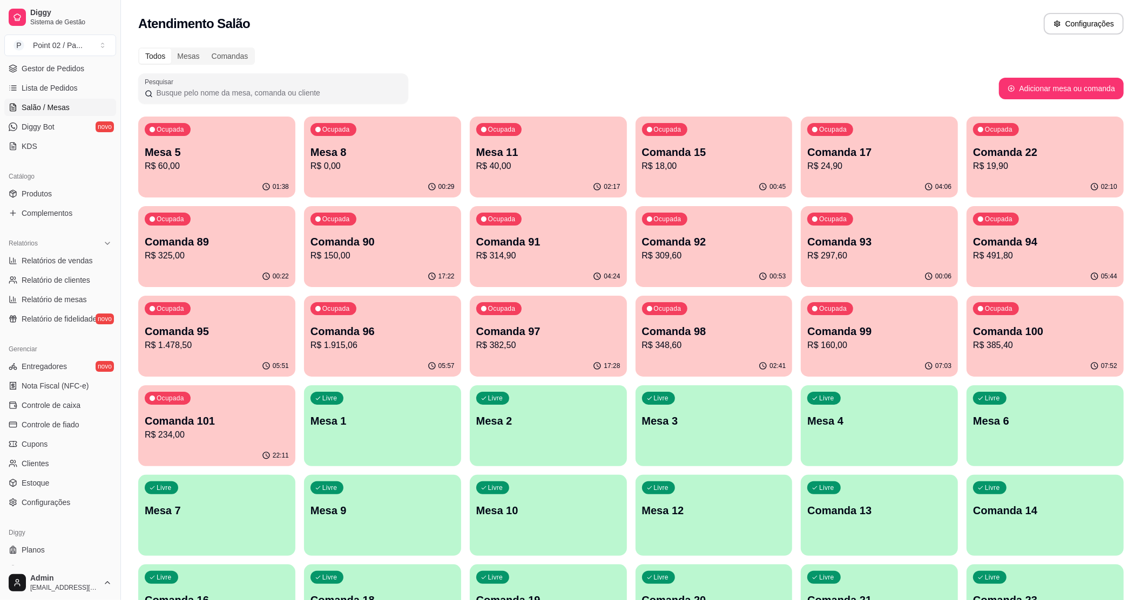
scroll to position [177, 0]
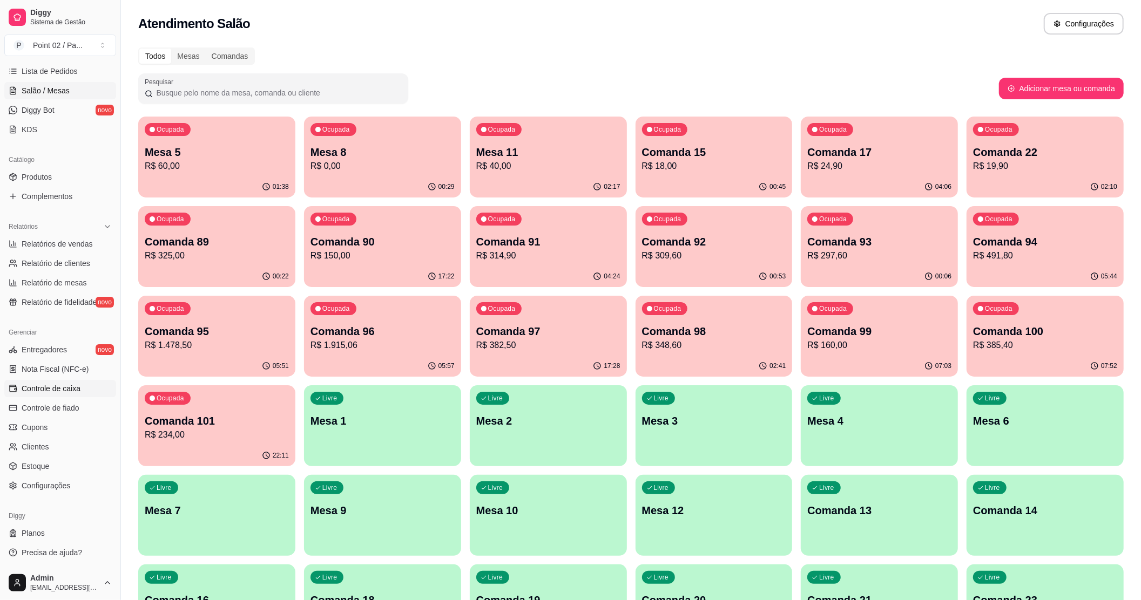
click at [67, 393] on span "Controle de caixa" at bounding box center [51, 388] width 59 height 11
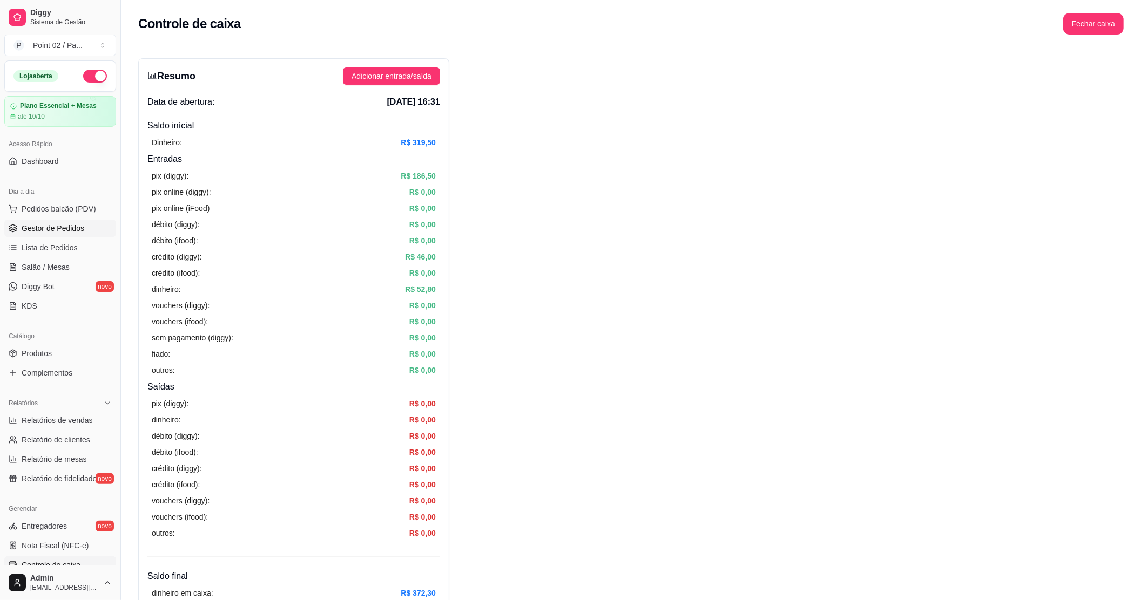
click at [49, 232] on span "Gestor de Pedidos" at bounding box center [53, 228] width 63 height 11
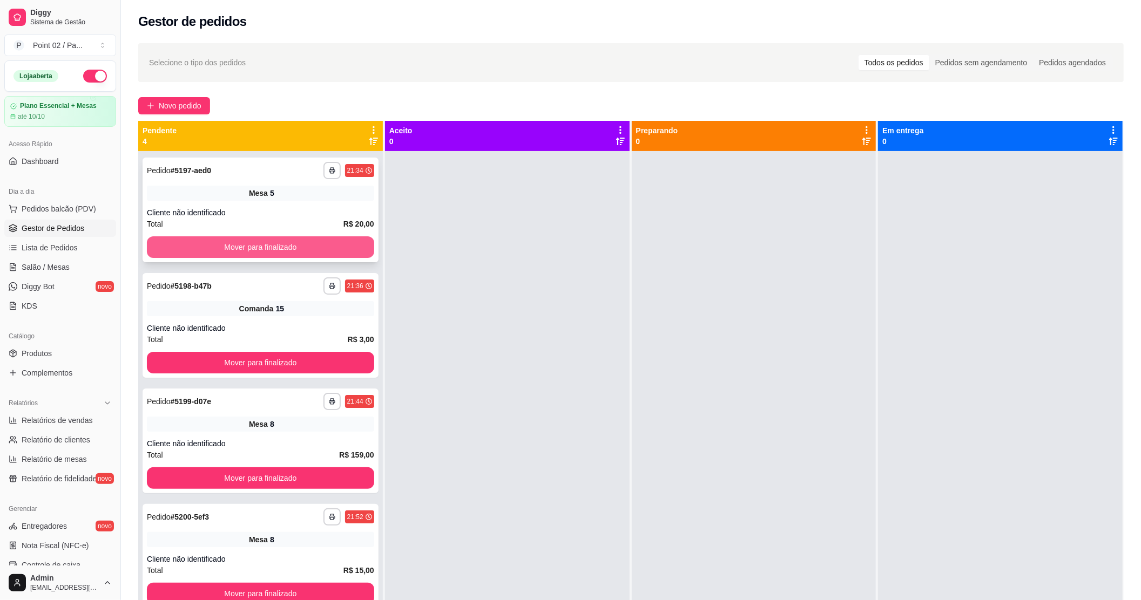
click at [181, 248] on button "Mover para finalizado" at bounding box center [260, 247] width 227 height 22
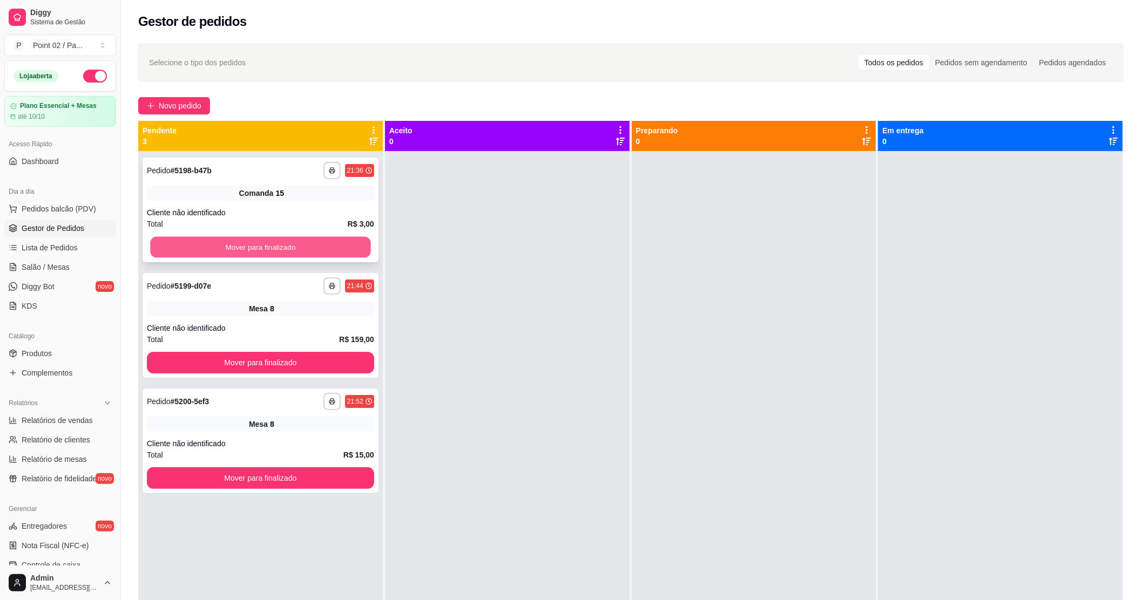
click at [180, 249] on button "Mover para finalizado" at bounding box center [260, 247] width 220 height 21
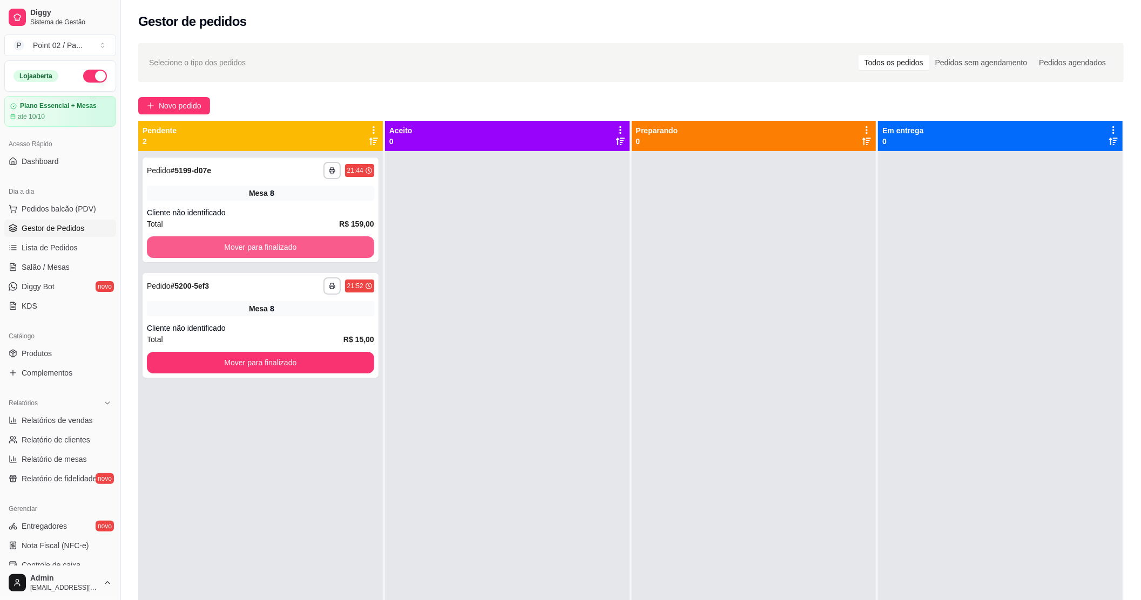
click at [180, 249] on button "Mover para finalizado" at bounding box center [260, 247] width 227 height 22
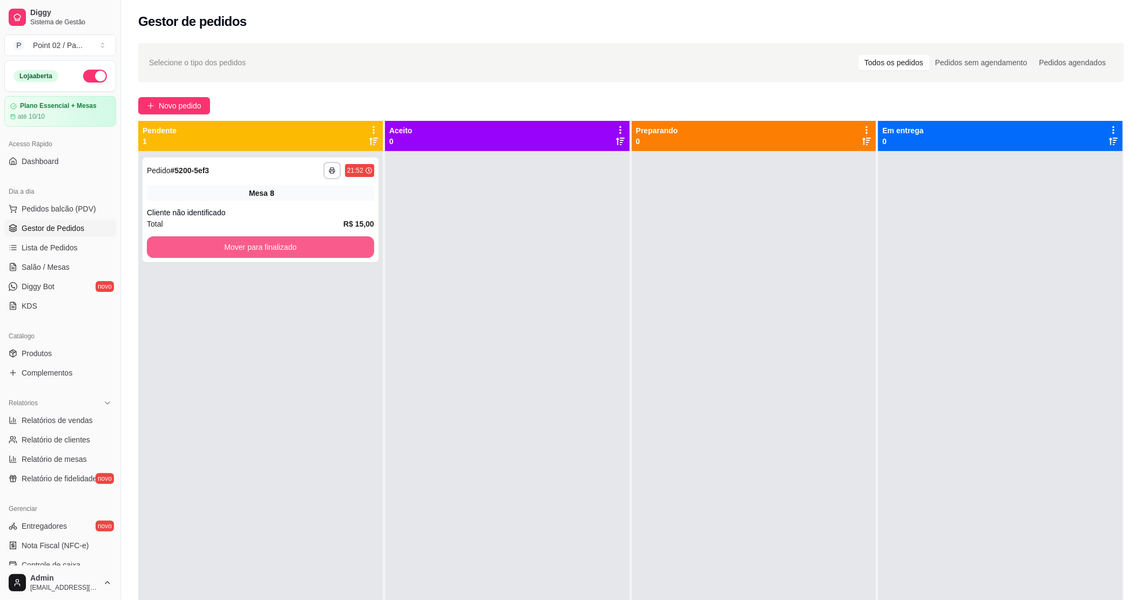
click at [180, 249] on button "Mover para finalizado" at bounding box center [260, 247] width 227 height 22
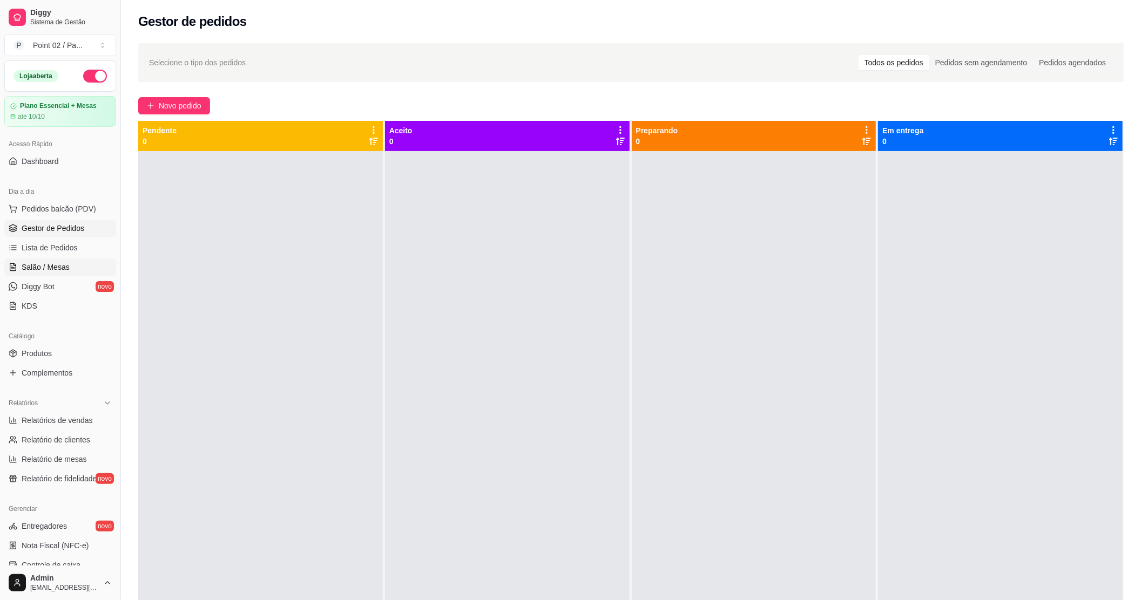
click at [50, 269] on span "Salão / Mesas" at bounding box center [46, 267] width 48 height 11
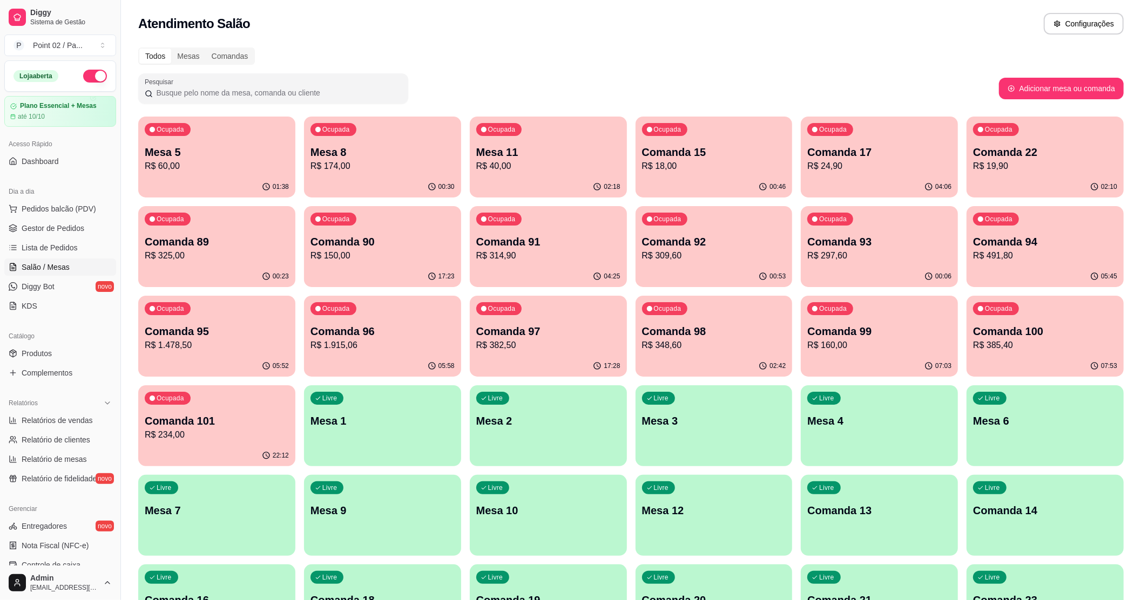
click at [236, 256] on p "R$ 325,00" at bounding box center [217, 255] width 144 height 13
click at [314, 252] on p "R$ 150,00" at bounding box center [383, 255] width 140 height 12
click at [870, 313] on div "Ocupada Comanda 99 R$ 160,00" at bounding box center [878, 326] width 157 height 60
click at [745, 363] on div "02:42" at bounding box center [713, 366] width 157 height 21
click at [532, 357] on div "17:29" at bounding box center [548, 366] width 157 height 21
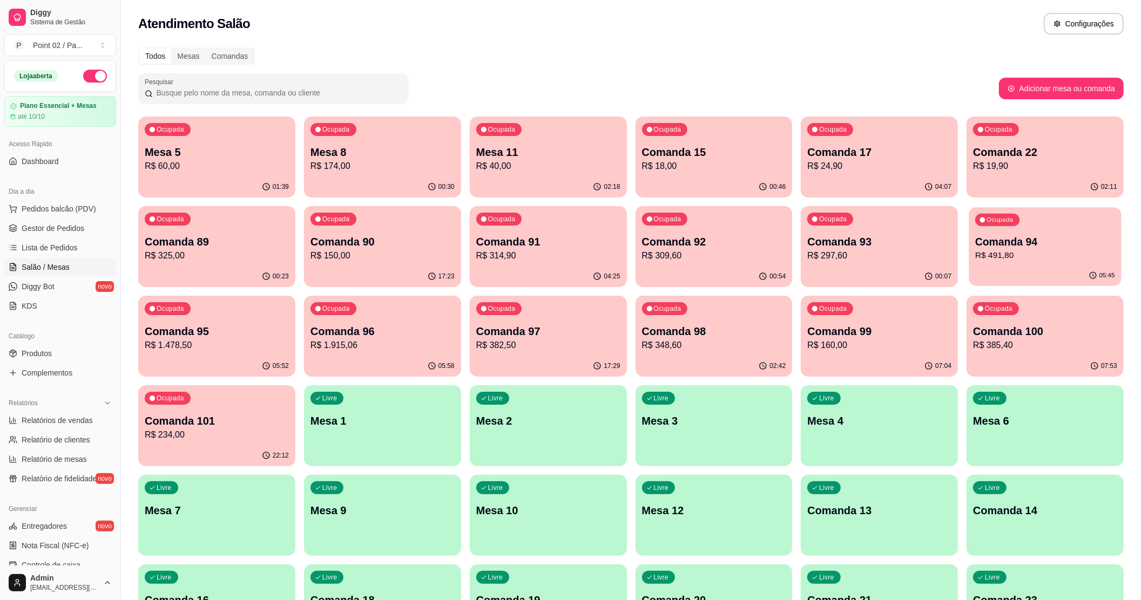
click at [1044, 236] on p "Comanda 94" at bounding box center [1045, 242] width 140 height 15
click at [892, 247] on p "Comanda 93" at bounding box center [879, 241] width 144 height 15
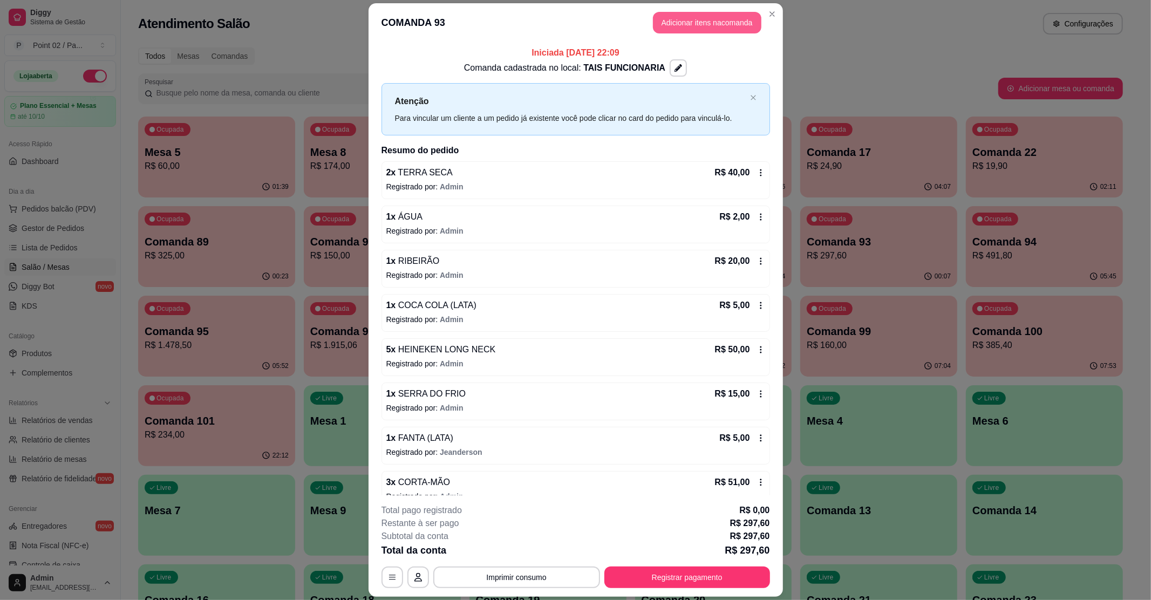
click at [692, 25] on button "Adicionar itens na comanda" at bounding box center [707, 23] width 108 height 22
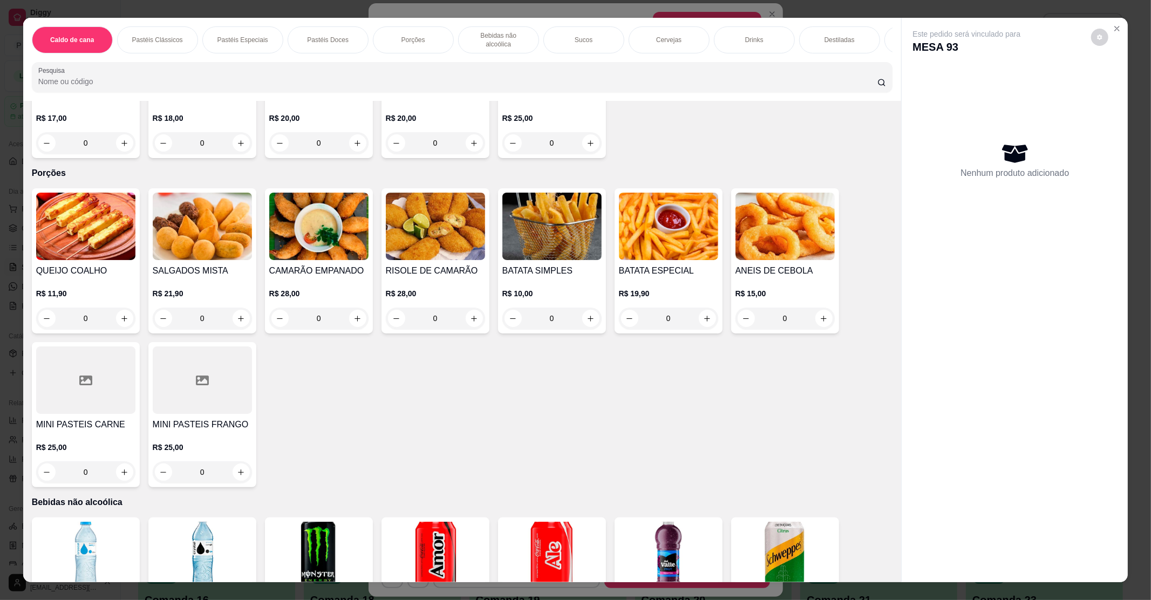
scroll to position [648, 0]
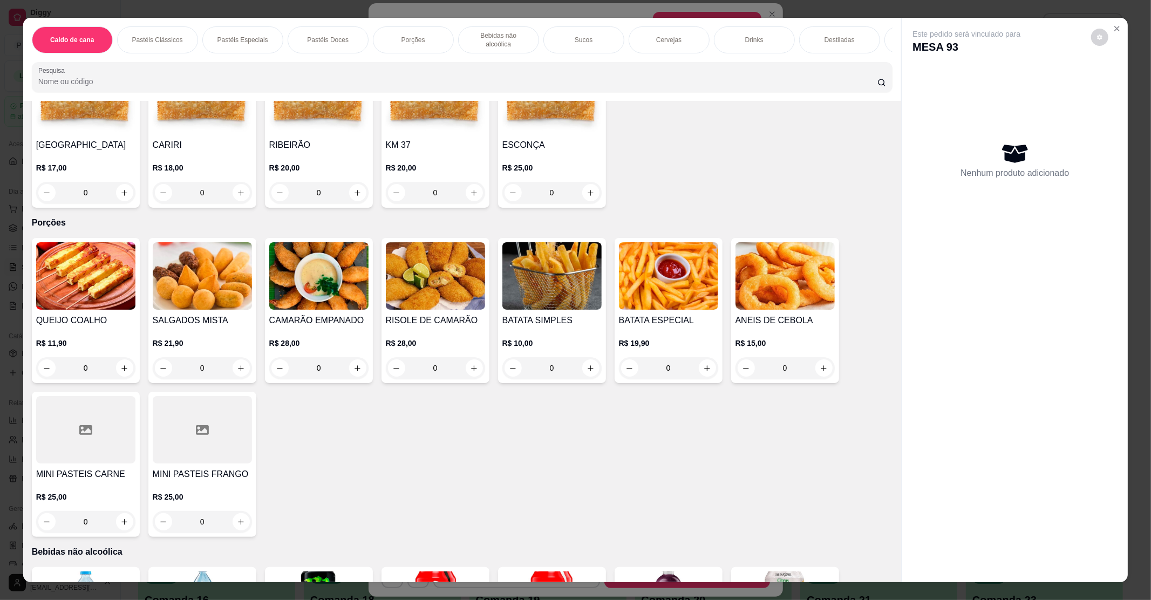
click at [569, 300] on div "BATATA SIMPLES R$ 10,00 0" at bounding box center [552, 310] width 108 height 145
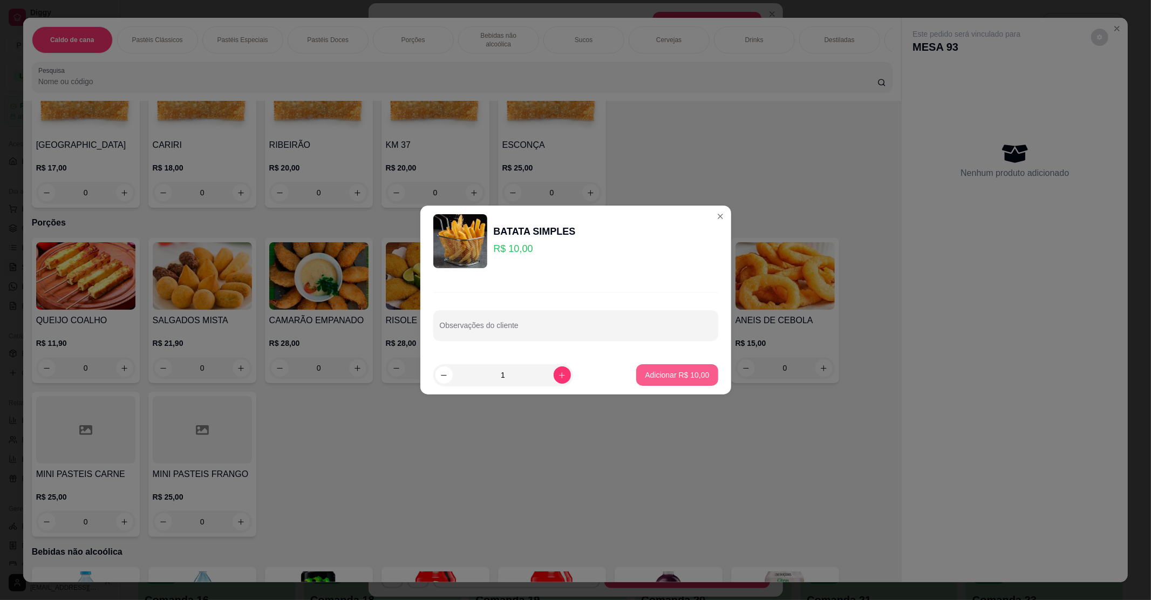
click at [673, 376] on p "Adicionar R$ 10,00" at bounding box center [677, 375] width 64 height 11
type input "1"
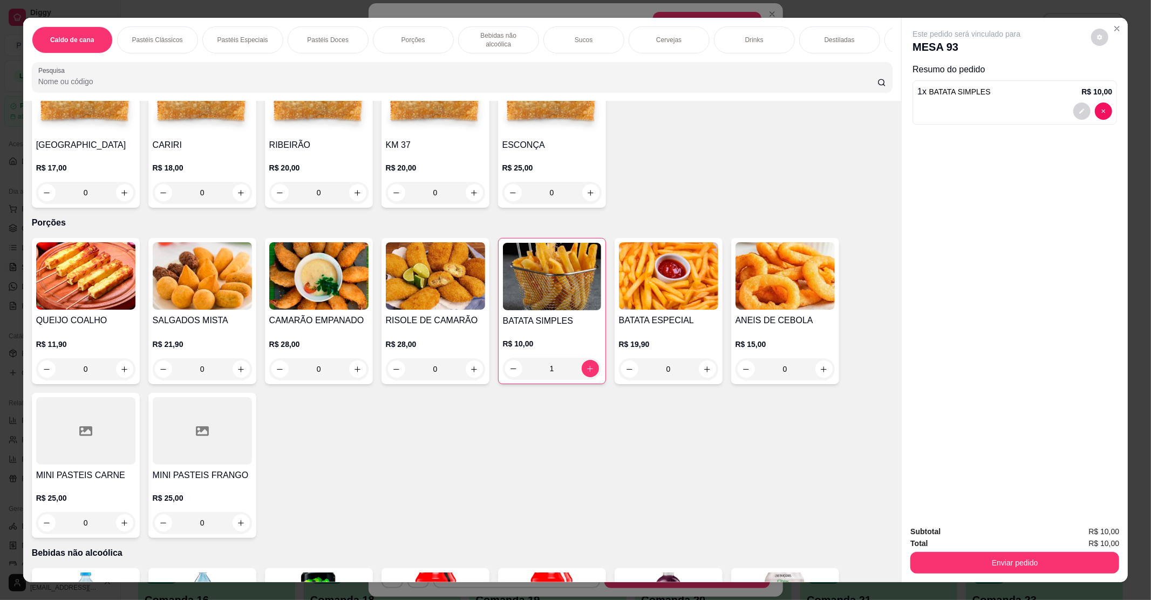
click at [203, 276] on img at bounding box center [202, 275] width 99 height 67
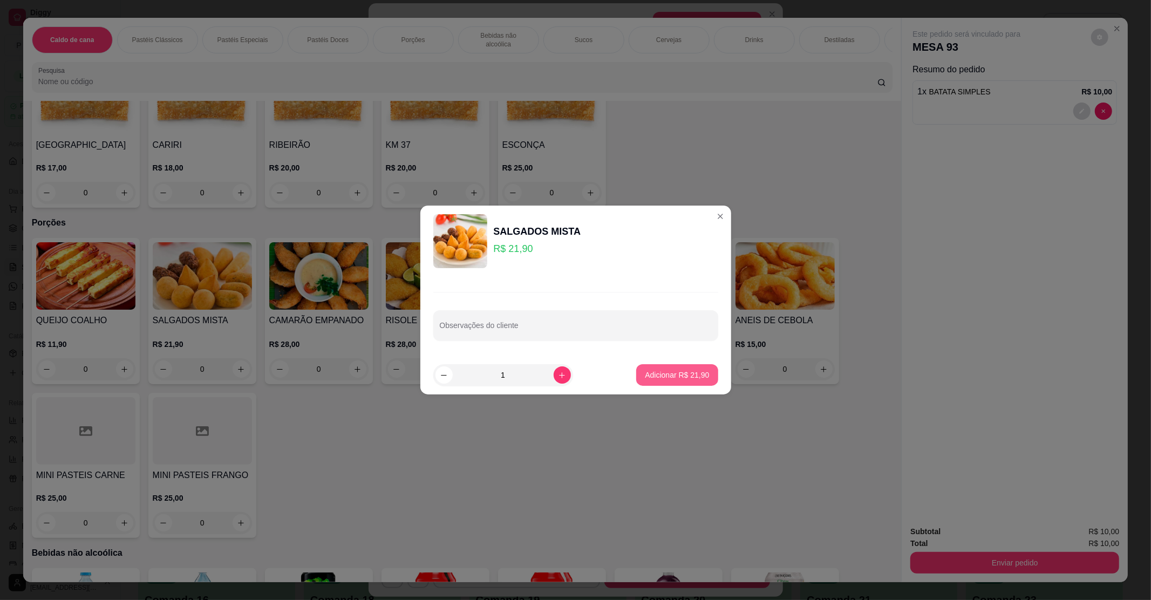
click at [647, 377] on p "Adicionar R$ 21,90" at bounding box center [677, 375] width 64 height 11
type input "1"
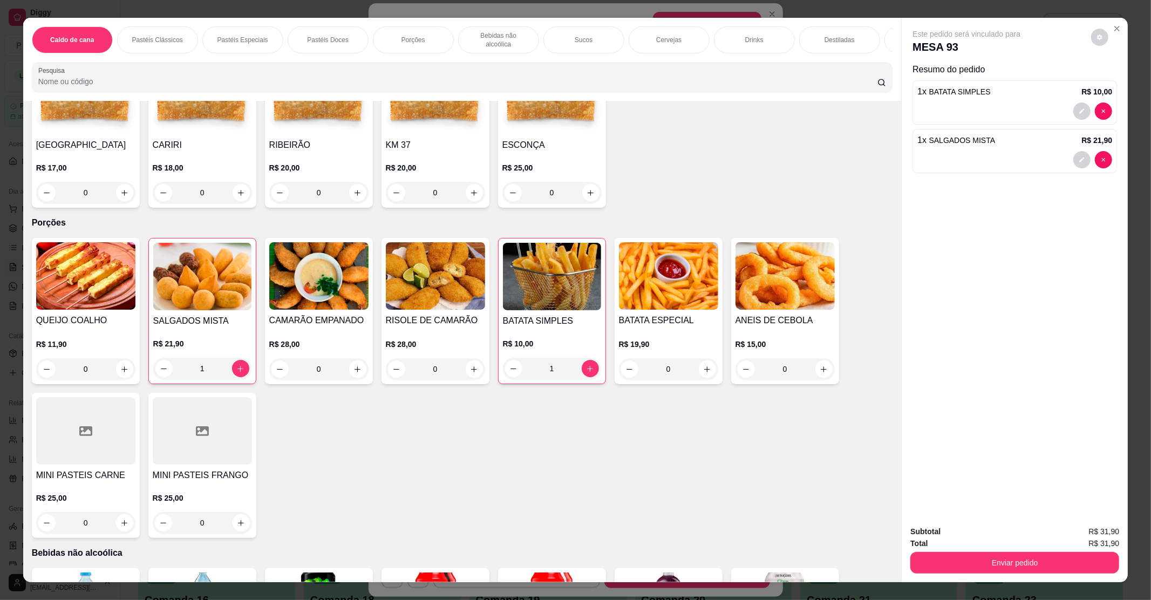
click at [967, 574] on div "Subtotal R$ 31,90 Total R$ 31,90 Enviar pedido" at bounding box center [1015, 549] width 226 height 65
click at [976, 568] on button "Enviar pedido" at bounding box center [1015, 563] width 209 height 22
click at [1115, 540] on button "Enviar pedido" at bounding box center [1090, 536] width 61 height 21
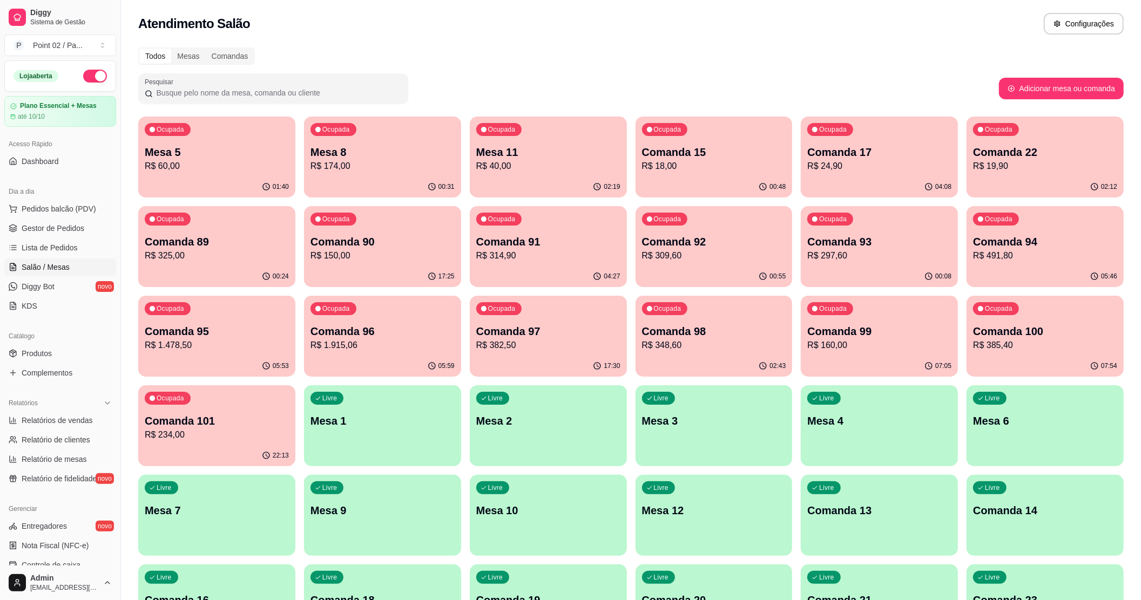
click at [324, 193] on div "00:31" at bounding box center [382, 187] width 157 height 21
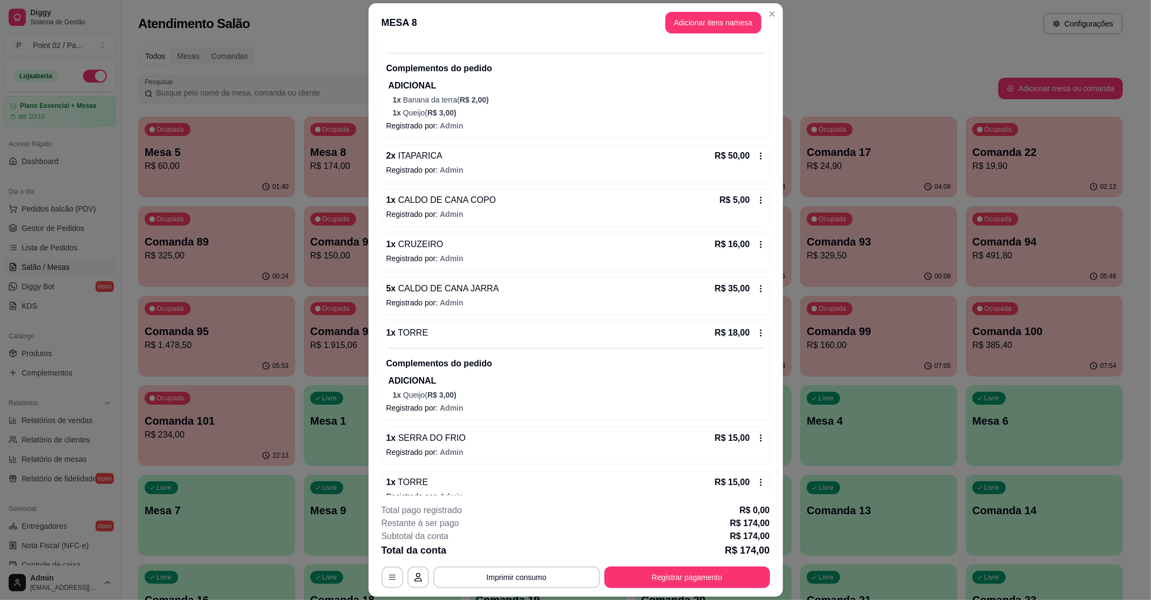
scroll to position [138, 0]
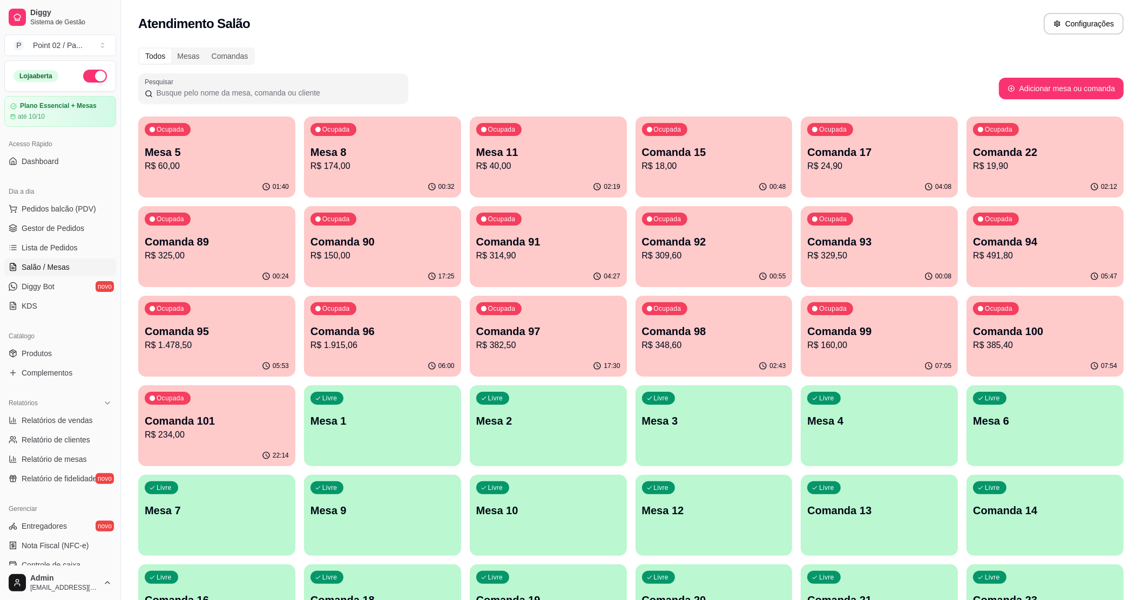
click at [335, 48] on div "Todos Mesas Comandas" at bounding box center [630, 55] width 985 height 17
click at [484, 39] on div "Atendimento Salão Configurações" at bounding box center [631, 20] width 1020 height 41
click at [409, 160] on p "R$ 174,00" at bounding box center [382, 166] width 144 height 13
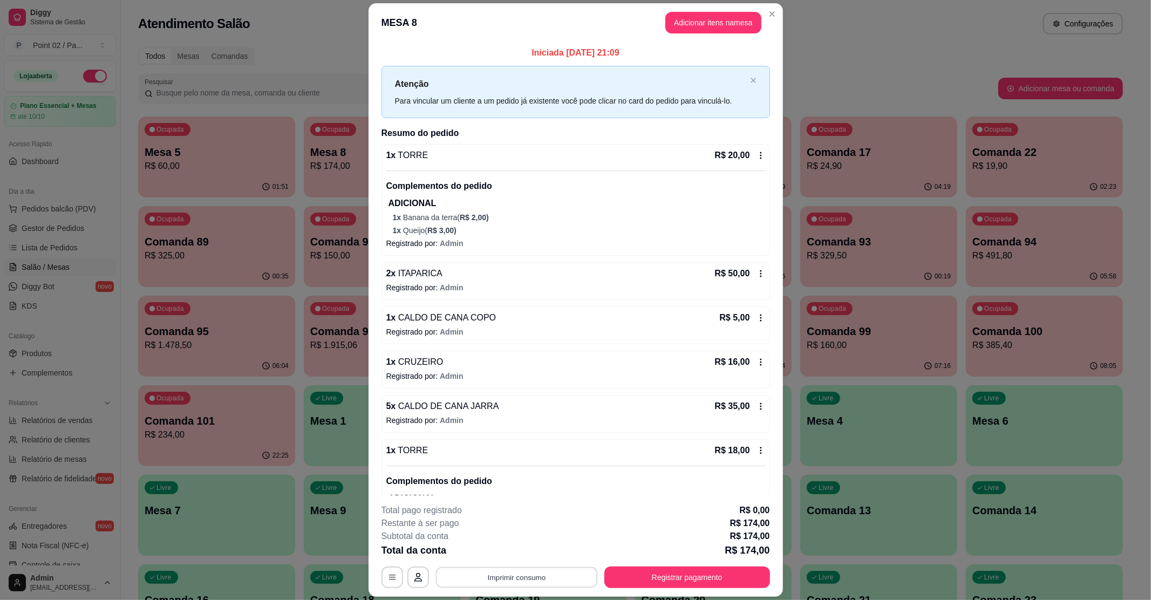
click at [503, 575] on button "Imprimir consumo" at bounding box center [517, 577] width 162 height 21
click at [523, 555] on button "IMPRESSORA" at bounding box center [515, 552] width 76 height 17
click at [665, 583] on button "Registrar pagamento" at bounding box center [687, 577] width 161 height 21
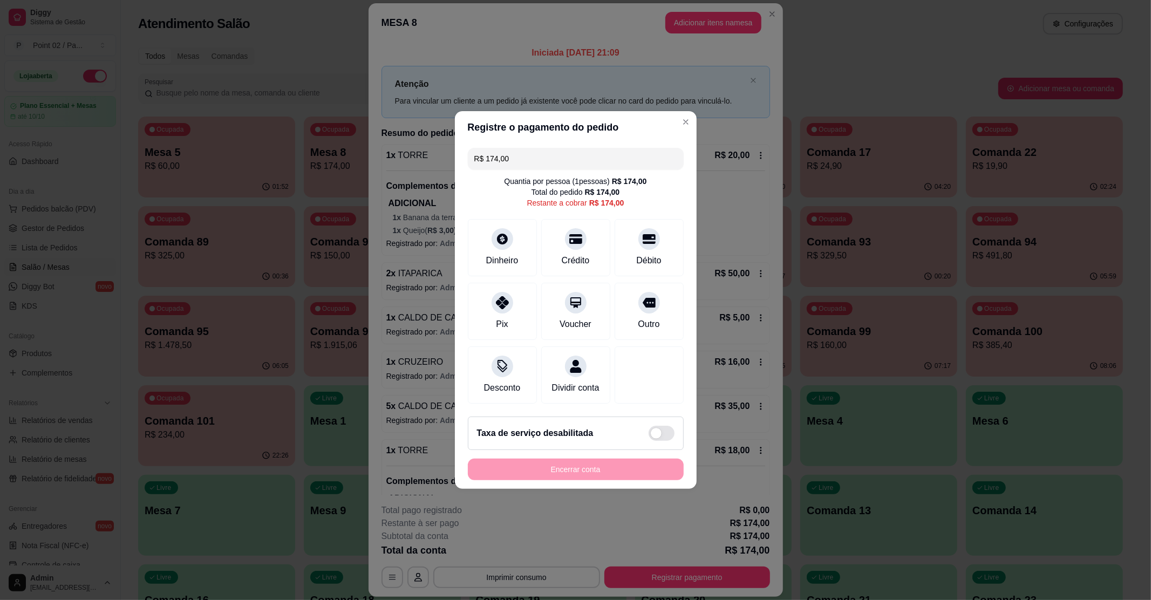
click at [633, 148] on input "R$ 174,00" at bounding box center [575, 159] width 203 height 22
click at [580, 234] on div at bounding box center [576, 236] width 24 height 24
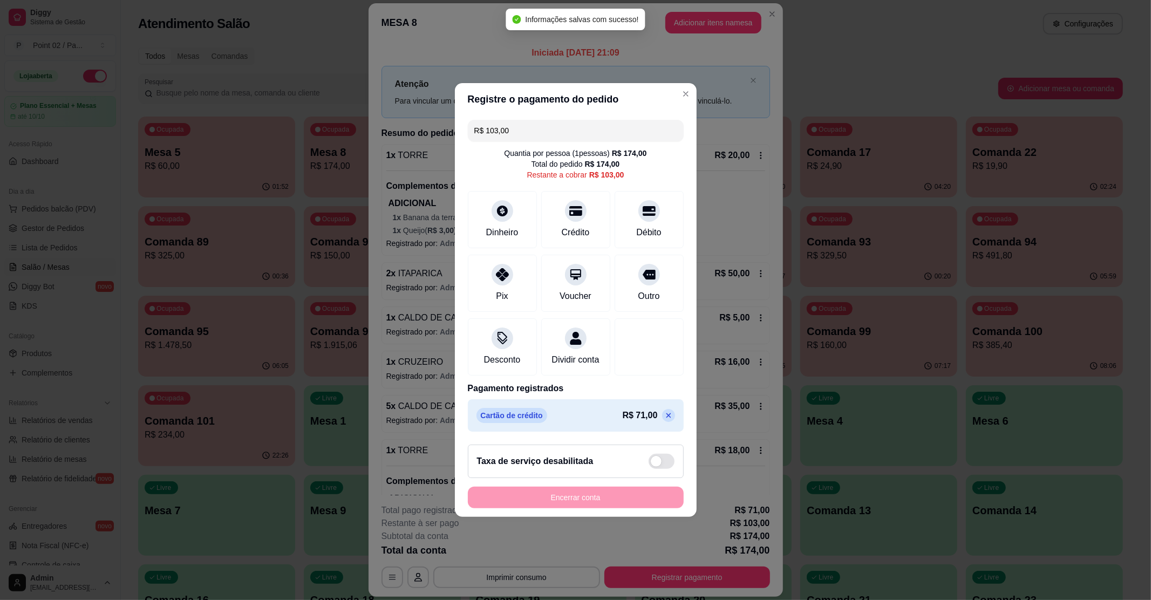
click at [585, 131] on input "R$ 103,00" at bounding box center [575, 131] width 203 height 22
click at [568, 215] on div "Crédito" at bounding box center [576, 217] width 76 height 63
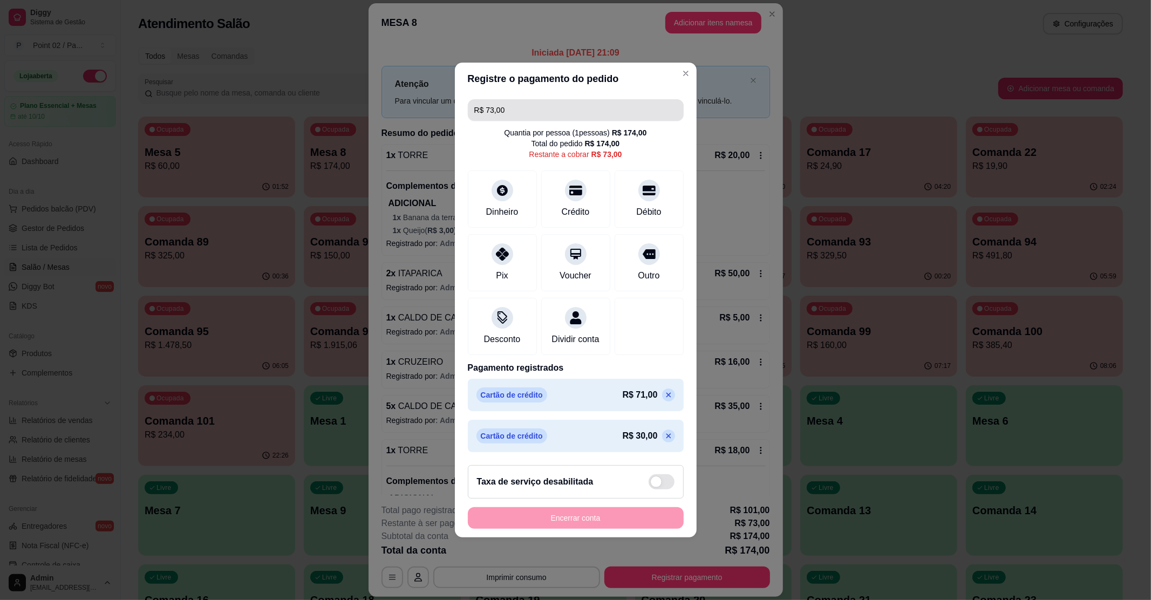
click at [556, 99] on input "R$ 73,00" at bounding box center [575, 110] width 203 height 22
click at [582, 105] on input "R$ 0,00" at bounding box center [575, 110] width 203 height 22
click at [623, 185] on div "Débito" at bounding box center [649, 197] width 76 height 63
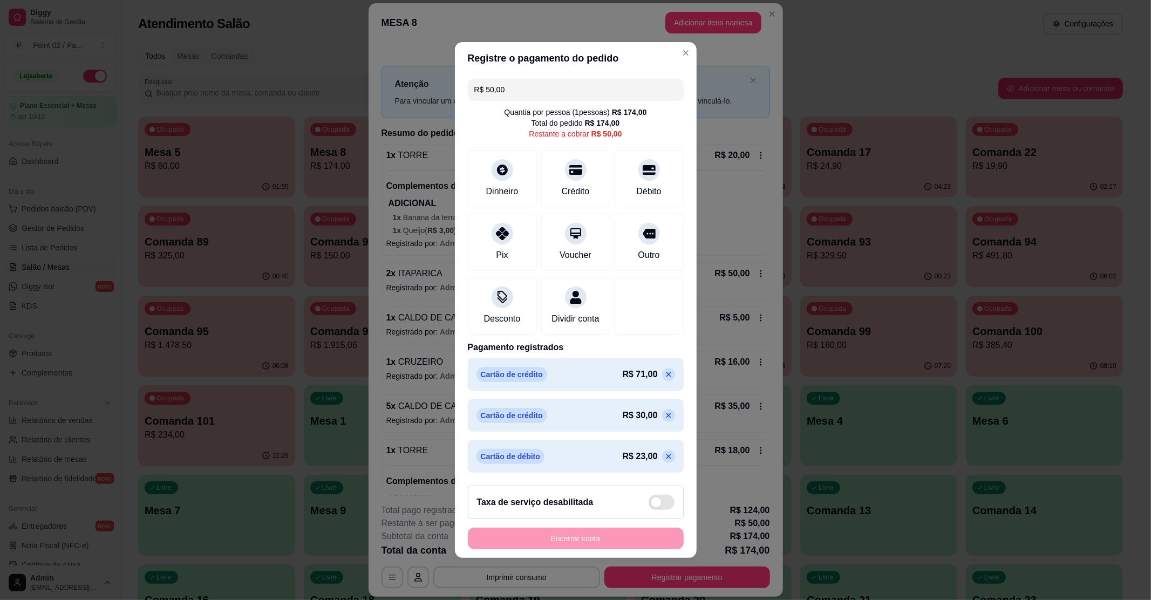
click at [610, 91] on input "R$ 50,00" at bounding box center [575, 90] width 203 height 22
click at [611, 159] on div "Débito" at bounding box center [649, 176] width 76 height 63
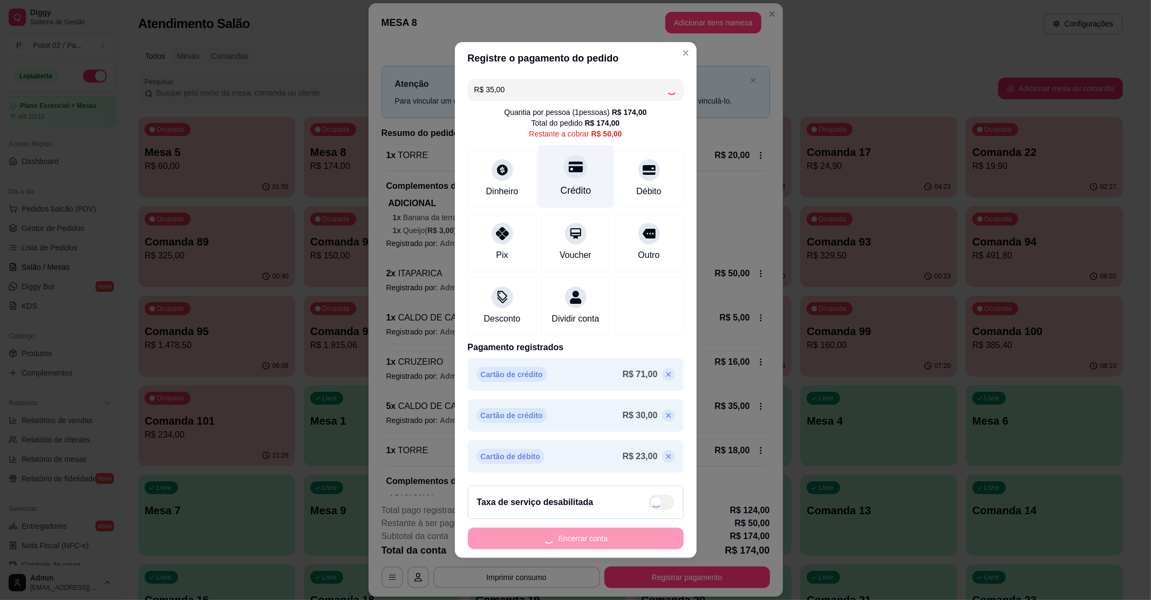
click at [581, 166] on div at bounding box center [576, 167] width 24 height 24
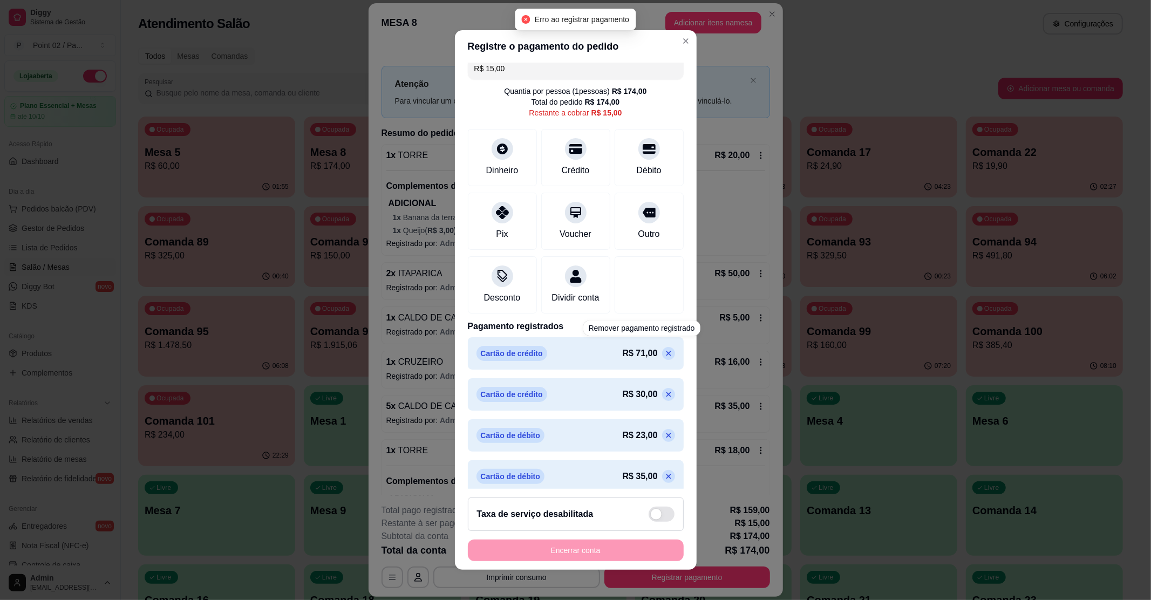
scroll to position [0, 0]
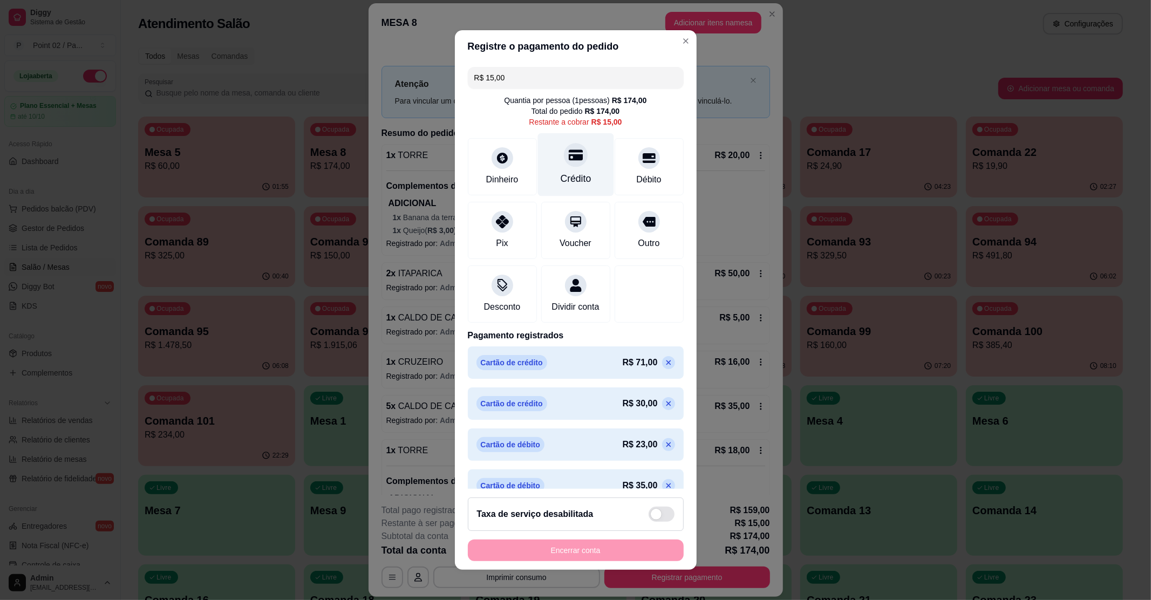
click at [568, 154] on div at bounding box center [576, 155] width 24 height 24
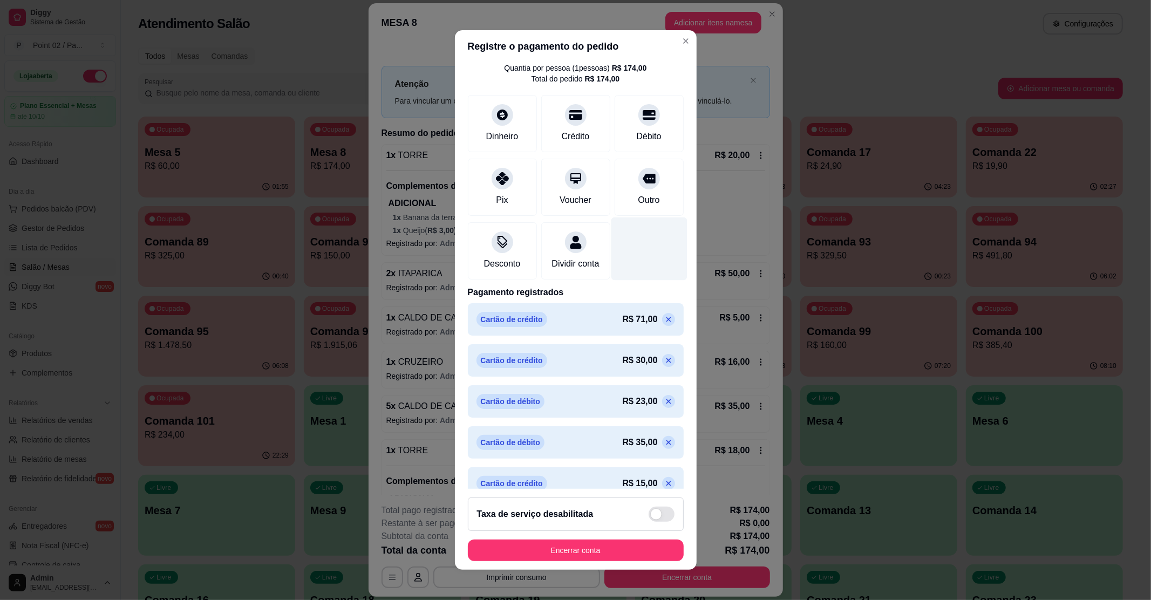
scroll to position [61, 0]
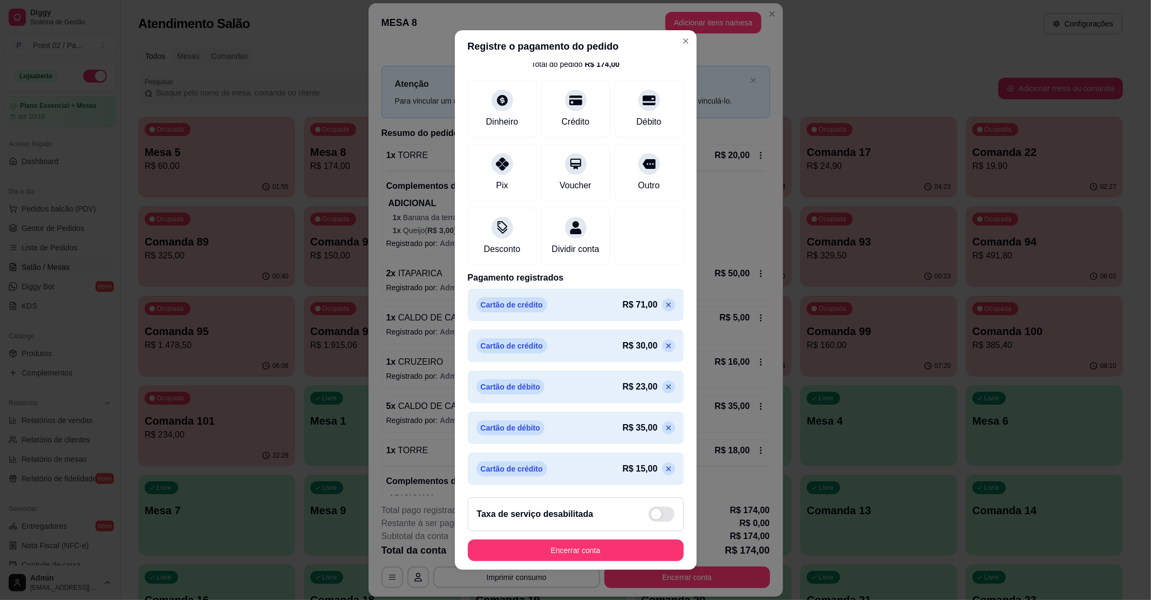
click at [664, 429] on icon at bounding box center [668, 428] width 9 height 9
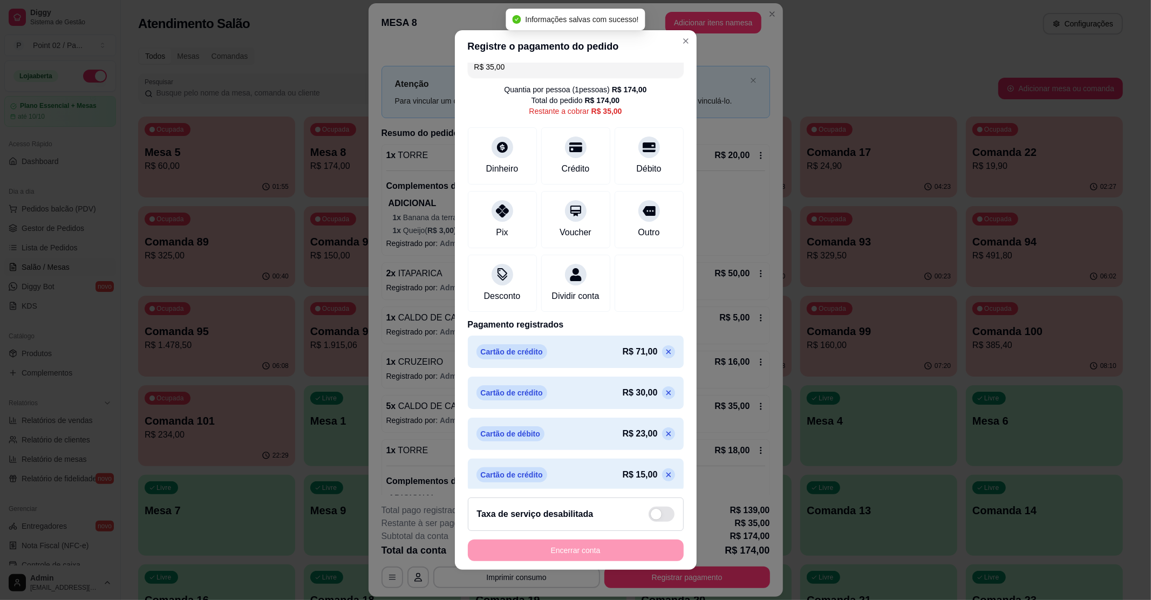
scroll to position [0, 0]
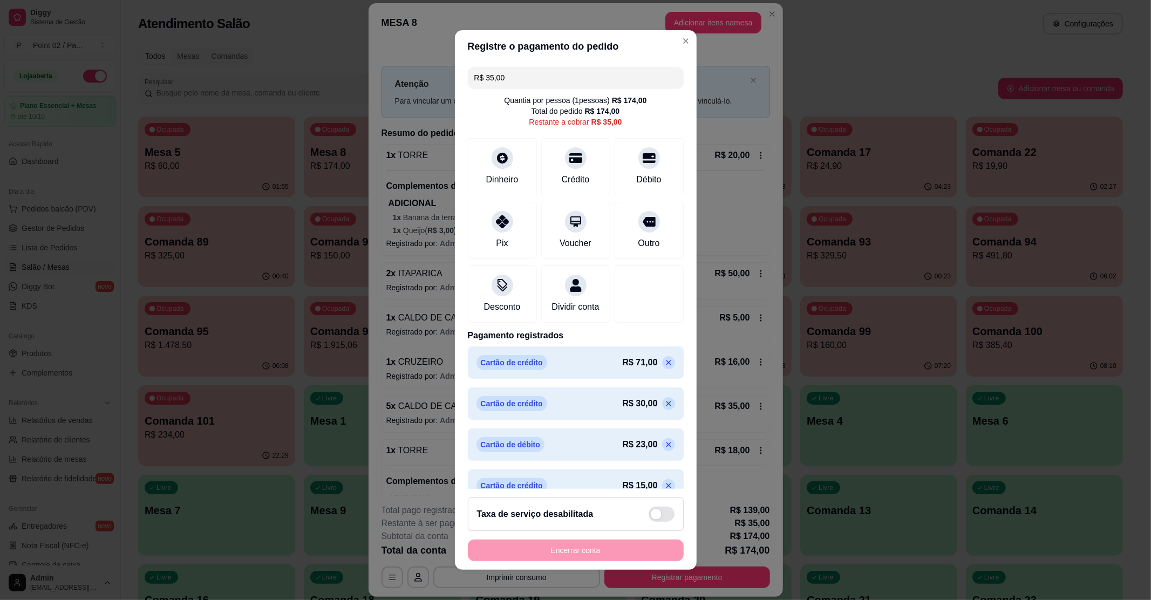
click at [510, 71] on input "R$ 35,00" at bounding box center [575, 78] width 203 height 22
click at [642, 156] on icon at bounding box center [649, 155] width 14 height 11
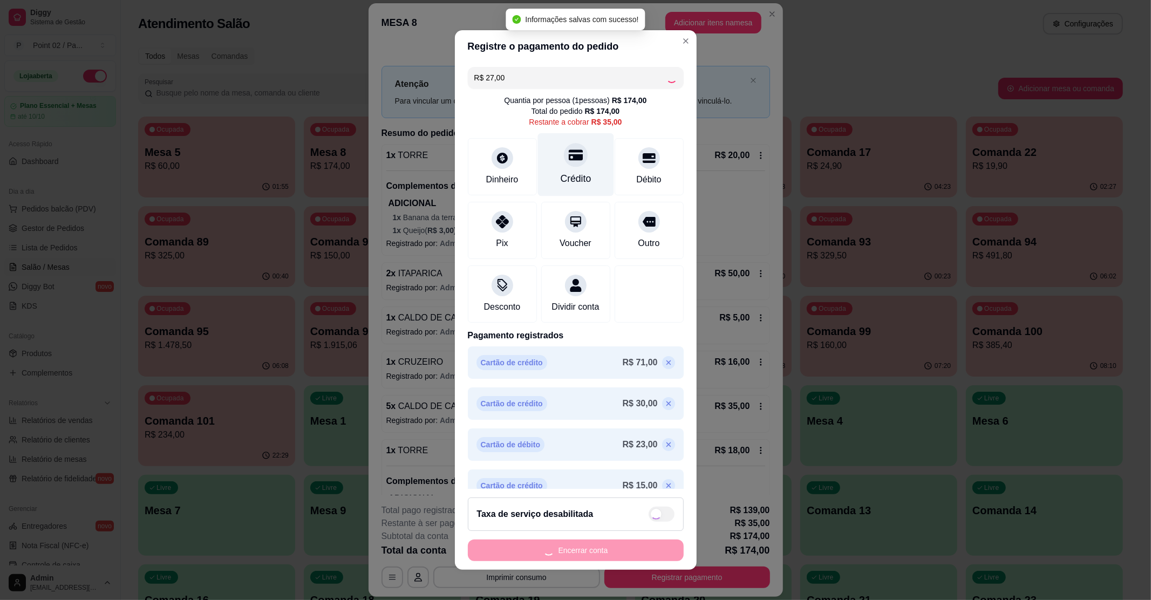
type input "R$ 8,00"
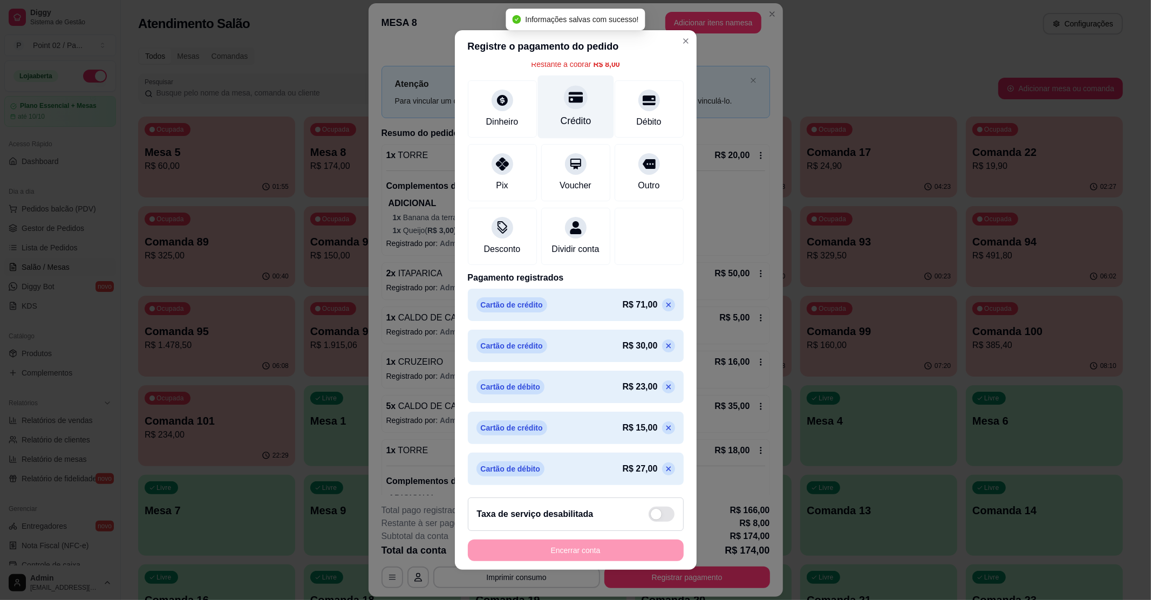
scroll to position [72, 0]
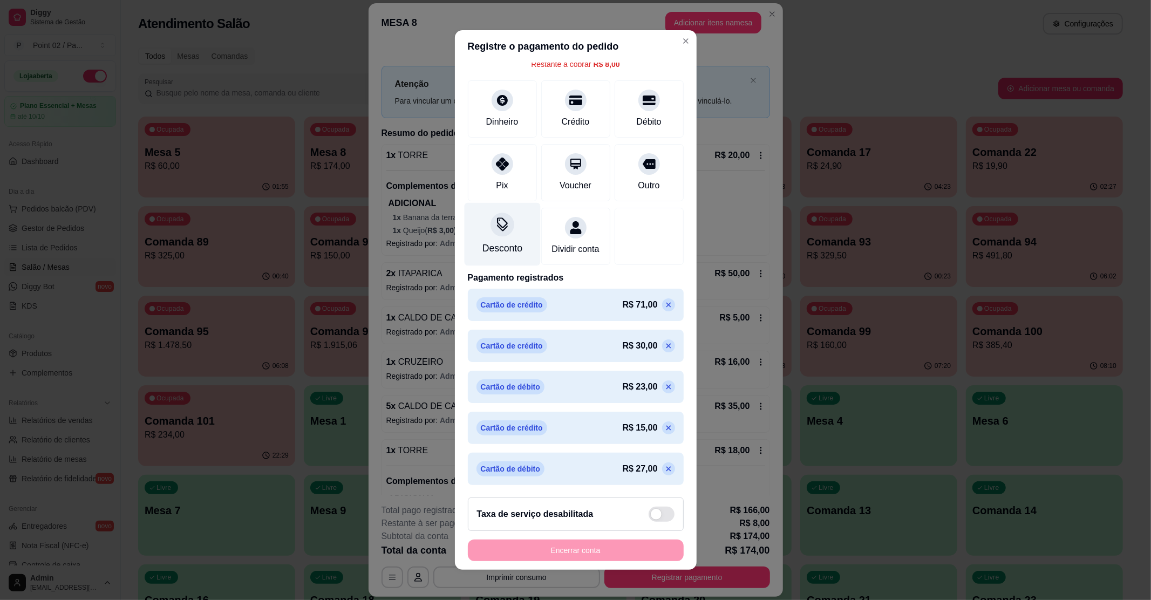
click at [510, 206] on div "Desconto" at bounding box center [502, 233] width 76 height 63
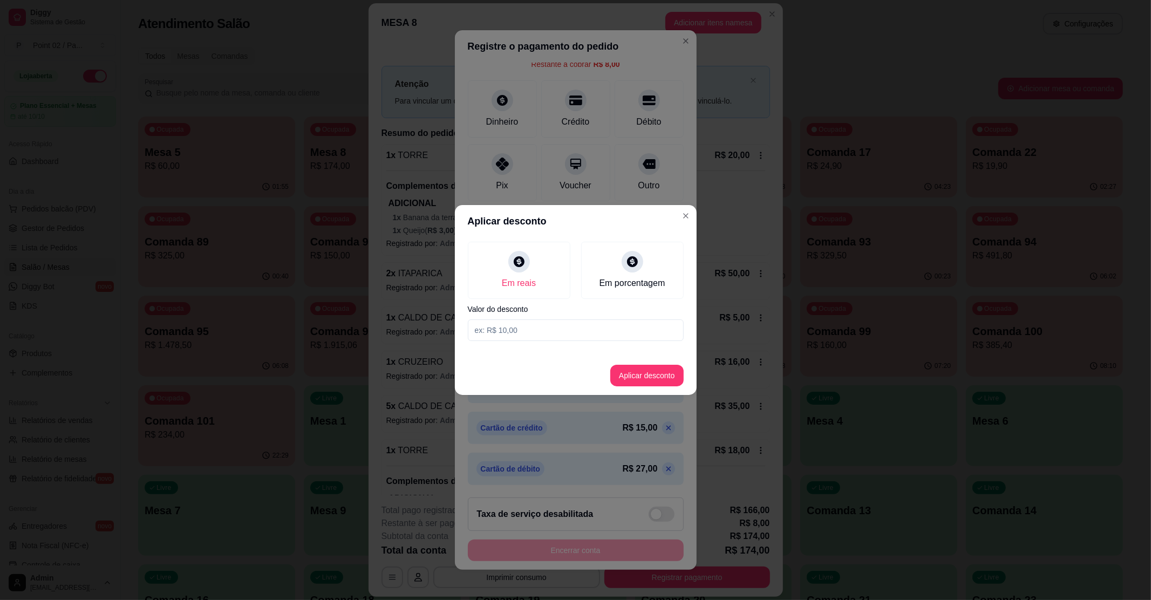
click at [539, 315] on div "Em reais Em porcentagem Valor do desconto" at bounding box center [576, 291] width 242 height 108
click at [534, 318] on div "Em reais Em porcentagem Valor do desconto" at bounding box center [576, 291] width 242 height 108
click at [527, 324] on input at bounding box center [576, 331] width 216 height 22
type input "8,00"
click at [655, 385] on button "Aplicar desconto" at bounding box center [647, 375] width 71 height 21
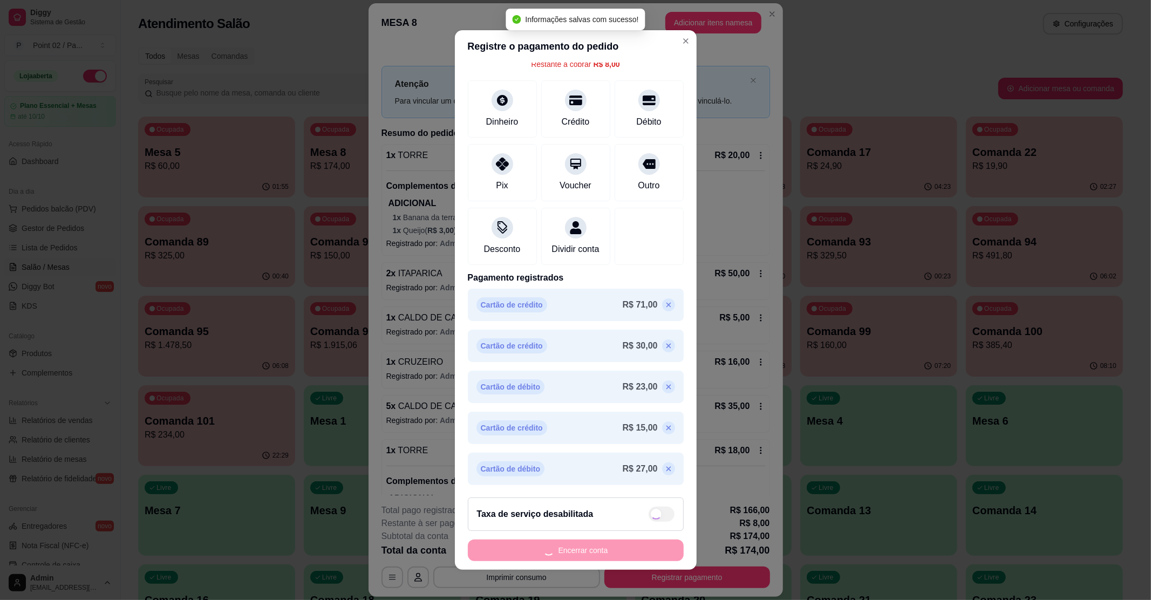
type input "R$ 0,00"
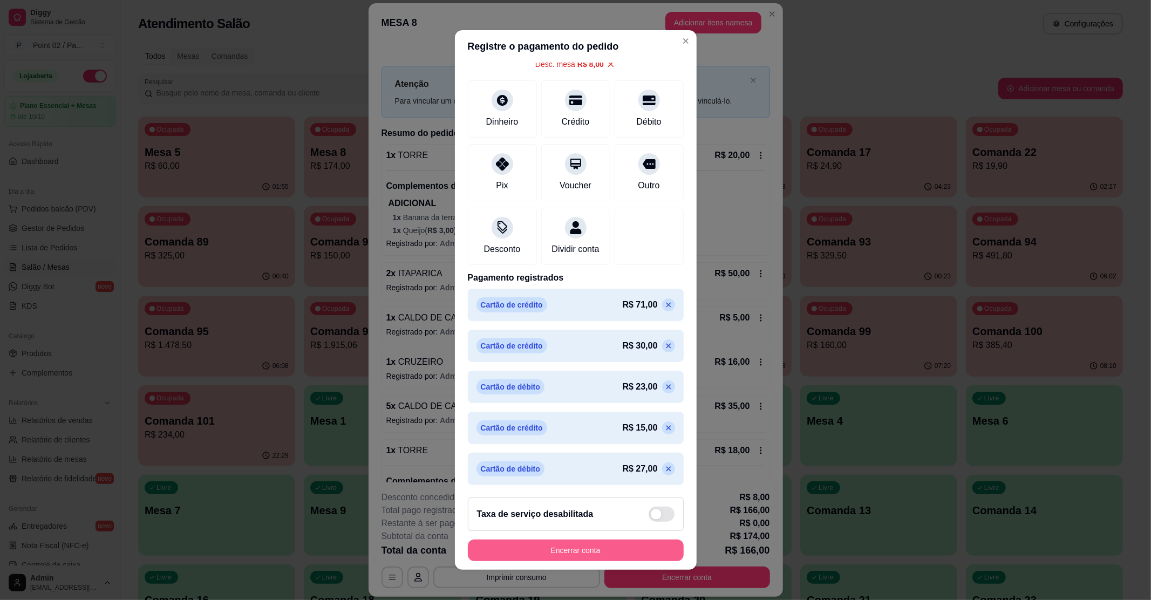
click at [543, 554] on button "Encerrar conta" at bounding box center [576, 551] width 216 height 22
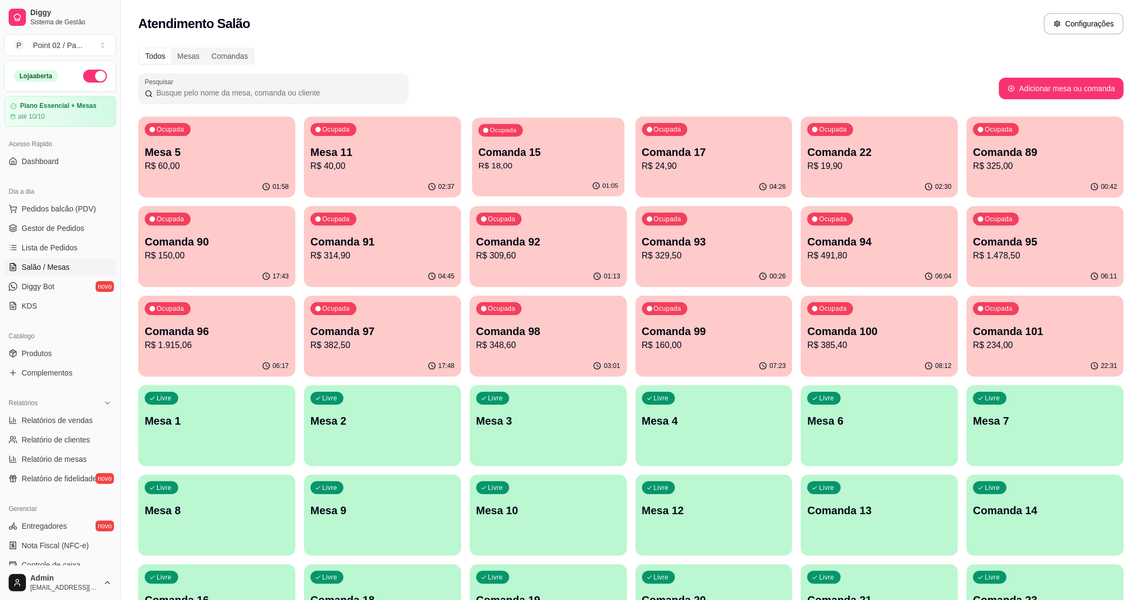
click at [596, 171] on p "R$ 18,00" at bounding box center [548, 166] width 140 height 12
click at [229, 178] on div "01:58" at bounding box center [216, 187] width 157 height 21
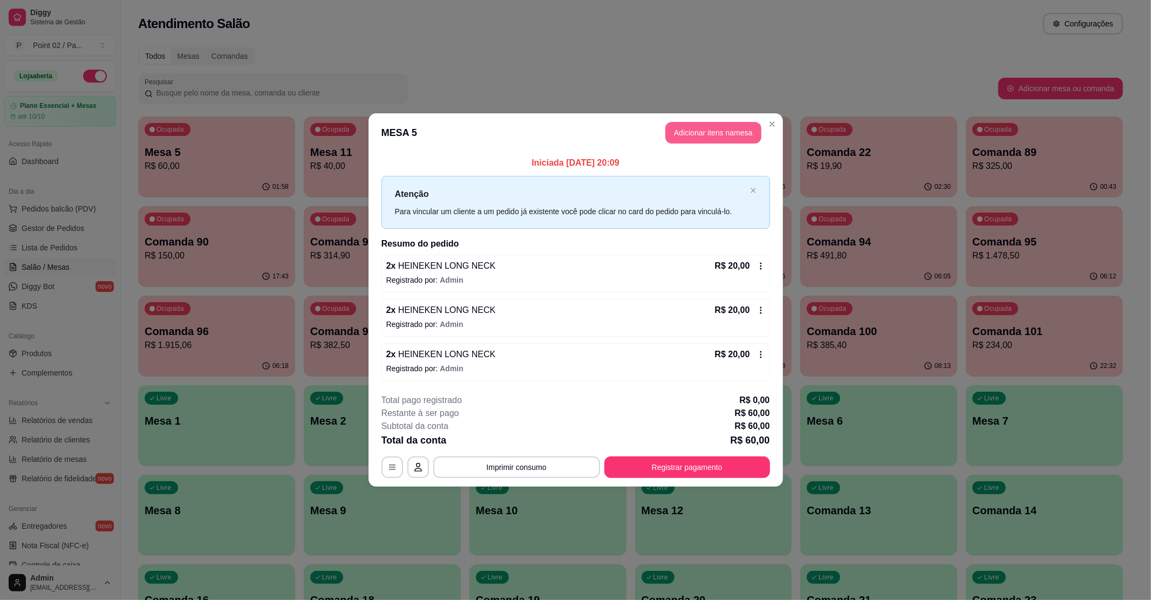
click at [719, 139] on button "Adicionar itens na mesa" at bounding box center [714, 133] width 96 height 22
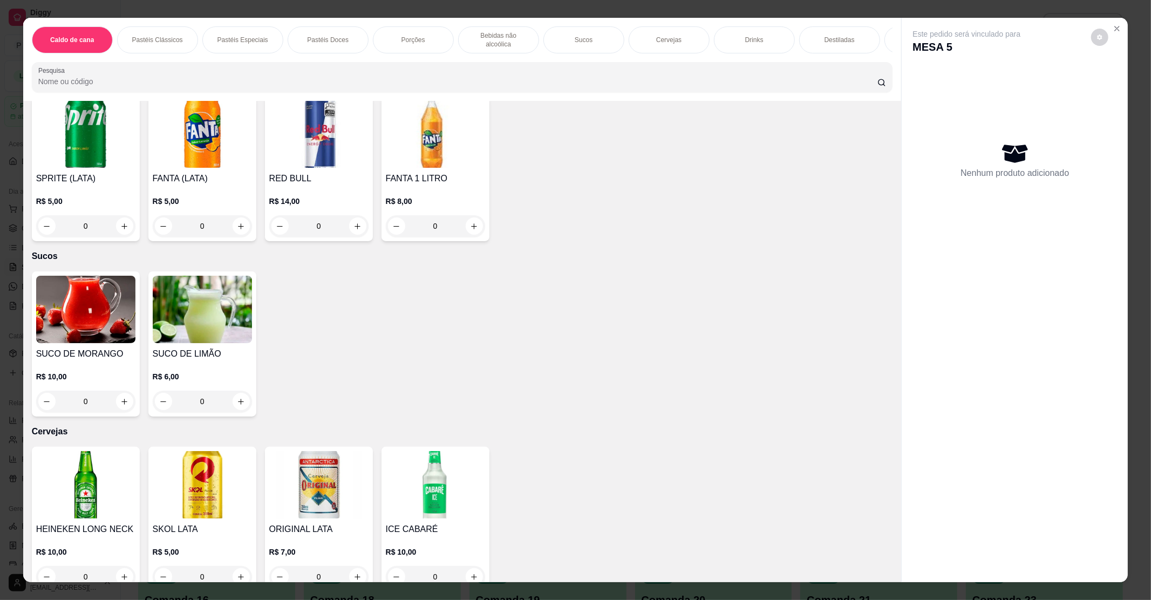
scroll to position [1511, 0]
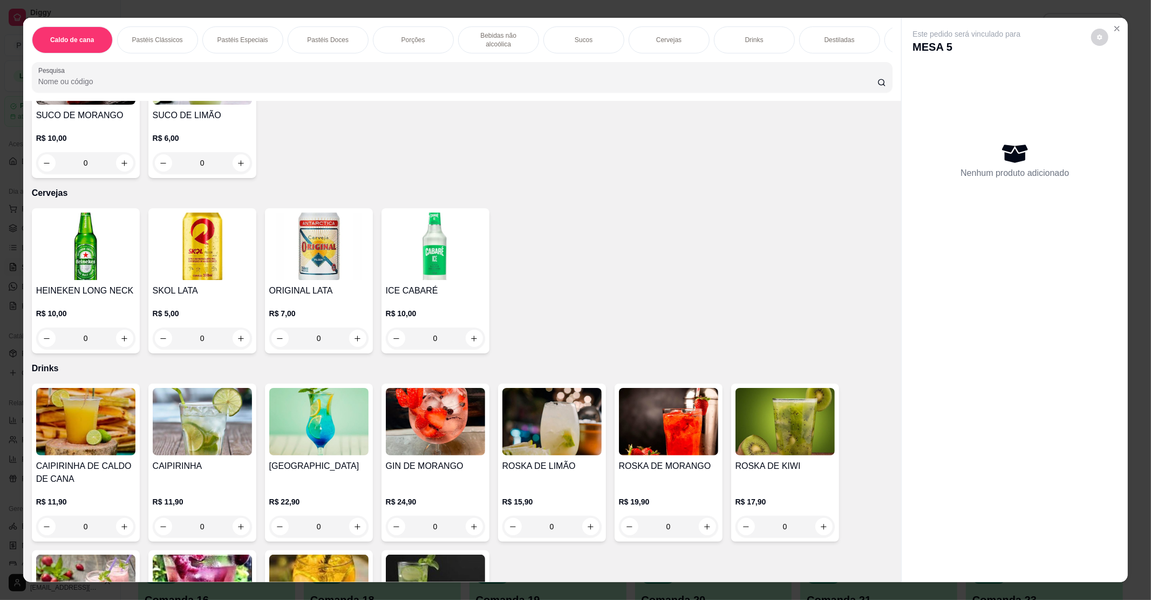
click at [108, 237] on img at bounding box center [85, 246] width 99 height 67
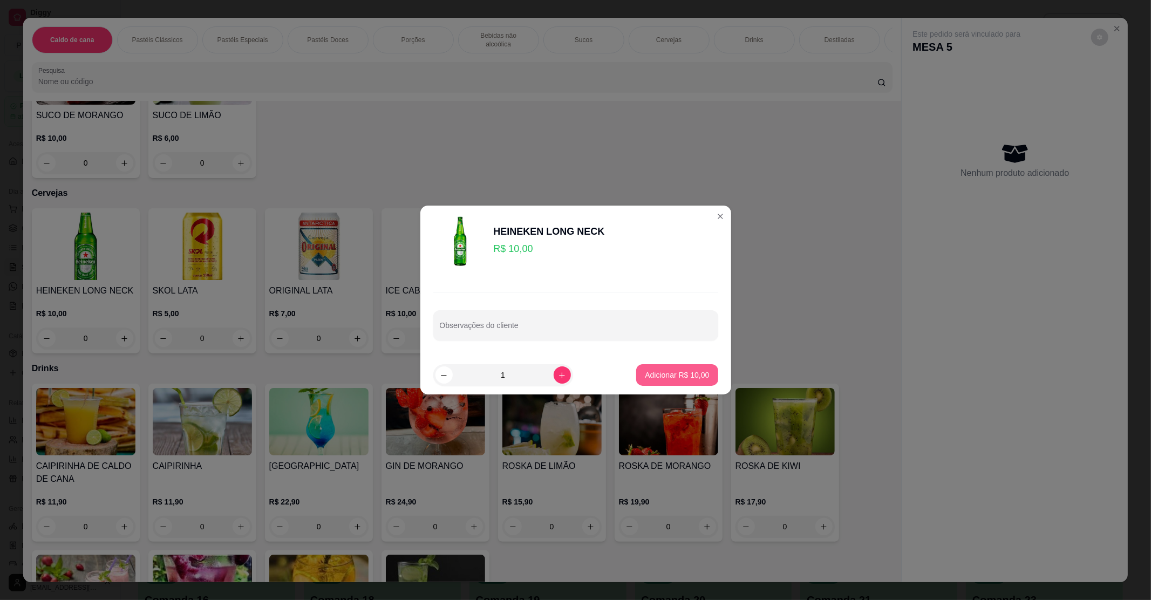
click at [702, 381] on button "Adicionar R$ 10,00" at bounding box center [677, 375] width 82 height 22
type input "1"
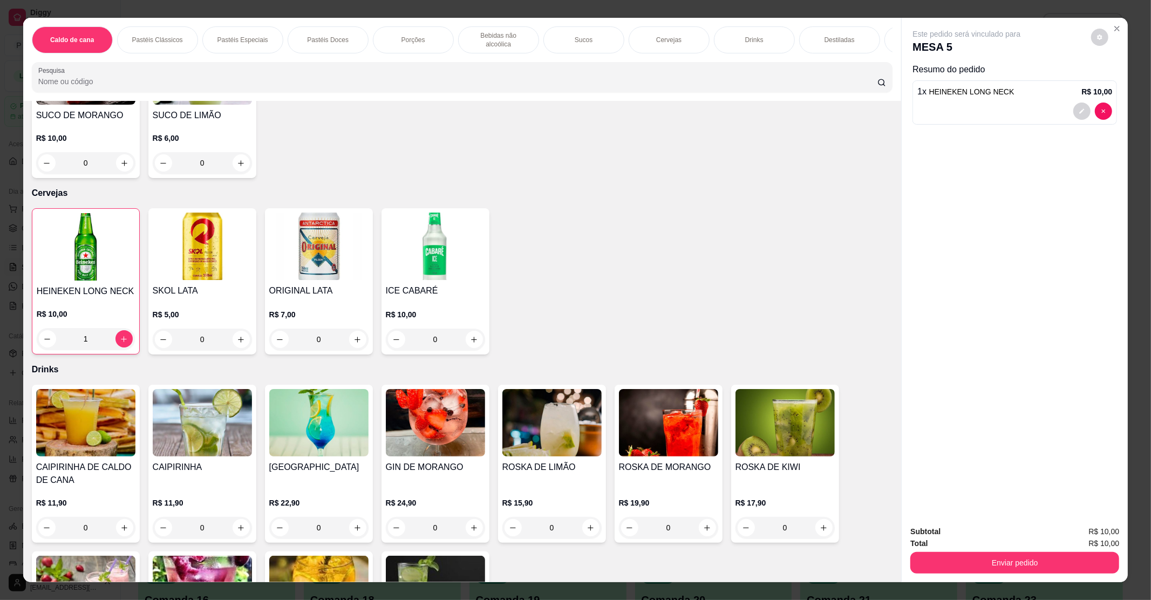
drag, startPoint x: 938, startPoint y: 551, endPoint x: 948, endPoint y: 564, distance: 16.5
click at [940, 554] on div "Enviar pedido" at bounding box center [1015, 561] width 209 height 24
click at [951, 566] on button "Enviar pedido" at bounding box center [1015, 563] width 209 height 22
click at [1099, 532] on button "Enviar pedido" at bounding box center [1090, 536] width 59 height 20
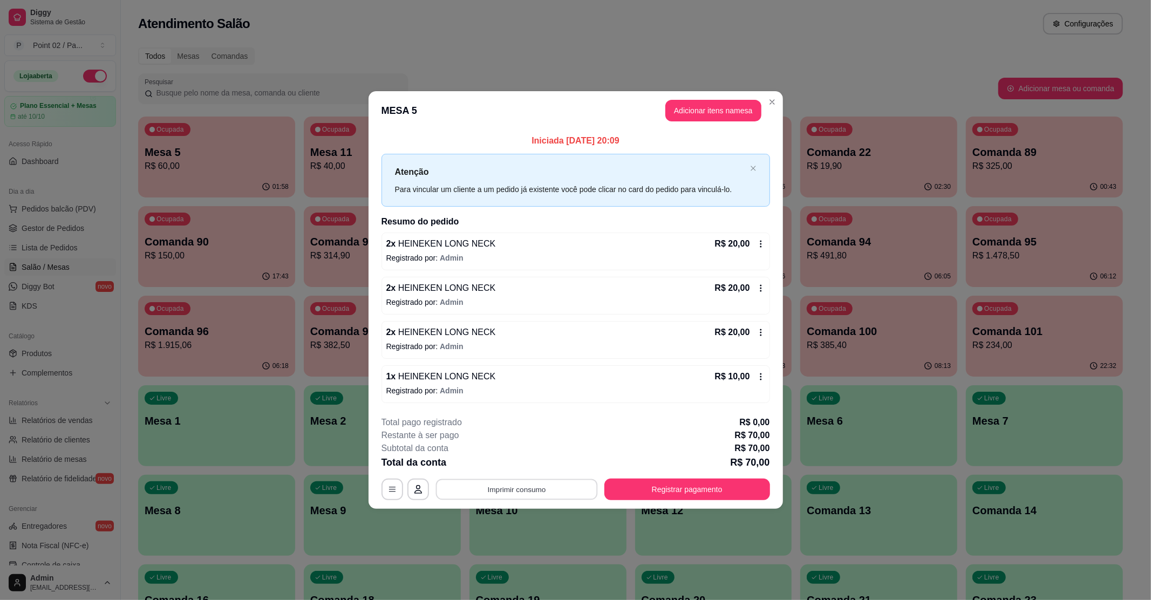
click at [540, 482] on button "Imprimir consumo" at bounding box center [517, 489] width 162 height 21
click at [538, 467] on button "IMPRESSORA" at bounding box center [520, 465] width 76 height 17
click at [747, 493] on button "Registrar pagamento" at bounding box center [688, 490] width 166 height 22
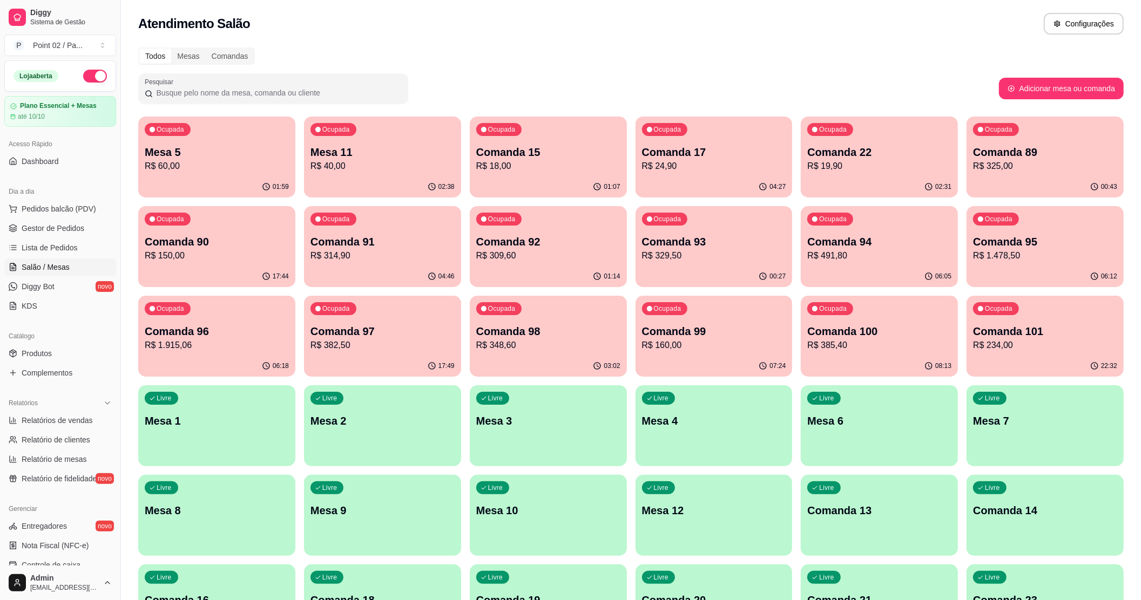
click at [535, 163] on p "R$ 18,00" at bounding box center [548, 166] width 144 height 13
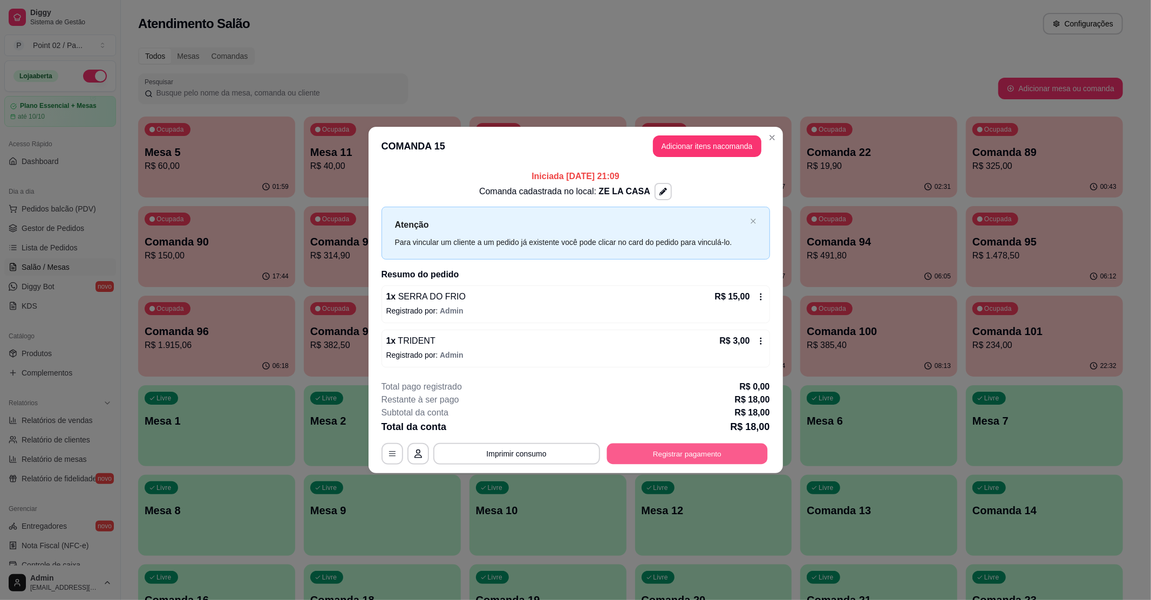
click at [688, 456] on button "Registrar pagamento" at bounding box center [687, 453] width 161 height 21
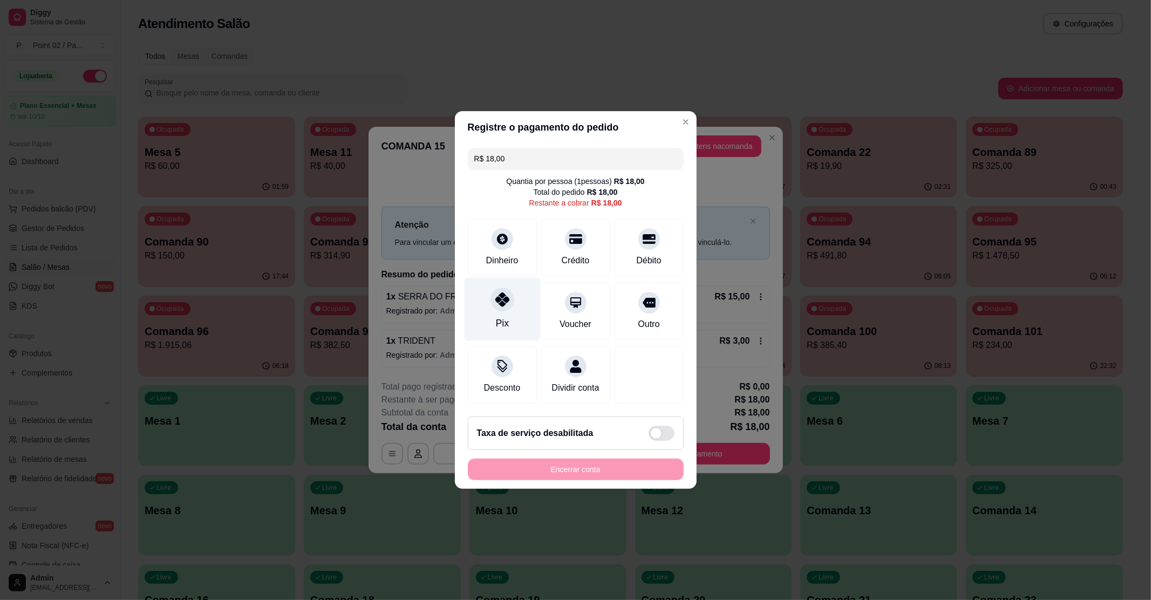
click at [495, 316] on div "Pix" at bounding box center [501, 323] width 13 height 14
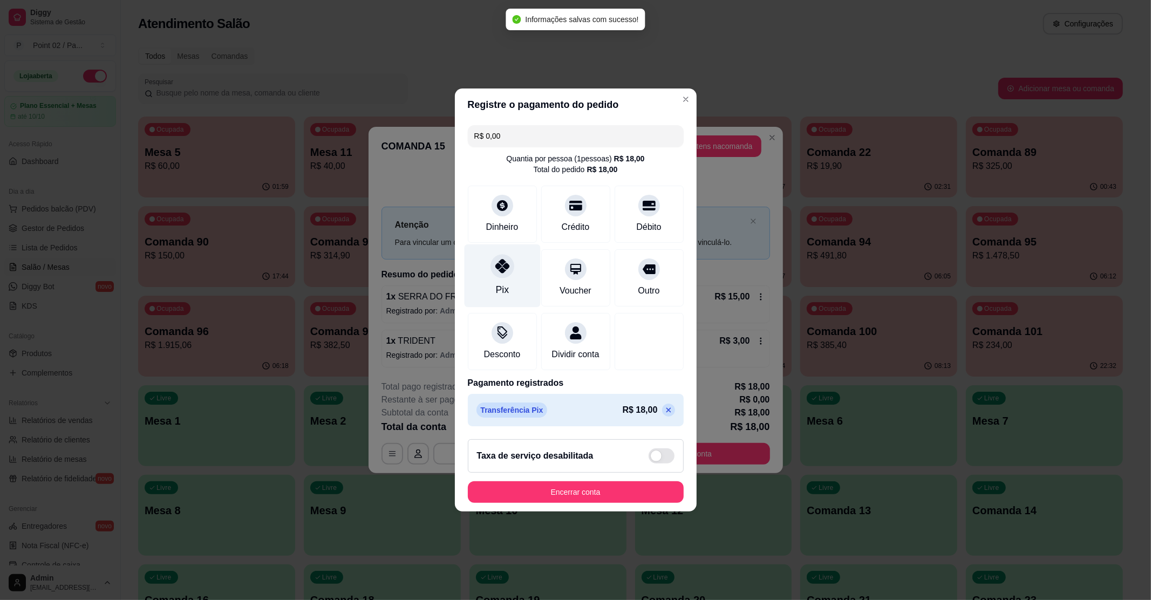
type input "R$ 0,00"
click at [570, 497] on button "Encerrar conta" at bounding box center [575, 492] width 209 height 21
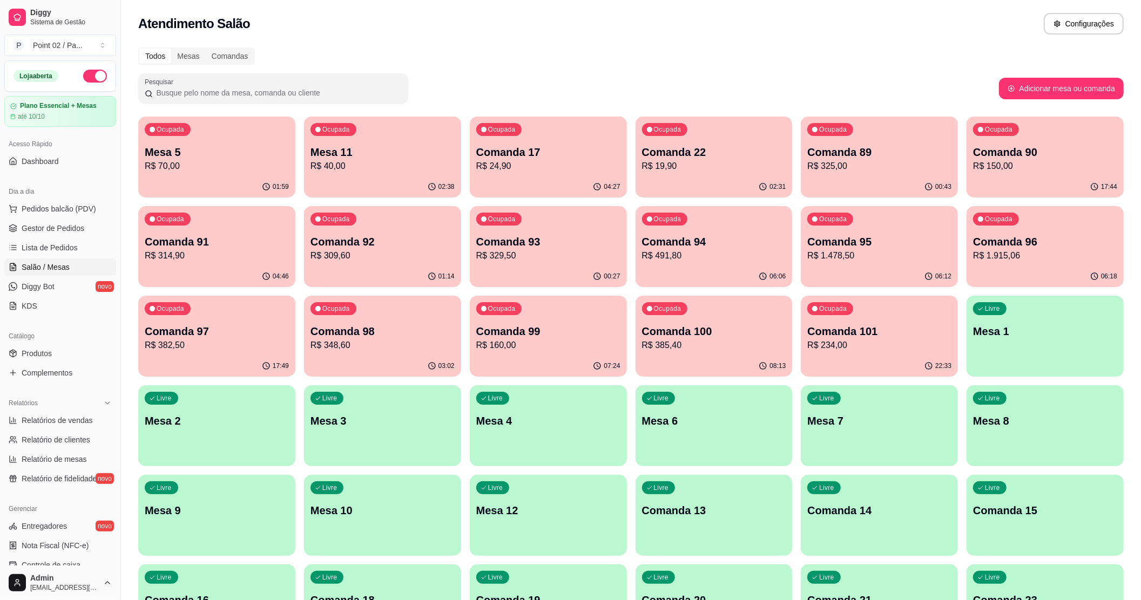
click at [206, 145] on p "Mesa 5" at bounding box center [217, 152] width 144 height 15
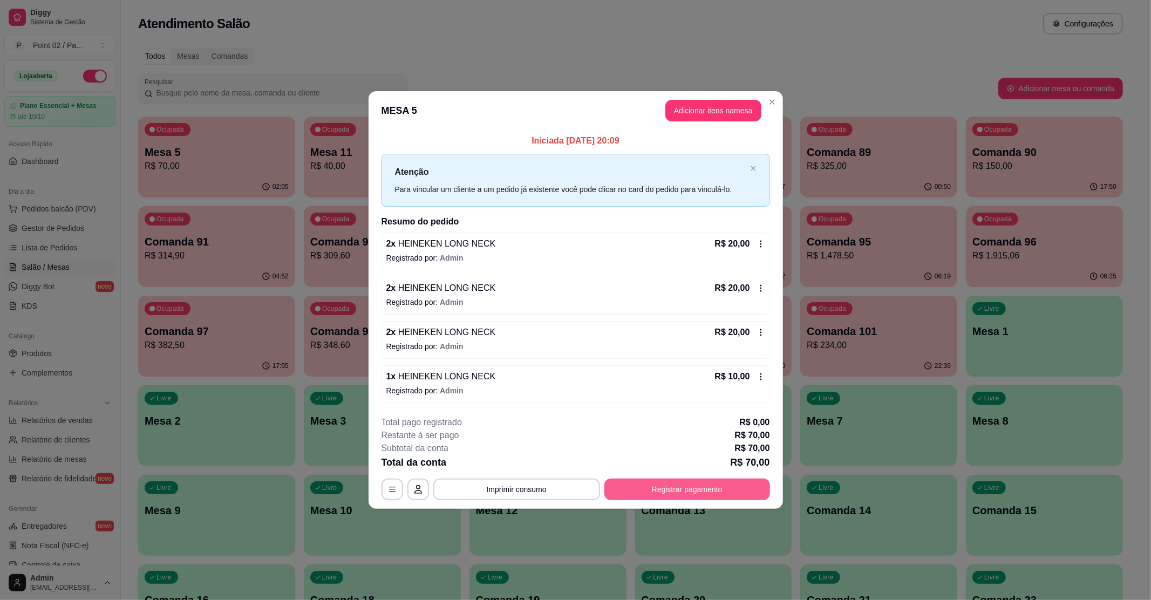
click at [705, 486] on button "Registrar pagamento" at bounding box center [688, 490] width 166 height 22
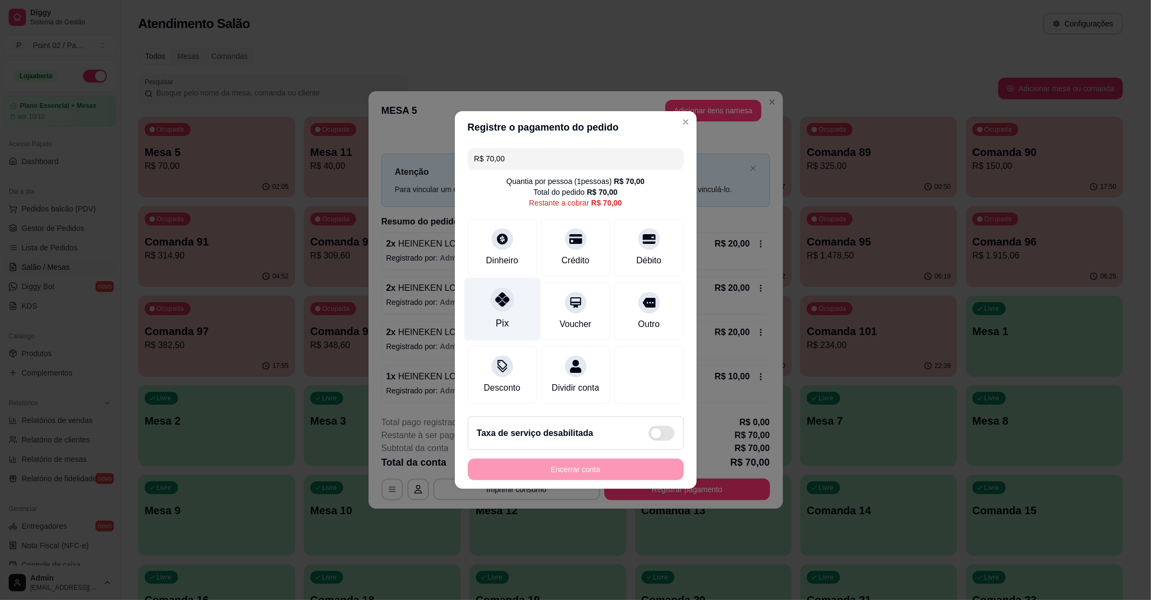
click at [503, 294] on icon at bounding box center [502, 300] width 14 height 14
type input "R$ 0,00"
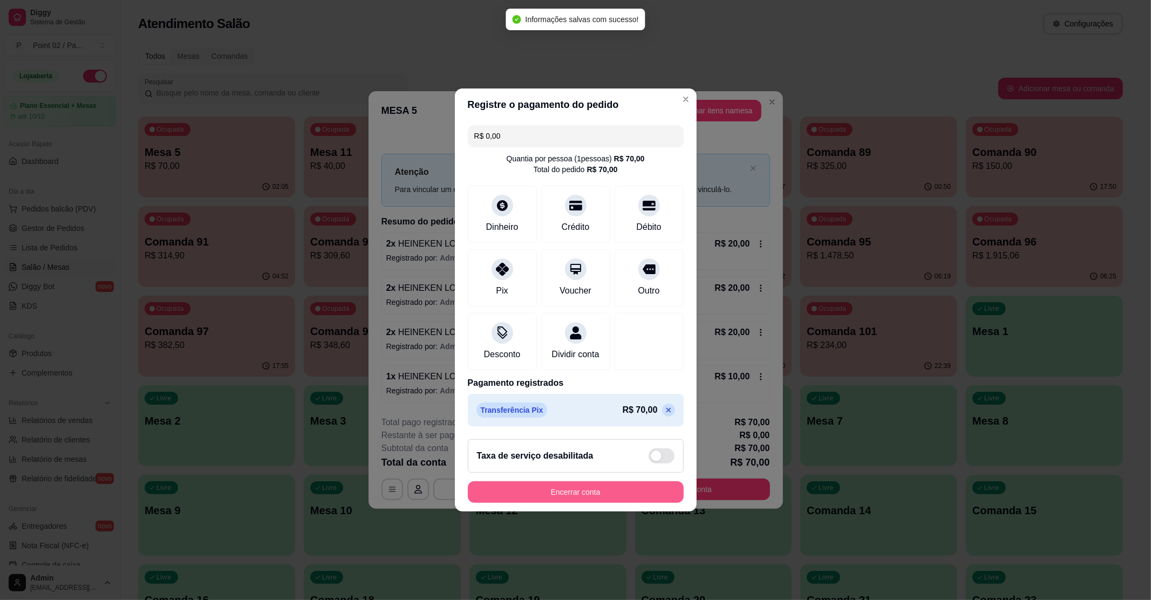
click at [571, 491] on button "Encerrar conta" at bounding box center [576, 492] width 216 height 22
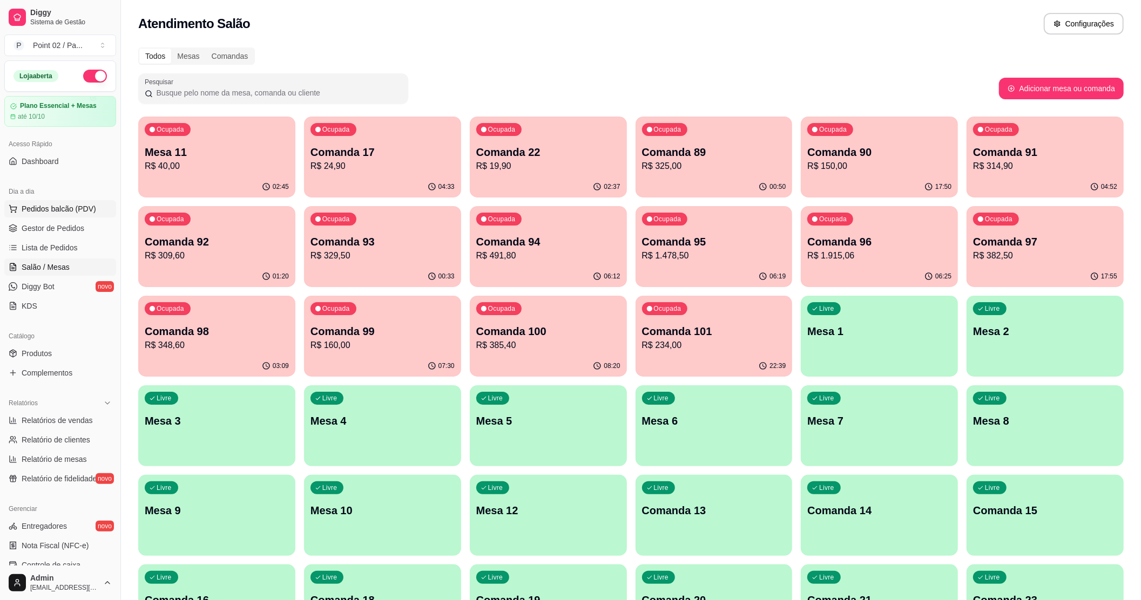
click at [57, 203] on span "Pedidos balcão (PDV)" at bounding box center [59, 208] width 74 height 11
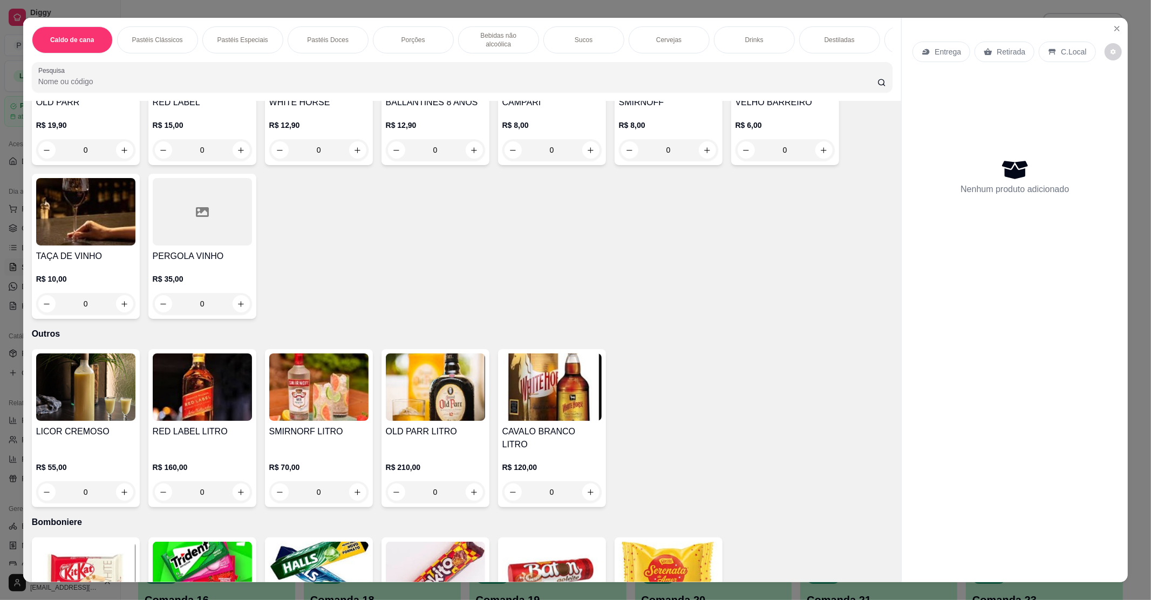
scroll to position [1583, 0]
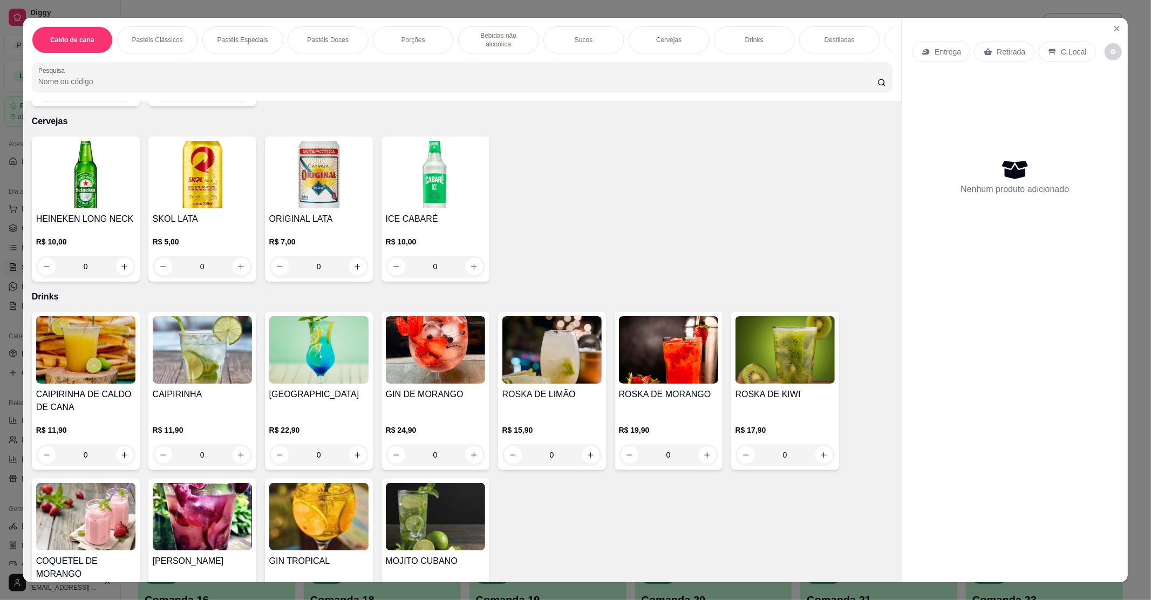
click at [94, 188] on img at bounding box center [85, 174] width 99 height 67
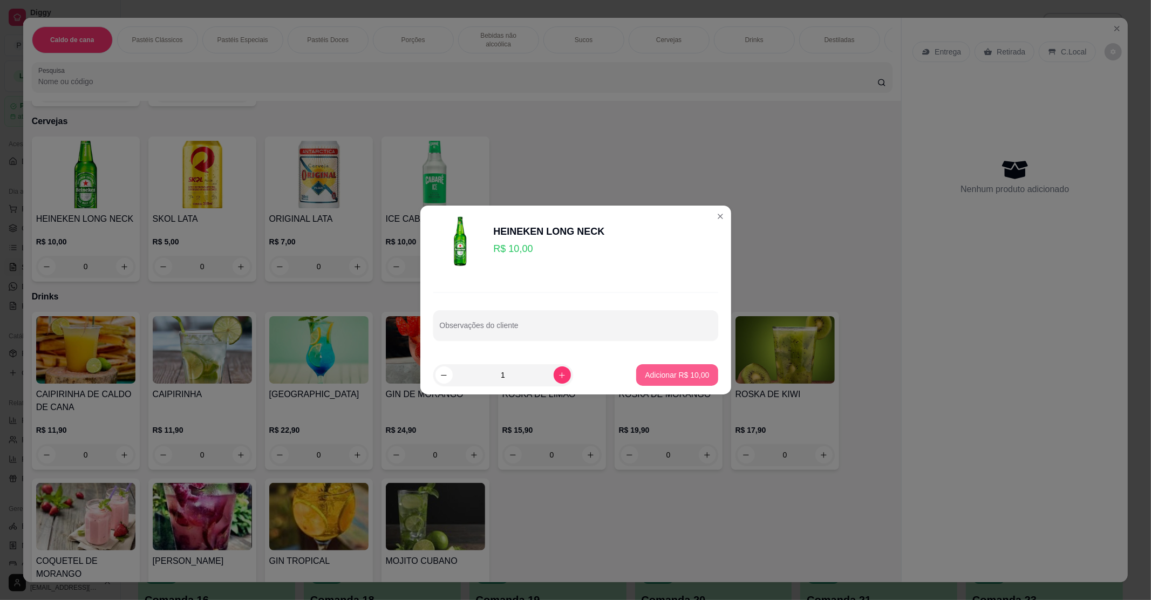
click at [645, 374] on p "Adicionar R$ 10,00" at bounding box center [677, 375] width 64 height 11
type input "1"
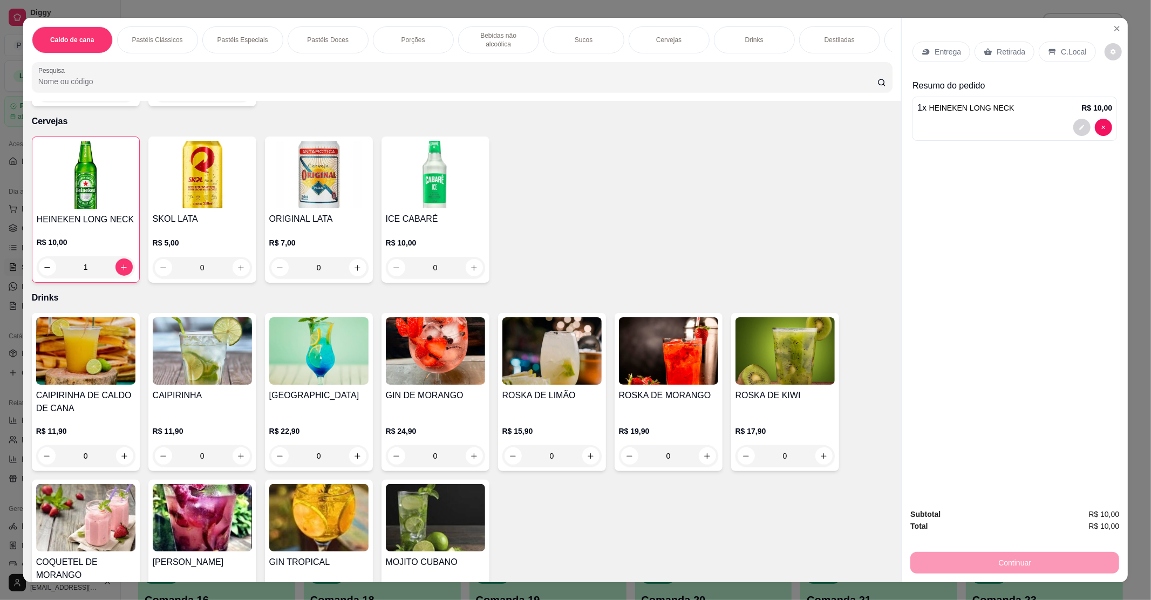
click at [997, 46] on p "Retirada" at bounding box center [1011, 51] width 29 height 11
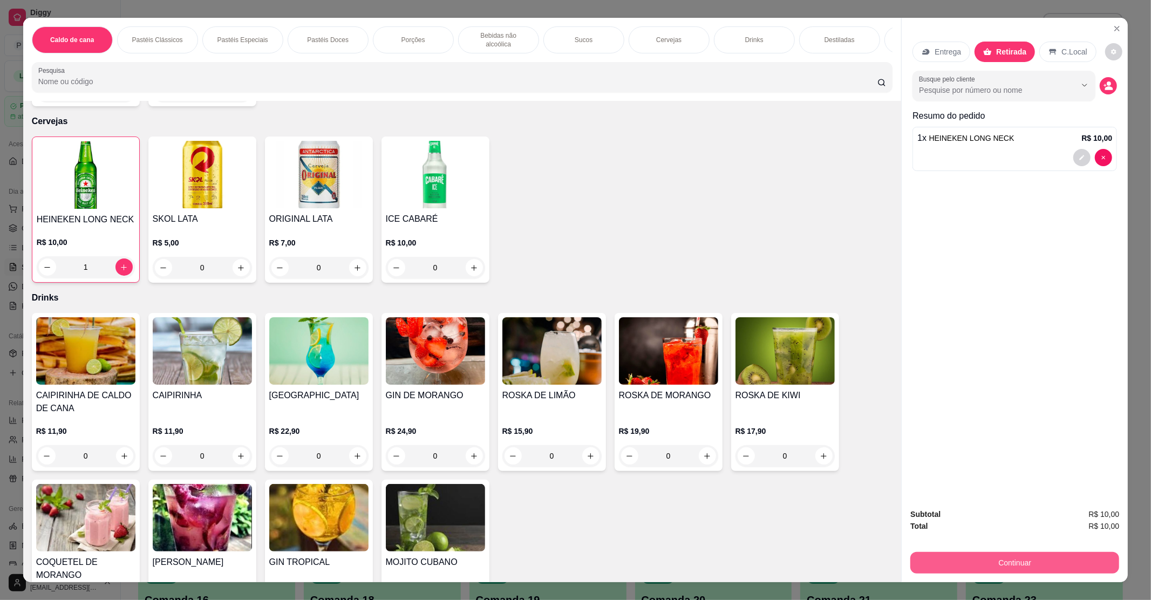
click at [1044, 569] on button "Continuar" at bounding box center [1015, 563] width 209 height 22
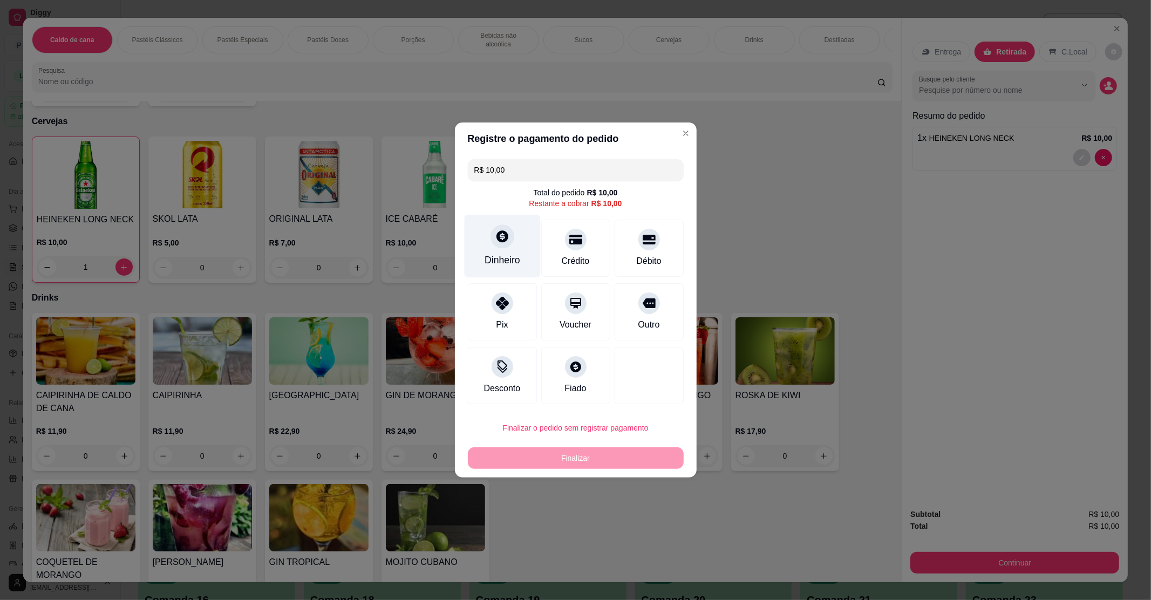
click at [506, 248] on div "Dinheiro" at bounding box center [502, 246] width 76 height 63
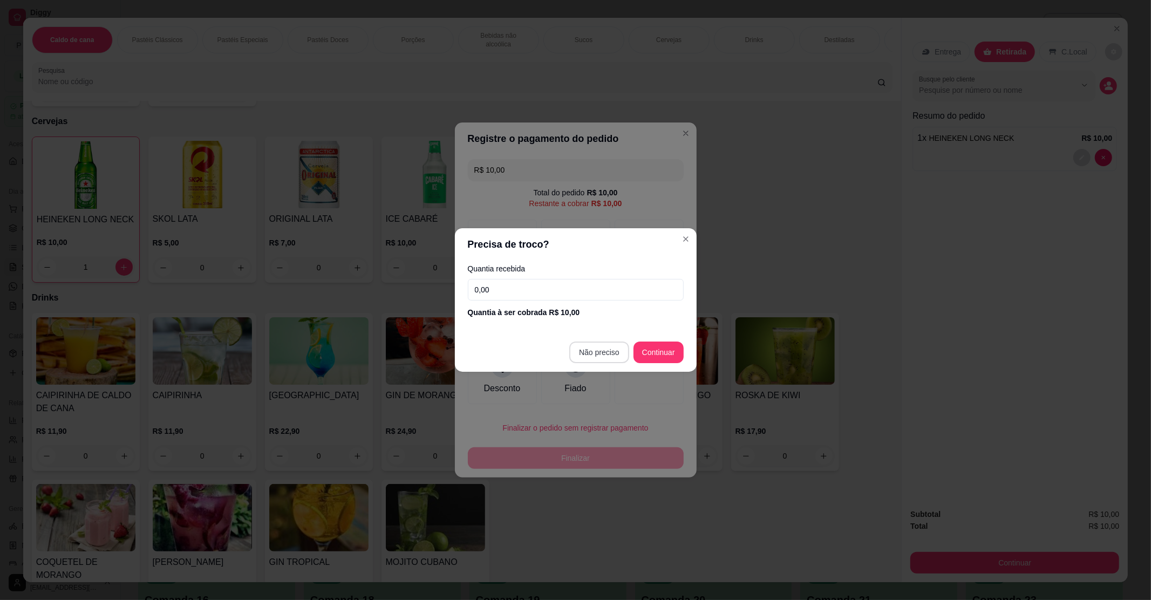
type input "R$ 0,00"
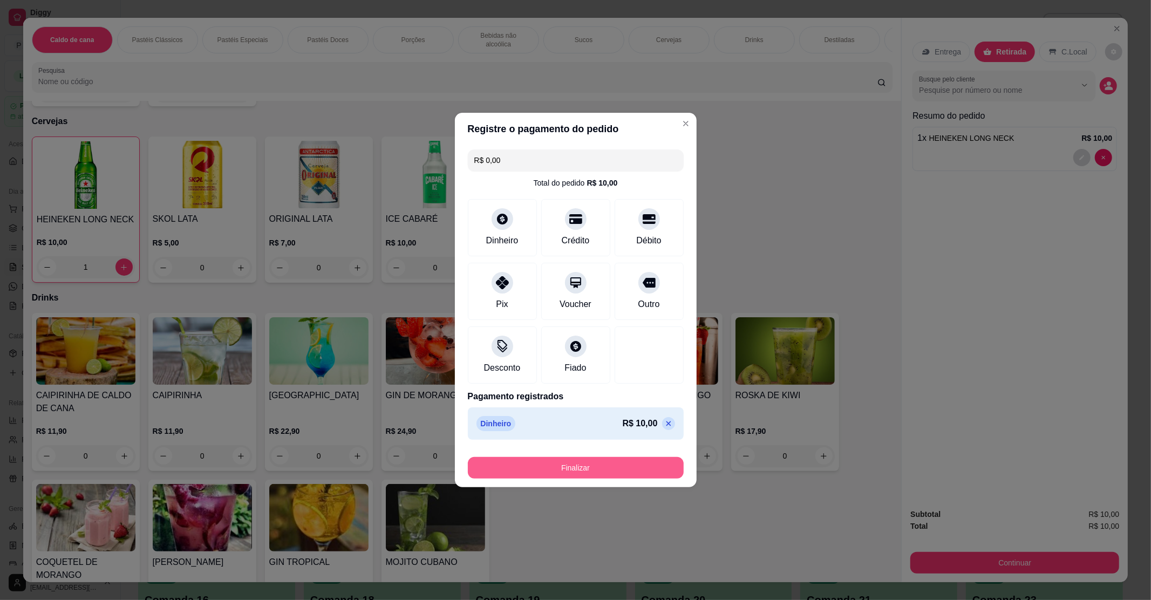
click at [585, 465] on button "Finalizar" at bounding box center [576, 468] width 216 height 22
type input "0"
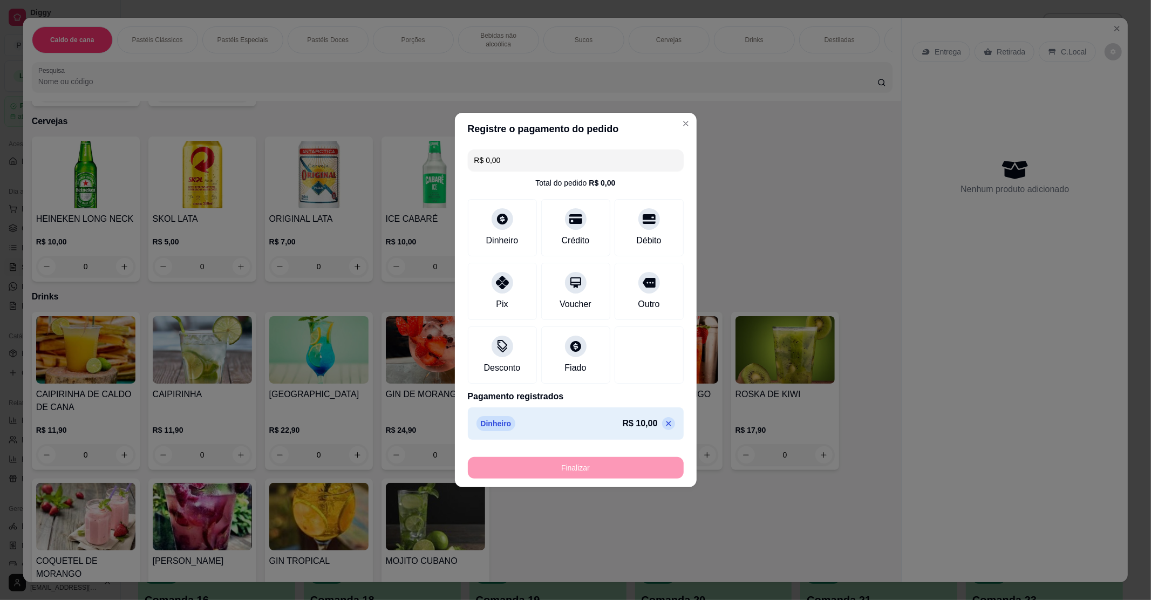
type input "-R$ 10,00"
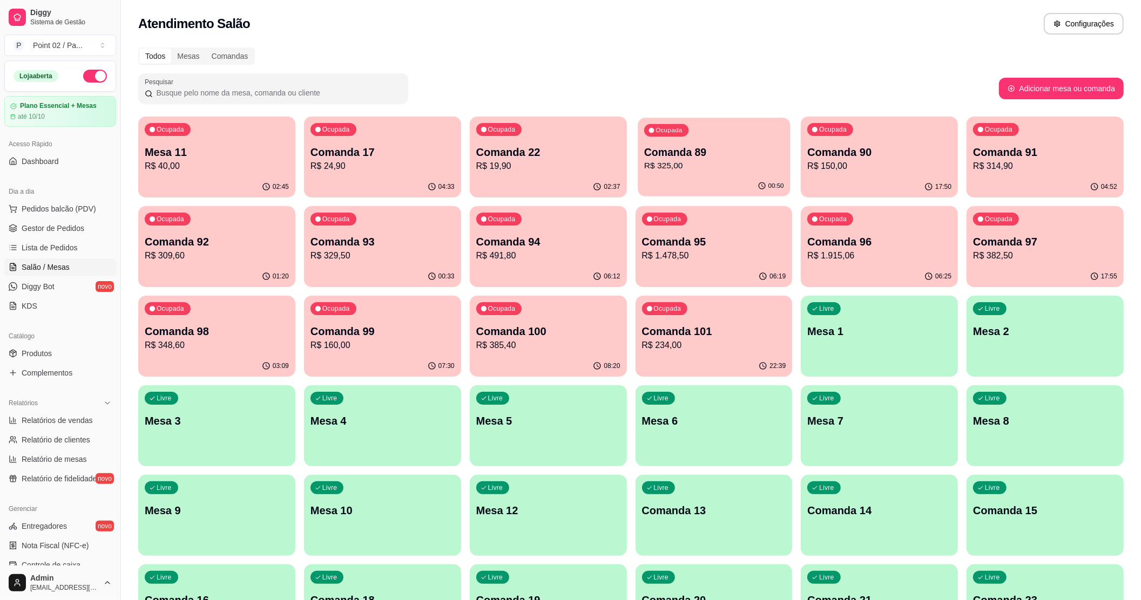
click at [763, 165] on p "R$ 325,00" at bounding box center [714, 166] width 140 height 12
click at [827, 150] on p "Comanda 90" at bounding box center [879, 152] width 144 height 15
click at [653, 180] on div "01:11" at bounding box center [713, 187] width 157 height 21
click at [858, 177] on div "18:11" at bounding box center [878, 187] width 157 height 21
click at [1011, 175] on div "Ocupada Comanda 91 R$ 314,90" at bounding box center [1045, 147] width 152 height 58
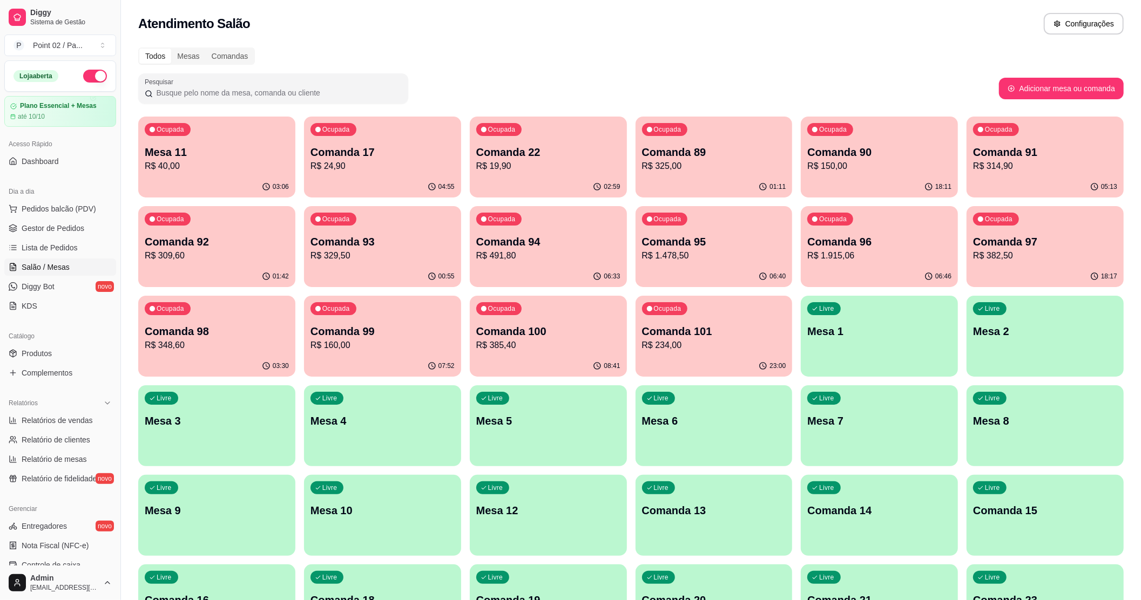
click at [189, 273] on div "01:42" at bounding box center [216, 276] width 157 height 21
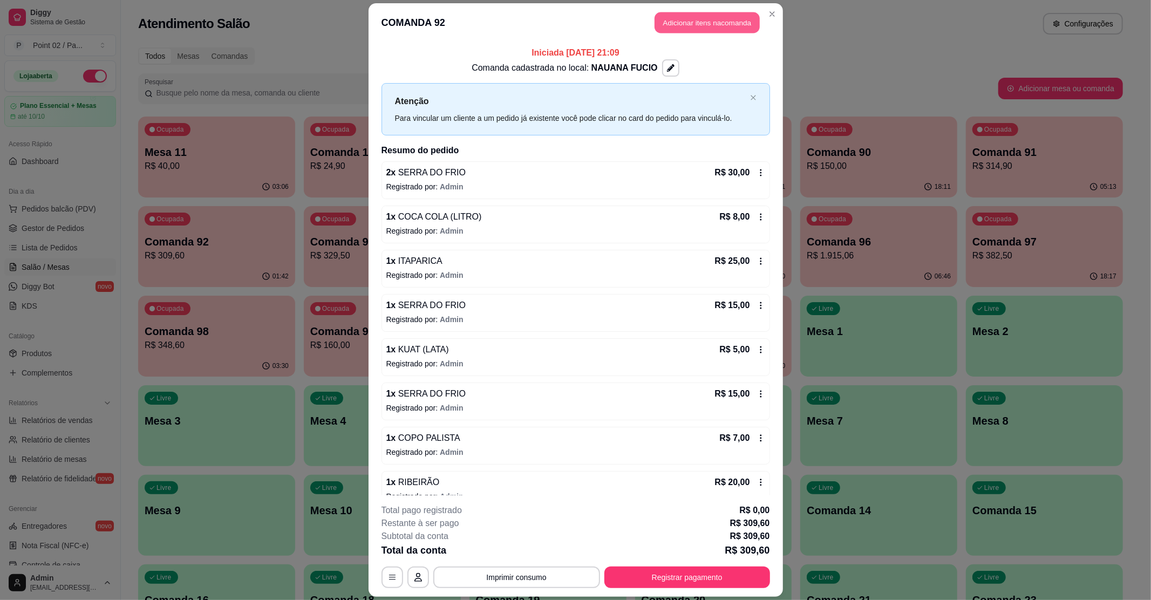
click at [695, 32] on button "Adicionar itens na comanda" at bounding box center [707, 22] width 105 height 21
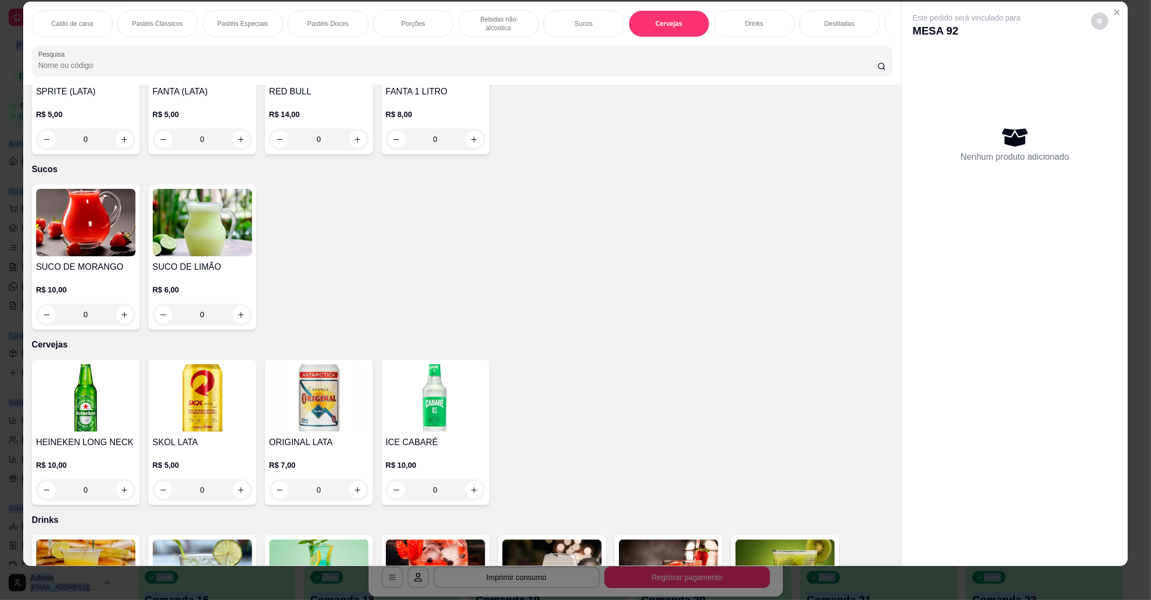
scroll to position [1341, 0]
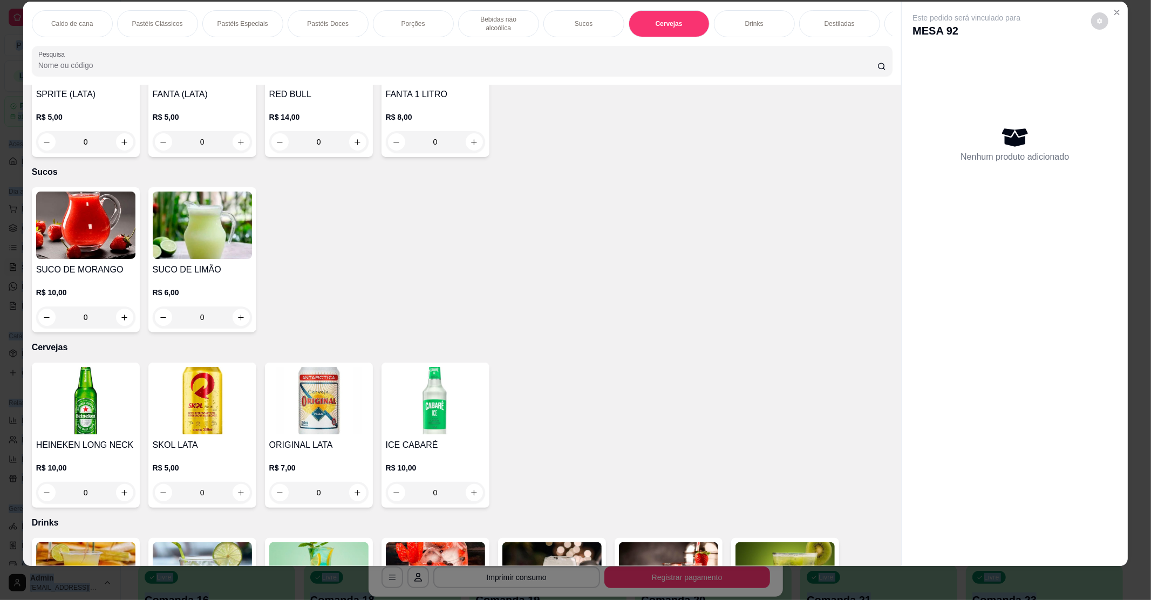
click at [449, 396] on img at bounding box center [435, 400] width 99 height 67
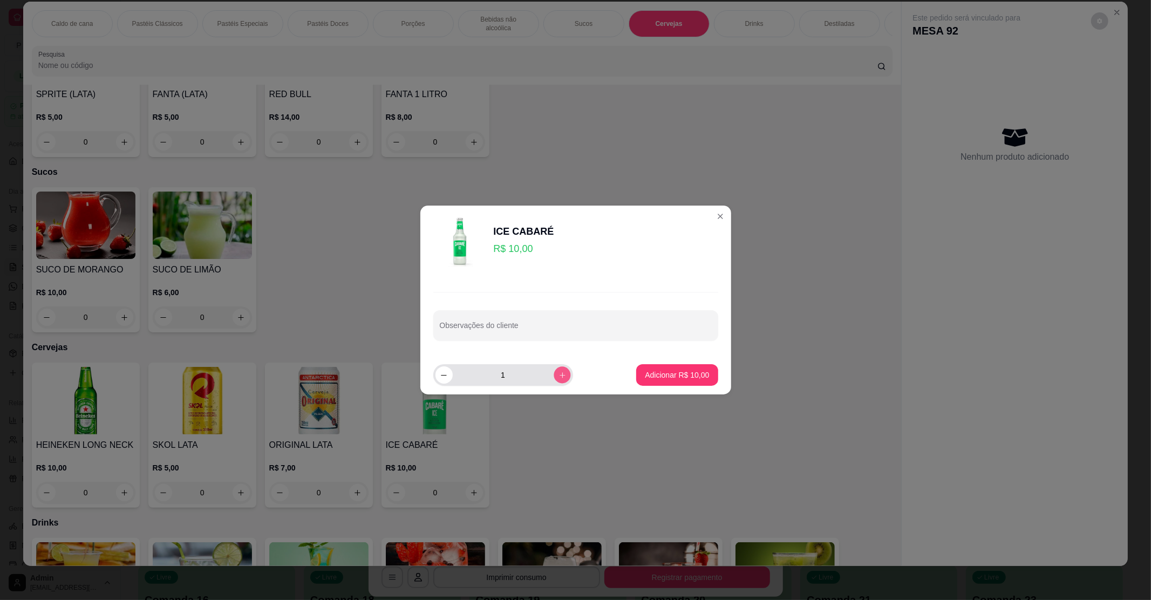
click at [558, 376] on icon "increase-product-quantity" at bounding box center [562, 375] width 8 height 8
type input "2"
click at [695, 372] on p "Adicionar R$ 20,00" at bounding box center [677, 375] width 63 height 10
type input "2"
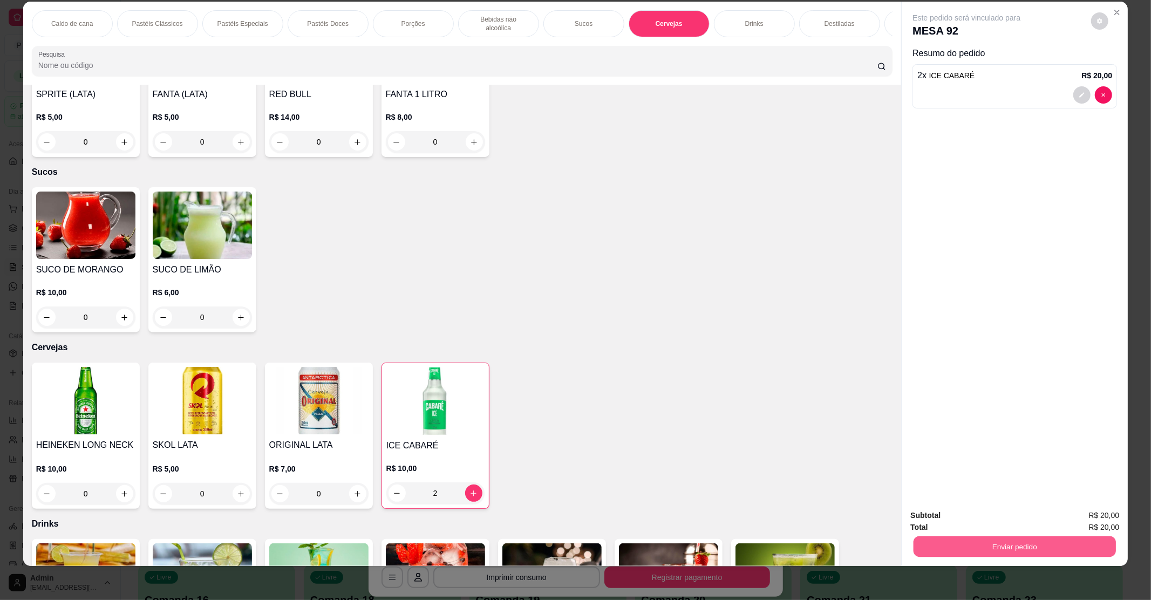
click at [979, 545] on button "Enviar pedido" at bounding box center [1015, 546] width 202 height 21
click at [1074, 519] on button "Enviar pedido" at bounding box center [1090, 520] width 59 height 20
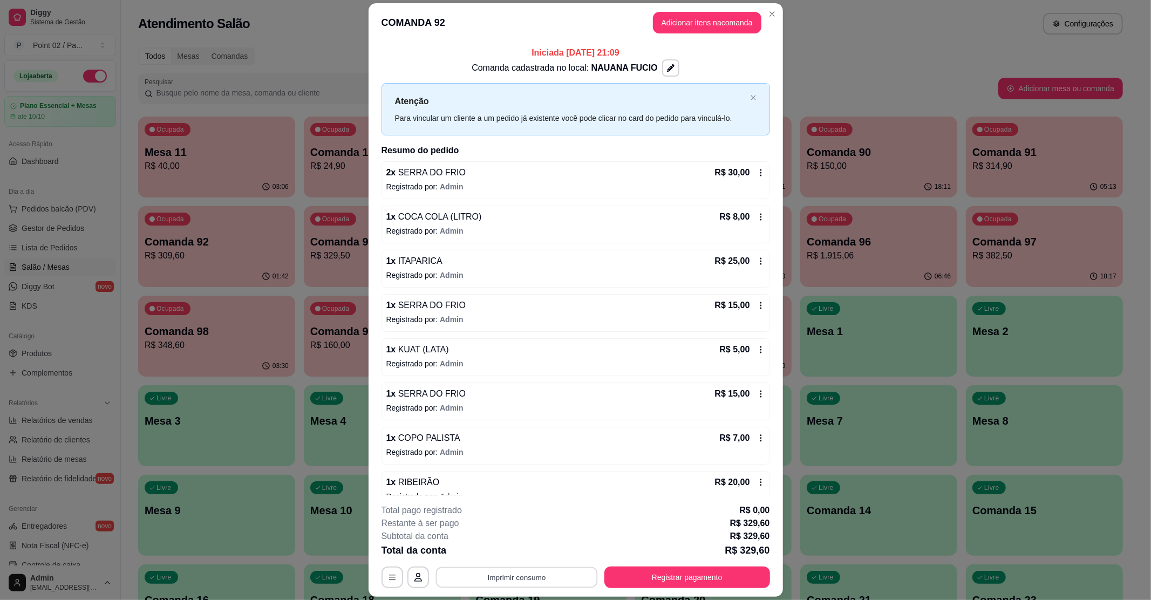
click at [470, 573] on button "Imprimir consumo" at bounding box center [517, 577] width 162 height 21
click at [503, 551] on button "IMPRESSORA" at bounding box center [515, 552] width 76 height 17
click at [371, 266] on div "Iniciada [DATE] 21:09 Comanda cadastrada no local: NAUANA FUCIO Atenção Para vi…" at bounding box center [576, 269] width 415 height 454
click at [369, 266] on div "Iniciada [DATE] 21:09 Comanda cadastrada no local: NAUANA FUCIO Atenção Para vi…" at bounding box center [576, 269] width 415 height 454
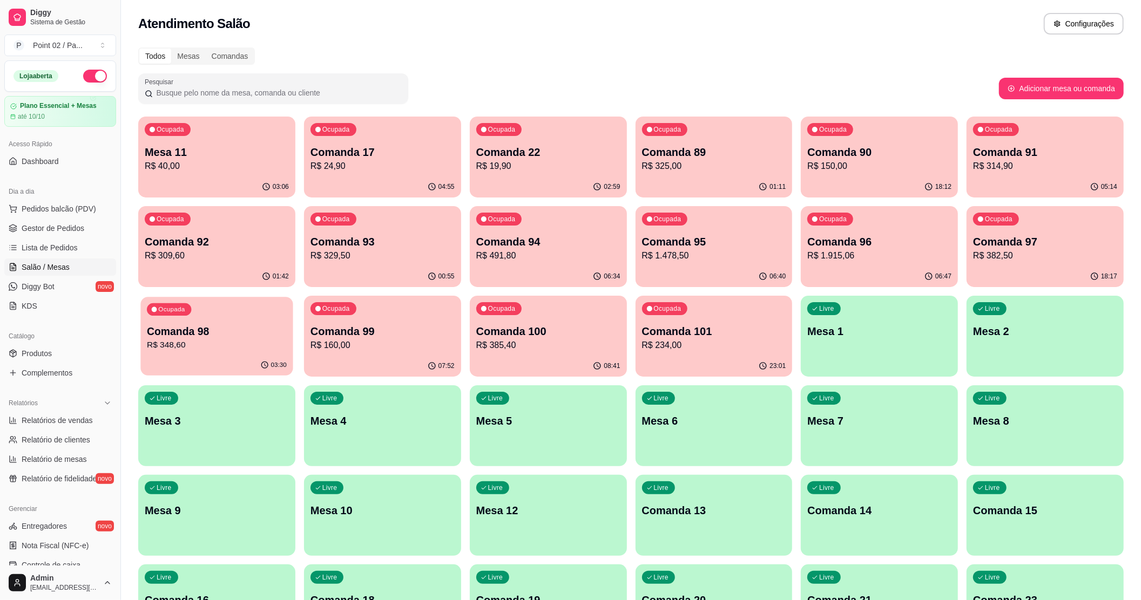
click at [203, 337] on p "Comanda 98" at bounding box center [217, 331] width 140 height 15
click at [989, 258] on p "R$ 382,50" at bounding box center [1045, 255] width 144 height 13
click at [493, 240] on p "Comanda 94" at bounding box center [548, 242] width 140 height 15
click at [324, 252] on p "R$ 329,50" at bounding box center [382, 255] width 144 height 13
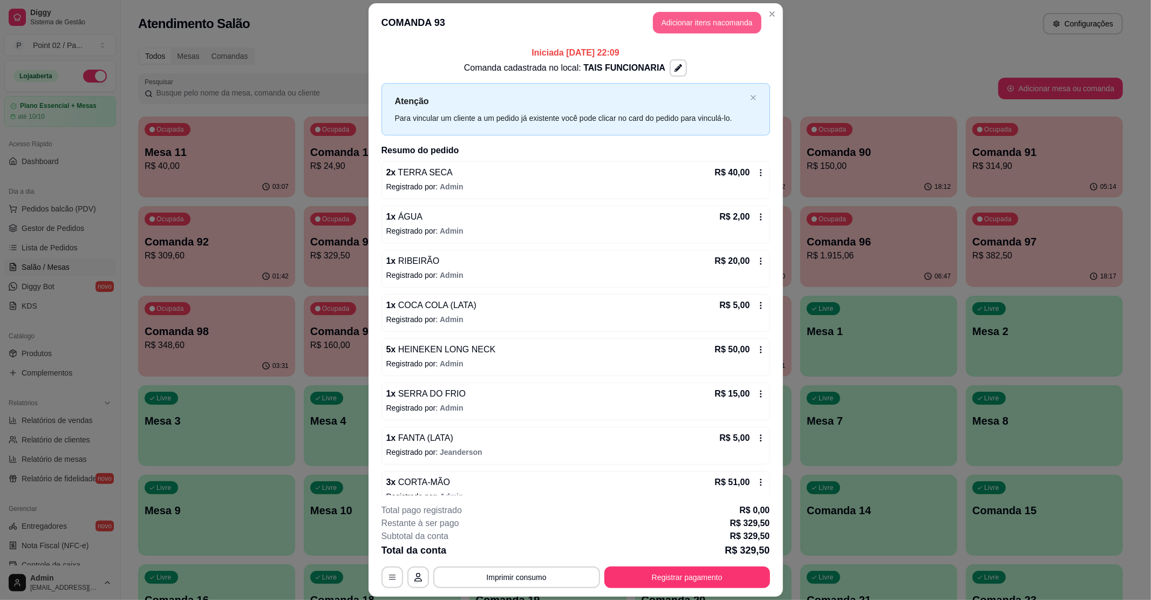
click at [734, 25] on button "Adicionar itens na comanda" at bounding box center [707, 23] width 108 height 22
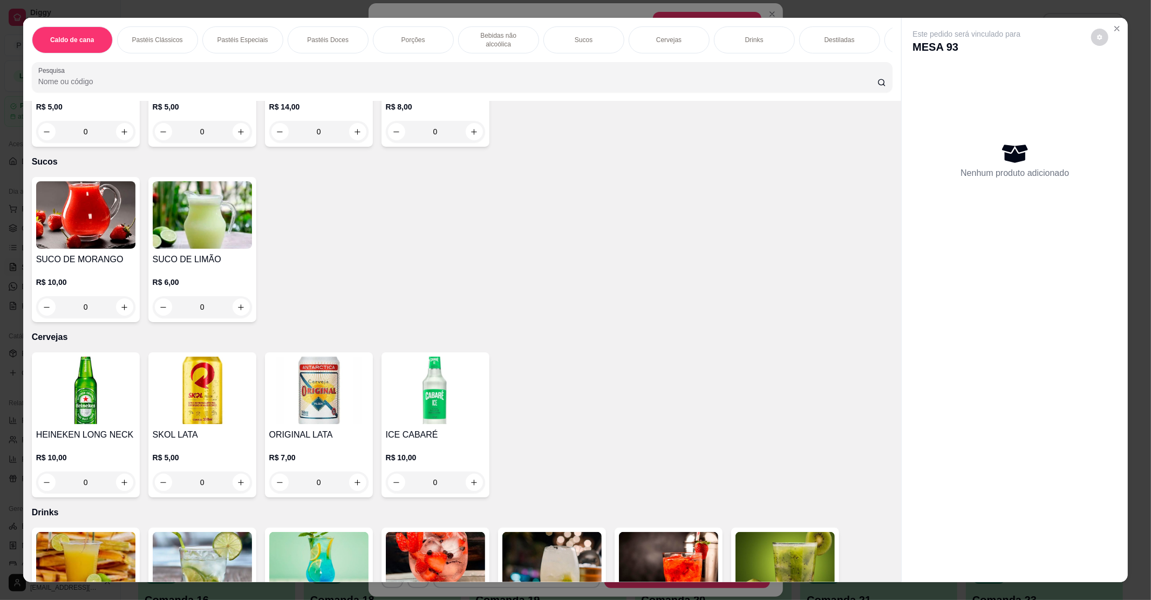
scroll to position [1583, 0]
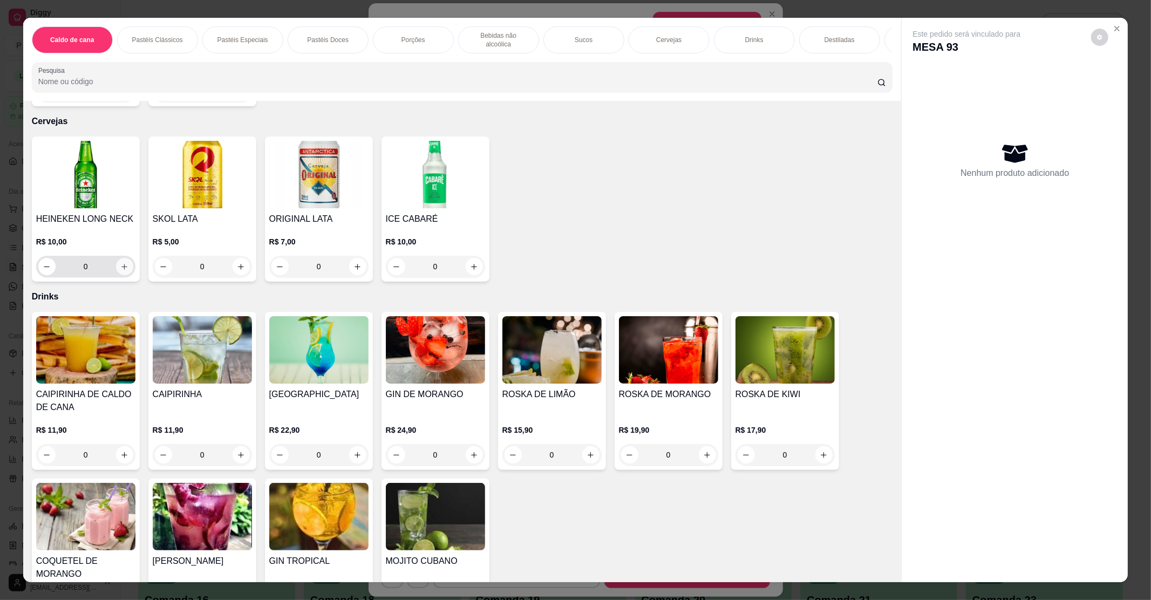
click at [121, 263] on icon "increase-product-quantity" at bounding box center [124, 267] width 8 height 8
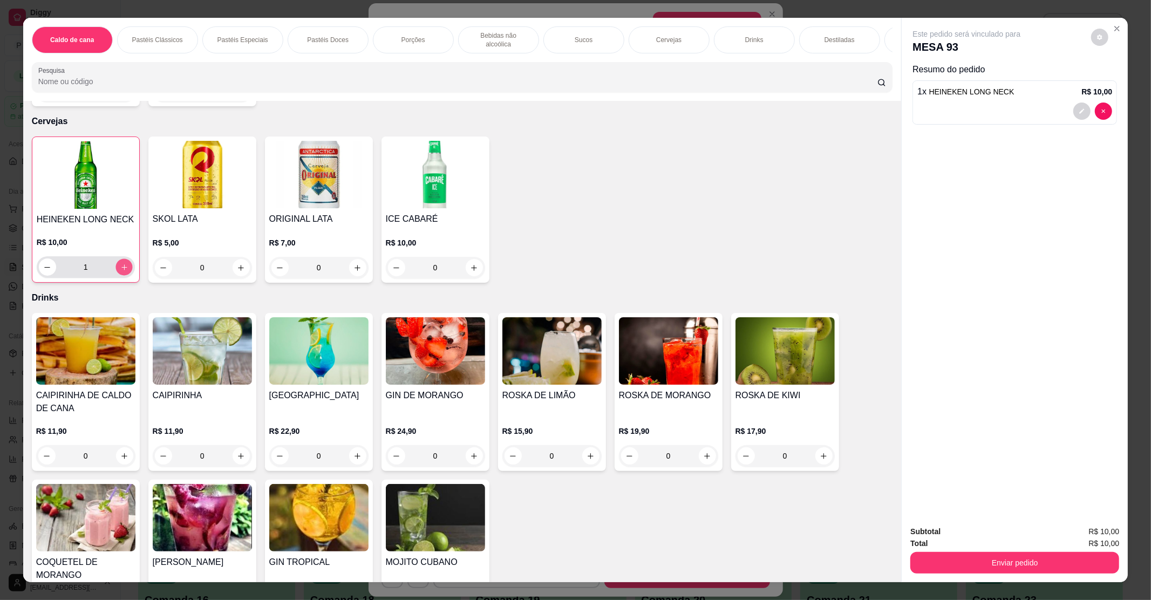
click at [121, 263] on icon "increase-product-quantity" at bounding box center [124, 267] width 8 height 8
type input "2"
click at [470, 264] on icon "increase-product-quantity" at bounding box center [474, 268] width 8 height 8
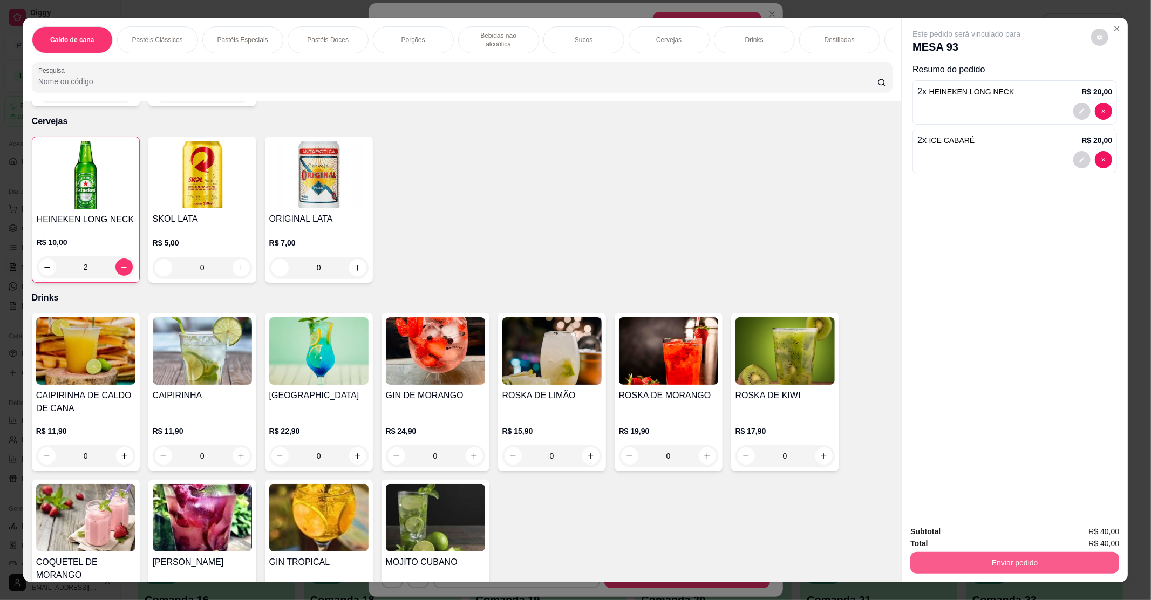
click at [1039, 558] on button "Enviar pedido" at bounding box center [1015, 563] width 209 height 22
click at [1074, 537] on button "Enviar pedido" at bounding box center [1090, 536] width 59 height 20
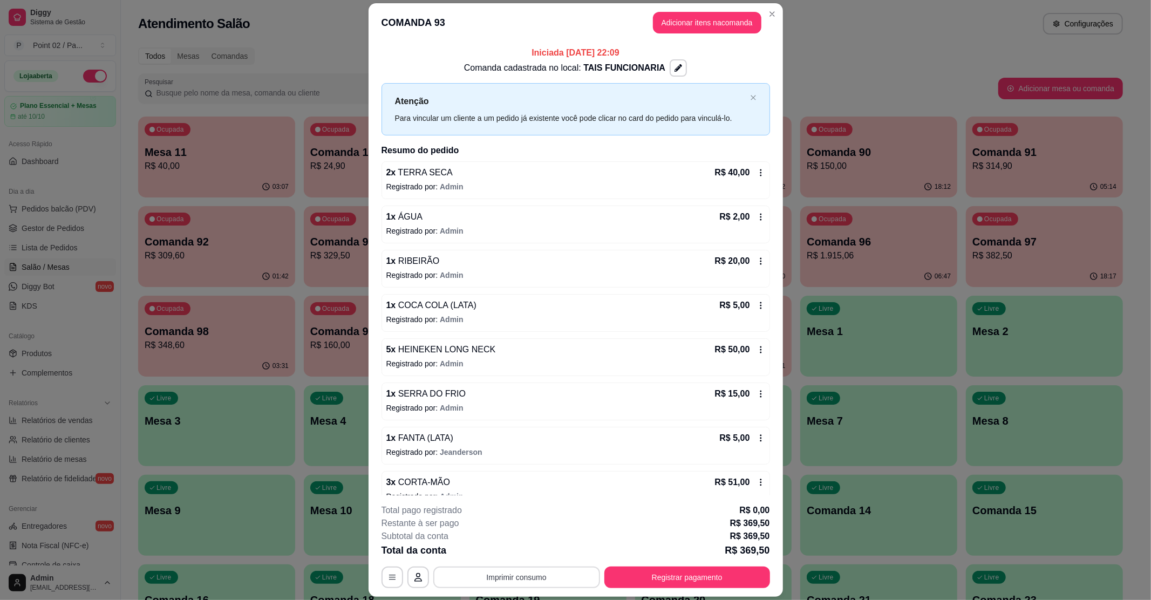
click at [527, 570] on button "Imprimir consumo" at bounding box center [516, 578] width 167 height 22
click at [525, 555] on button "IMPRESSORA" at bounding box center [515, 552] width 78 height 17
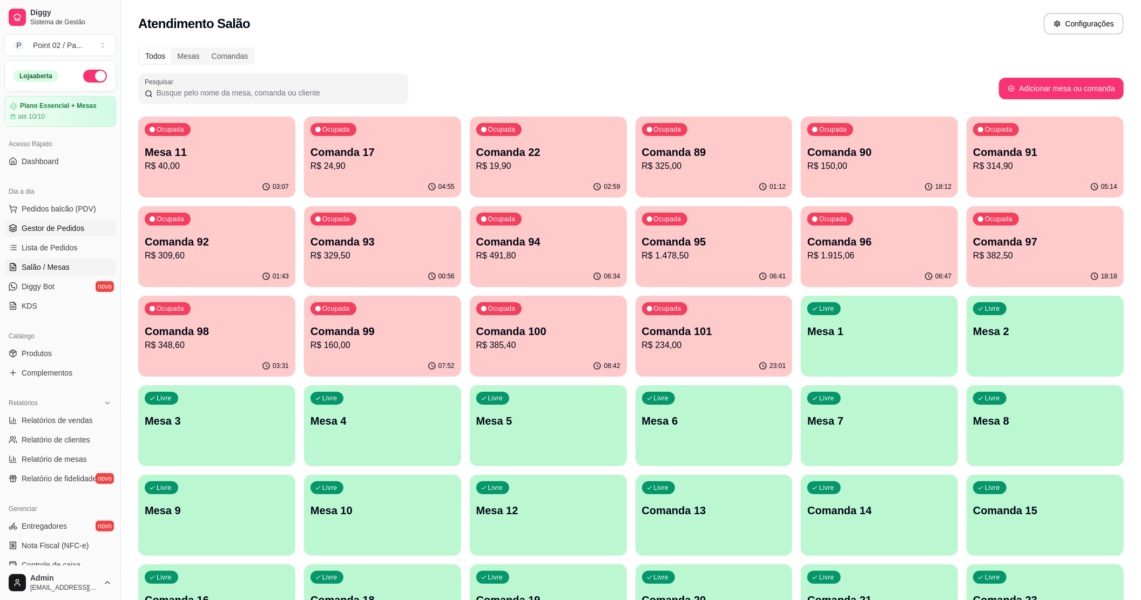
click at [72, 232] on span "Gestor de Pedidos" at bounding box center [53, 228] width 63 height 11
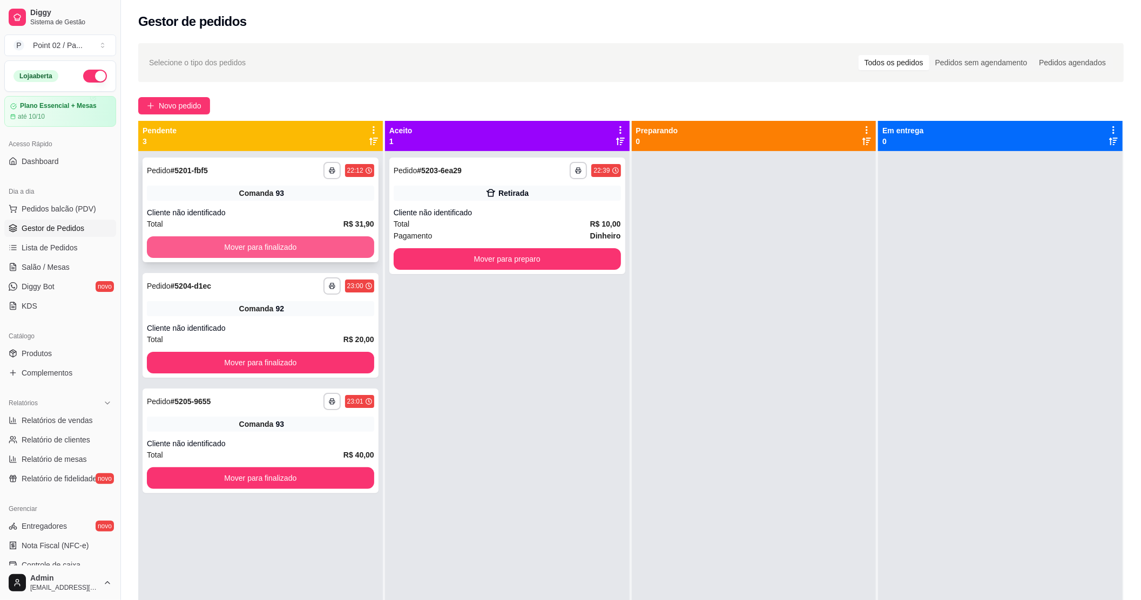
click at [227, 253] on button "Mover para finalizado" at bounding box center [260, 247] width 227 height 22
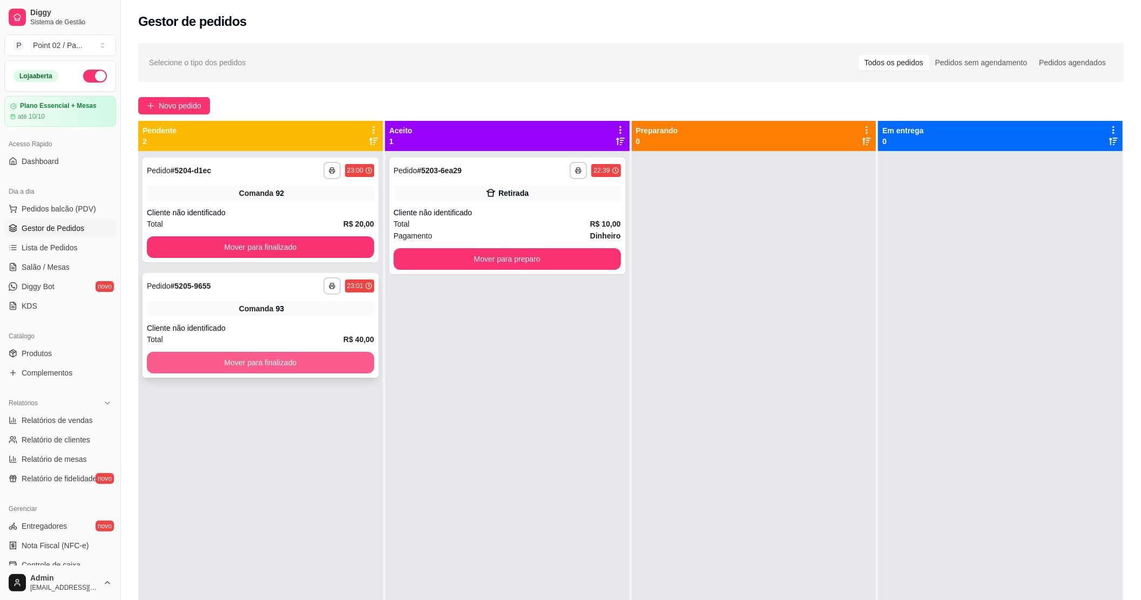
click at [223, 358] on button "Mover para finalizado" at bounding box center [260, 363] width 227 height 22
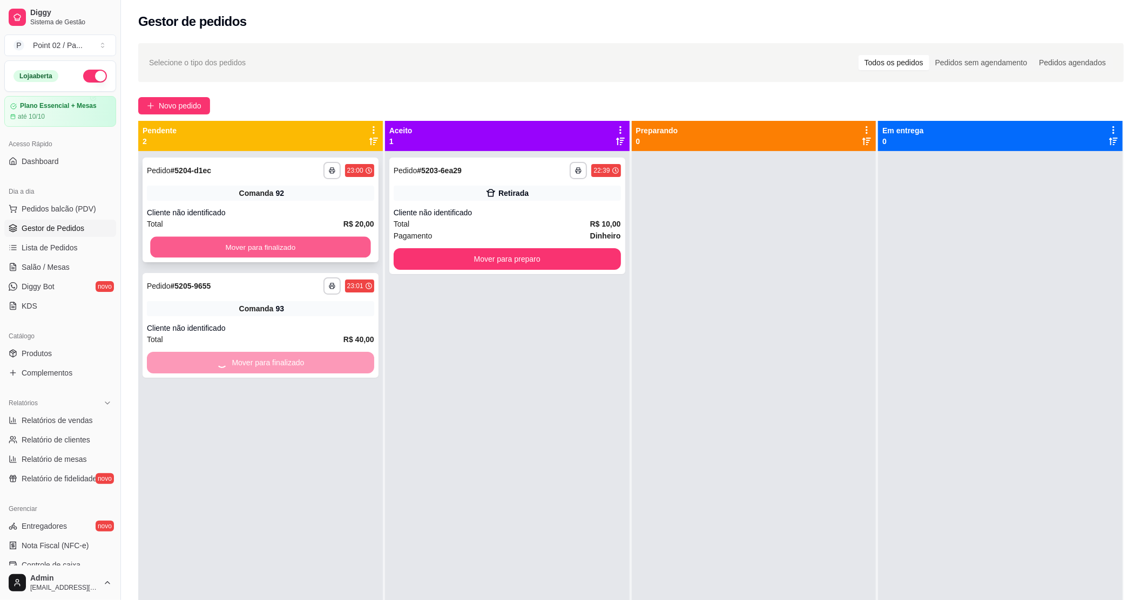
click at [261, 253] on button "Mover para finalizado" at bounding box center [260, 247] width 220 height 21
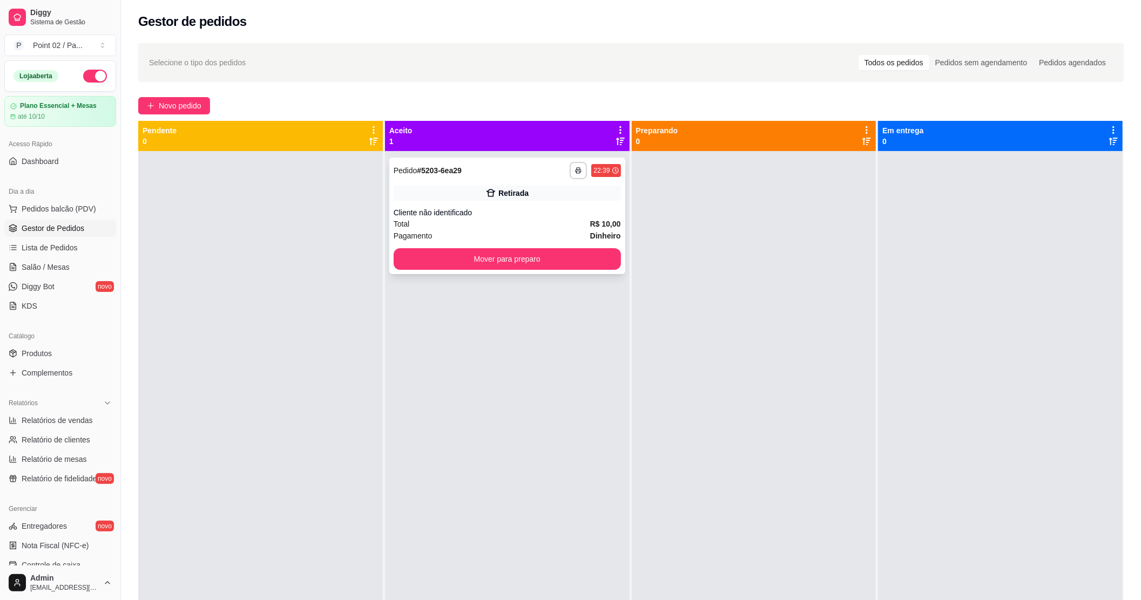
click at [430, 247] on div "**********" at bounding box center [507, 216] width 236 height 117
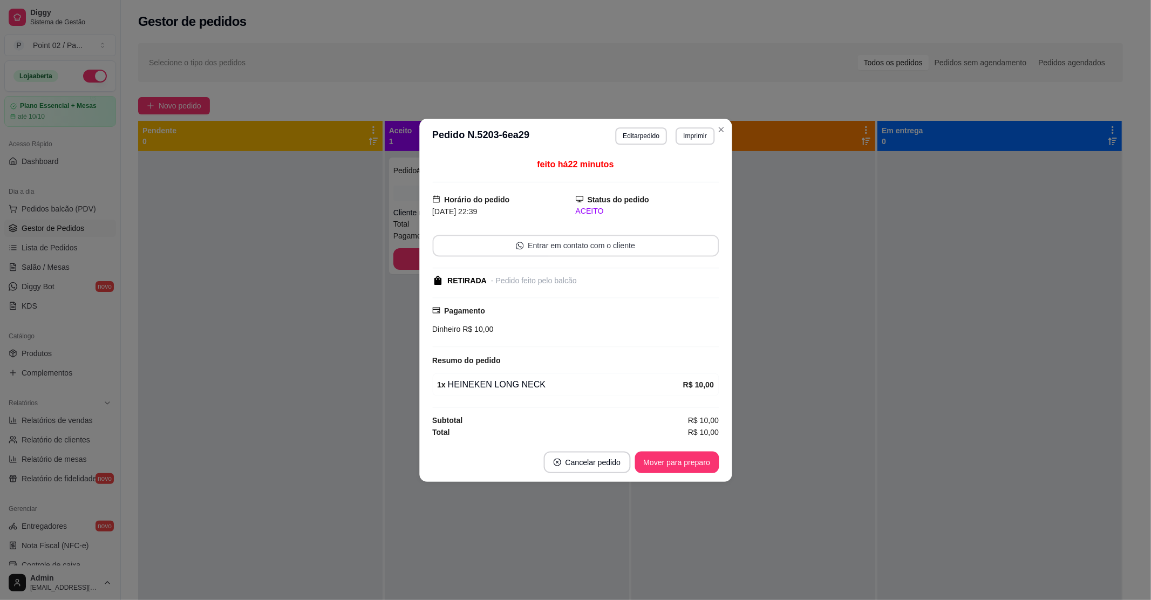
click at [479, 254] on button "Entrar em contato com o cliente" at bounding box center [575, 246] width 287 height 22
click at [661, 471] on button "Mover para preparo" at bounding box center [677, 462] width 84 height 22
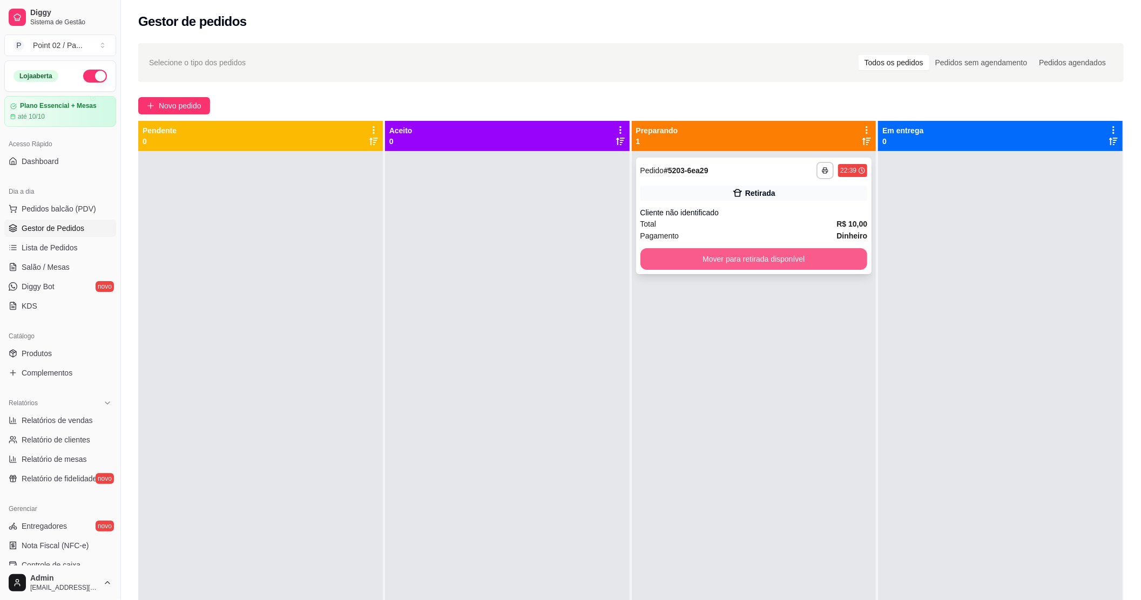
click at [814, 260] on button "Mover para retirada disponível" at bounding box center [753, 259] width 227 height 22
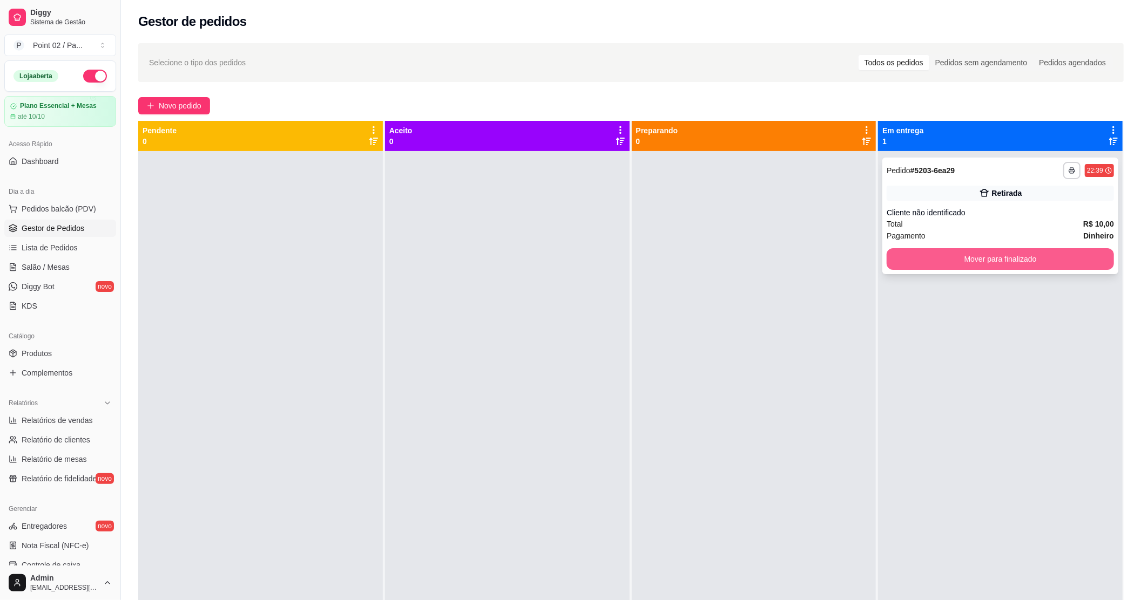
click at [927, 260] on button "Mover para finalizado" at bounding box center [999, 259] width 227 height 22
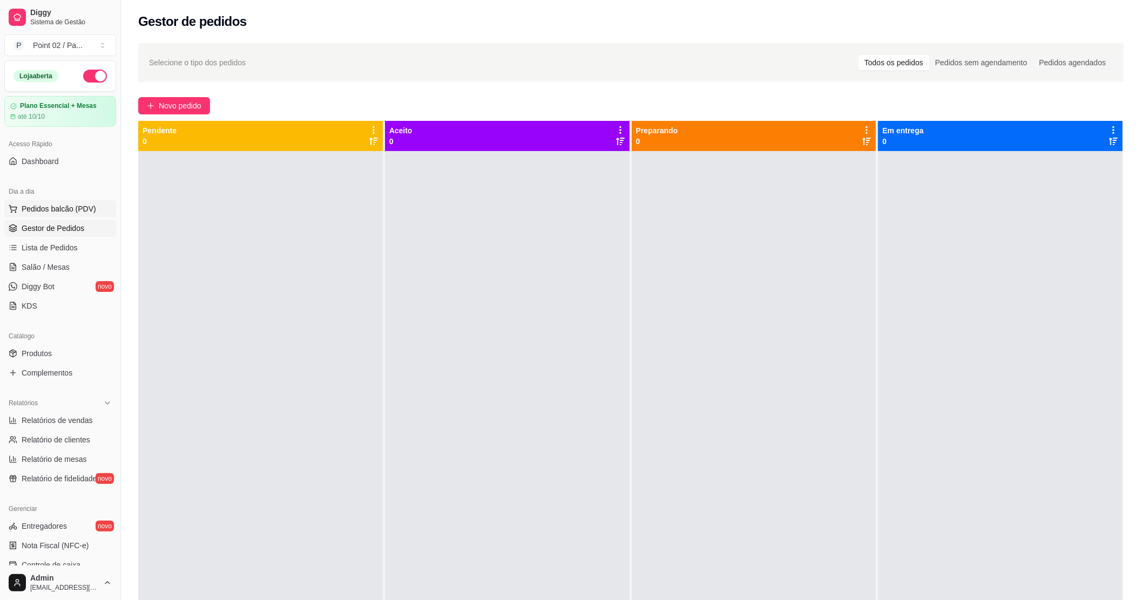
click at [65, 207] on span "Pedidos balcão (PDV)" at bounding box center [59, 208] width 74 height 11
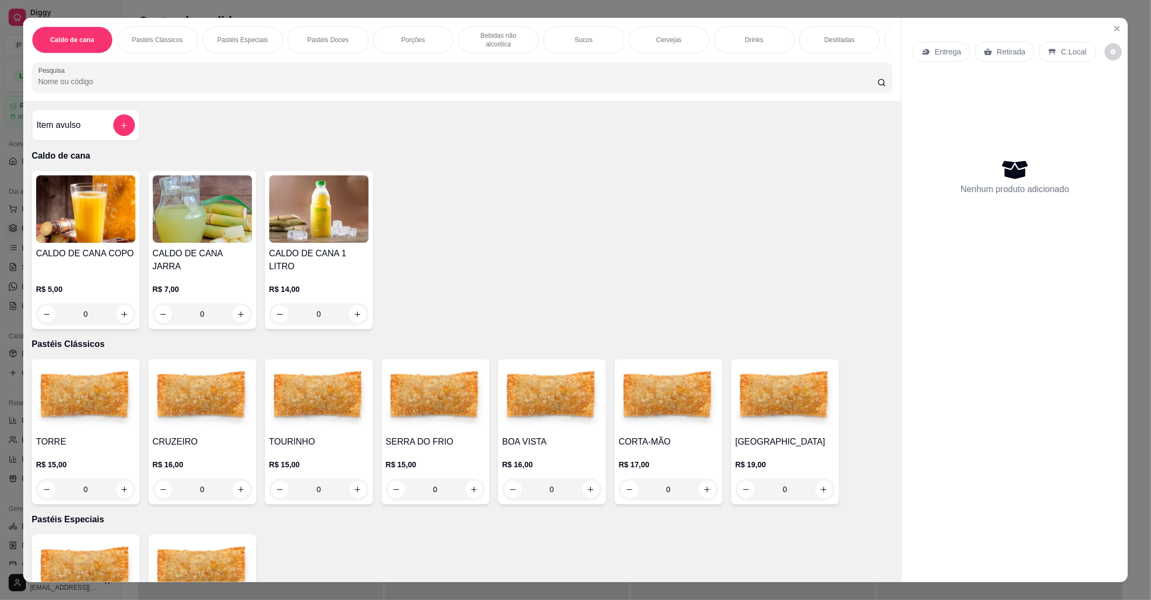
click at [449, 141] on div "Item avulso Caldo de cana CALDO DE CANA COPO R$ 5,00 0 CALDO DE CANA JARRA R$ 7…" at bounding box center [462, 341] width 879 height 481
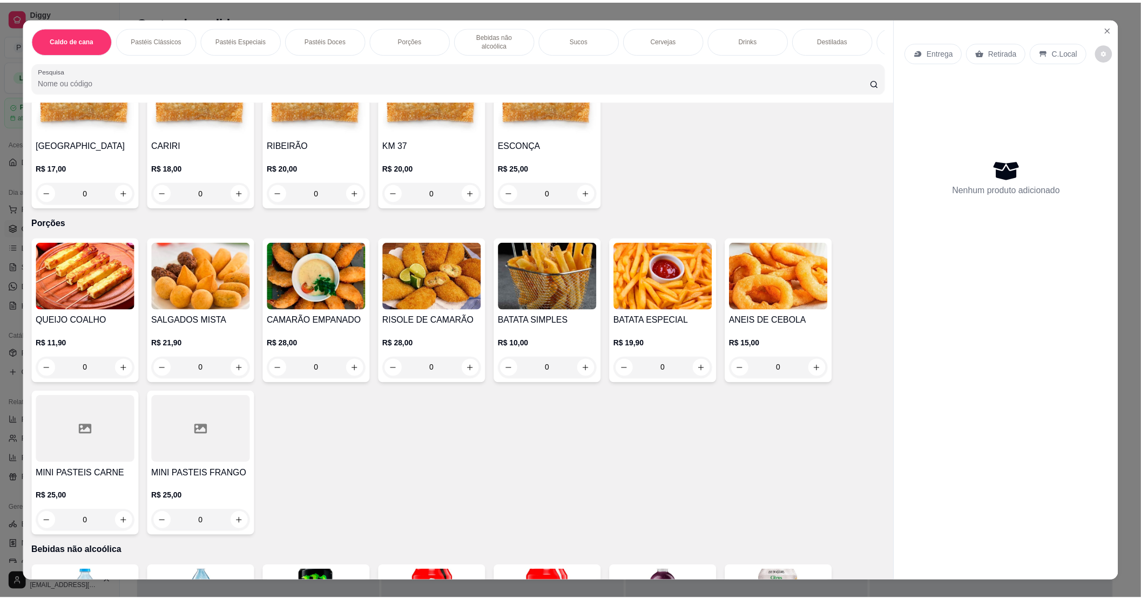
scroll to position [144, 0]
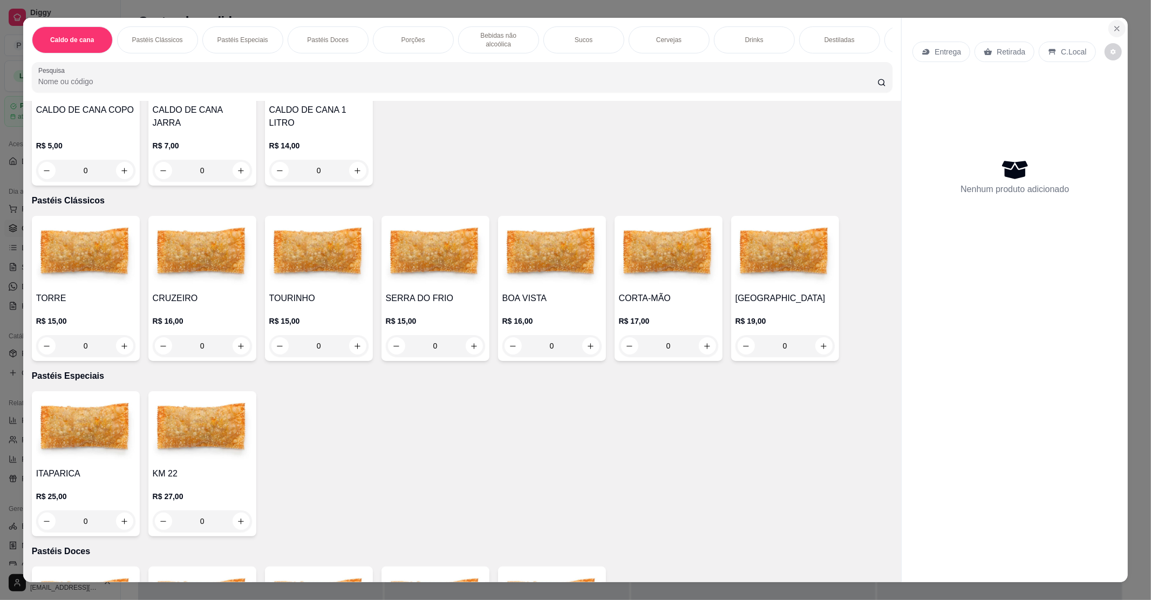
click at [1114, 33] on button "Close" at bounding box center [1117, 28] width 17 height 17
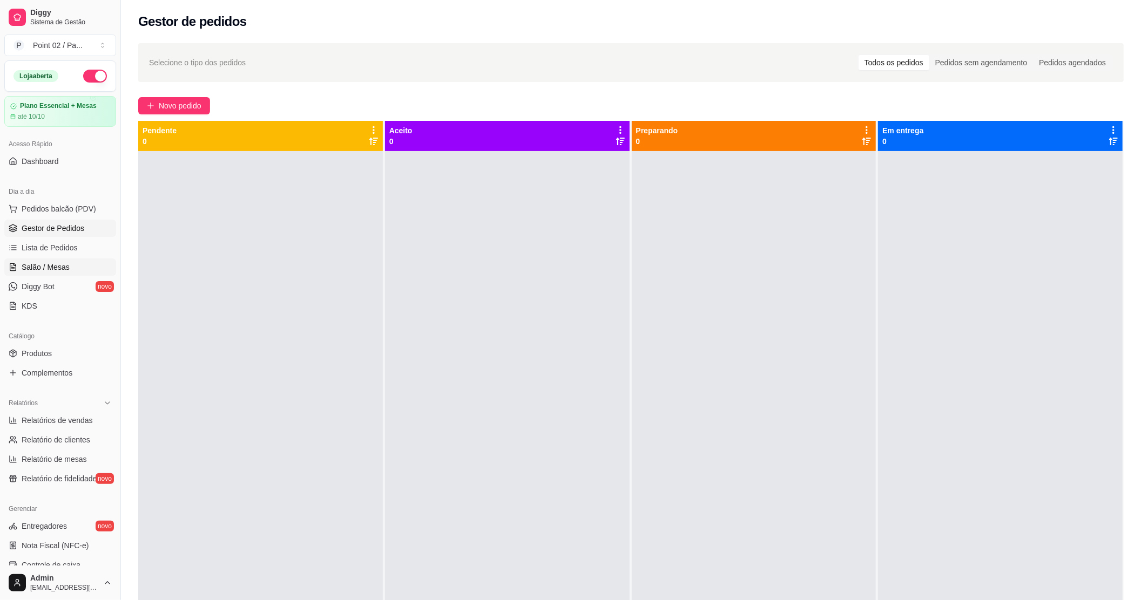
click at [60, 260] on link "Salão / Mesas" at bounding box center [60, 267] width 112 height 17
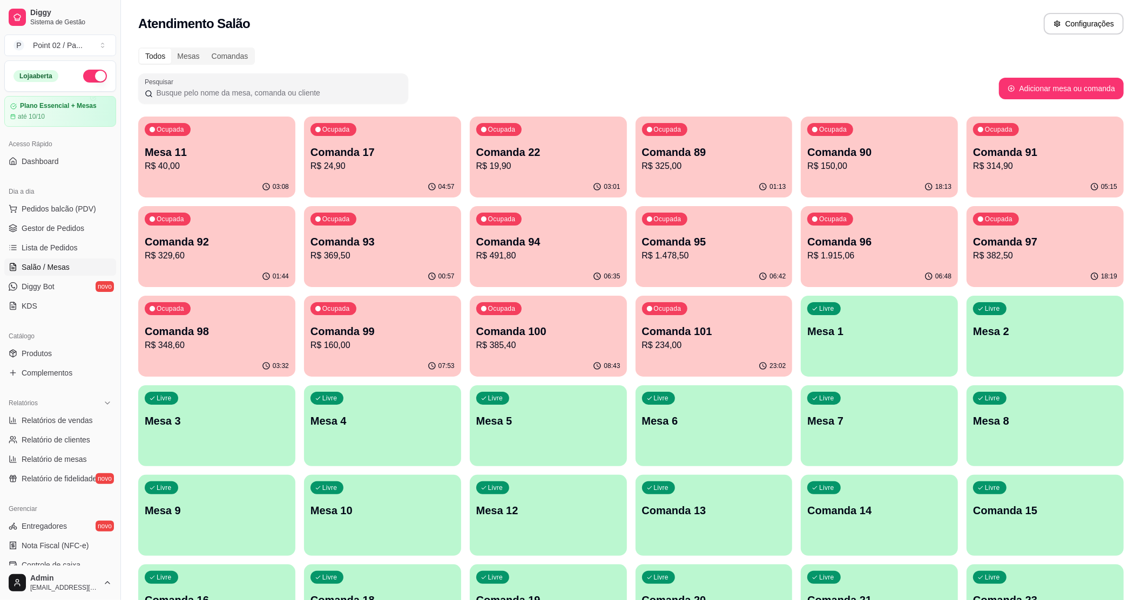
click at [572, 159] on div "Comanda 22 R$ 19,90" at bounding box center [548, 159] width 144 height 28
click at [266, 166] on p "R$ 40,00" at bounding box center [217, 166] width 140 height 12
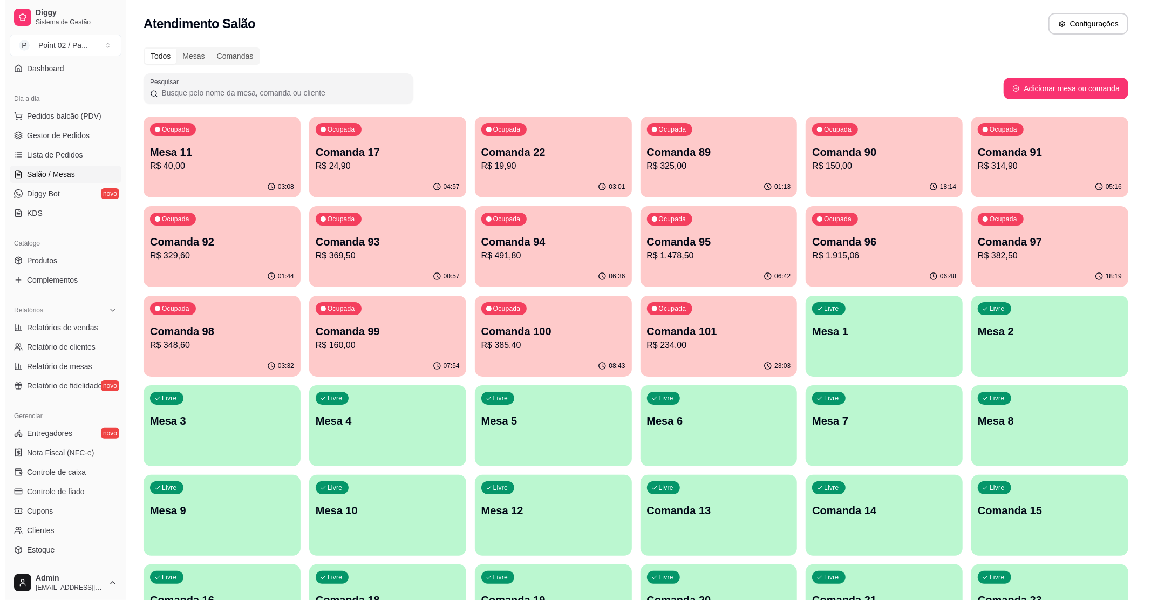
scroll to position [177, 0]
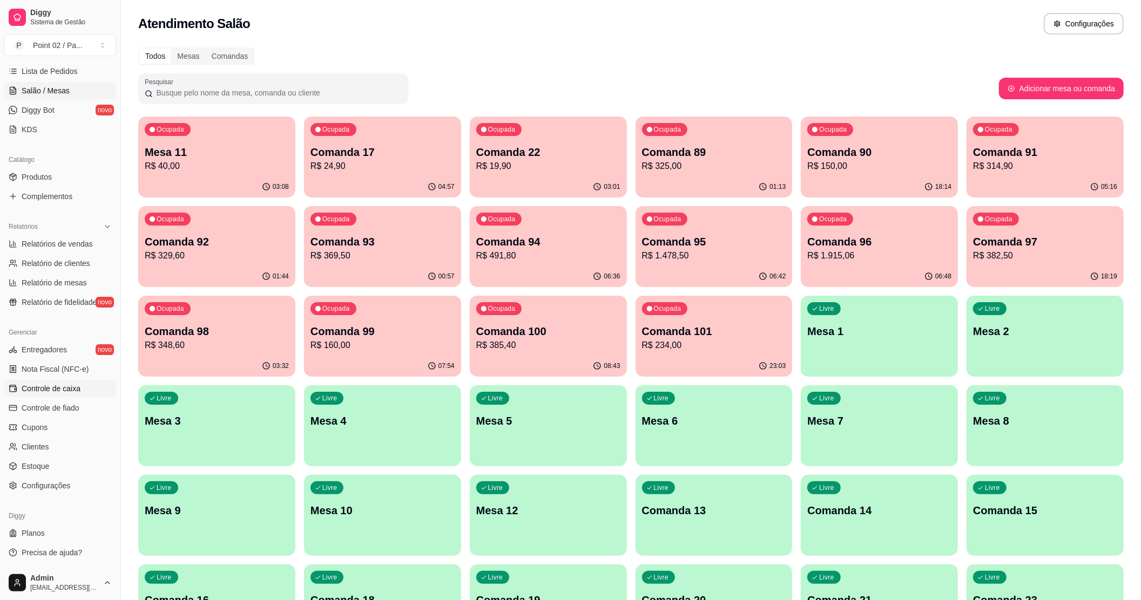
click at [58, 390] on span "Controle de caixa" at bounding box center [51, 388] width 59 height 11
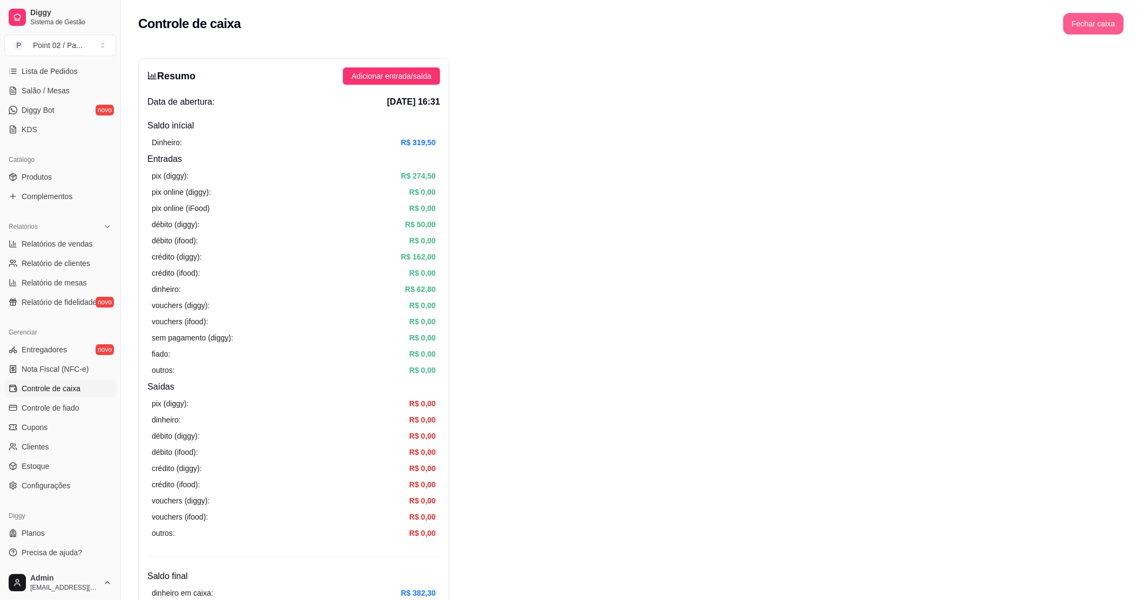
click at [1099, 26] on button "Fechar caixa" at bounding box center [1093, 24] width 60 height 22
click at [1130, 90] on button "Sim" at bounding box center [1123, 96] width 22 height 13
